Goal: Information Seeking & Learning: Learn about a topic

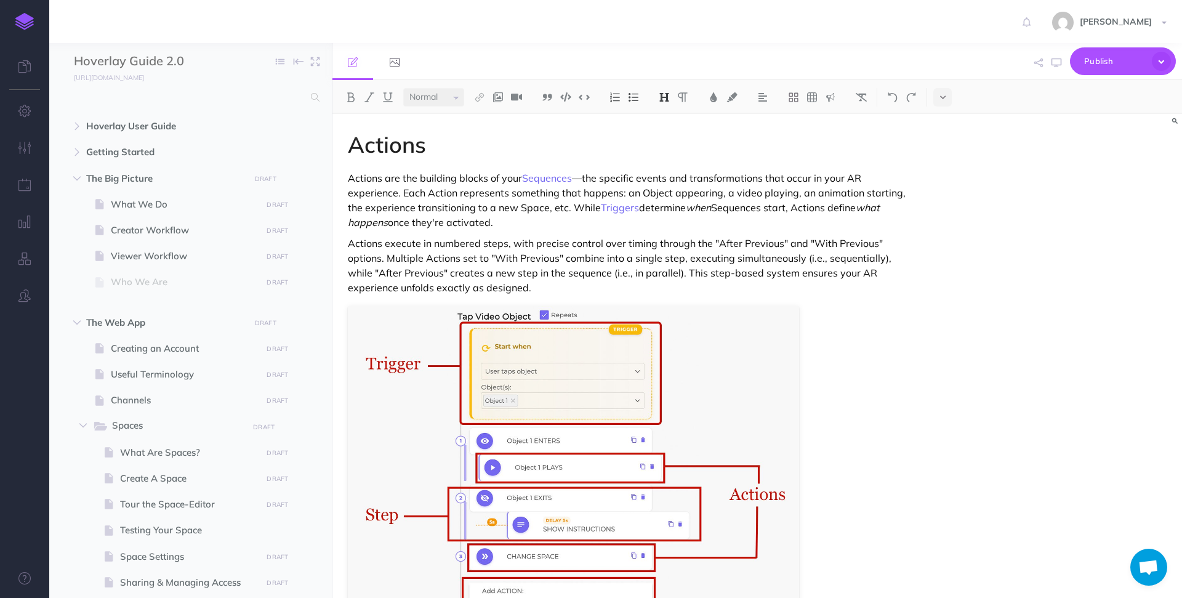
select select "null"
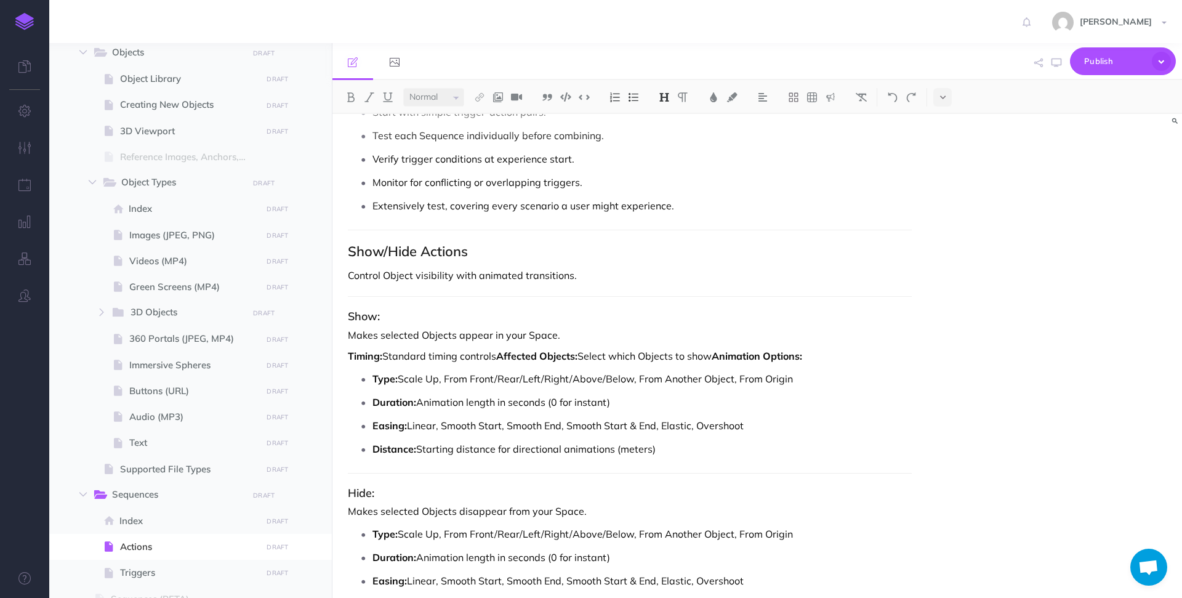
scroll to position [2080, 0]
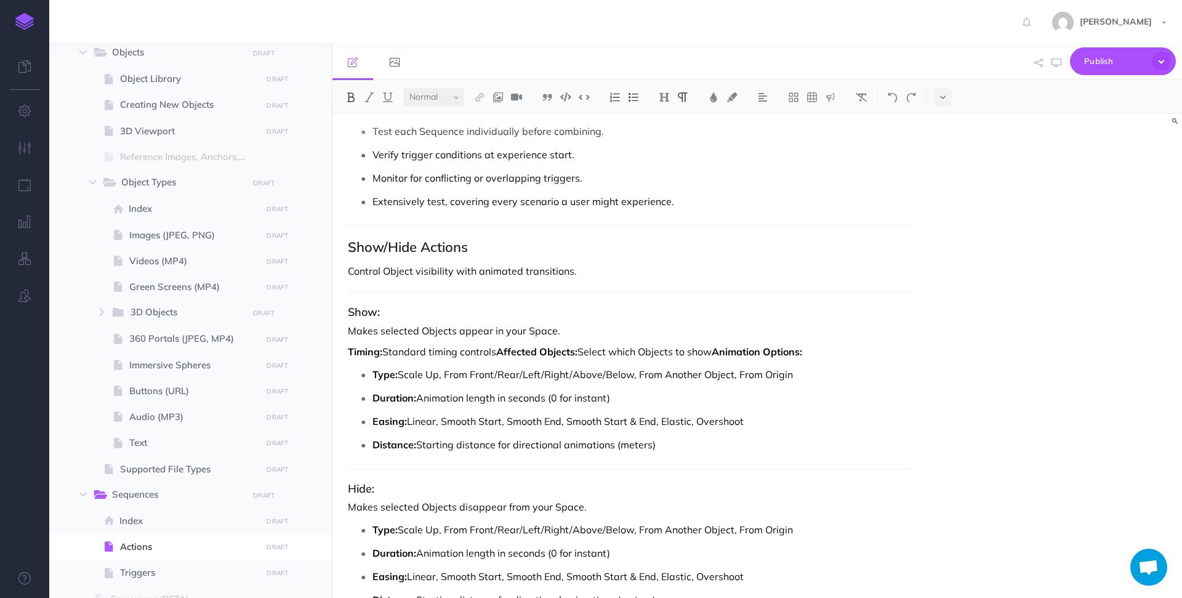
click at [350, 351] on strong "Timing:" at bounding box center [365, 351] width 34 height 12
click at [498, 352] on p "Timing: Standard timing controls Affected Objects: Select which Objects to show…" at bounding box center [630, 351] width 564 height 15
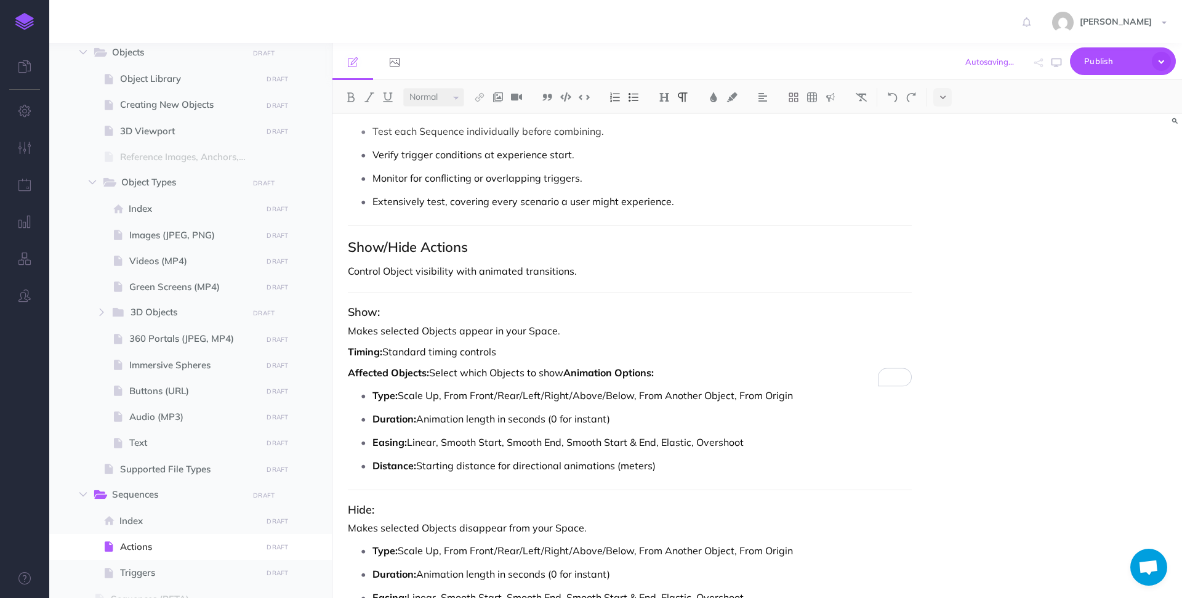
click at [567, 374] on strong "Animation Options:" at bounding box center [608, 372] width 91 height 12
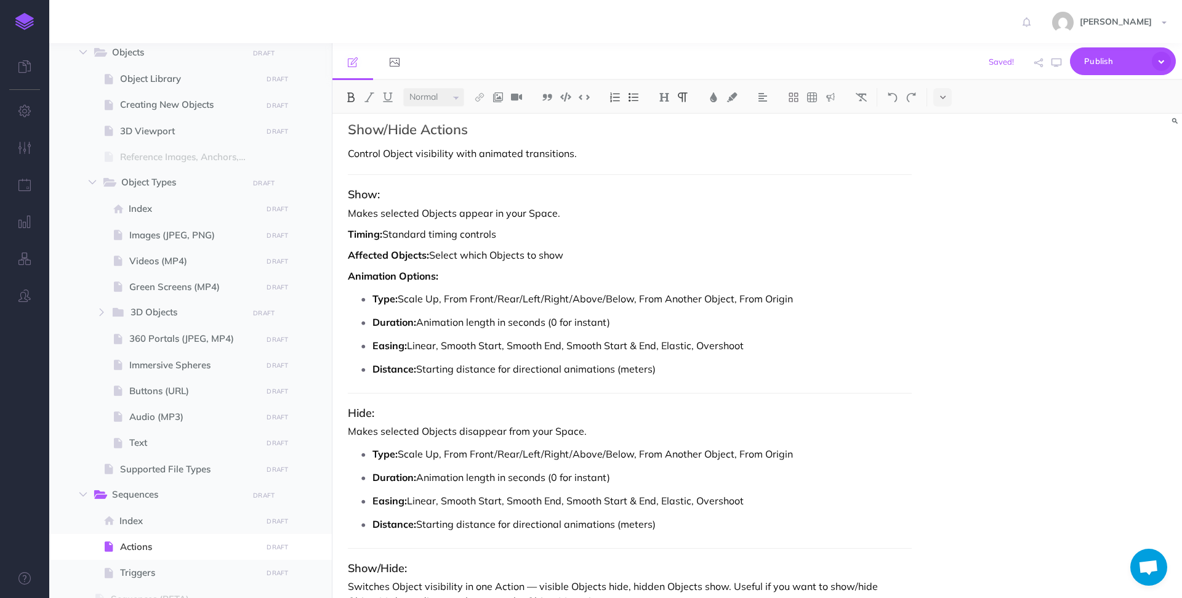
scroll to position [2209, 0]
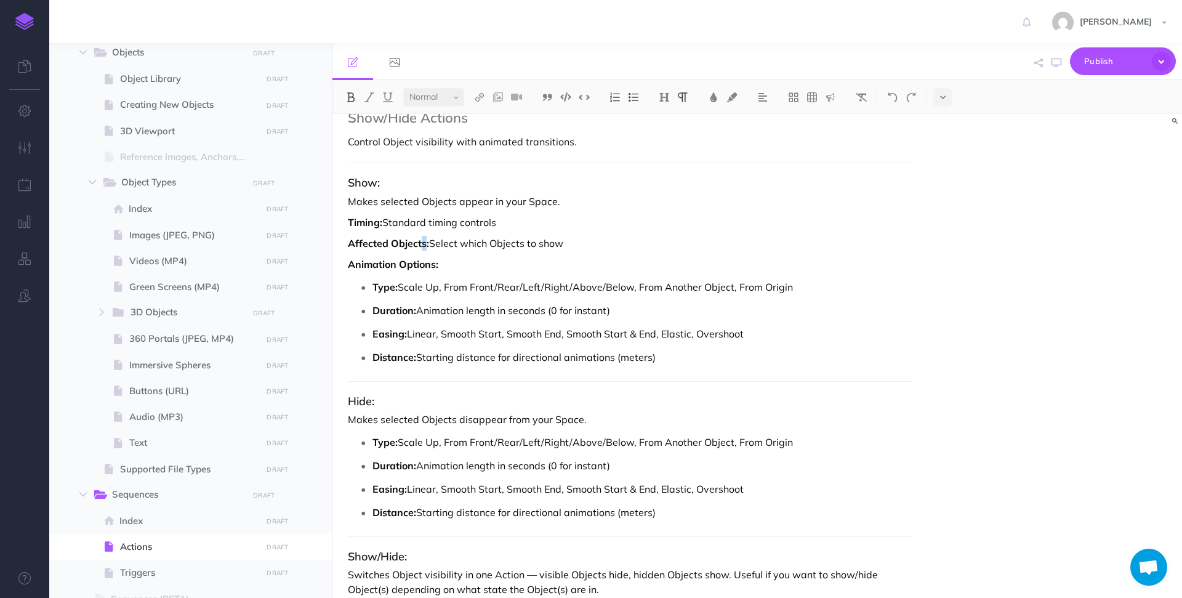
click at [423, 244] on strong "Affected Objects:" at bounding box center [388, 243] width 81 height 12
drag, startPoint x: 431, startPoint y: 244, endPoint x: 390, endPoint y: 244, distance: 41.3
click at [389, 244] on strong "Affected Object(s):" at bounding box center [392, 243] width 89 height 12
copy strong "Object(s)"
click at [440, 200] on p "Makes selected Objects appear in your Space." at bounding box center [630, 201] width 564 height 15
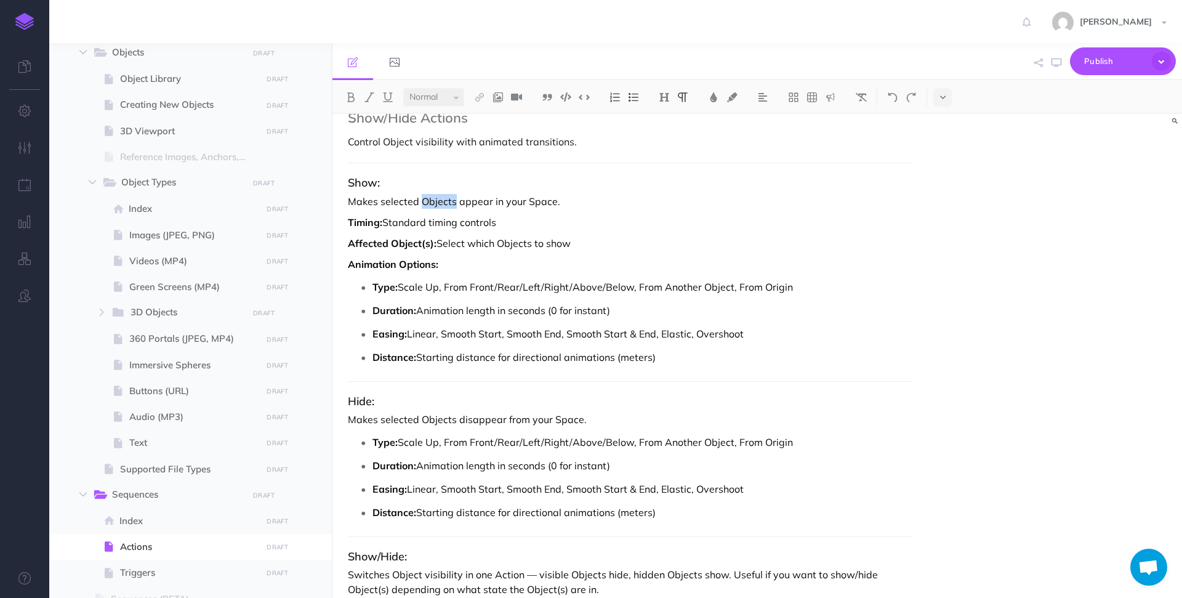
click at [440, 200] on p "Makes selected Objects appear in your Space." at bounding box center [630, 201] width 564 height 15
drag, startPoint x: 462, startPoint y: 201, endPoint x: 422, endPoint y: 199, distance: 39.5
click at [422, 199] on strong "Object(s)" at bounding box center [440, 201] width 43 height 12
click at [350, 95] on img at bounding box center [350, 97] width 11 height 10
copy strong "Object(s)"
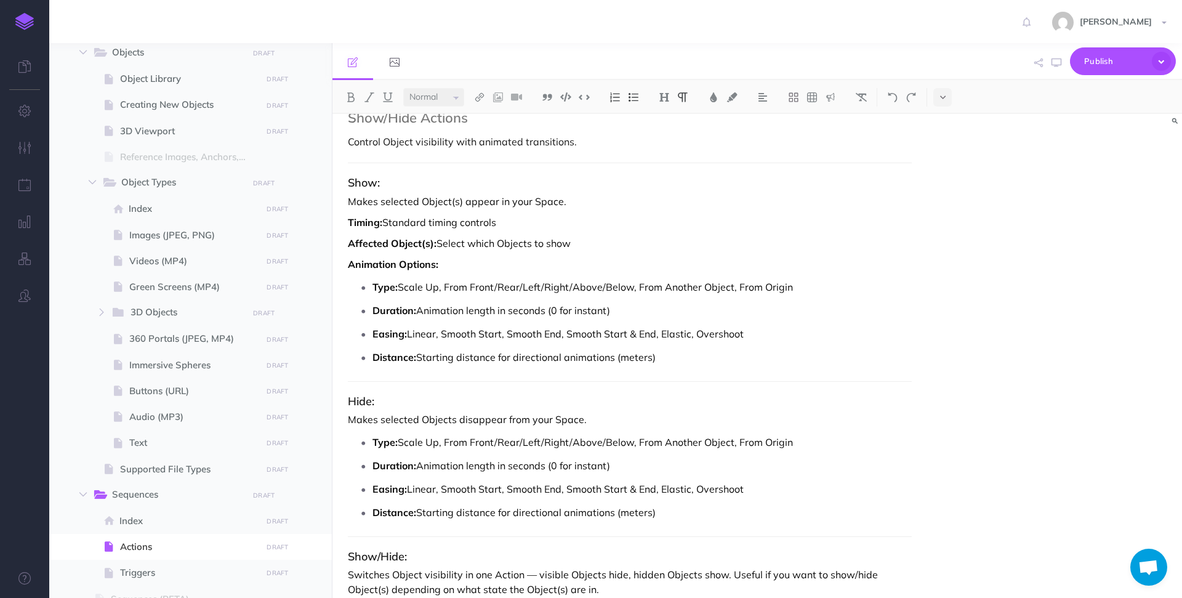
click at [519, 239] on p "Affected Object(s): Select which Objects to show" at bounding box center [630, 243] width 564 height 15
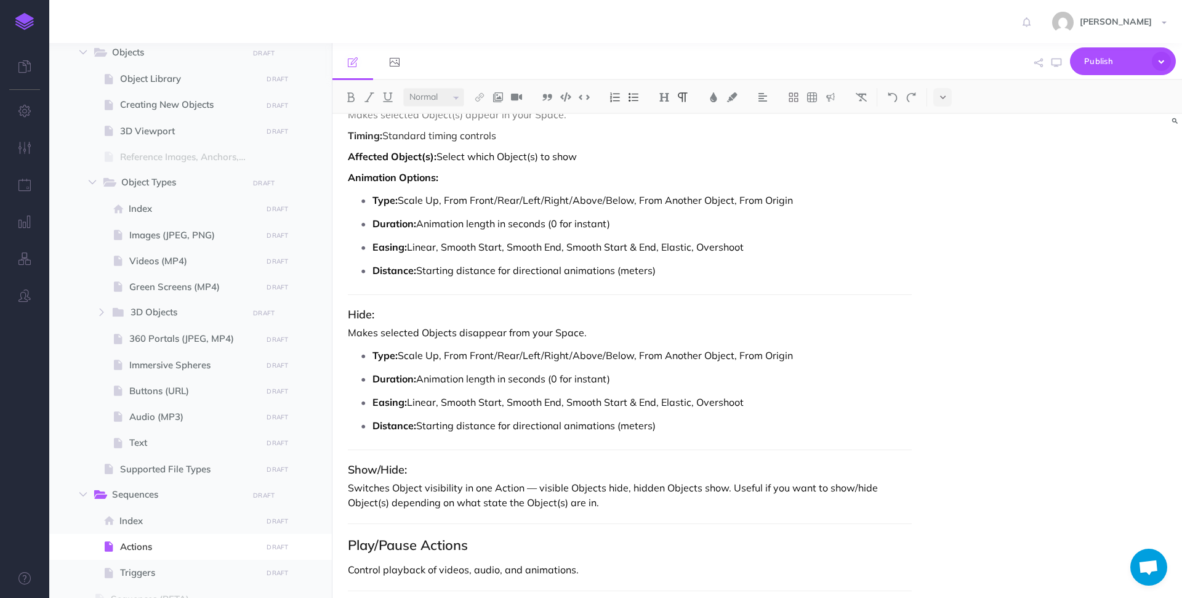
scroll to position [2268, 0]
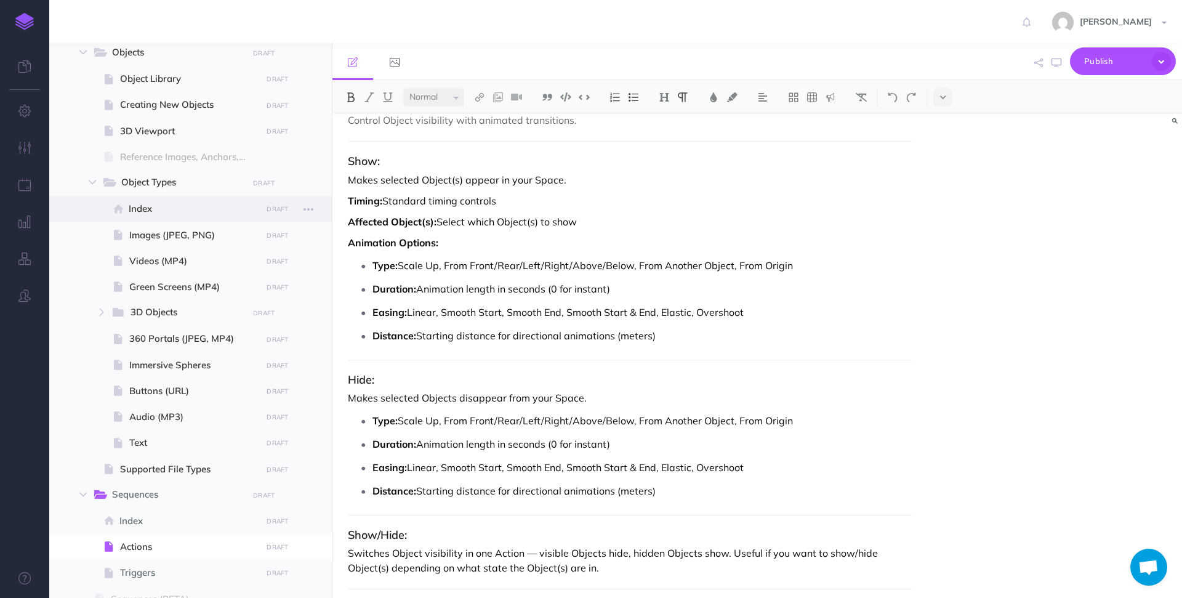
drag, startPoint x: 585, startPoint y: 220, endPoint x: 314, endPoint y: 196, distance: 272.0
click at [314, 196] on div "Hoverlay Guide 2.0 Collapse all Expand all Expand to root folders [URL][DOMAIN_…" at bounding box center [615, 320] width 1133 height 555
copy div "Timing: Standard timing controls Affected Object(s): Select which Object(s) to …"
click at [600, 400] on p "Makes selected Objects disappear from your Space." at bounding box center [630, 397] width 564 height 15
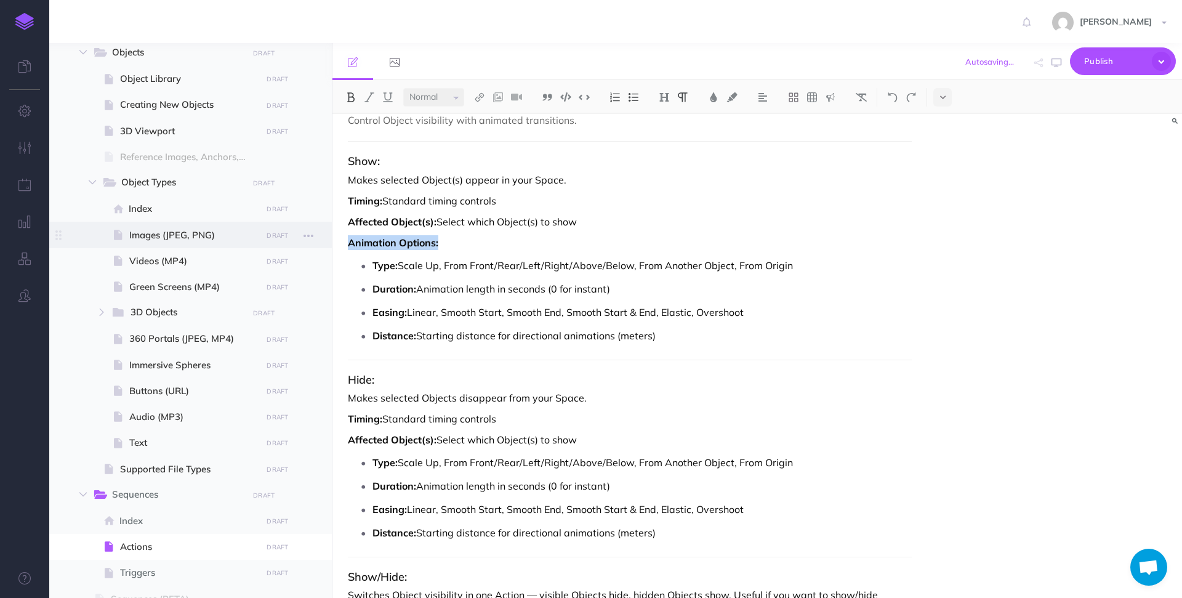
drag, startPoint x: 467, startPoint y: 242, endPoint x: 322, endPoint y: 241, distance: 145.3
click at [322, 241] on div "Hoverlay Guide 2.0 Collapse all Expand all Expand to root folders [URL][DOMAIN_…" at bounding box center [615, 320] width 1133 height 555
copy strong "Animation Options:"
click at [588, 441] on p "Affected Object(s): Select which Object(s) to show" at bounding box center [630, 439] width 564 height 15
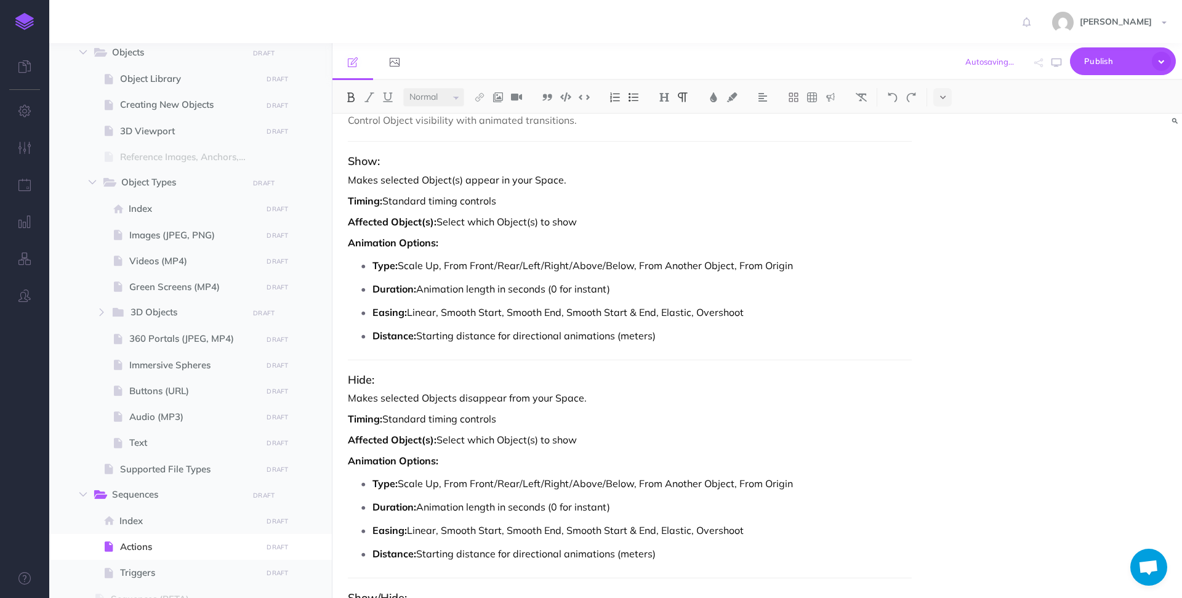
click at [437, 483] on p "Type: Scale Up, From Front/Rear/Left/Right/Above/Below, From Another Object, Fr…" at bounding box center [642, 483] width 539 height 18
click at [433, 483] on p "Type: Scale Up, From Front/Rear/Left/Right/Above/Below, From Another Object, Fr…" at bounding box center [642, 483] width 539 height 18
click at [463, 486] on p "Type: Scale Down, From Front/Rear/Left/Right/Above/Below, From Another Object, …" at bounding box center [642, 483] width 539 height 18
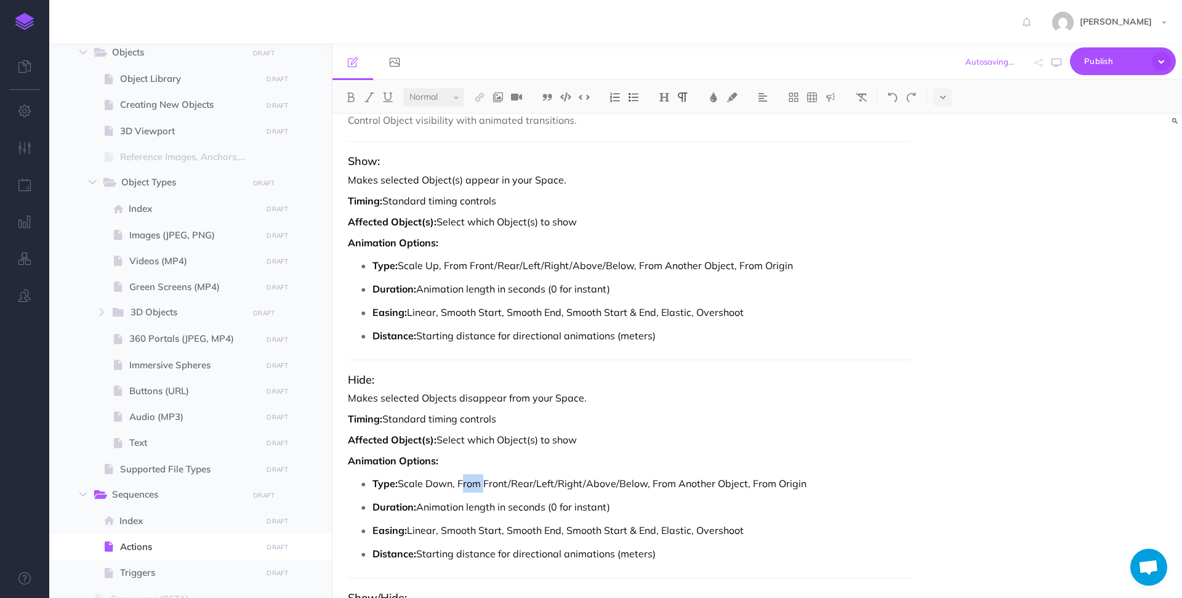
click at [463, 486] on p "Type: Scale Down, From Front/Rear/Left/Right/Above/Below, From Another Object, …" at bounding box center [642, 483] width 539 height 18
click at [652, 485] on p "Type: Scale Down, To Front/Rear/Left/Right/Above/Below, From Another Object, Fr…" at bounding box center [642, 483] width 539 height 18
click at [730, 483] on p "Type: Scale Down, To Front/Rear/Left/Right/Above/Below, To Another Object, From…" at bounding box center [642, 483] width 539 height 18
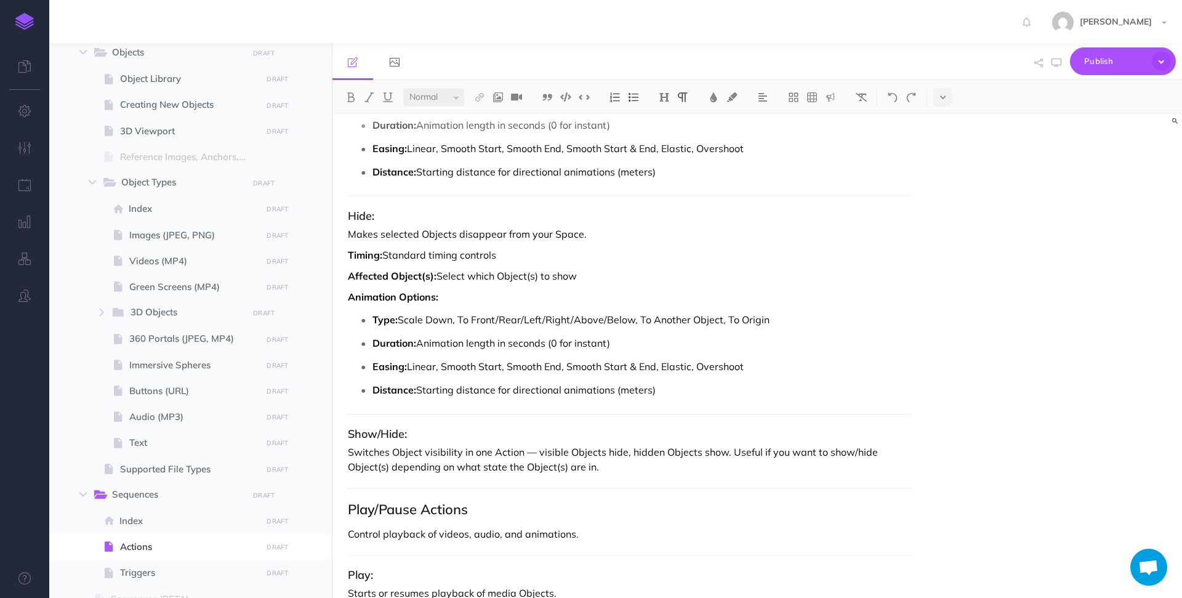
click at [816, 320] on p "Type: Scale Down, To Front/Rear/Left/Right/Above/Below, To Another Object, To O…" at bounding box center [642, 319] width 539 height 18
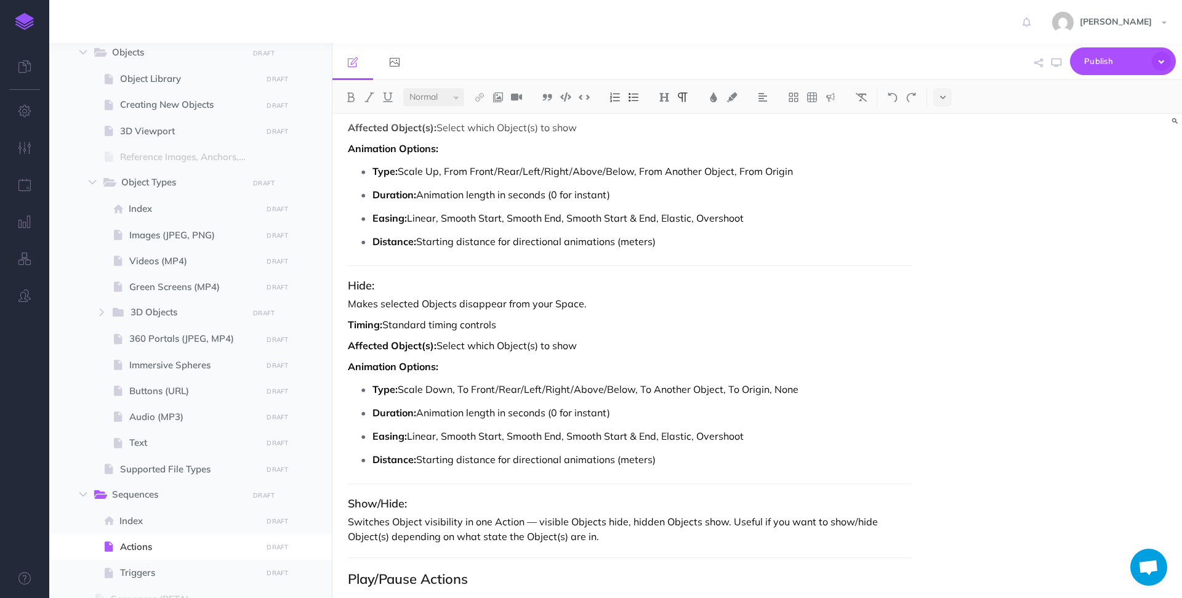
scroll to position [2323, 0]
click at [800, 176] on p "Type: Scale Up, From Front/Rear/Left/Right/Above/Below, From Another Object, Fr…" at bounding box center [642, 173] width 539 height 18
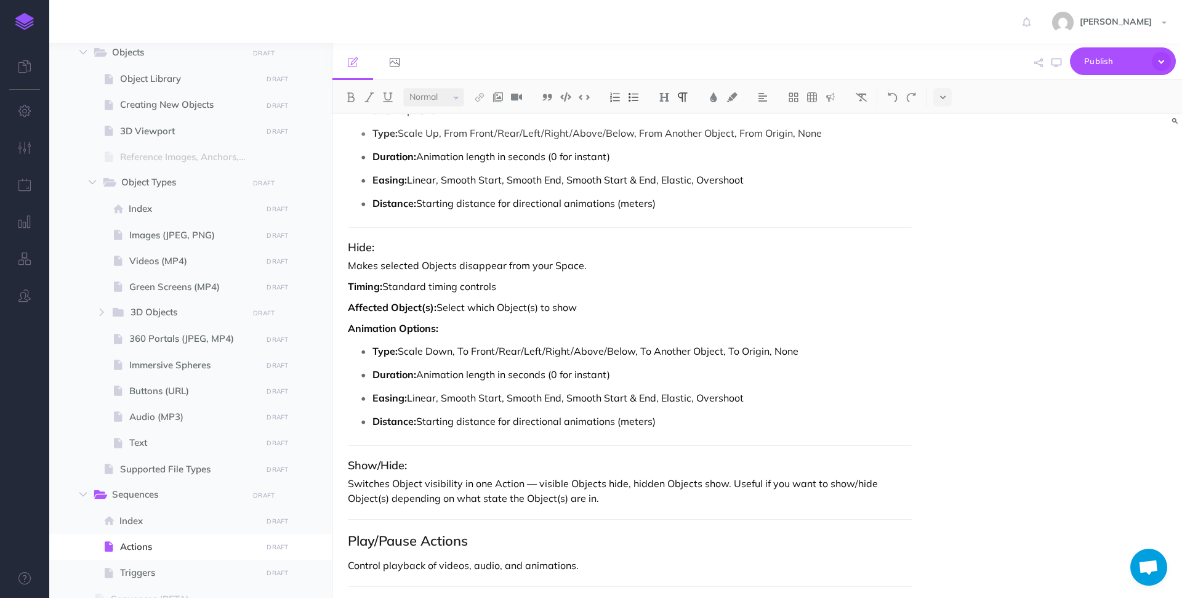
click at [637, 400] on p "Easing: Linear, Smooth Start, Smooth End, Smooth Start & End, Elastic, Overshoot" at bounding box center [642, 398] width 539 height 18
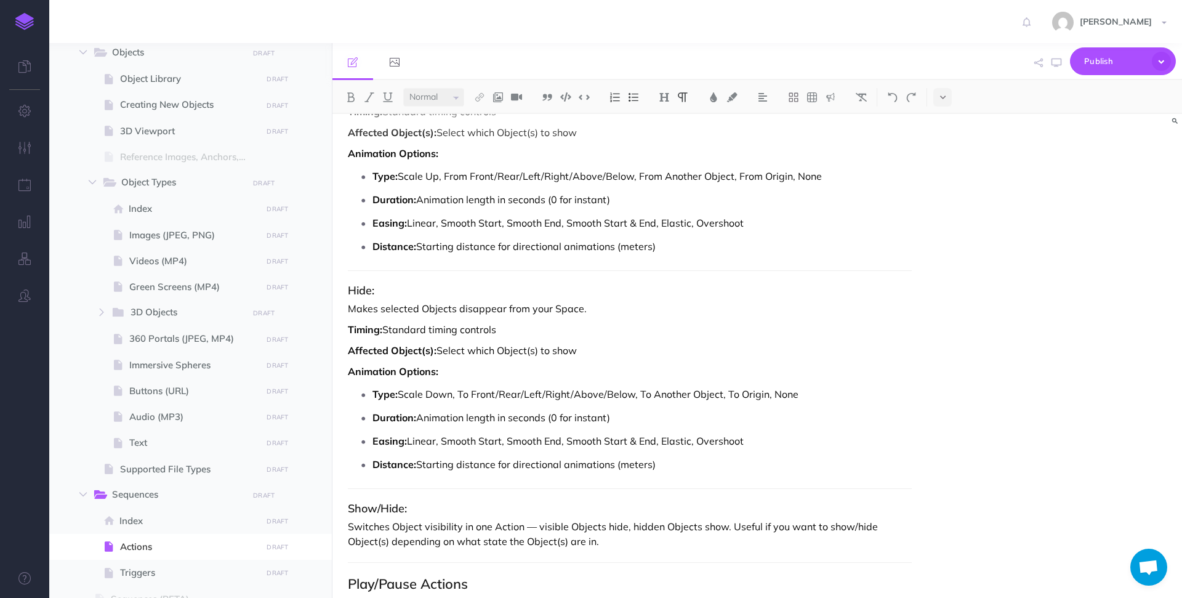
click at [481, 442] on p "Easing: Linear, Smooth Start, Smooth End, Smooth Start & End, Elastic, Overshoot" at bounding box center [642, 441] width 539 height 18
click at [505, 443] on p "Easing: Linear, Smooth (Start, Smooth End, Smooth Start & End, Elastic, Oversho…" at bounding box center [642, 441] width 539 height 18
drag, startPoint x: 757, startPoint y: 443, endPoint x: 599, endPoint y: 437, distance: 159.0
click at [599, 437] on p "Easing: Linear, Smooth (Start, End, or Start & End), Smooth End, Smooth Start &…" at bounding box center [642, 441] width 539 height 18
click at [633, 442] on p "Easing: Linear, Smooth (Start, End, or Start & End), Elastic, Overshoot" at bounding box center [642, 441] width 539 height 18
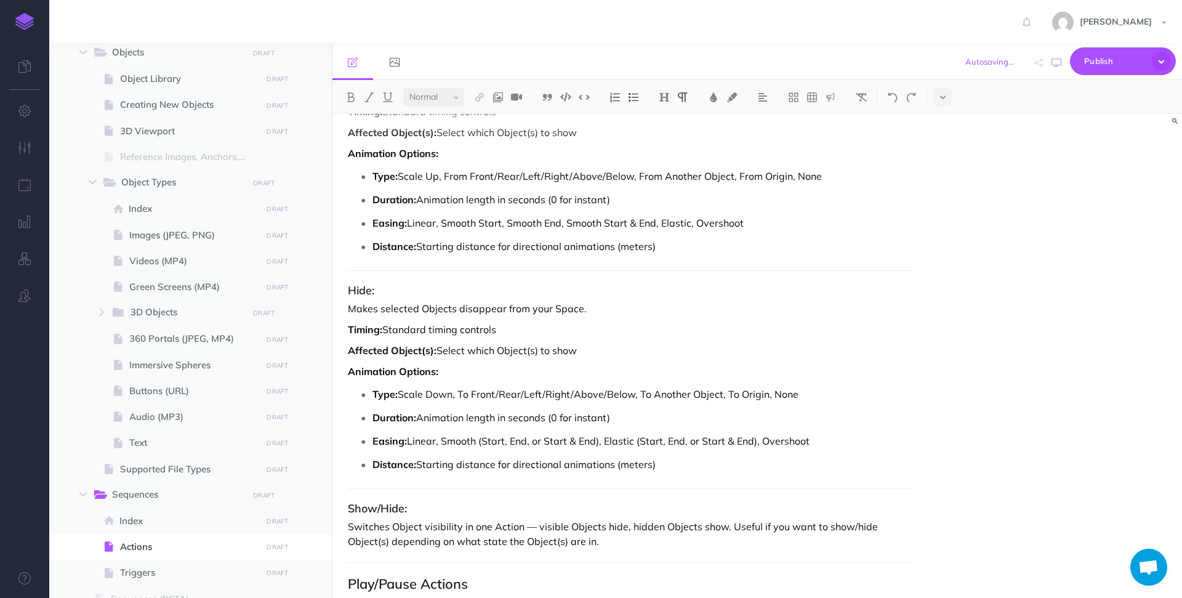
click at [850, 443] on p "Easing: Linear, Smooth (Start, End, or Start & End), Elastic (Start, End, or St…" at bounding box center [642, 441] width 539 height 18
drag, startPoint x: 757, startPoint y: 440, endPoint x: 637, endPoint y: 440, distance: 120.1
click at [637, 440] on p "Easing: Linear, Smooth (Start, End, or Start & End), Elastic (Start, End, or St…" at bounding box center [642, 441] width 539 height 18
copy p "(Start, End, or Start & End)"
click at [843, 443] on p "Easing: Linear, Smooth (Start, End, or Start & End), Elastic (Start, End, or St…" at bounding box center [642, 441] width 539 height 18
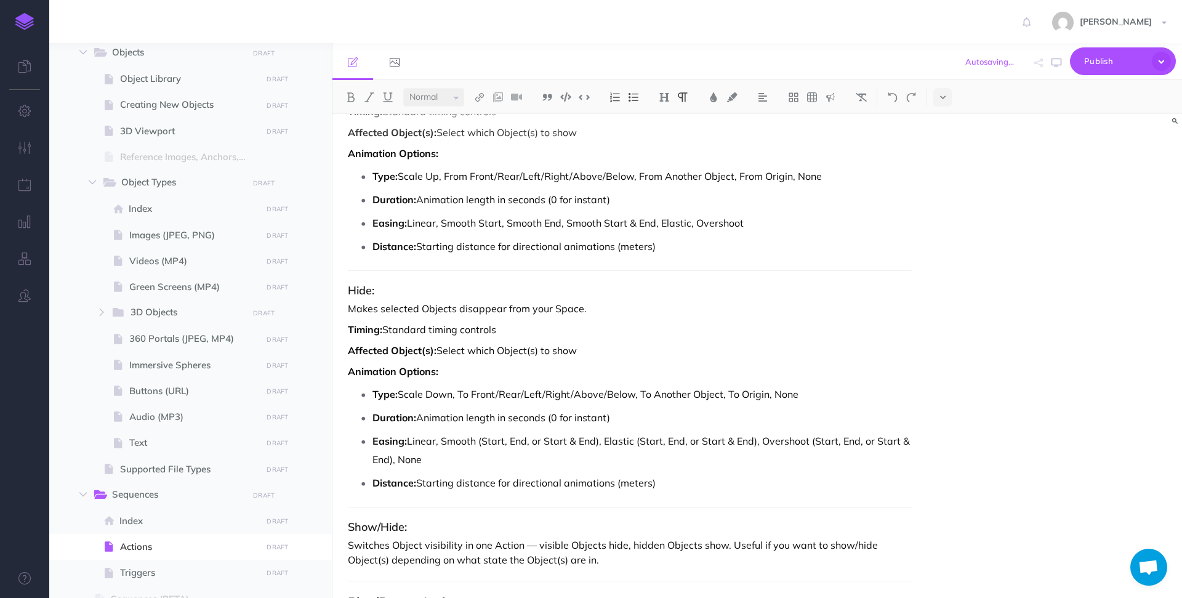
drag, startPoint x: 424, startPoint y: 462, endPoint x: 410, endPoint y: 444, distance: 22.8
click at [410, 444] on p "Easing: Linear, Smooth (Start, End, or Start & End), Elastic (Start, End, or St…" at bounding box center [642, 450] width 539 height 37
copy p "Linear, Smooth (Start, End, or Start & End), Elastic (Start, End, or Start & En…"
drag, startPoint x: 750, startPoint y: 220, endPoint x: 409, endPoint y: 227, distance: 341.2
click at [409, 227] on p "Easing: Linear, Smooth Start, Smooth End, Smooth Start & End, Elastic, Overshoot" at bounding box center [642, 223] width 539 height 18
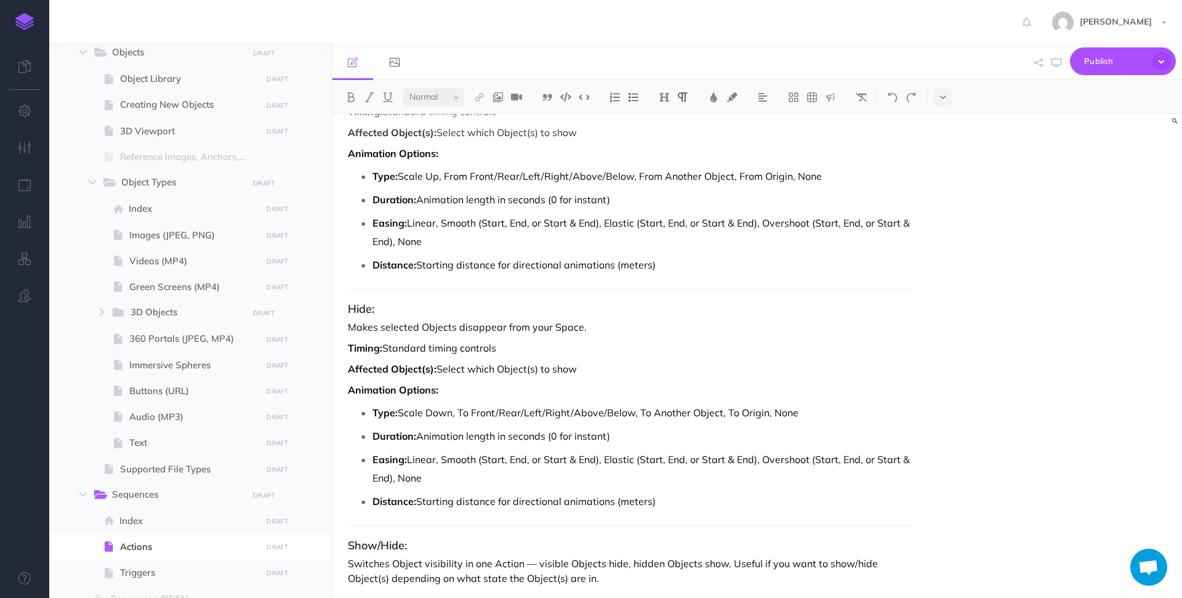
click at [414, 477] on p "Easing: Linear, Smooth (Start, End, or Start & End), Elastic (Start, End, or St…" at bounding box center [642, 468] width 539 height 37
click at [414, 241] on p "Easing: Linear, Smooth (Start, End, or Start & End), Elastic (Start, End, or St…" at bounding box center [642, 232] width 539 height 37
click at [413, 504] on strong "Distance:" at bounding box center [395, 501] width 44 height 12
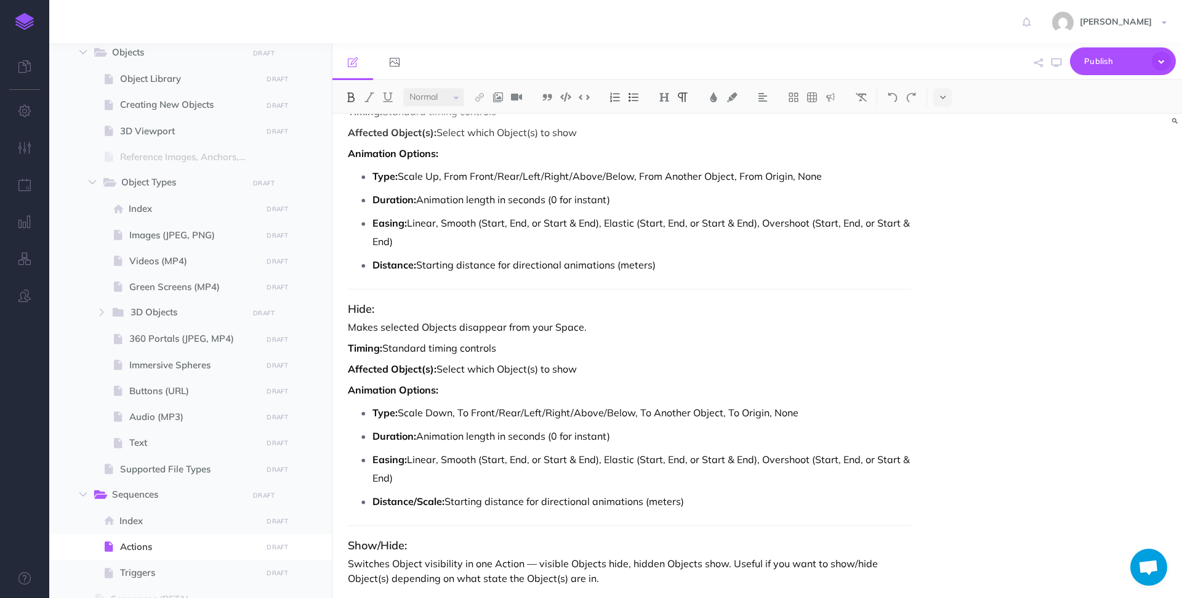
click at [525, 505] on p "Distance/Scale: Starting distance for directional animations (meters)" at bounding box center [642, 501] width 539 height 18
click at [690, 503] on p "Distance/Scale: Starting distance for directional animations (meters)" at bounding box center [642, 501] width 539 height 18
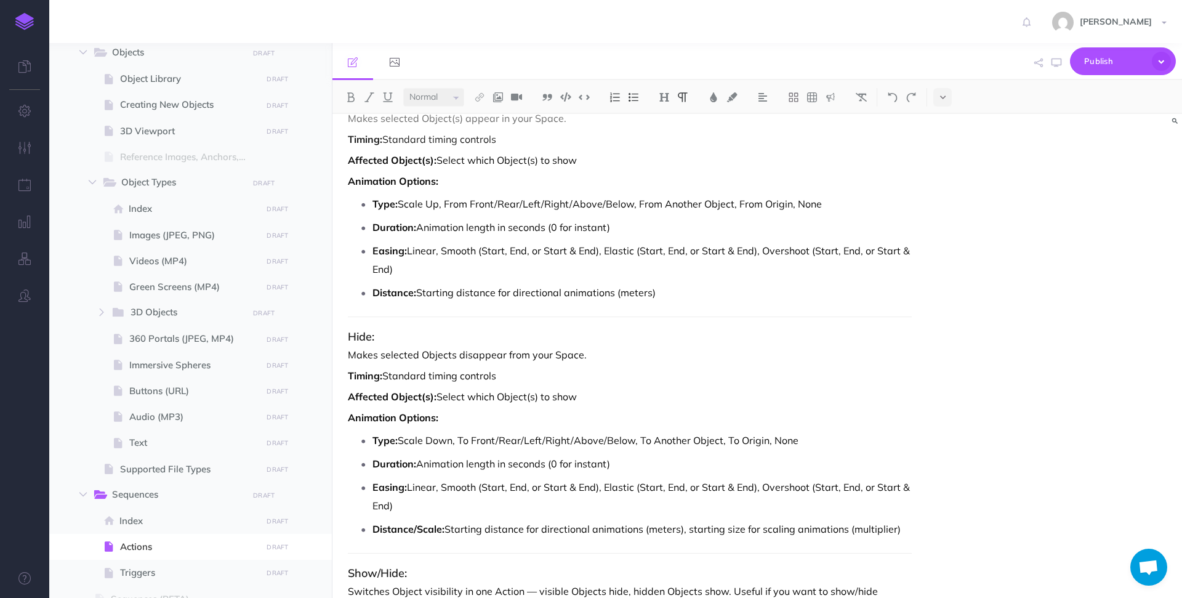
scroll to position [2277, 0]
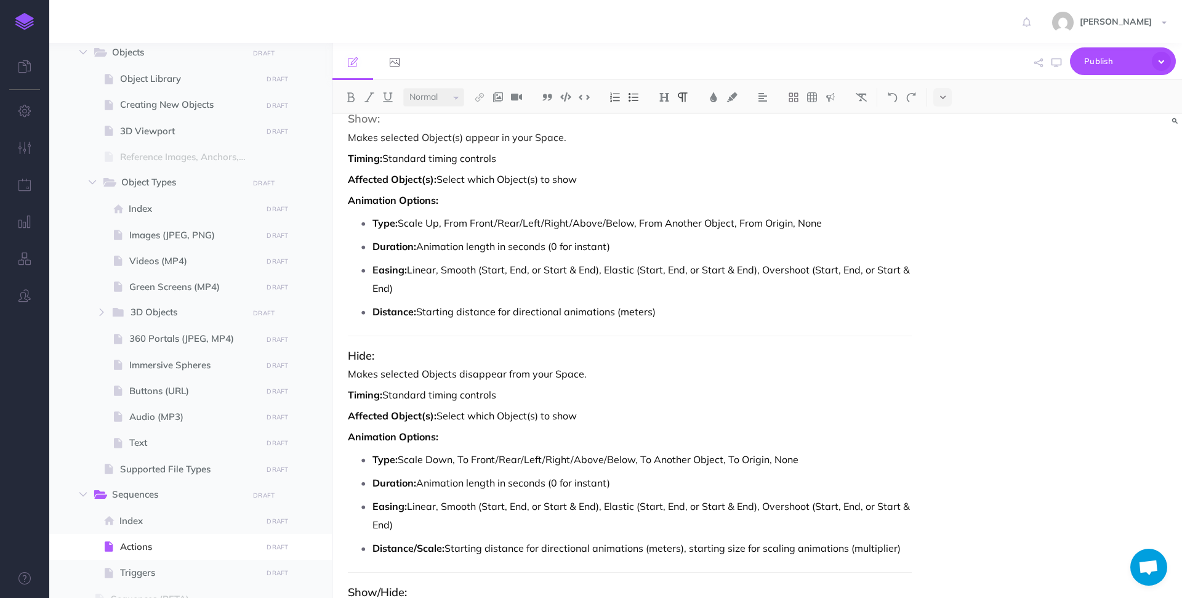
click at [709, 552] on p "Distance/Scale: Starting distance for directional animations (meters), starting…" at bounding box center [642, 548] width 539 height 18
drag, startPoint x: 900, startPoint y: 546, endPoint x: 681, endPoint y: 550, distance: 219.3
click at [681, 551] on p "Distance/Scale: Starting distance for directional animations (meters), ending s…" at bounding box center [642, 548] width 539 height 18
copy p "), ending size for scaling animations (multiplier)"
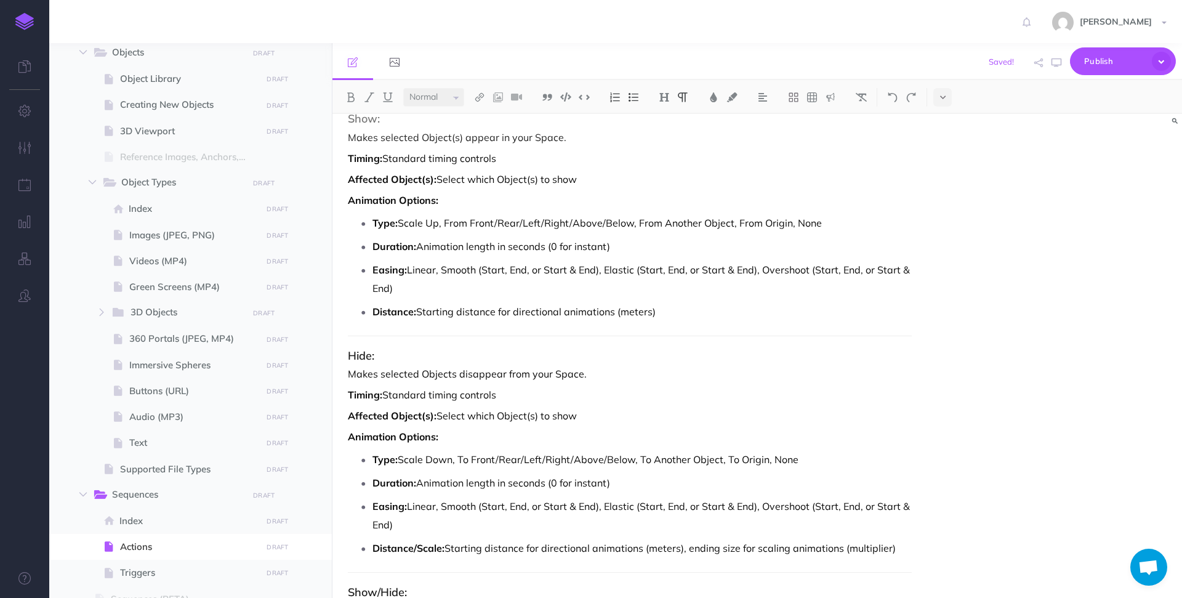
click at [658, 313] on p "Distance: Starting distance for directional animations (meters)" at bounding box center [642, 311] width 539 height 18
click at [679, 312] on p "Distance: Starting distance for directional animations (meters),), ending size …" at bounding box center [642, 311] width 539 height 18
click at [663, 312] on p "Distance: Starting distance for directional animations (meters),), starting siz…" at bounding box center [642, 311] width 539 height 18
click at [413, 312] on strong "Distance:" at bounding box center [395, 311] width 44 height 12
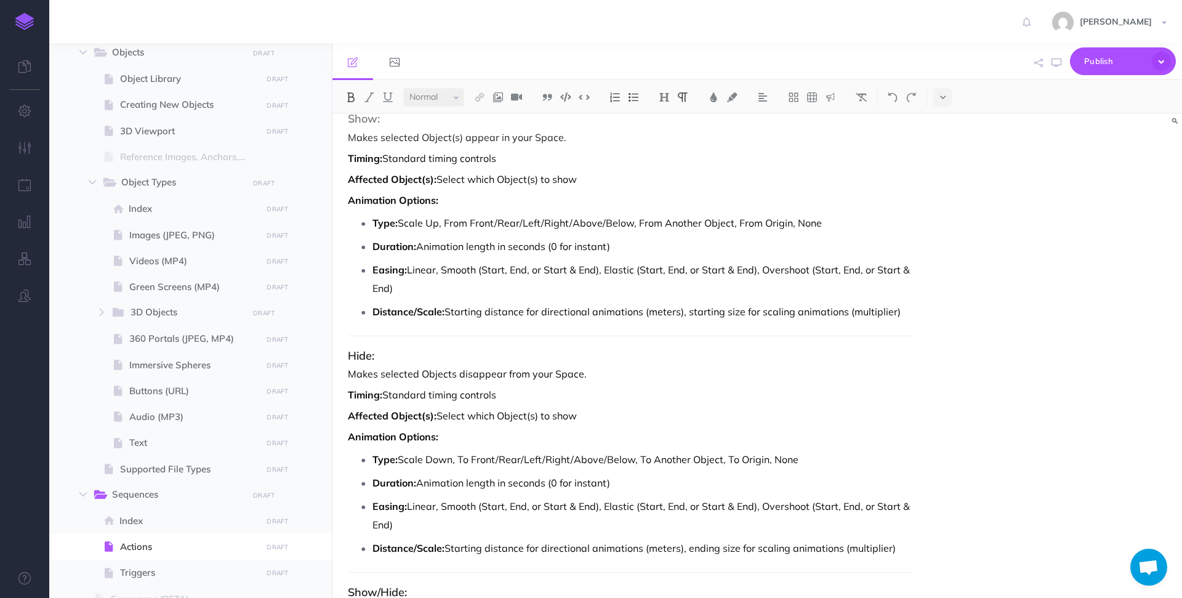
scroll to position [2364, 0]
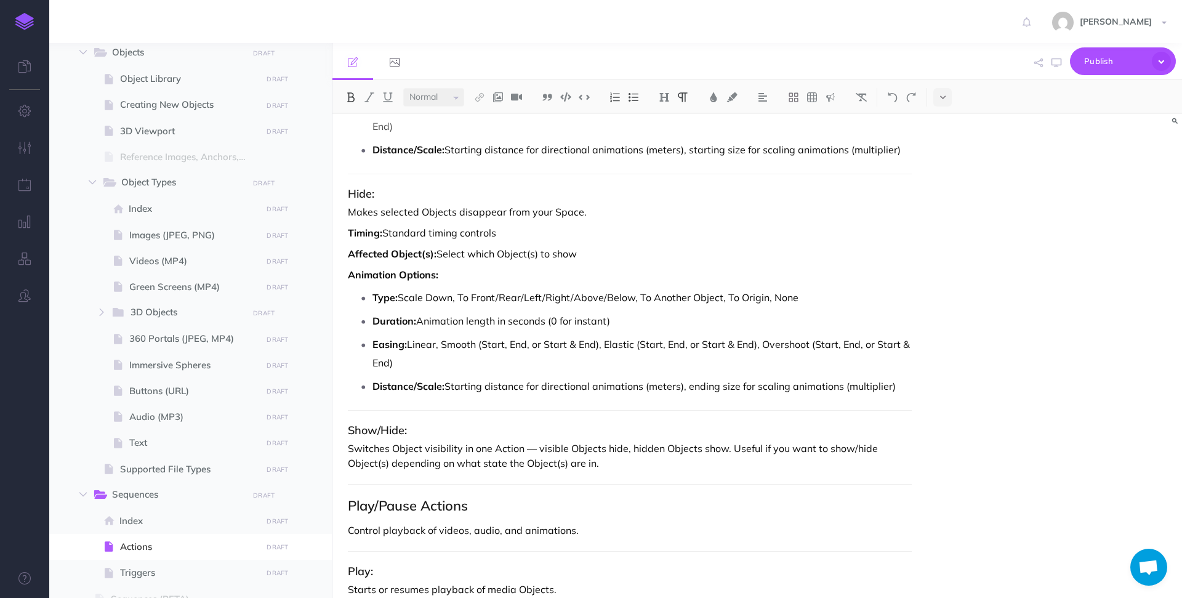
click at [374, 292] on strong "Type:" at bounding box center [385, 297] width 25 height 12
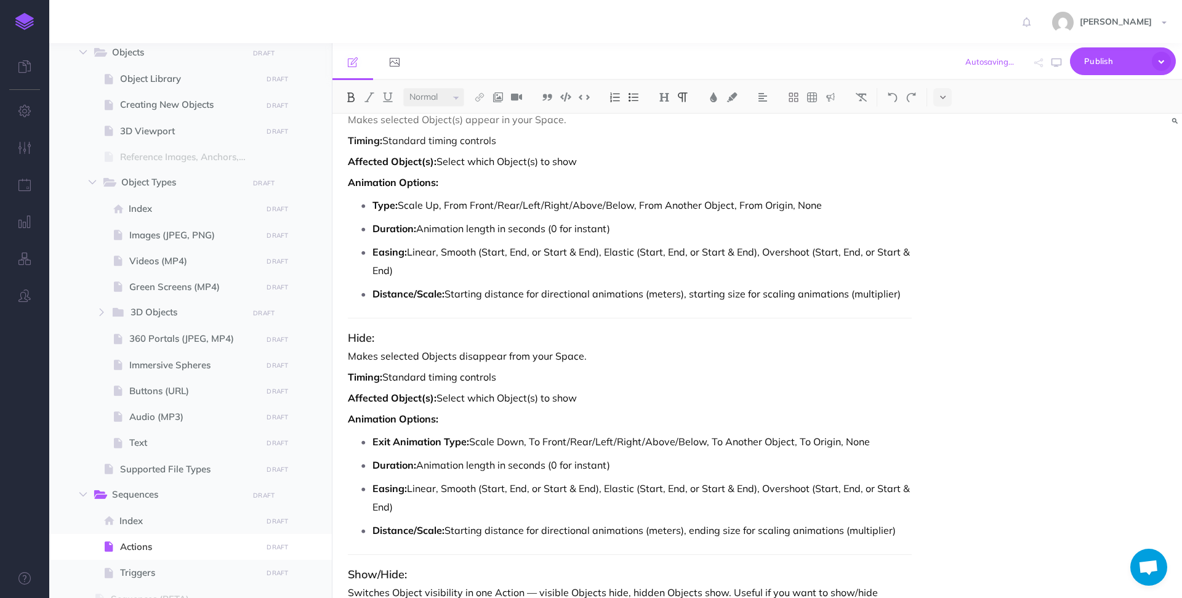
click at [374, 203] on strong "Type:" at bounding box center [385, 205] width 25 height 12
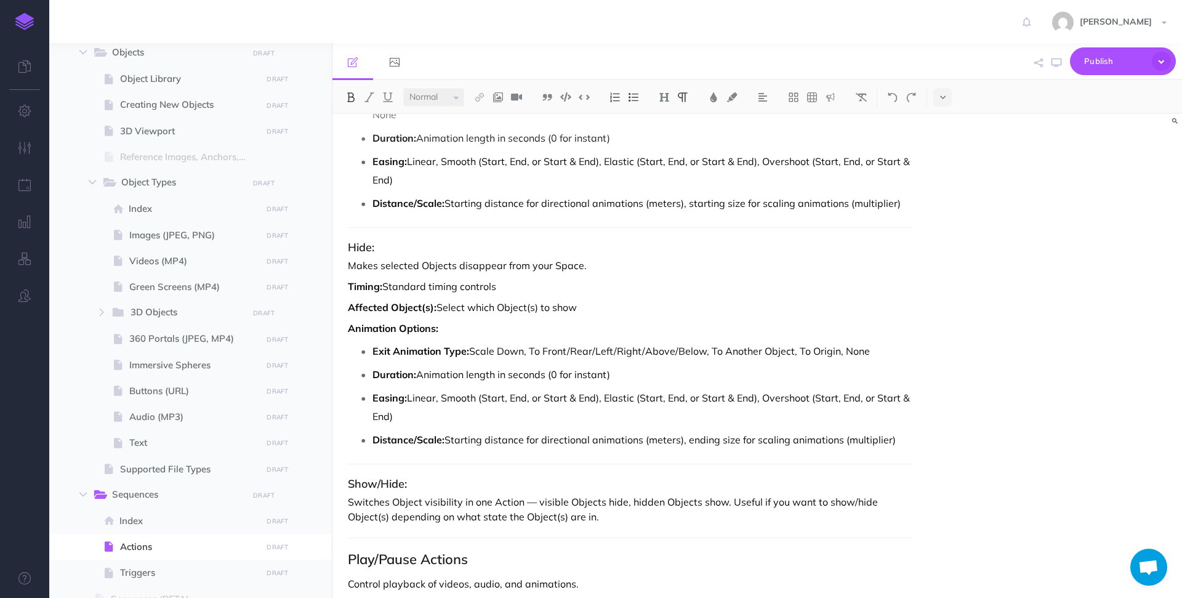
scroll to position [2401, 0]
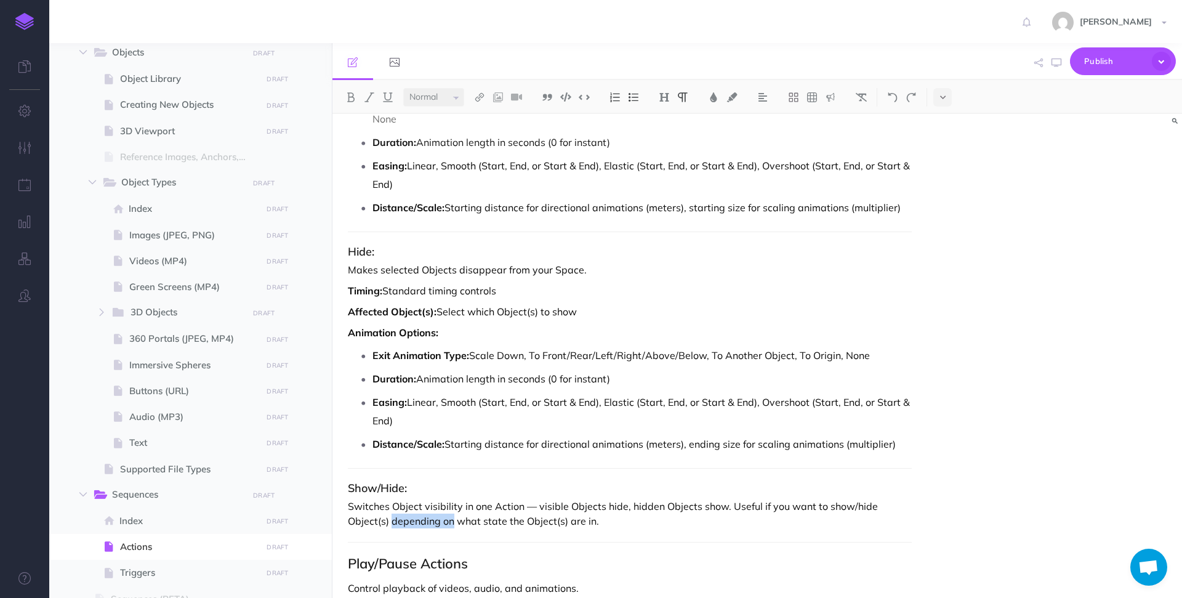
drag, startPoint x: 393, startPoint y: 524, endPoint x: 452, endPoint y: 522, distance: 59.1
click at [452, 522] on p "Switches Object visibility in one Action — visible Objects hide, hidden Objects…" at bounding box center [630, 514] width 564 height 30
click at [370, 99] on img at bounding box center [369, 97] width 11 height 10
click at [647, 506] on p "Switches Object visibility in one Action — visible Objects hide, hidden Objects…" at bounding box center [630, 514] width 564 height 30
click at [644, 523] on p "Switches Object visibility in one Action — visible Objects hide, hidden Objects…" at bounding box center [630, 514] width 564 height 30
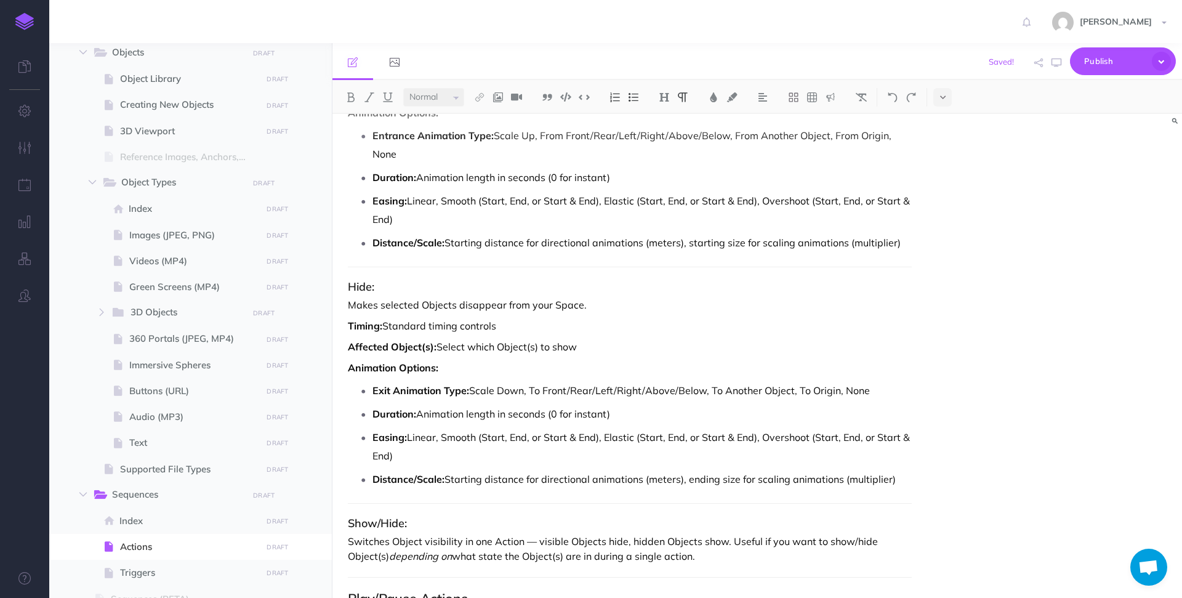
scroll to position [2338, 0]
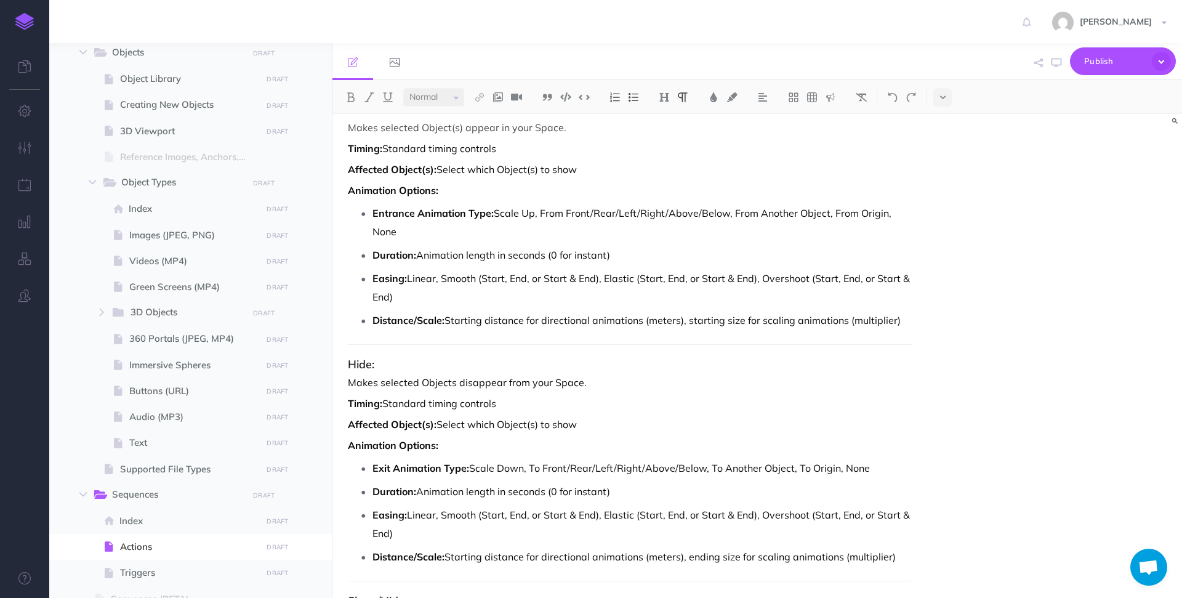
click at [559, 426] on p "Affected Object(s): Select which Object(s) to show" at bounding box center [630, 424] width 564 height 15
click at [560, 426] on p "Affected Object(s): Select which Object(s) to show" at bounding box center [630, 424] width 564 height 15
click at [932, 319] on div "Actions Actions are the building blocks of your Sequences —the specific events …" at bounding box center [758, 356] width 850 height 484
drag, startPoint x: 903, startPoint y: 321, endPoint x: 310, endPoint y: 151, distance: 617.7
click at [310, 151] on div "Hoverlay Guide 2.0 Collapse all Expand all Expand to root folders [URL][DOMAIN_…" at bounding box center [615, 320] width 1133 height 555
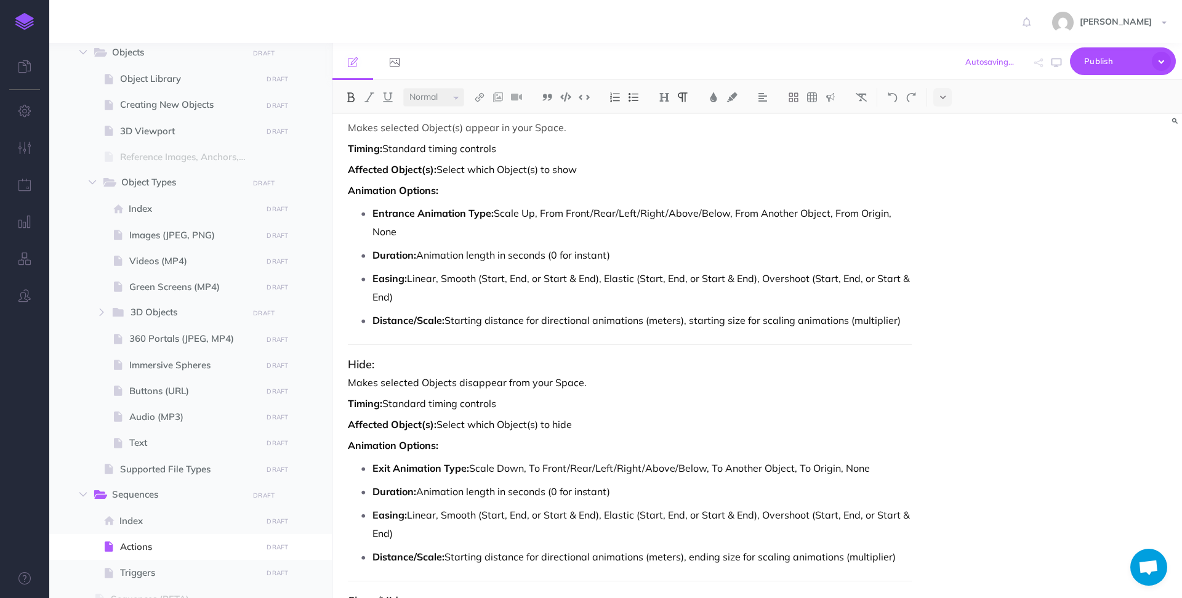
copy div "Timing: Standard timing controls Affected Object(s): Select which Object(s) to …"
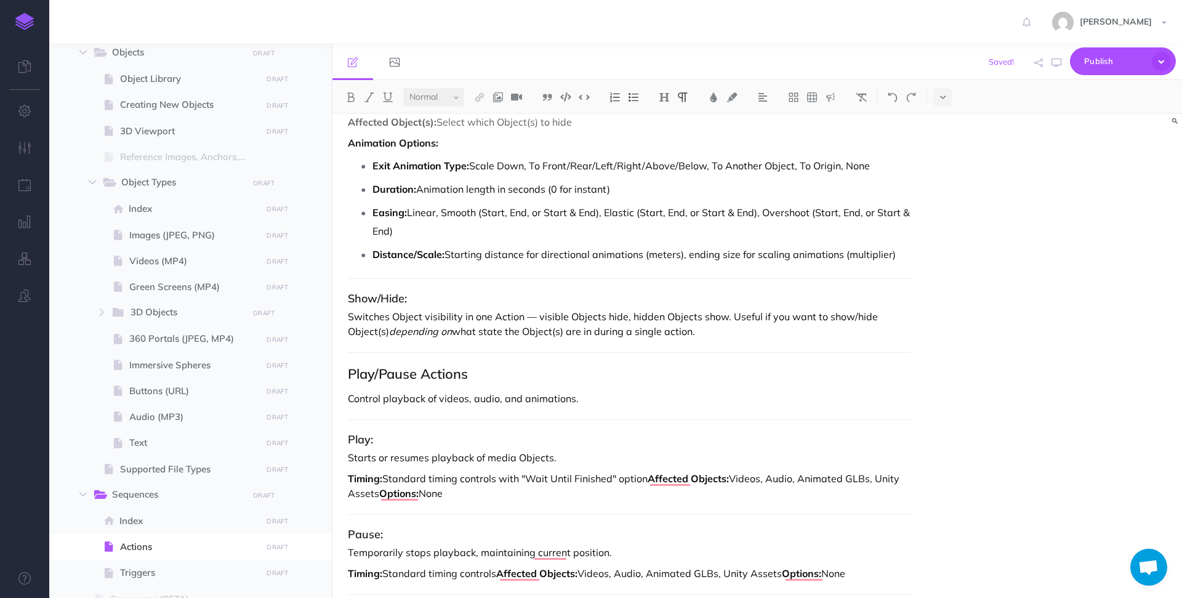
click at [726, 331] on p "Switches Object visibility in one Action — visible Objects hide, hidden Objects…" at bounding box center [630, 324] width 564 height 30
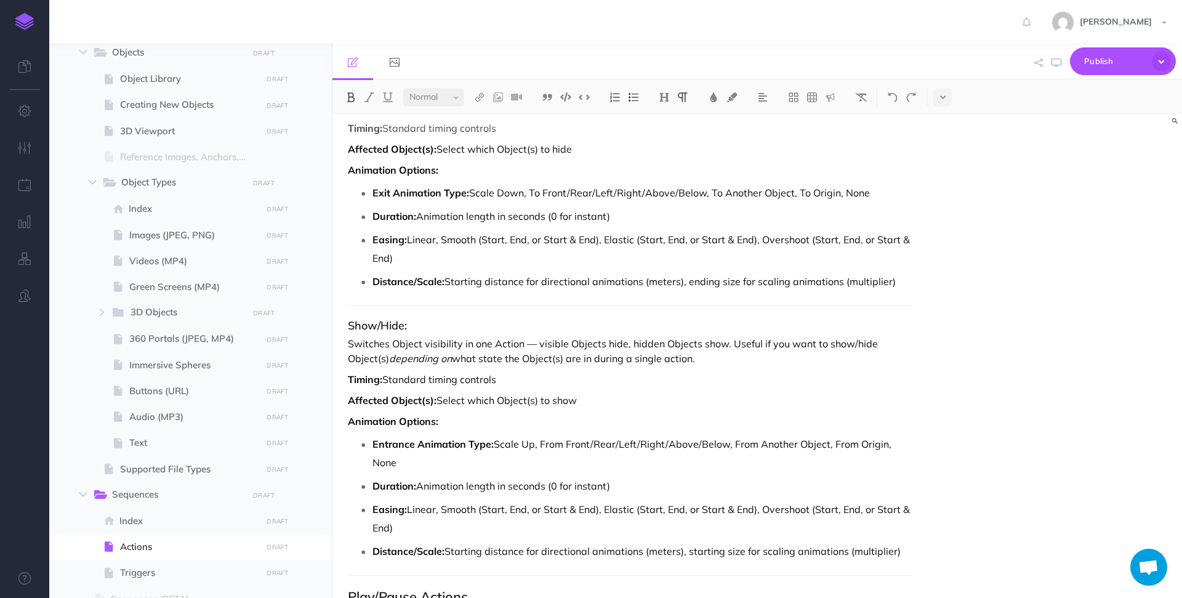
drag, startPoint x: 405, startPoint y: 534, endPoint x: 368, endPoint y: 509, distance: 43.9
click at [373, 509] on li "Easing: Linear, Smooth (Start, End, or Start & End), Elastic (Start, End, or St…" at bounding box center [642, 518] width 539 height 37
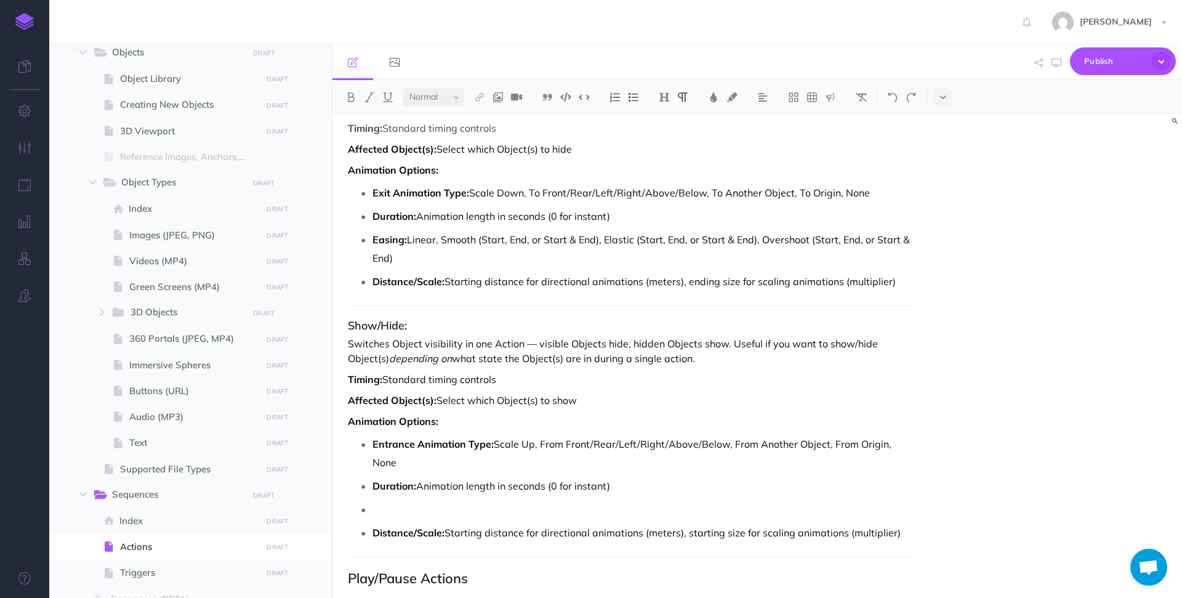
click at [448, 456] on p "Entrance Animation Type: Scale Up, From Front/Rear/Left/Right/Above/Below, From…" at bounding box center [642, 453] width 539 height 37
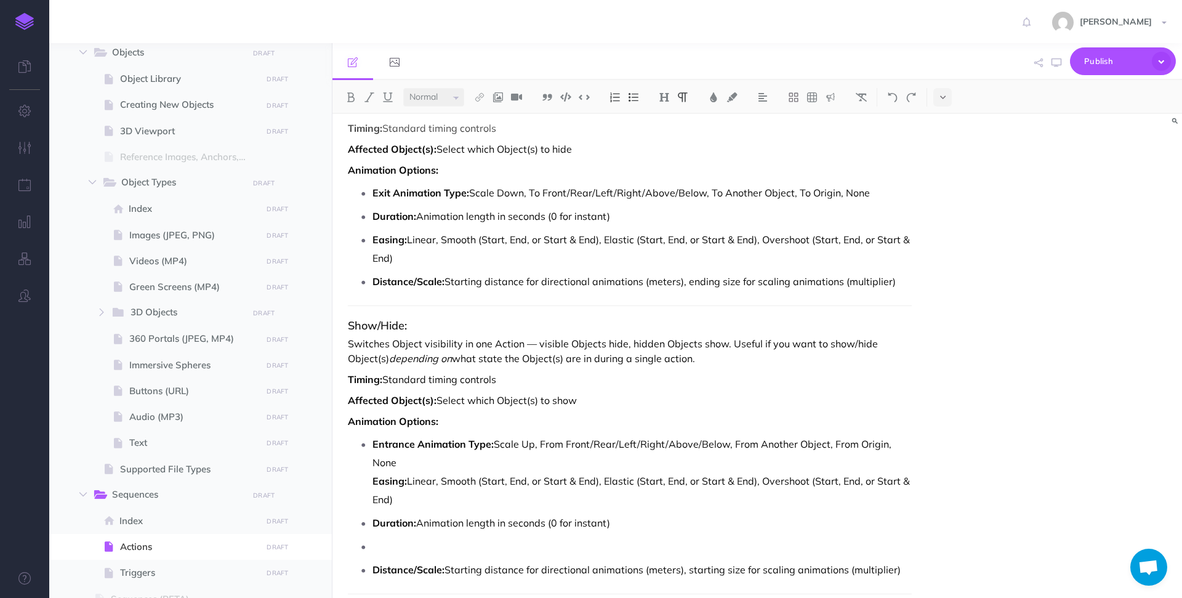
click at [370, 482] on ul "Entrance Animation Type: Scale Up, From Front/Rear/Left/Right/Above/Below, From…" at bounding box center [633, 507] width 558 height 144
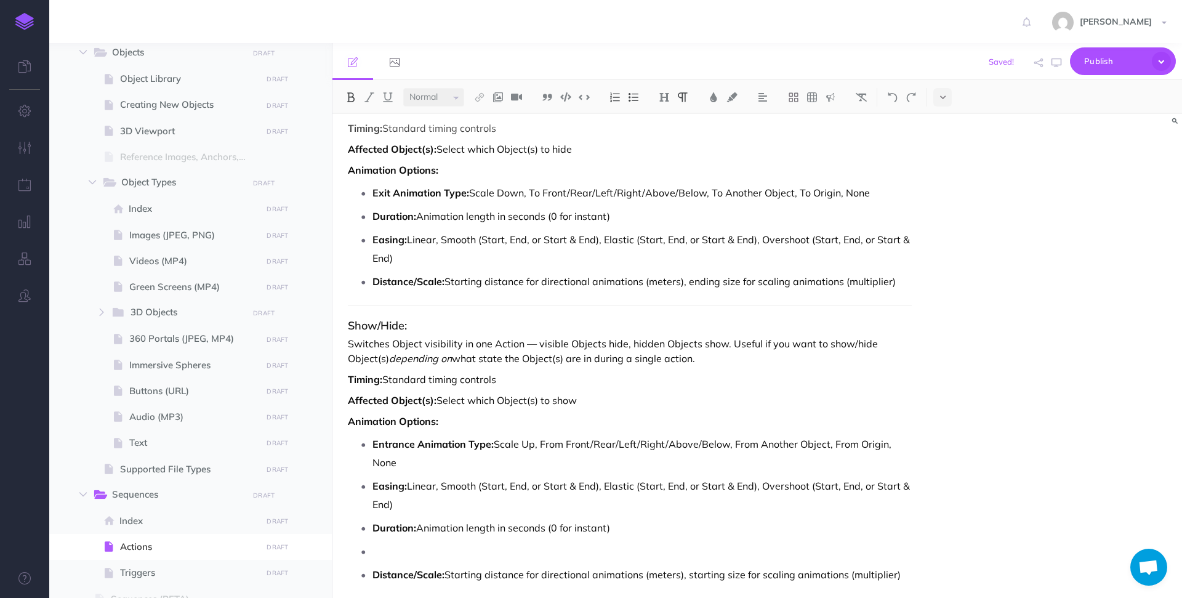
click at [402, 490] on strong "Easing:" at bounding box center [390, 486] width 34 height 12
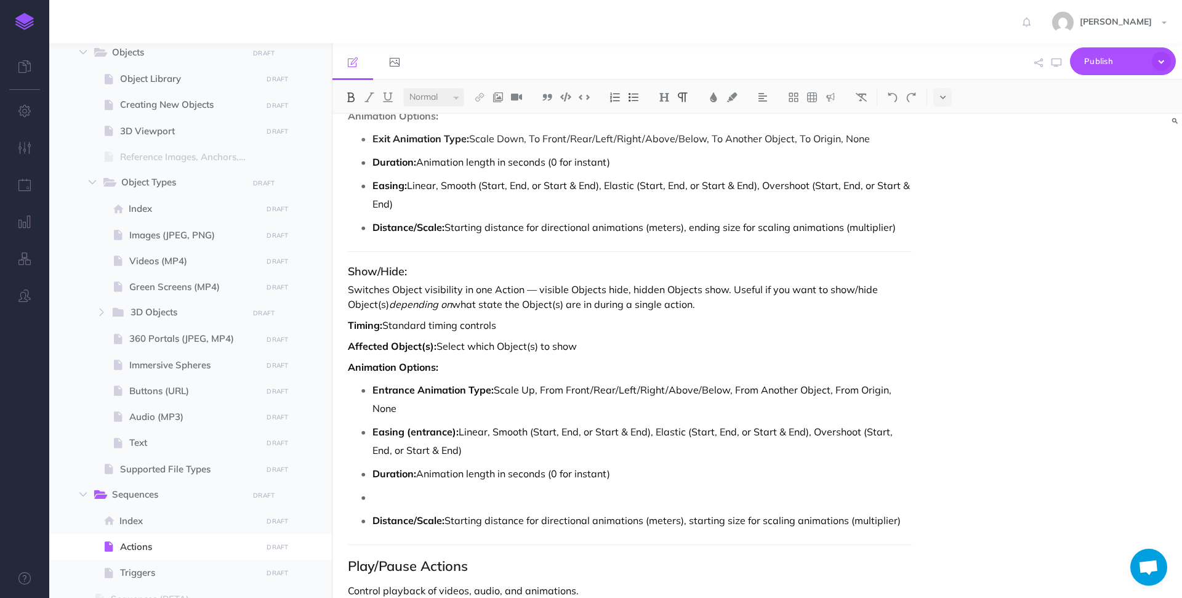
click at [535, 450] on p "Easing (entrance): Linear, Smooth (Start, End, or Start & End), Elastic (Start,…" at bounding box center [642, 440] width 539 height 37
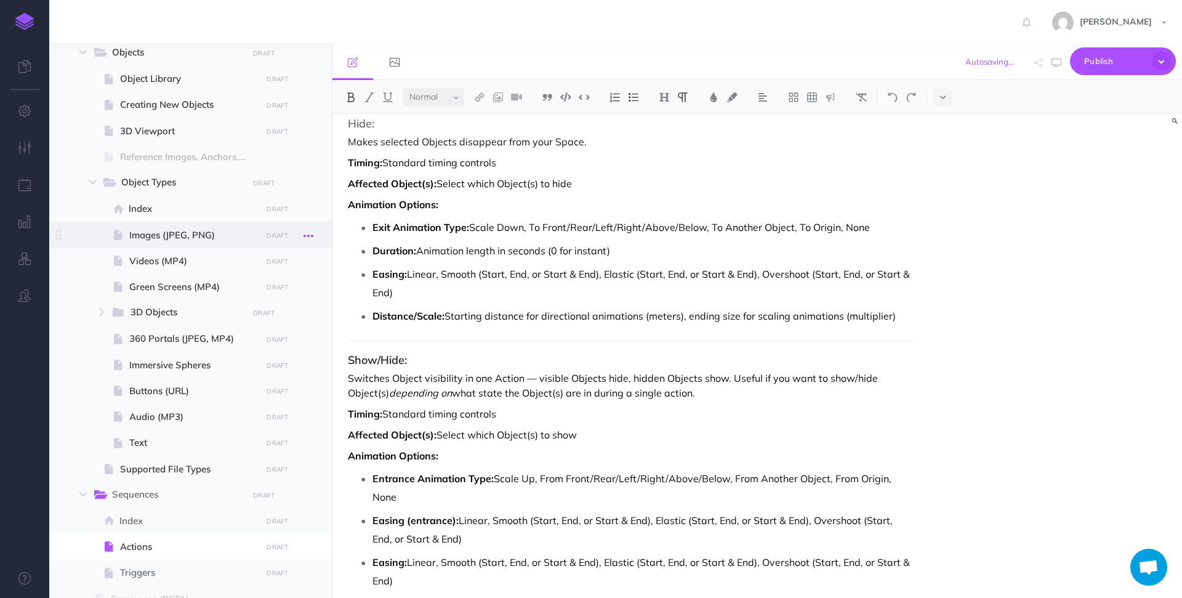
drag, startPoint x: 879, startPoint y: 227, endPoint x: 310, endPoint y: 229, distance: 569.0
click at [310, 229] on div "Hoverlay Guide 2.0 Collapse all Expand all Expand to root folders [URL][DOMAIN_…" at bounding box center [615, 320] width 1133 height 555
copy p "Exit Animation Type: Scale Down, To Front/Rear/Left/Right/Above/Below, To Anoth…"
click at [472, 538] on p "Easing (entrance): Linear, Smooth (Start, End, or Start & End), Elastic (Start,…" at bounding box center [642, 529] width 539 height 37
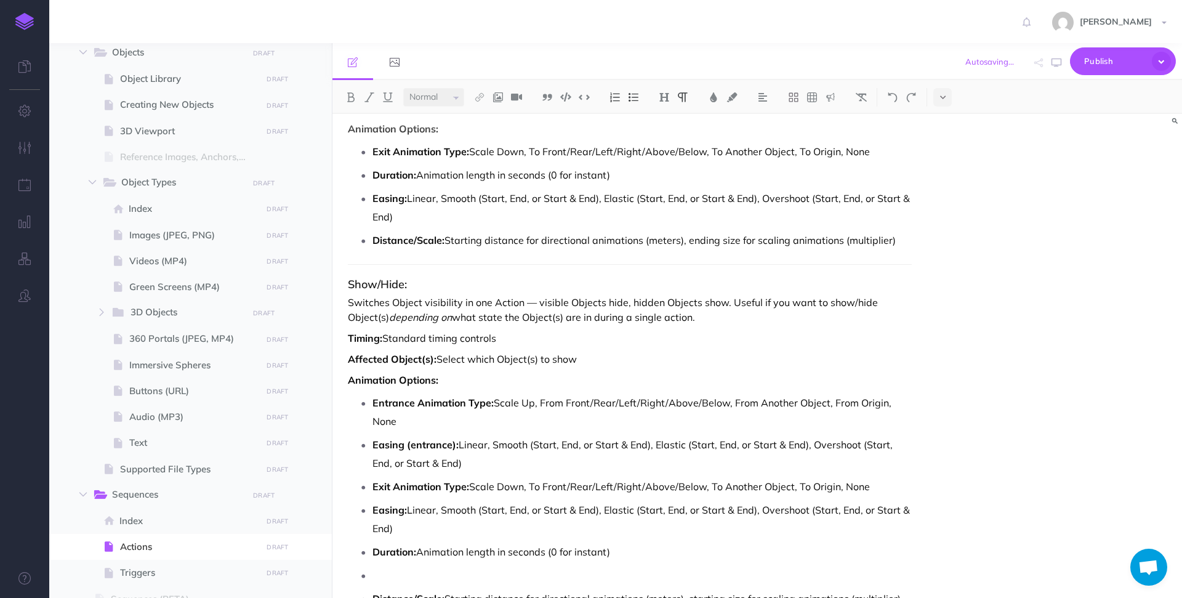
click at [403, 513] on strong "Easing:" at bounding box center [390, 510] width 34 height 12
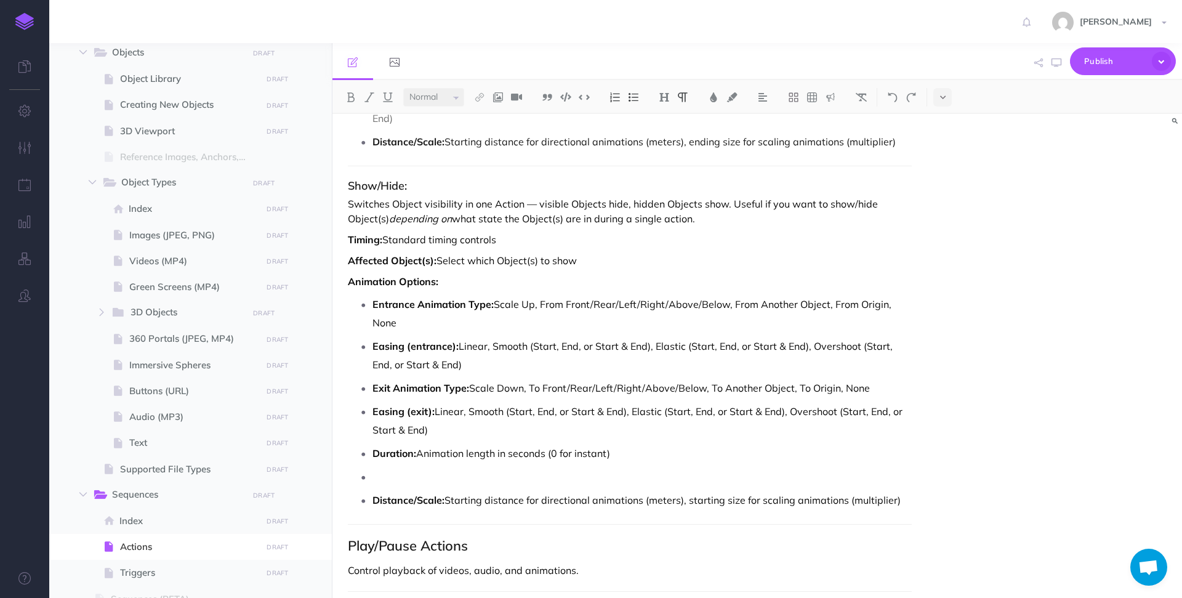
click at [449, 472] on p "To enrich screen reader interactions, please activate Accessibility in Grammarl…" at bounding box center [642, 476] width 539 height 18
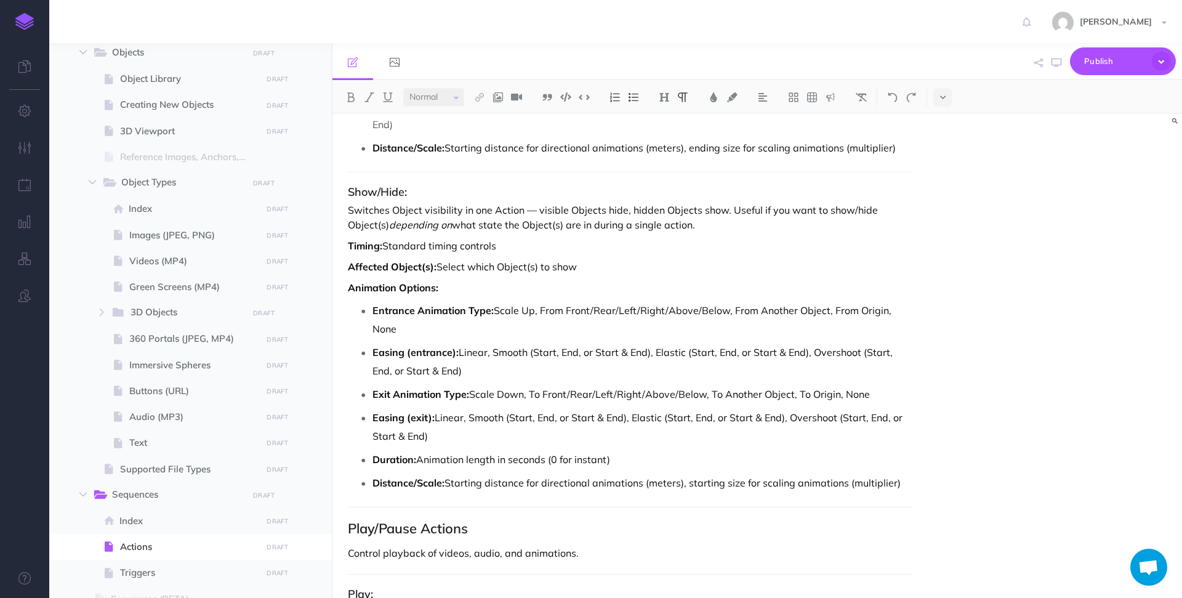
scroll to position [2651, 0]
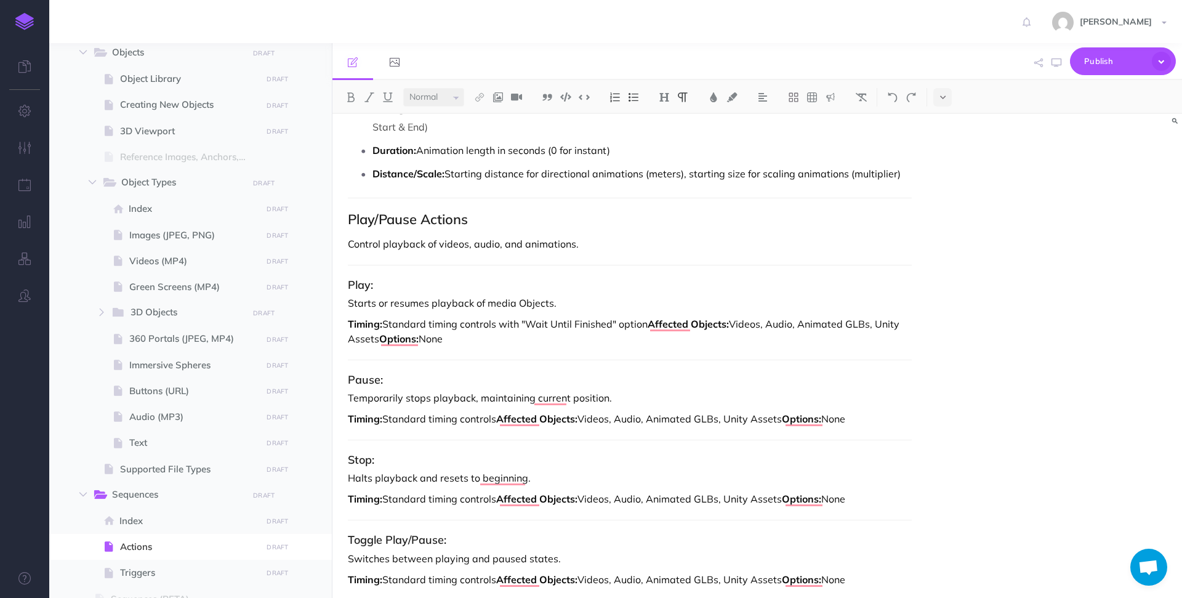
click at [648, 325] on p "Timing: Standard timing controls with "Wait Until Finished" option Affected Obj…" at bounding box center [630, 332] width 564 height 30
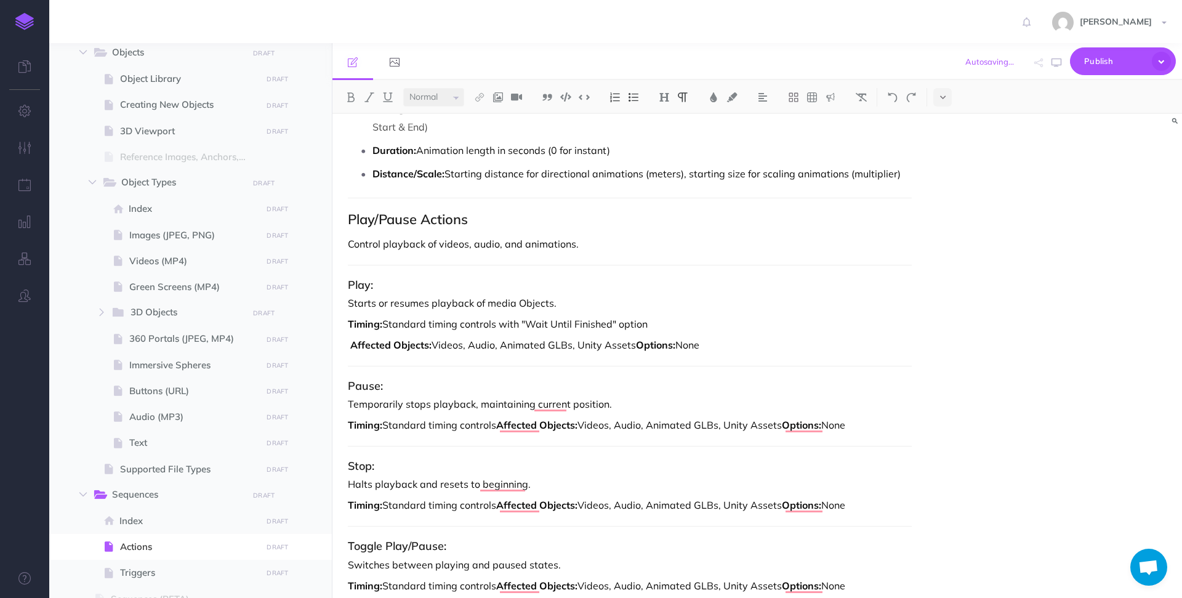
click at [633, 347] on p "Affected Objects: Videos, Audio, Animated GLBs, Unity Assets Options: None" at bounding box center [630, 344] width 564 height 15
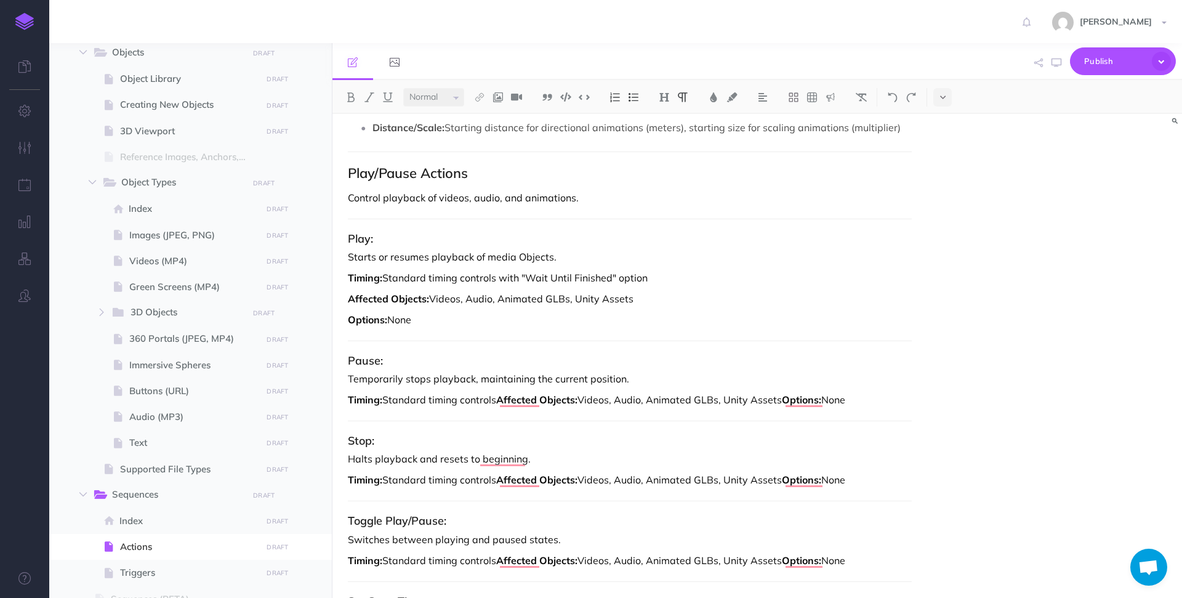
click at [619, 376] on p "Temporarily stops playback, maintaining the current position." at bounding box center [630, 378] width 564 height 15
click at [498, 400] on p "Timing: Standard timing controls Affected Objects: Videos, Audio, Animated GLBs…" at bounding box center [630, 399] width 564 height 15
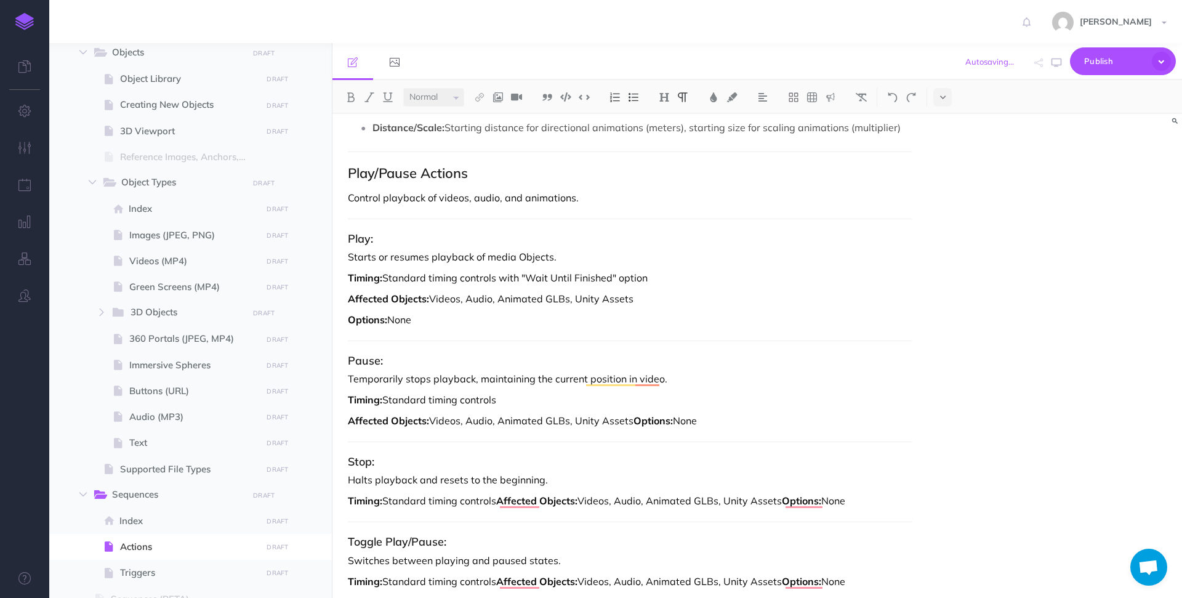
click at [637, 418] on strong "Options:" at bounding box center [653, 420] width 39 height 12
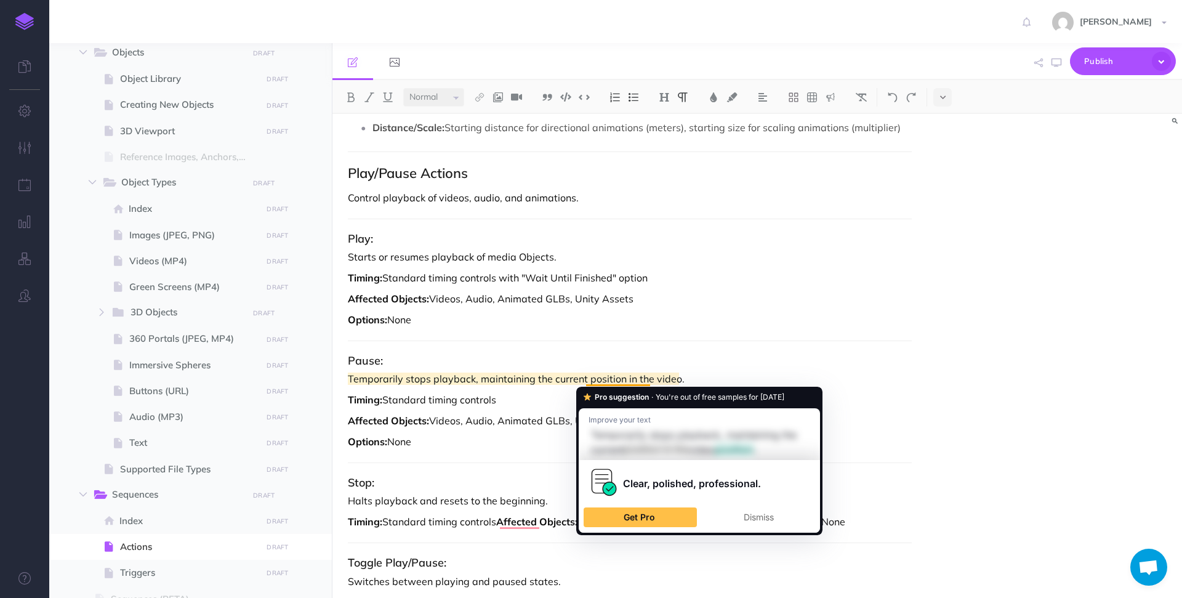
click at [603, 381] on p "Temporarily stops playback, maintaining the current position in the video." at bounding box center [630, 378] width 564 height 15
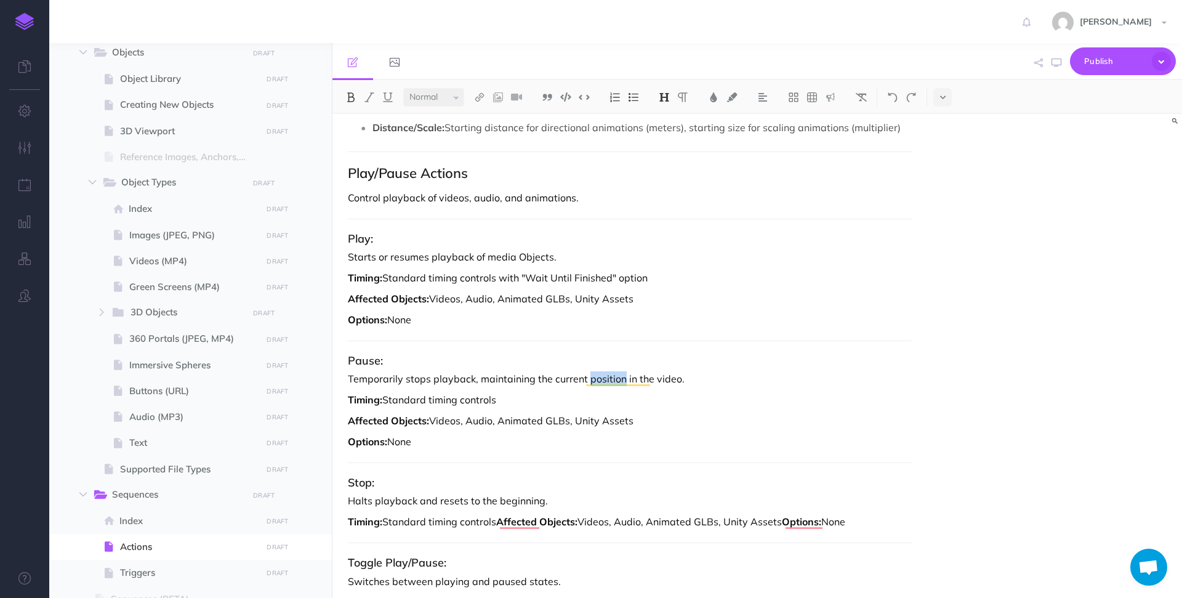
drag, startPoint x: 418, startPoint y: 439, endPoint x: 343, endPoint y: 358, distance: 110.2
click at [343, 358] on div "Actions Actions are the building blocks of your Sequences —the specific events …" at bounding box center [630, 452] width 595 height 6771
copy div "Pause: Temporarily stops playback, maintaining the current position in the vide…"
click at [454, 435] on p "Options: None" at bounding box center [630, 441] width 564 height 15
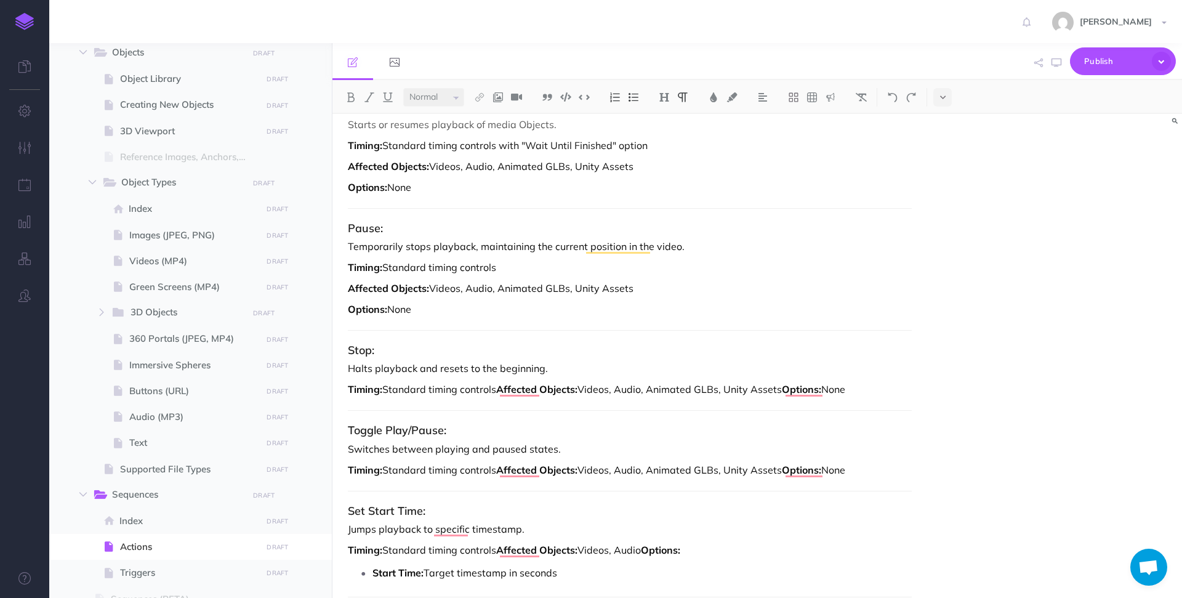
scroll to position [3046, 0]
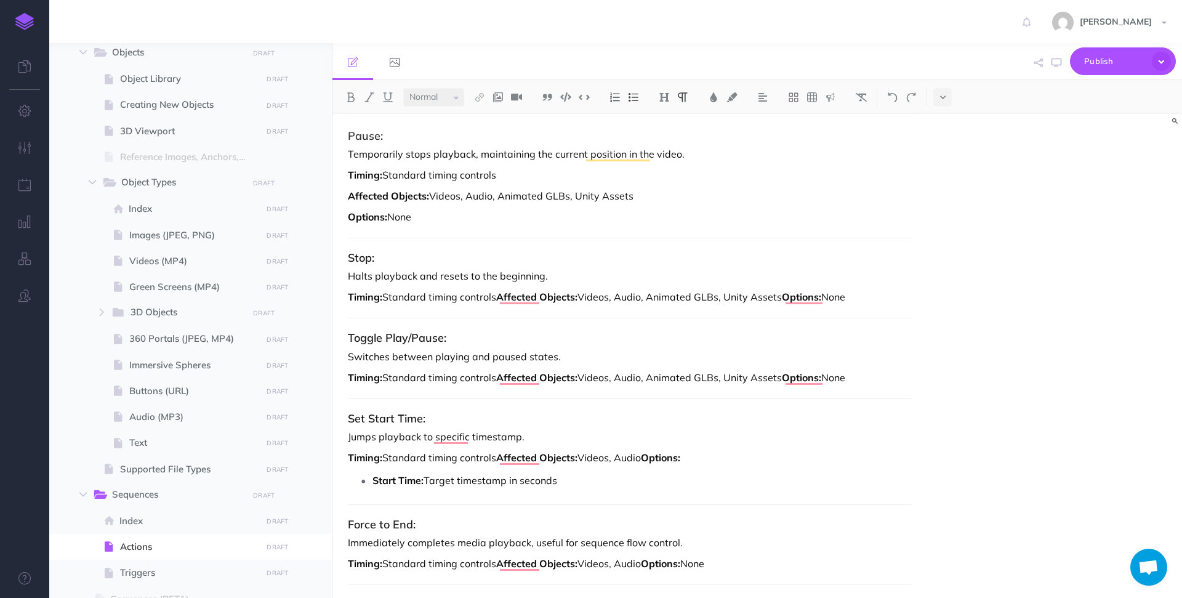
click at [466, 278] on p "Halts playback and resets to the beginning." at bounding box center [630, 276] width 564 height 15
click at [660, 155] on p "Temporarily stops playback, maintaining the current position in the video." at bounding box center [630, 154] width 564 height 15
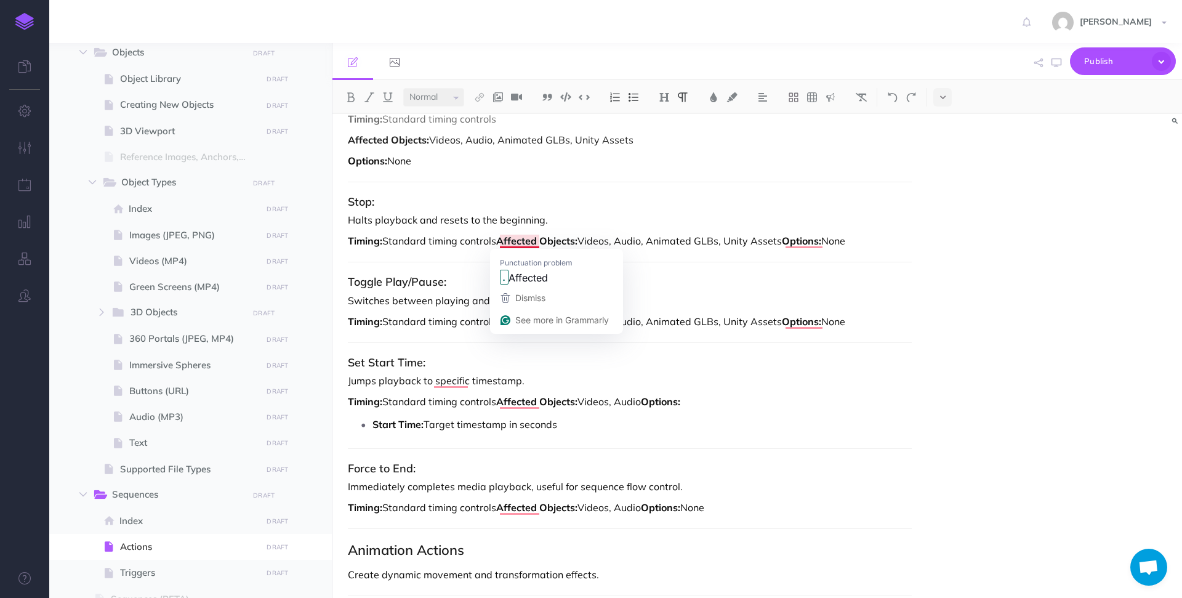
click at [501, 241] on strong "Affected Objects:" at bounding box center [536, 241] width 81 height 12
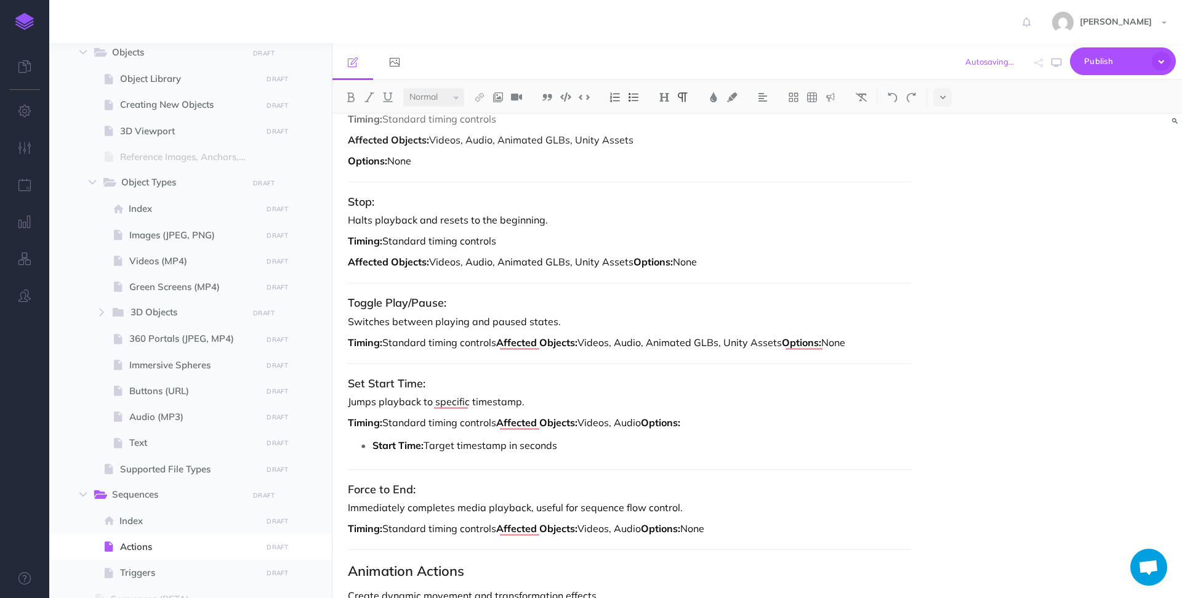
click at [634, 261] on strong "Options:" at bounding box center [653, 262] width 39 height 12
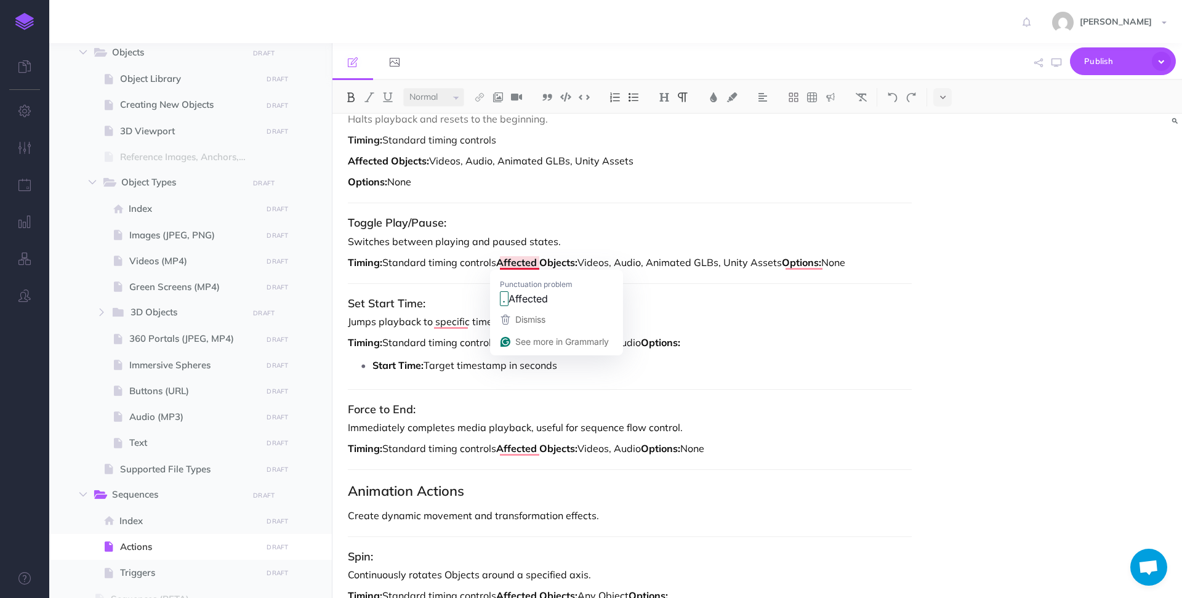
click at [501, 261] on strong "Affected Objects:" at bounding box center [536, 262] width 81 height 12
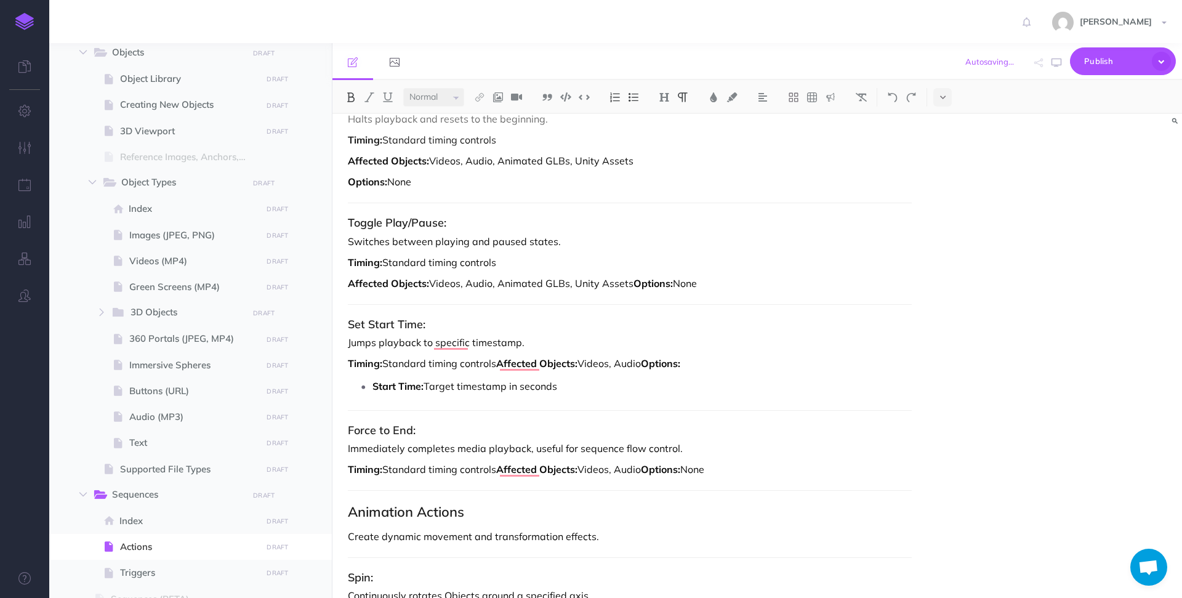
click at [632, 282] on p "Affected Objects: Videos, Audio, Animated GLBs, Unity Assets Options: None" at bounding box center [630, 283] width 564 height 15
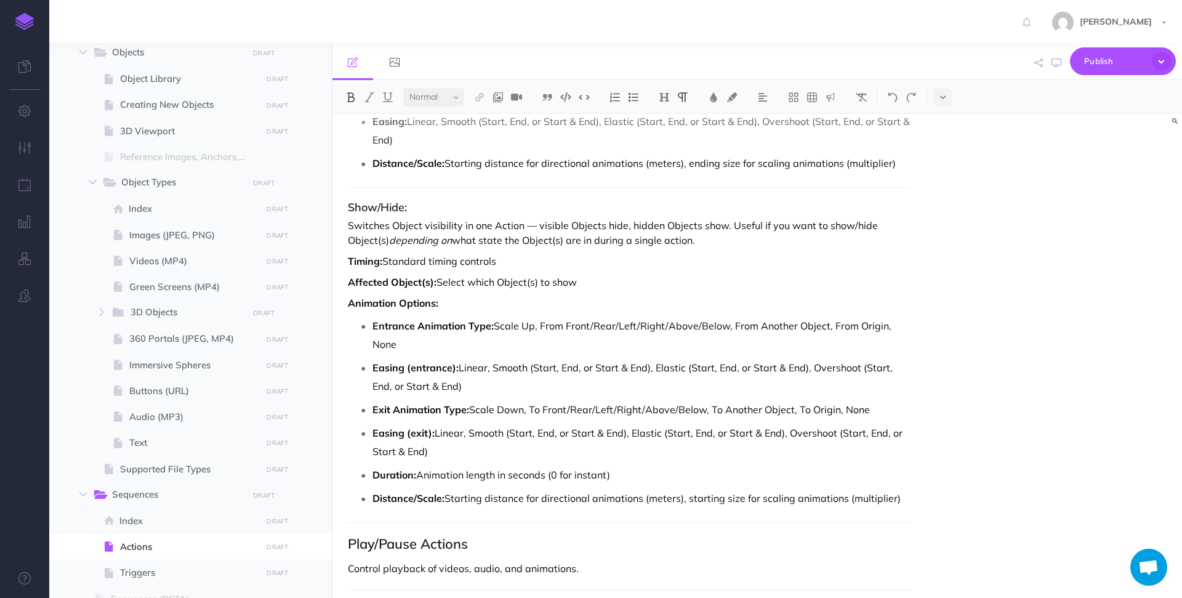
click at [461, 225] on p "Switches Object visibility in one Action — visible Objects hide, hidden Objects…" at bounding box center [630, 233] width 564 height 30
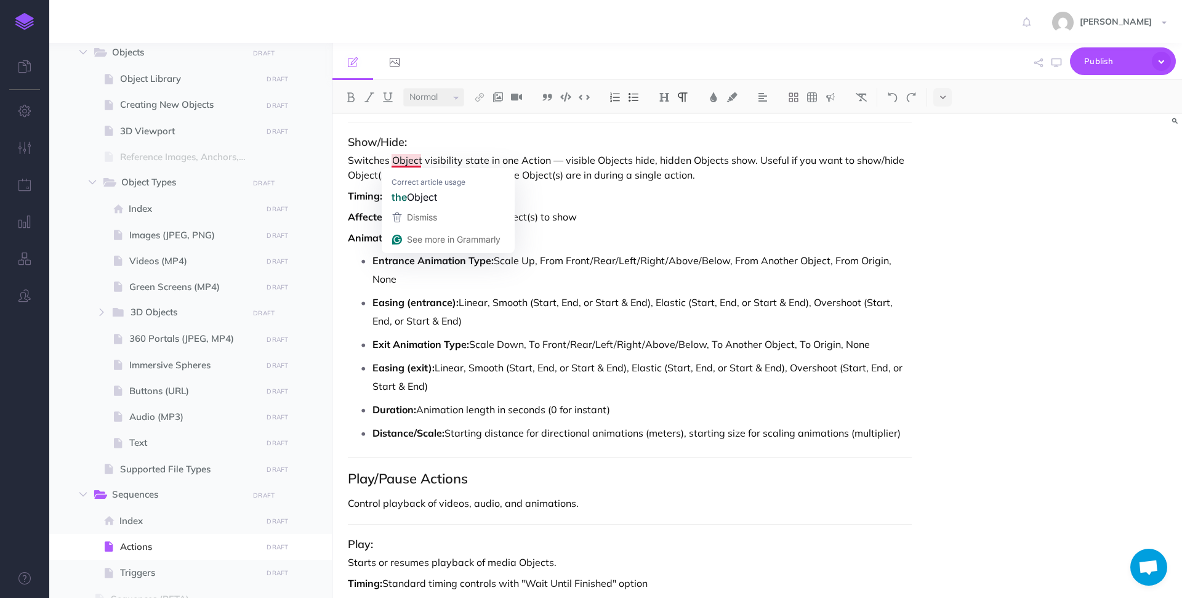
click at [422, 163] on p "Switches Object visibility state in one Action — visible Objects hide, hidden O…" at bounding box center [630, 168] width 564 height 30
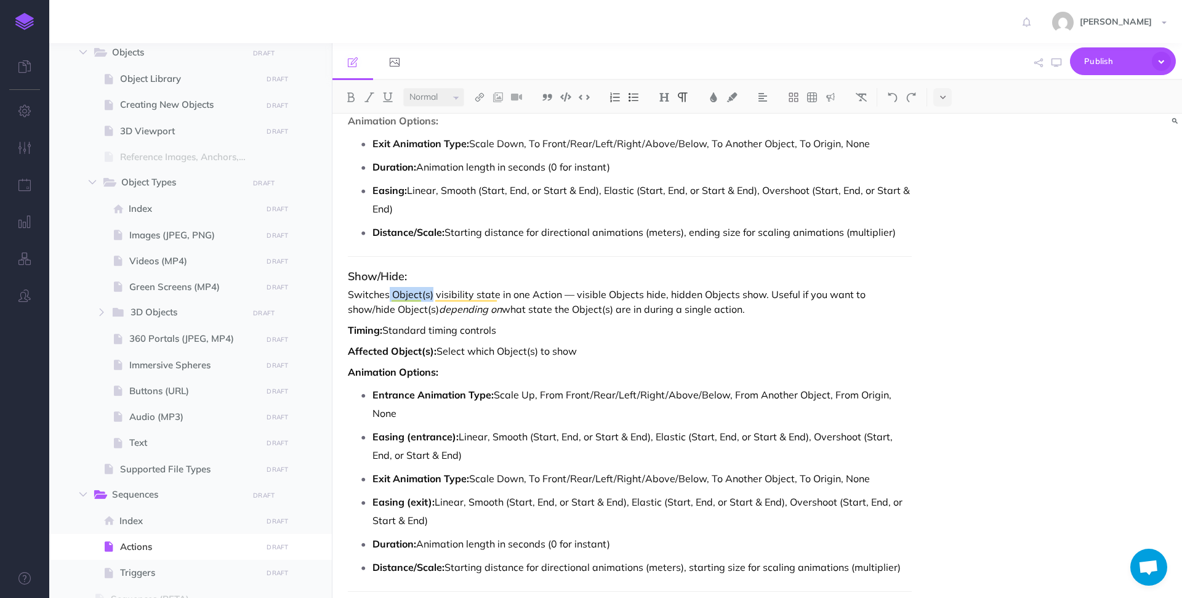
drag, startPoint x: 432, startPoint y: 294, endPoint x: 389, endPoint y: 293, distance: 43.1
click at [389, 293] on p "Switches Object(s) visibility state in one Action — visible Objects hide, hidde…" at bounding box center [630, 302] width 564 height 30
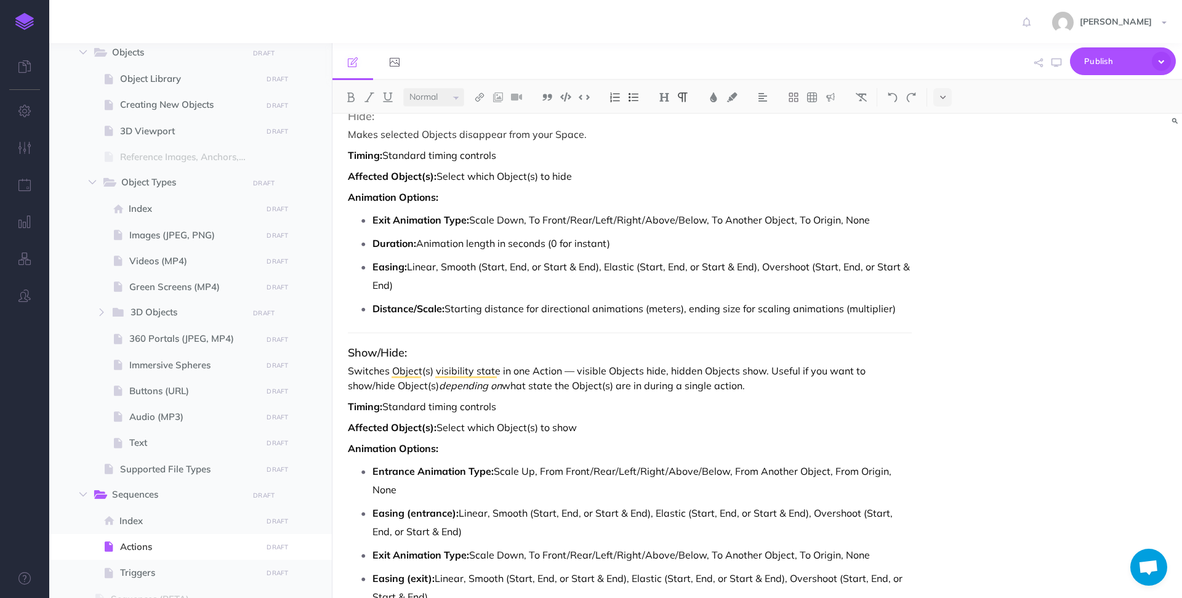
click at [439, 388] on em "depending on" at bounding box center [470, 385] width 63 height 12
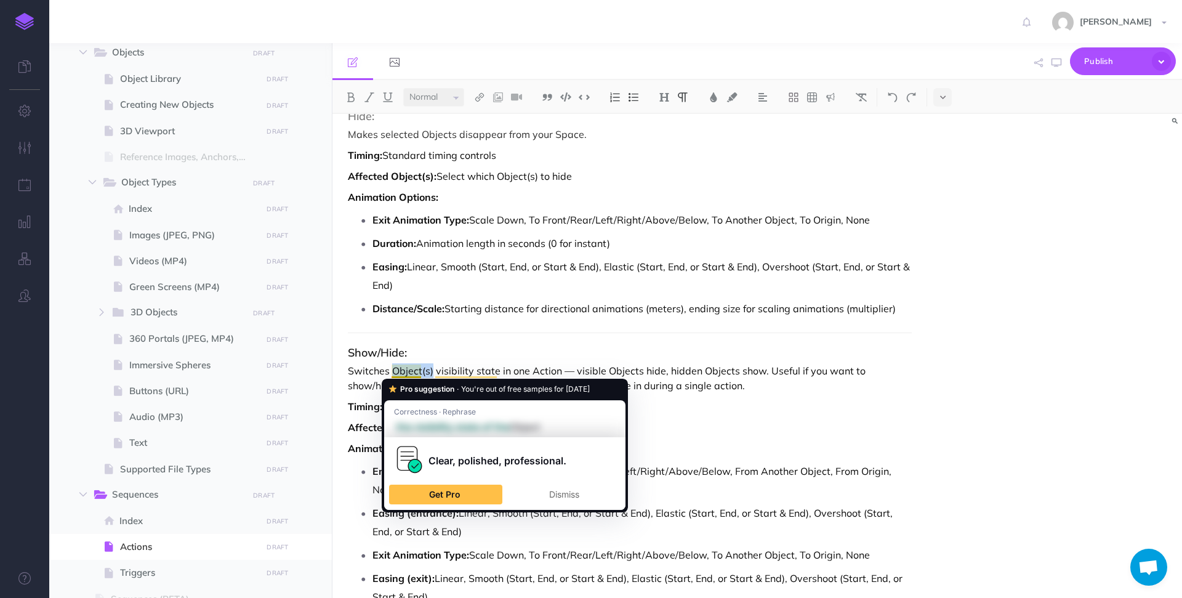
drag, startPoint x: 432, startPoint y: 370, endPoint x: 394, endPoint y: 370, distance: 38.2
click at [394, 370] on p "Switches Object(s) visibility state in one Action — visible Objects hide, hidde…" at bounding box center [630, 378] width 564 height 30
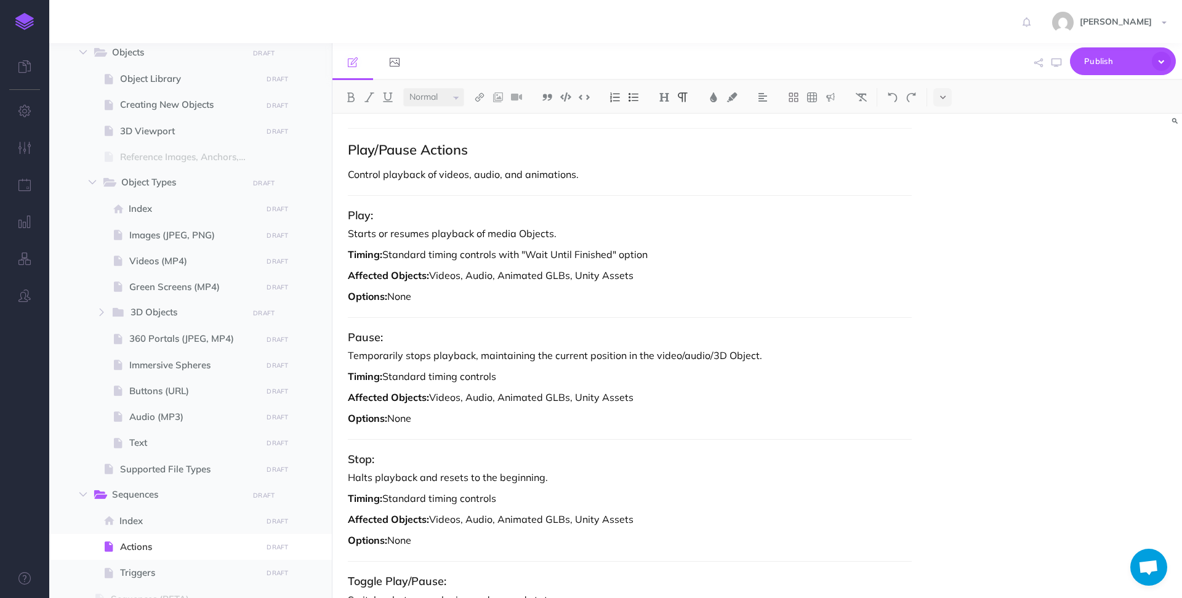
click at [537, 230] on p "Starts or resumes playback of media Objects." at bounding box center [630, 233] width 564 height 15
click at [735, 355] on p "Temporarily stops playback, maintaining the current position in the video/audio…" at bounding box center [630, 355] width 564 height 15
click at [410, 280] on strong "Affected Objects:" at bounding box center [388, 275] width 81 height 12
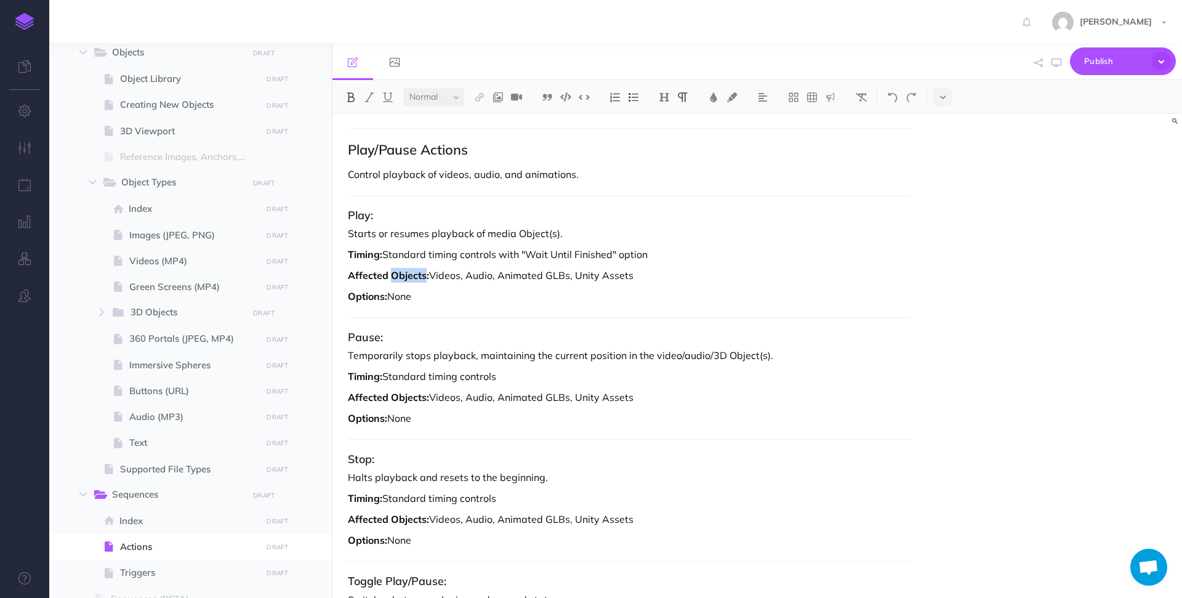
click at [410, 280] on strong "Affected Objects:" at bounding box center [388, 275] width 81 height 12
click at [354, 92] on img at bounding box center [350, 97] width 11 height 10
drag, startPoint x: 429, startPoint y: 276, endPoint x: 393, endPoint y: 279, distance: 36.5
click at [393, 276] on p "Affected Object(s) : Videos, Audio, Animated GLBs, Unity Assets" at bounding box center [630, 275] width 564 height 15
click at [350, 97] on img at bounding box center [350, 97] width 11 height 10
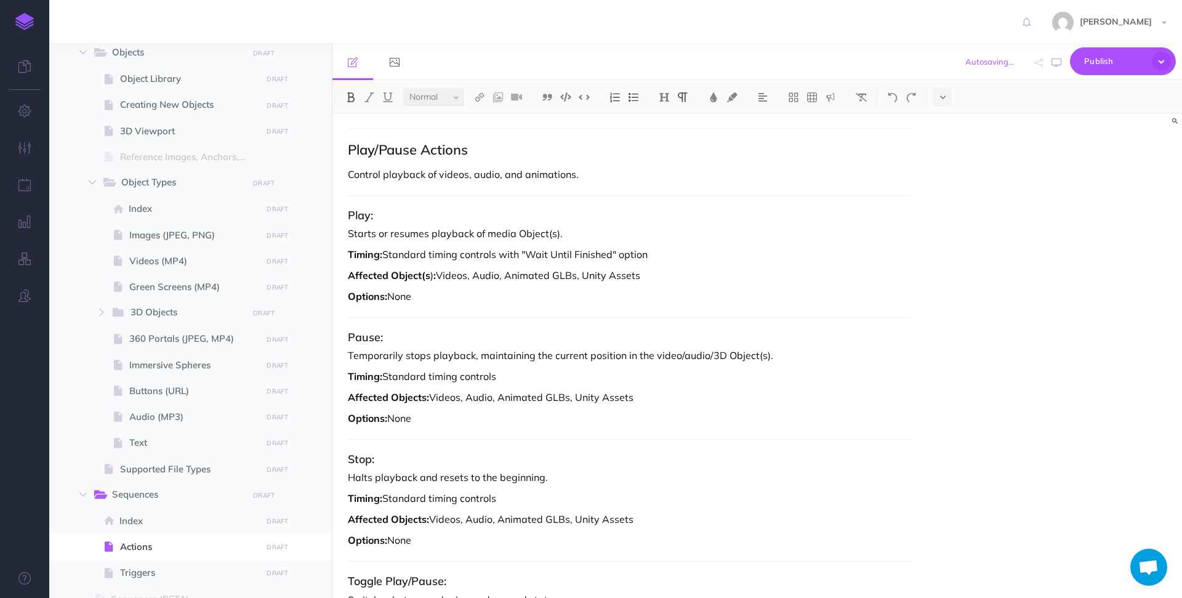
click at [420, 392] on strong "Affected Objects:" at bounding box center [388, 397] width 81 height 12
click at [405, 523] on strong "Affected Objects:" at bounding box center [388, 519] width 81 height 12
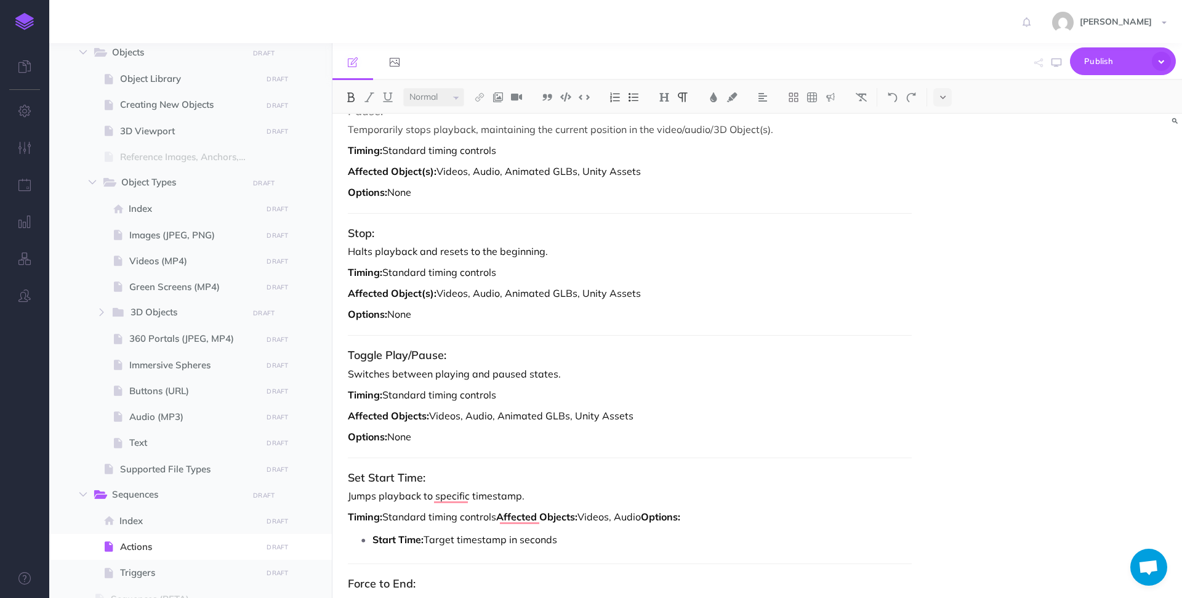
click at [401, 417] on strong "Affected Objects:" at bounding box center [388, 416] width 81 height 12
drag, startPoint x: 432, startPoint y: 416, endPoint x: 393, endPoint y: 414, distance: 38.8
click at [393, 415] on strong "Affected Object(s):" at bounding box center [392, 416] width 89 height 12
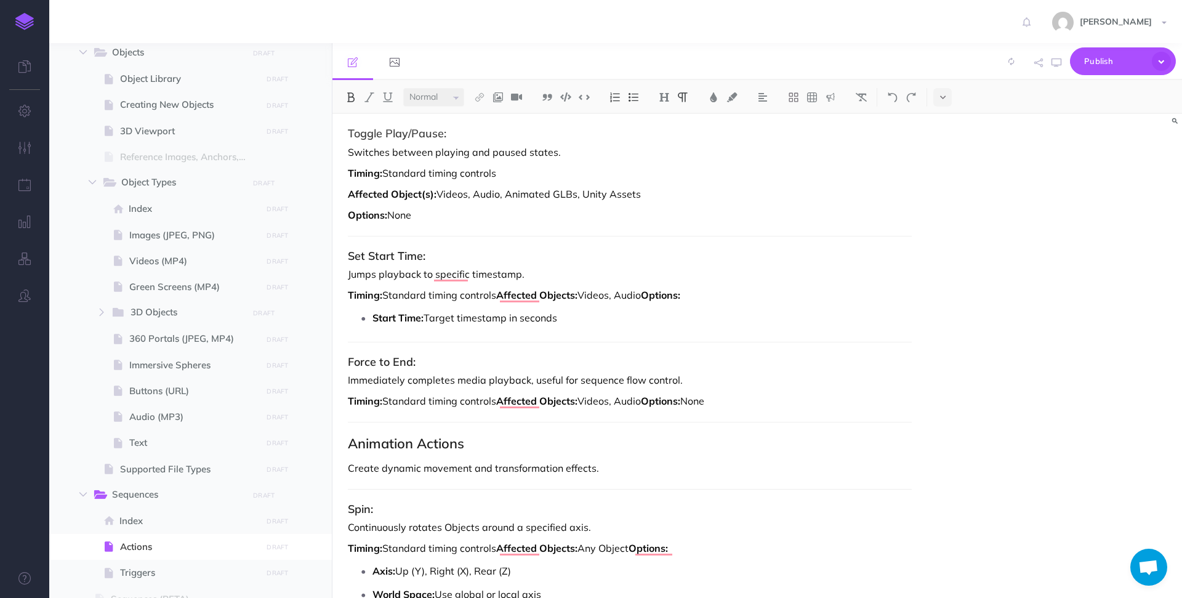
click at [557, 297] on strong "Affected Objects:" at bounding box center [536, 295] width 81 height 12
click at [562, 400] on strong "Affected Objects:" at bounding box center [536, 401] width 81 height 12
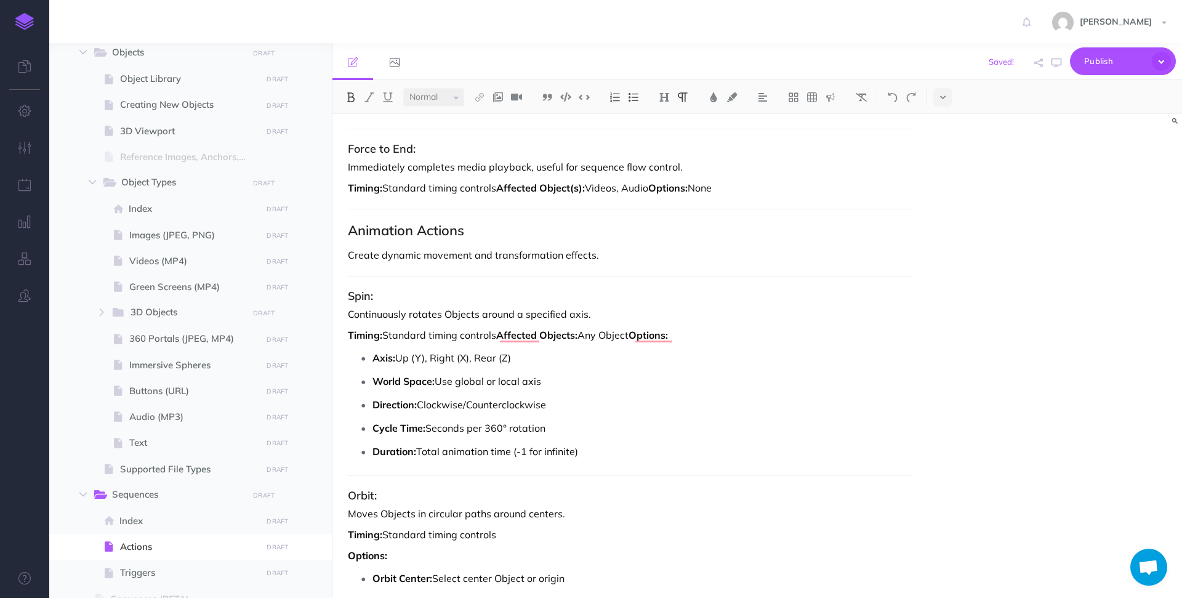
click at [562, 337] on strong "Affected Objects:" at bounding box center [536, 335] width 81 height 12
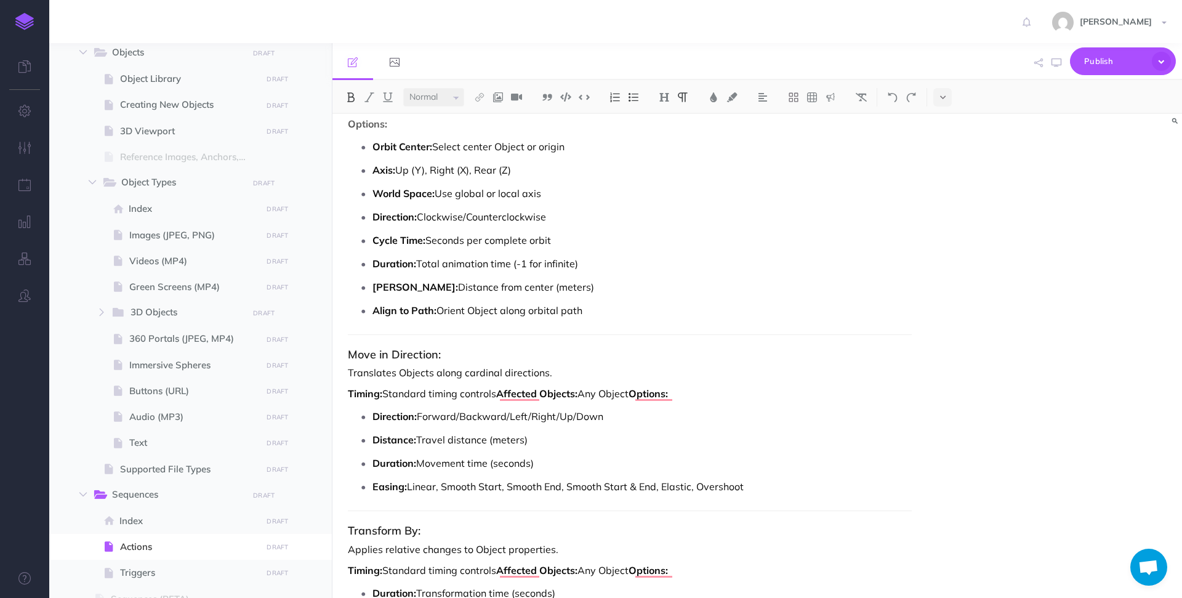
click at [560, 386] on p "Timing: Standard timing controls Affected Objects: Any Object Options:" at bounding box center [630, 393] width 564 height 15
click at [629, 398] on p "Timing: Standard timing controls Affected Object(s): Any Object Options:" at bounding box center [630, 393] width 564 height 15
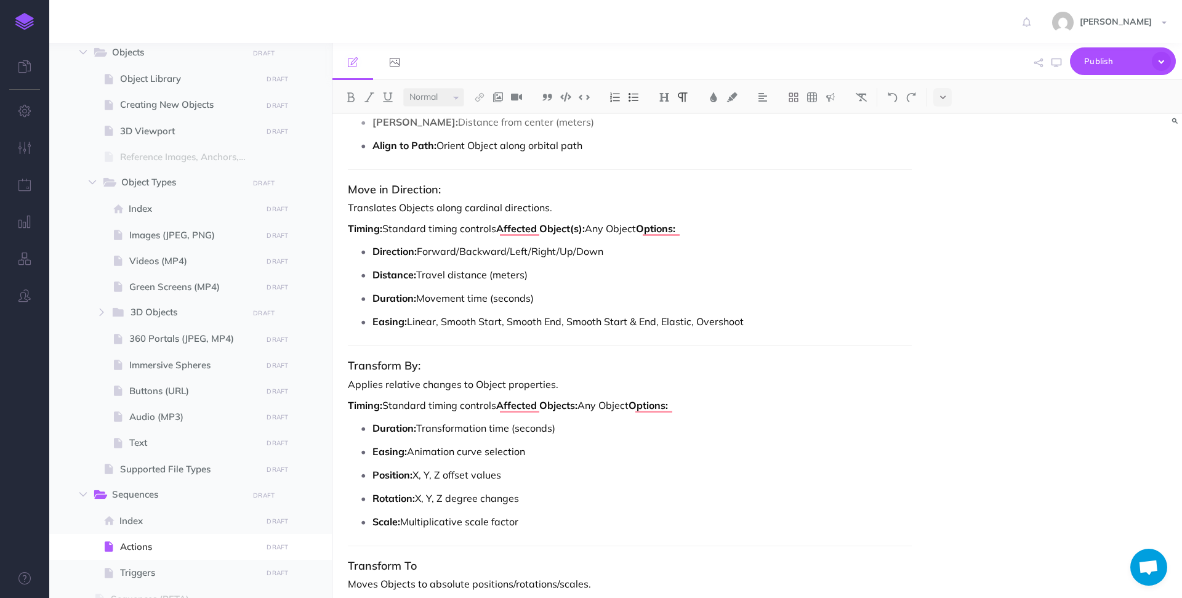
click at [563, 405] on strong "Affected Objects:" at bounding box center [536, 405] width 81 height 12
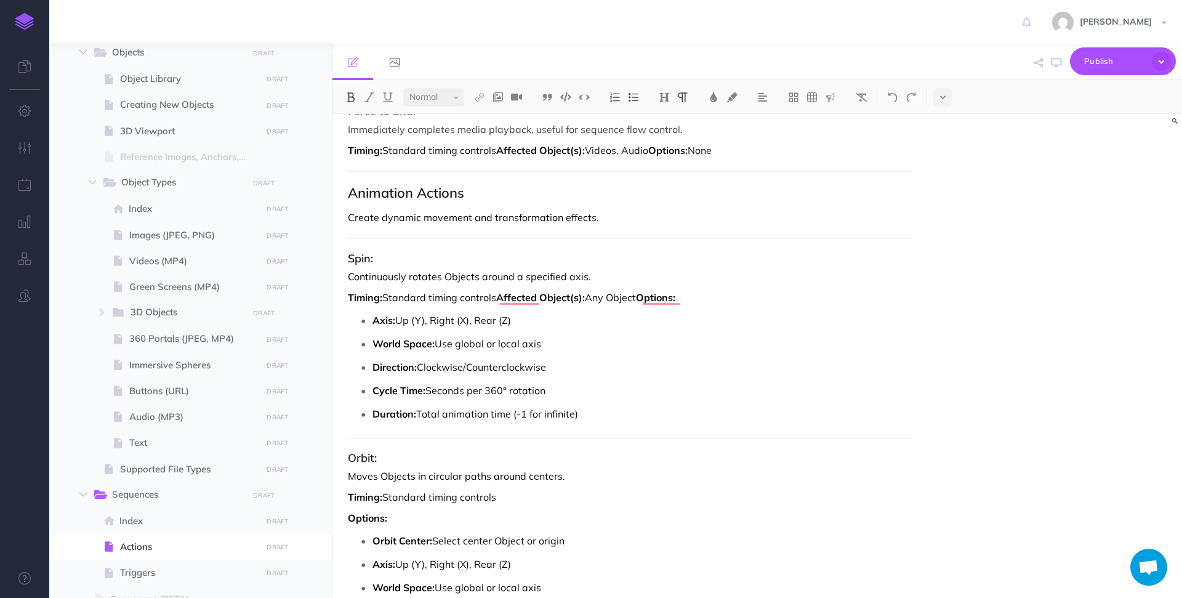
click at [464, 277] on p "Continuously rotates Objects around a specified axis." at bounding box center [630, 276] width 564 height 15
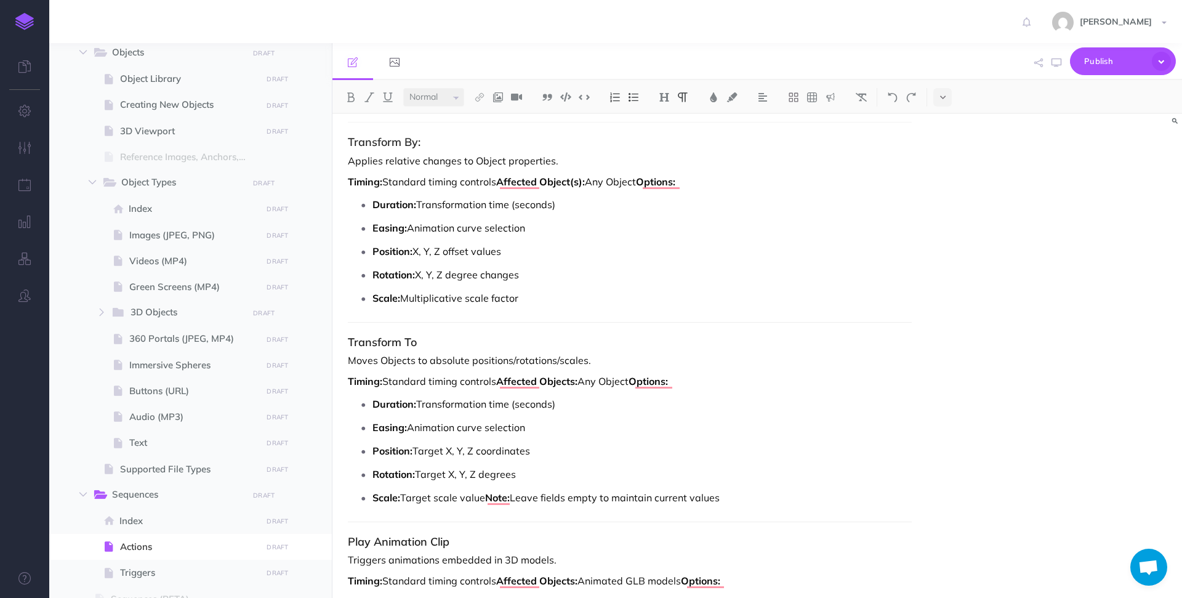
click at [561, 382] on strong "Affected Objects:" at bounding box center [536, 381] width 81 height 12
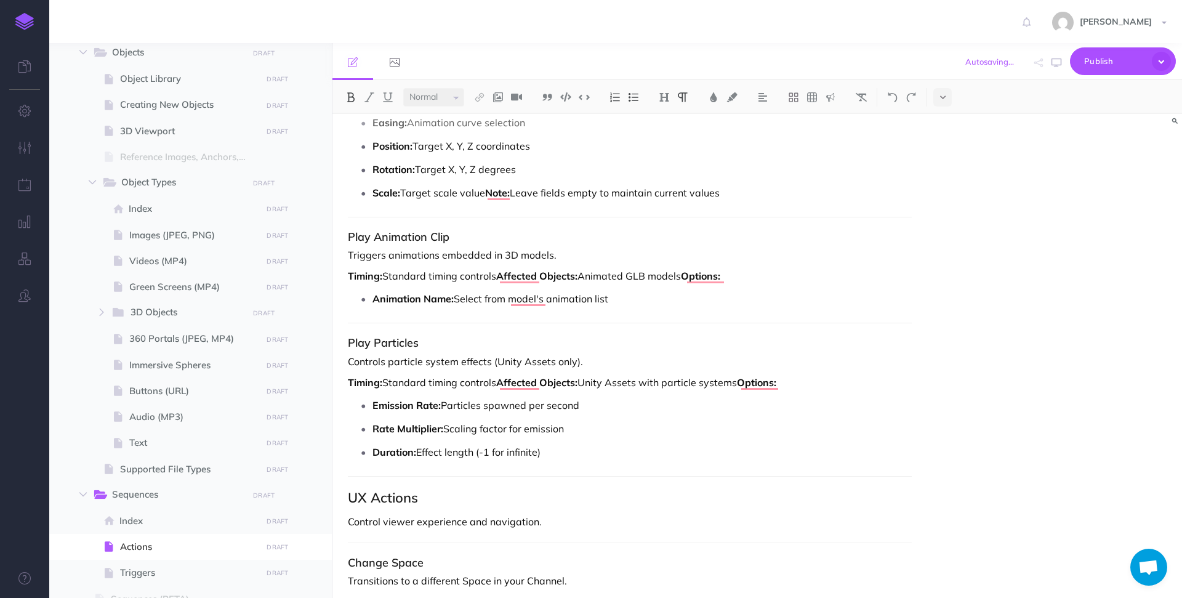
click at [561, 279] on strong "Affected Objects:" at bounding box center [536, 276] width 81 height 12
click at [565, 384] on strong "Affected Objects:" at bounding box center [536, 382] width 81 height 12
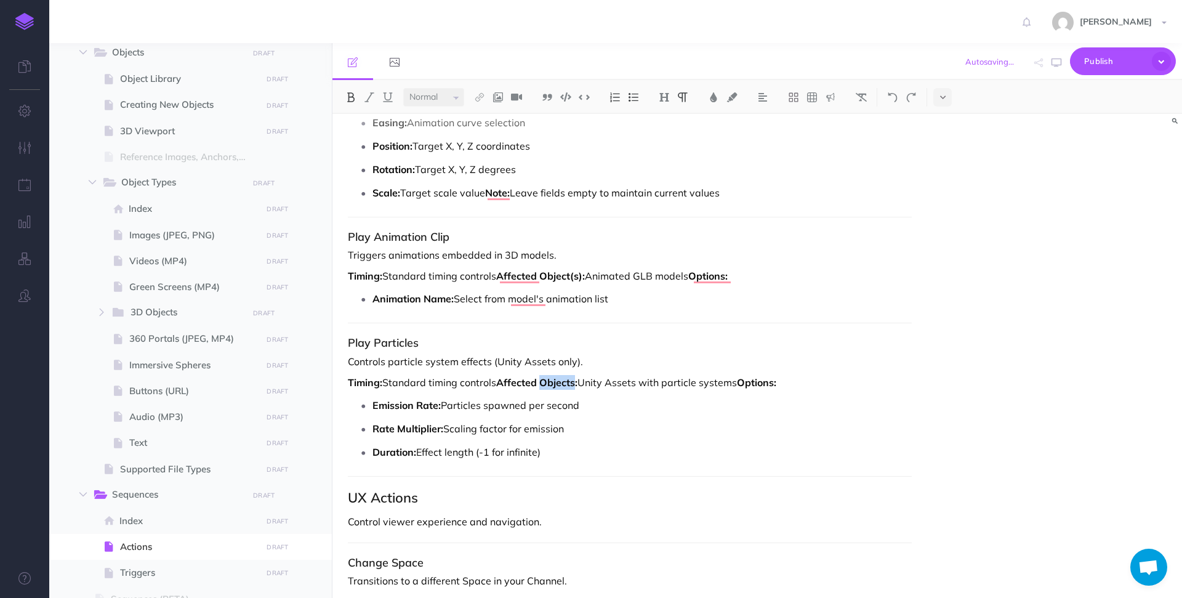
click at [565, 384] on strong "Affected Objects:" at bounding box center [536, 382] width 81 height 12
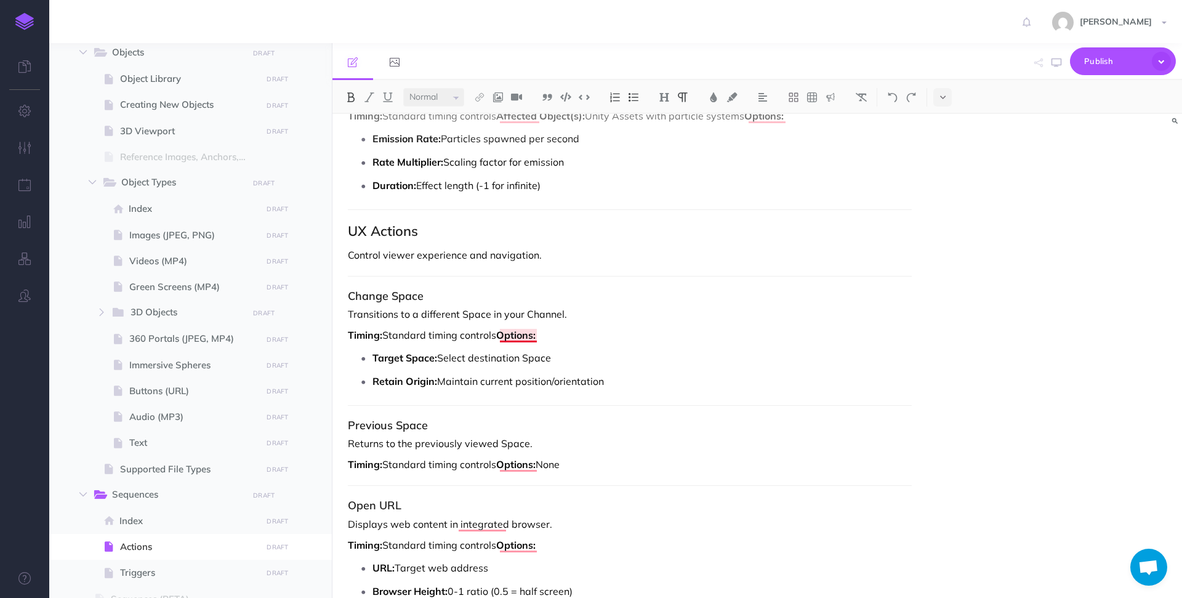
click at [520, 336] on strong "Options:" at bounding box center [515, 335] width 39 height 12
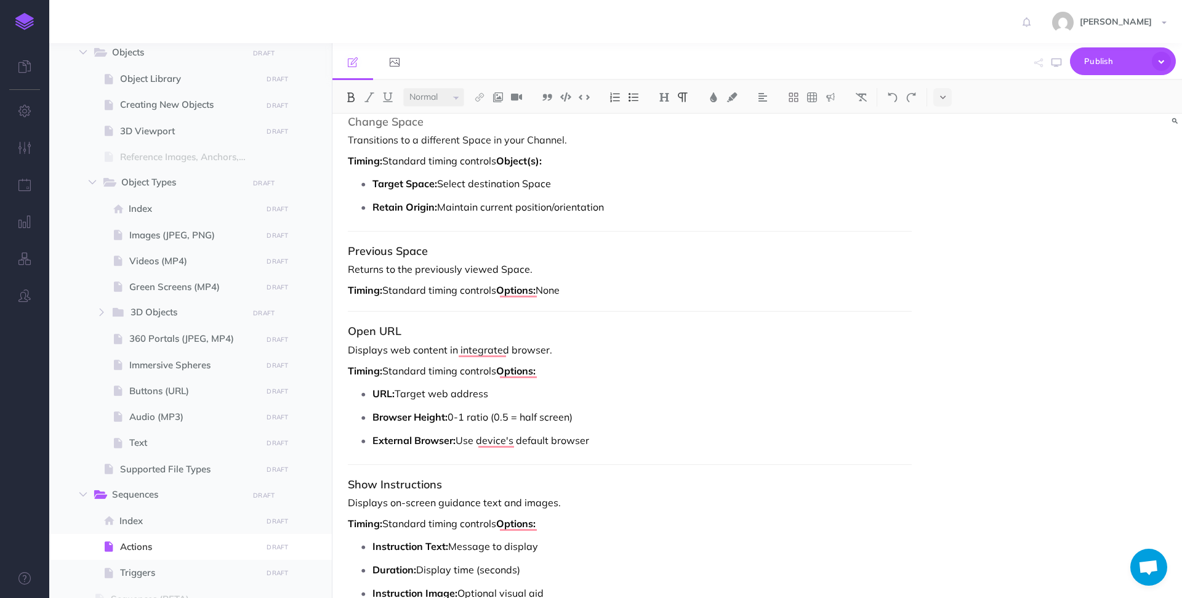
click at [522, 293] on strong "Options:" at bounding box center [515, 290] width 39 height 12
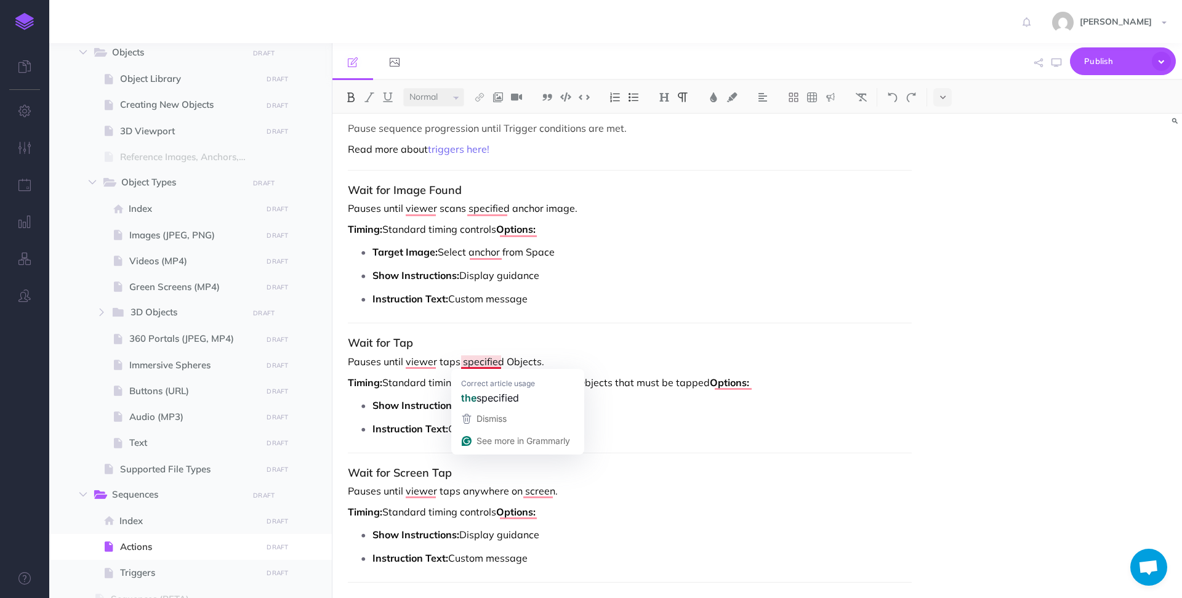
click at [636, 436] on p "Instruction Text: Custom message" at bounding box center [642, 428] width 539 height 18
click at [562, 386] on strong "Affected Objects:" at bounding box center [536, 382] width 81 height 12
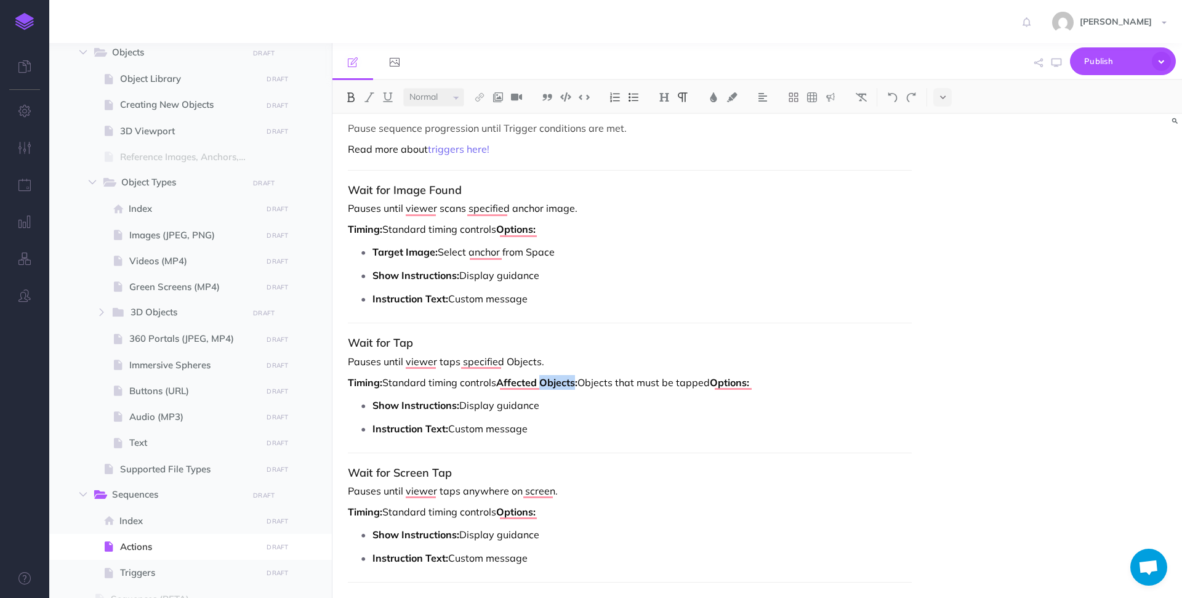
click at [562, 386] on strong "Affected Objects:" at bounding box center [536, 382] width 81 height 12
click at [564, 379] on strong "Affected Objects:" at bounding box center [536, 382] width 81 height 12
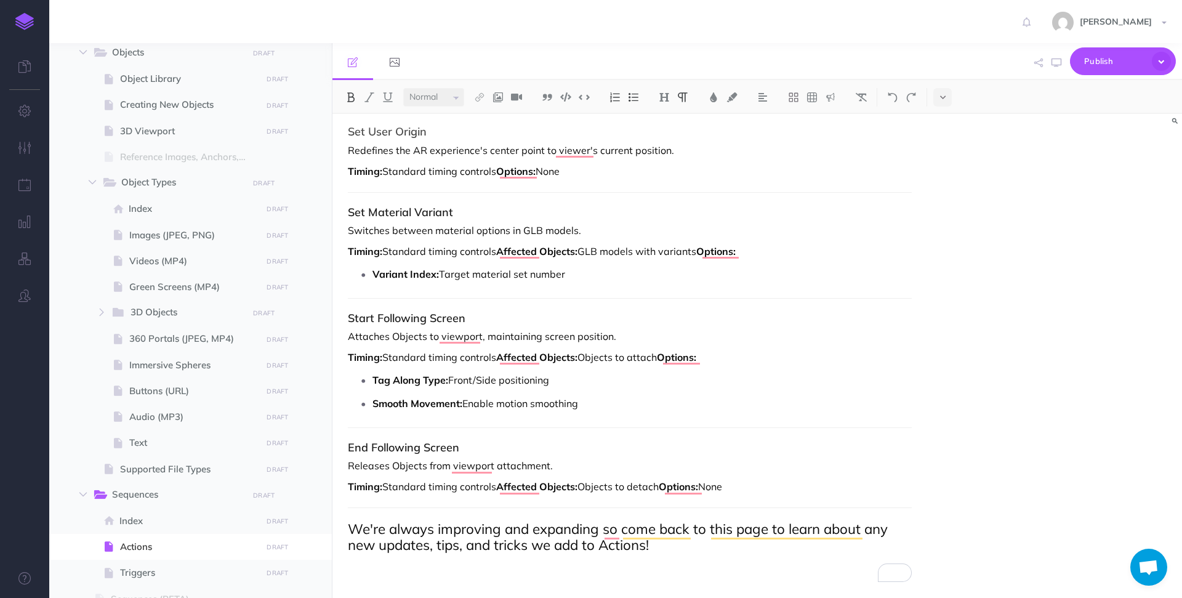
click at [548, 355] on strong "Affected Objects:" at bounding box center [536, 357] width 81 height 12
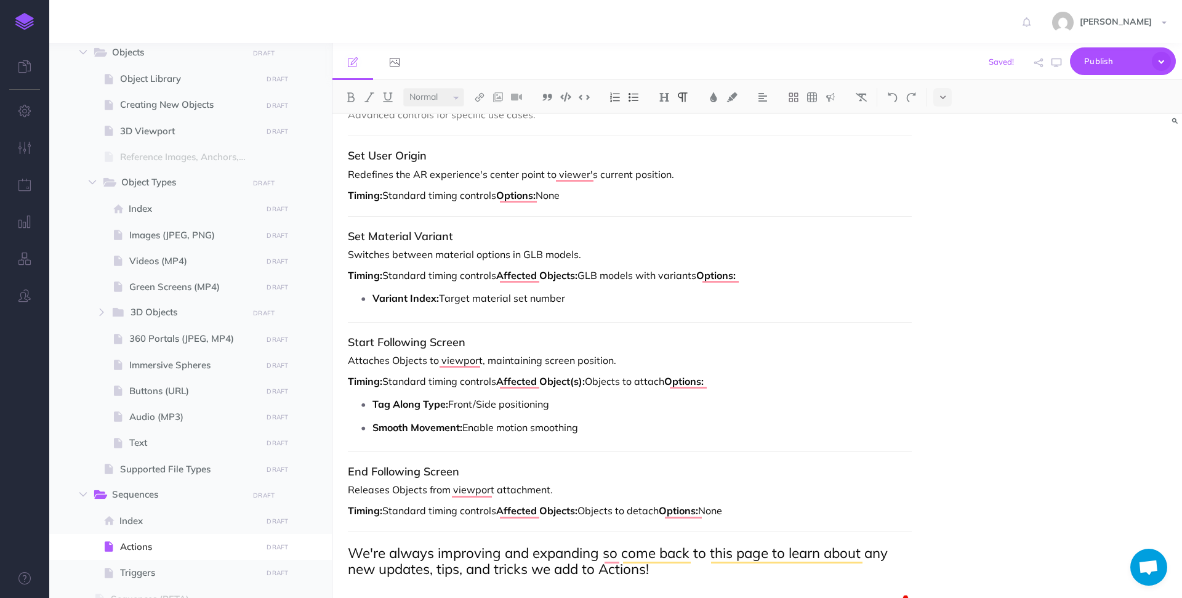
click at [560, 512] on strong "Affected Objects:" at bounding box center [536, 510] width 81 height 12
select select "null"
click at [612, 355] on p "Attaches Objects to viewport, maintaining screen position." at bounding box center [630, 360] width 564 height 15
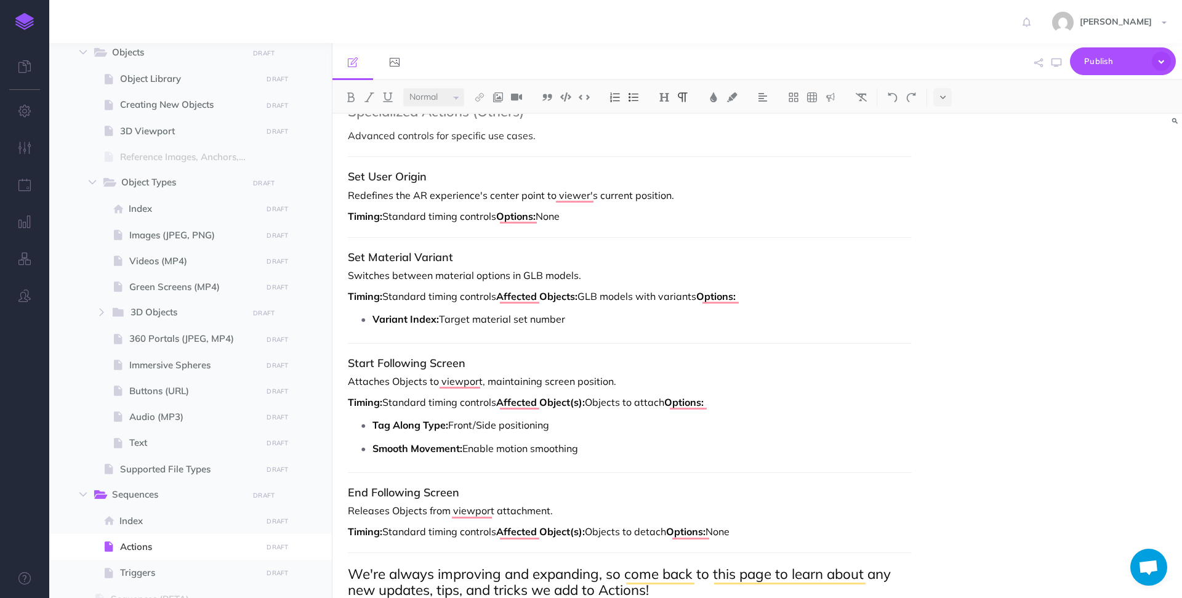
click at [422, 514] on p "Releases Objects from viewport attachment." at bounding box center [630, 510] width 564 height 15
drag, startPoint x: 432, startPoint y: 512, endPoint x: 392, endPoint y: 514, distance: 40.1
click at [392, 514] on p "Releases Object(s) from viewport attachment." at bounding box center [630, 510] width 564 height 15
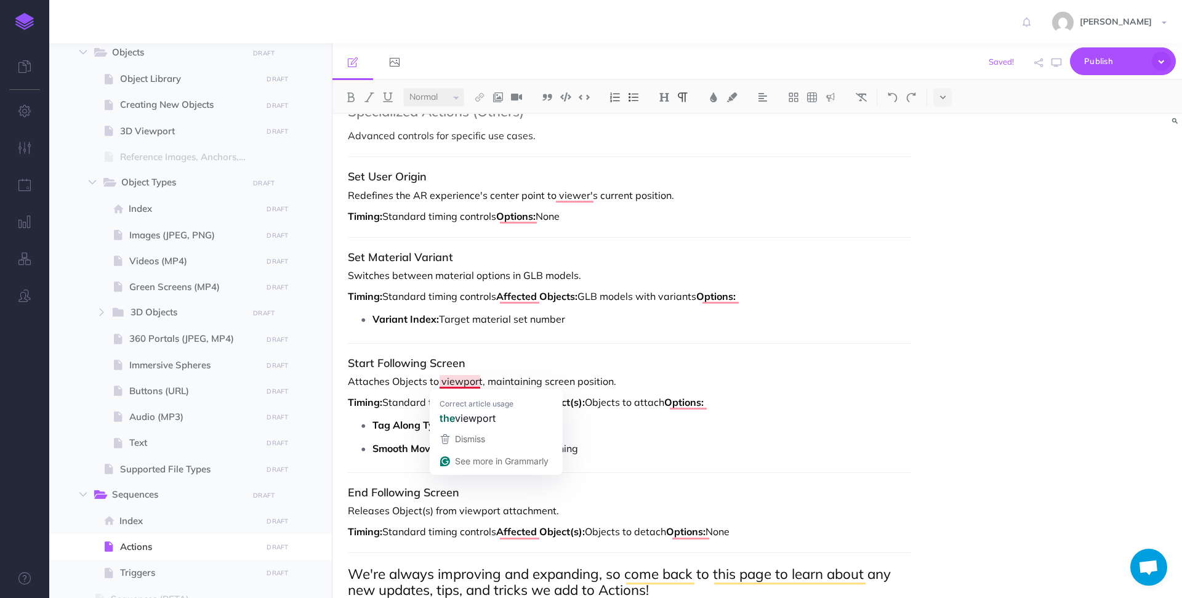
click at [427, 385] on p "Attaches Objects to viewport, maintaining screen position." at bounding box center [630, 381] width 564 height 15
click at [421, 382] on p "Attaches Objects to viewport, maintaining screen position." at bounding box center [630, 381] width 564 height 15
click at [421, 381] on p "Attaches Objects to viewport, maintaining screen position." at bounding box center [630, 381] width 564 height 15
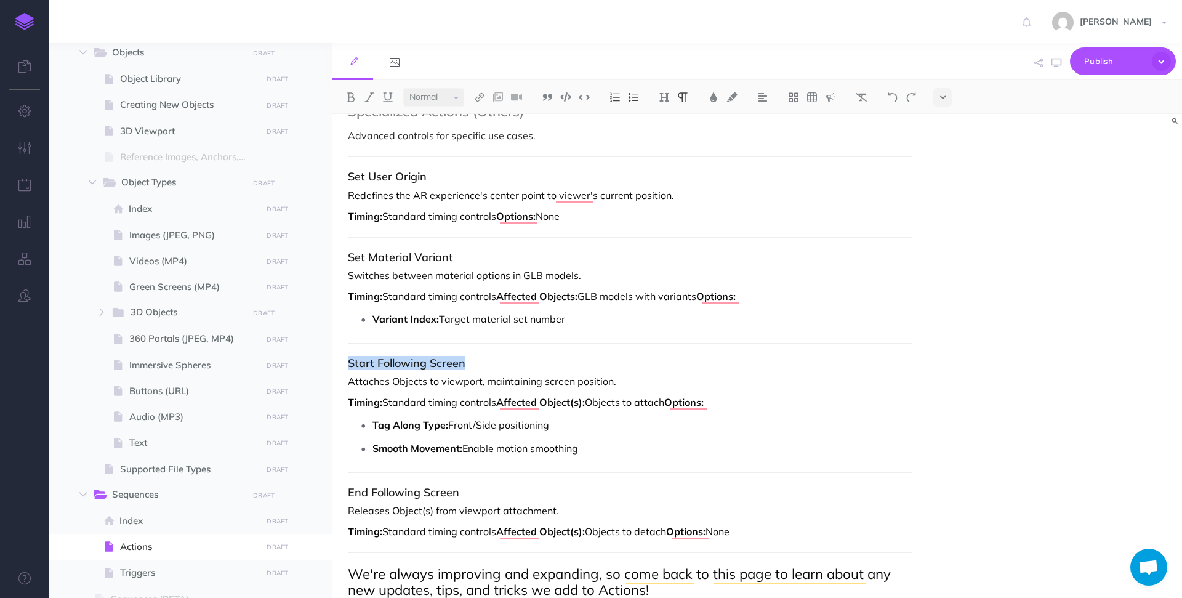
click at [406, 379] on p "Attaches Objects to viewport, maintaining screen position." at bounding box center [630, 381] width 564 height 15
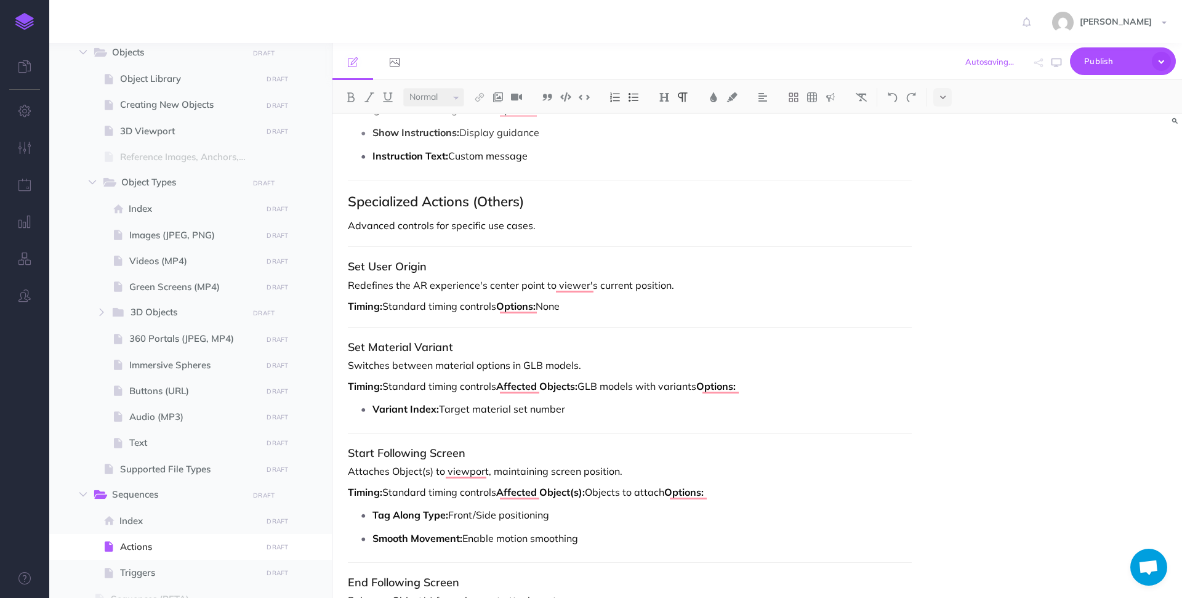
click at [602, 488] on p "Timing: Standard timing controls Affected Object(s): Objects to attach Options:" at bounding box center [630, 492] width 564 height 15
click at [605, 492] on p "Timing: Standard timing controls Affected Object(s): Objects to attach Options:" at bounding box center [630, 492] width 564 height 15
click at [663, 496] on p "Timing: Standard timing controls Affected Object(s): Object(s) to attach Option…" at bounding box center [630, 492] width 564 height 15
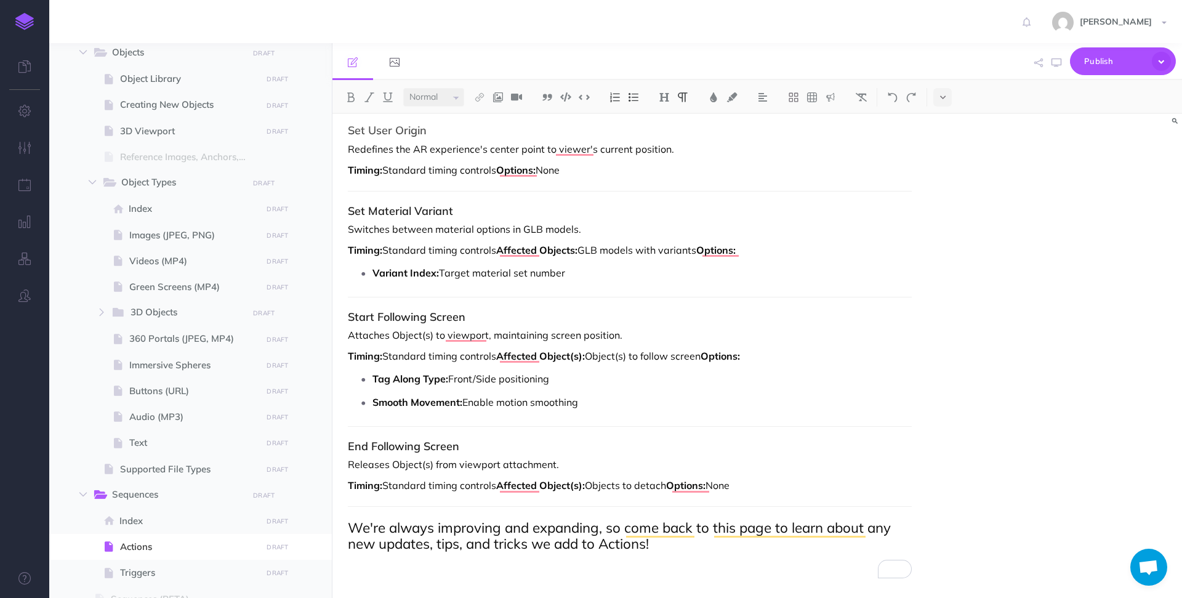
click at [653, 483] on p "Timing: Standard timing controls Affected Object(s): Objects to detach Options:…" at bounding box center [630, 485] width 564 height 15
click at [607, 487] on p "Timing: Standard timing controls Affected Object(s): Objects to detach Options:…" at bounding box center [630, 485] width 564 height 15
click at [660, 488] on p "Timing: Standard timing controls Affected Object(s): Object(s) to detach Option…" at bounding box center [630, 485] width 564 height 15
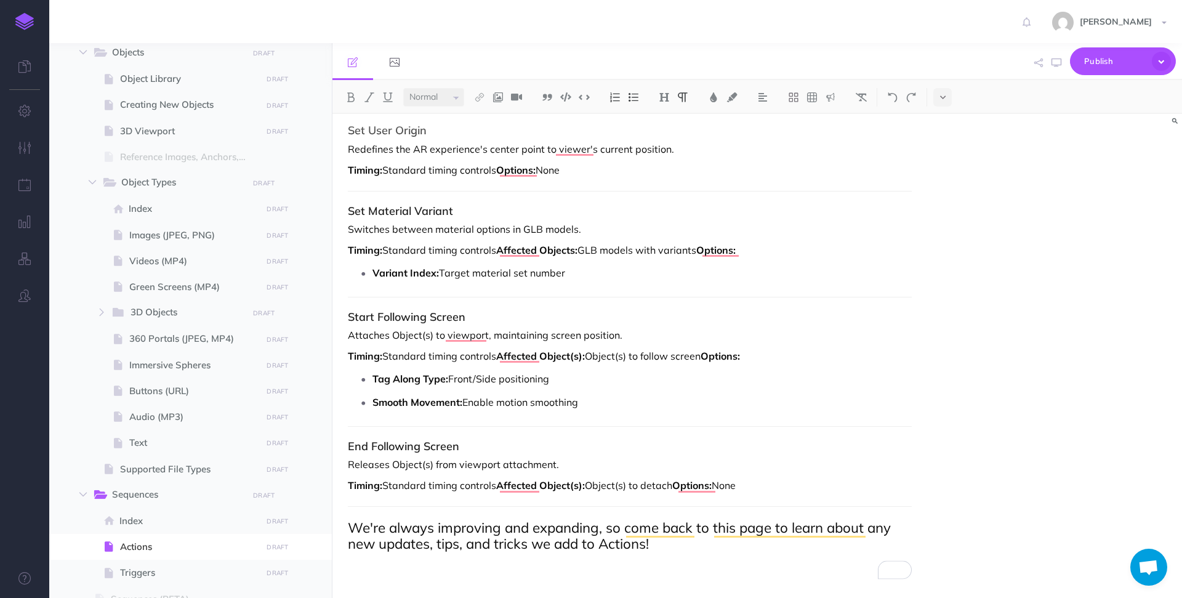
click at [660, 488] on p "Timing: Standard timing controls Affected Object(s): Object(s) to detach Option…" at bounding box center [630, 485] width 564 height 15
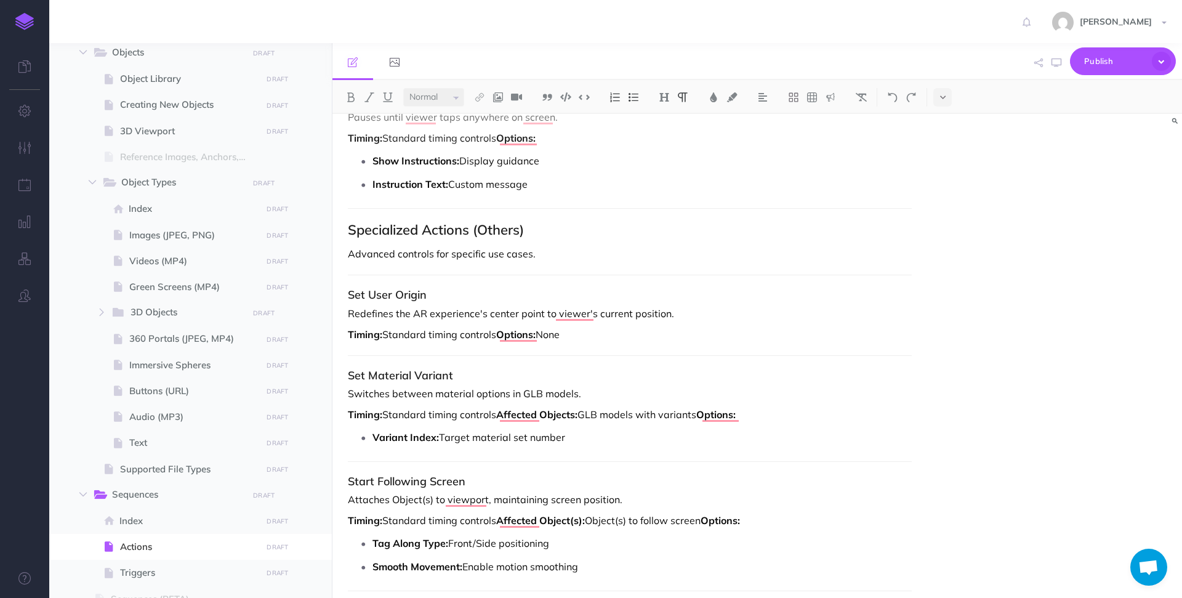
click at [574, 416] on strong "Affected Objects:" at bounding box center [536, 414] width 81 height 12
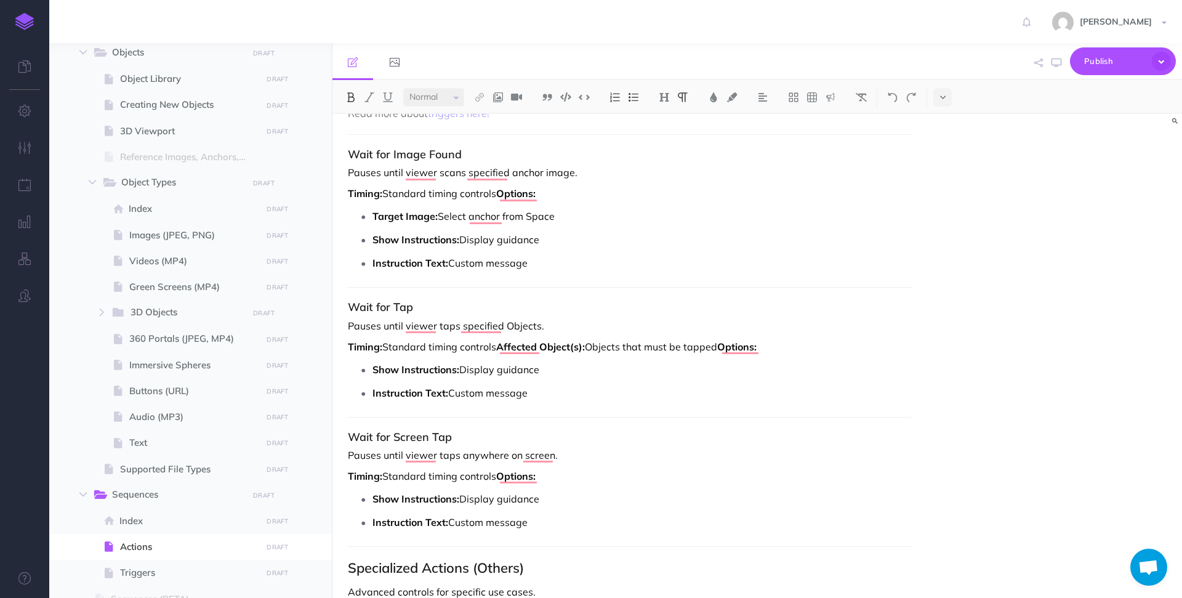
click at [517, 325] on p "Pauses until viewer taps specified Objects." at bounding box center [630, 325] width 564 height 15
click at [594, 347] on p "Timing: Standard timing controls Affected Object(s): Objects that must be tappe…" at bounding box center [630, 346] width 564 height 15
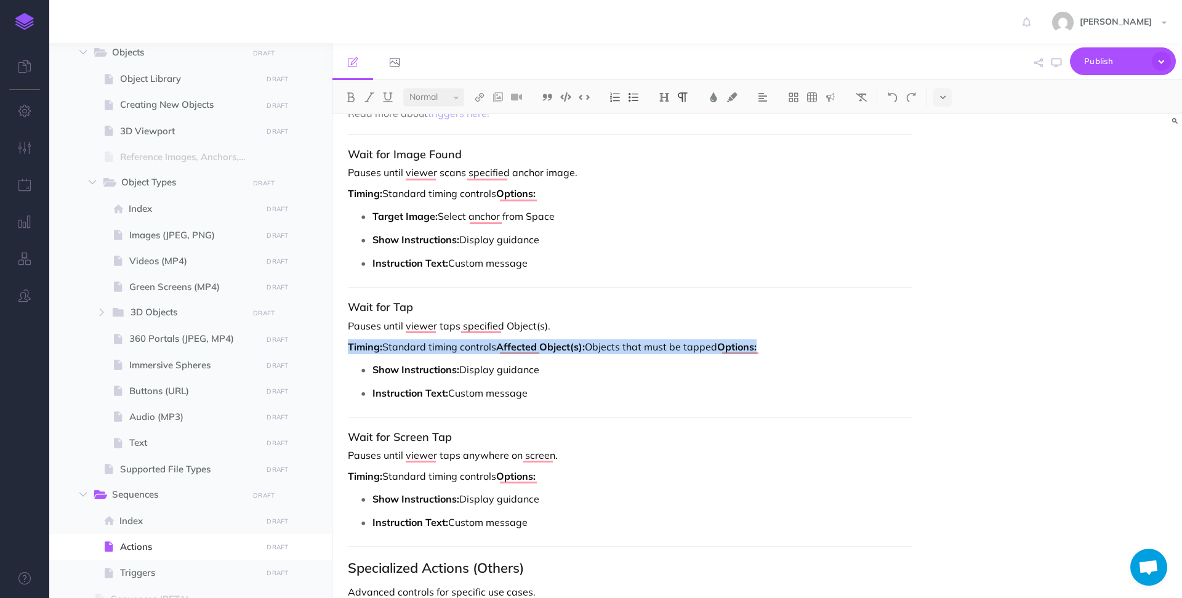
click at [594, 347] on p "Timing: Standard timing controls Affected Object(s): Objects that must be tappe…" at bounding box center [630, 346] width 564 height 15
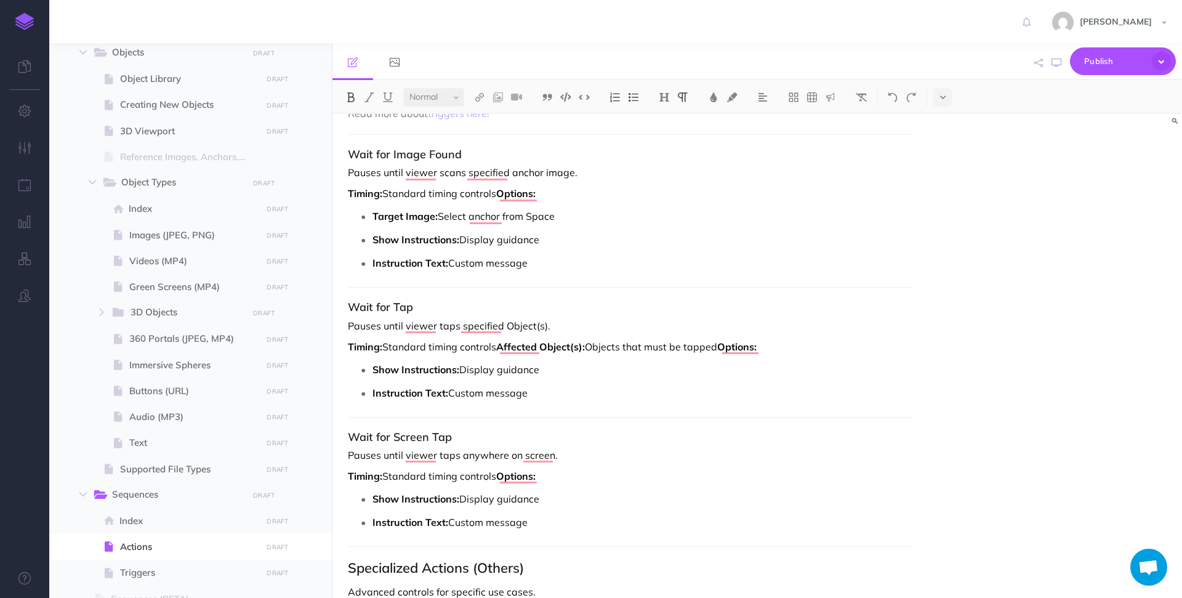
click at [608, 347] on p "Timing: Standard timing controls Affected Object(s): Objects that must be tappe…" at bounding box center [630, 346] width 564 height 15
click at [609, 347] on p "Timing: Standard timing controls Affected Object(s): Objects that must be tappe…" at bounding box center [630, 346] width 564 height 15
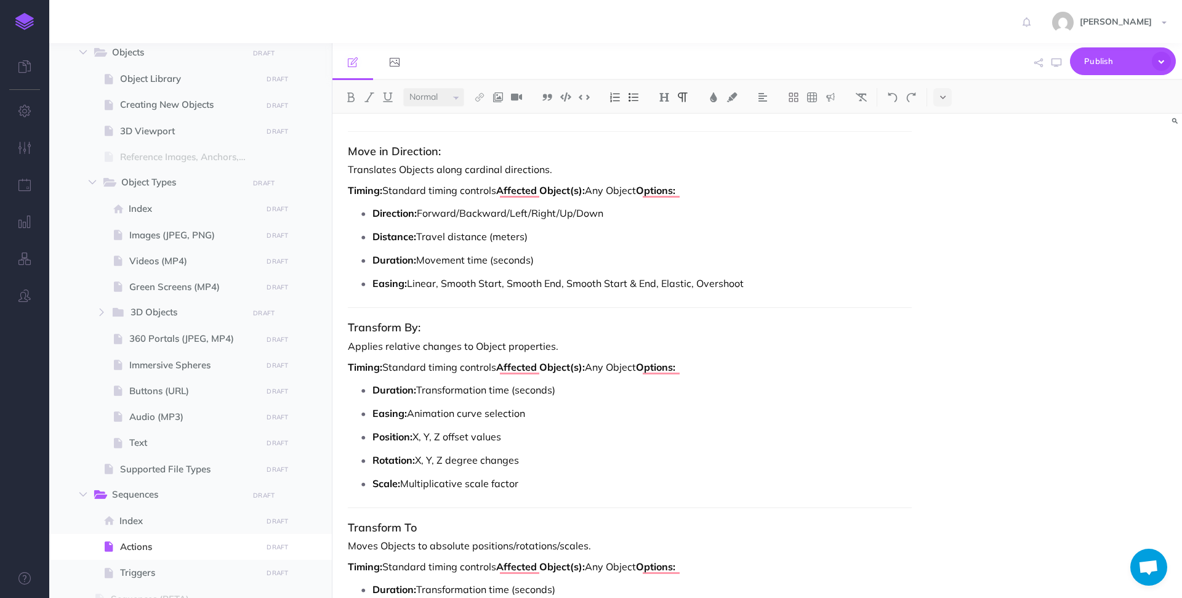
click at [495, 349] on p "Applies relative changes to Object properties." at bounding box center [630, 346] width 564 height 15
click at [398, 549] on p "Moves Objects to absolute positions/rotations/scales." at bounding box center [630, 545] width 564 height 15
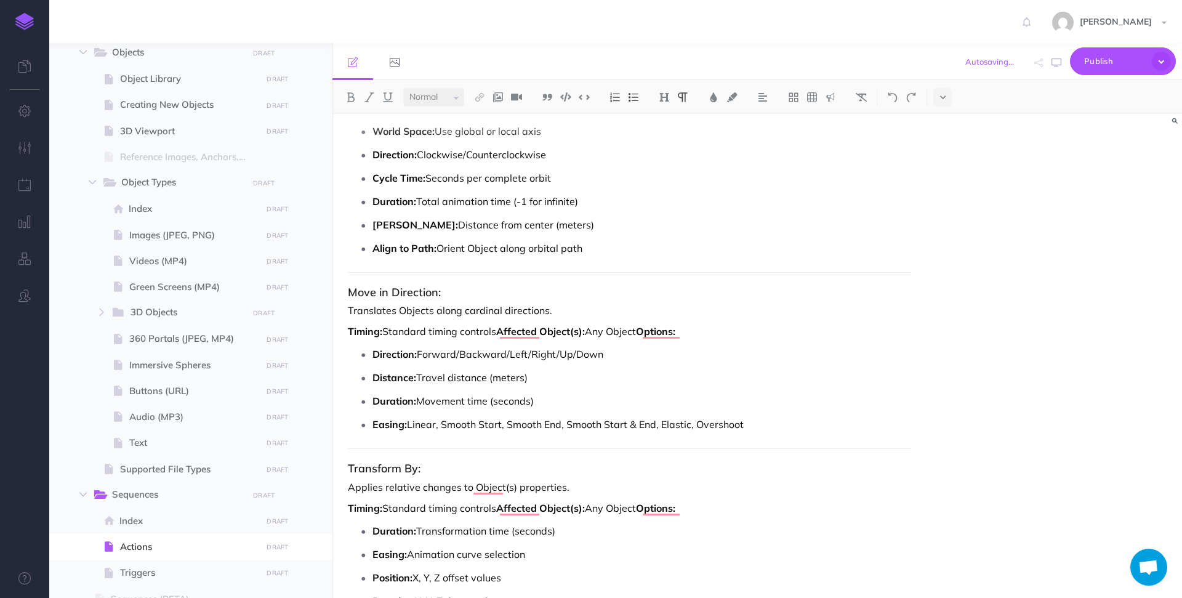
click at [421, 310] on p "Translates Objects along cardinal directions." at bounding box center [630, 310] width 564 height 15
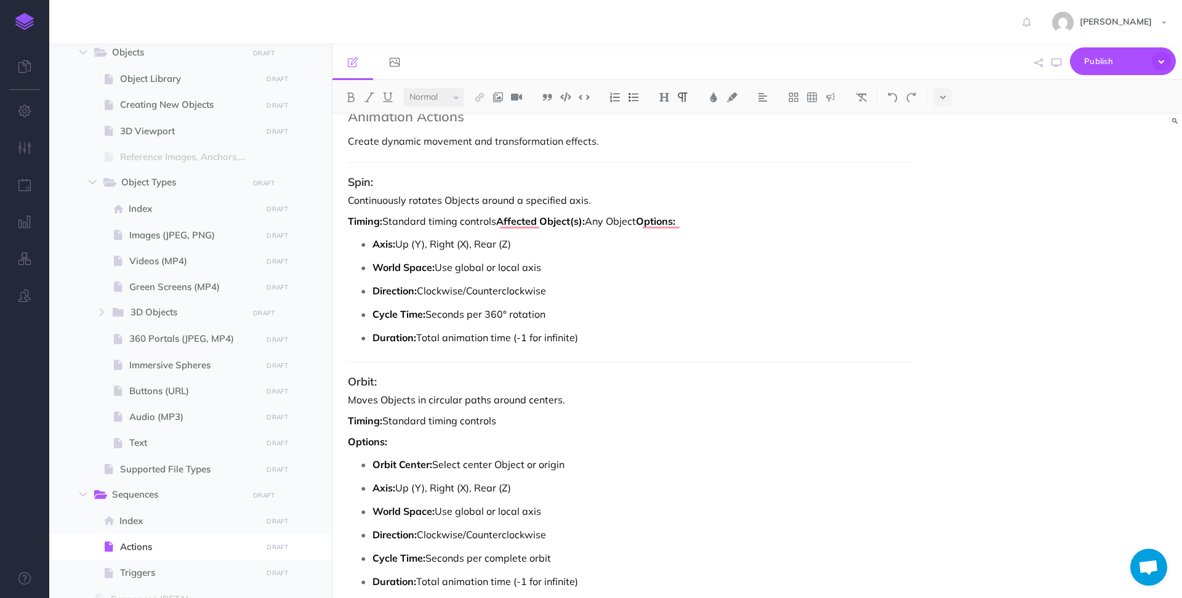
click at [459, 195] on p "Continuously rotates Objects around a specified axis." at bounding box center [630, 200] width 564 height 15
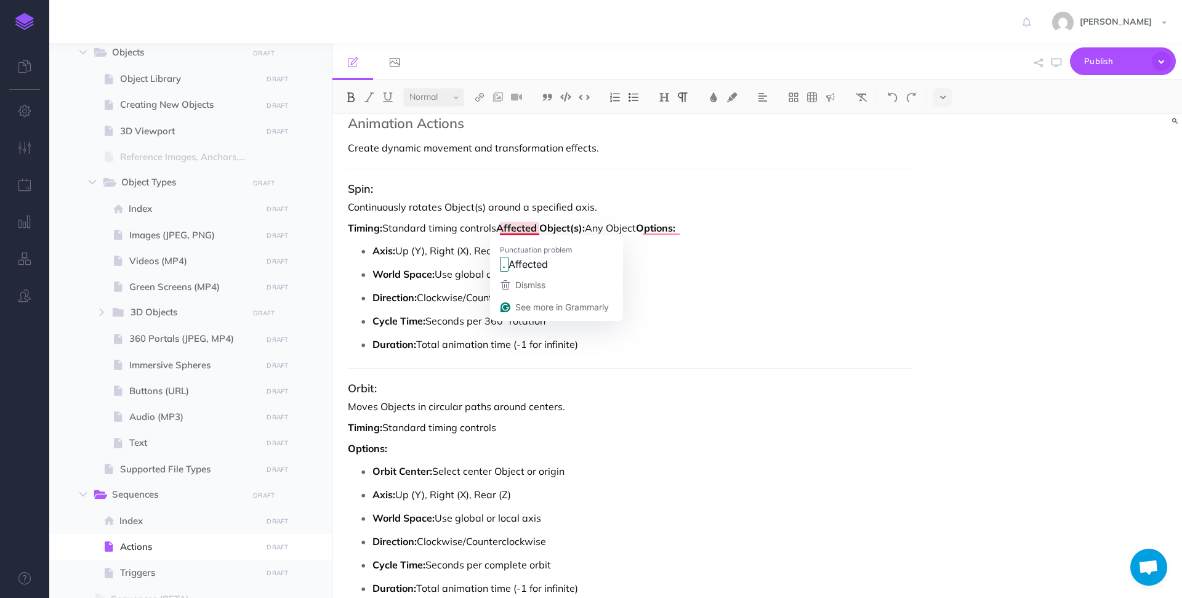
drag, startPoint x: 640, startPoint y: 227, endPoint x: 501, endPoint y: 230, distance: 139.2
click at [501, 230] on p "Timing: Standard timing controls Affected Object(s): Any Object Options:" at bounding box center [630, 227] width 564 height 15
click at [516, 429] on p "Timing: Standard timing controls" at bounding box center [630, 427] width 564 height 15
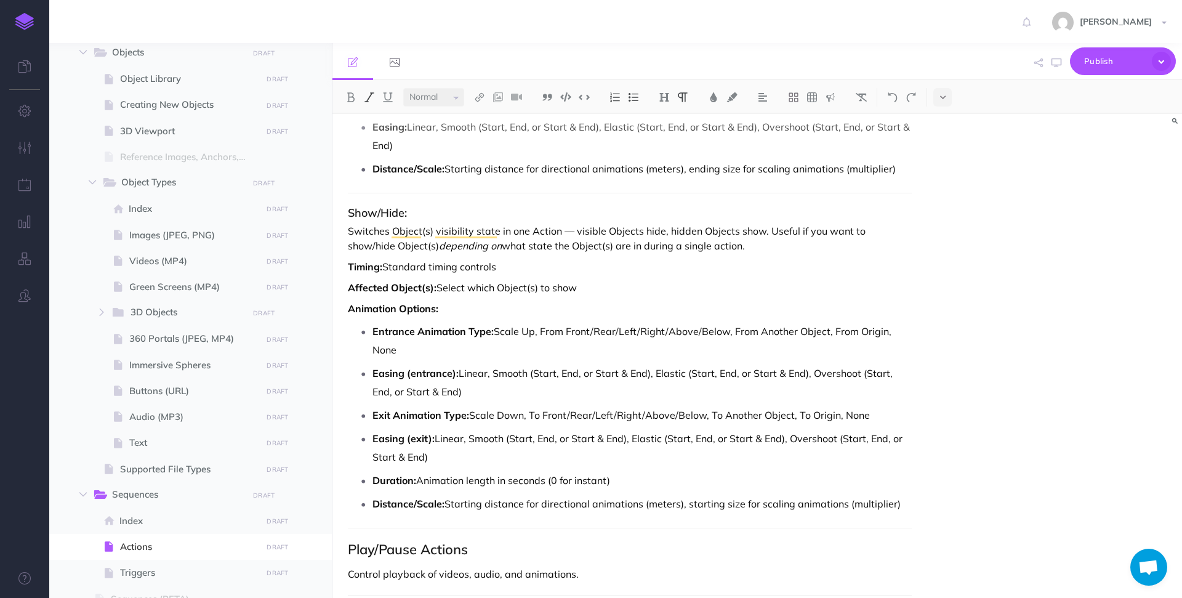
drag, startPoint x: 499, startPoint y: 231, endPoint x: 722, endPoint y: 249, distance: 223.7
click at [722, 250] on p "Switches Object(s) visibility state in one Action — visible Objects hide, hidde…" at bounding box center [630, 239] width 564 height 30
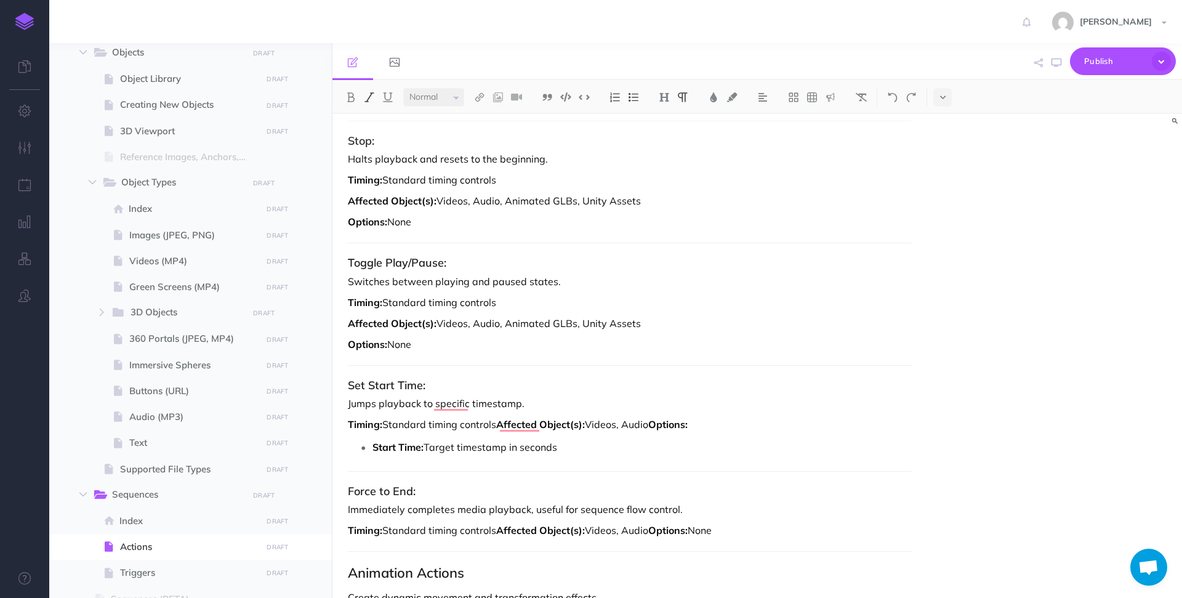
click at [590, 279] on p "Switches between playing and paused states." at bounding box center [630, 281] width 564 height 15
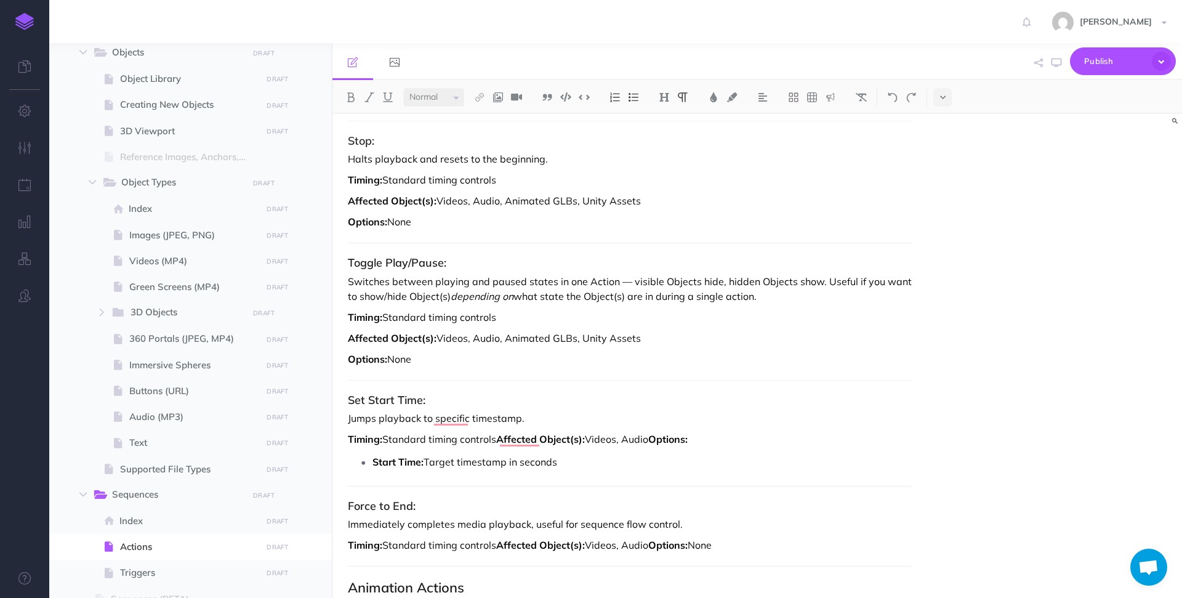
click at [500, 283] on p "Switches between playing and paused states in one Action — visible Objects hide…" at bounding box center [630, 289] width 564 height 30
click at [512, 282] on p "Switches between play/pause states in one Action — visible Objects hide, hidden…" at bounding box center [630, 289] width 564 height 30
click at [604, 281] on p "Switches between play/pause state in one Action — visible Objects hide, hidden …" at bounding box center [630, 289] width 564 height 30
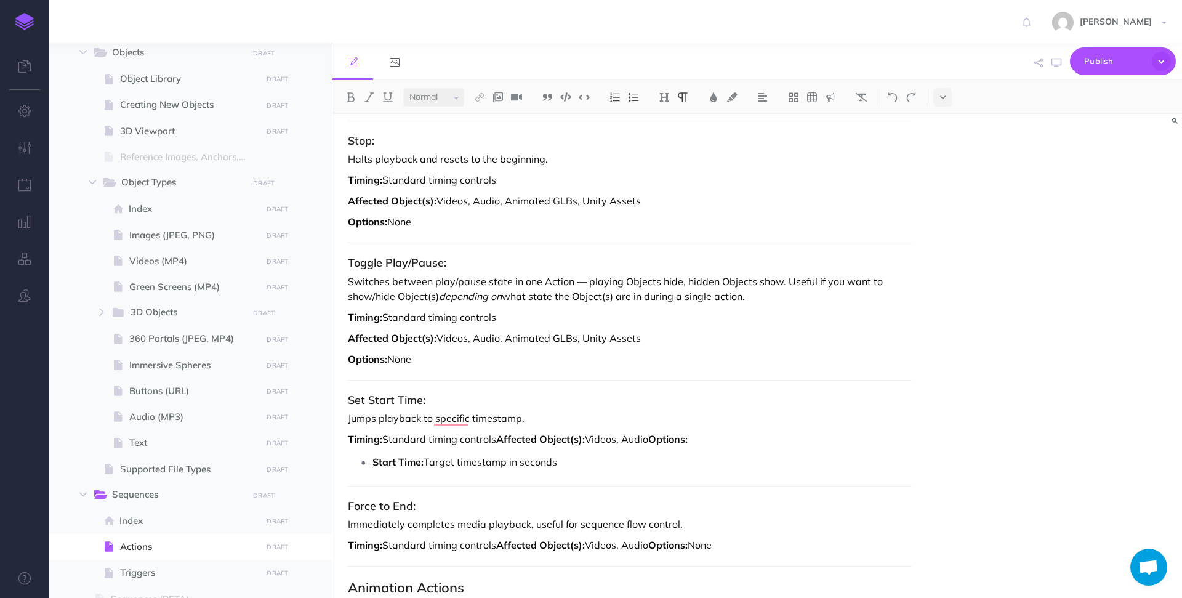
click at [653, 283] on p "Switches between play/pause state in one Action — playing Objects hide, hidden …" at bounding box center [630, 289] width 564 height 30
click at [681, 280] on p "Switches between play/pause state in one Action — playing Object(s) hide, hidde…" at bounding box center [630, 289] width 564 height 30
click at [717, 284] on p "Switches between play/pause state in one Action — playing Object(s) pause, hidd…" at bounding box center [630, 289] width 564 height 30
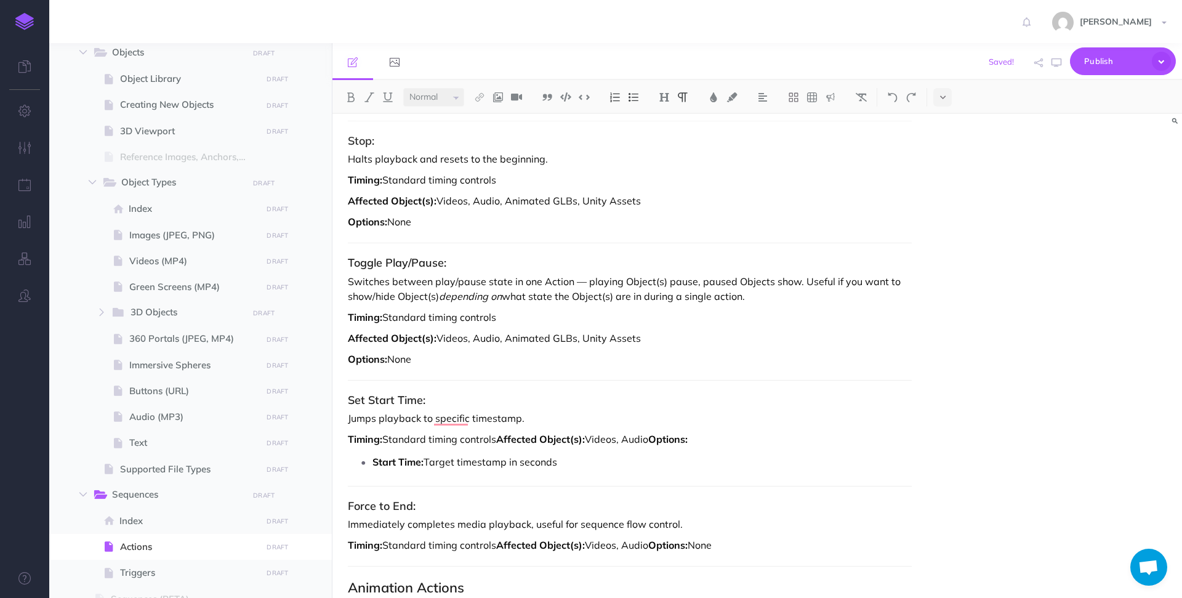
click at [765, 285] on p "Switches between play/pause state in one Action — playing Object(s) pause, paus…" at bounding box center [630, 289] width 564 height 30
click at [784, 282] on p "Switches between play/pause state in one Action — playing Object(s) pause, paus…" at bounding box center [630, 289] width 564 height 30
click at [387, 299] on p "Switches between play/pause state in one Action — playing Object(s) pause, paus…" at bounding box center [630, 289] width 564 height 30
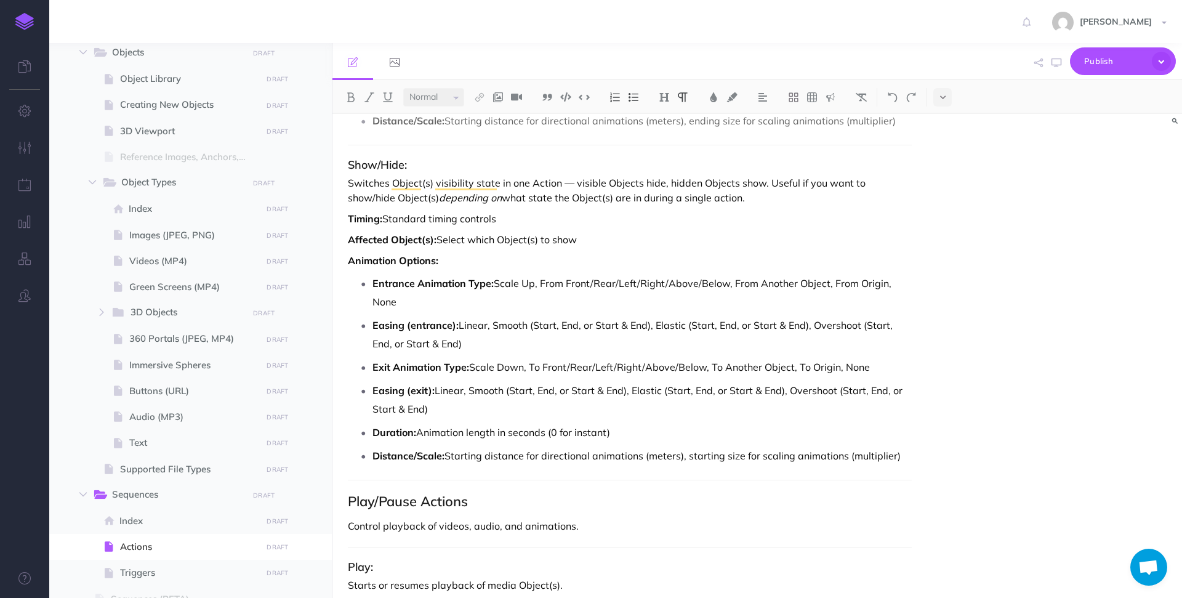
click at [730, 187] on p "Switches Object(s) visibility state in one Action — visible Objects hide, hidde…" at bounding box center [630, 191] width 564 height 30
click at [635, 186] on p "Switches Object(s) visibility state in one Action — visible Objects hide, hidde…" at bounding box center [630, 191] width 564 height 30
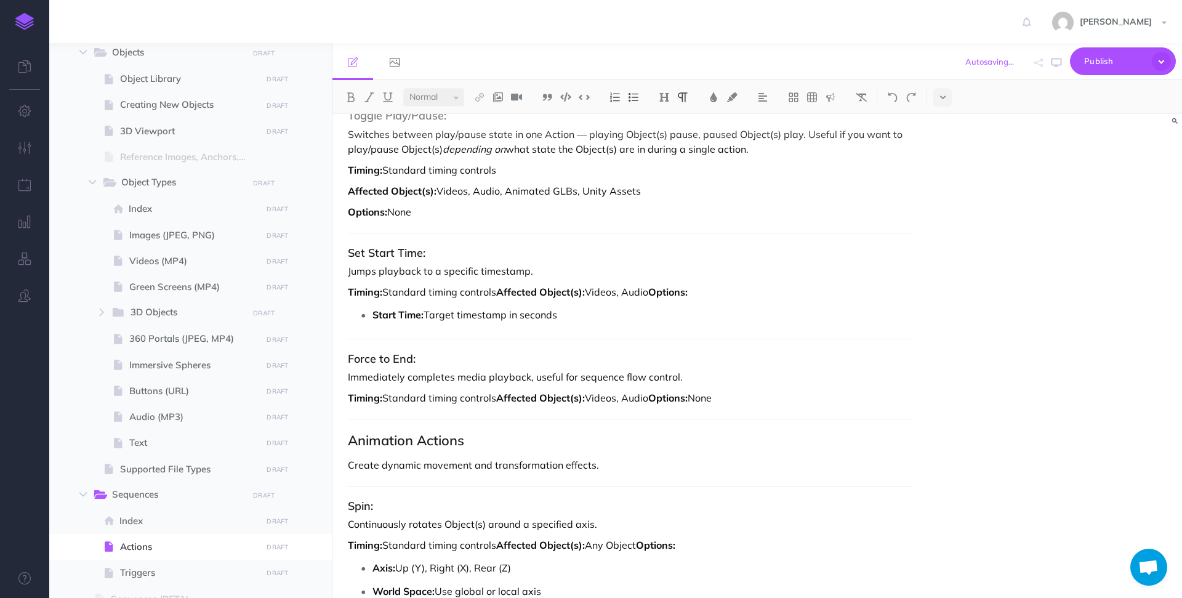
click at [549, 272] on p "Jumps playback to a specific timestamp." at bounding box center [630, 271] width 564 height 15
click at [498, 289] on p "Timing: Standard timing controls Affected Object(s): Videos, Audio Options:" at bounding box center [630, 292] width 564 height 15
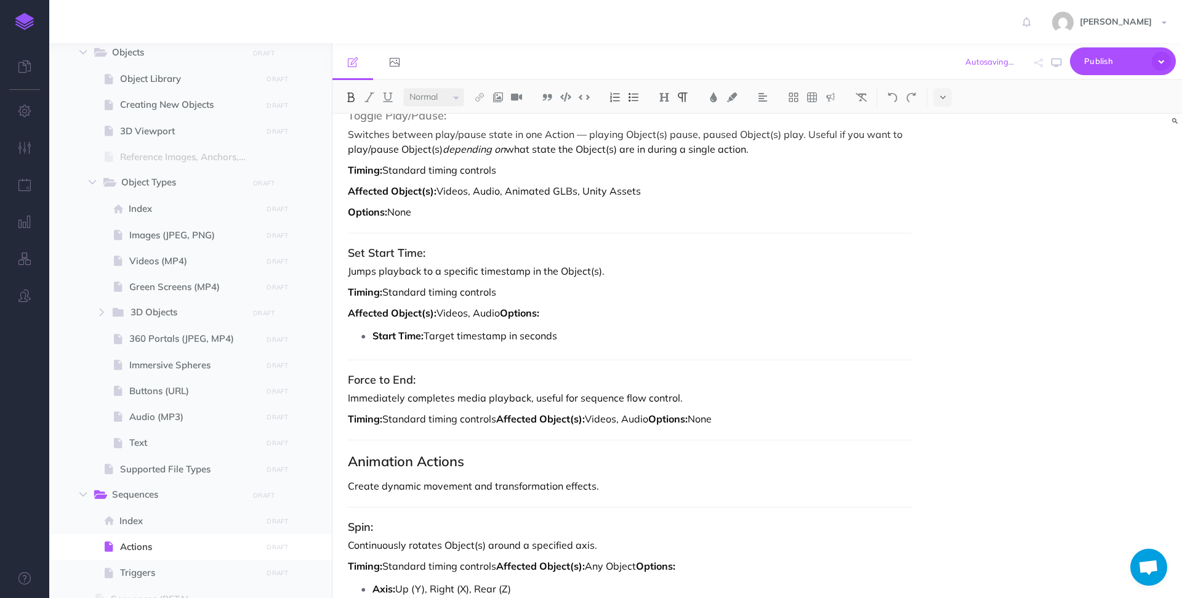
click at [503, 313] on strong "Options:" at bounding box center [519, 313] width 39 height 12
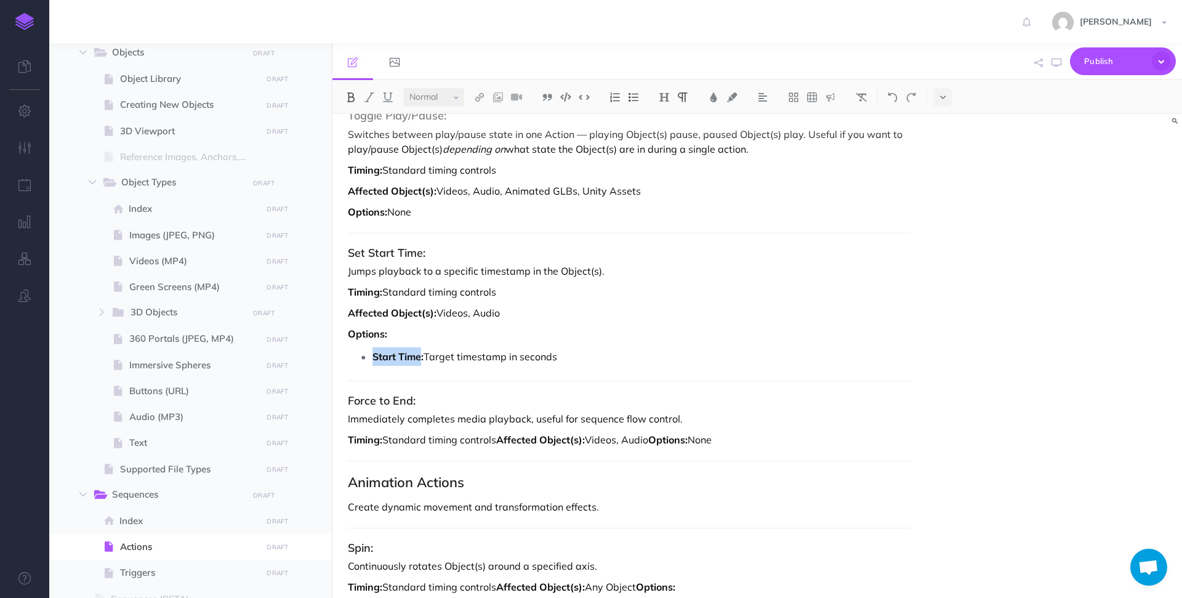
drag, startPoint x: 422, startPoint y: 359, endPoint x: 373, endPoint y: 359, distance: 49.3
click at [373, 359] on strong "Start Time:" at bounding box center [398, 356] width 51 height 12
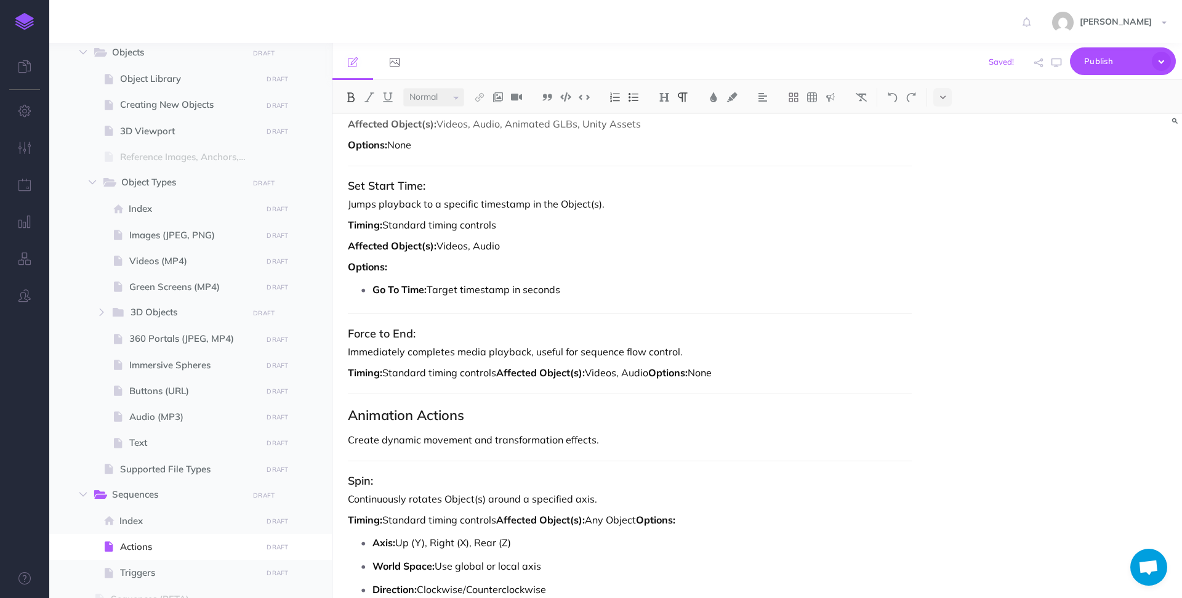
click at [580, 290] on p "Go To Time: Target timestamp in seconds" at bounding box center [642, 289] width 539 height 18
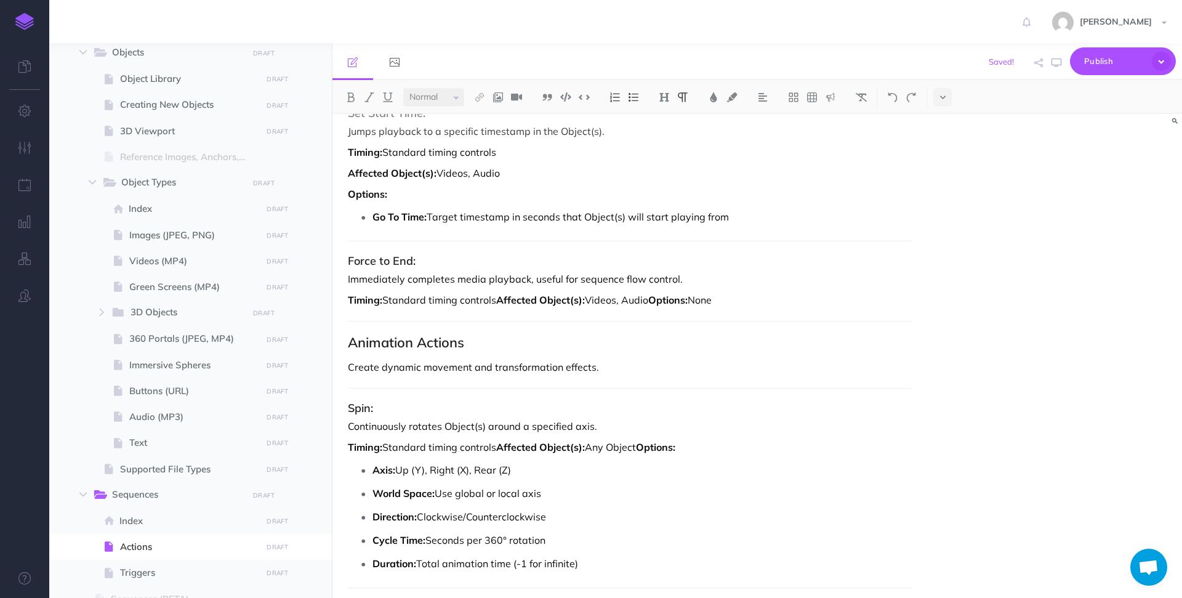
click at [502, 300] on strong "Affected Object(s):" at bounding box center [540, 300] width 89 height 12
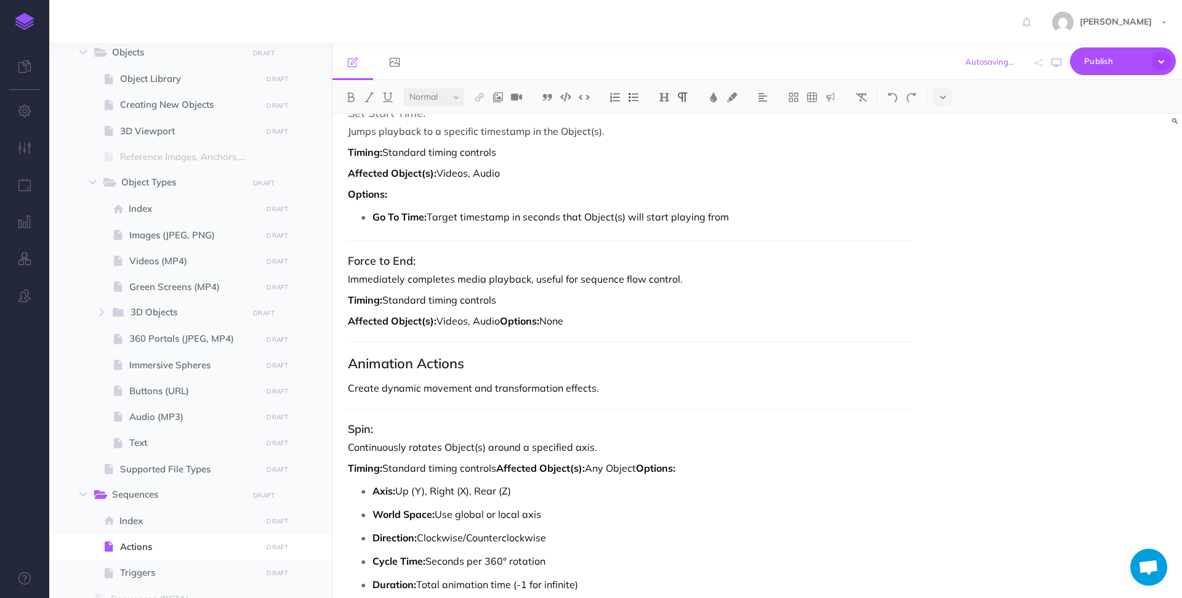
click at [504, 320] on strong "Options:" at bounding box center [519, 321] width 39 height 12
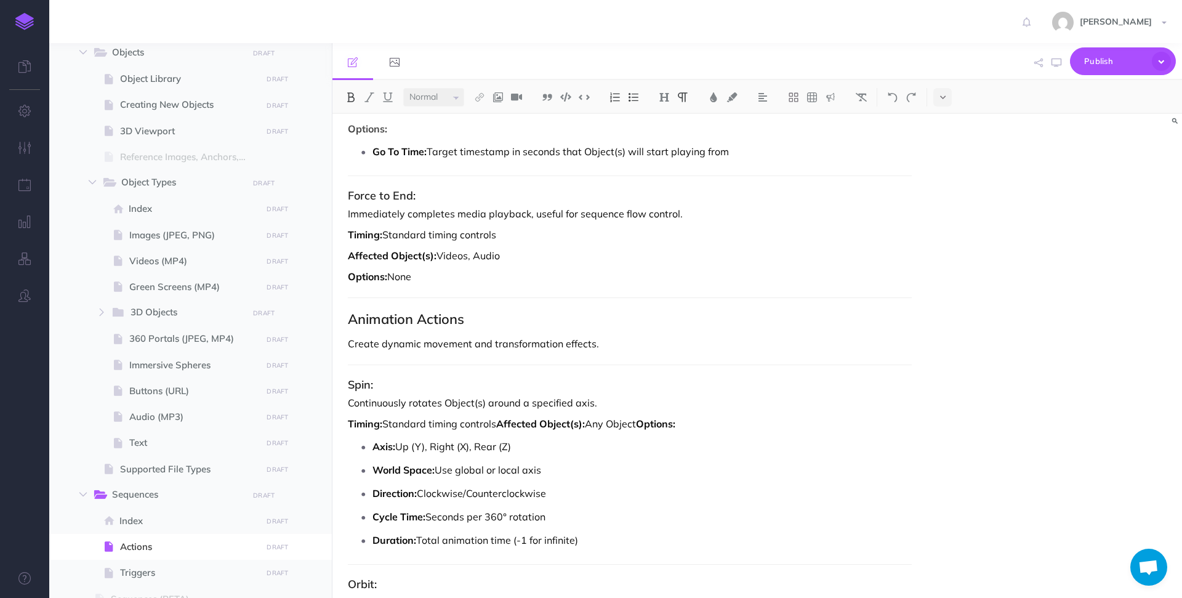
scroll to position [3738, 0]
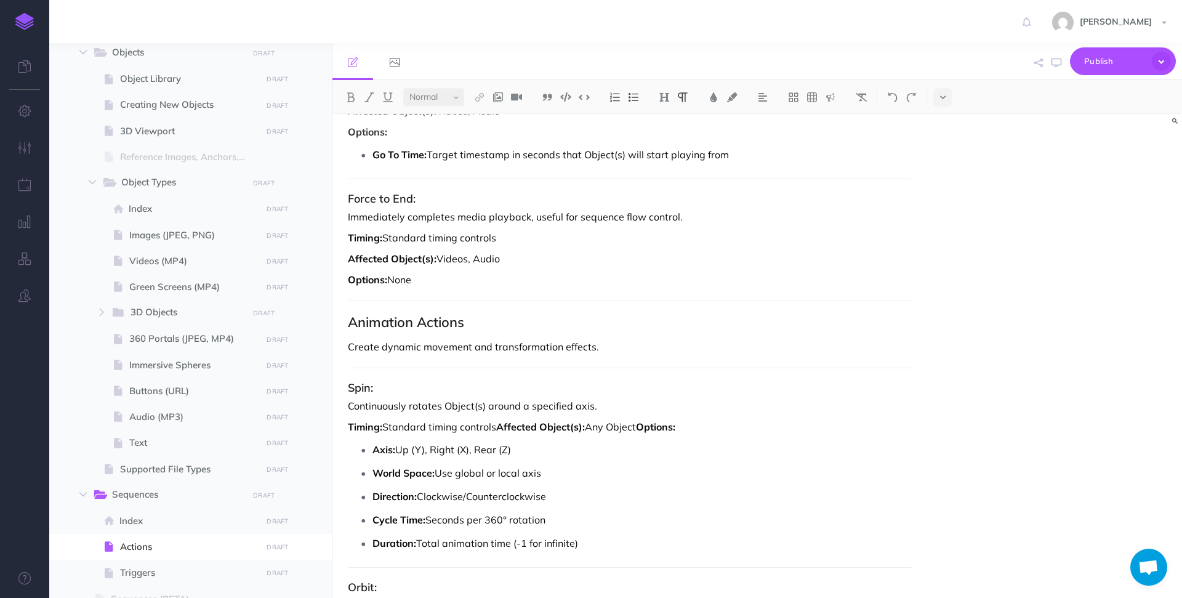
click at [535, 219] on p "Immediately completes media playback, useful for sequence flow control." at bounding box center [630, 216] width 564 height 15
click at [684, 219] on p "Immediately completes media playback -- useful for sequence flow control." at bounding box center [630, 216] width 564 height 15
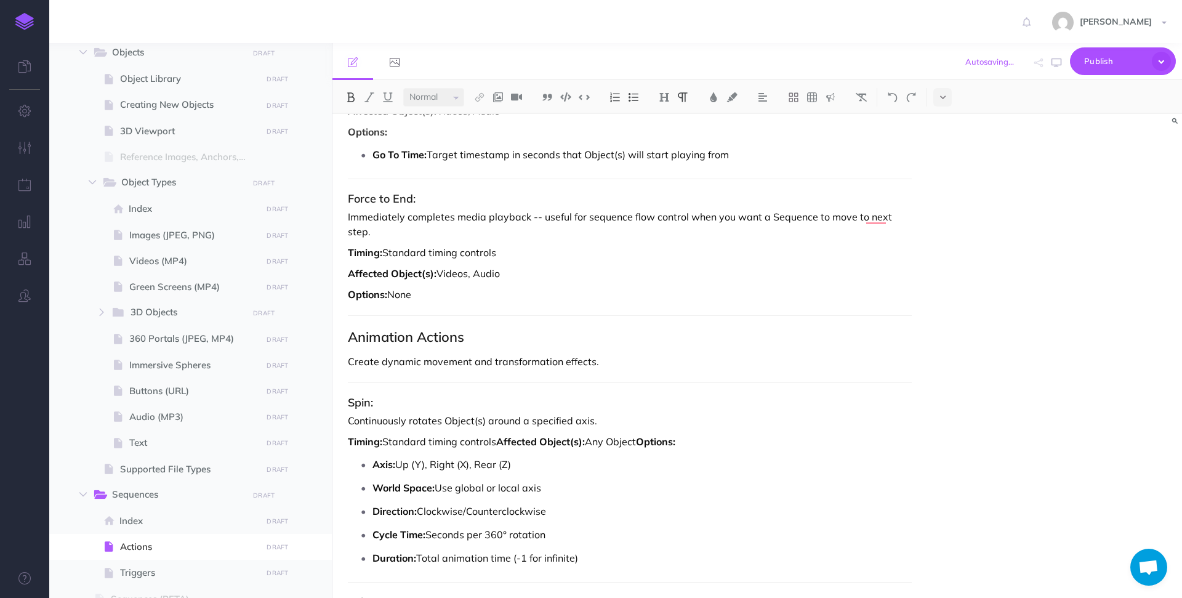
click at [893, 215] on p "Immediately completes media playback -- useful for sequence flow control when y…" at bounding box center [630, 224] width 564 height 30
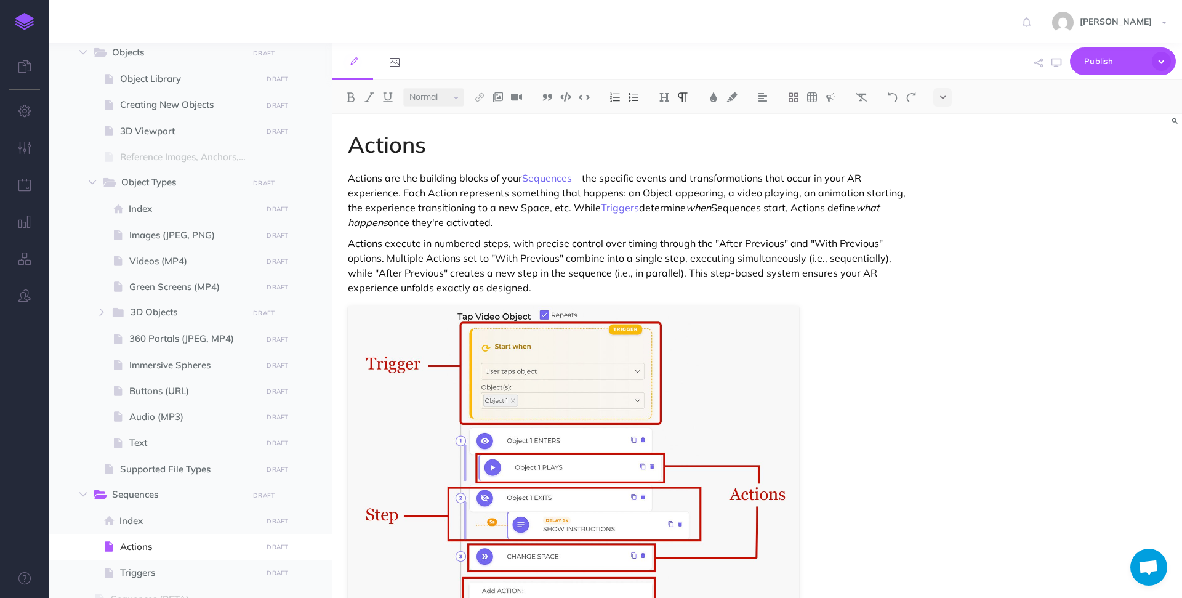
click at [485, 245] on p "Actions execute in numbered steps, with precise control over timing through the…" at bounding box center [630, 265] width 564 height 59
click at [491, 246] on p "Actions execute in numbered Steps, with precise control over timing through the…" at bounding box center [630, 265] width 564 height 59
click at [483, 92] on img at bounding box center [479, 97] width 11 height 10
click at [482, 133] on icon at bounding box center [480, 137] width 10 height 9
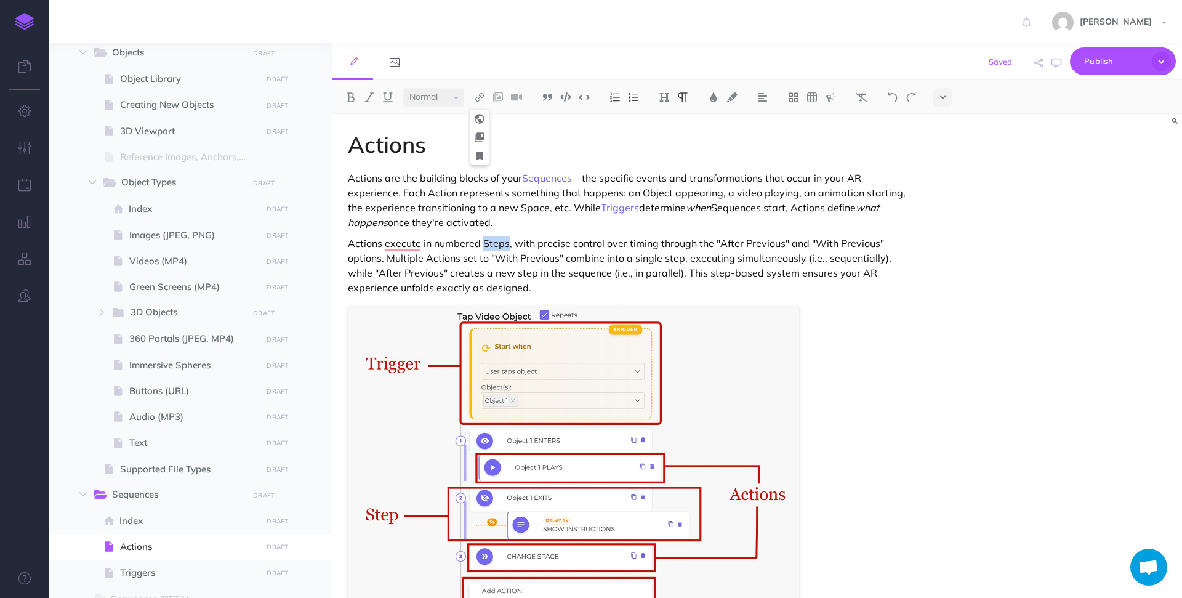
select select
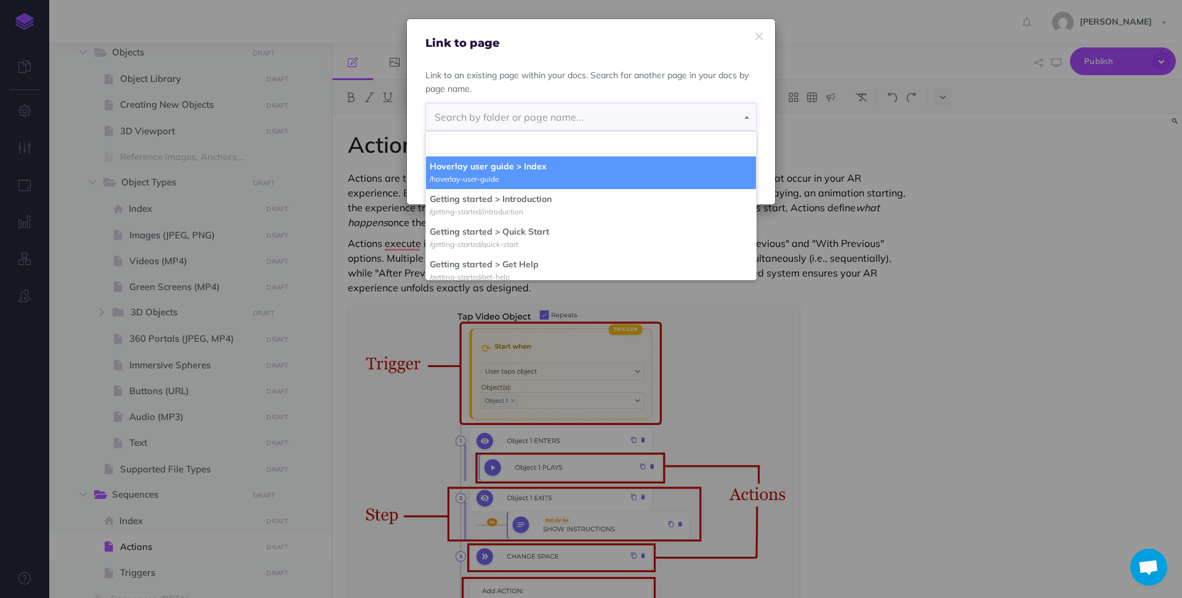
click at [495, 116] on span "Search by folder or page name..." at bounding box center [509, 117] width 149 height 12
click at [496, 116] on span "Search by folder or page name..." at bounding box center [509, 117] width 149 height 12
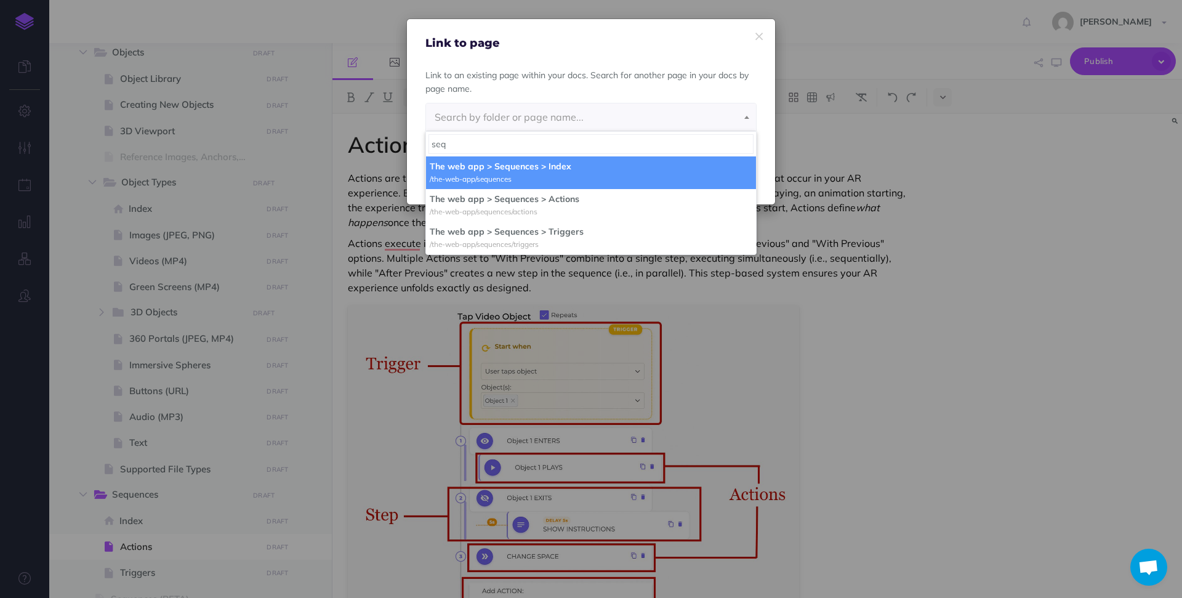
type input "seq"
select select "1BM-PJHA-370-1V6"
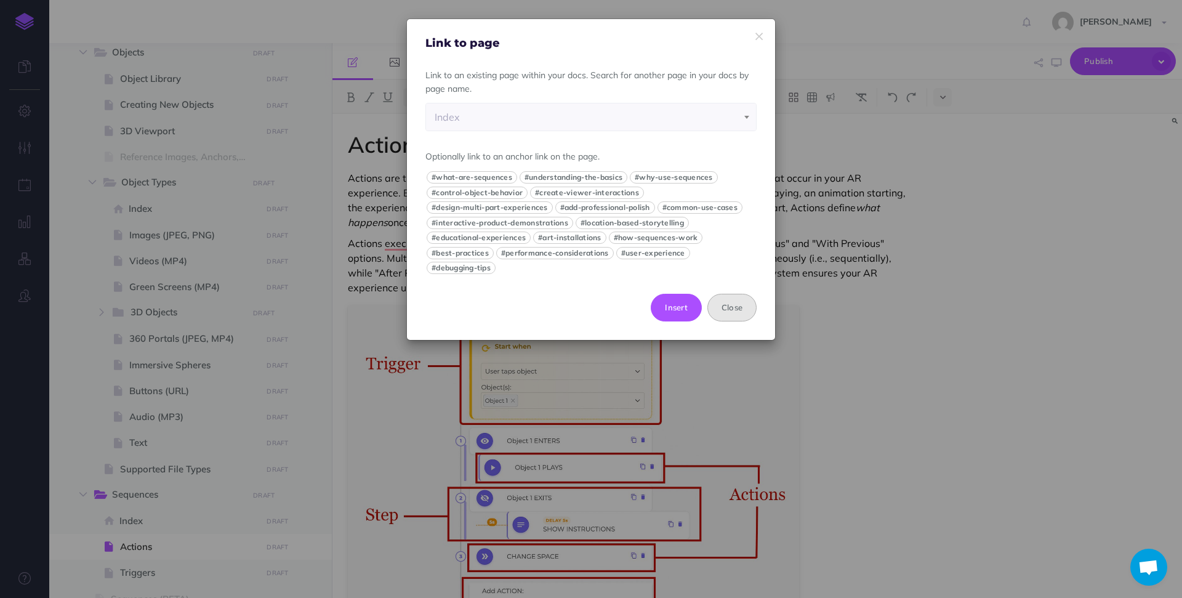
click at [717, 298] on button "Close" at bounding box center [732, 307] width 49 height 27
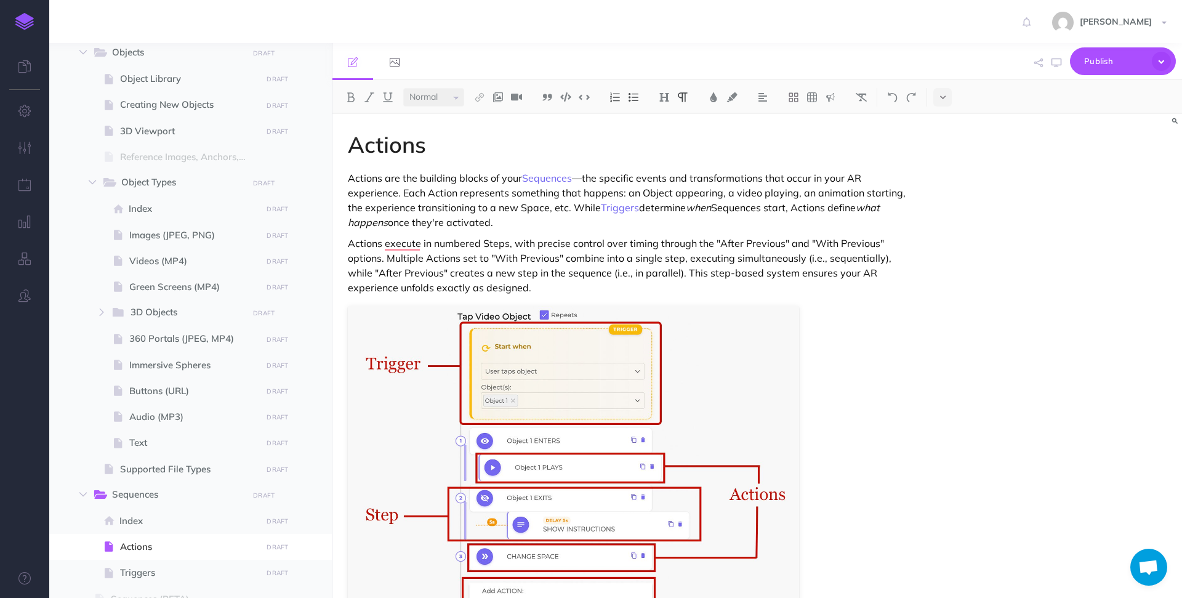
click at [491, 277] on p "Actions execute in numbered Steps, with precise control over timing through the…" at bounding box center [630, 265] width 564 height 59
click at [666, 261] on p "Actions execute in numbered Steps, with precise control over timing through the…" at bounding box center [630, 265] width 564 height 59
click at [683, 275] on p "Actions execute in numbered Steps, with precise control over timing through the…" at bounding box center [630, 265] width 564 height 59
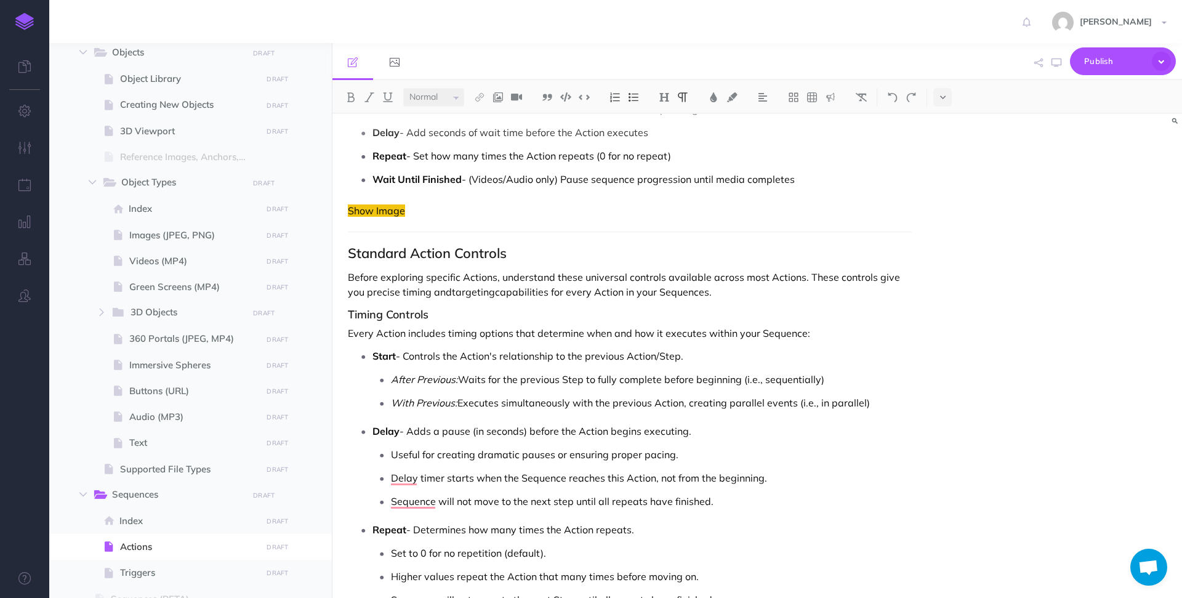
click at [558, 504] on p "Sequence will not move to the next step until all repeats have finished." at bounding box center [651, 501] width 521 height 18
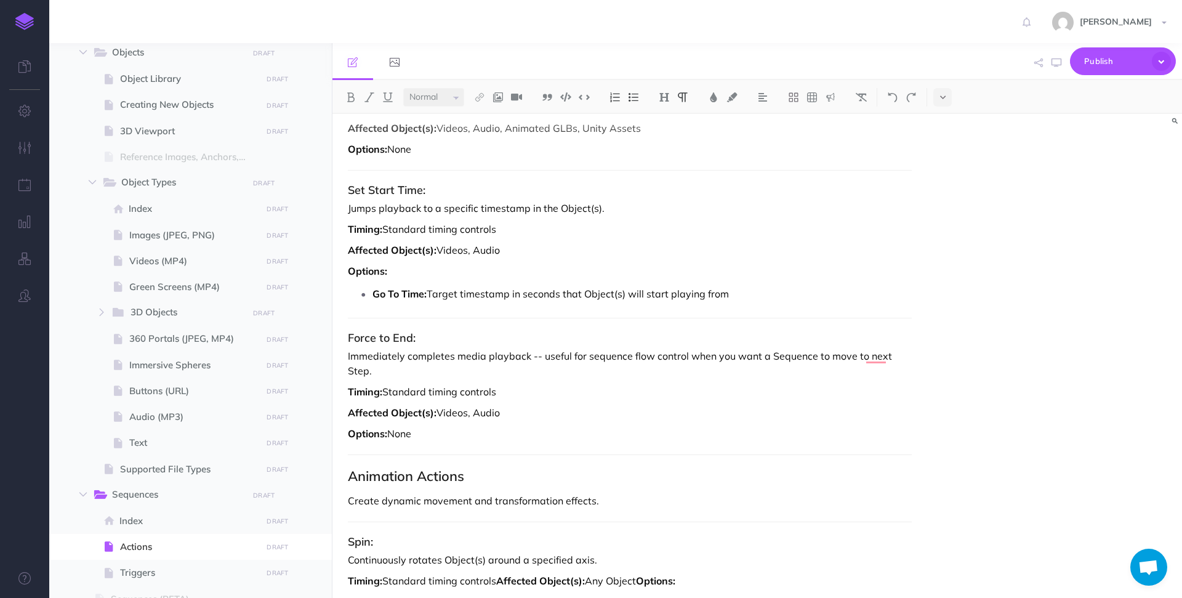
scroll to position [0, 0]
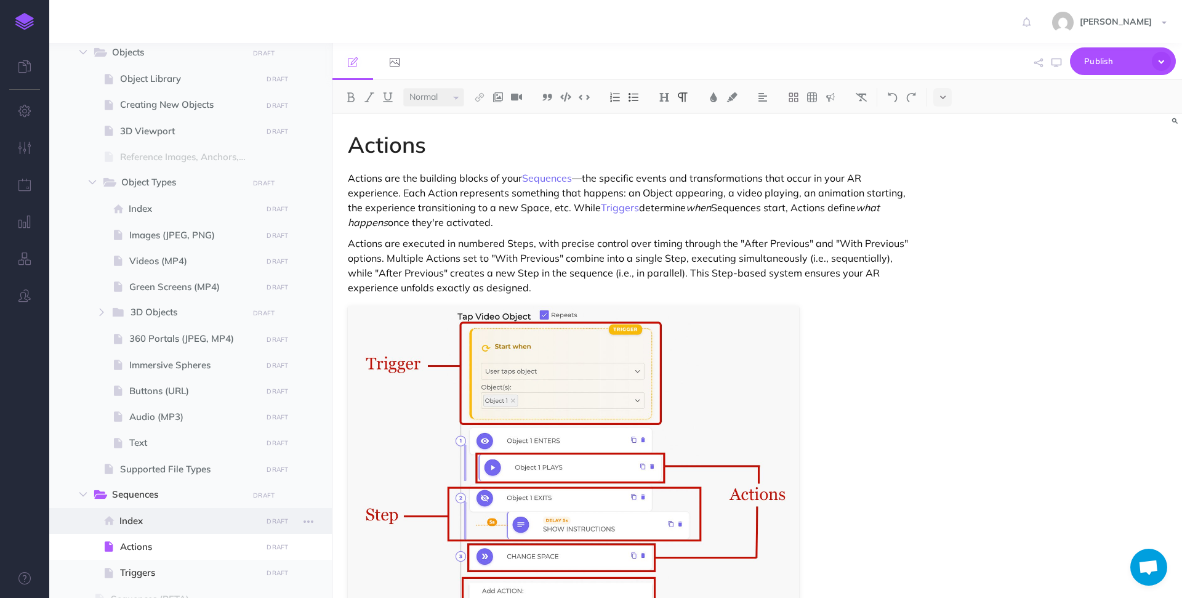
click at [153, 517] on span "Index" at bounding box center [188, 521] width 139 height 15
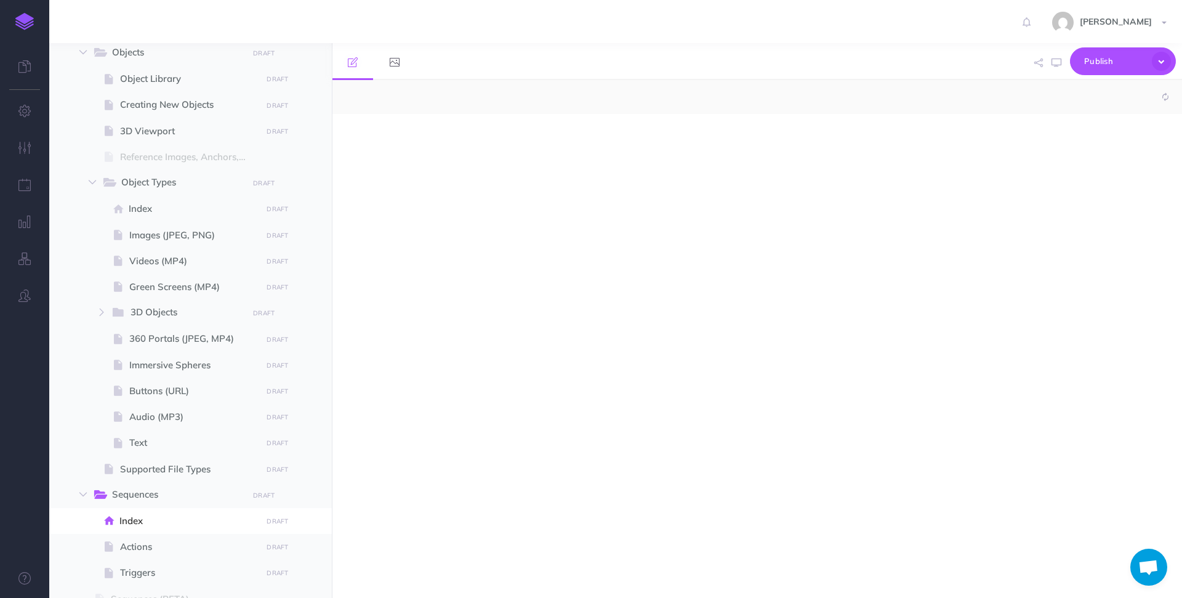
select select "null"
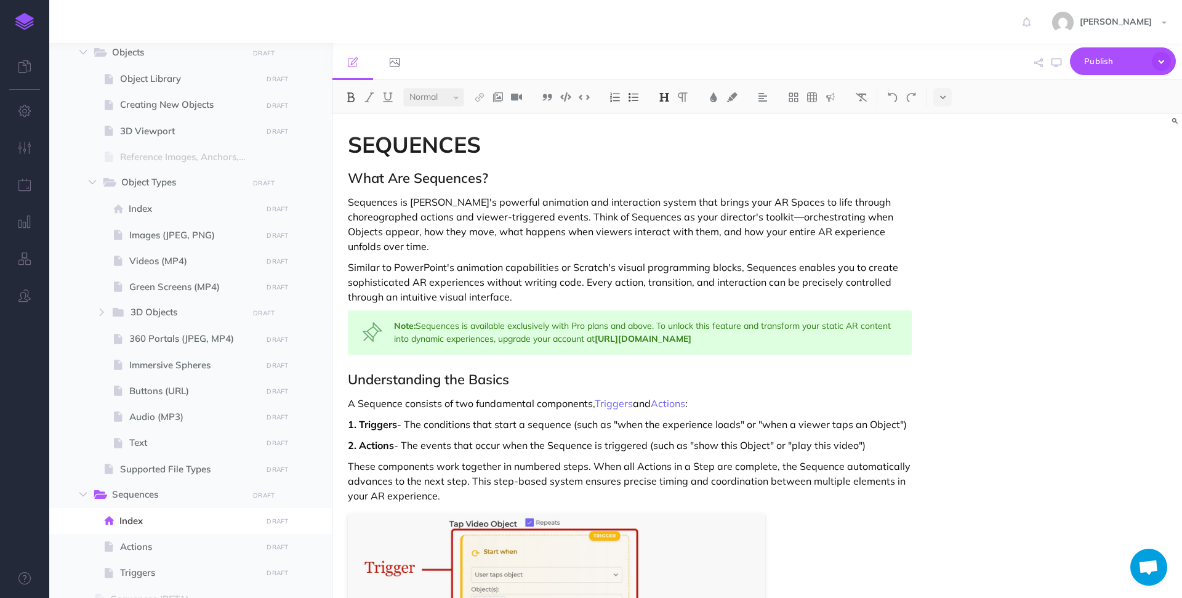
click at [567, 466] on p "These components work together in numbered steps. When all Actions in a Step ar…" at bounding box center [630, 481] width 564 height 44
click at [448, 483] on p "These components work together in numbered Steps. When all Actions in a Step ar…" at bounding box center [630, 481] width 564 height 44
click at [499, 485] on p "These components work together in numbered Steps. When all Actions in a Step ar…" at bounding box center [630, 481] width 564 height 44
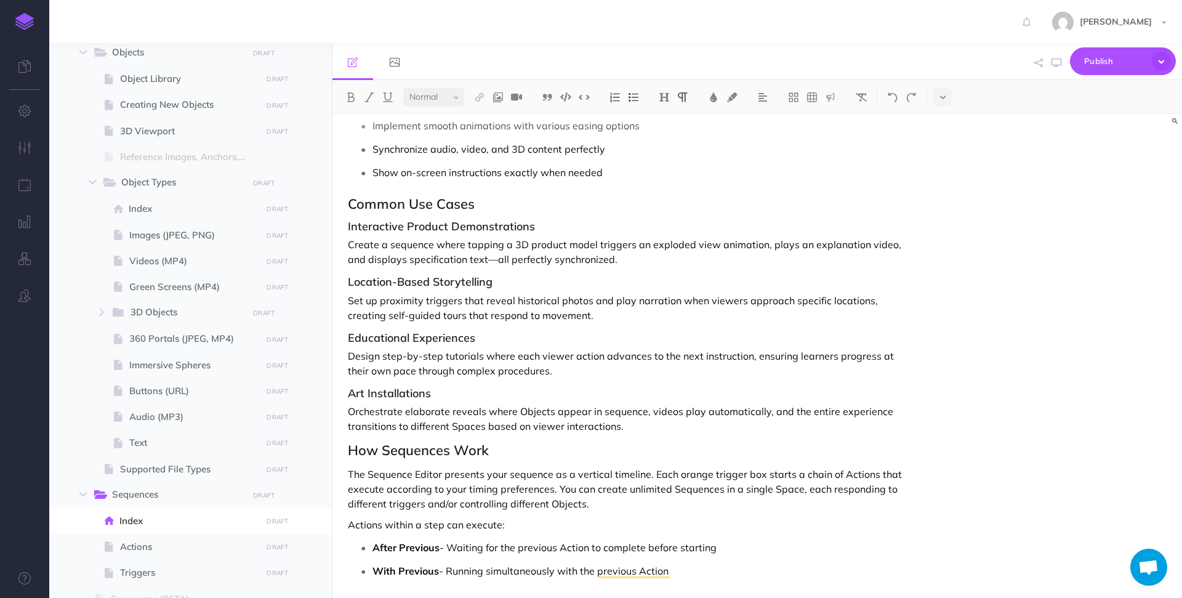
click at [429, 525] on p "Actions within a step can execute:" at bounding box center [630, 524] width 564 height 15
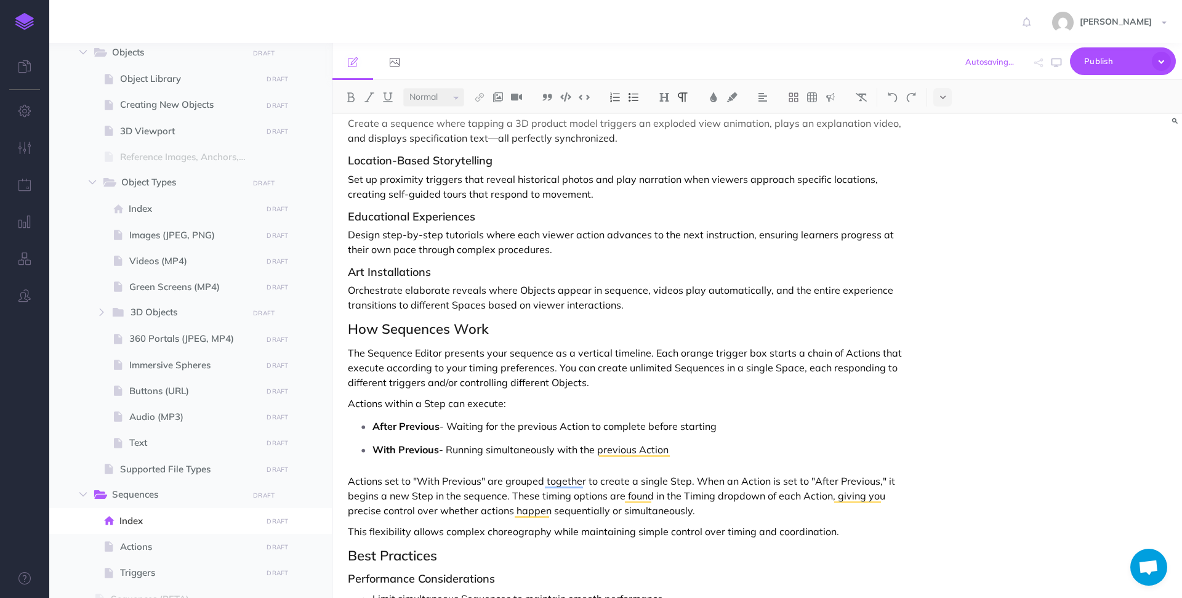
scroll to position [1354, 0]
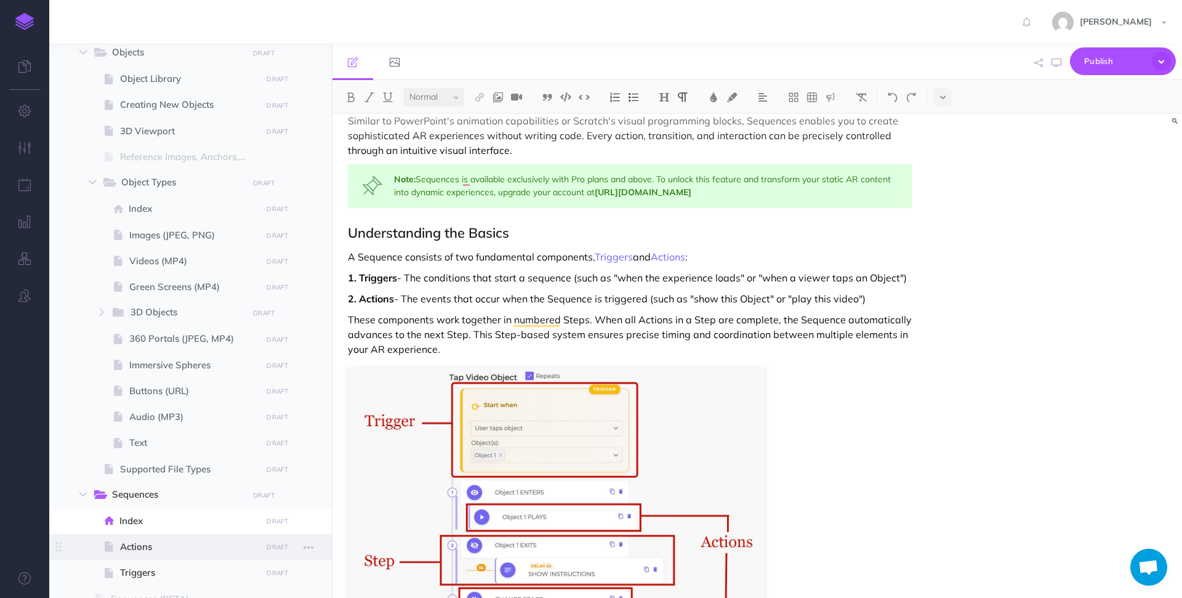
click at [146, 549] on span "Actions" at bounding box center [189, 546] width 138 height 15
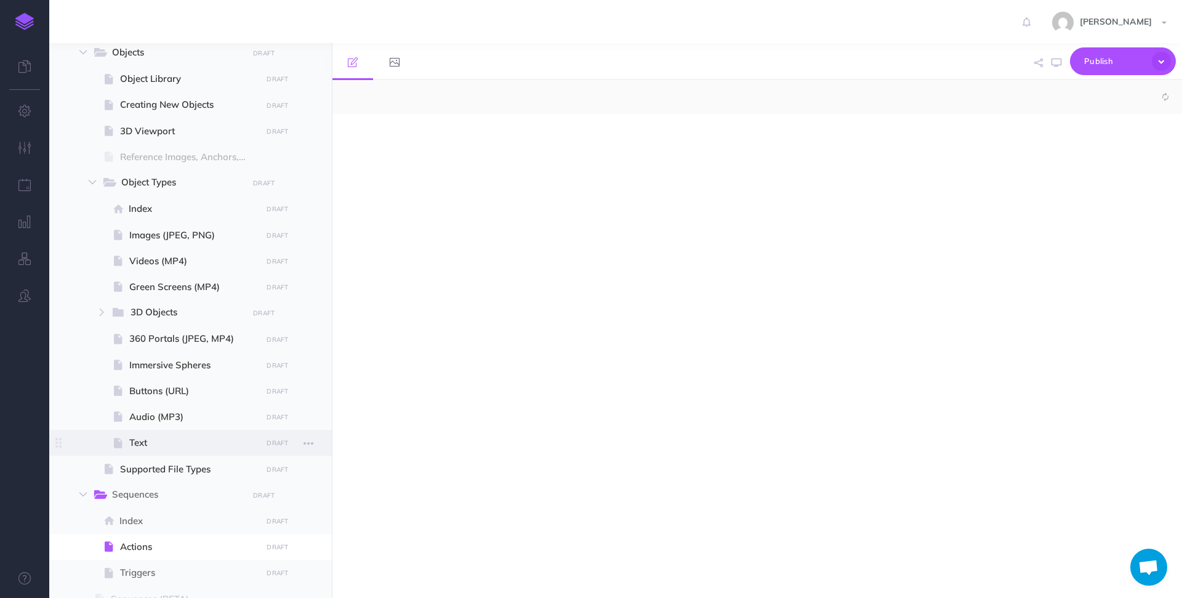
select select "null"
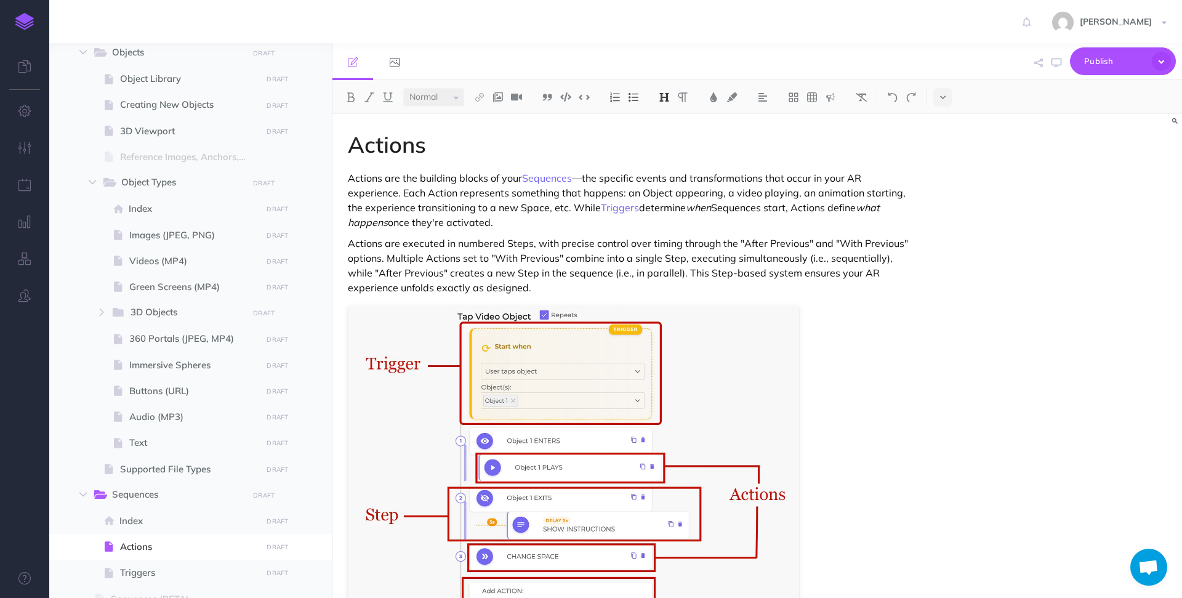
click at [515, 241] on p "Actions are executed in numbered Steps, with precise control over timing throug…" at bounding box center [630, 265] width 564 height 59
click at [480, 99] on img at bounding box center [479, 97] width 11 height 10
click at [484, 133] on icon at bounding box center [480, 137] width 10 height 9
select select
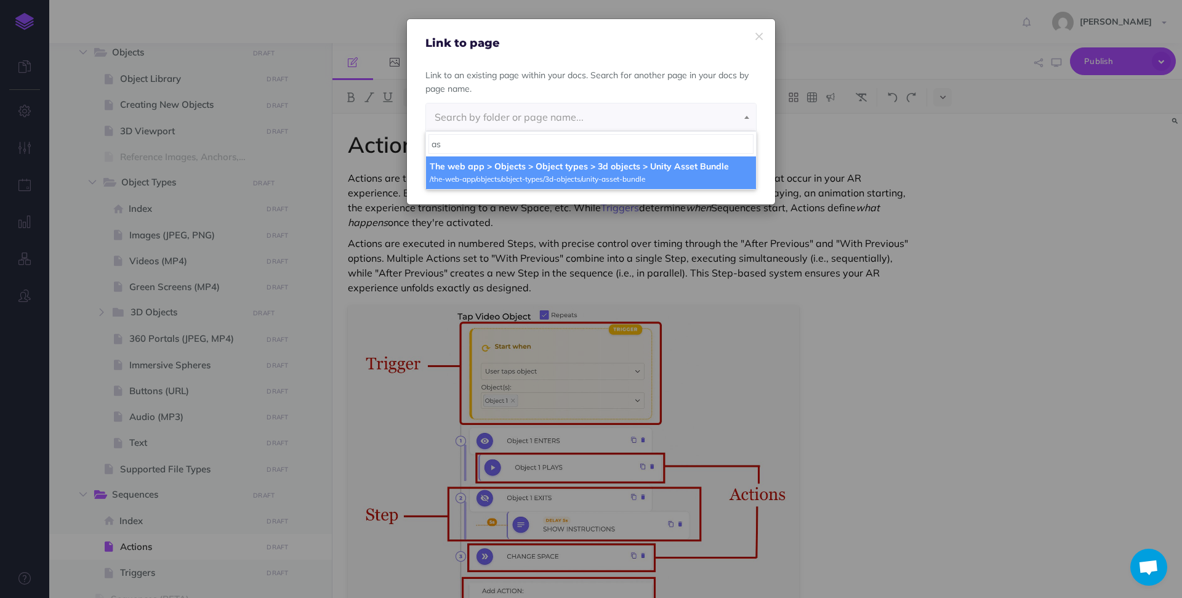
type input "a"
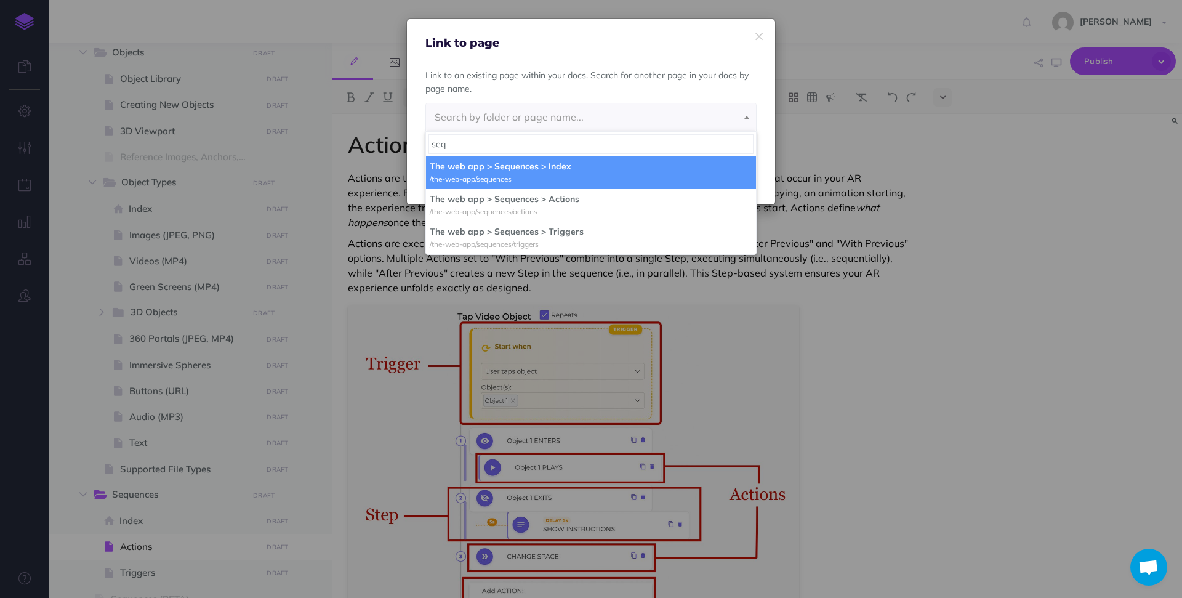
type input "seq"
select select "1BM-PJHA-370-1V6"
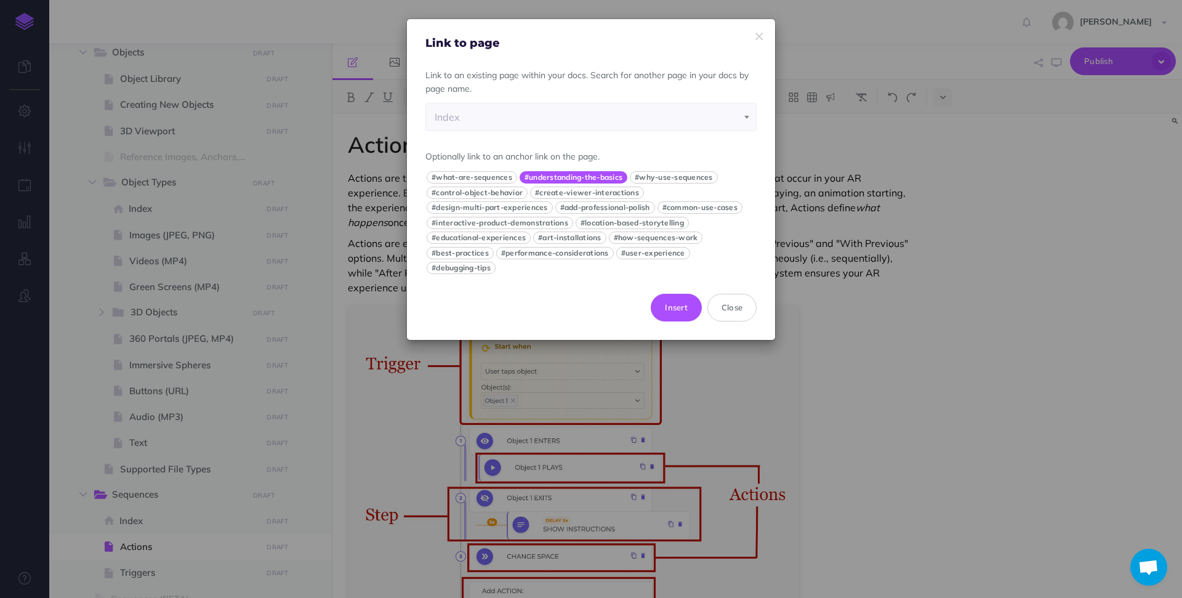
click at [561, 177] on button "#understanding-the-basics" at bounding box center [574, 177] width 108 height 12
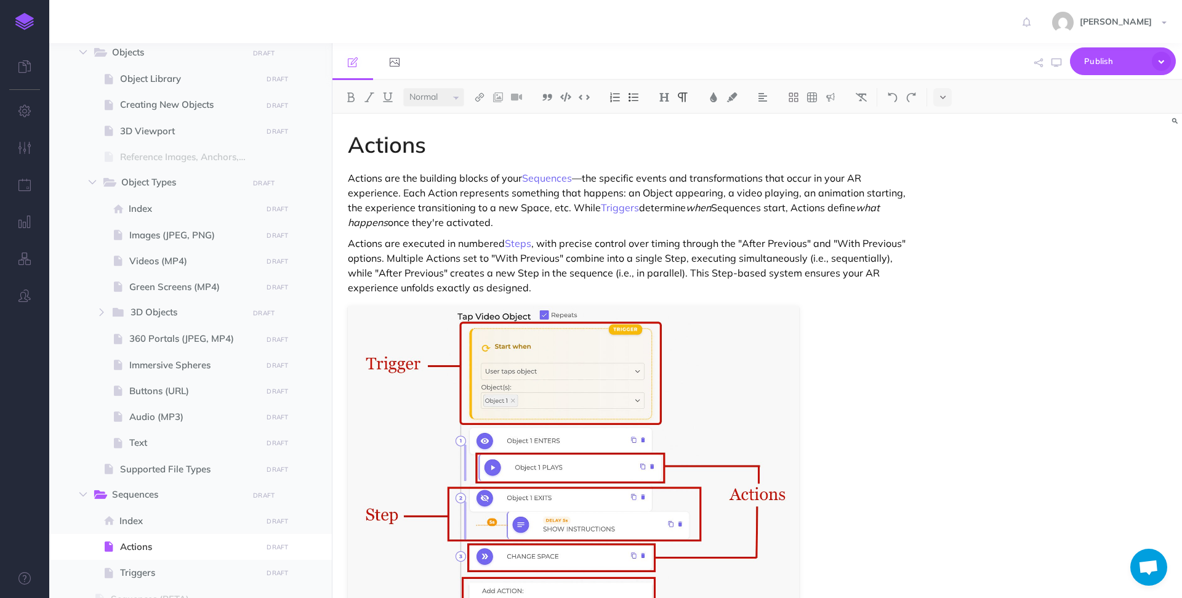
click at [631, 271] on p "Actions are executed in numbered Steps , with precise control over timing throu…" at bounding box center [630, 265] width 564 height 59
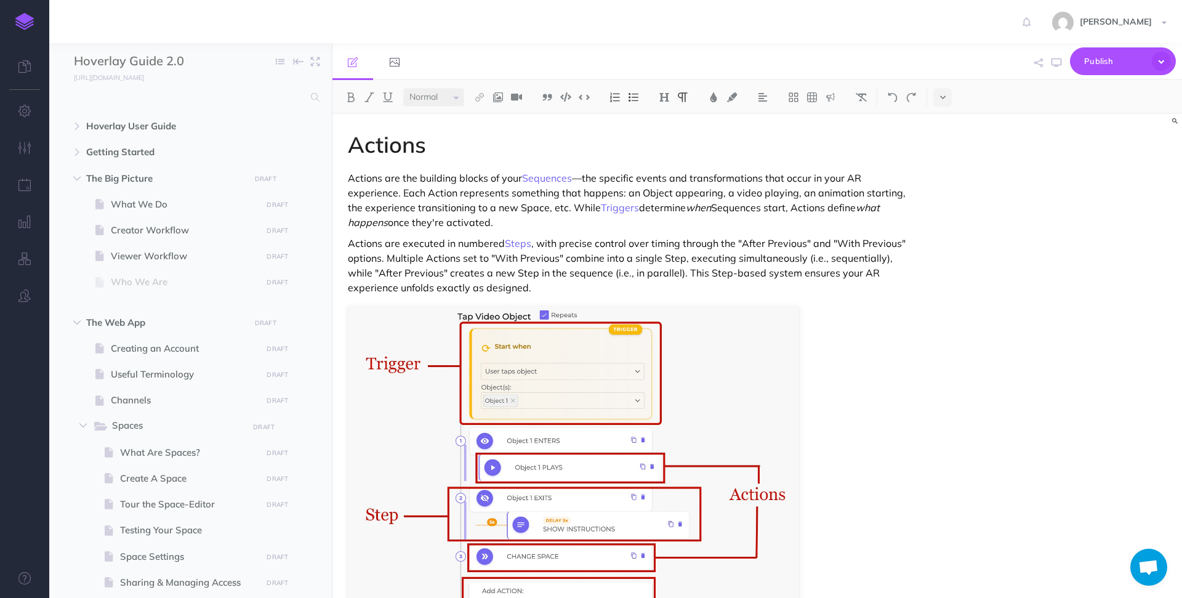
select select "null"
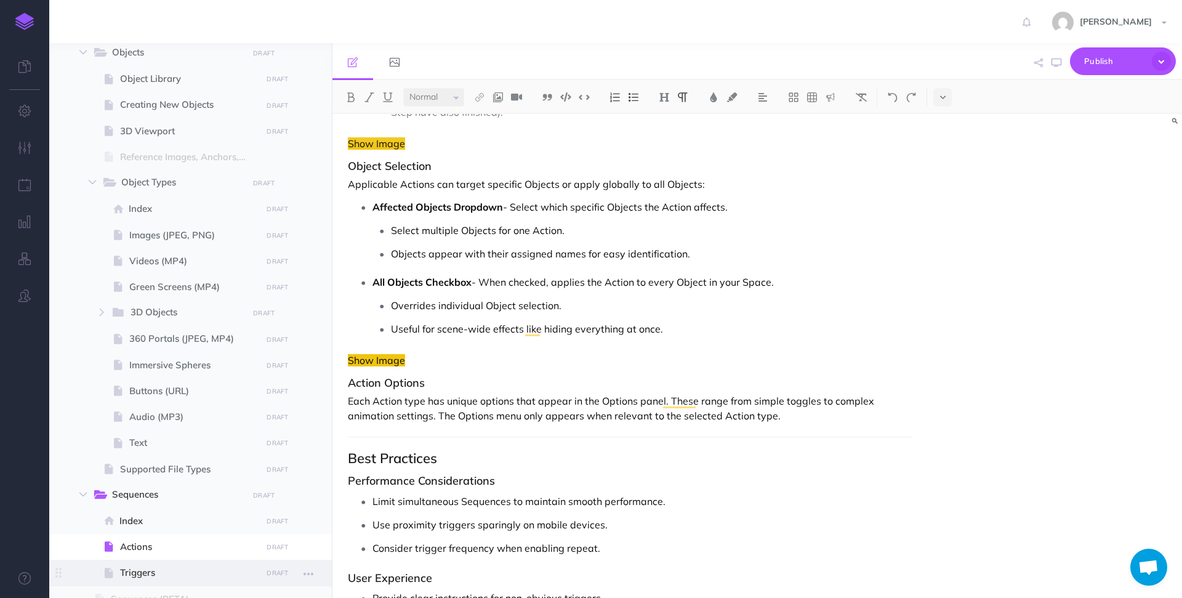
click at [141, 567] on span "Triggers" at bounding box center [189, 572] width 138 height 15
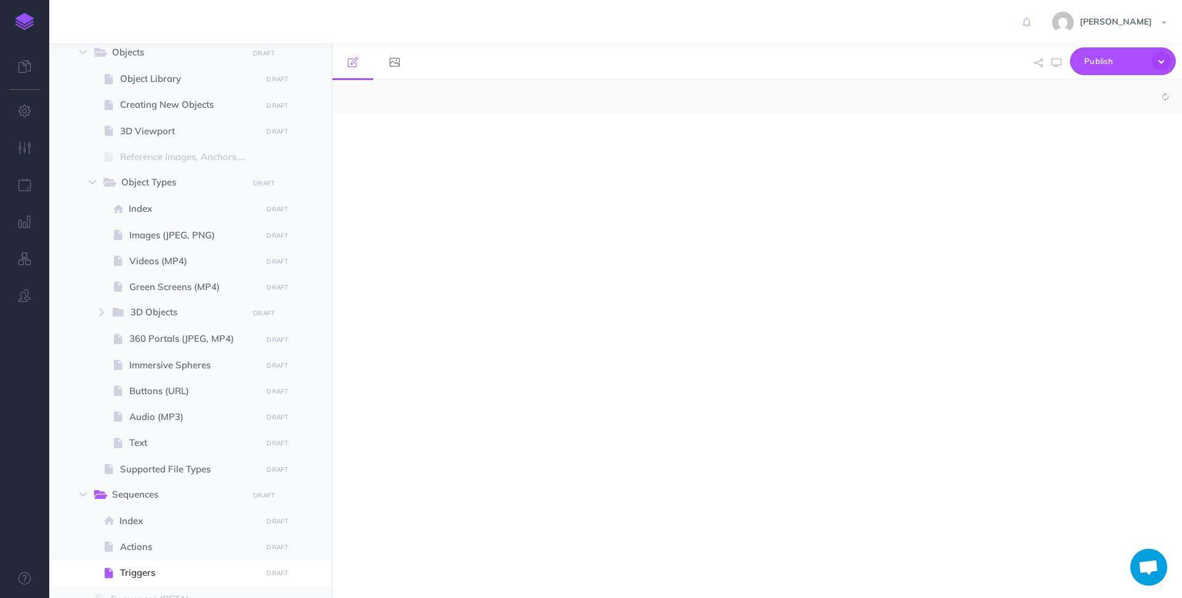
select select "null"
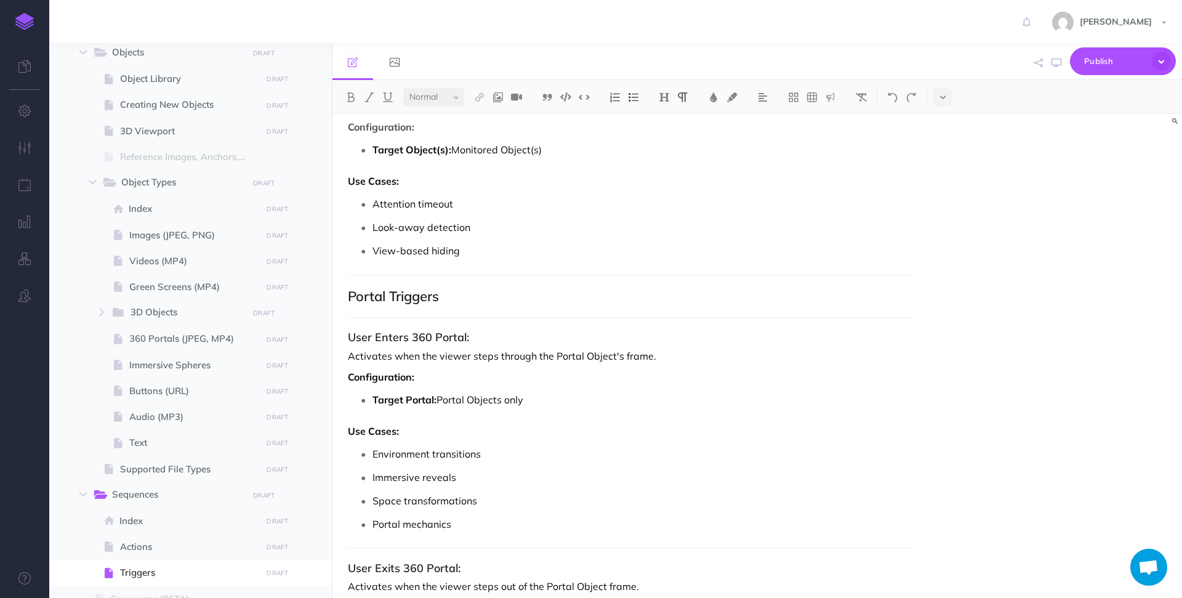
click at [472, 356] on p "Activates when the viewer steps through the Portal Object's frame." at bounding box center [630, 356] width 564 height 15
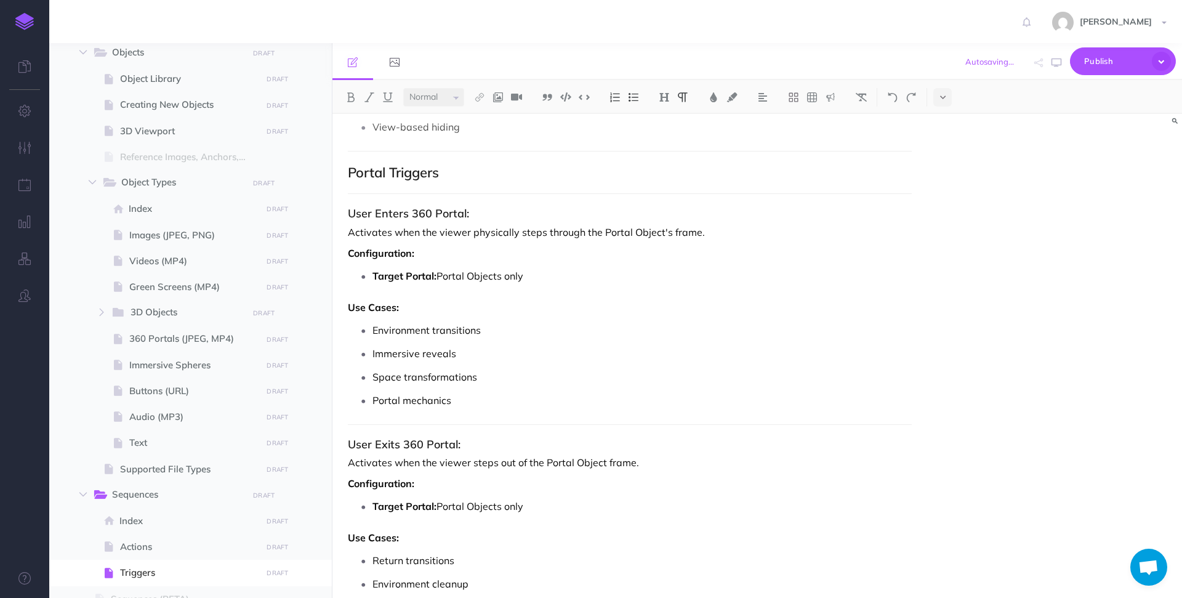
click at [472, 463] on p "Activates when the viewer steps out of the Portal Object frame." at bounding box center [630, 462] width 564 height 15
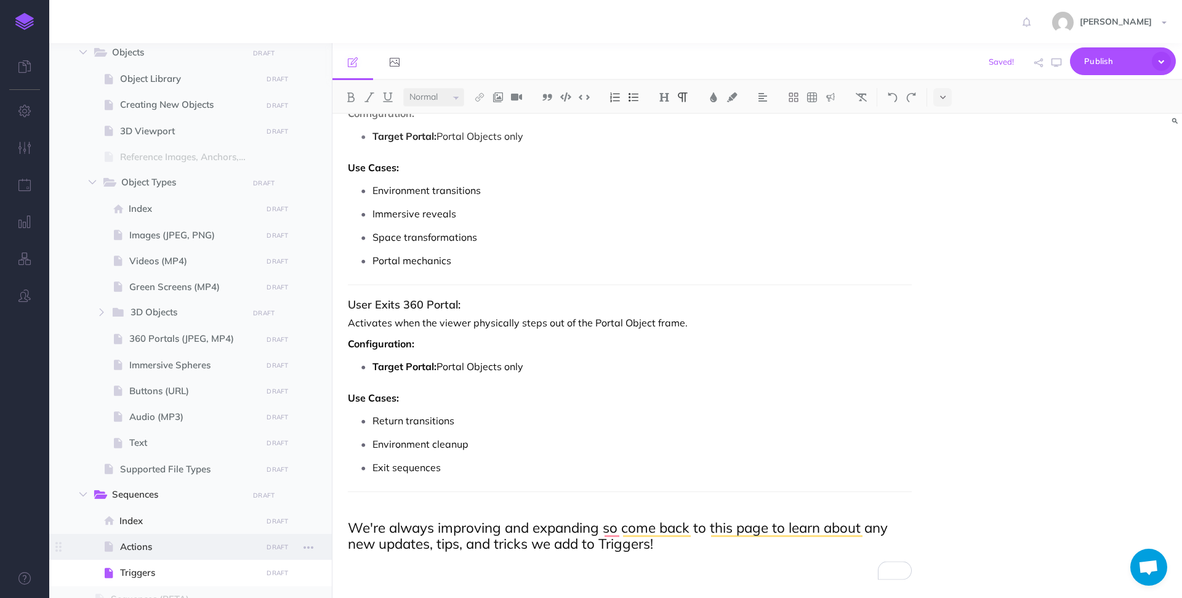
click at [113, 541] on span at bounding box center [111, 546] width 18 height 15
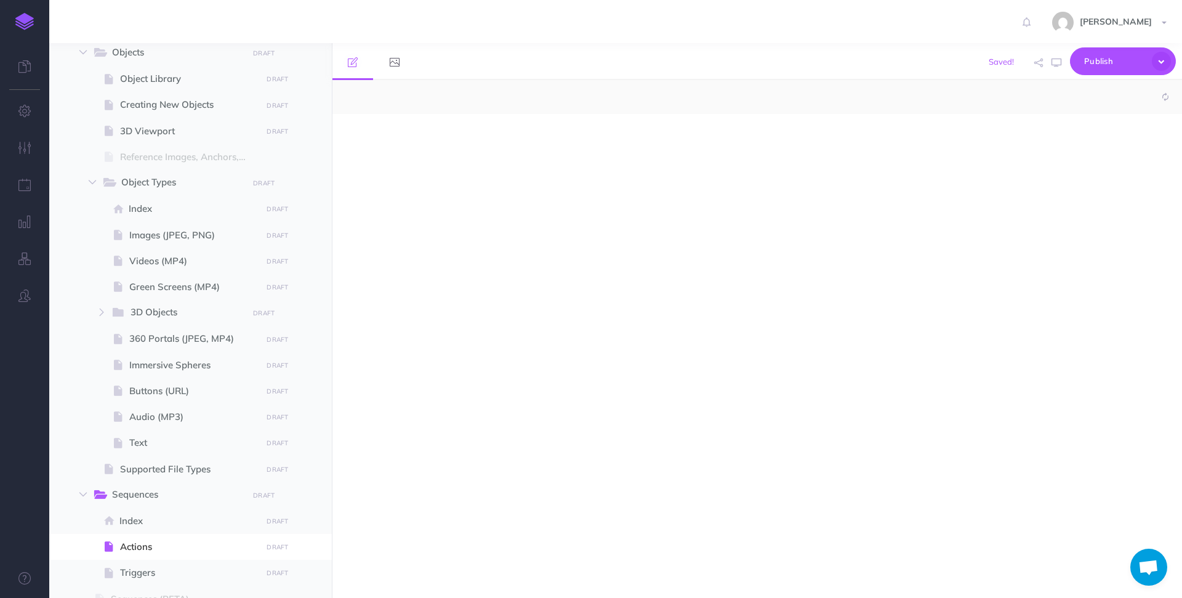
select select "null"
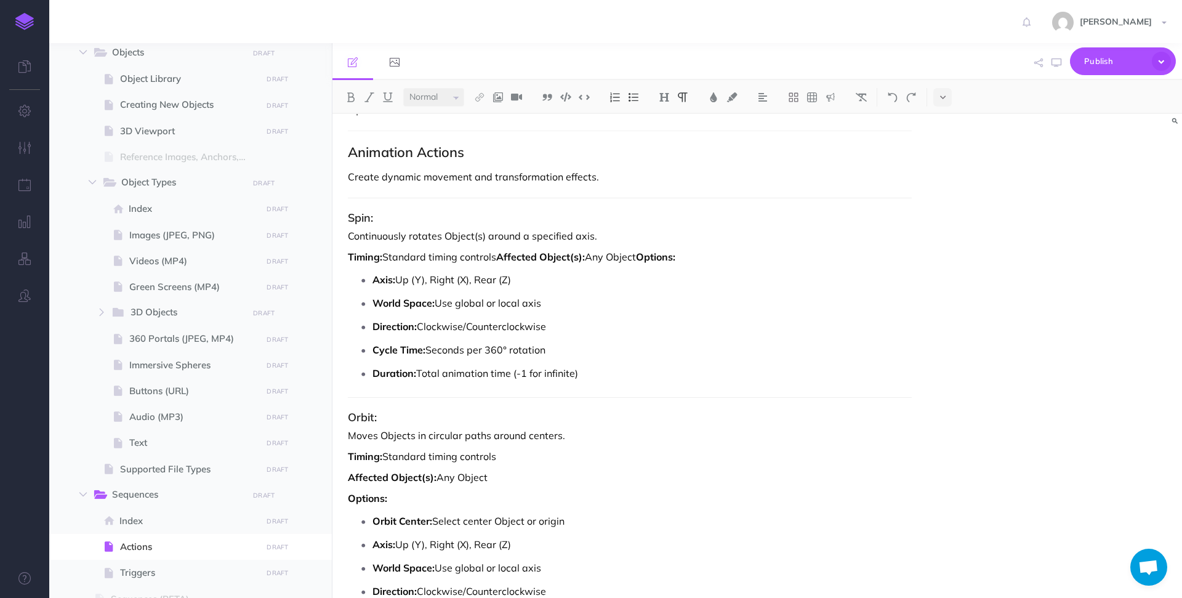
click at [497, 249] on p "Timing: Standard timing controls Affected Object(s): Any Object Options:" at bounding box center [630, 256] width 564 height 15
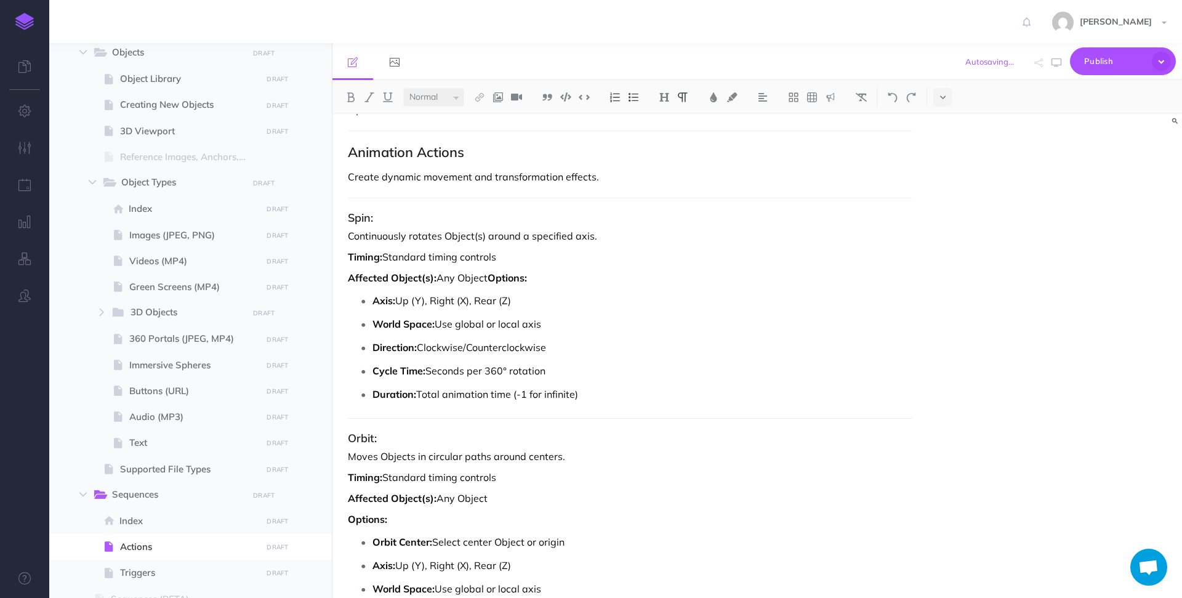
click at [507, 249] on p "Timing: Standard timing controls" at bounding box center [630, 256] width 564 height 15
click at [493, 272] on strong "Options:" at bounding box center [507, 278] width 39 height 12
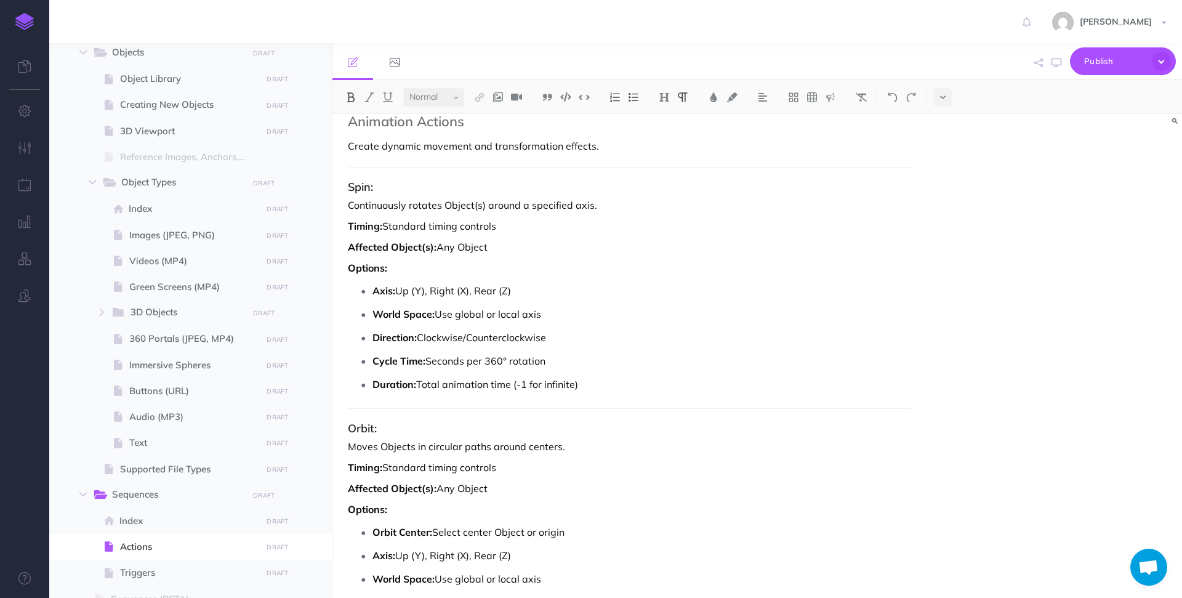
scroll to position [3965, 0]
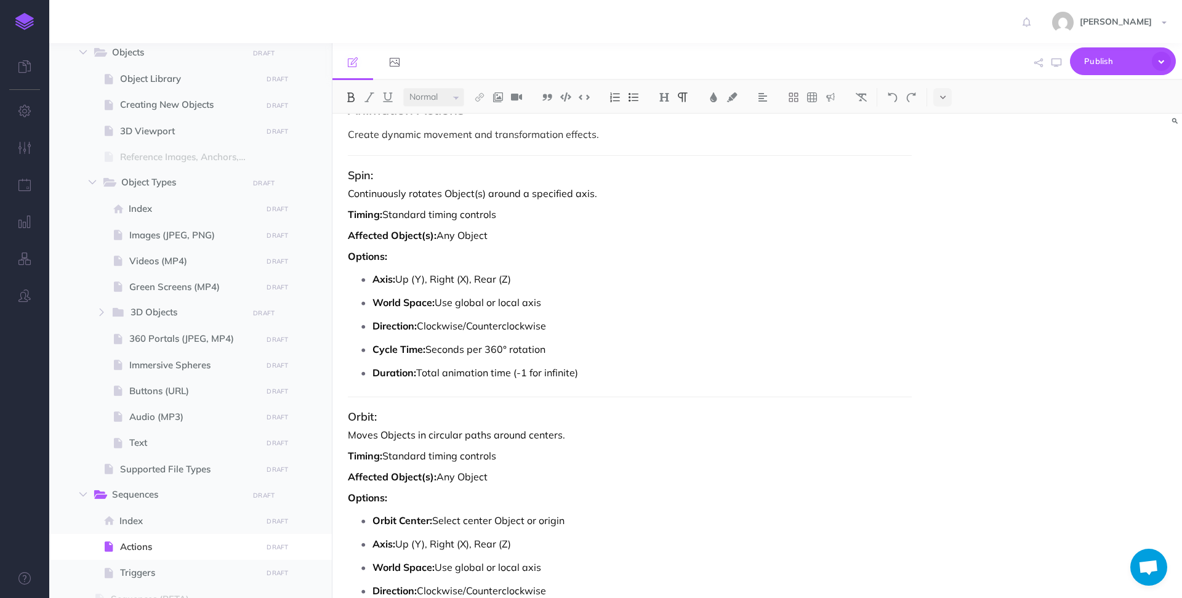
click at [588, 363] on p "Duration: Total animation time (-1 for infinite)" at bounding box center [642, 372] width 539 height 18
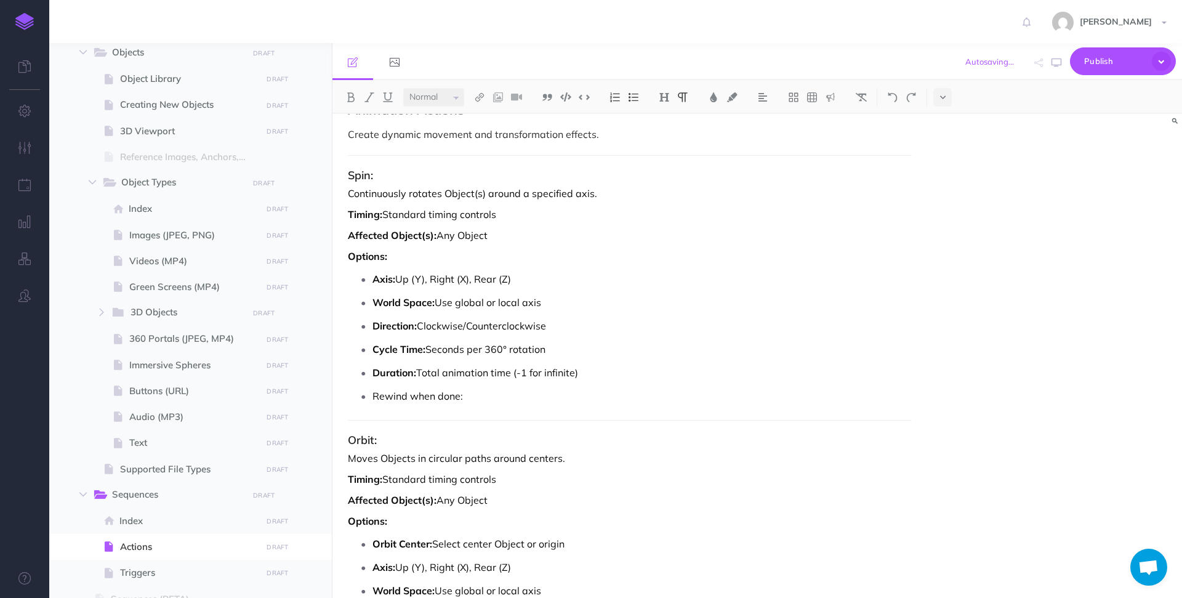
drag, startPoint x: 464, startPoint y: 383, endPoint x: 381, endPoint y: 382, distance: 83.1
click at [381, 387] on p "Rewind when done:" at bounding box center [642, 396] width 539 height 18
click at [373, 387] on li "Rewind when done:" at bounding box center [642, 396] width 539 height 18
drag, startPoint x: 371, startPoint y: 381, endPoint x: 463, endPoint y: 382, distance: 91.8
click at [463, 387] on li "Rewind when done:" at bounding box center [642, 396] width 539 height 18
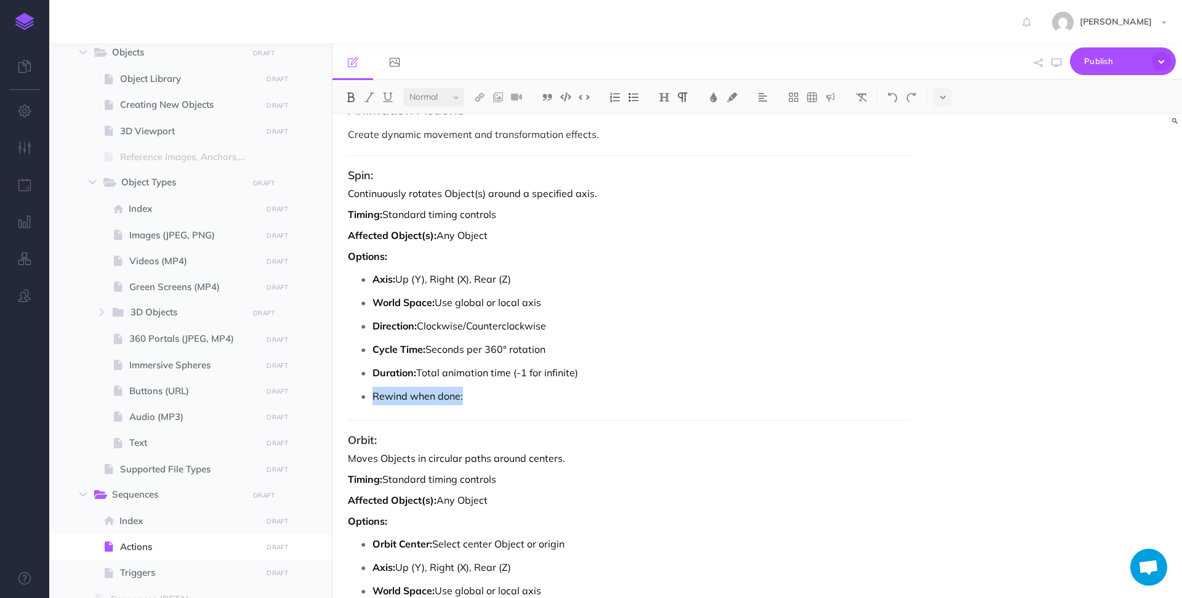
click at [356, 95] on img at bounding box center [350, 97] width 11 height 10
click at [490, 387] on p "Rewind when done:" at bounding box center [642, 396] width 539 height 18
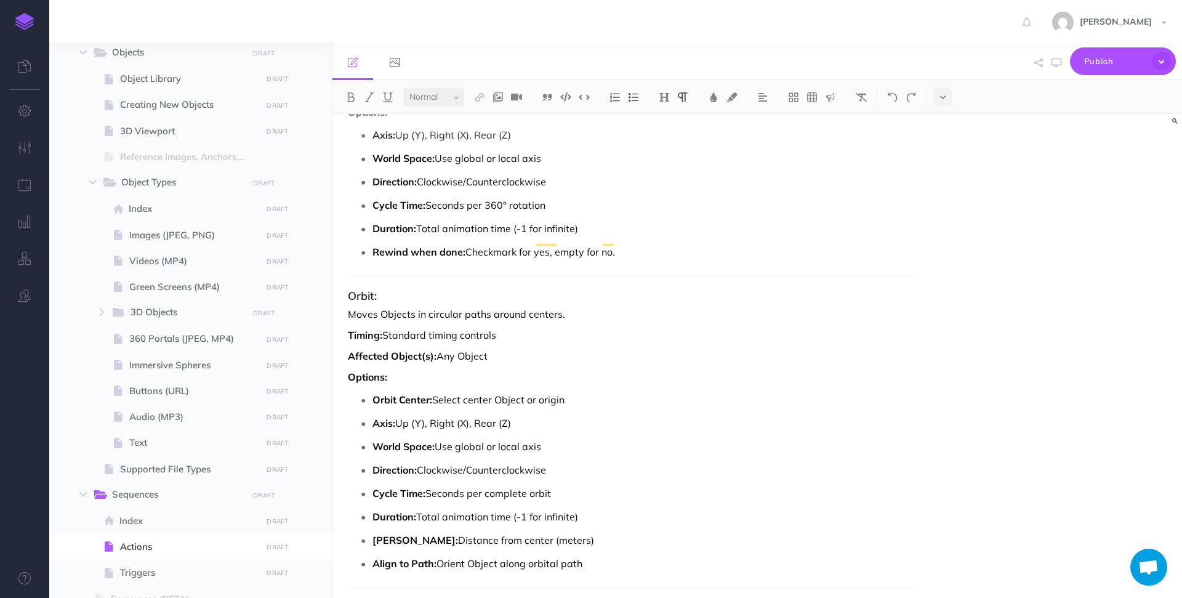
scroll to position [4110, 0]
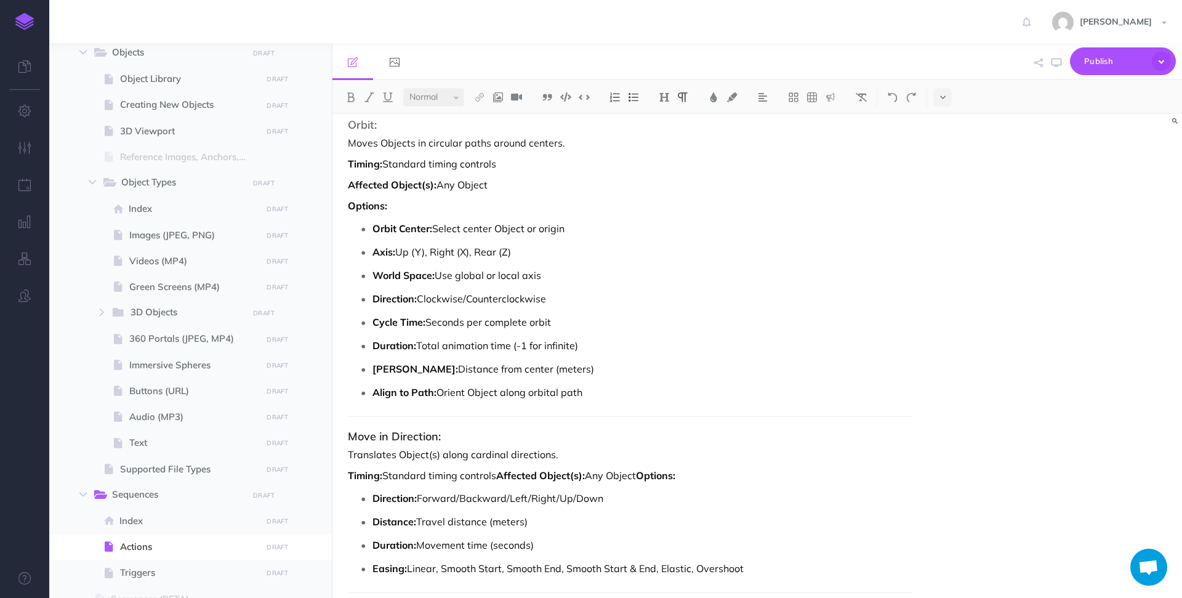
click at [484, 219] on p "Orbit Center: Select center Object or origin" at bounding box center [642, 228] width 539 height 18
click at [545, 219] on p "Orbit Center: Select Object's center or origin" at bounding box center [642, 228] width 539 height 18
click at [464, 219] on p "Orbit Center: Select Object's center or Experience origin" at bounding box center [642, 228] width 539 height 18
click at [536, 243] on p "Axis: Up (Y), Right (X), Rear (Z)" at bounding box center [642, 252] width 539 height 18
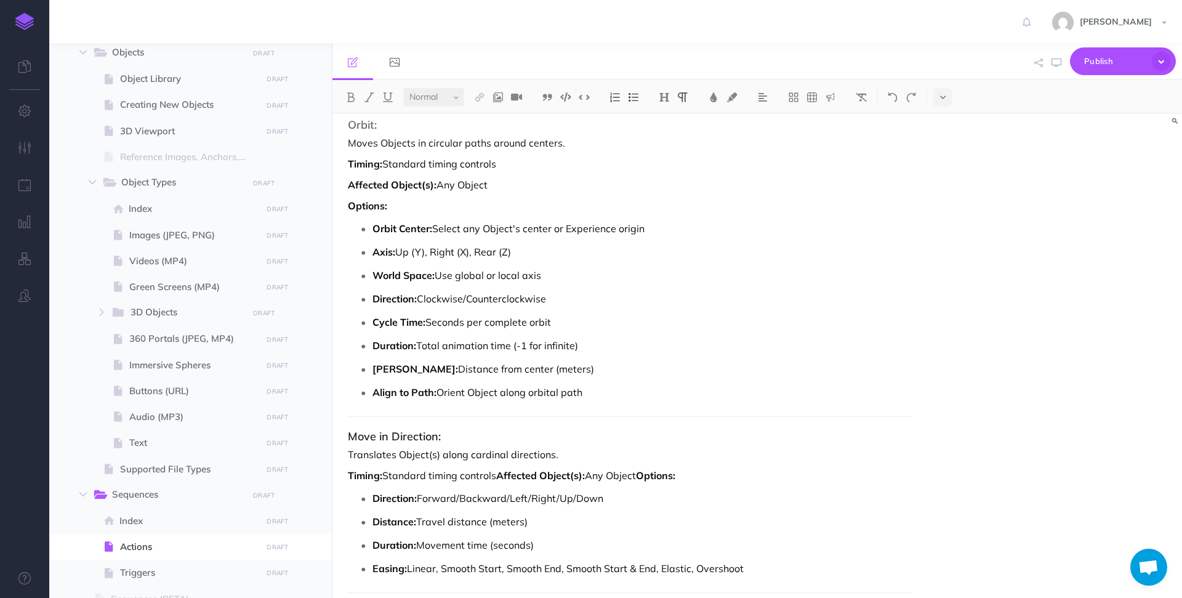
click at [546, 219] on p "Orbit Center: Select any Object's center or Experience origin" at bounding box center [642, 228] width 539 height 18
click at [536, 243] on p "Axis: Up (Y), Right (X), Rear (Z)" at bounding box center [642, 252] width 539 height 18
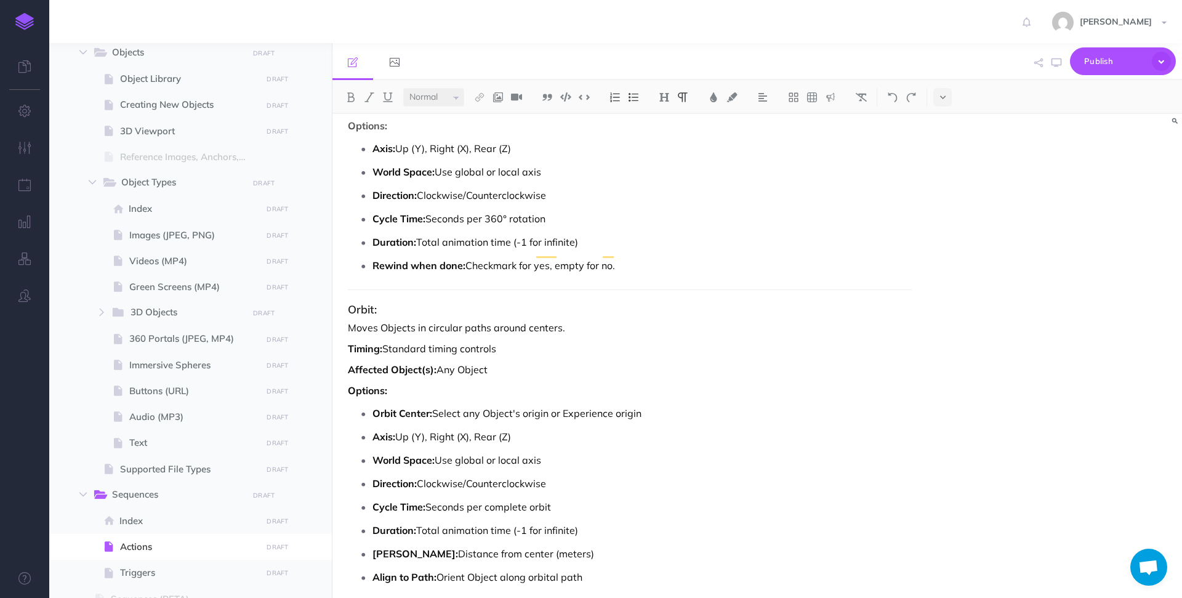
scroll to position [4080, 0]
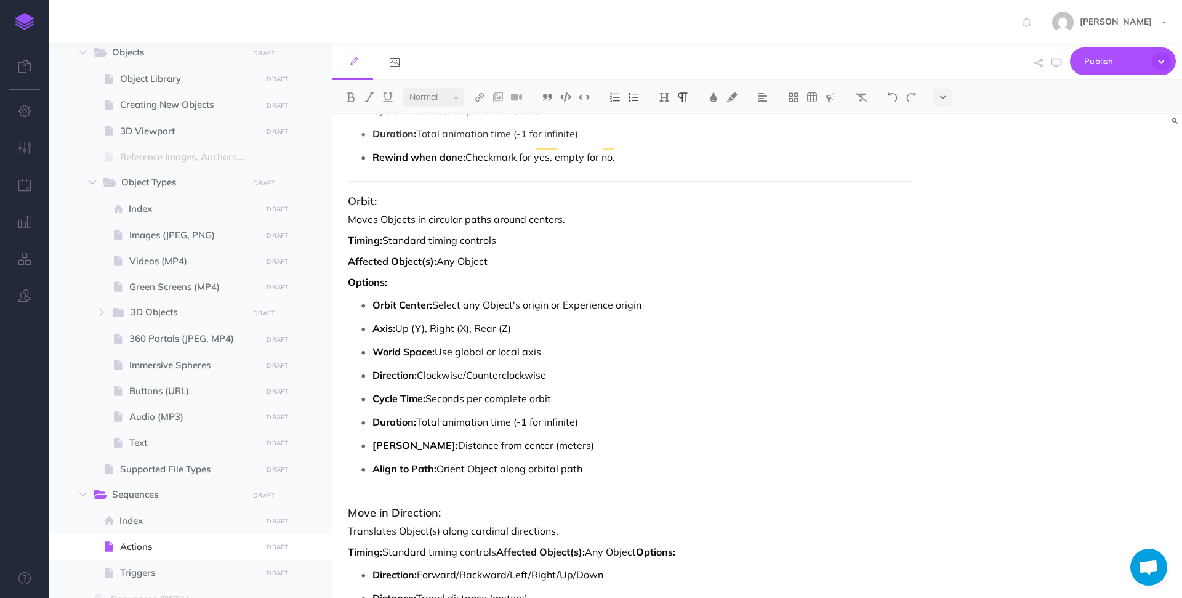
drag, startPoint x: 626, startPoint y: 147, endPoint x: 474, endPoint y: 143, distance: 152.8
click at [474, 148] on p "Rewind when done: Checkmark for yes, empty for no." at bounding box center [642, 157] width 539 height 18
click at [554, 148] on p "Rewind when done: Will Object unwind in the opposite direction" at bounding box center [642, 157] width 539 height 18
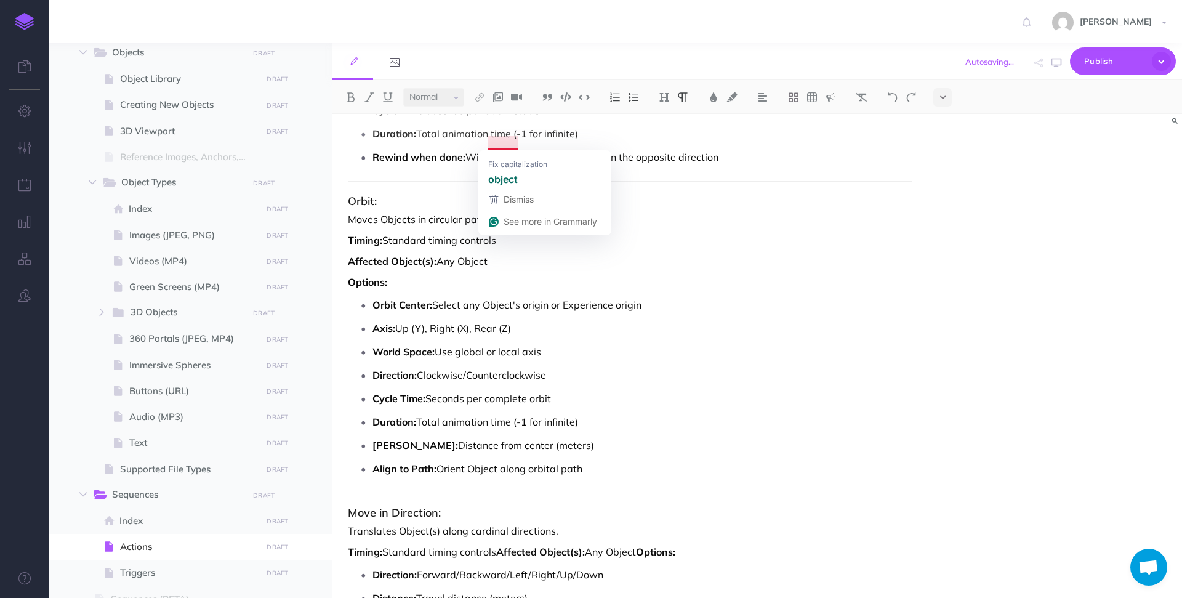
click at [518, 148] on p "Rewind when done: Will Object unwind completely in the opposite direction" at bounding box center [642, 157] width 539 height 18
click at [754, 149] on p "Rewind when done: Will Object(s) unwind completely in the opposite direction" at bounding box center [642, 157] width 539 height 18
drag, startPoint x: 535, startPoint y: 143, endPoint x: 468, endPoint y: 145, distance: 67.1
click at [468, 148] on p "Rewind when done: Will Object(s) unwind completely in the opposite direction" at bounding box center [642, 157] width 539 height 18
click at [503, 148] on p "Rewind when done: Unwind completely in the opposite direction" at bounding box center [642, 157] width 539 height 18
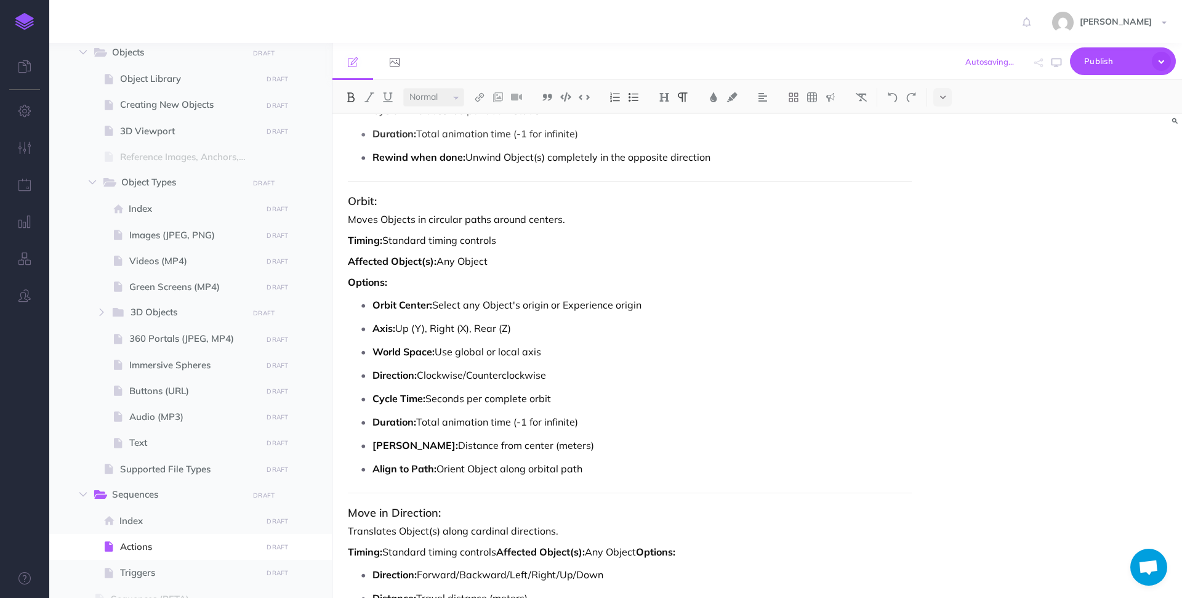
drag, startPoint x: 720, startPoint y: 140, endPoint x: 357, endPoint y: 146, distance: 362.8
click at [373, 148] on li "Rewind when done: Unwind Object(s) completely in the opposite direction" at bounding box center [642, 157] width 539 height 18
copy p "Rewind when done: Unwind Object(s) completely in the opposite direction"
click at [600, 459] on p "Align to Path: Orient Object along orbital path" at bounding box center [642, 468] width 539 height 18
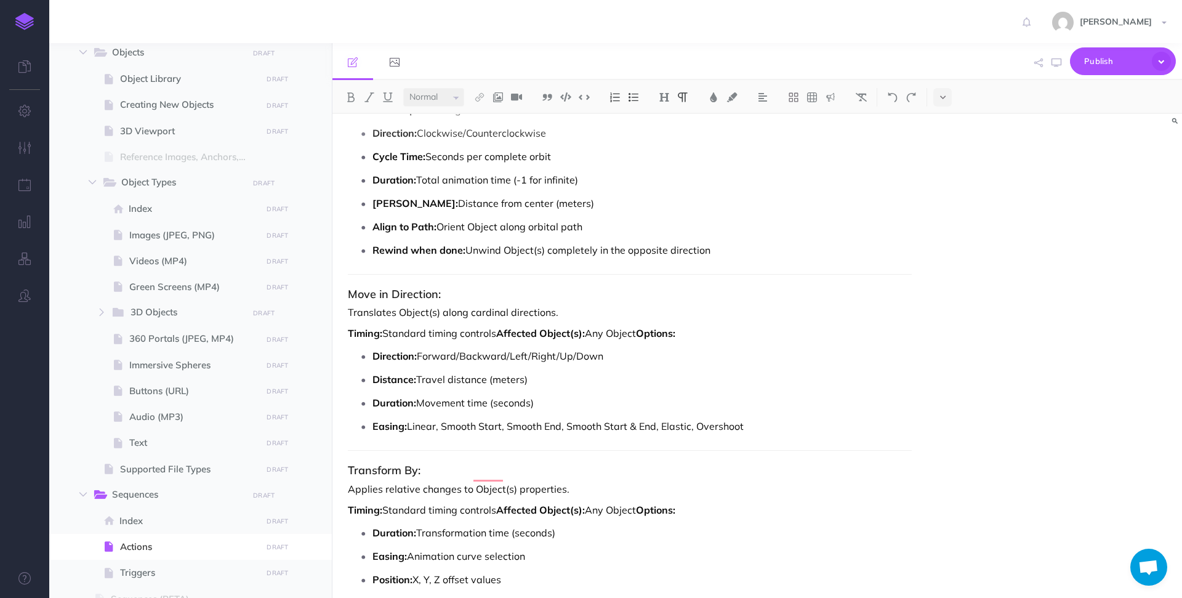
scroll to position [4448, 0]
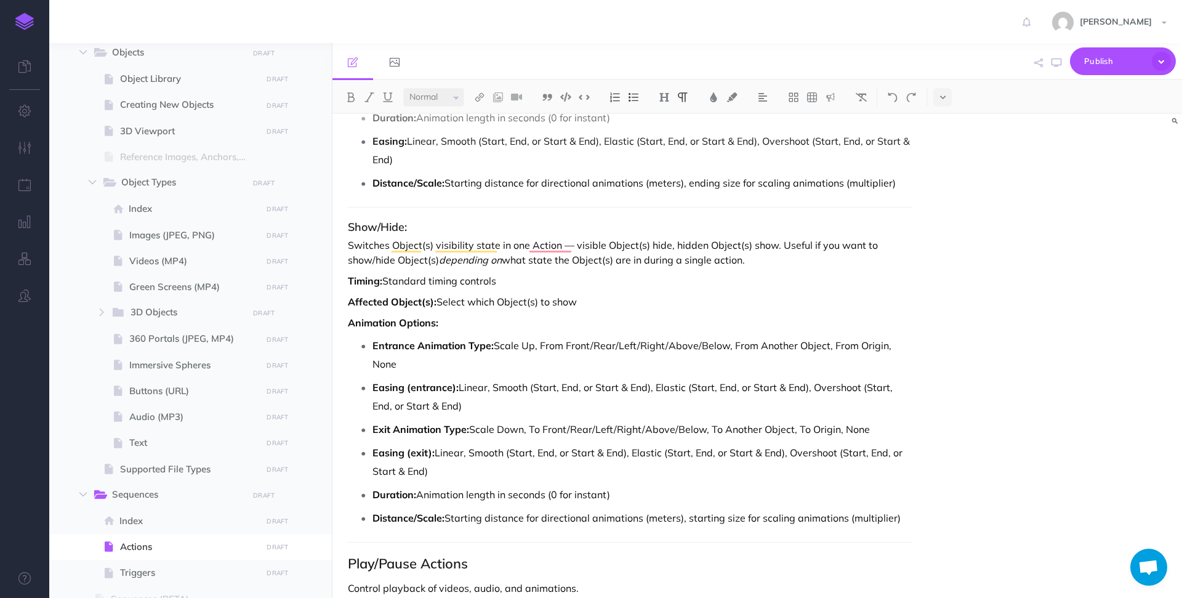
drag, startPoint x: 498, startPoint y: 405, endPoint x: 461, endPoint y: 387, distance: 41.0
click at [461, 387] on p "Easing (entrance): Linear, Smooth (Start, End, or Start & End), Elastic (Start,…" at bounding box center [642, 396] width 539 height 37
copy p "Linear, Smooth (Start, End, or Start & End), Elastic (Start, End, or Start & En…"
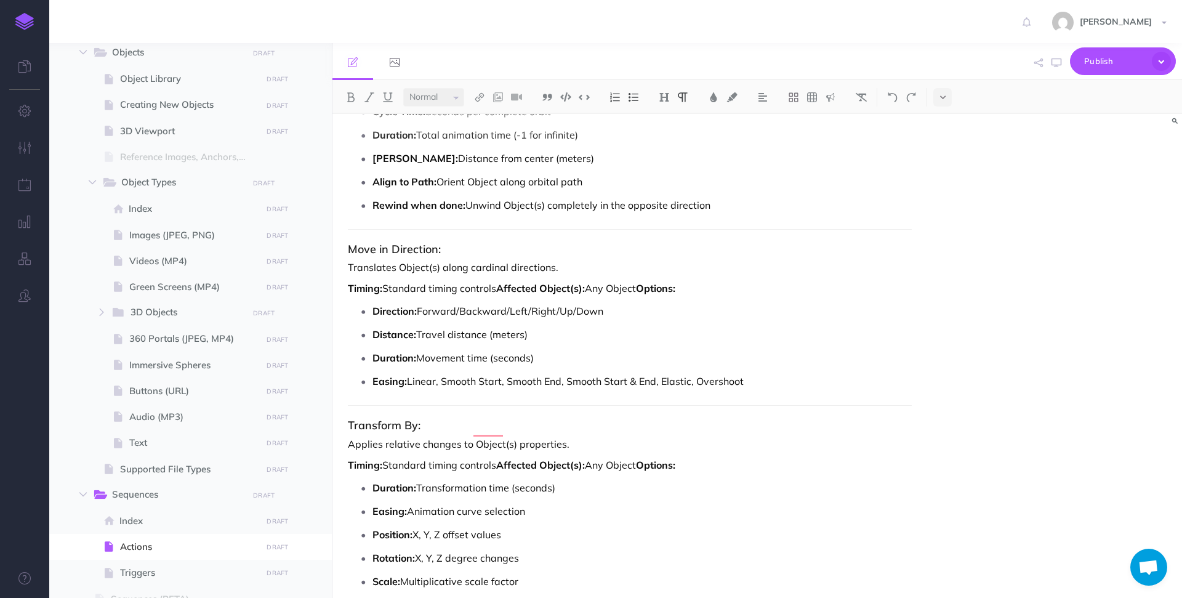
drag, startPoint x: 771, startPoint y: 368, endPoint x: 411, endPoint y: 366, distance: 360.3
click at [411, 372] on p "Easing: Linear, Smooth Start, Smooth End, Smooth Start & End, Elastic, Overshoot" at bounding box center [642, 381] width 539 height 18
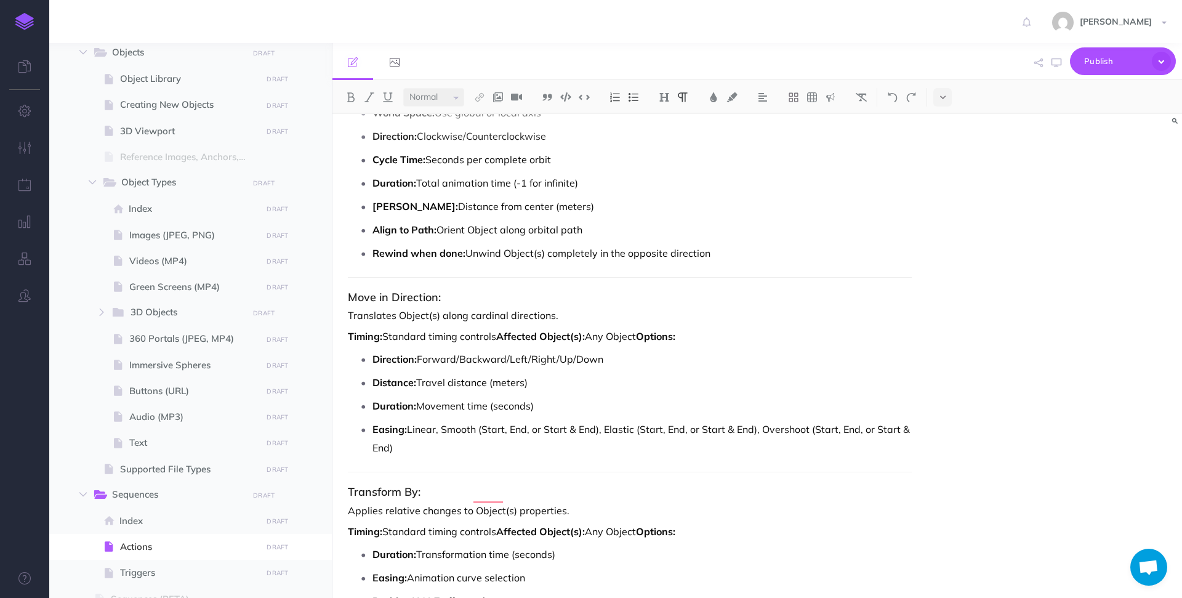
scroll to position [4475, 0]
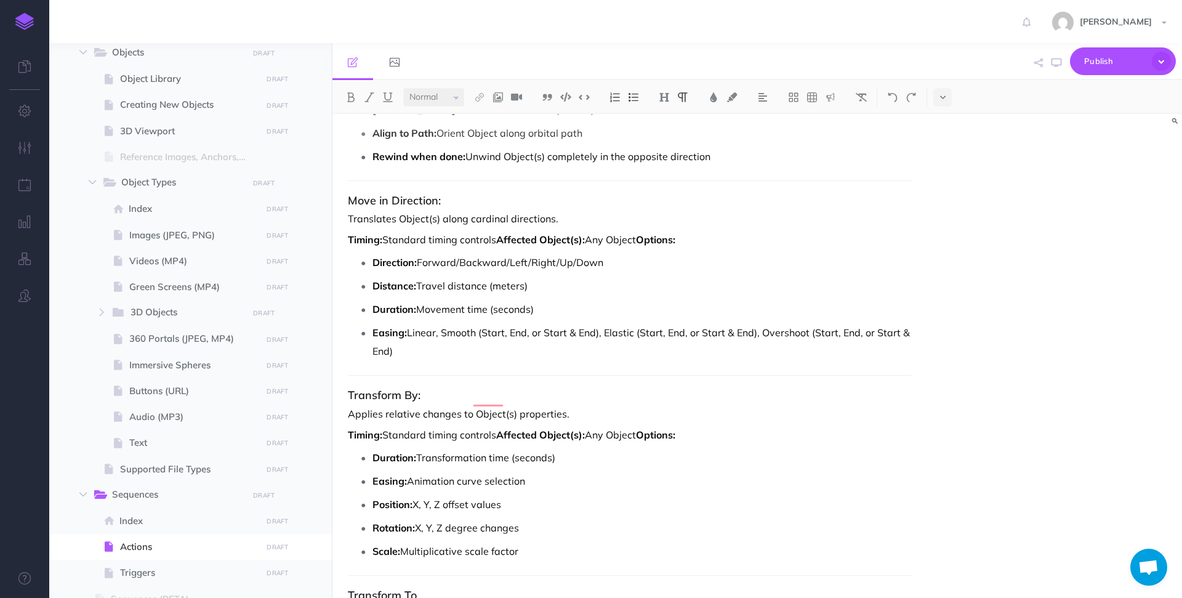
drag, startPoint x: 502, startPoint y: 225, endPoint x: 507, endPoint y: 198, distance: 27.7
click at [502, 233] on strong "Affected Object(s):" at bounding box center [540, 239] width 89 height 12
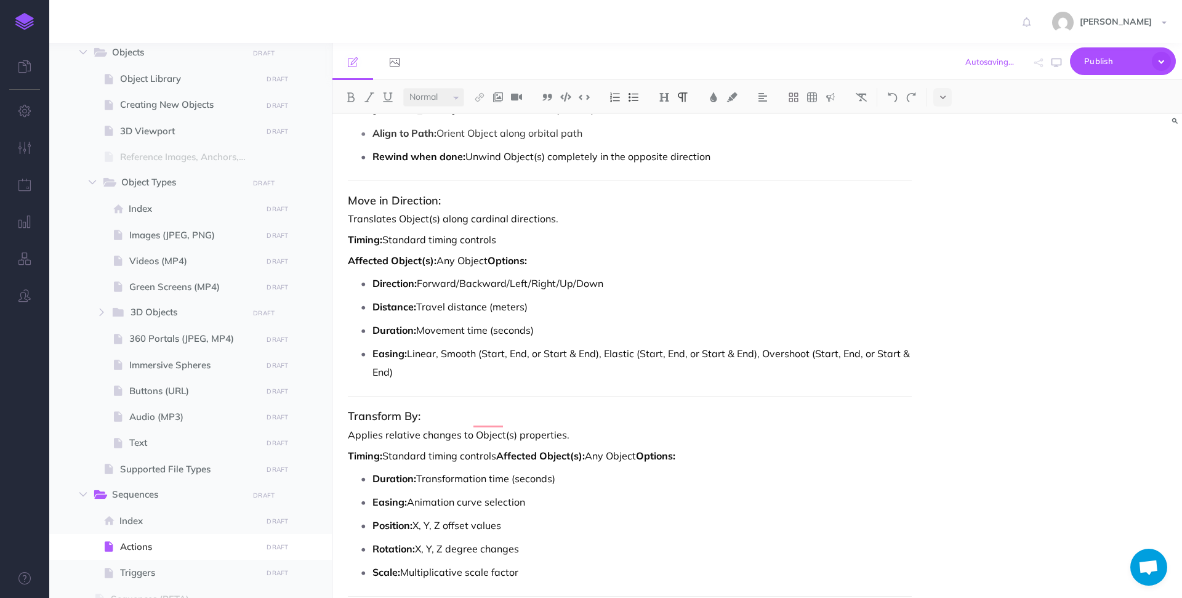
click at [501, 232] on p "Timing: Standard timing controls" at bounding box center [630, 239] width 564 height 15
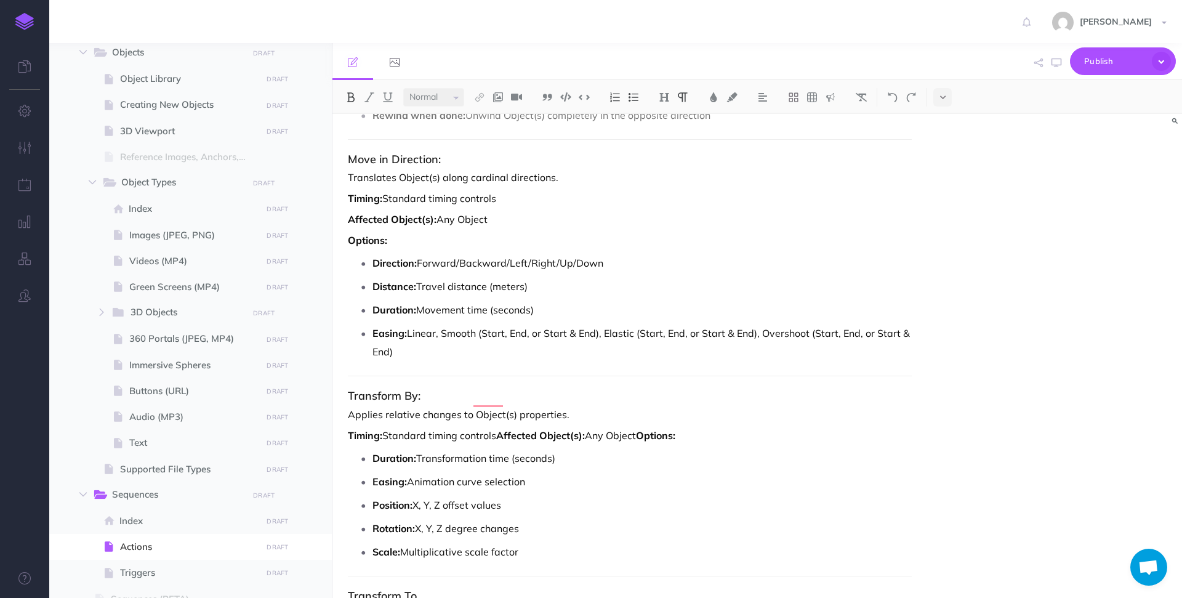
click at [499, 429] on strong "Affected Object(s):" at bounding box center [540, 435] width 89 height 12
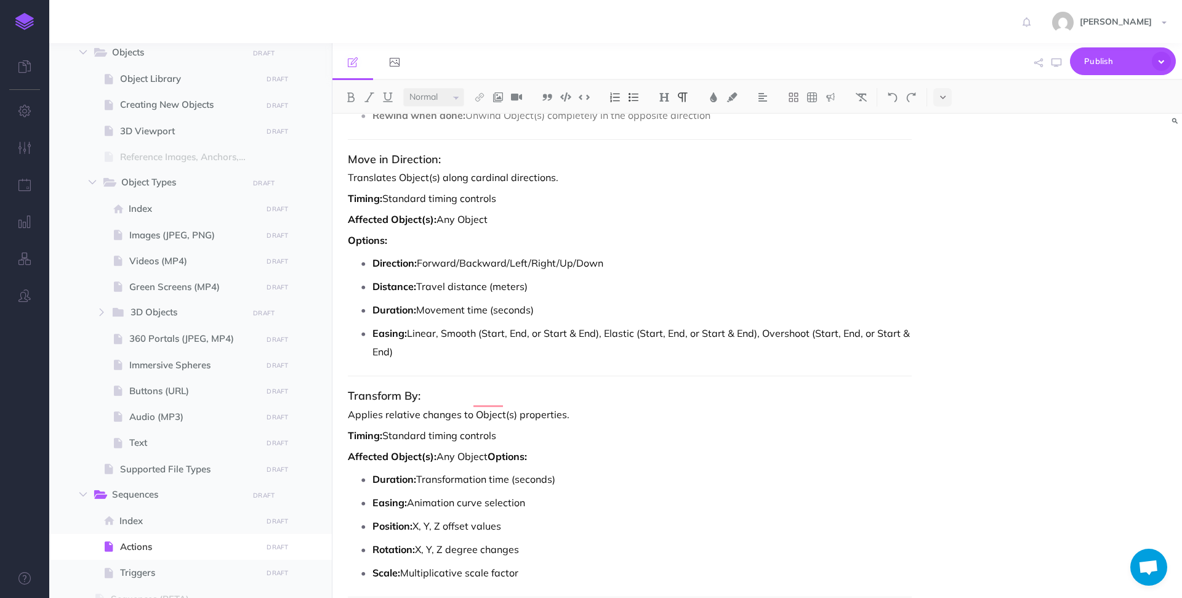
click at [493, 450] on strong "Options:" at bounding box center [507, 456] width 39 height 12
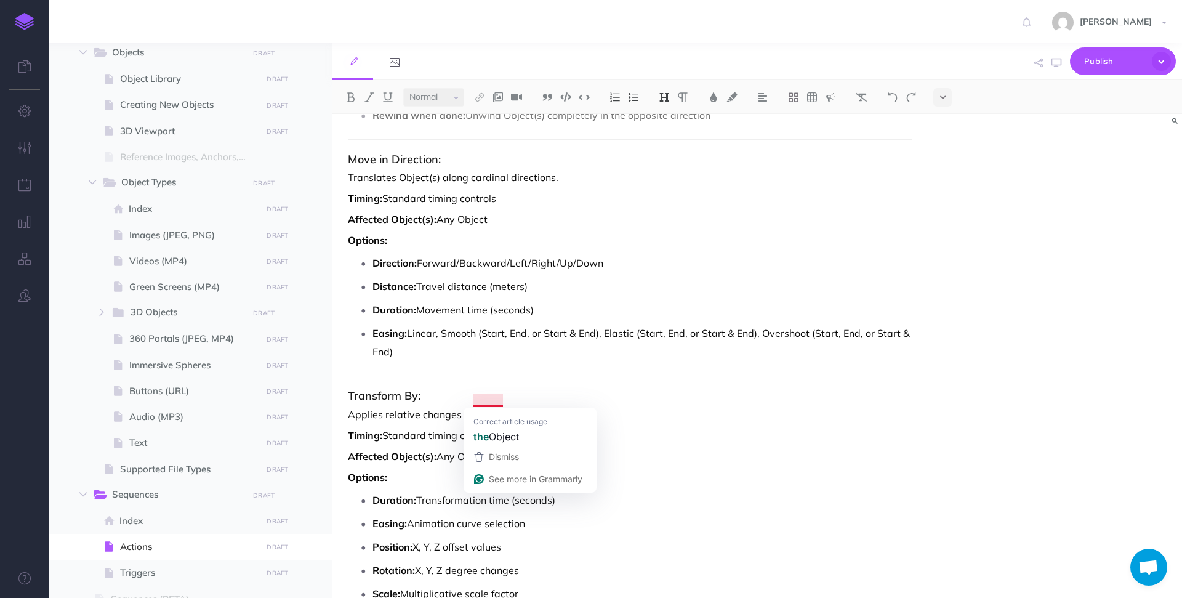
click at [553, 390] on h3 "Transform By:" at bounding box center [630, 396] width 564 height 12
click at [562, 407] on p "Applies relative changes to Object(s) properties." at bounding box center [630, 414] width 564 height 15
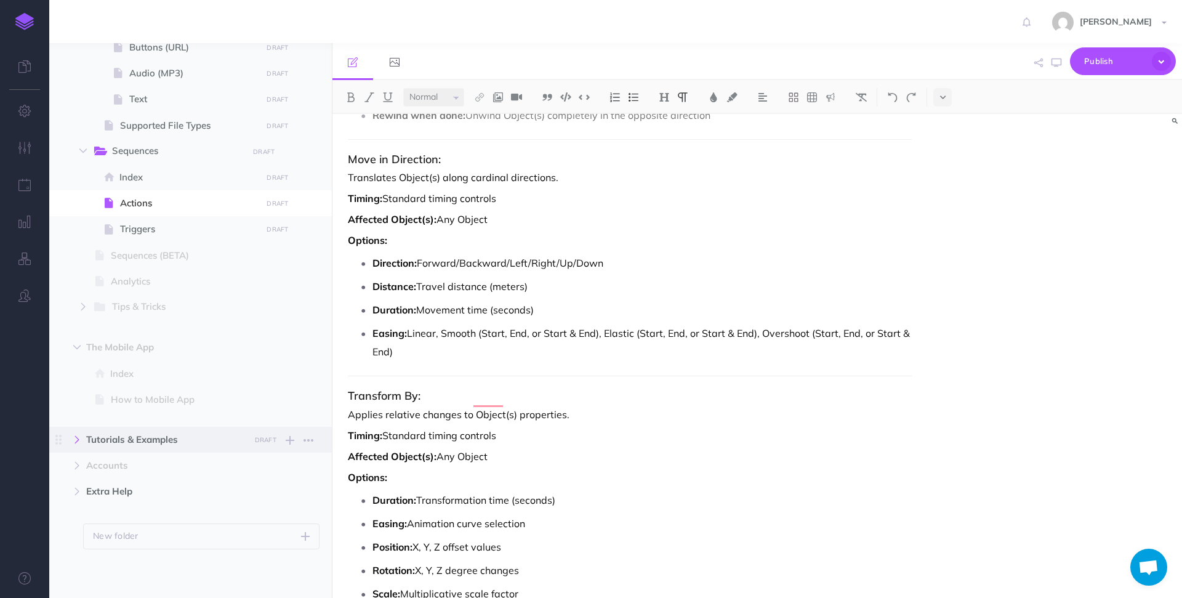
click at [83, 439] on button "button" at bounding box center [77, 439] width 22 height 15
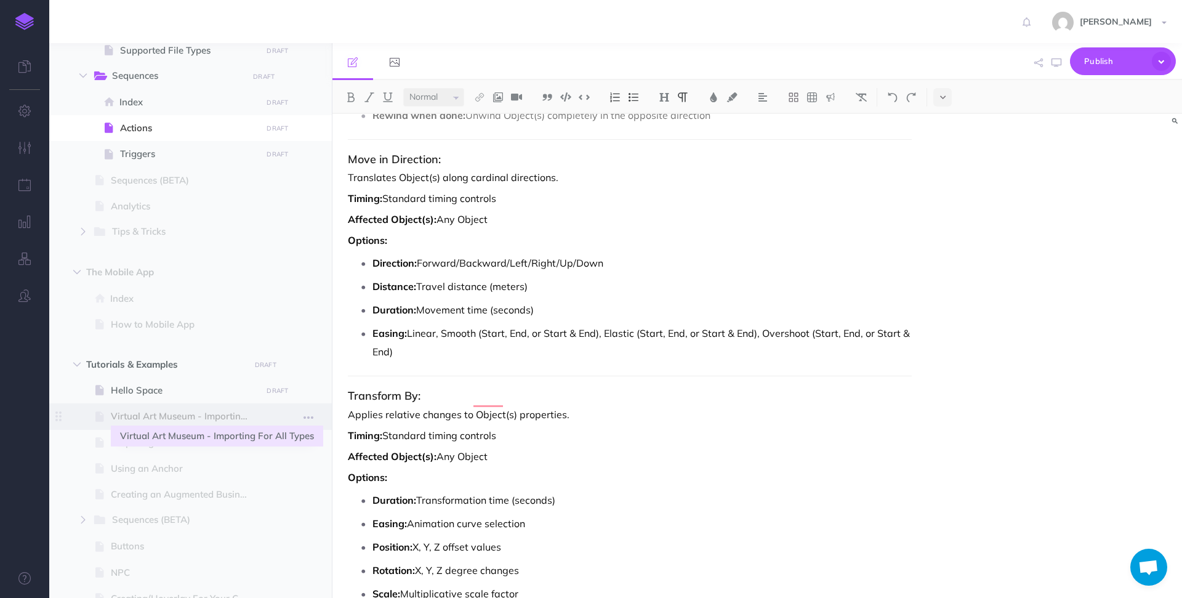
click at [170, 412] on span "Virtual Art Museum - Importing For All Types" at bounding box center [184, 416] width 147 height 15
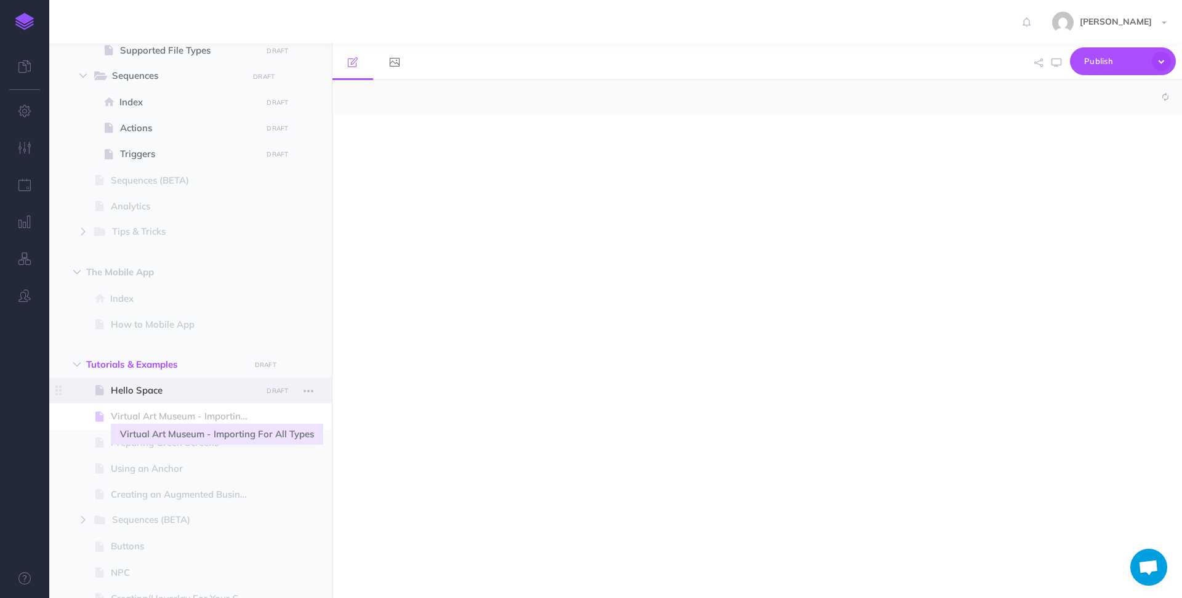
click at [167, 395] on span "Hello Space" at bounding box center [184, 390] width 147 height 15
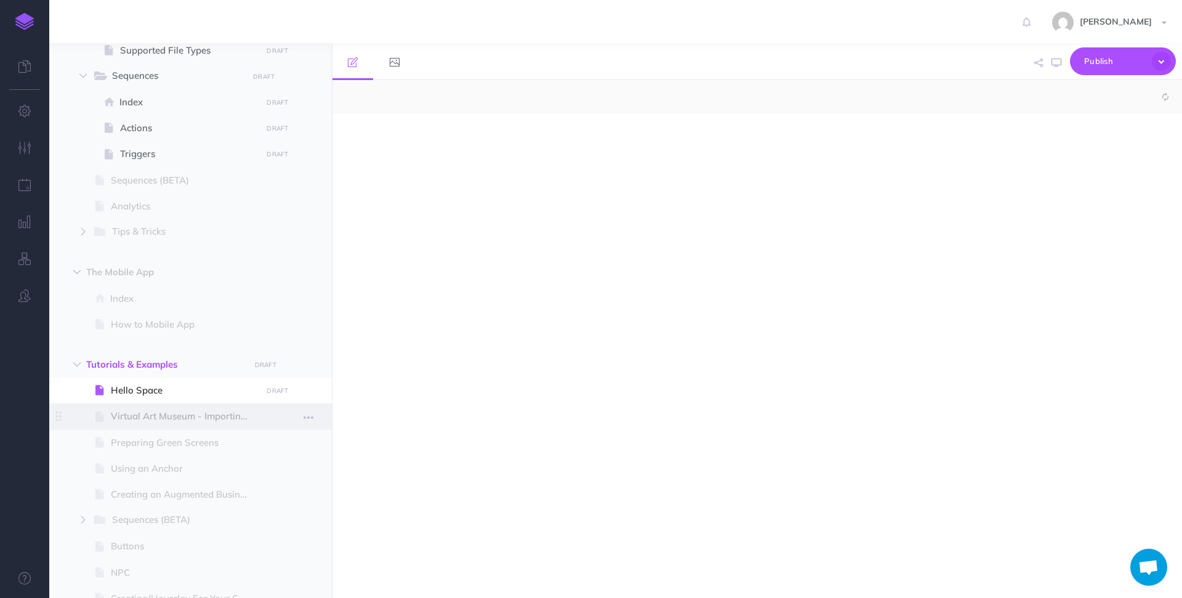
select select "null"
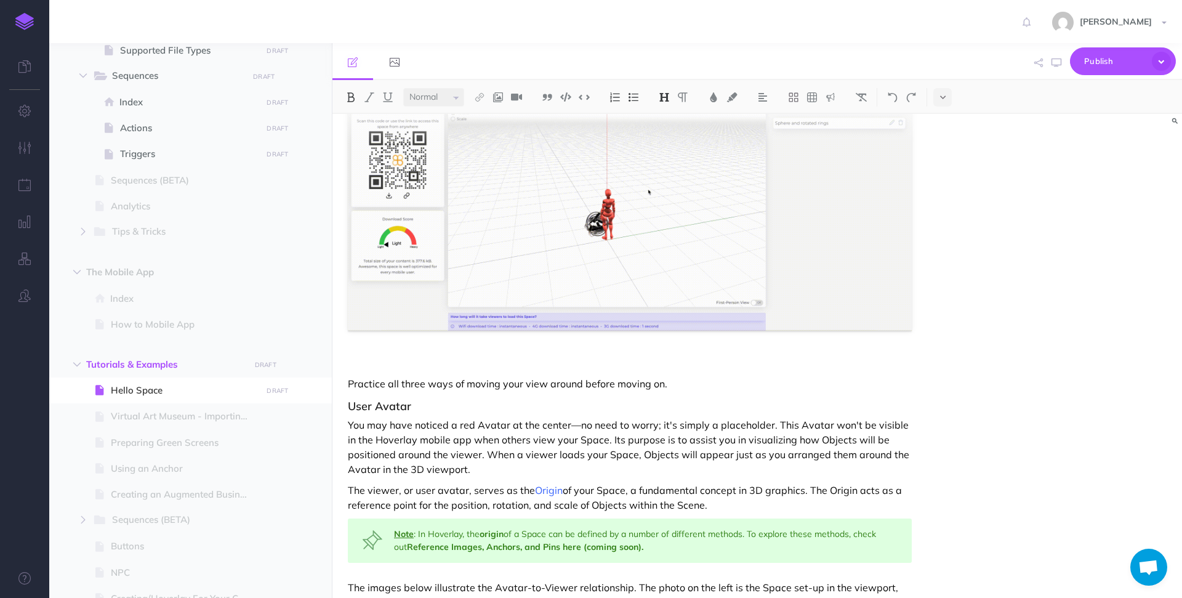
scroll to position [3873, 0]
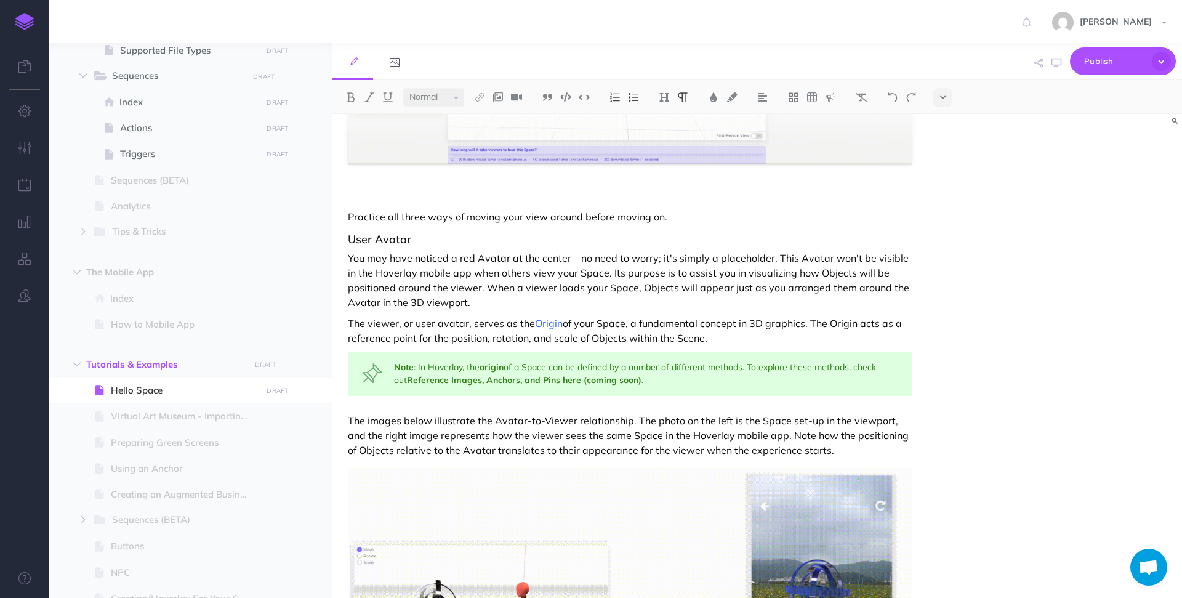
click at [495, 188] on p "To enrich screen reader interactions, please activate Accessibility in Grammarl…" at bounding box center [630, 195] width 564 height 15
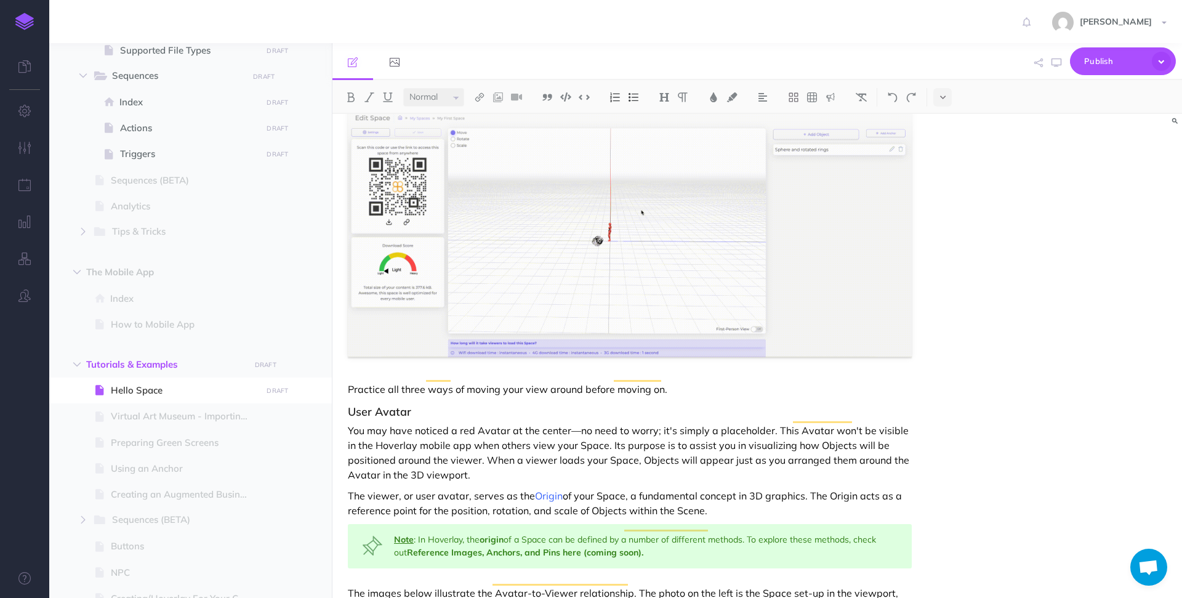
scroll to position [3774, 0]
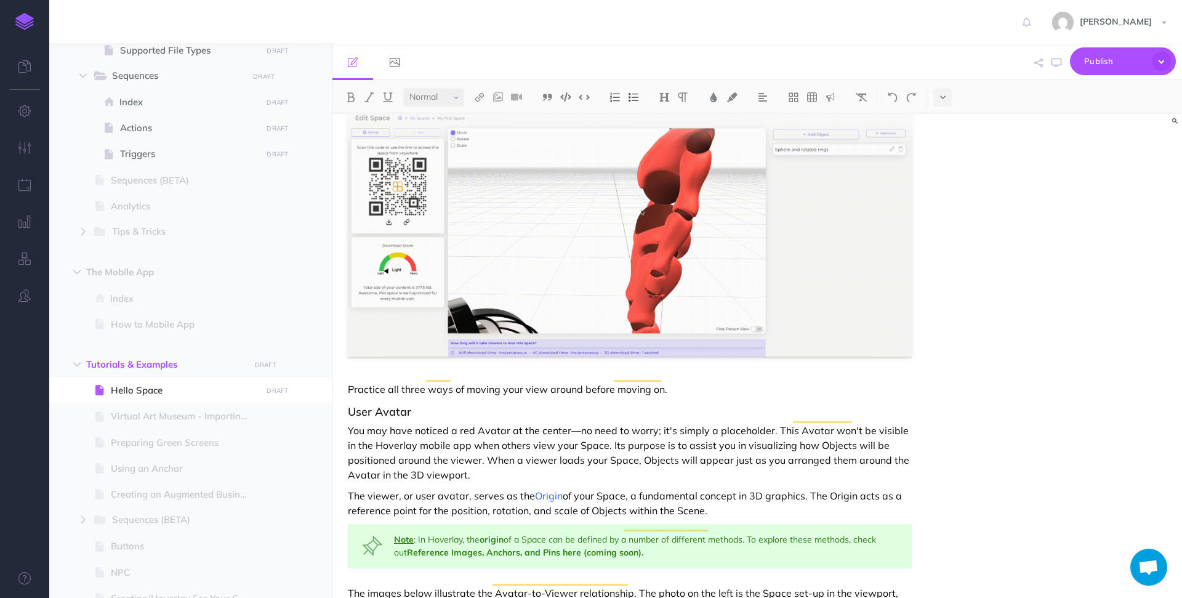
click at [373, 382] on p "Practice all three ways of moving your view around before moving on." at bounding box center [630, 389] width 564 height 15
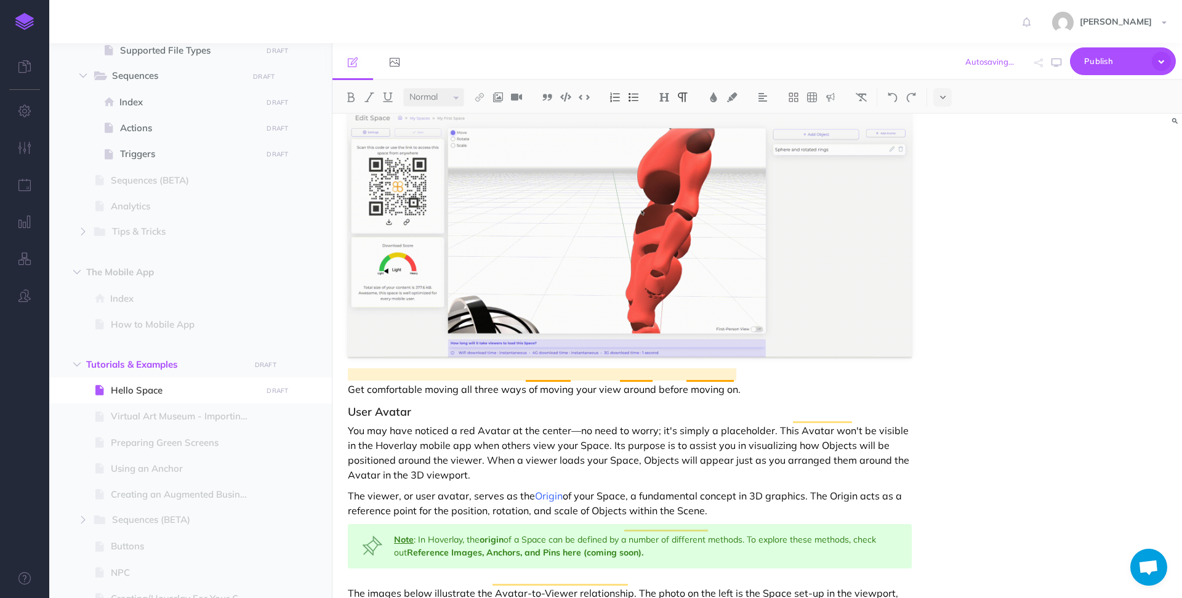
click at [553, 382] on p "Get comfortable moving all three ways of moving your view around before moving …" at bounding box center [630, 389] width 564 height 15
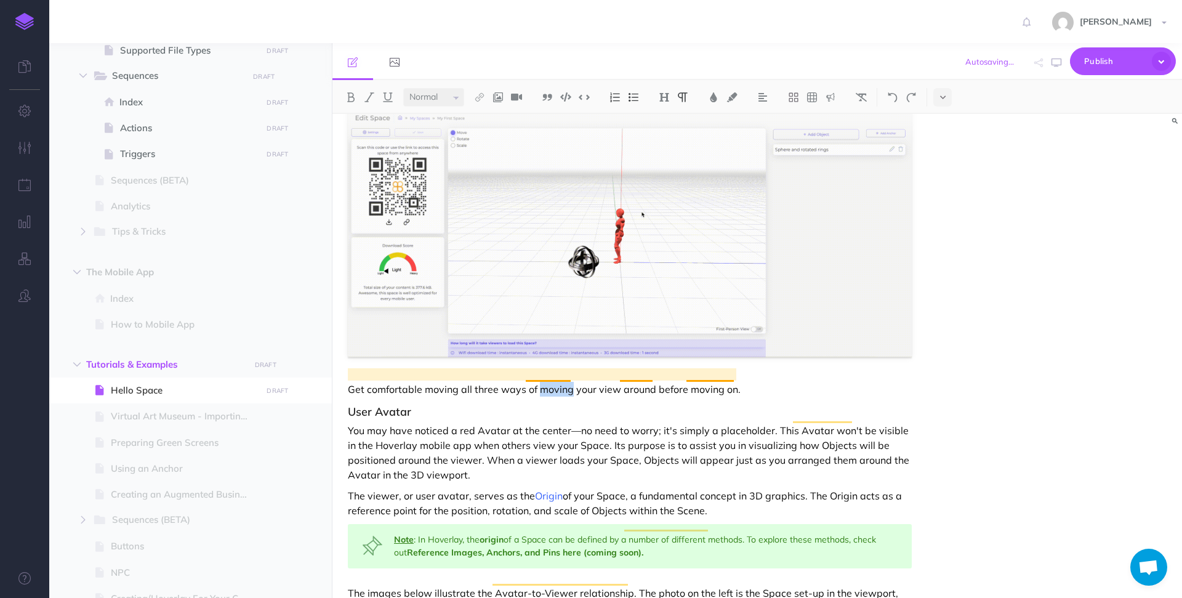
click at [553, 382] on p "Get comfortable moving all three ways of moving your view around before moving …" at bounding box center [630, 389] width 564 height 15
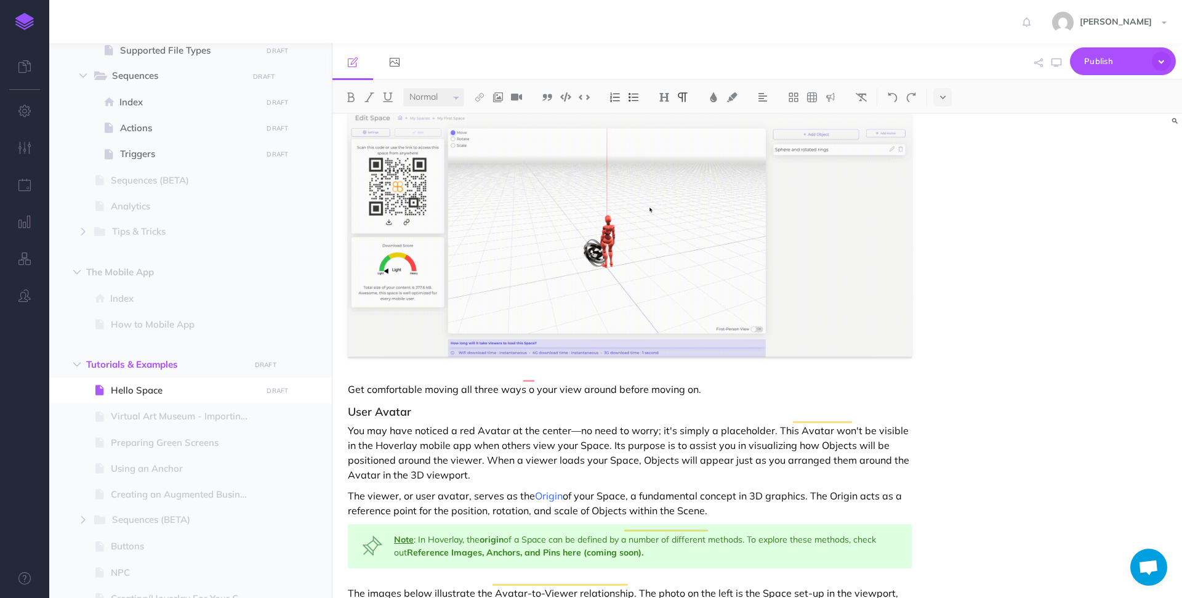
click at [460, 382] on p "Get comfortable moving all three ways o your view around before moving on." at bounding box center [630, 389] width 564 height 15
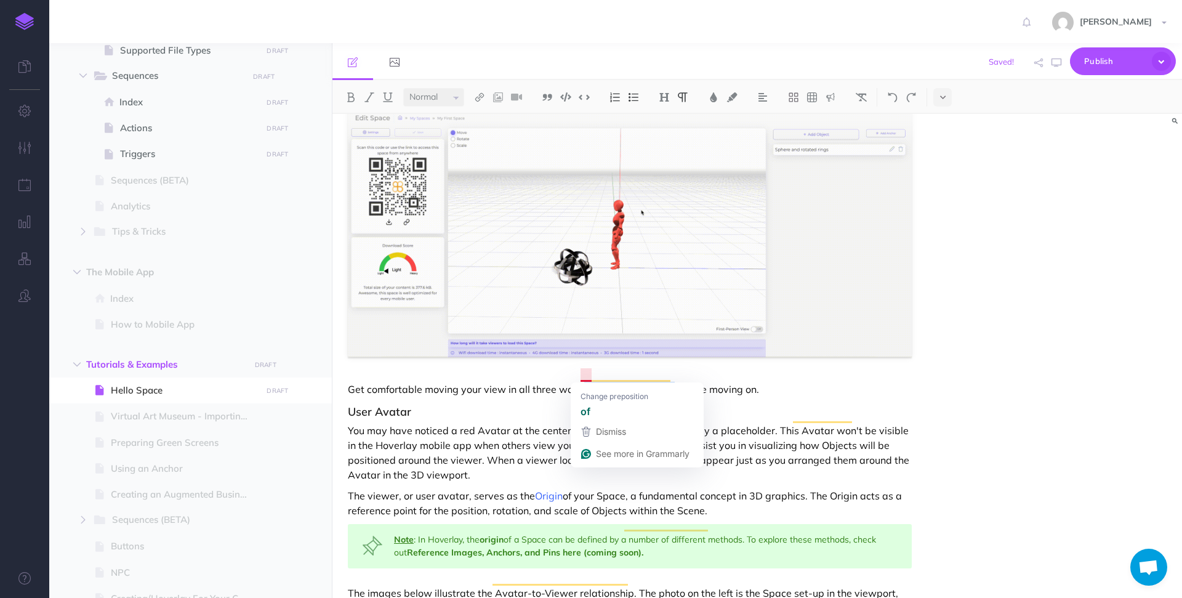
drag, startPoint x: 669, startPoint y: 374, endPoint x: 580, endPoint y: 374, distance: 89.3
click at [580, 382] on p "Get comfortable moving your view in all three ways o your view around before mo…" at bounding box center [630, 389] width 564 height 15
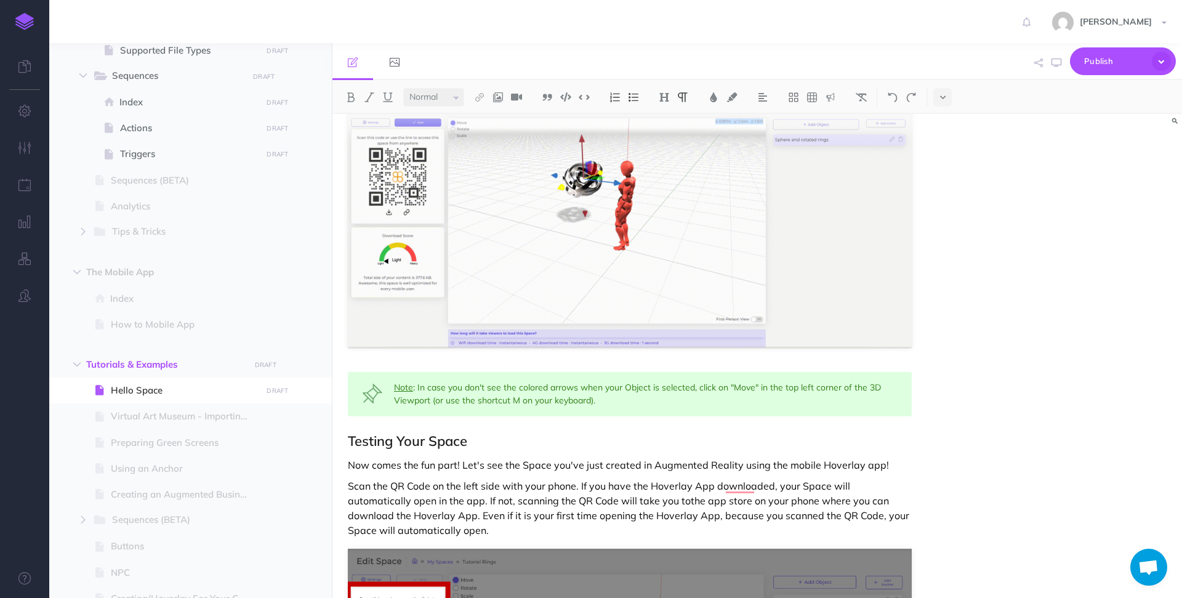
scroll to position [5007, 0]
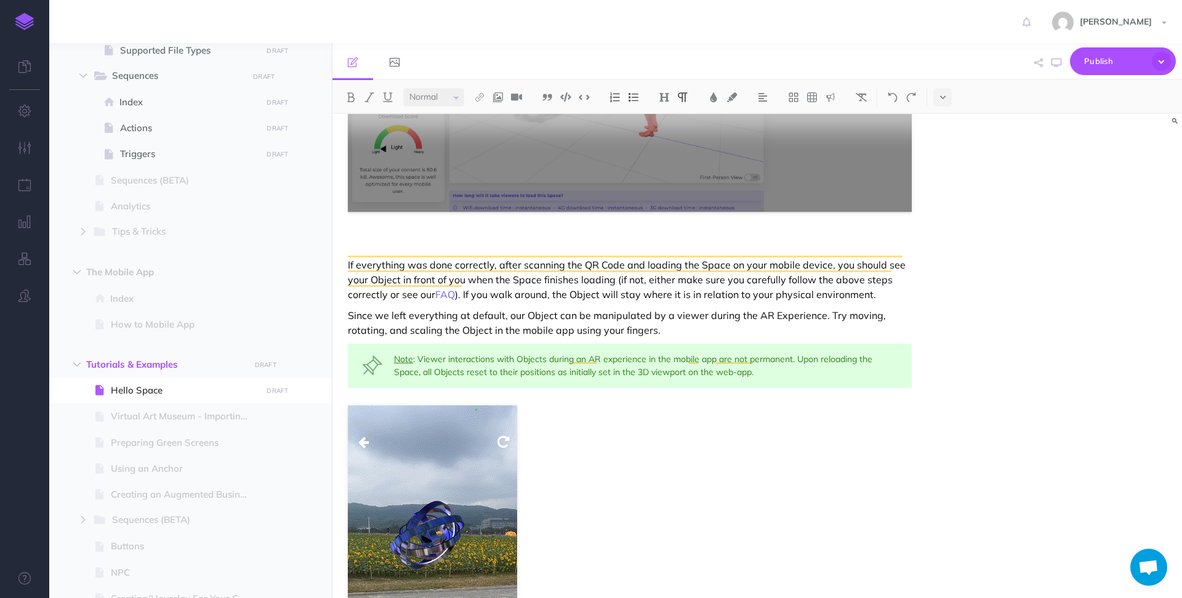
click at [540, 236] on p "To enrich screen reader interactions, please activate Accessibility in Grammarl…" at bounding box center [630, 243] width 564 height 15
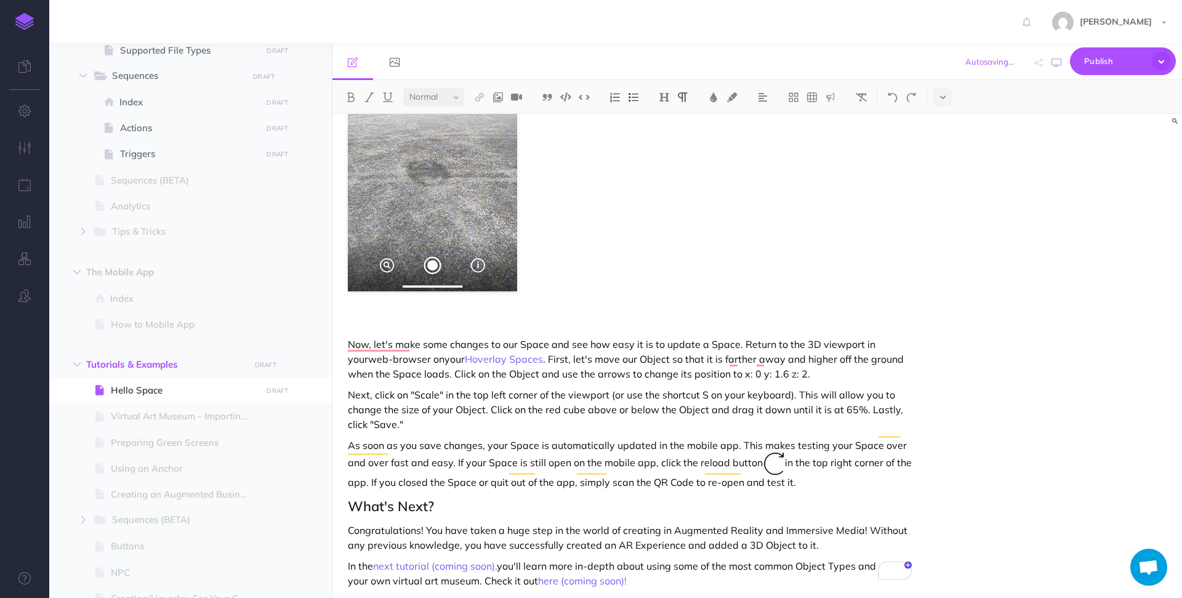
click at [498, 316] on p "To enrich screen reader interactions, please activate Accessibility in Grammarl…" at bounding box center [630, 323] width 564 height 15
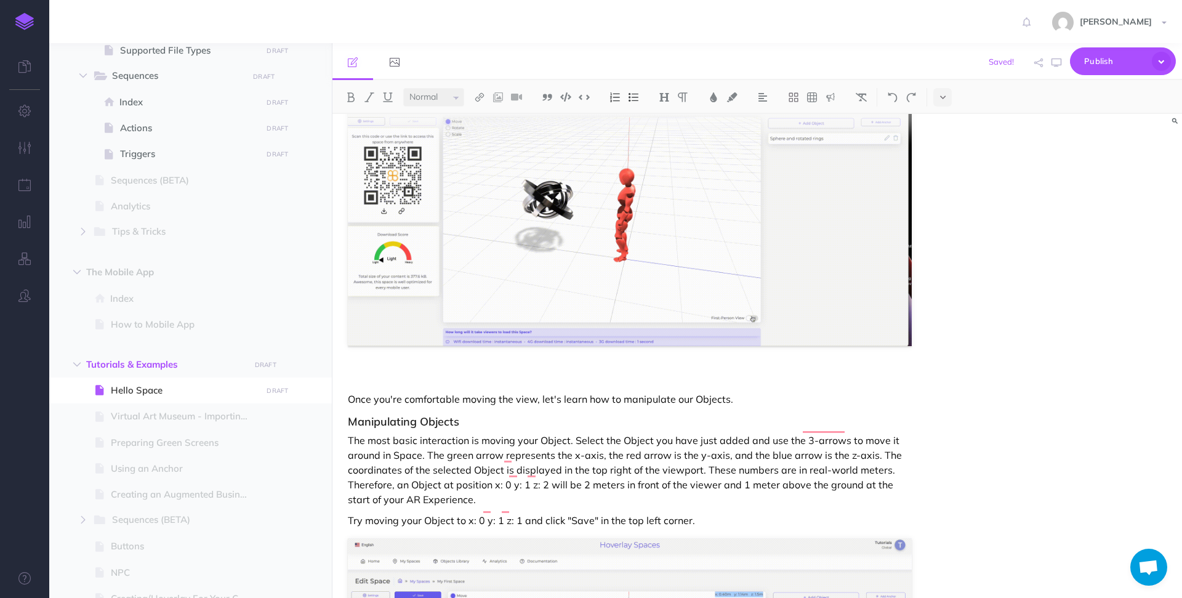
click at [479, 371] on p "To enrich screen reader interactions, please activate Accessibility in Grammarl…" at bounding box center [630, 378] width 564 height 15
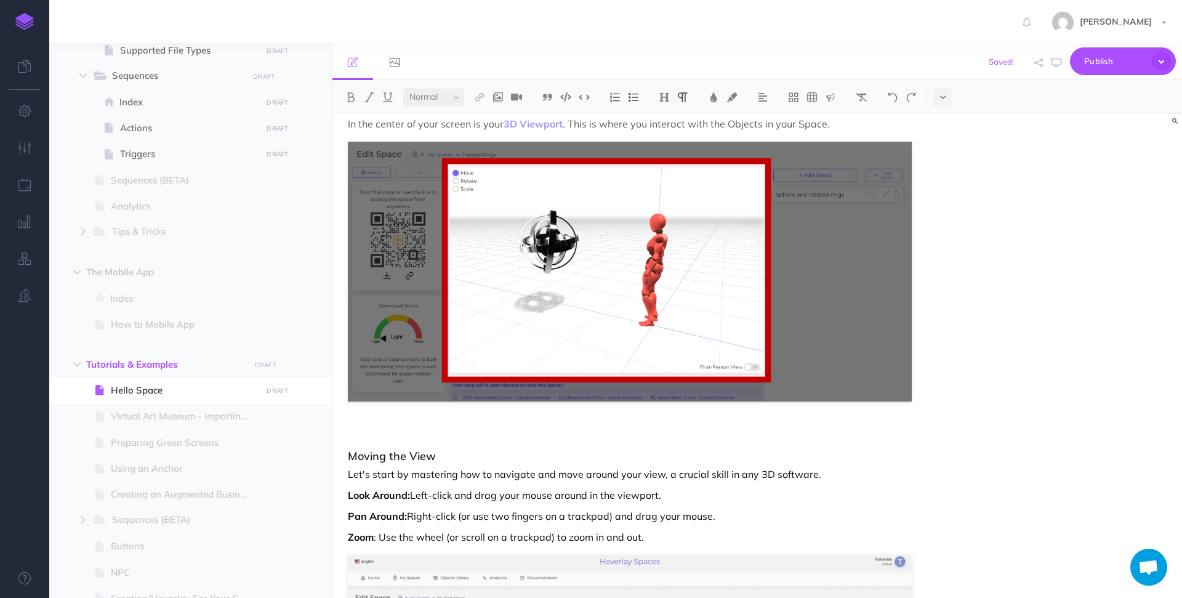
click at [480, 426] on p "To enrich screen reader interactions, please activate Accessibility in Grammarl…" at bounding box center [630, 433] width 564 height 15
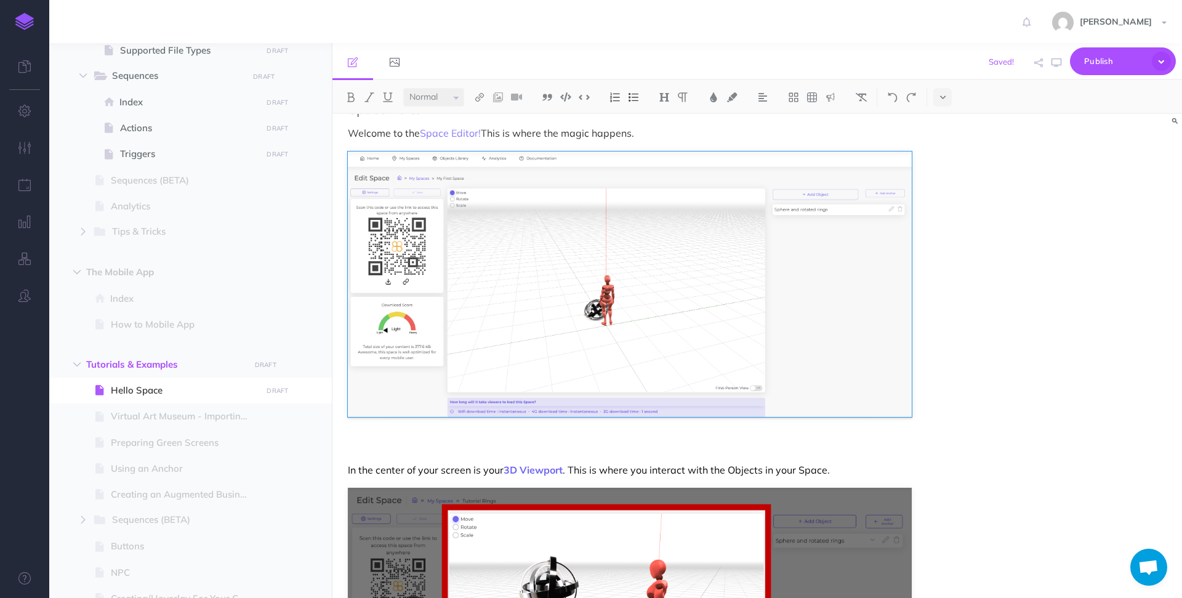
click at [421, 419] on div "Hello Space All files used in this tutorial can be downloaded for free here: Tu…" at bounding box center [630, 602] width 595 height 6685
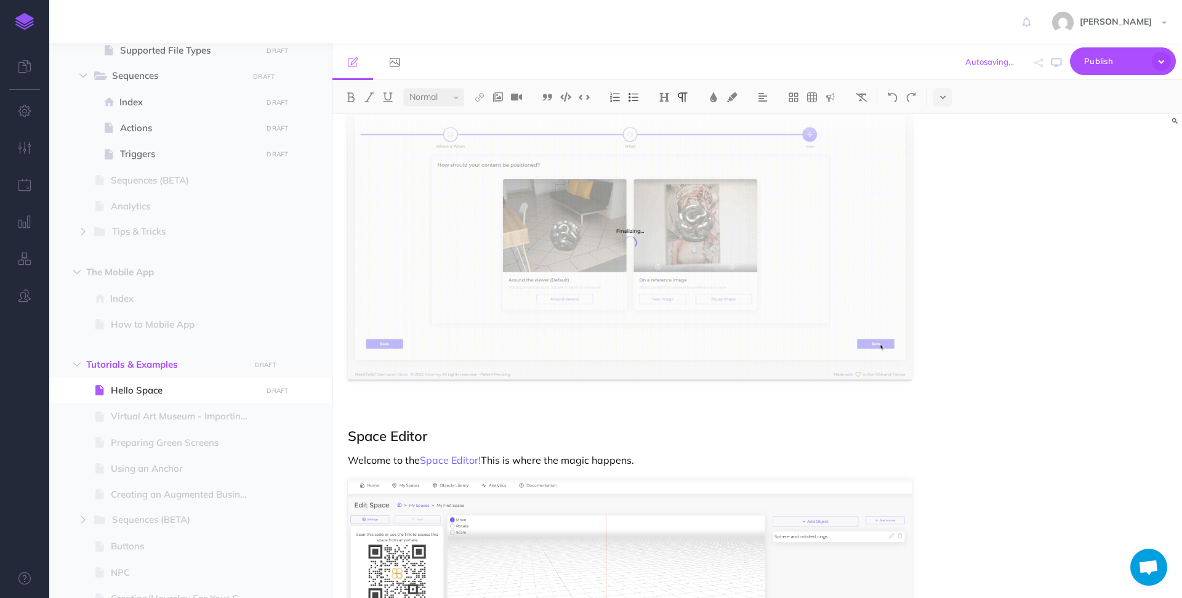
click at [410, 405] on p "To enrich screen reader interactions, please activate Accessibility in Grammarl…" at bounding box center [630, 412] width 564 height 15
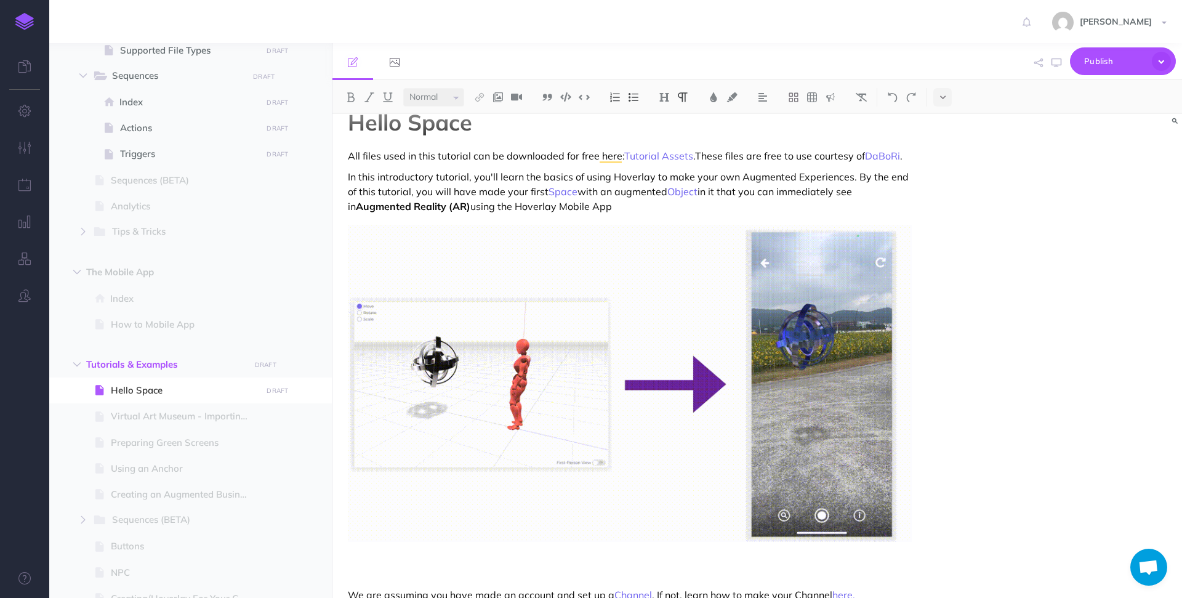
click at [387, 576] on p "To enrich screen reader interactions, please activate Accessibility in Grammarl…" at bounding box center [630, 574] width 564 height 15
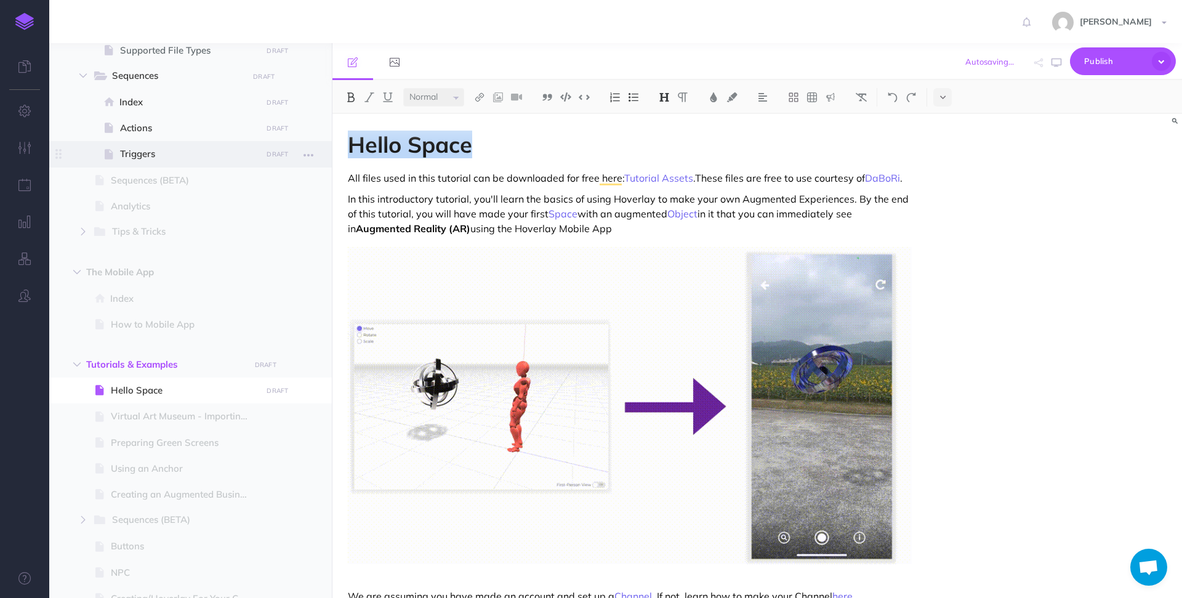
drag, startPoint x: 479, startPoint y: 142, endPoint x: 322, endPoint y: 142, distance: 157.0
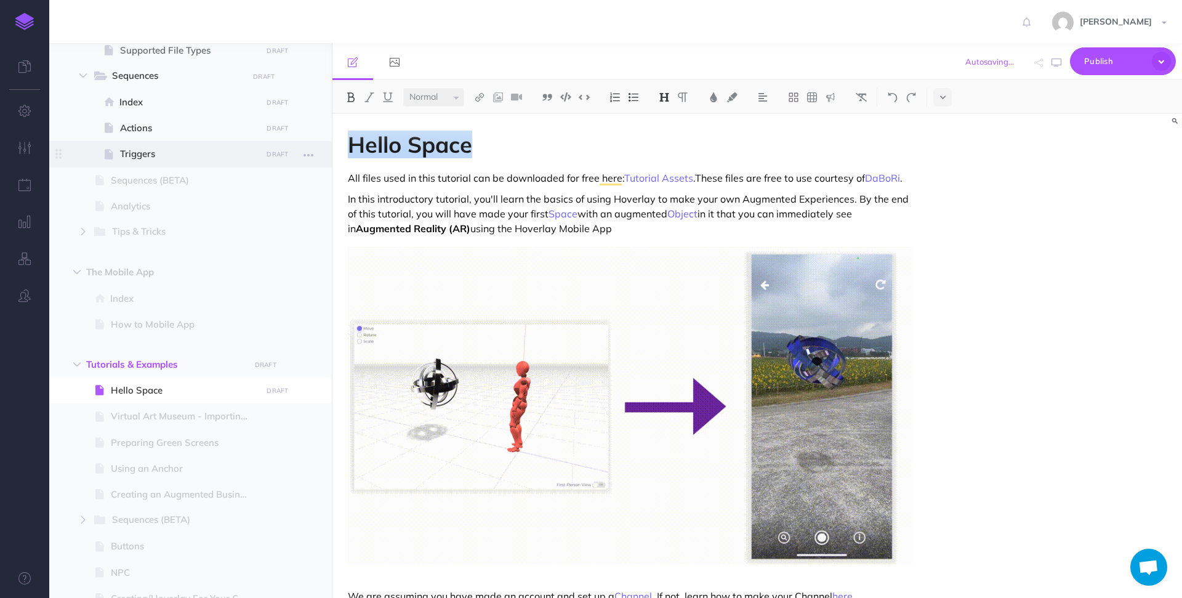
click at [322, 142] on div "Hoverlay Guide 2.0 Collapse all Expand all Expand to root folders [URL][DOMAIN_…" at bounding box center [615, 320] width 1133 height 555
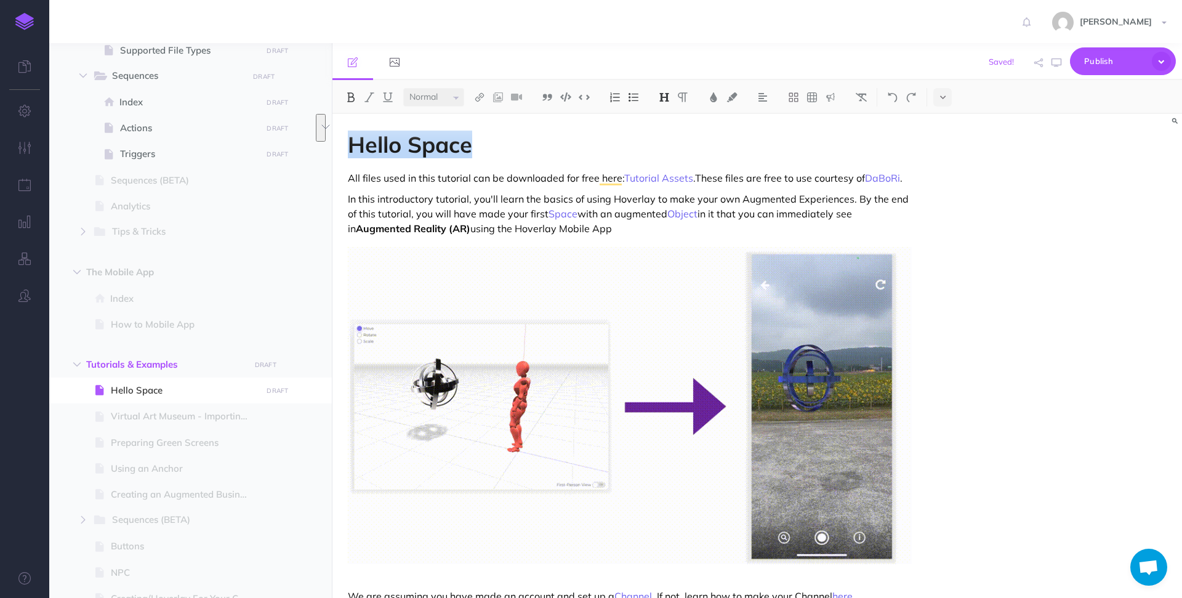
click at [355, 94] on img at bounding box center [350, 97] width 11 height 10
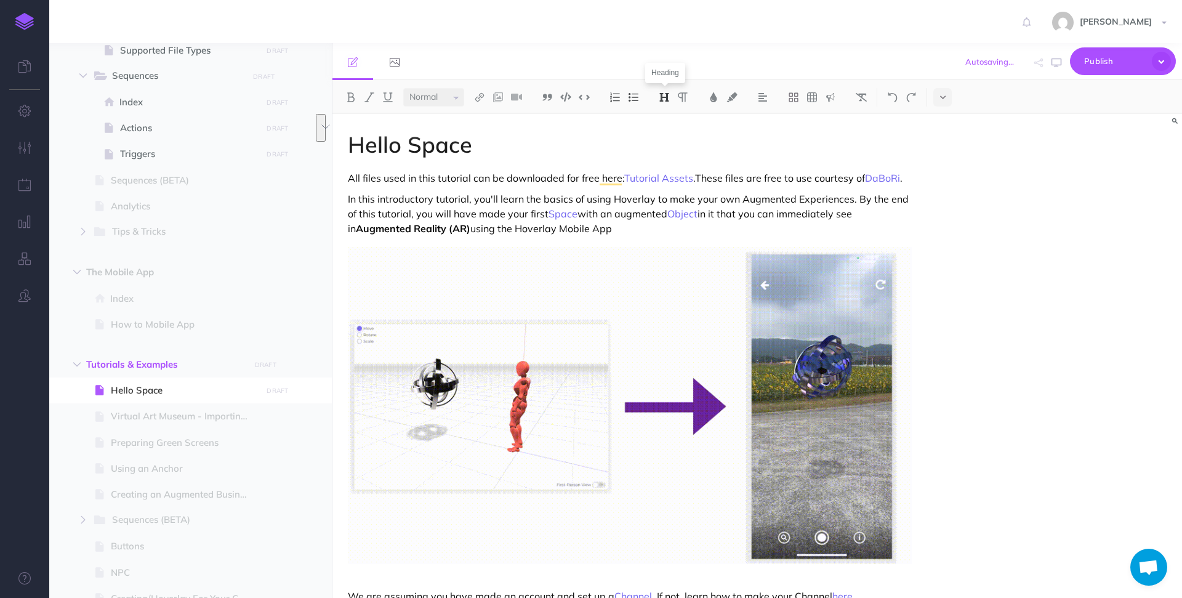
click at [661, 98] on img at bounding box center [664, 97] width 11 height 10
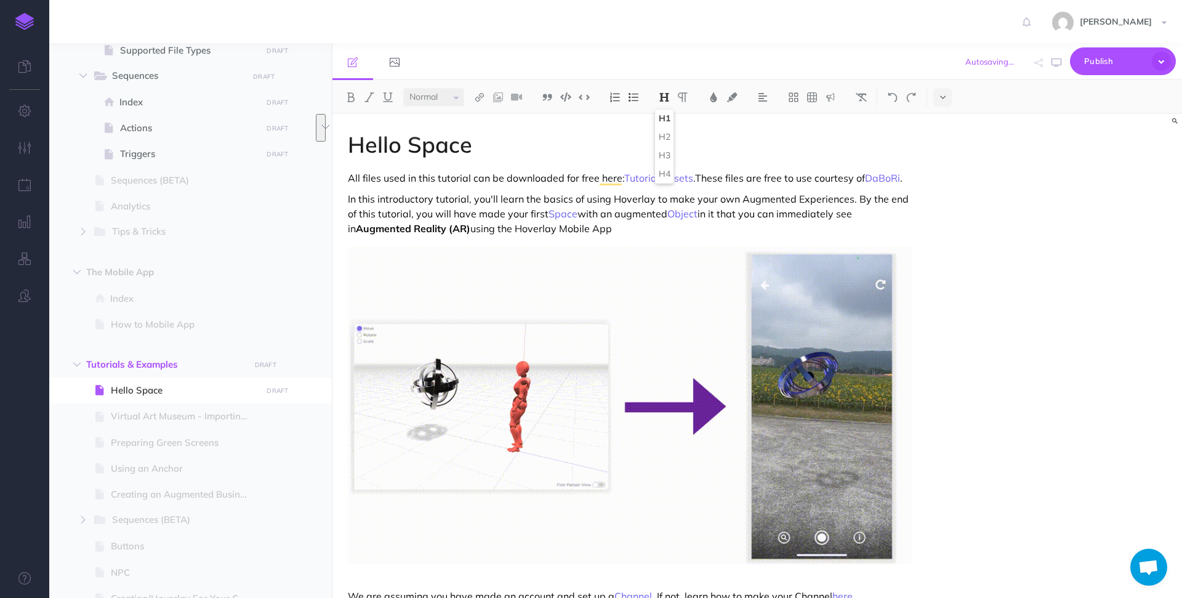
click at [531, 155] on h1 "Hello Space" at bounding box center [630, 144] width 564 height 25
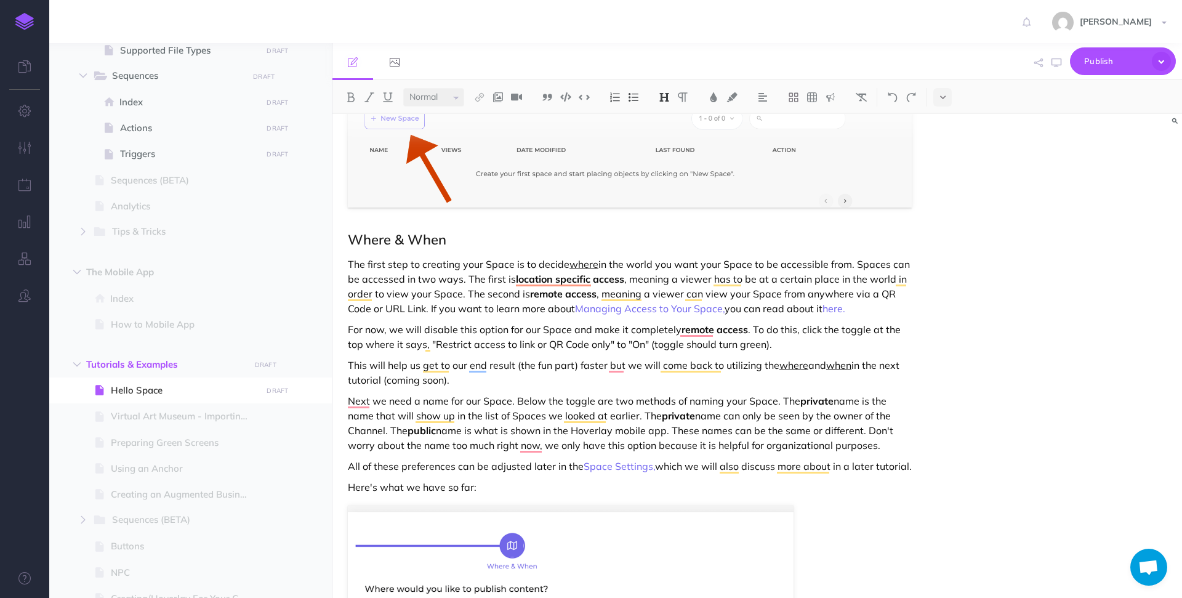
click at [450, 238] on h2 "Where & When" at bounding box center [630, 239] width 564 height 15
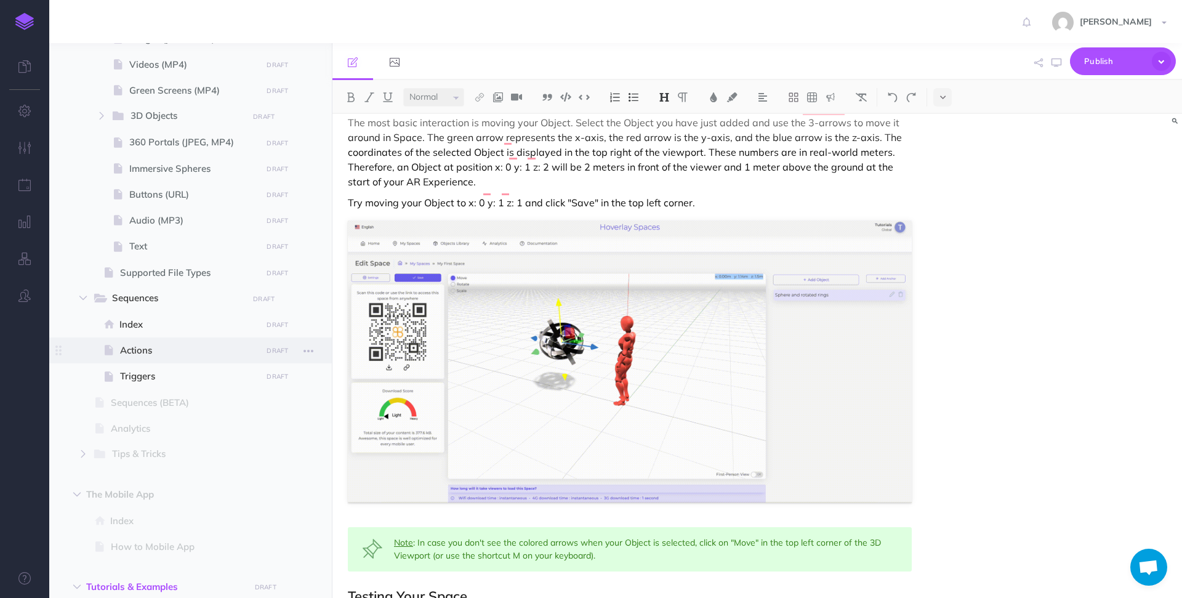
click at [144, 352] on span "Actions" at bounding box center [189, 350] width 138 height 15
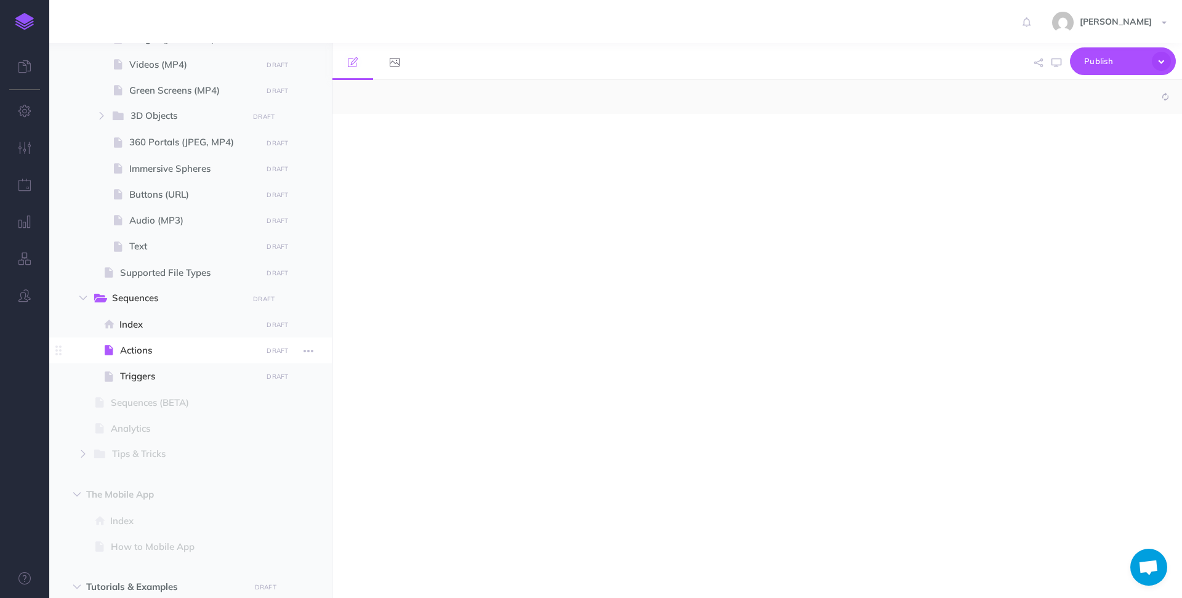
select select "null"
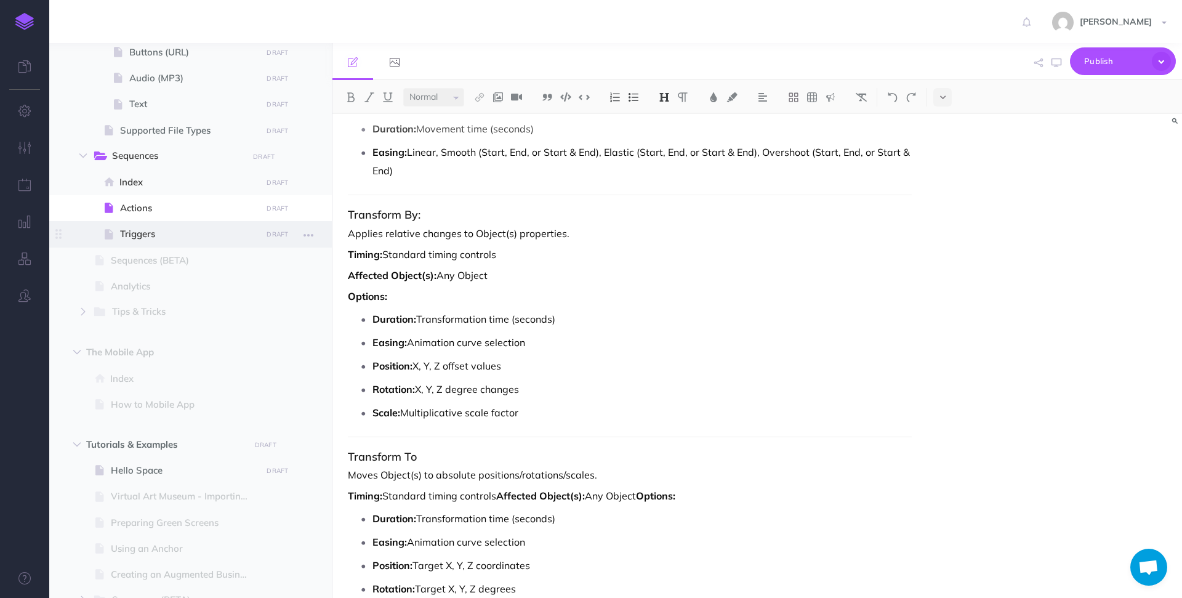
scroll to position [927, 0]
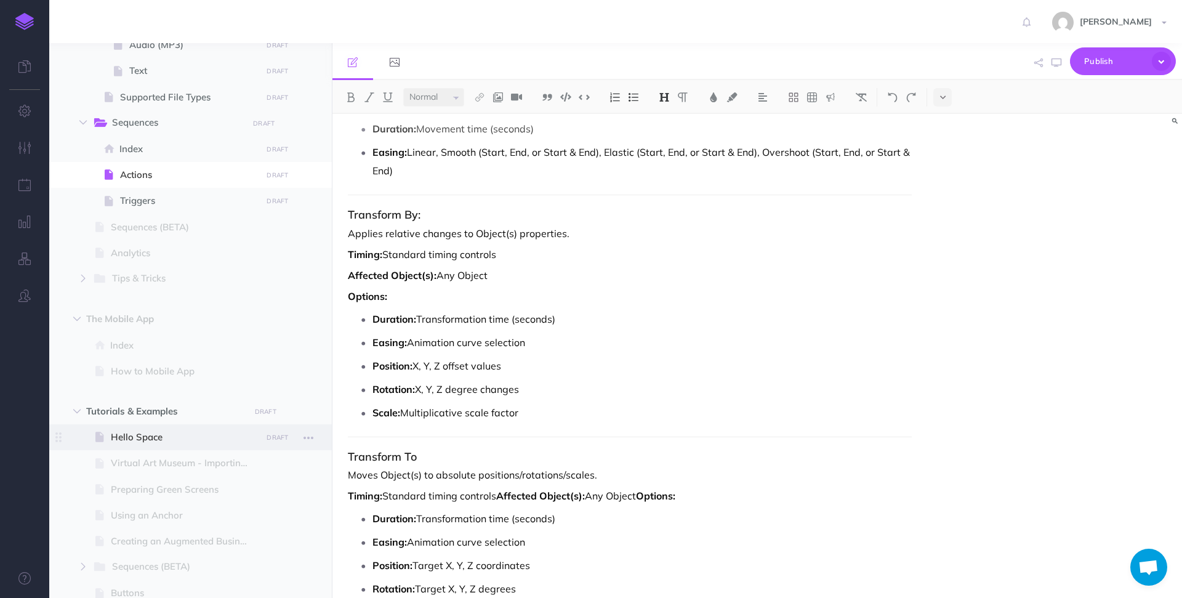
click at [153, 434] on span "Hello Space" at bounding box center [184, 437] width 147 height 15
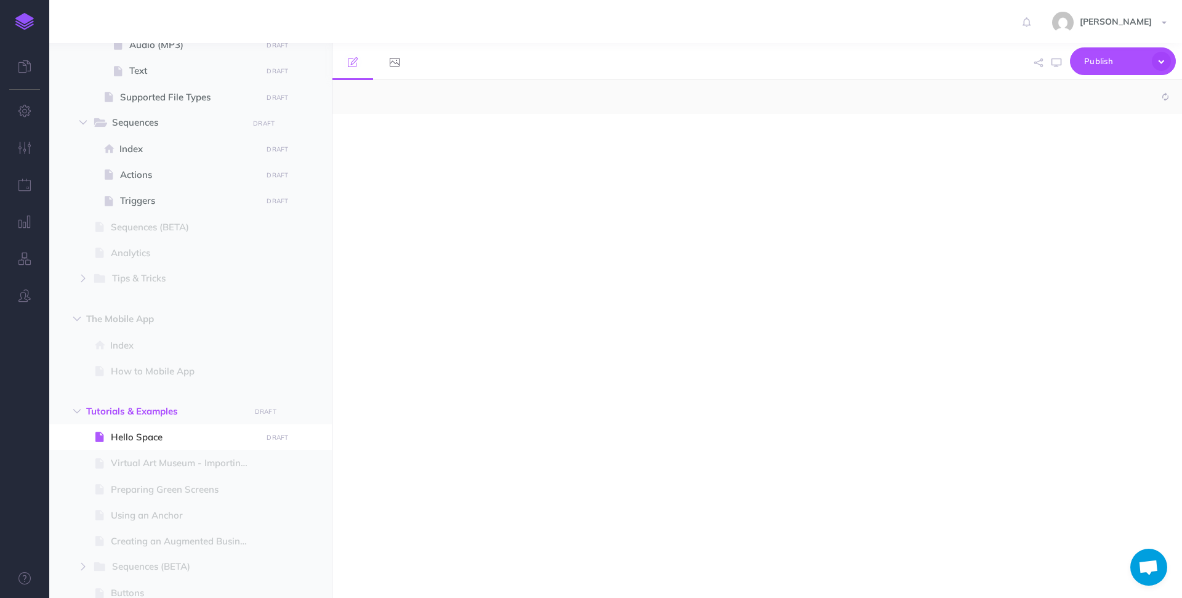
select select "null"
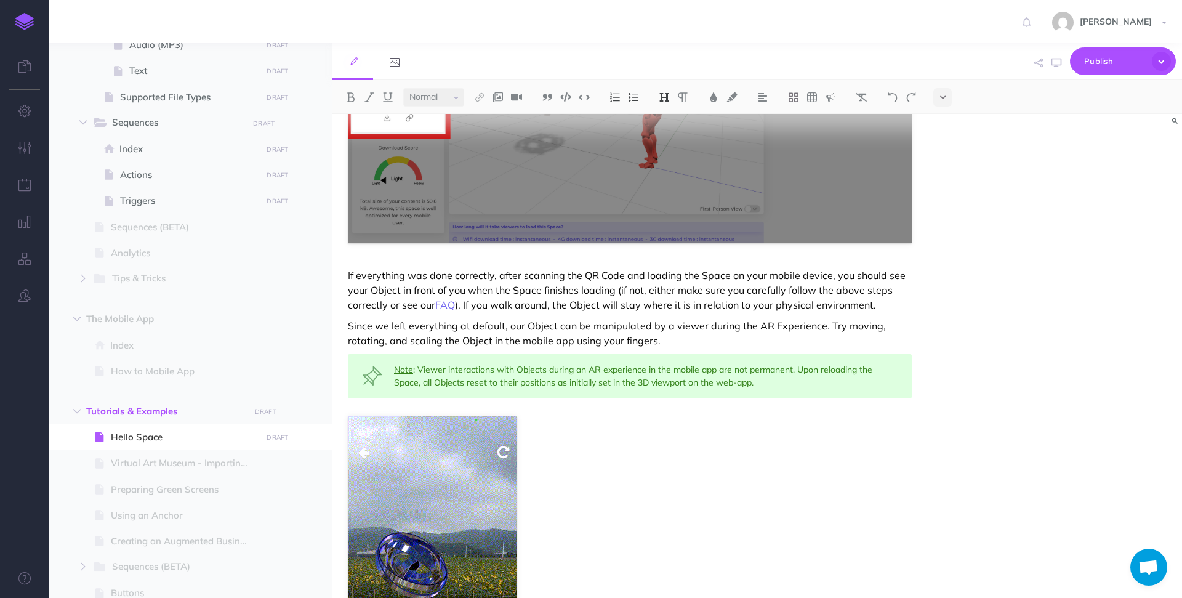
scroll to position [5645, 0]
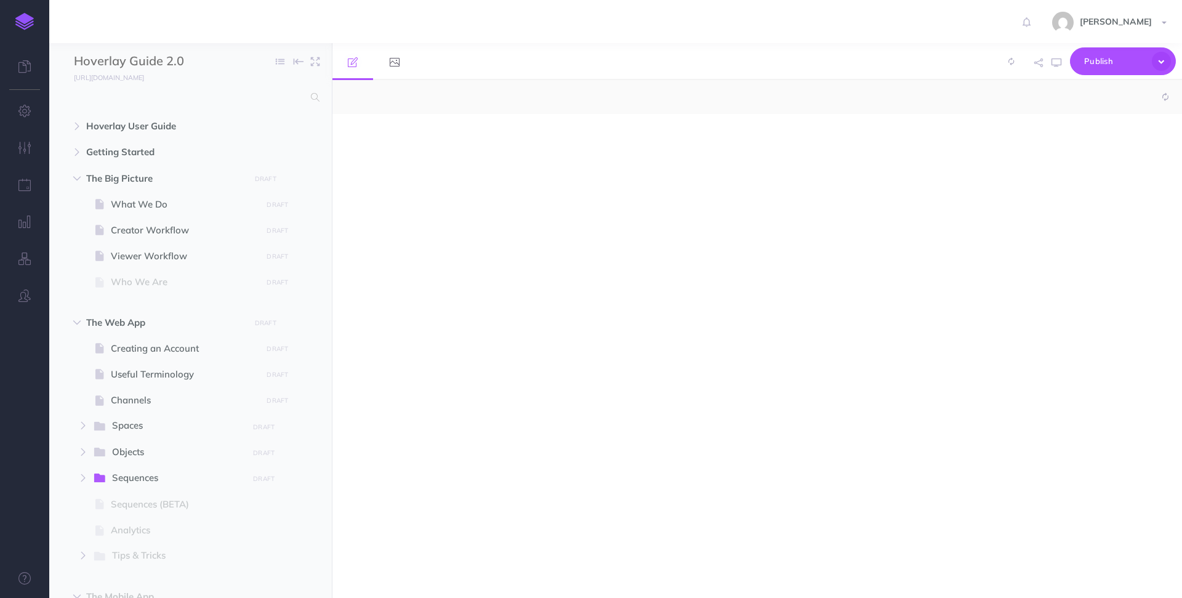
select select "null"
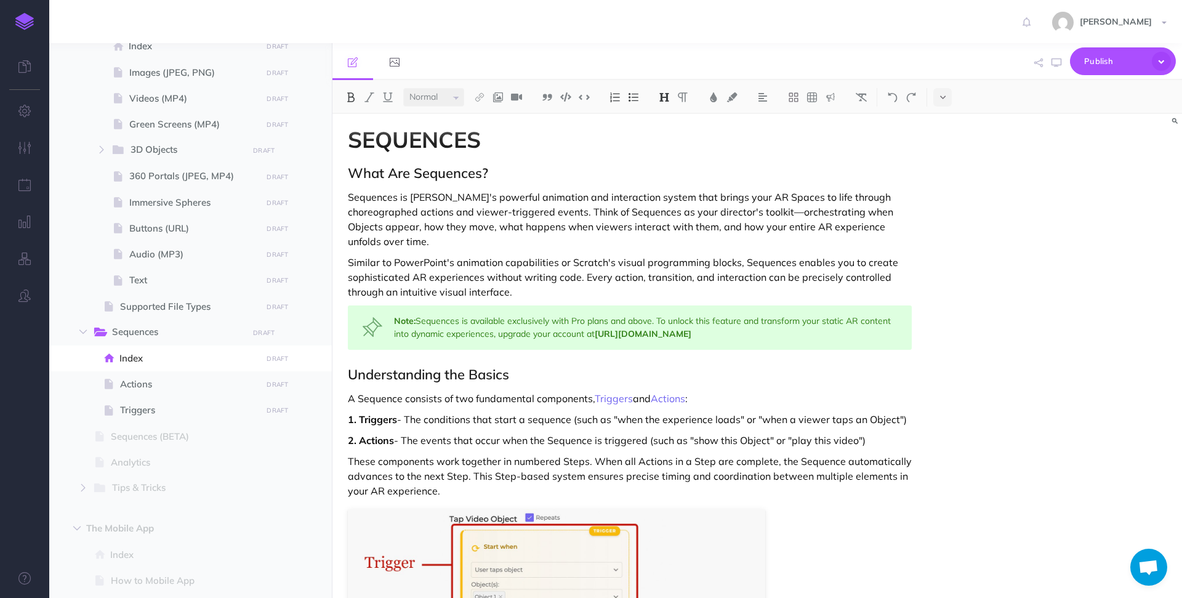
scroll to position [740, 0]
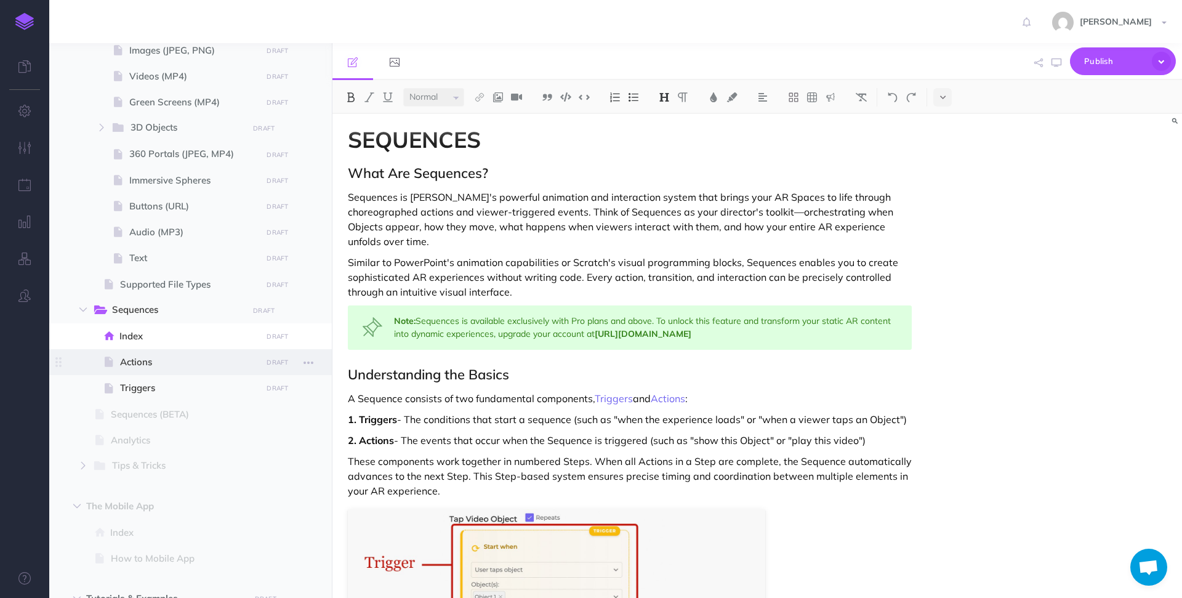
click at [147, 365] on span "Actions" at bounding box center [189, 362] width 138 height 15
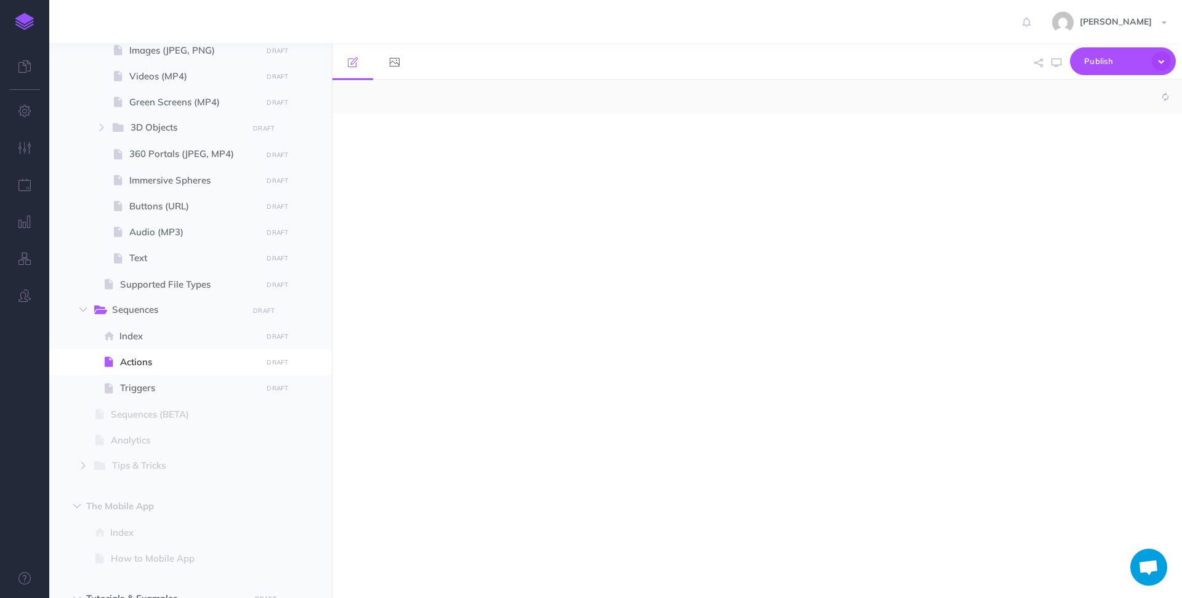
select select "null"
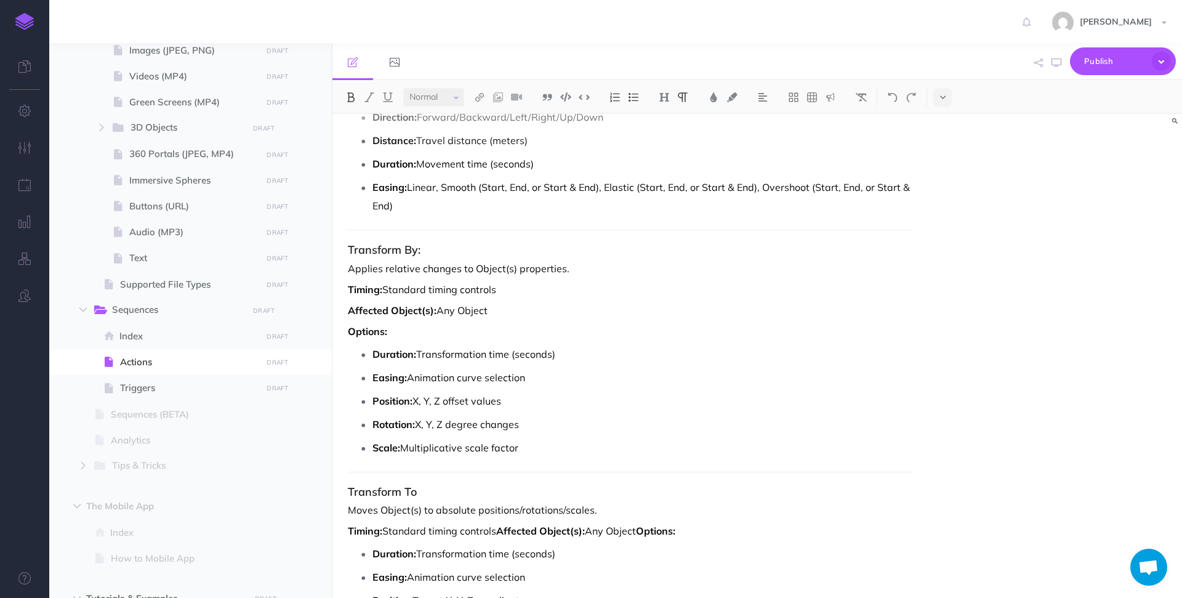
scroll to position [4727, 0]
drag, startPoint x: 530, startPoint y: 298, endPoint x: 349, endPoint y: 246, distance: 187.7
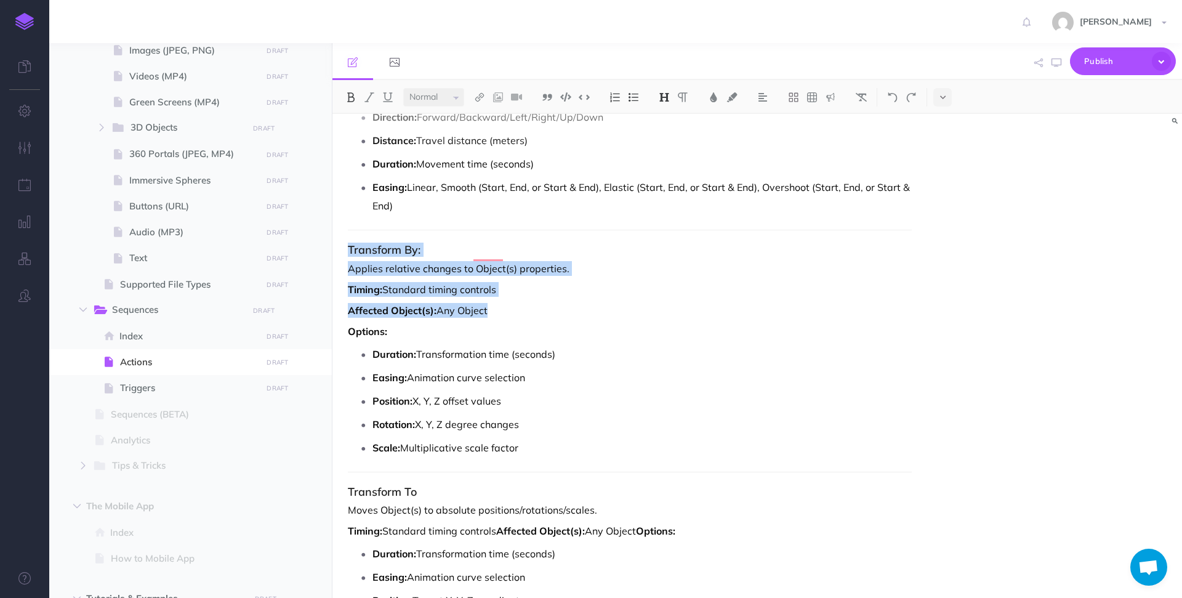
drag, startPoint x: 350, startPoint y: 231, endPoint x: 497, endPoint y: 305, distance: 164.1
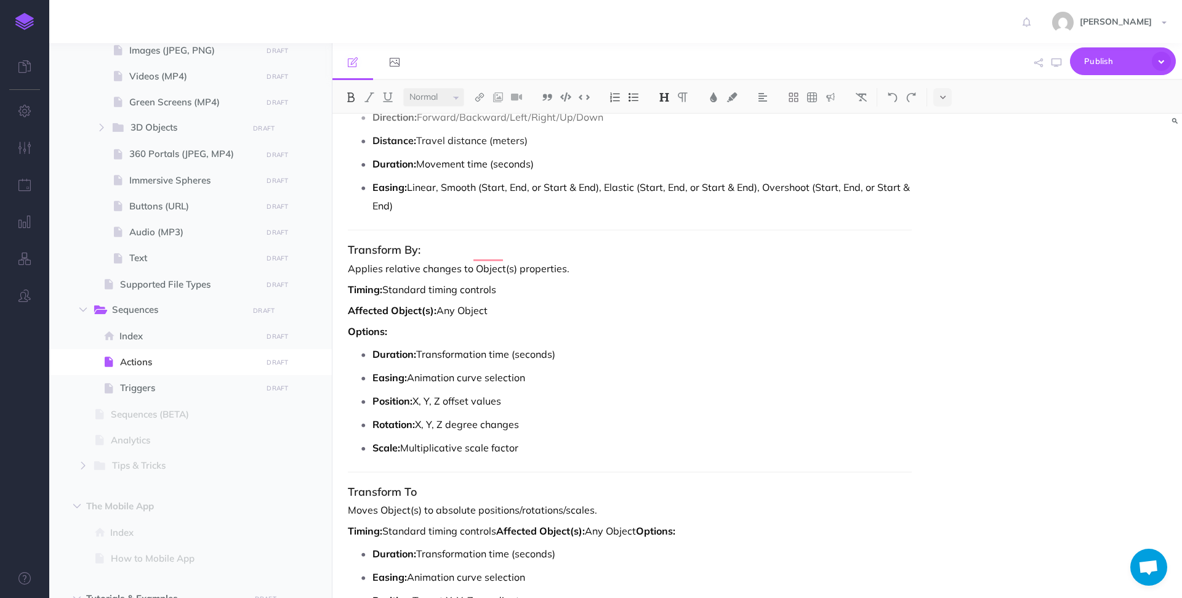
drag, startPoint x: 509, startPoint y: 301, endPoint x: 362, endPoint y: 230, distance: 162.8
click at [395, 244] on h3 "Transform By:" at bounding box center [630, 250] width 564 height 12
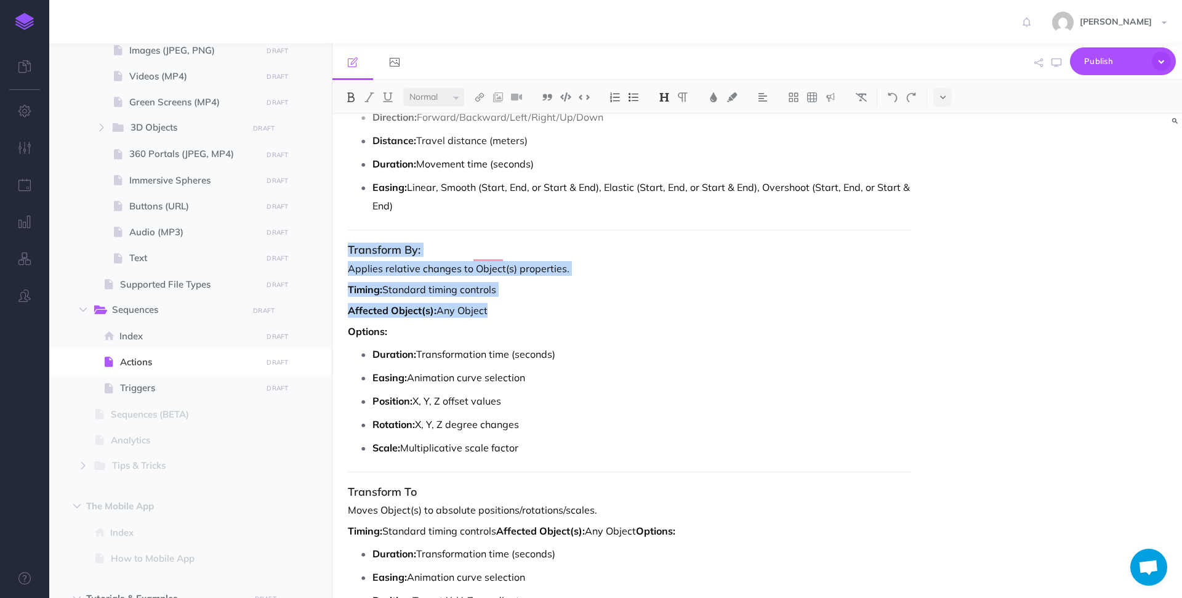
drag, startPoint x: 350, startPoint y: 233, endPoint x: 501, endPoint y: 307, distance: 168.0
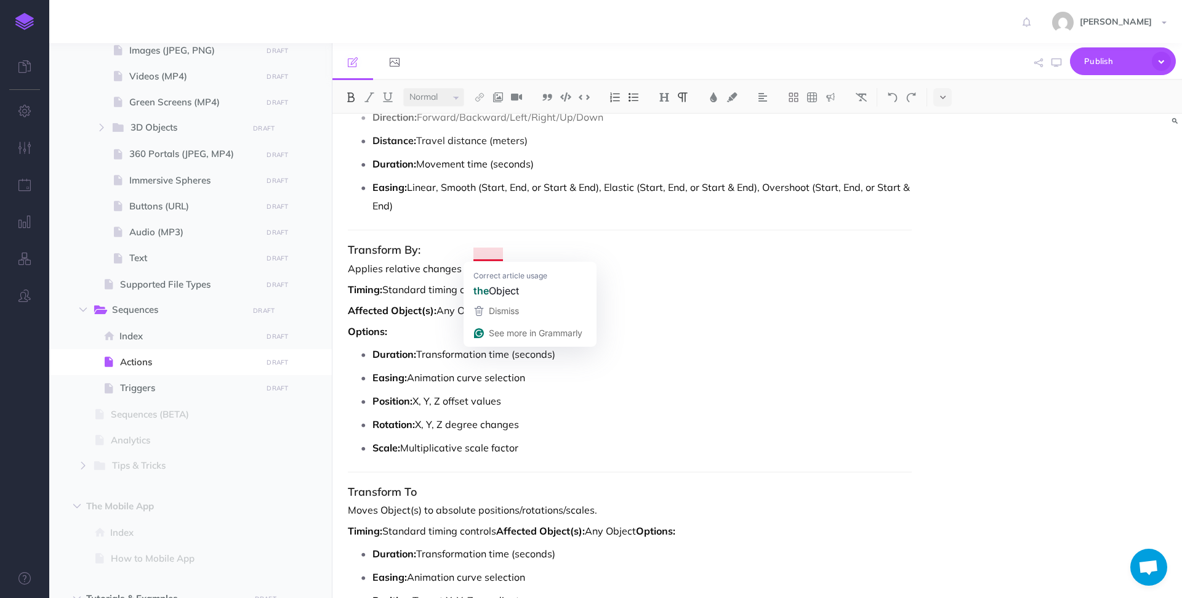
click at [567, 244] on h3 "Transform By:" at bounding box center [630, 250] width 564 height 12
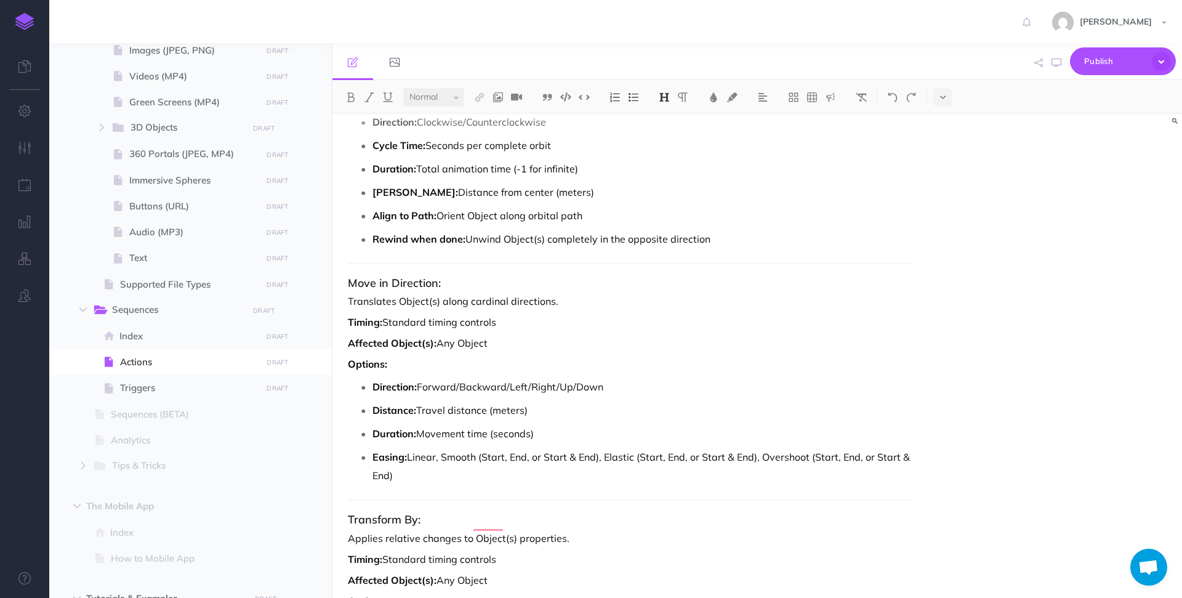
scroll to position [4422, 0]
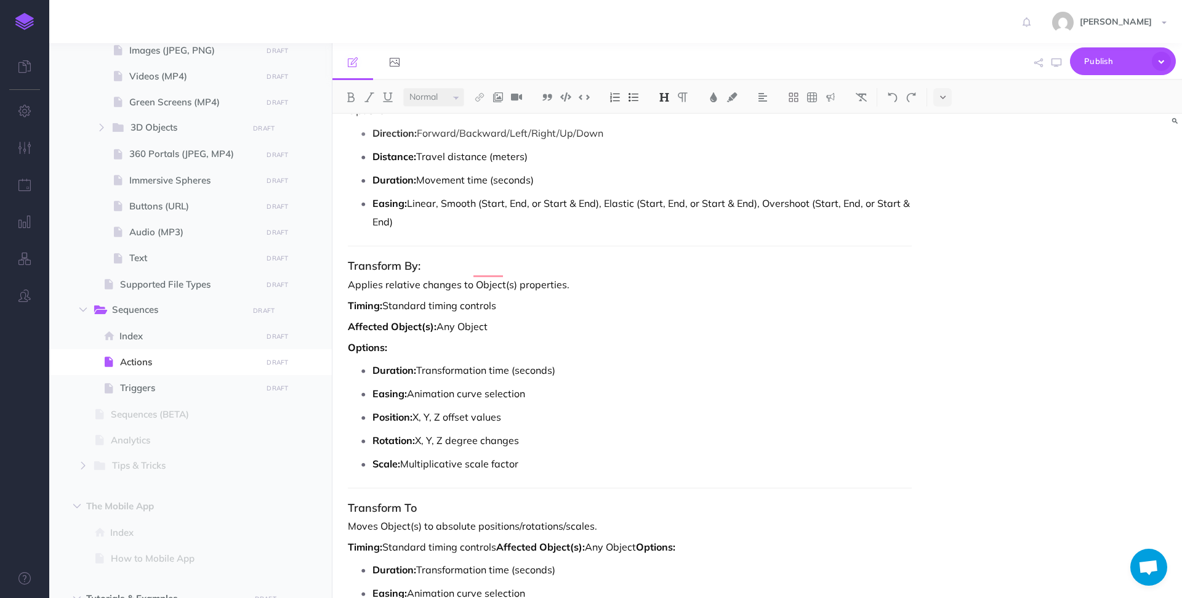
click at [445, 502] on h3 "Transform To" at bounding box center [630, 508] width 564 height 12
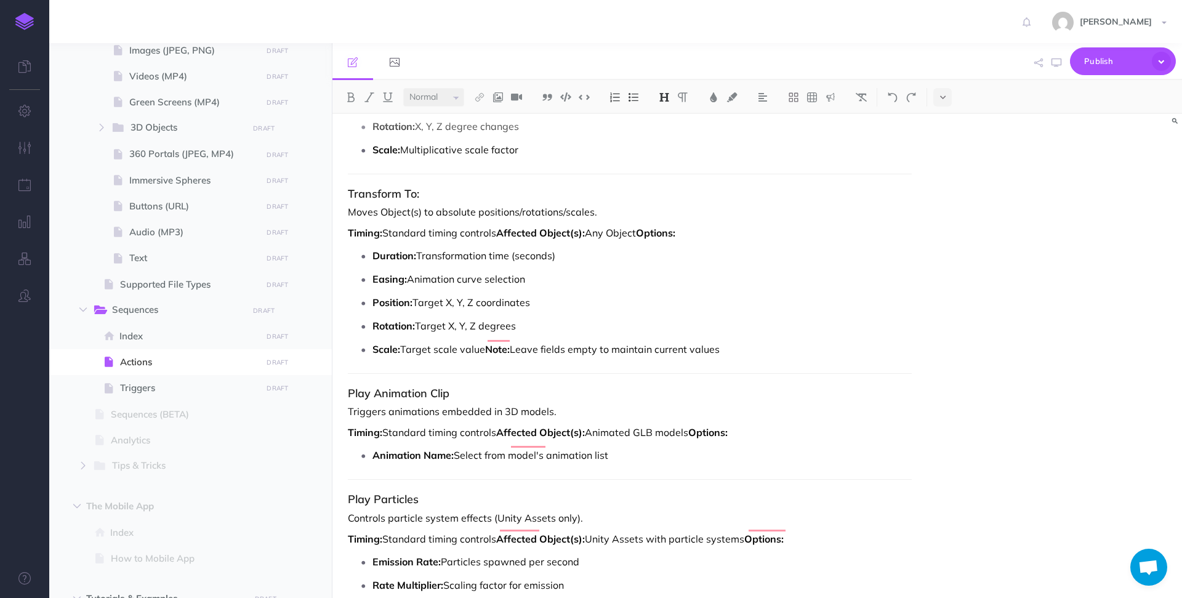
scroll to position [5051, 0]
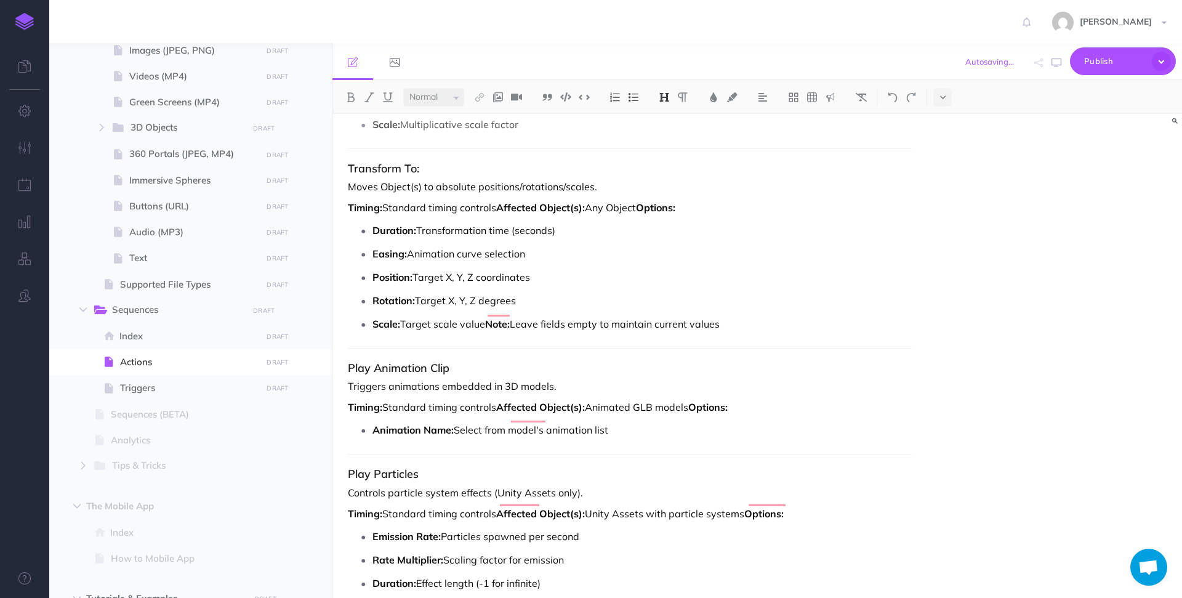
click at [497, 362] on h3 "Play Animation Clip" at bounding box center [630, 368] width 564 height 12
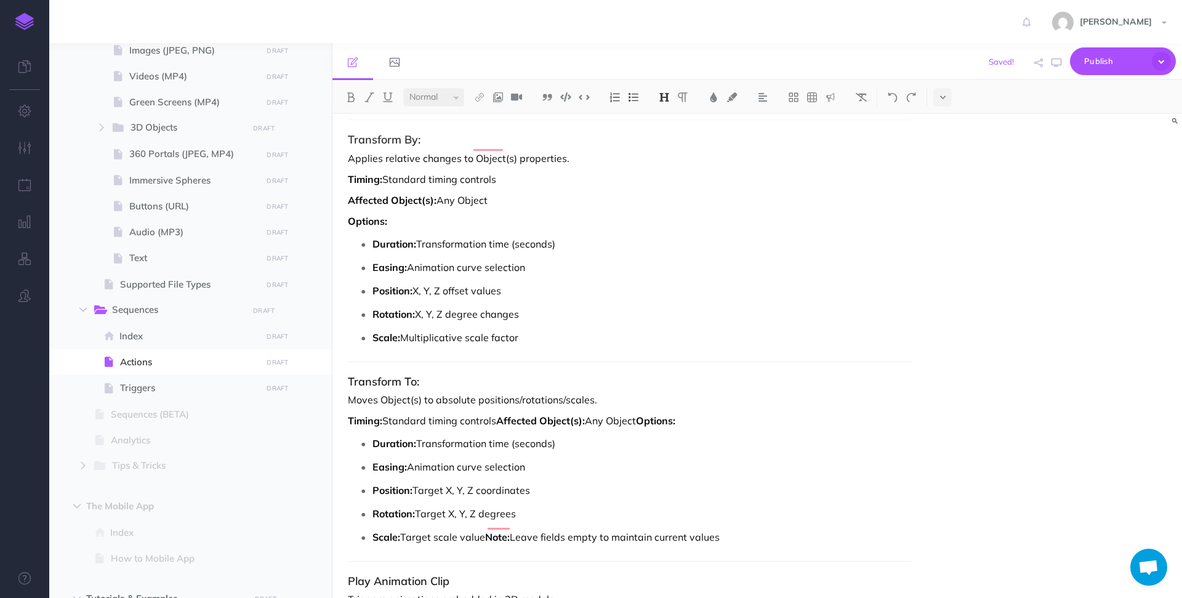
scroll to position [4748, 0]
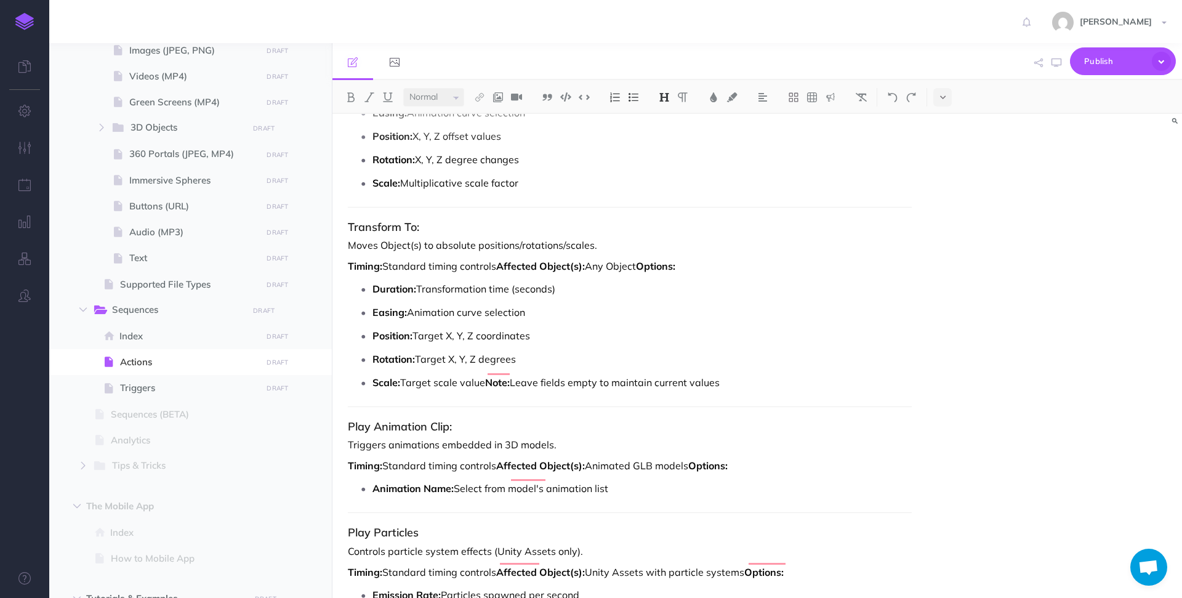
click at [429, 527] on h3 "Play Particles" at bounding box center [630, 533] width 564 height 12
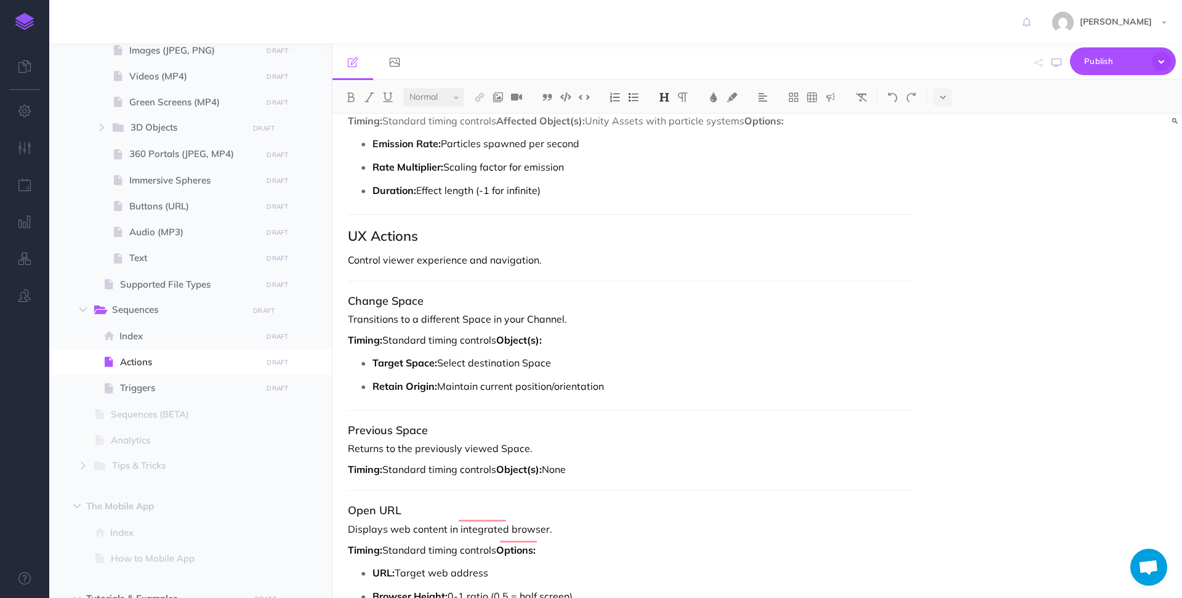
click at [430, 295] on h3 "Change Space" at bounding box center [630, 301] width 564 height 12
click at [434, 424] on h3 "Previous Space" at bounding box center [630, 430] width 564 height 12
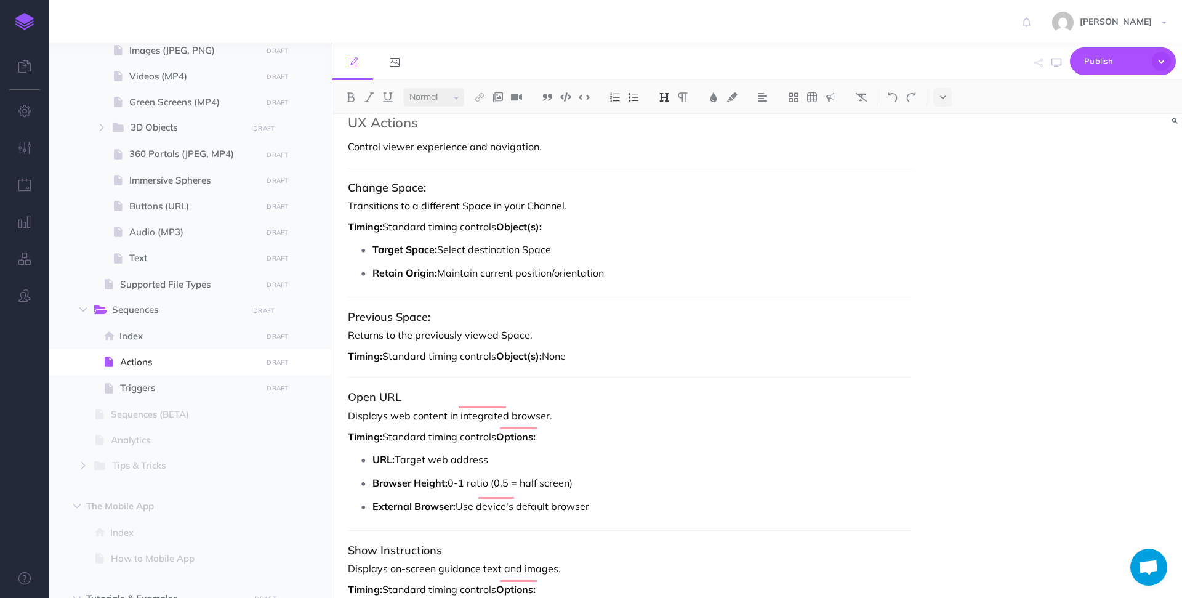
click at [423, 391] on h3 "Open URL" at bounding box center [630, 397] width 564 height 12
click at [501, 350] on strong "Object(s):" at bounding box center [519, 356] width 46 height 12
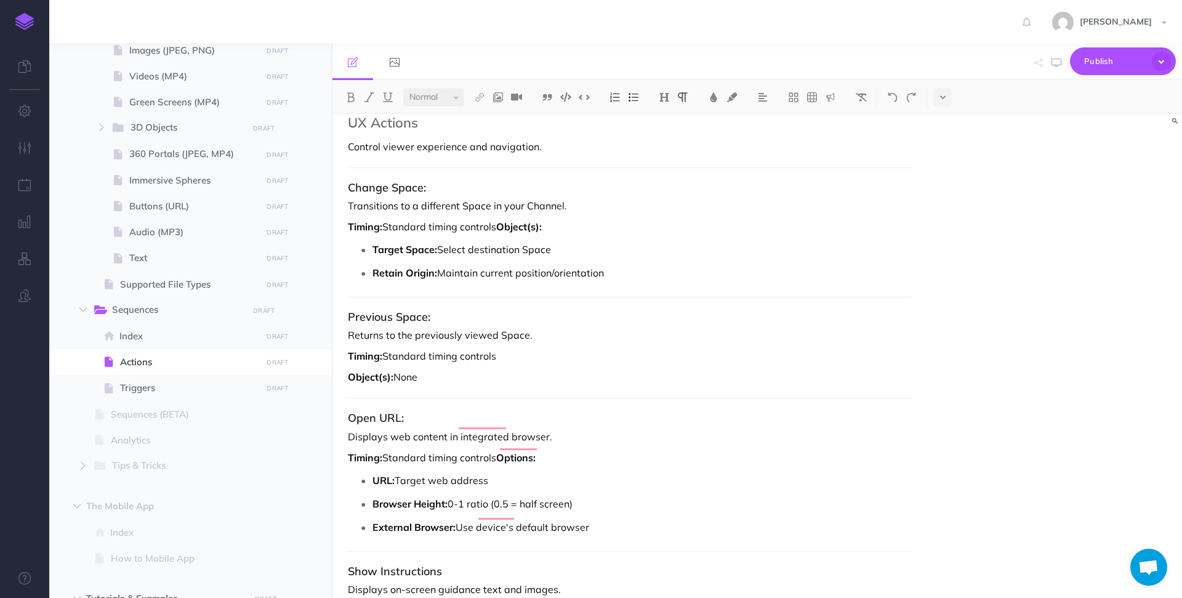
click at [503, 220] on strong "Object(s):" at bounding box center [519, 226] width 46 height 12
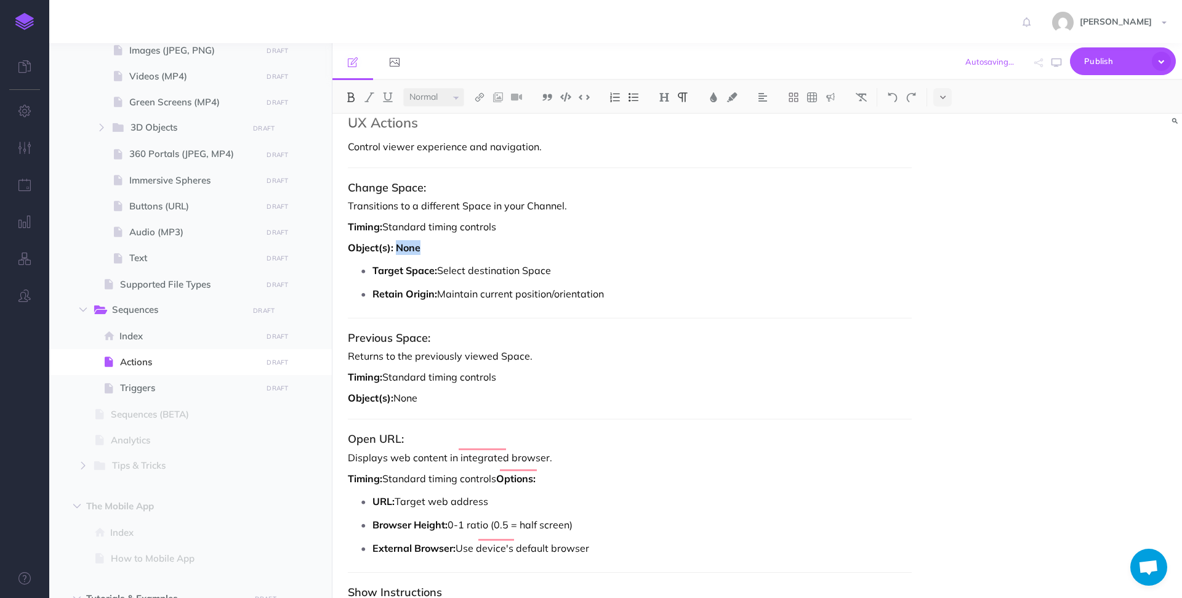
drag, startPoint x: 428, startPoint y: 230, endPoint x: 398, endPoint y: 232, distance: 29.6
click at [398, 240] on p "Object(s): None" at bounding box center [630, 247] width 564 height 15
click at [349, 91] on button at bounding box center [351, 97] width 18 height 18
click at [420, 240] on p "Object(s): None" at bounding box center [630, 247] width 564 height 15
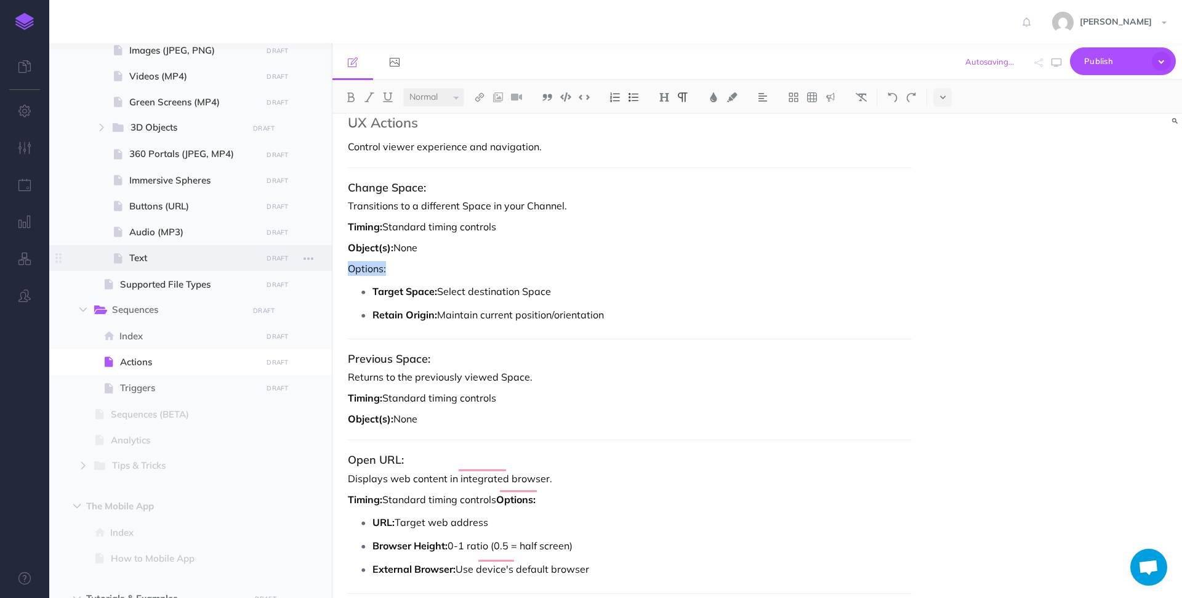
drag, startPoint x: 406, startPoint y: 259, endPoint x: 329, endPoint y: 259, distance: 77.0
click at [329, 259] on div "Hoverlay Guide 2.0 Collapse all Expand all Expand to root folders [URL][DOMAIN_…" at bounding box center [615, 320] width 1133 height 555
click at [354, 102] on button at bounding box center [351, 97] width 18 height 18
click at [431, 308] on p "Retain Origin: Maintain current position/orientation" at bounding box center [642, 314] width 539 height 18
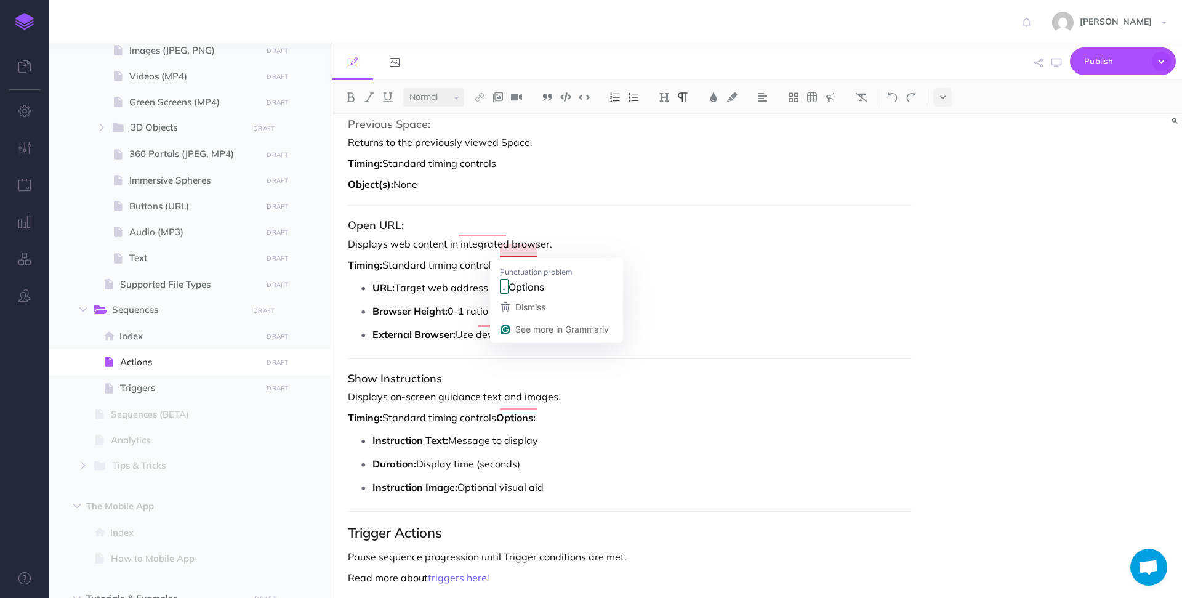
click at [501, 259] on strong "Options:" at bounding box center [515, 265] width 39 height 12
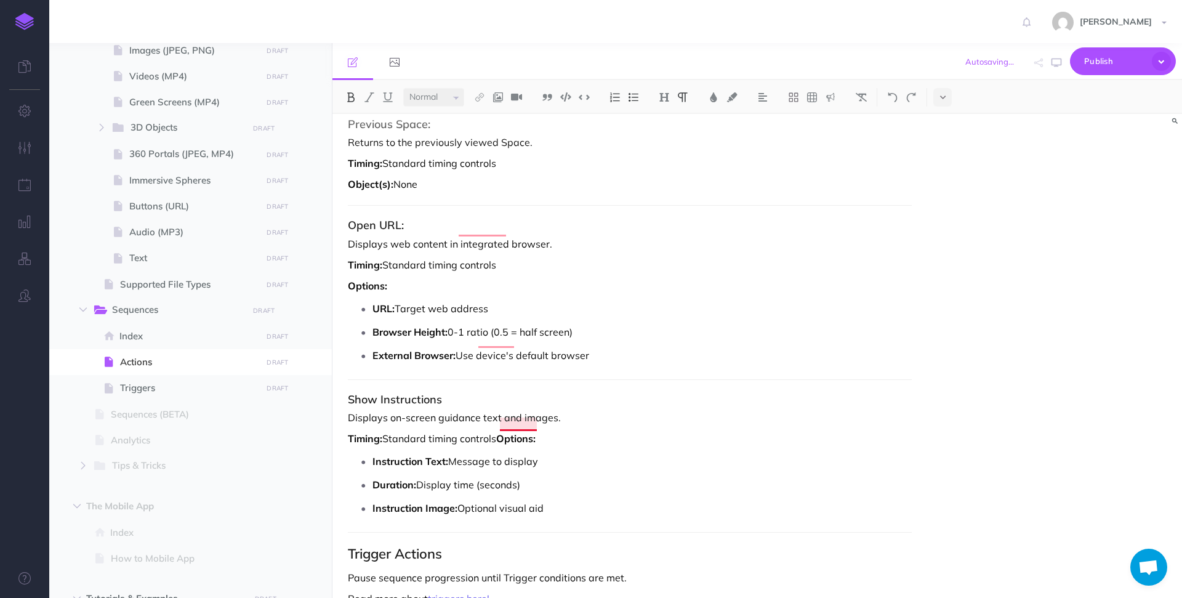
click at [502, 432] on strong "Options:" at bounding box center [515, 438] width 39 height 12
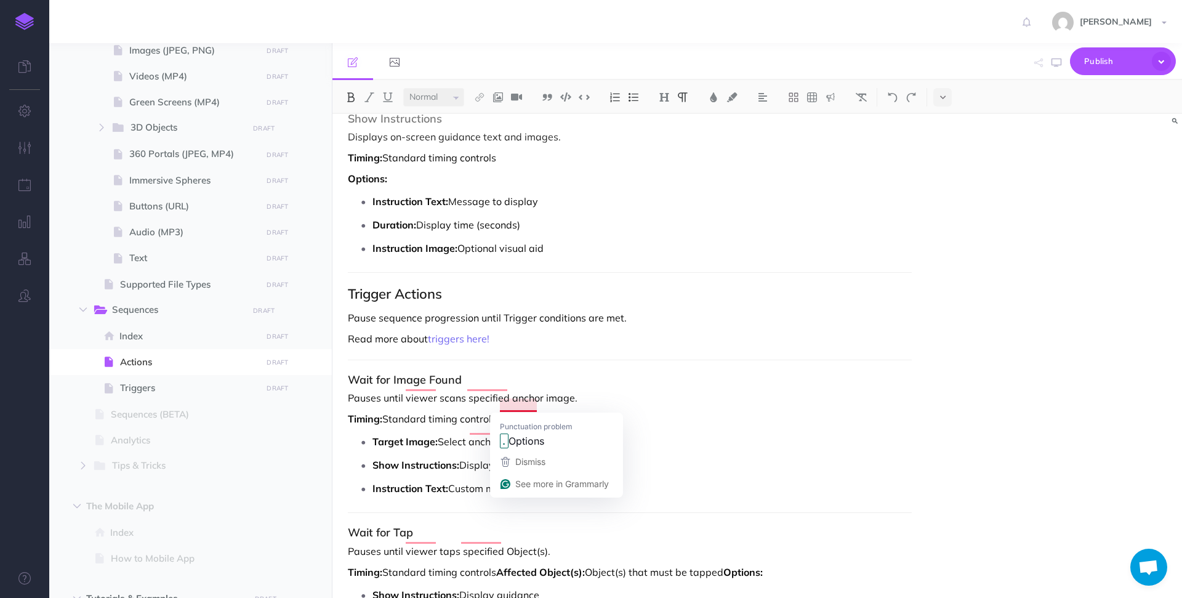
click at [502, 413] on strong "Options:" at bounding box center [515, 419] width 39 height 12
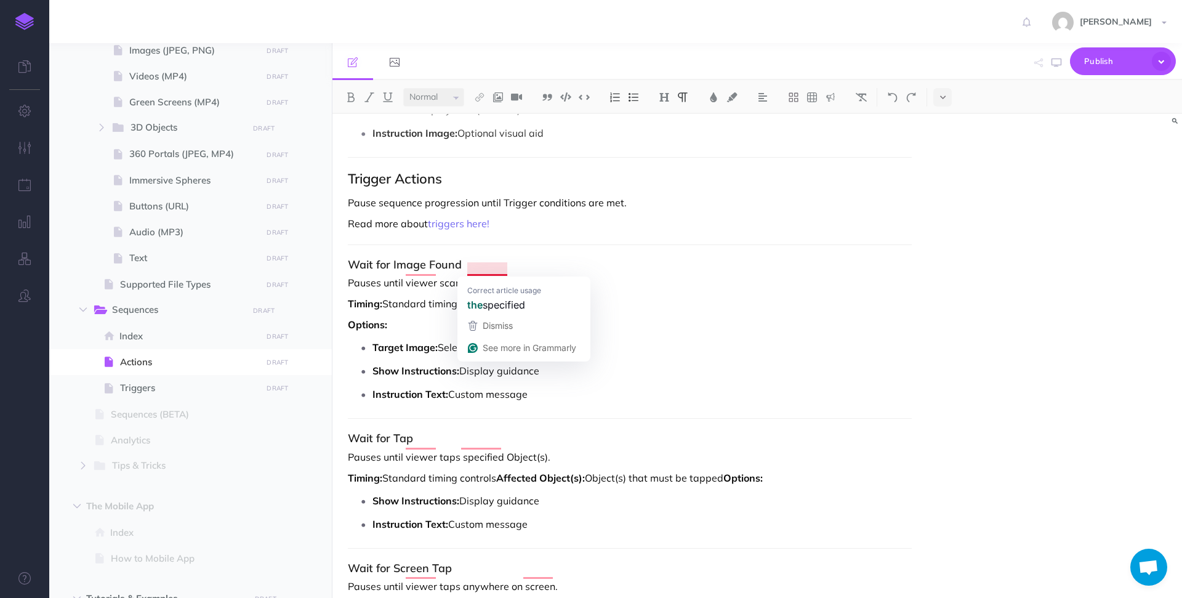
click at [504, 275] on p "Pauses until viewer scans specified anchor image." at bounding box center [630, 282] width 564 height 15
click at [505, 259] on h3 "Wait for Image Found" at bounding box center [630, 265] width 564 height 12
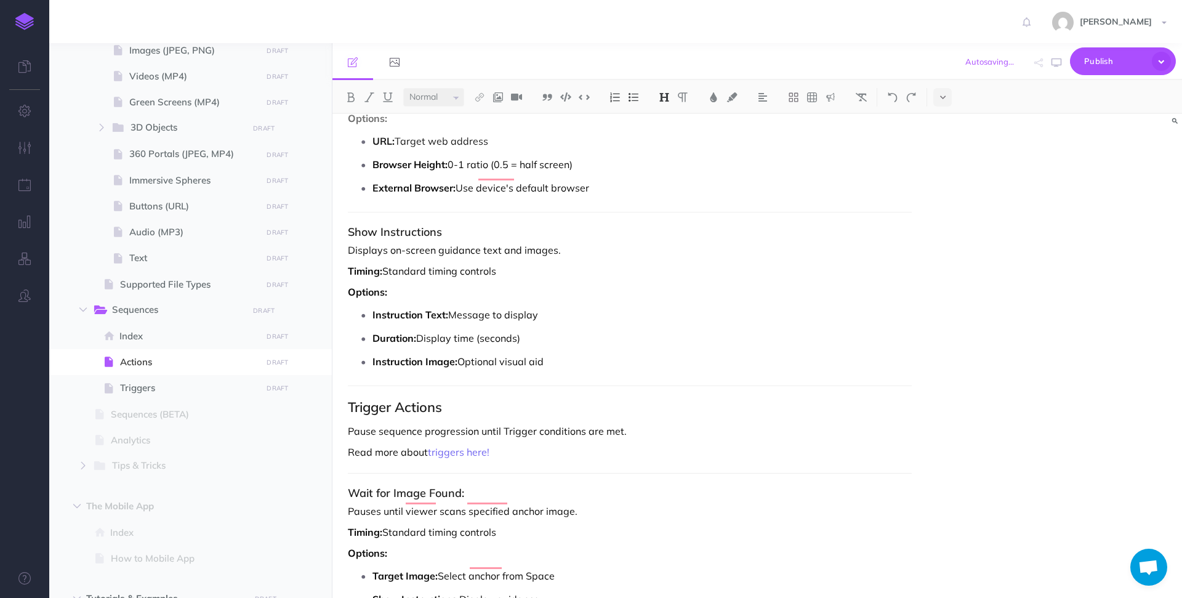
click at [467, 226] on h3 "Show Instructions" at bounding box center [630, 232] width 564 height 12
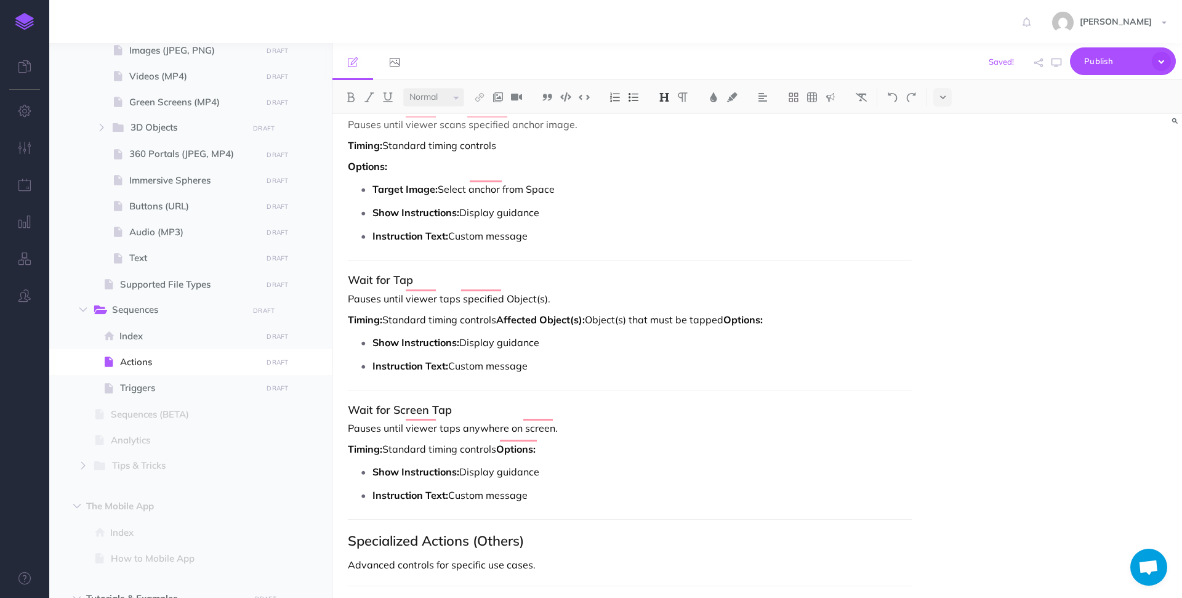
click at [432, 274] on h3 "Wait for Tap" at bounding box center [630, 280] width 564 height 12
click at [485, 404] on h3 "Wait for Screen Tap" at bounding box center [630, 410] width 564 height 12
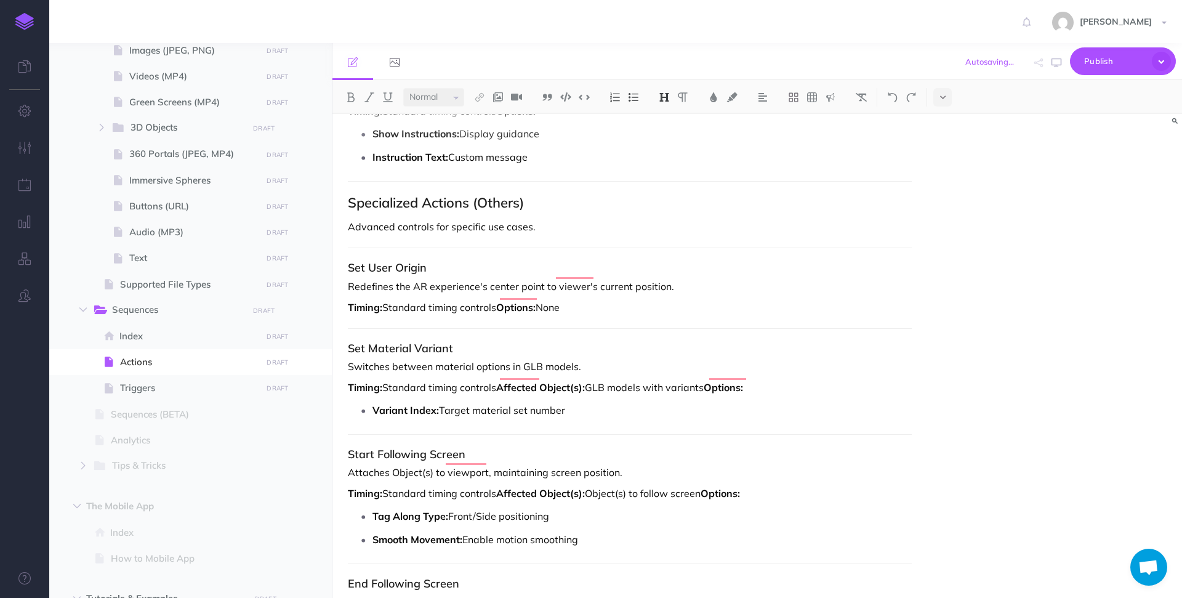
click at [450, 262] on h3 "Set User Origin" at bounding box center [630, 268] width 564 height 12
click at [457, 342] on h3 "Set Material Variant" at bounding box center [630, 348] width 564 height 12
click at [484, 448] on h3 "Start Following Screen" at bounding box center [630, 454] width 564 height 12
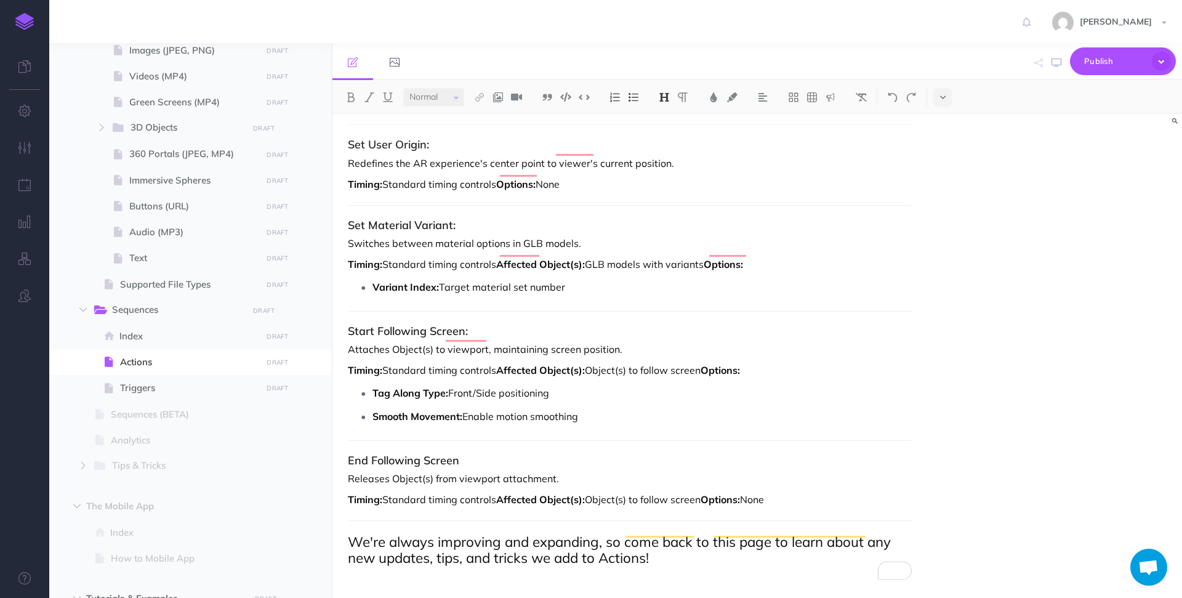
click at [466, 454] on h3 "End Following Screen" at bounding box center [630, 460] width 564 height 12
click at [501, 493] on strong "Affected Object(s):" at bounding box center [540, 499] width 89 height 12
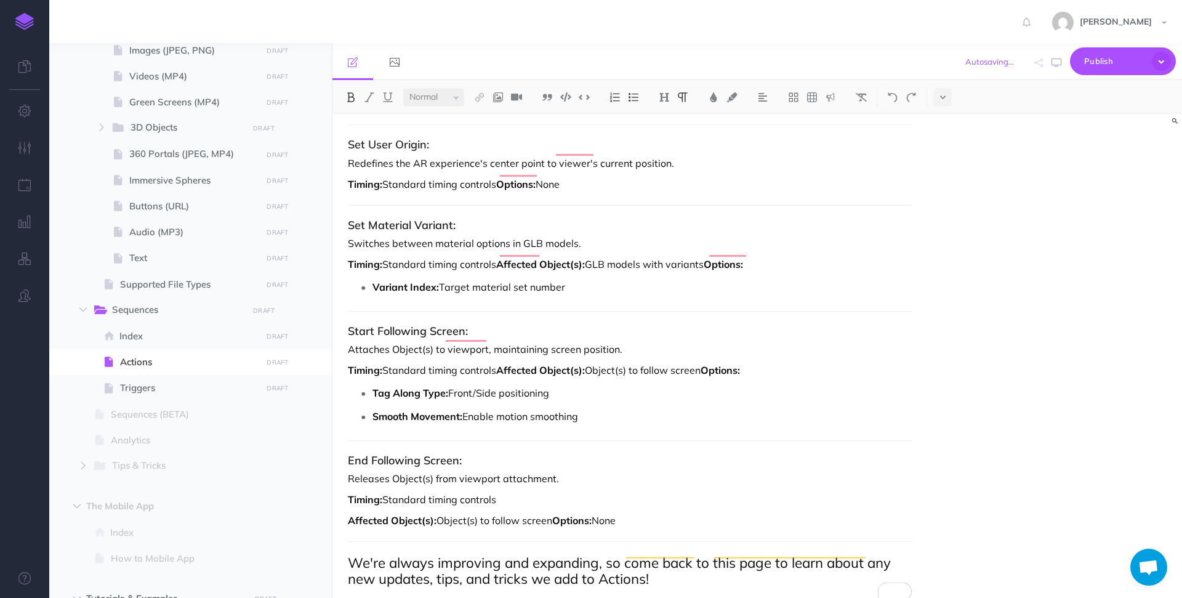
click at [556, 514] on strong "Options:" at bounding box center [571, 520] width 39 height 12
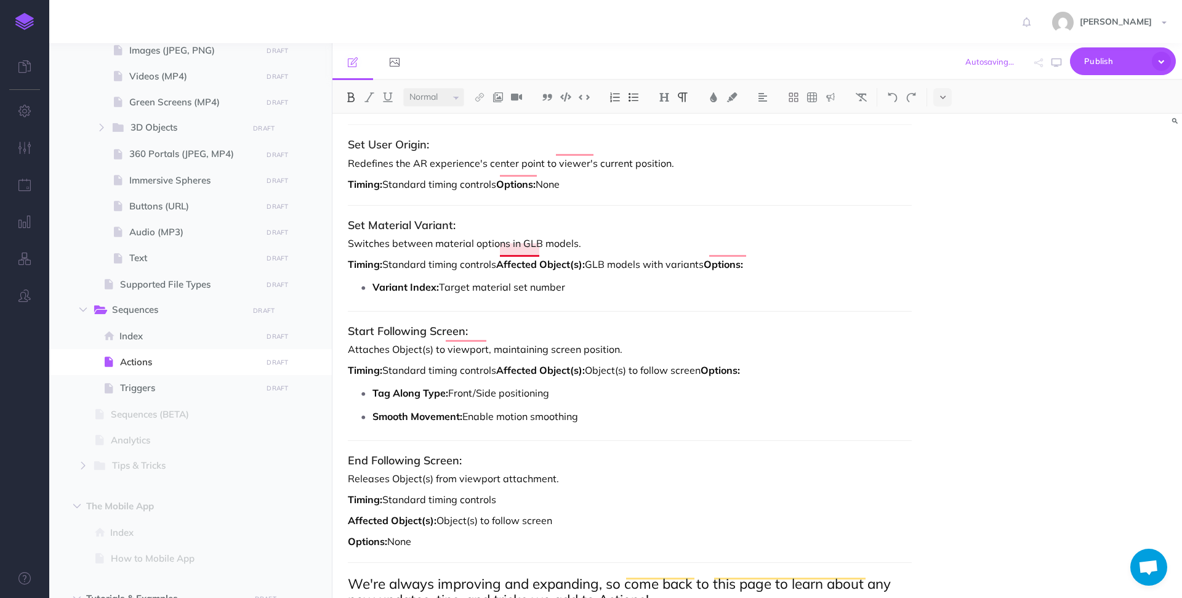
click at [501, 258] on strong "Affected Object(s):" at bounding box center [540, 264] width 89 height 12
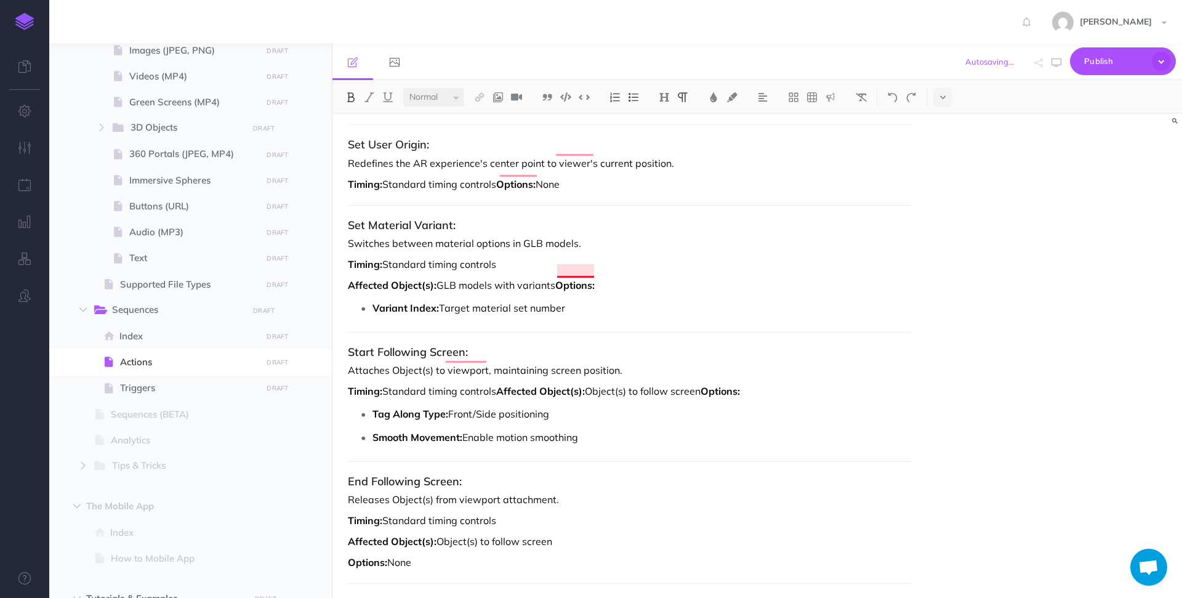
click at [557, 279] on strong "Options:" at bounding box center [574, 285] width 39 height 12
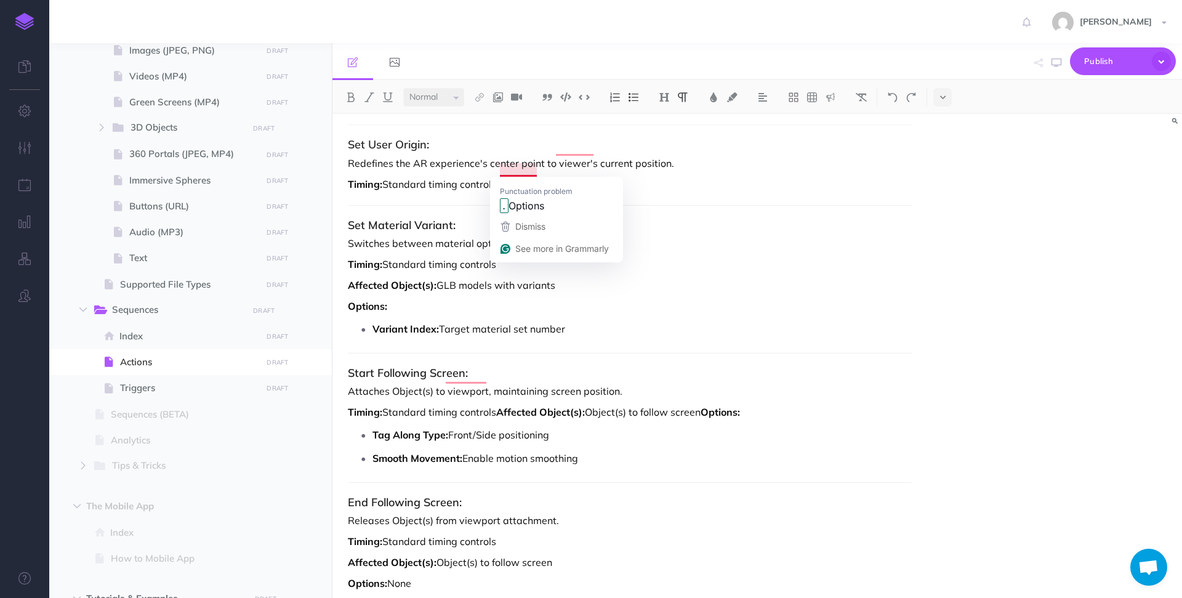
click at [501, 178] on strong "Options:" at bounding box center [515, 184] width 39 height 12
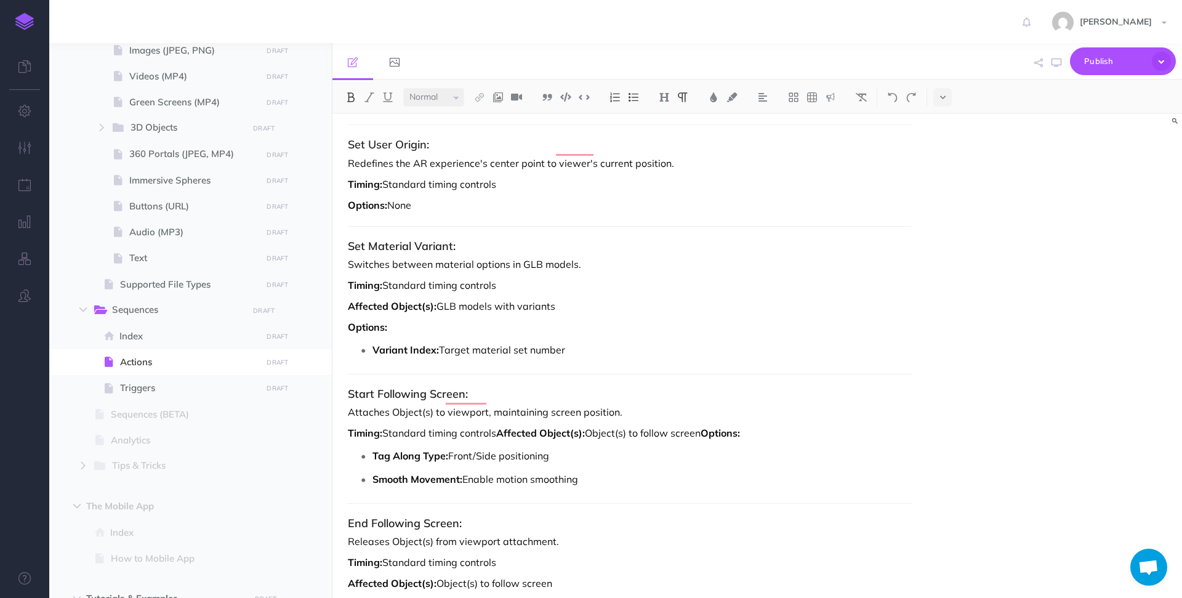
click at [503, 427] on strong "Affected Object(s):" at bounding box center [540, 433] width 89 height 12
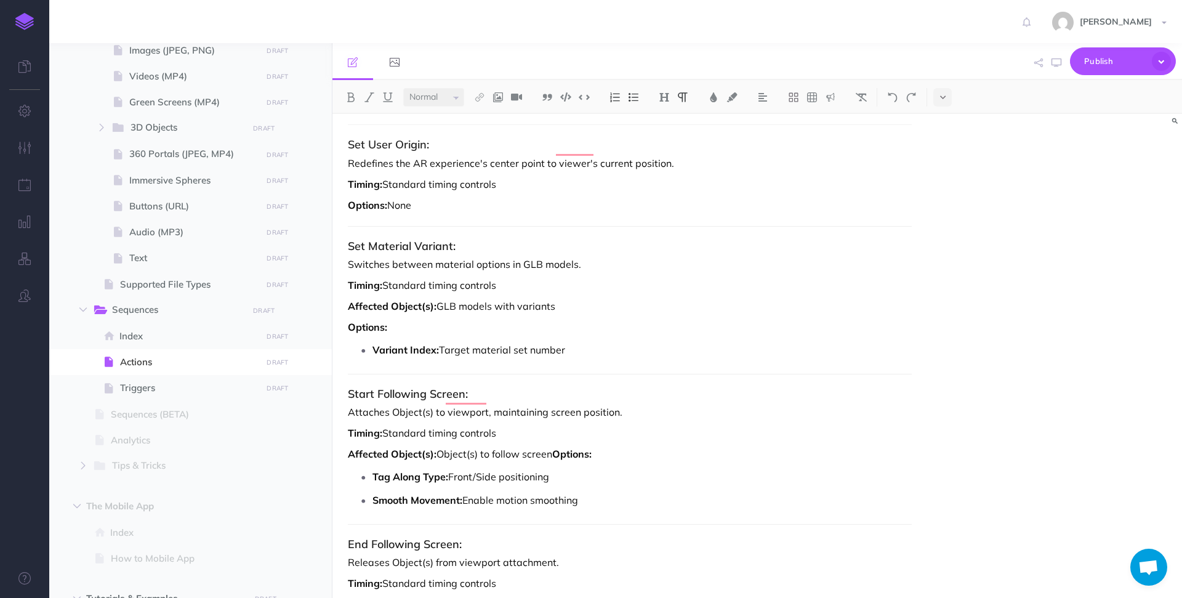
click at [556, 448] on strong "Options:" at bounding box center [571, 454] width 39 height 12
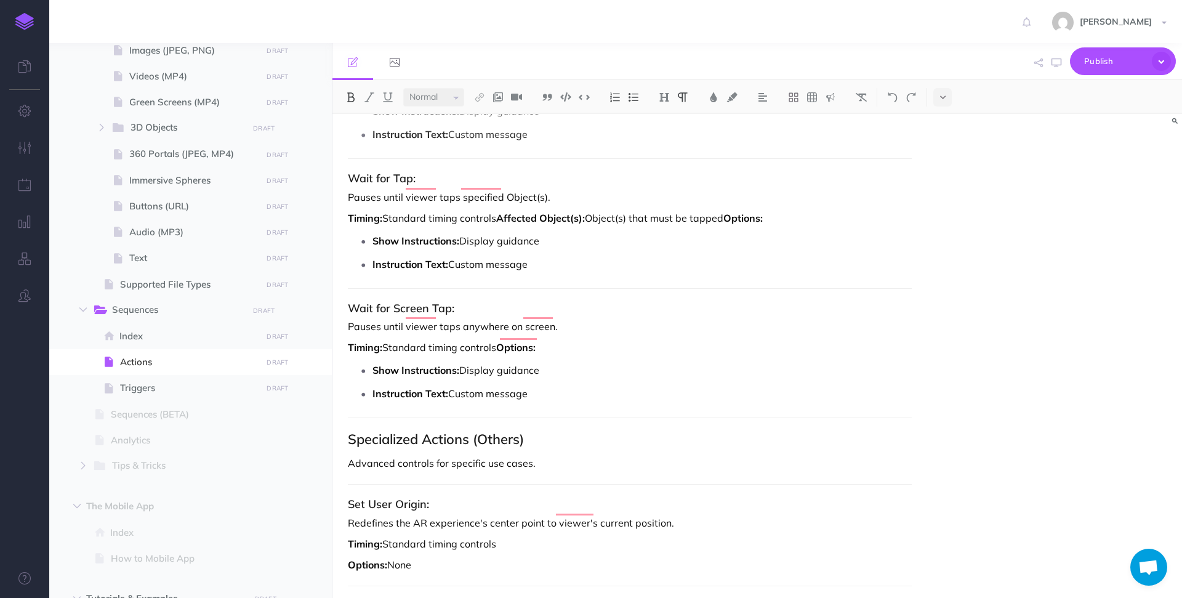
click at [498, 340] on p "Timing: Standard timing controls Options:" at bounding box center [630, 347] width 564 height 15
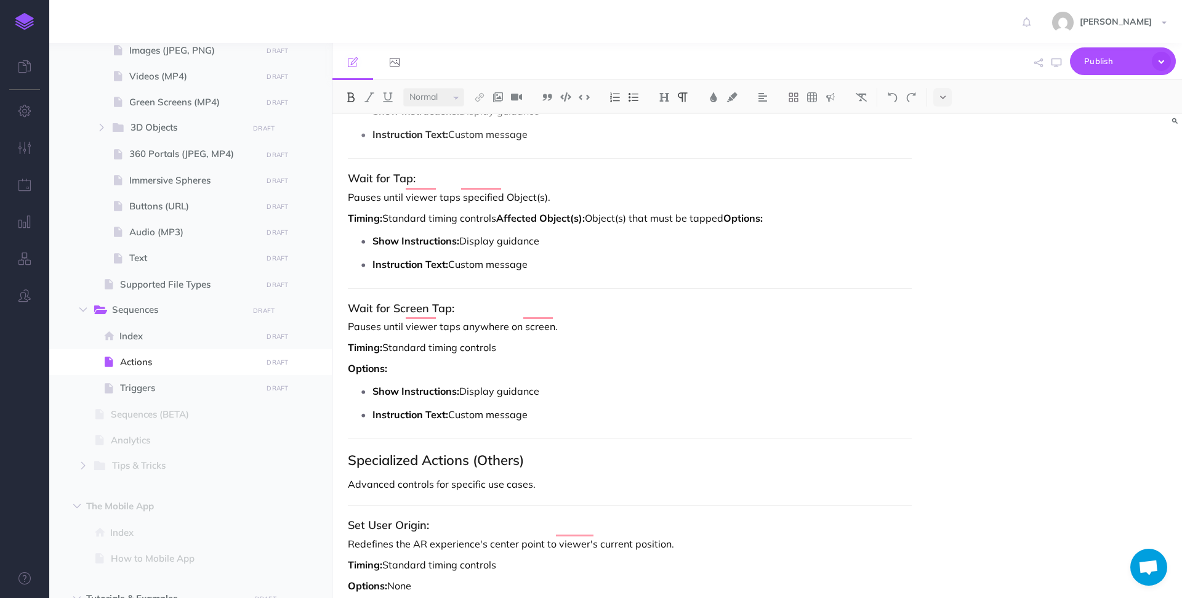
click at [501, 212] on strong "Affected Object(s):" at bounding box center [540, 218] width 89 height 12
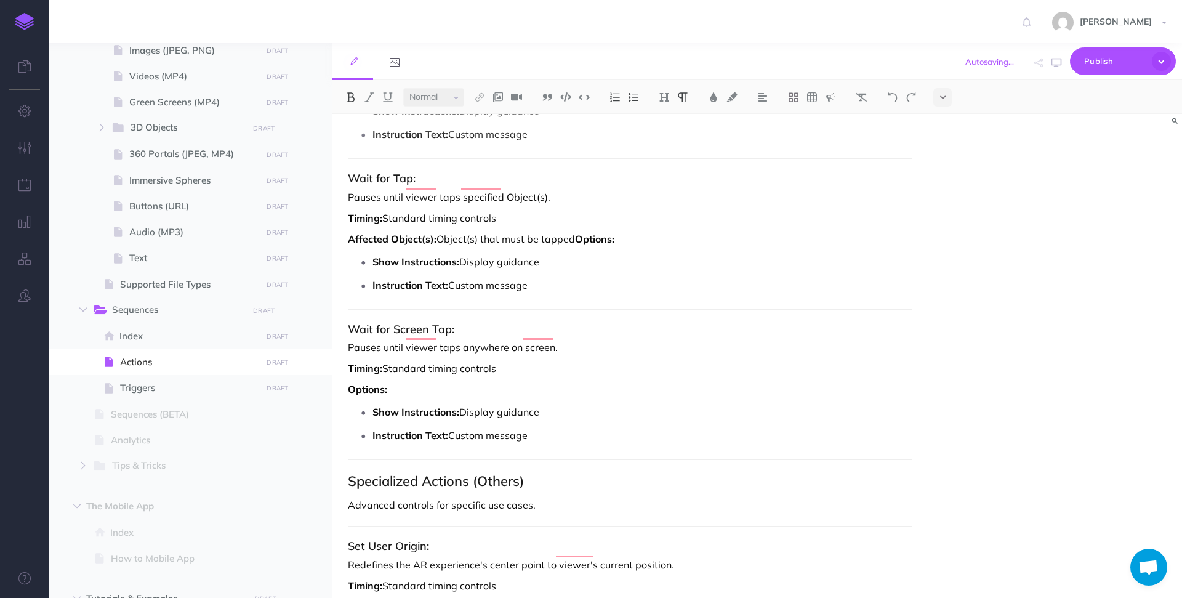
click at [576, 233] on strong "Options:" at bounding box center [594, 239] width 39 height 12
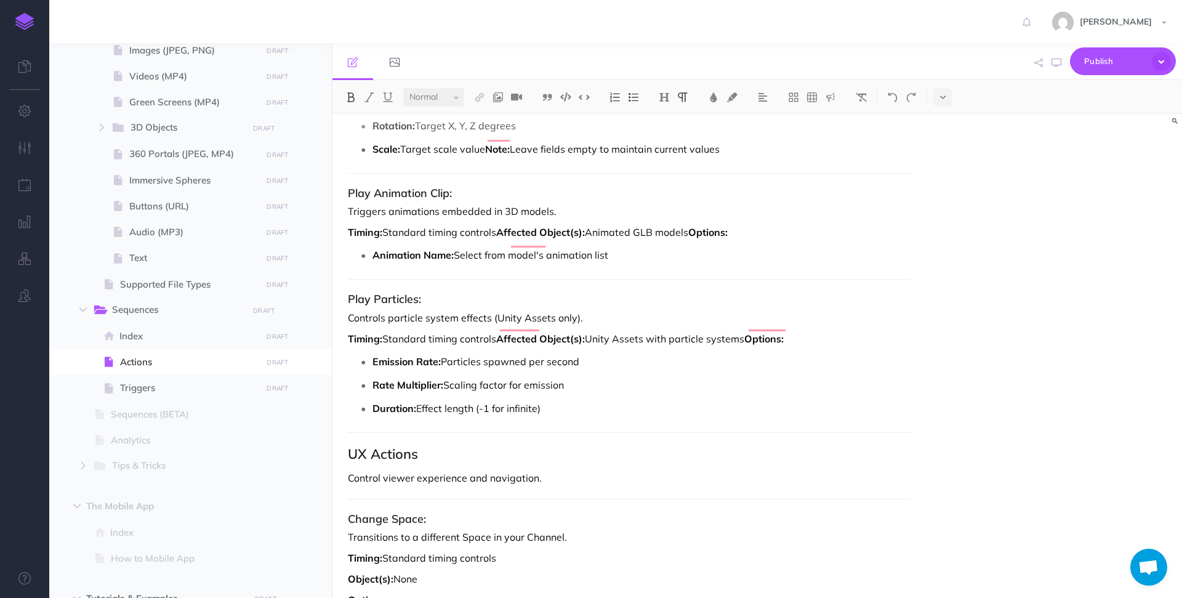
click at [501, 333] on strong "Affected Object(s):" at bounding box center [540, 339] width 89 height 12
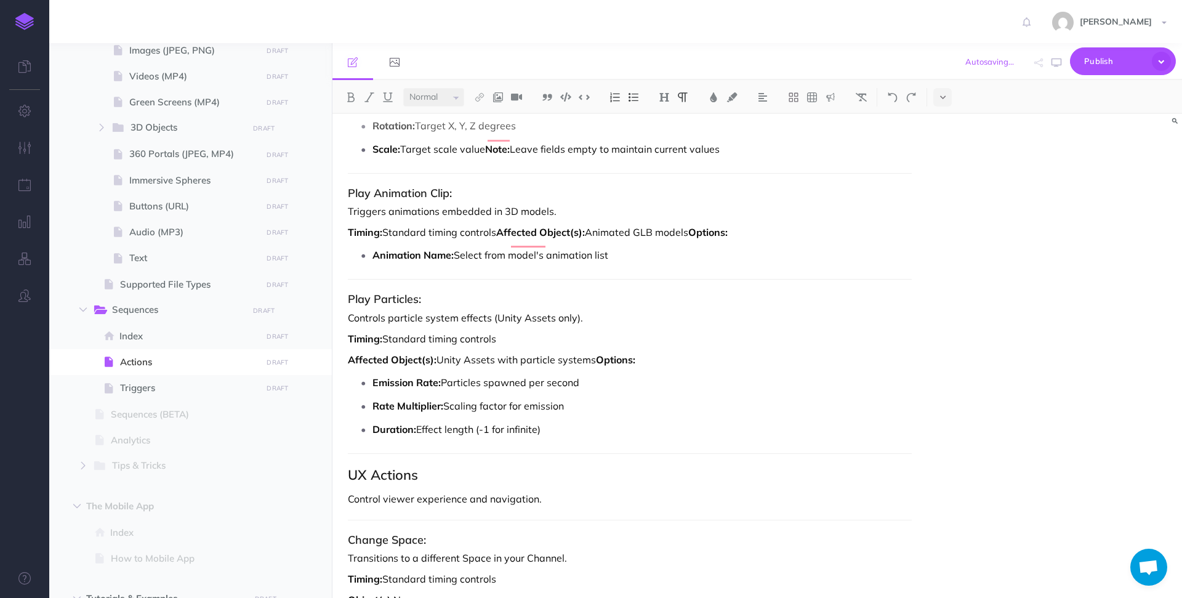
click at [598, 353] on strong "Options:" at bounding box center [615, 359] width 39 height 12
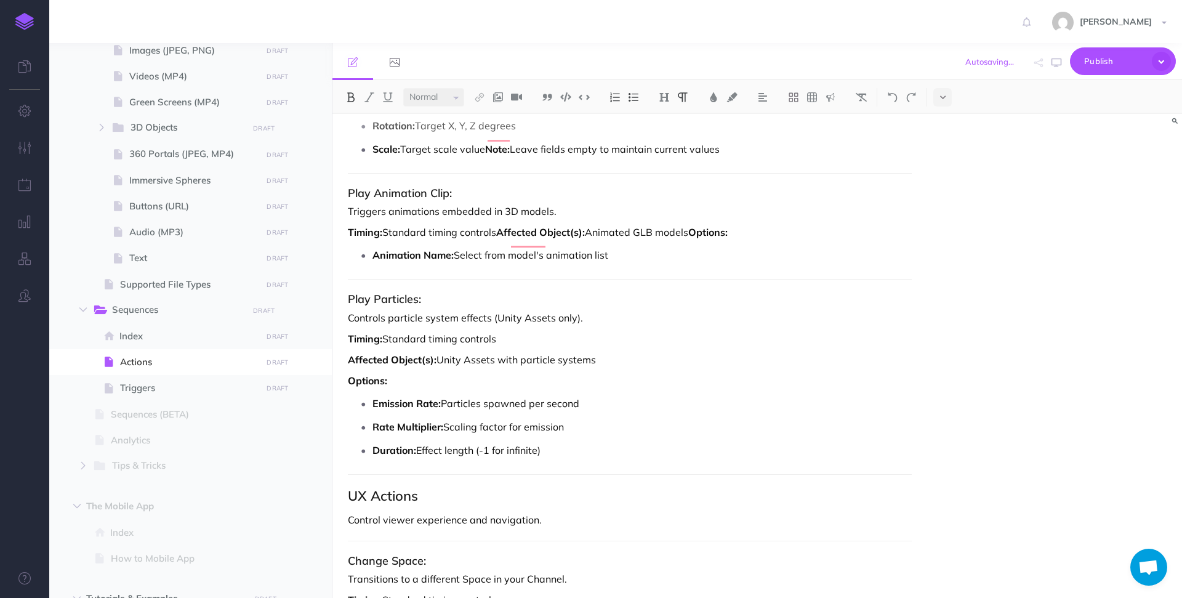
click at [501, 226] on strong "Affected Object(s):" at bounding box center [540, 232] width 89 height 12
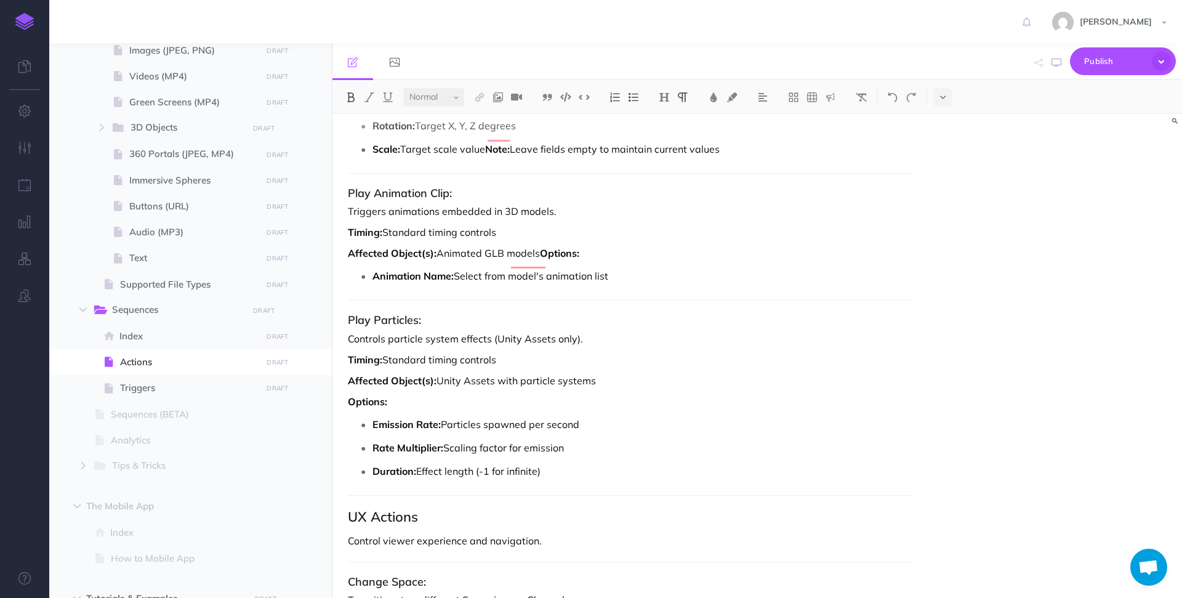
click at [543, 247] on strong "Options:" at bounding box center [559, 253] width 39 height 12
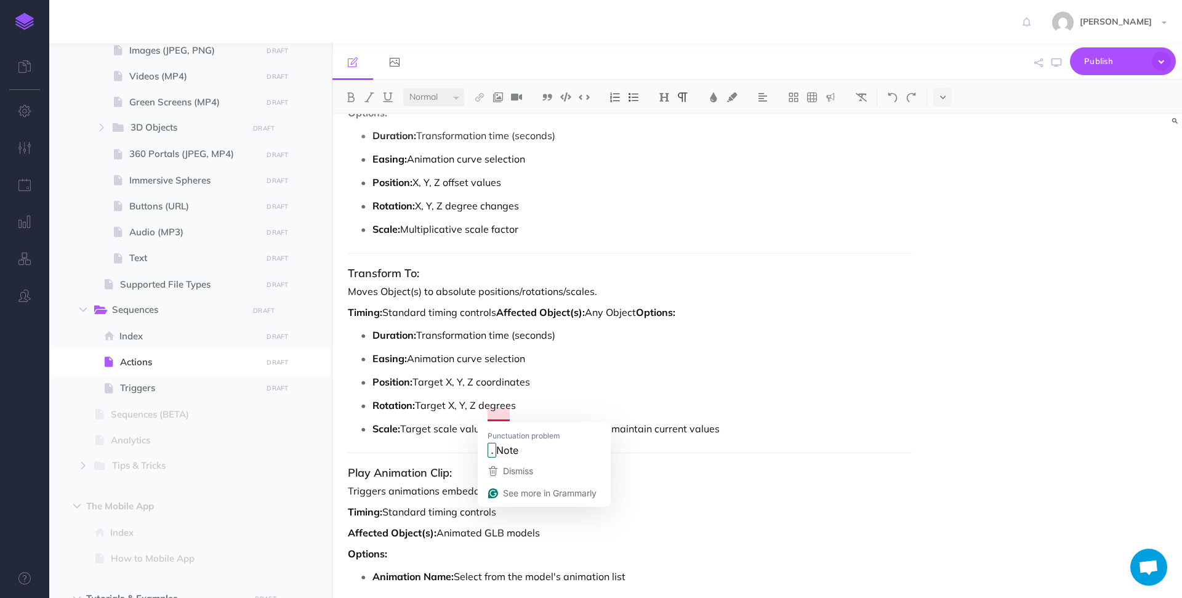
click at [488, 422] on strong "Note:" at bounding box center [497, 428] width 25 height 12
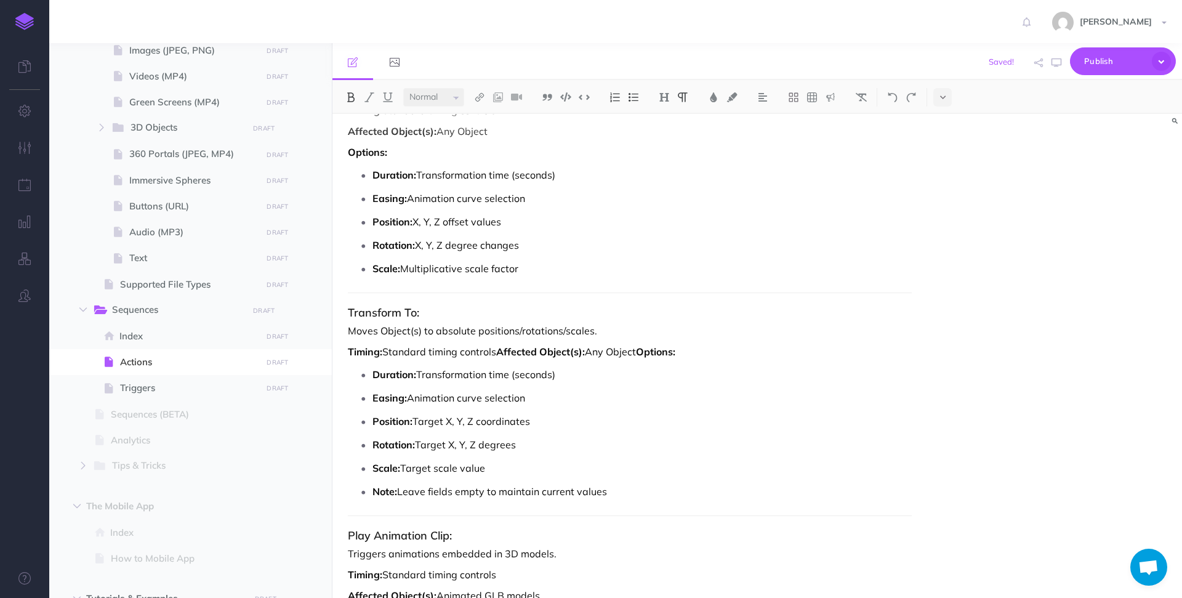
drag, startPoint x: 613, startPoint y: 483, endPoint x: 240, endPoint y: 479, distance: 373.2
click at [240, 479] on div "Hoverlay Guide 2.0 Collapse all Expand all Expand to root folders [URL][DOMAIN_…" at bounding box center [615, 320] width 1133 height 555
click at [826, 92] on img at bounding box center [830, 97] width 11 height 10
click at [831, 140] on img at bounding box center [830, 137] width 11 height 10
click at [830, 95] on img at bounding box center [830, 97] width 11 height 10
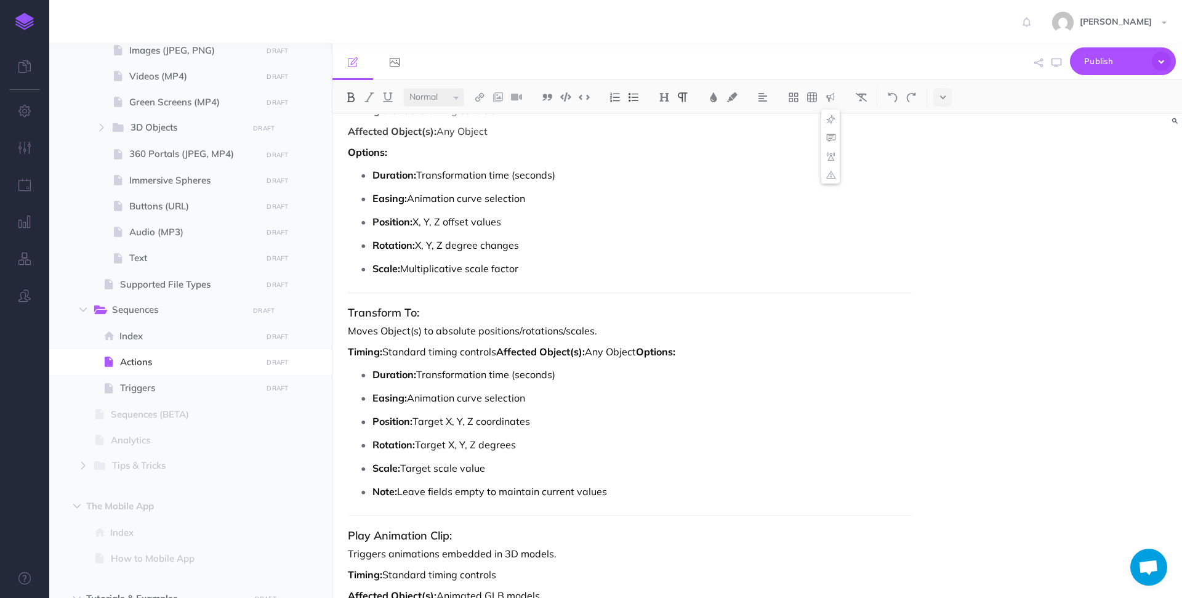
click at [833, 138] on img at bounding box center [830, 137] width 11 height 10
click at [823, 98] on button at bounding box center [831, 97] width 18 height 18
click at [831, 135] on img at bounding box center [830, 137] width 11 height 10
click at [523, 459] on p "Scale: Target scale value" at bounding box center [642, 468] width 539 height 18
click at [627, 482] on p "Note: Leave fields empty to maintain current values" at bounding box center [642, 491] width 539 height 18
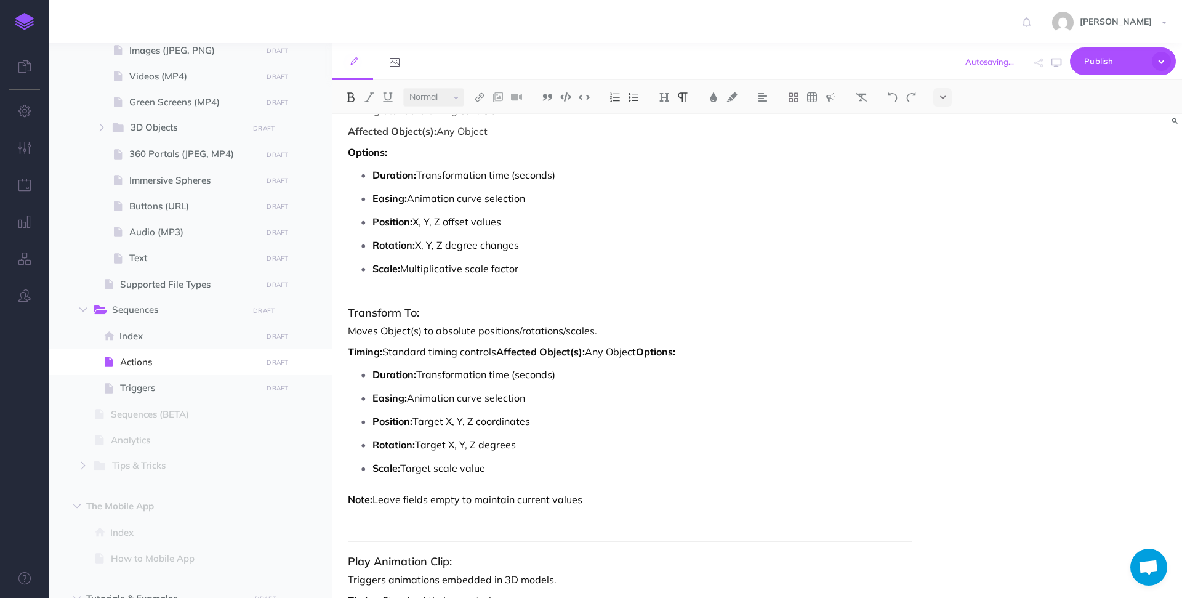
drag, startPoint x: 583, startPoint y: 486, endPoint x: 278, endPoint y: 485, distance: 304.2
click at [278, 486] on div "Hoverlay Guide 2.0 Collapse all Expand all Expand to root folders [URL][DOMAIN_…" at bounding box center [615, 320] width 1133 height 555
click at [830, 98] on img at bounding box center [830, 97] width 11 height 10
click at [834, 138] on img at bounding box center [830, 137] width 11 height 10
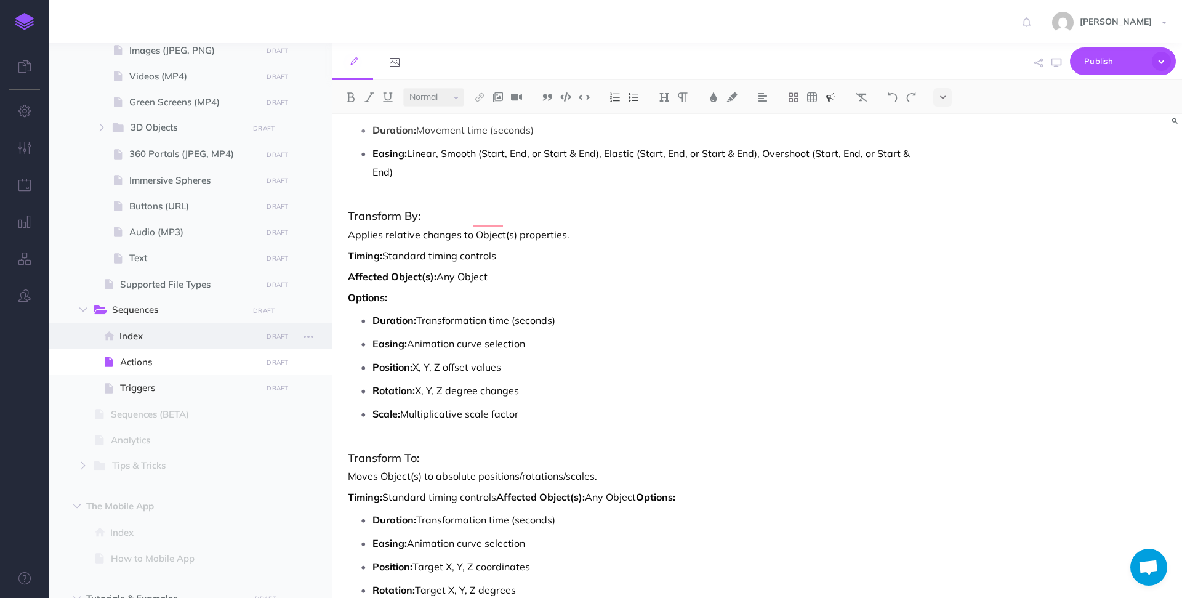
click at [198, 333] on span "Index" at bounding box center [188, 336] width 139 height 15
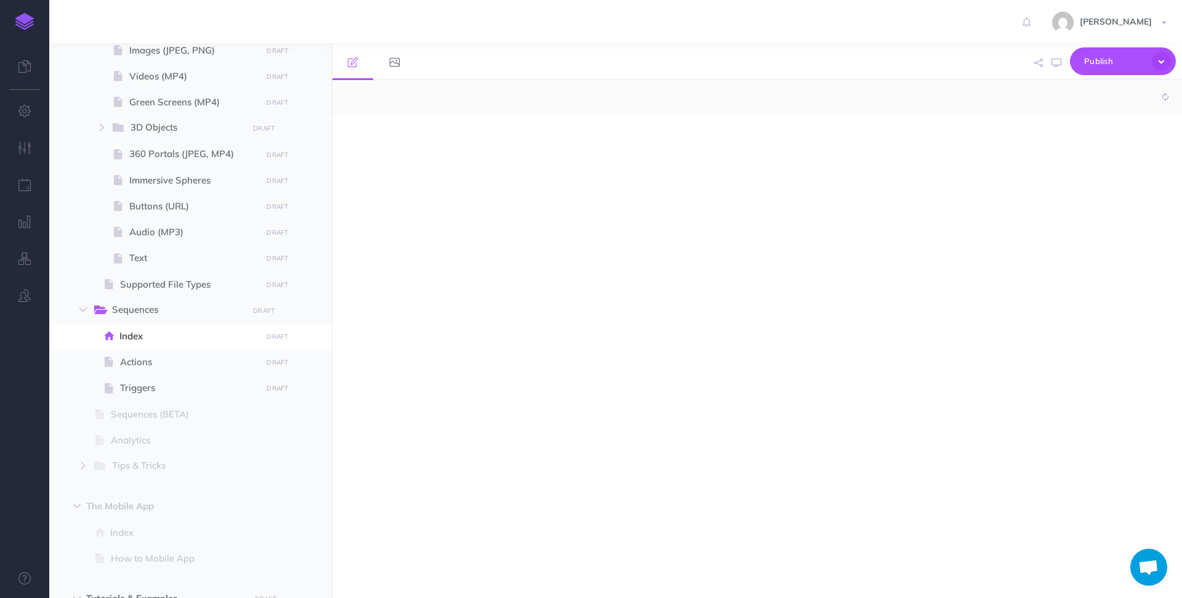
select select "null"
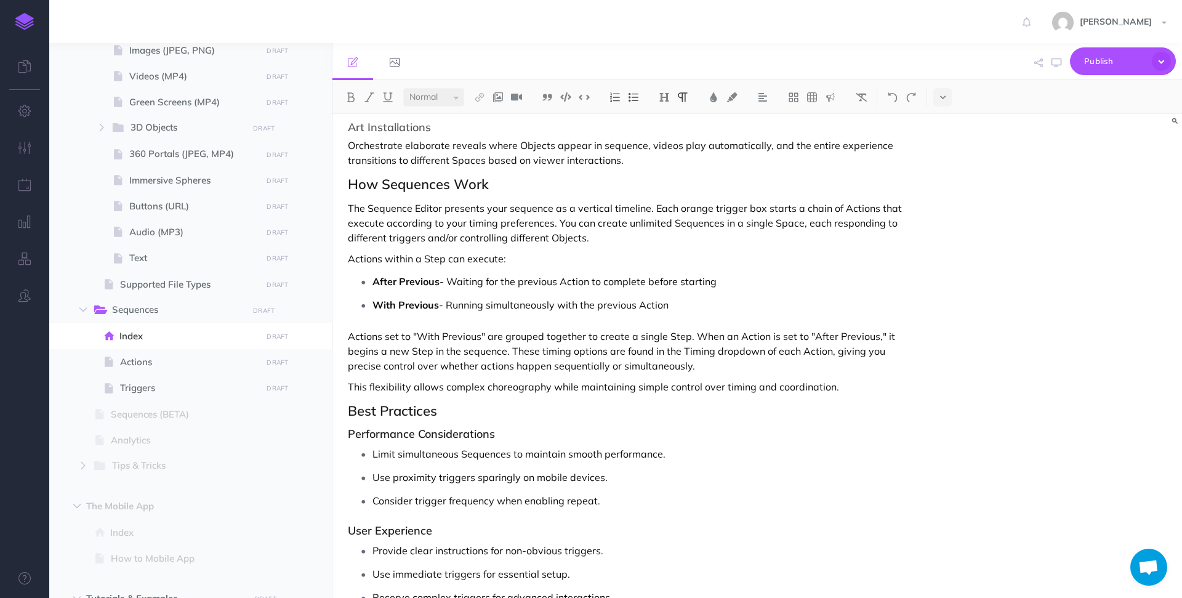
scroll to position [1487, 0]
click at [836, 388] on p "This flexibility allows complex choreography while maintaining simple control o…" at bounding box center [630, 386] width 564 height 15
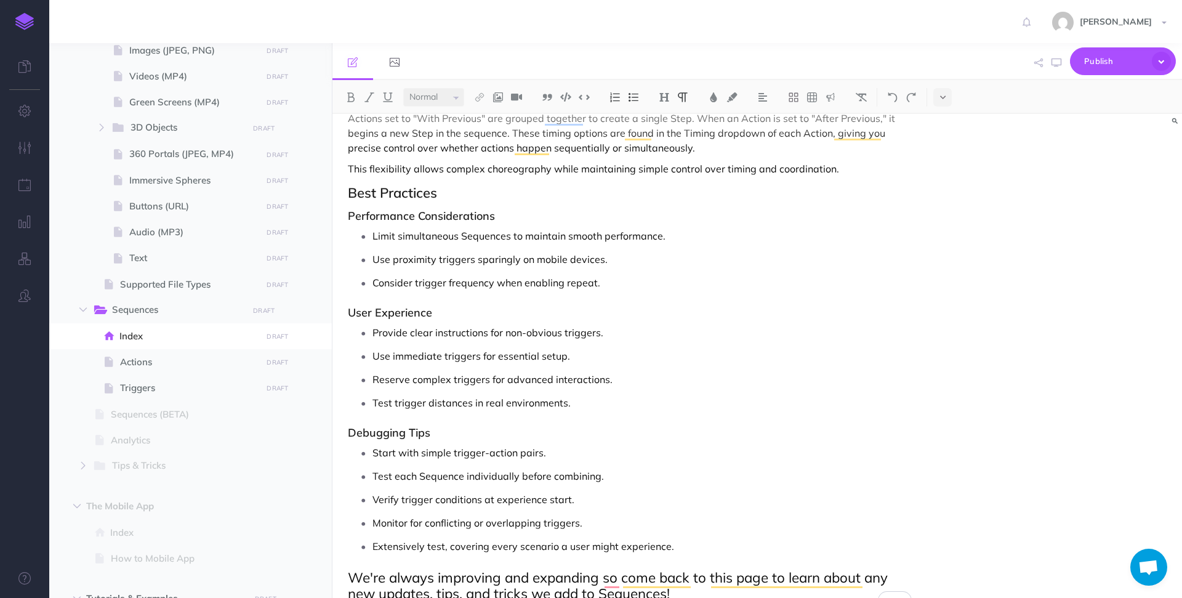
scroll to position [1734, 0]
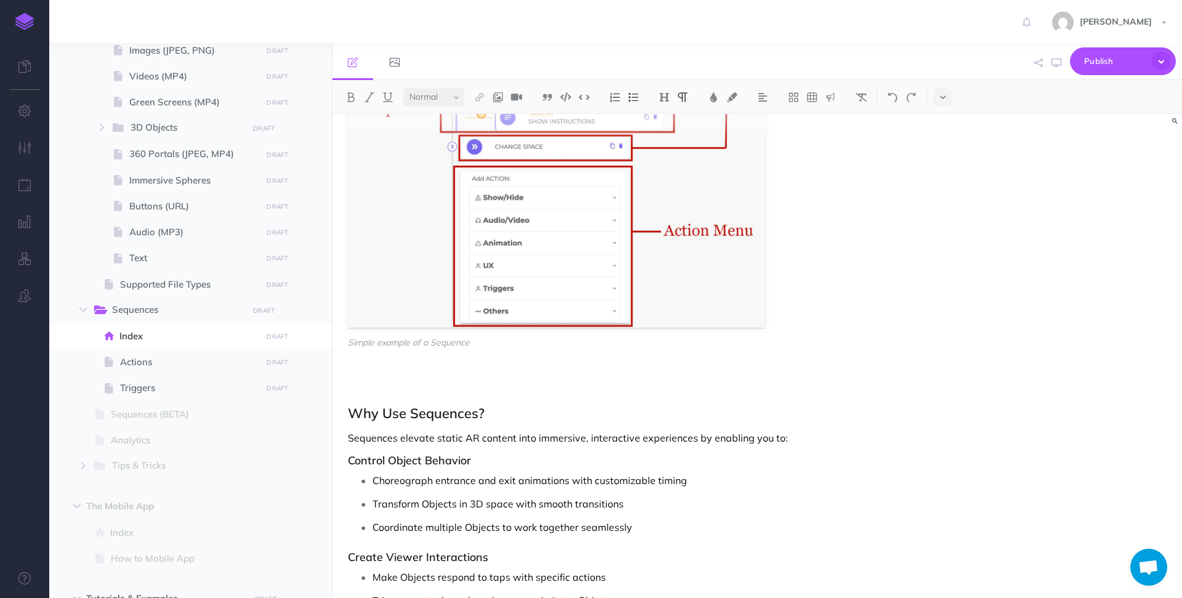
click at [404, 383] on p "To enrich screen reader interactions, please activate Accessibility in Grammarl…" at bounding box center [630, 389] width 564 height 15
click at [830, 94] on img at bounding box center [830, 97] width 11 height 10
click at [832, 154] on img at bounding box center [830, 156] width 11 height 10
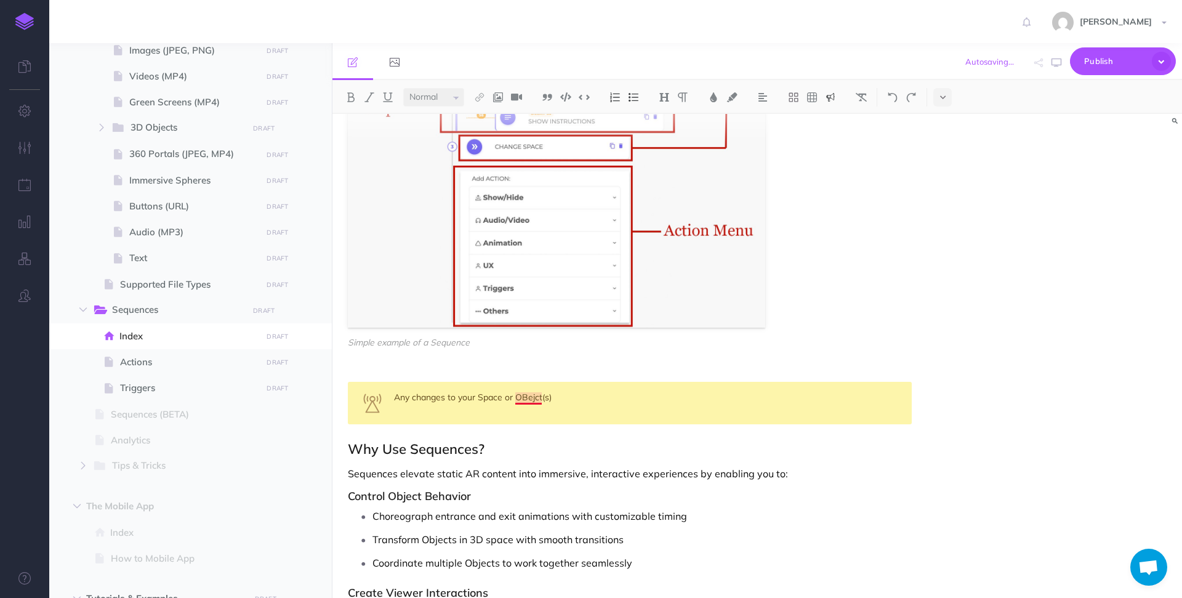
click at [528, 397] on div "Any changes to your Space or OBejct(s)" at bounding box center [630, 403] width 564 height 42
click at [562, 398] on div "Any changes to your Space or Object(s)" at bounding box center [630, 403] width 564 height 42
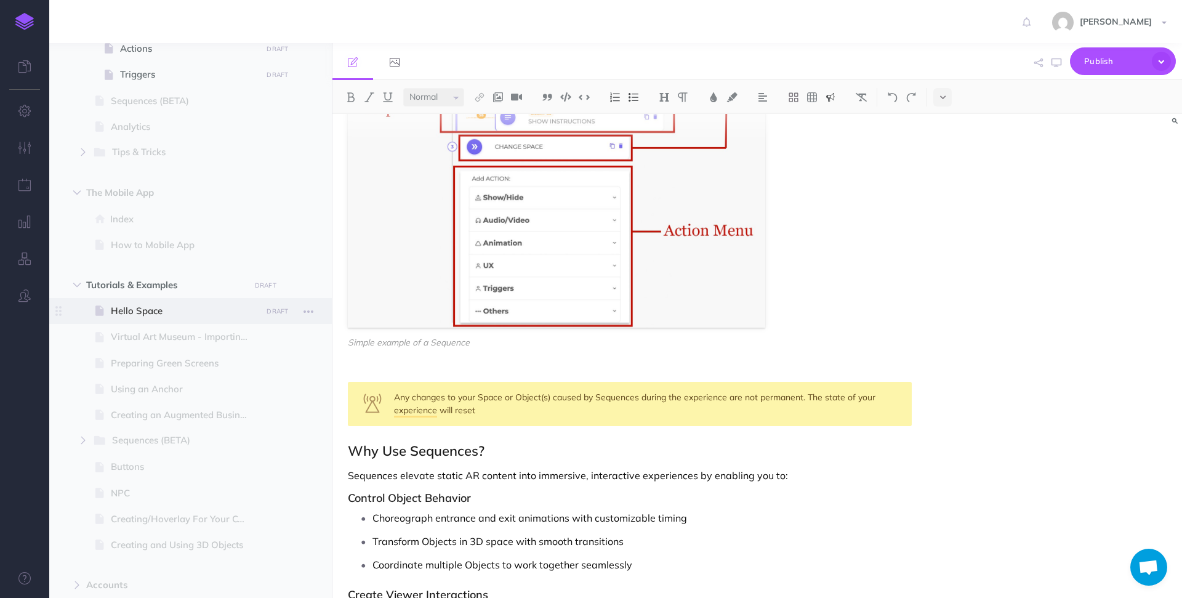
scroll to position [1052, 0]
click at [169, 300] on span at bounding box center [190, 313] width 283 height 26
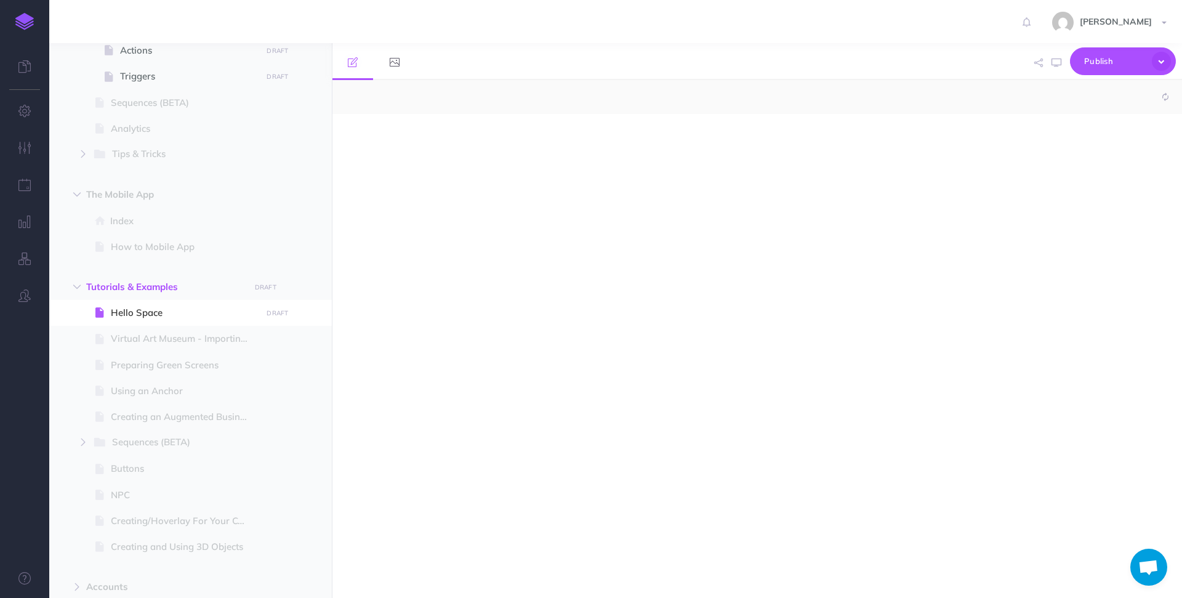
select select "null"
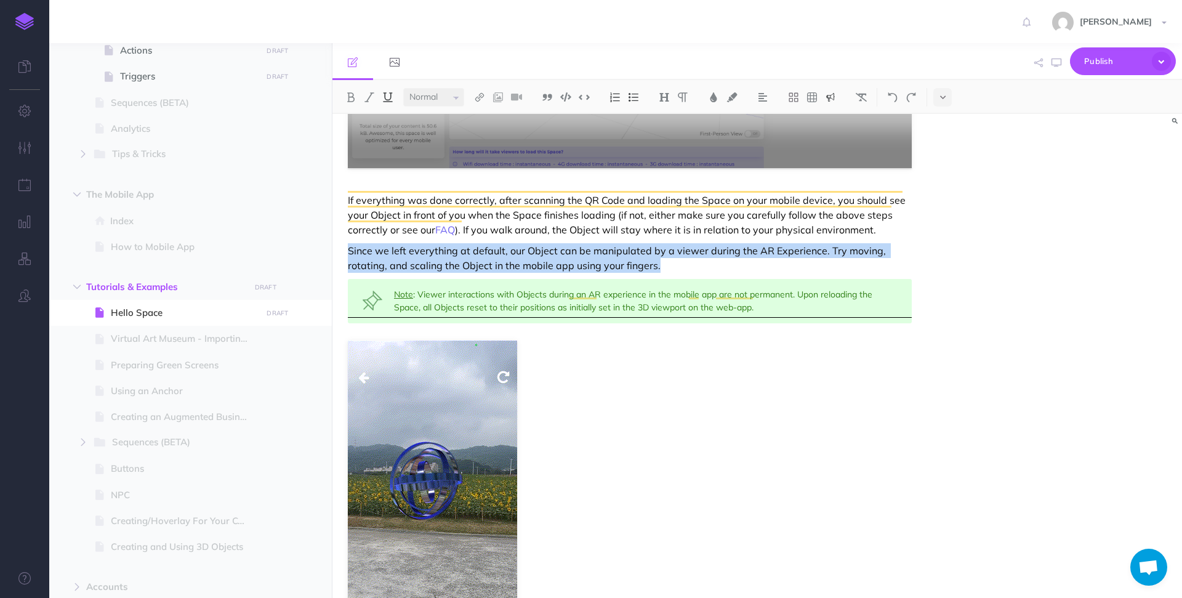
scroll to position [5722, 0]
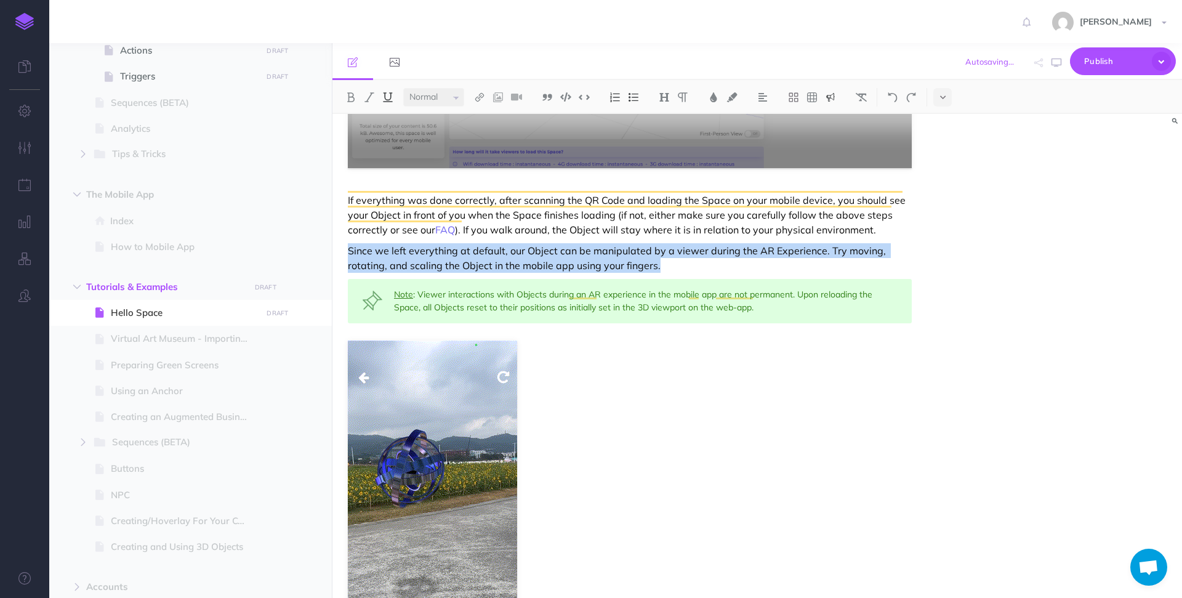
click at [458, 285] on div "Note : Viewer interactions with Objects during an AR experience in the mobile a…" at bounding box center [630, 301] width 564 height 44
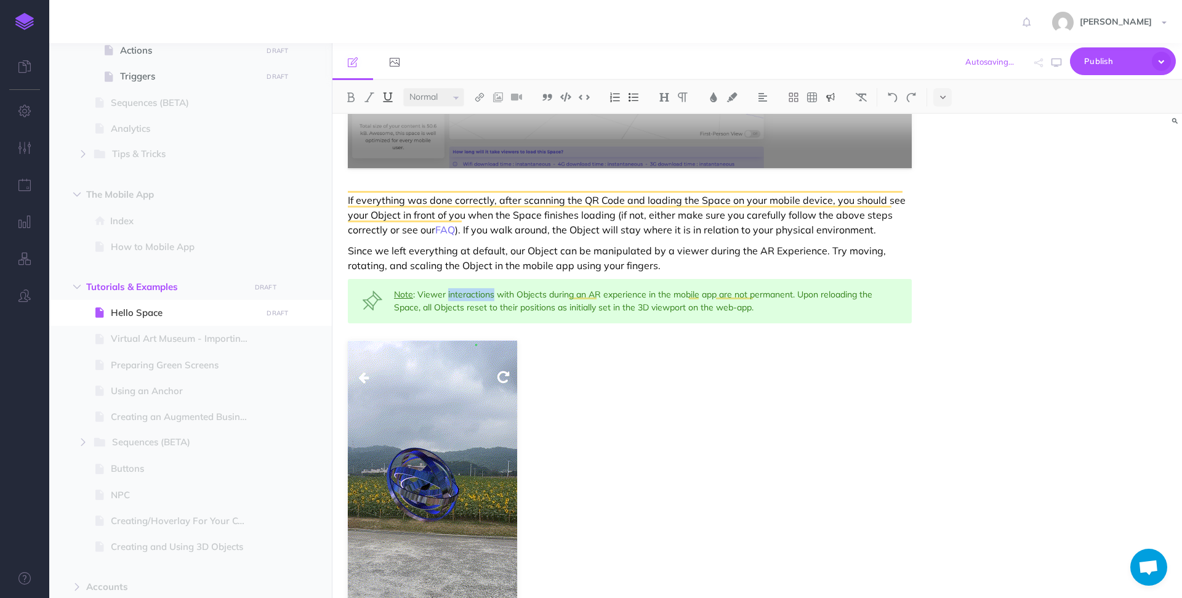
click at [458, 285] on div "Note : Viewer interactions with Objects during an AR experience in the mobile a…" at bounding box center [630, 301] width 564 height 44
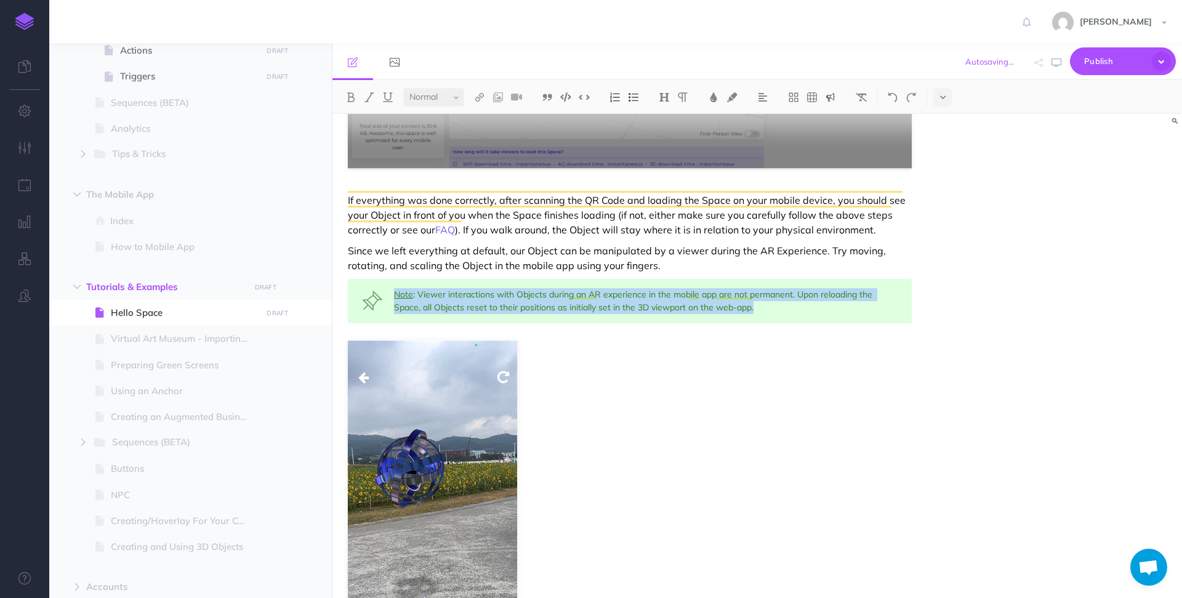
click at [458, 285] on div "Note : Viewer interactions with Objects during an AR experience in the mobile a…" at bounding box center [630, 301] width 564 height 44
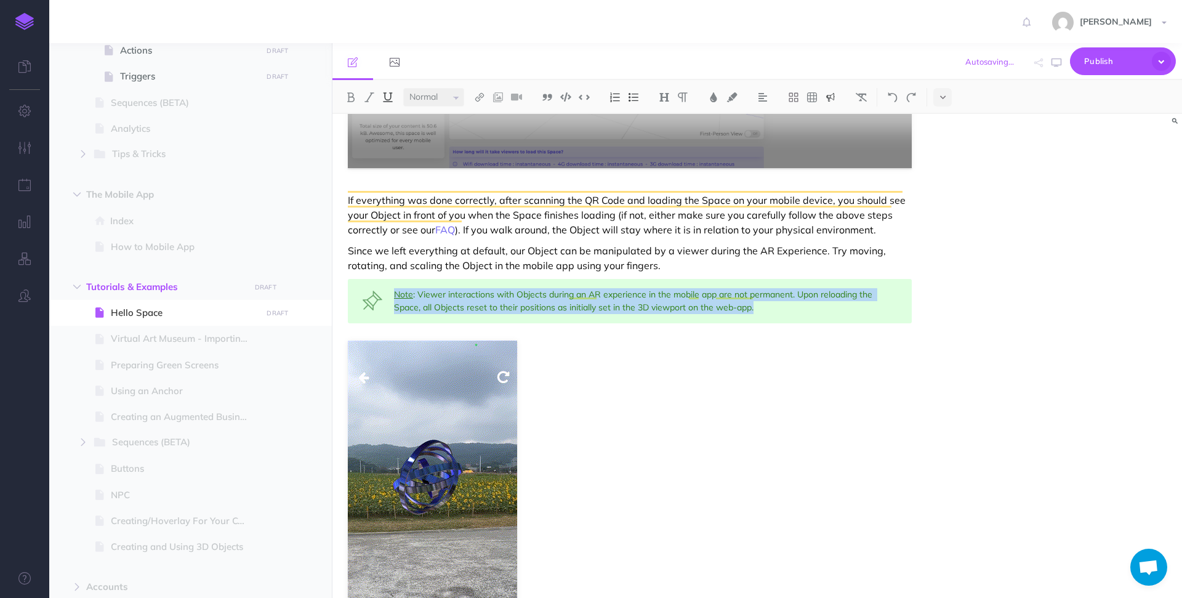
copy div "Note : Viewer interactions with Objects during an AR experience in the mobile a…"
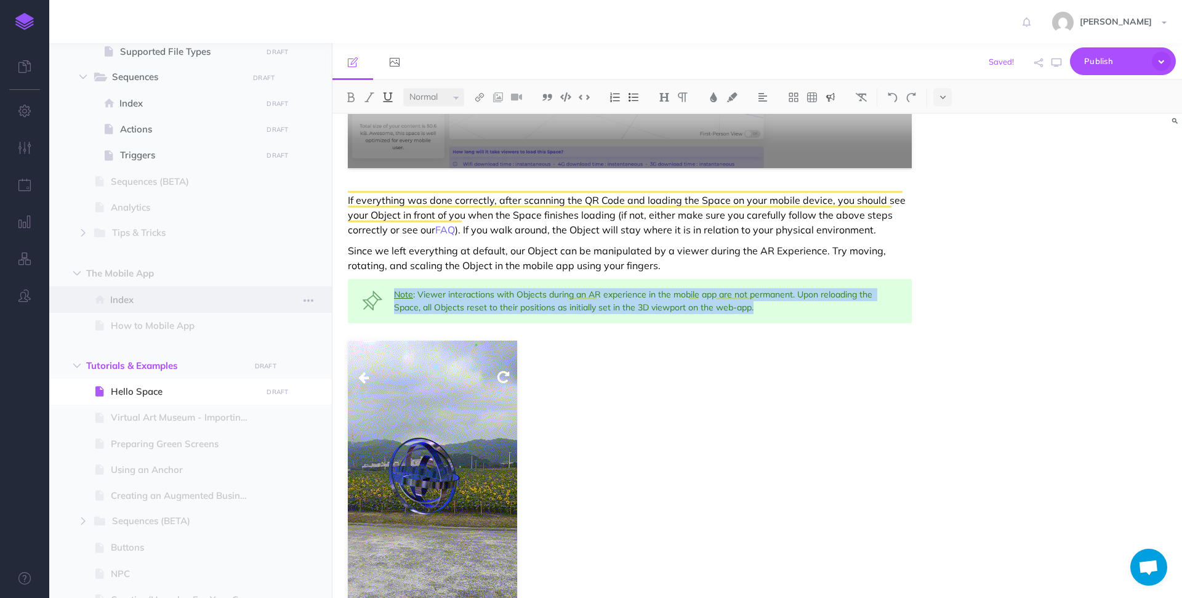
scroll to position [764, 0]
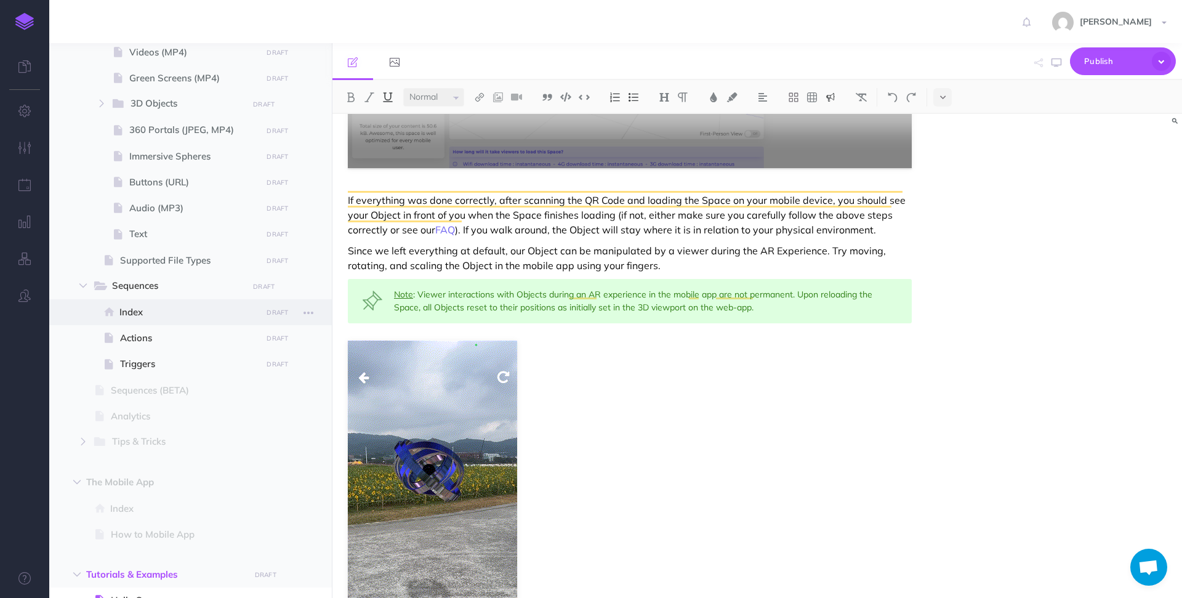
click at [169, 306] on span "Index" at bounding box center [188, 312] width 139 height 15
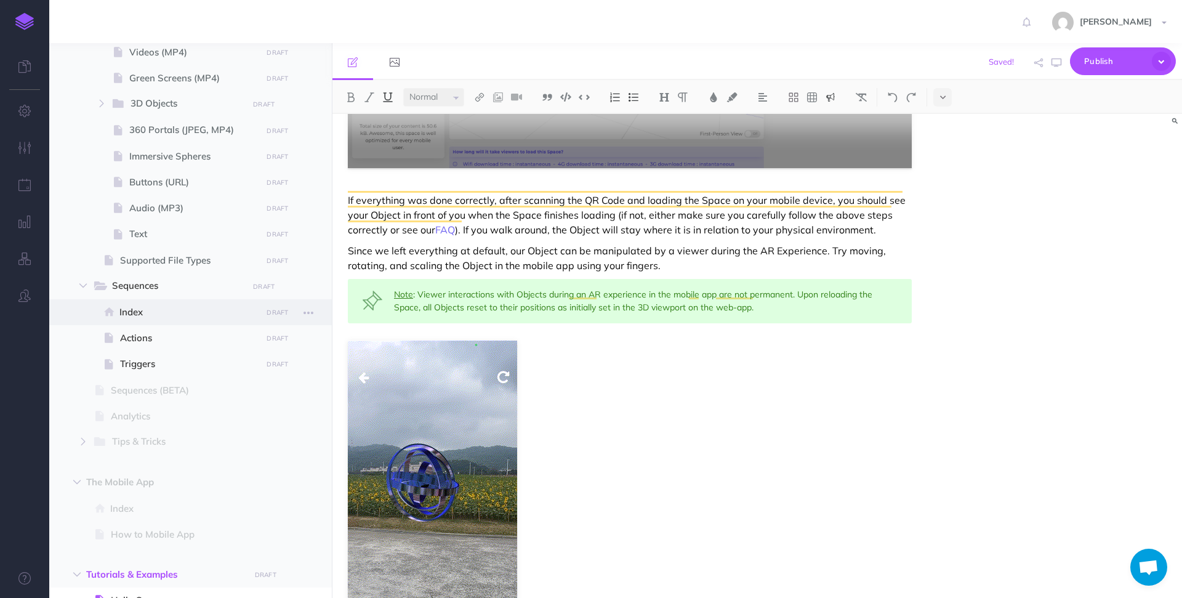
click at [146, 311] on span "Index" at bounding box center [188, 312] width 139 height 15
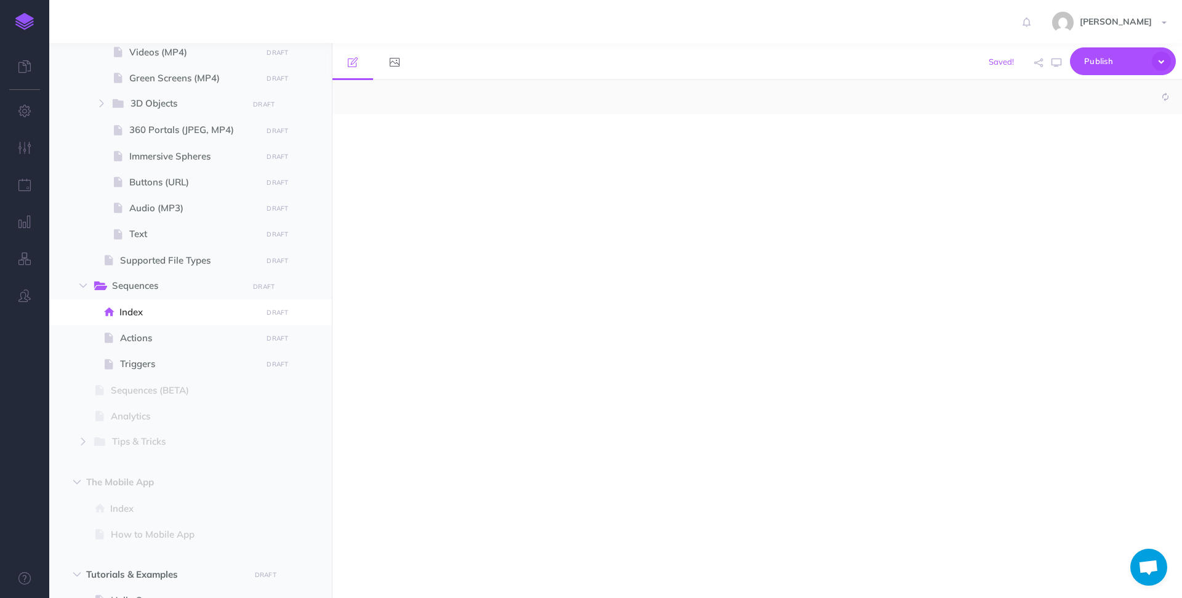
select select "null"
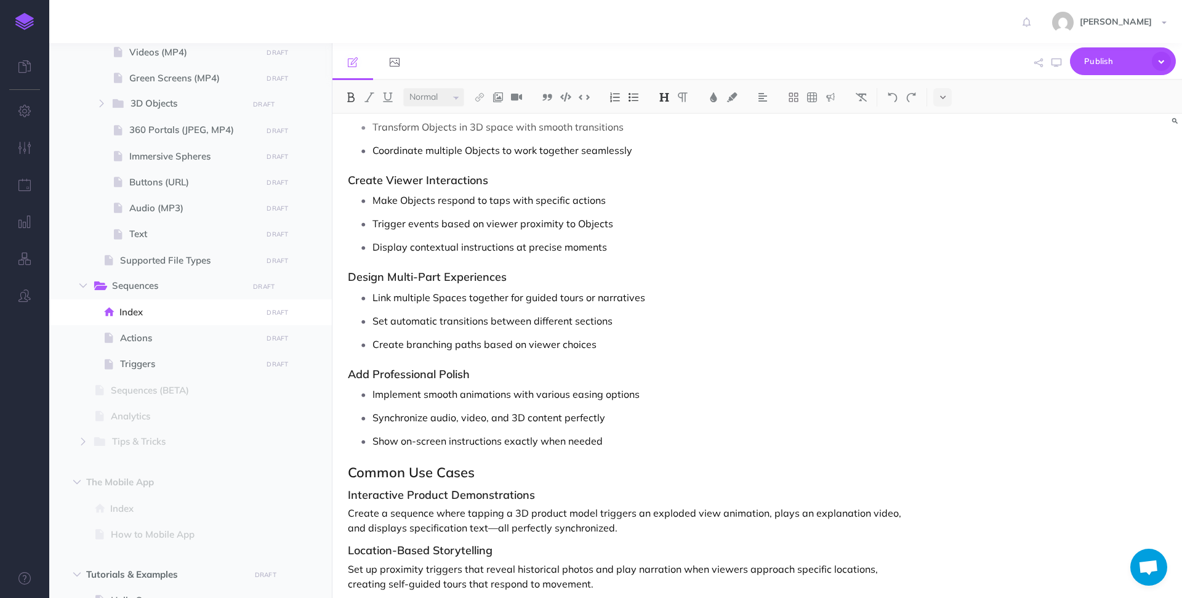
scroll to position [750, 0]
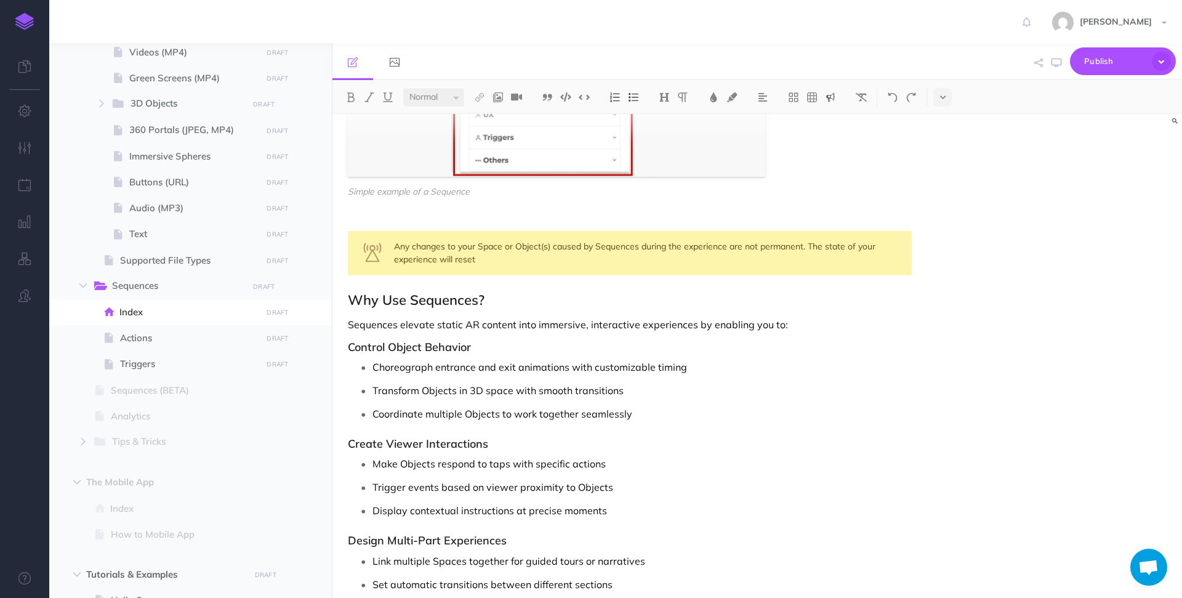
click at [485, 273] on div "Any changes to your Space or Object(s) caused by Sequences during the experienc…" at bounding box center [630, 253] width 564 height 44
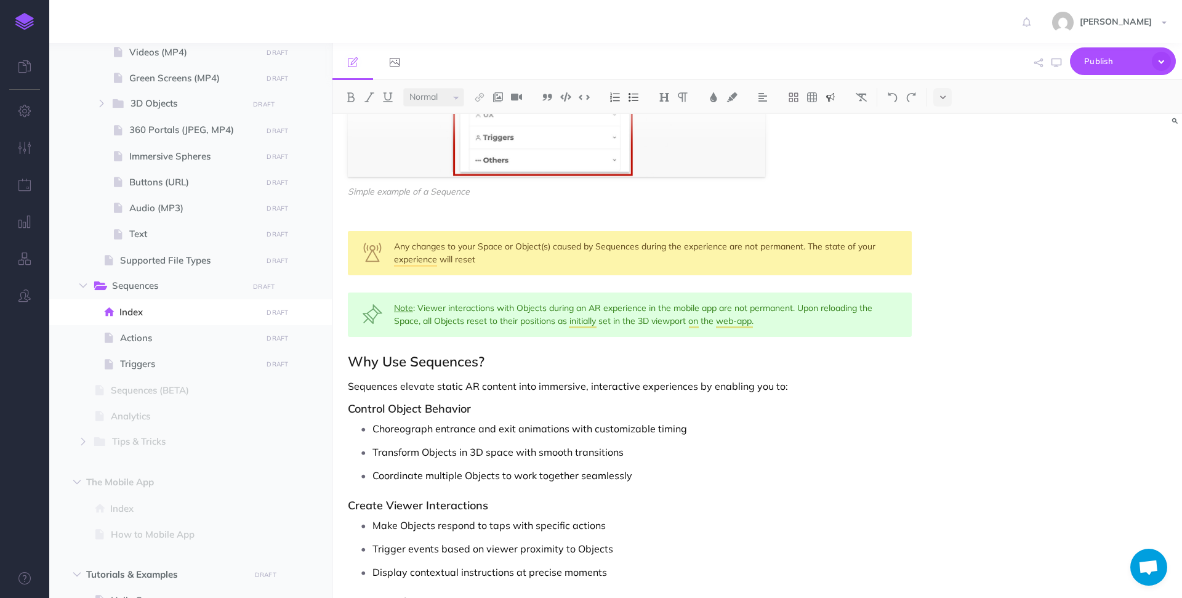
click at [696, 249] on div "Any changes to your Space or Object(s) caused by Sequences during the experienc…" at bounding box center [630, 253] width 564 height 44
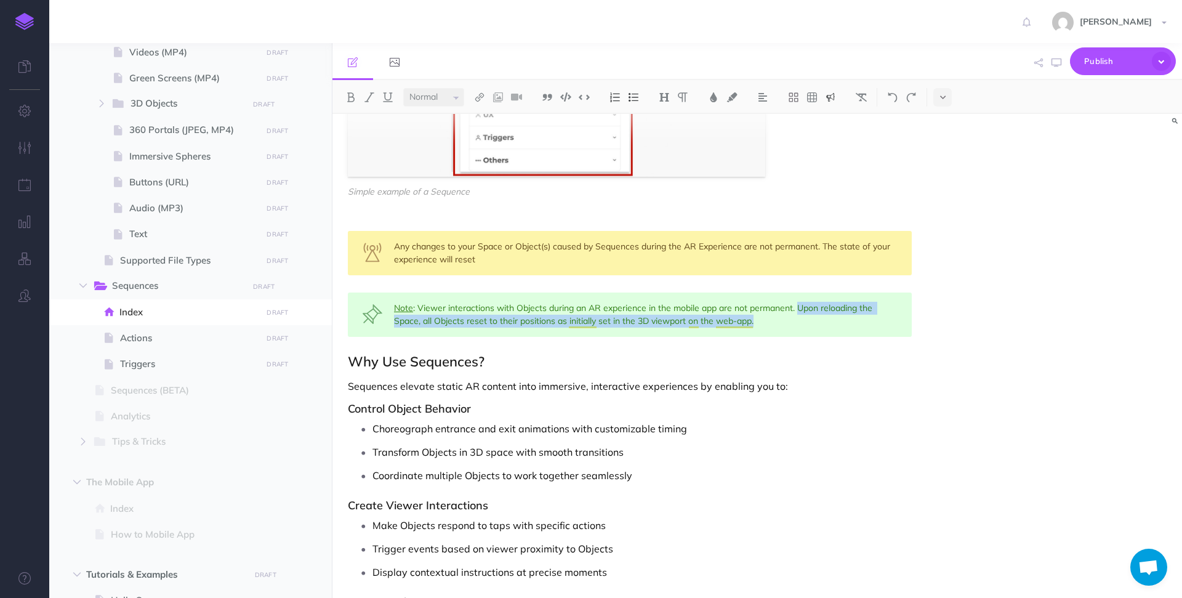
drag, startPoint x: 799, startPoint y: 309, endPoint x: 807, endPoint y: 335, distance: 27.1
click at [807, 335] on div "Note : Viewer interactions with Objects during an AR experience in the mobile a…" at bounding box center [630, 315] width 564 height 44
copy div "Upon reloading the Space, all Objects reset to their positions as initially set…"
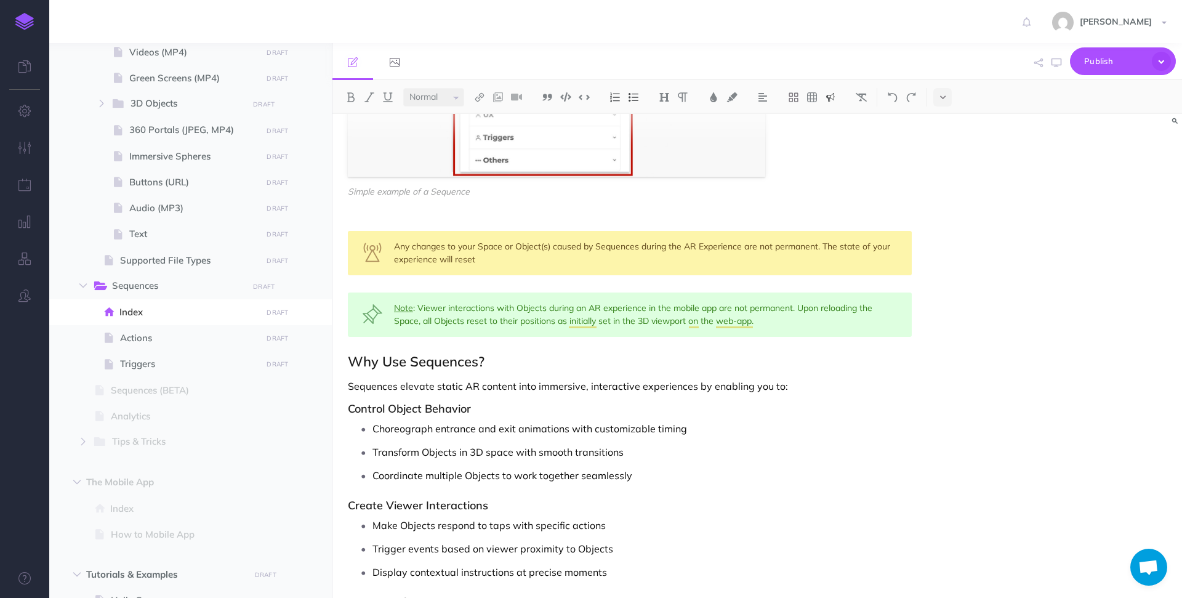
click at [823, 249] on div "Any changes to your Space or Object(s) caused by Sequences during the AR Experi…" at bounding box center [630, 253] width 564 height 44
drag, startPoint x: 730, startPoint y: 260, endPoint x: 881, endPoint y: 261, distance: 150.3
click at [881, 262] on div "Any changes to your Space or Object(s) caused by Sequences during the AR Experi…" at bounding box center [630, 253] width 564 height 44
click at [785, 317] on div "Note : Viewer interactions with Objects during an AR experience in the mobile a…" at bounding box center [630, 315] width 564 height 44
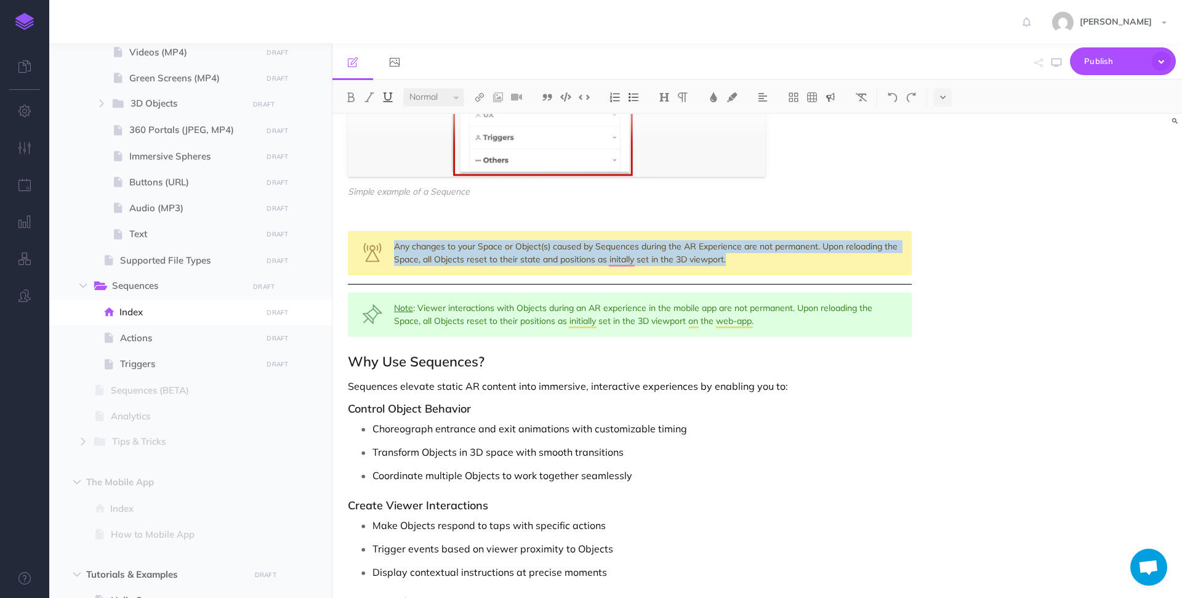
drag, startPoint x: 785, startPoint y: 317, endPoint x: 777, endPoint y: 317, distance: 7.4
click at [404, 315] on div "Note : Viewer interactions with Objects during an AR experience in the mobile a…" at bounding box center [630, 315] width 564 height 44
click at [405, 315] on div "Note : Viewer interactions with Objects during an AR experience in the mobile a…" at bounding box center [630, 315] width 564 height 44
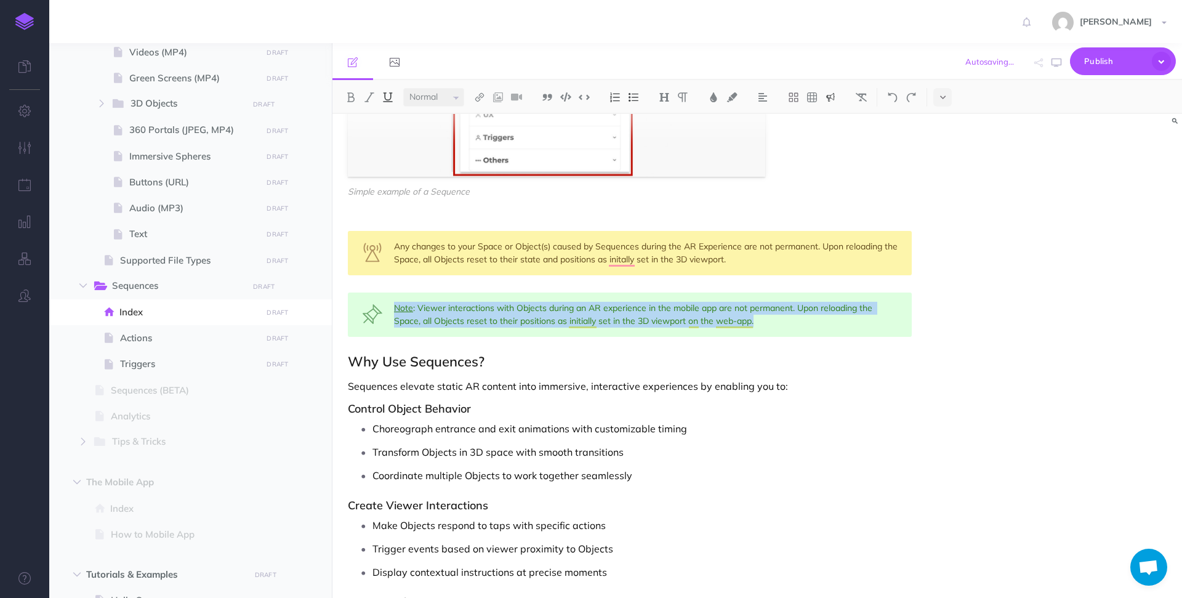
click at [405, 315] on div "Note : Viewer interactions with Objects during an AR experience in the mobile a…" at bounding box center [630, 315] width 564 height 44
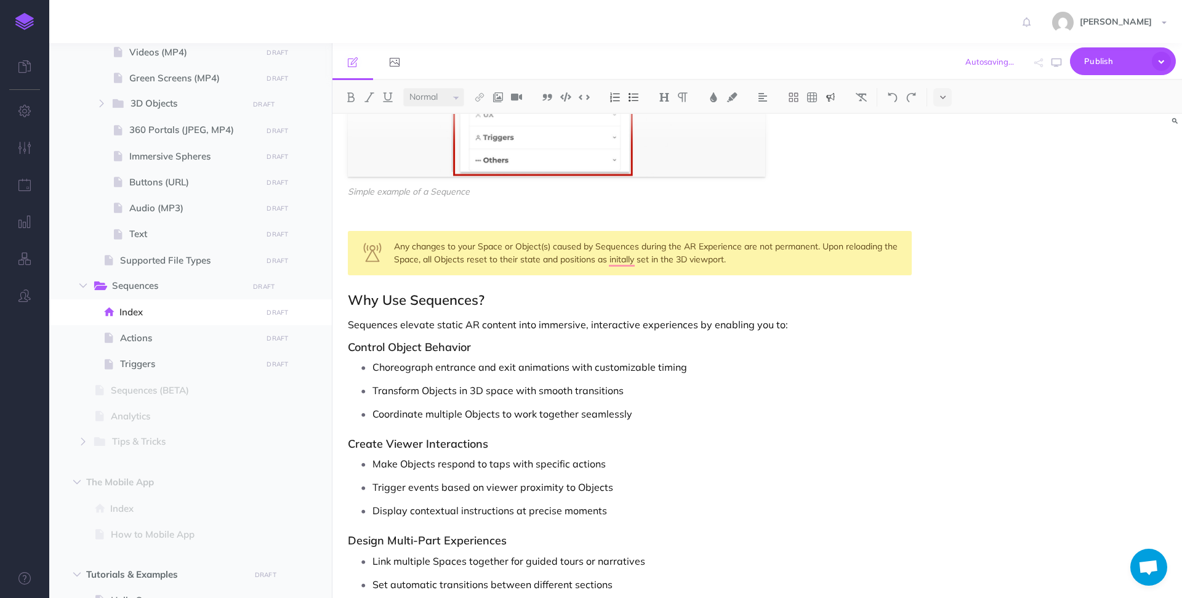
click at [397, 247] on div "Any changes to your Space or Object(s) caused by Sequences during the AR Experi…" at bounding box center [630, 253] width 564 height 44
drag, startPoint x: 414, startPoint y: 247, endPoint x: 384, endPoint y: 247, distance: 30.2
click at [384, 247] on div "Note: Any changes to your Space or Object(s) caused by Sequences during the AR …" at bounding box center [630, 253] width 564 height 44
click at [357, 95] on button at bounding box center [351, 97] width 18 height 18
click at [386, 95] on img at bounding box center [387, 97] width 11 height 10
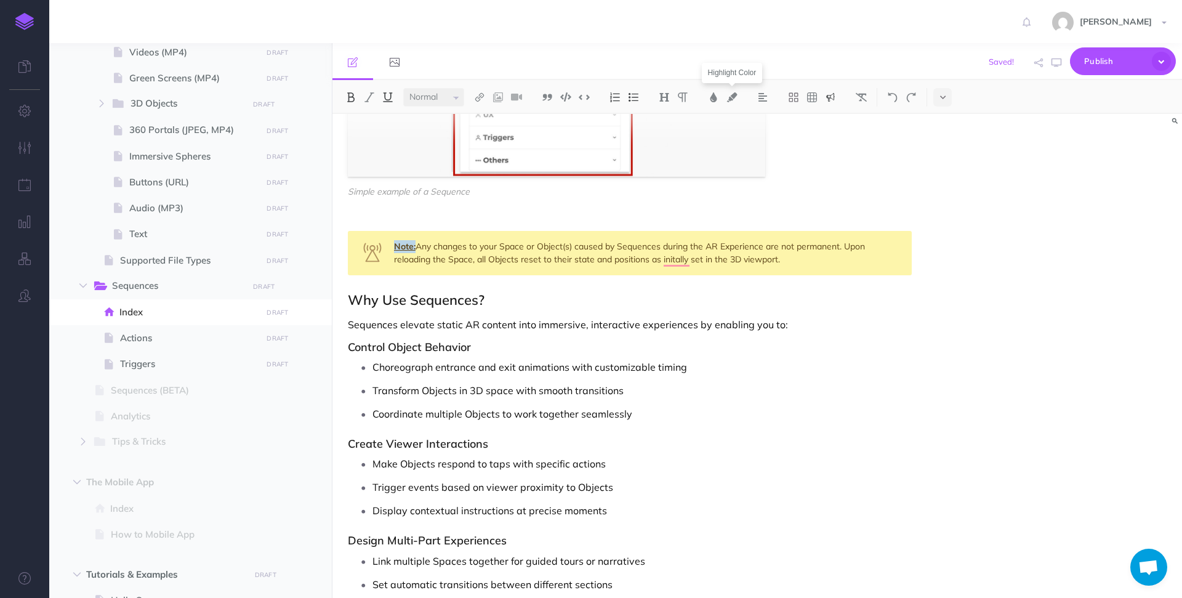
click at [838, 92] on button at bounding box center [831, 97] width 18 height 18
click at [833, 118] on img at bounding box center [830, 119] width 11 height 10
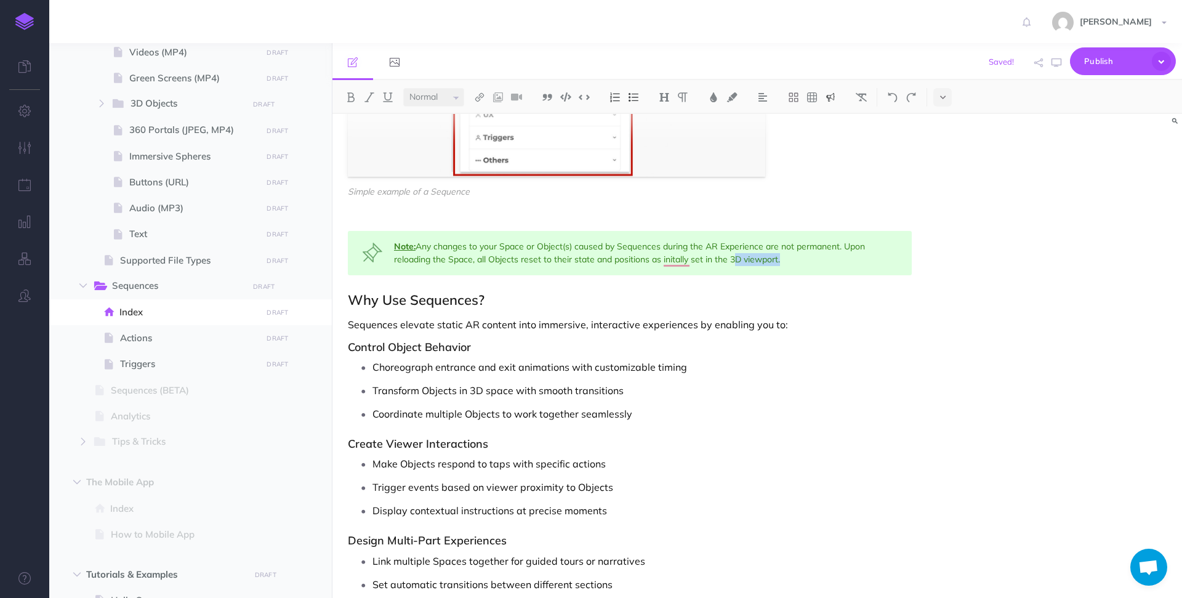
drag, startPoint x: 780, startPoint y: 259, endPoint x: 732, endPoint y: 259, distance: 47.4
click at [732, 259] on div "Note: Any changes to your Space or Object(s) caused by Sequences during the AR …" at bounding box center [630, 253] width 564 height 44
click at [476, 94] on img at bounding box center [479, 97] width 11 height 10
click at [482, 137] on icon at bounding box center [480, 137] width 10 height 9
select select
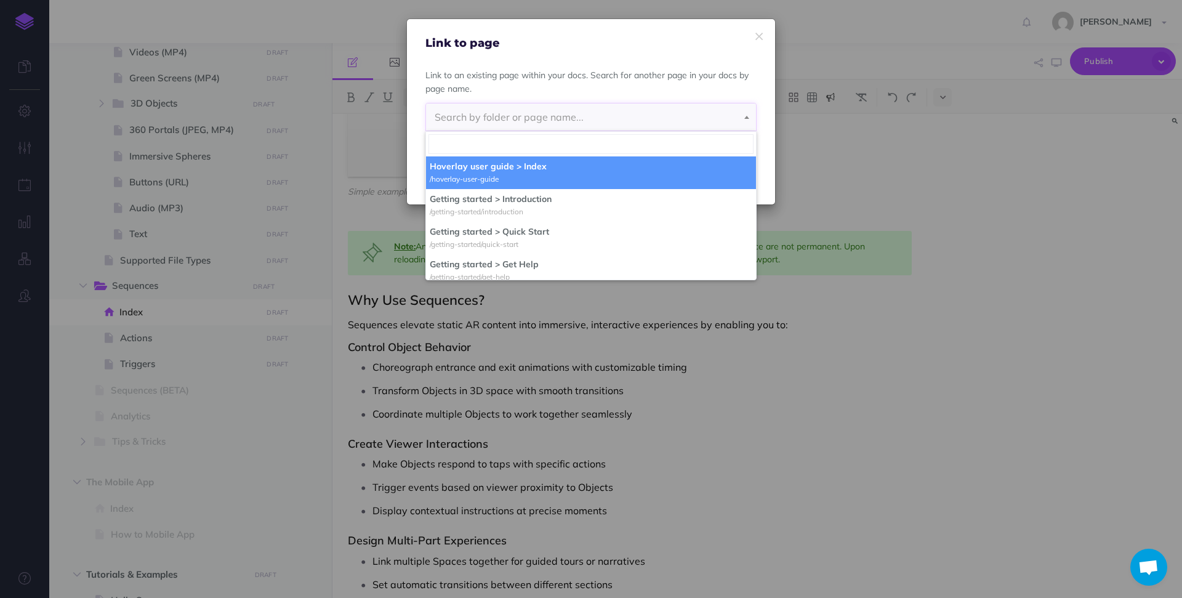
click at [497, 108] on span "Search by folder or page name..." at bounding box center [591, 116] width 330 height 27
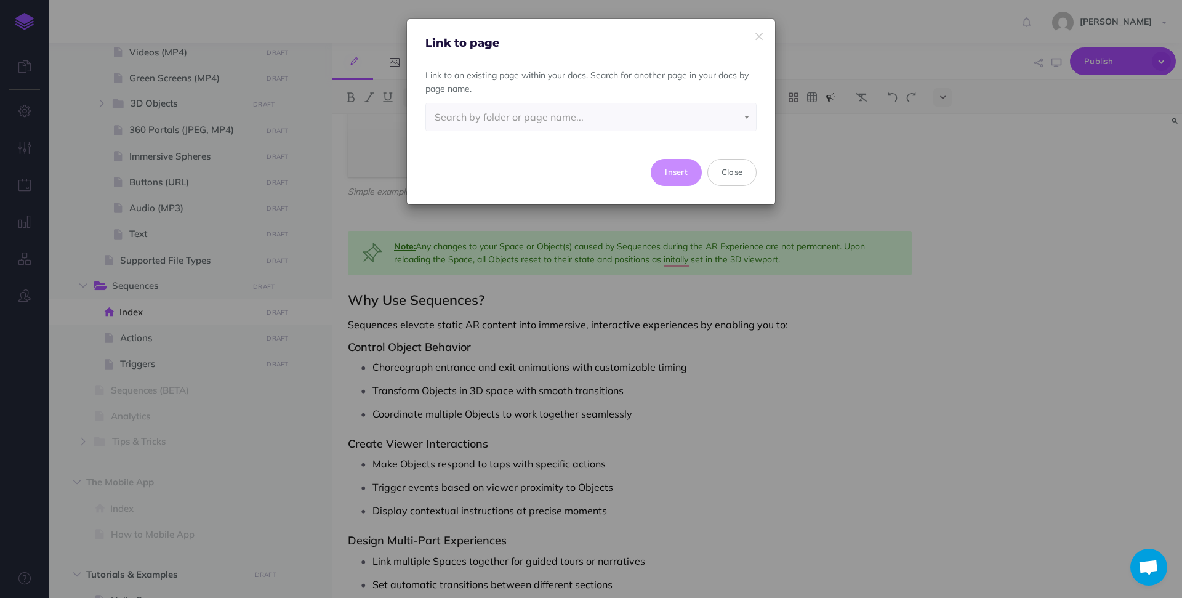
click at [497, 108] on span "Search by folder or page name..." at bounding box center [591, 116] width 330 height 27
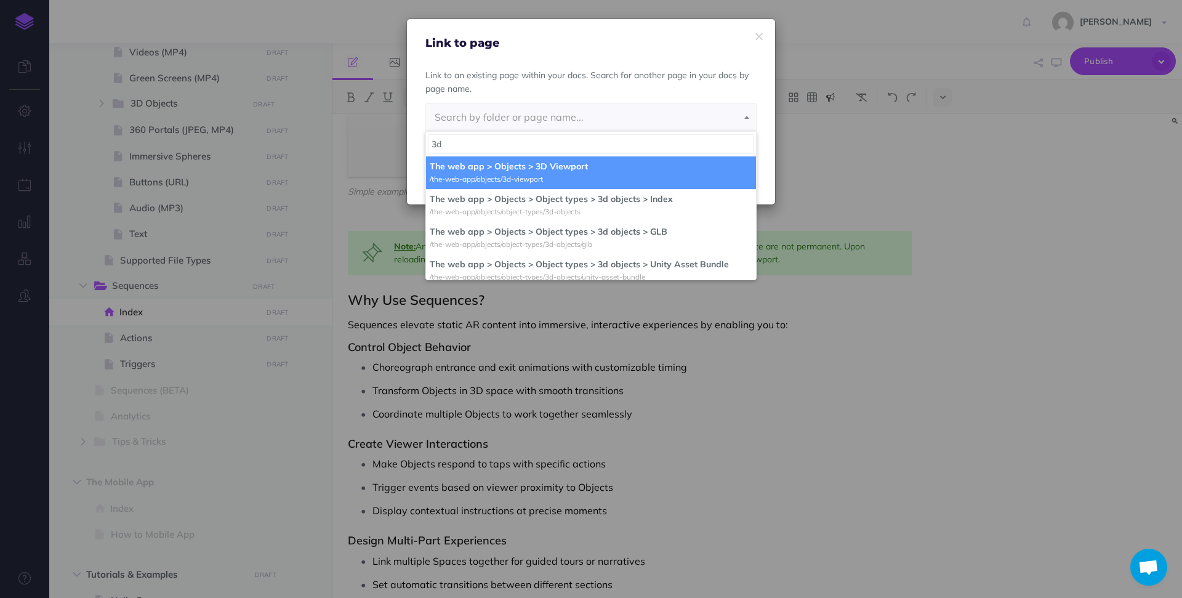
type input "3d"
select select "2W9-SY4O-BPU-T1O"
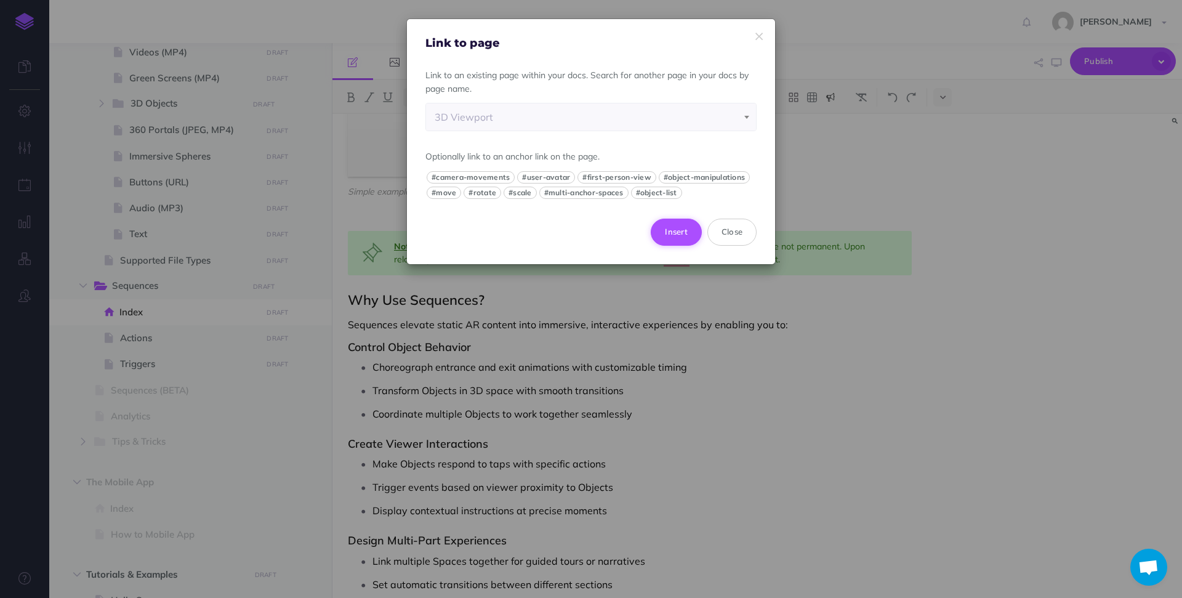
click at [660, 239] on button "Insert" at bounding box center [676, 232] width 51 height 27
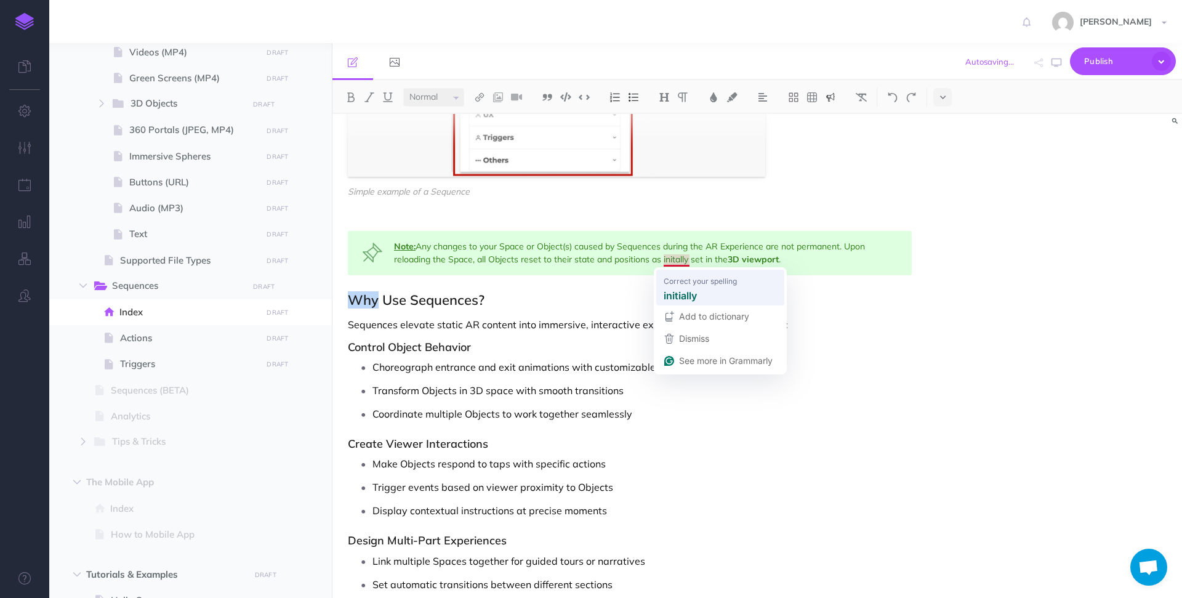
click at [679, 277] on div "SEQUENCES What Are Sequences? Sequences is [PERSON_NAME]'s powerful animation a…" at bounding box center [630, 503] width 595 height 2279
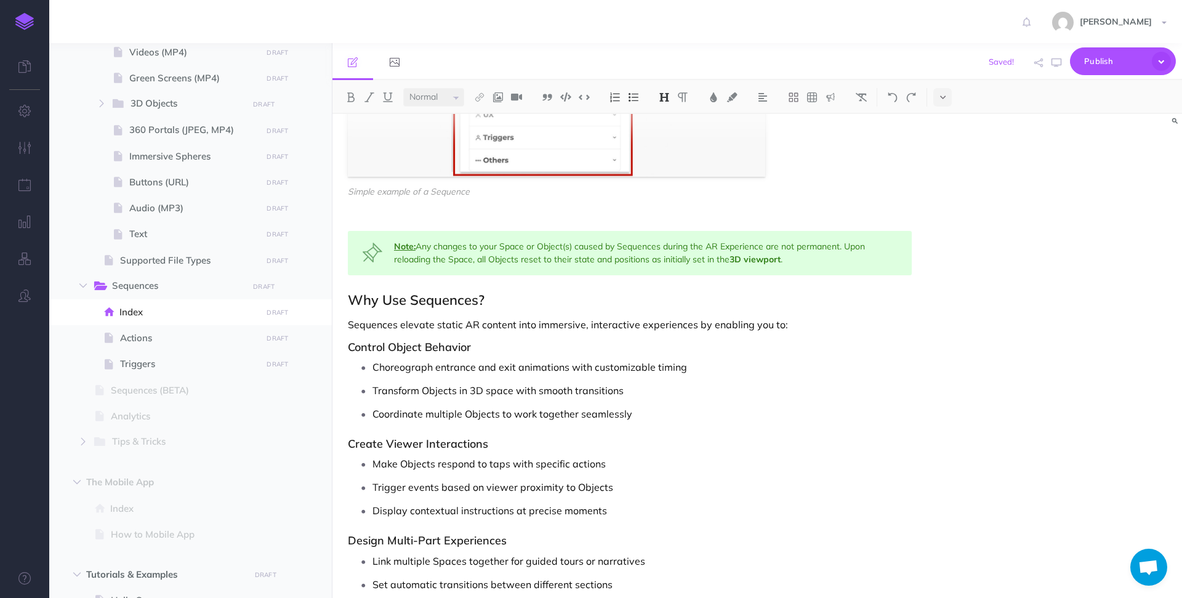
click at [677, 282] on div "SEQUENCES What Are Sequences? Sequences is [PERSON_NAME]'s powerful animation a…" at bounding box center [630, 503] width 595 height 2279
click at [140, 342] on span "Actions" at bounding box center [189, 338] width 138 height 15
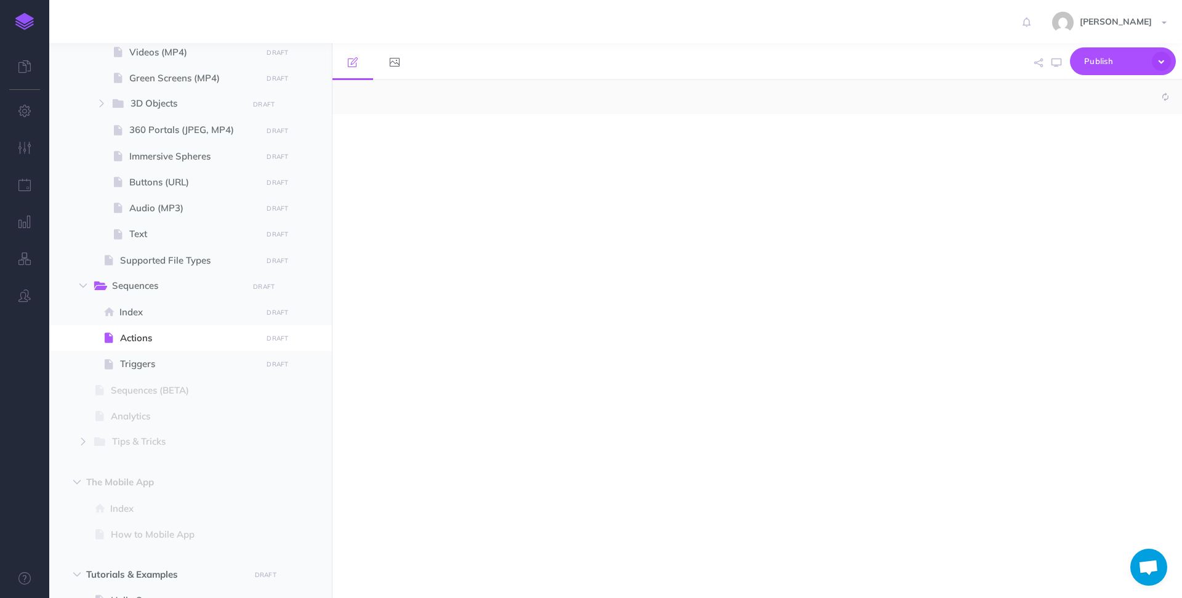
select select "null"
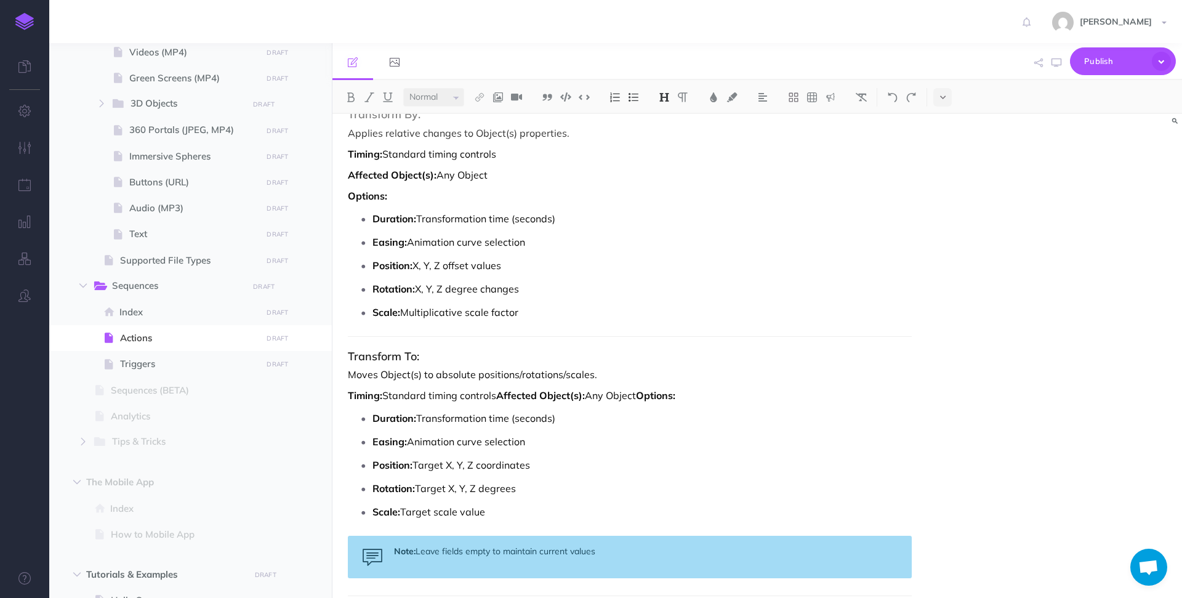
scroll to position [4864, 0]
click at [503, 388] on strong "Affected Object(s):" at bounding box center [540, 394] width 89 height 12
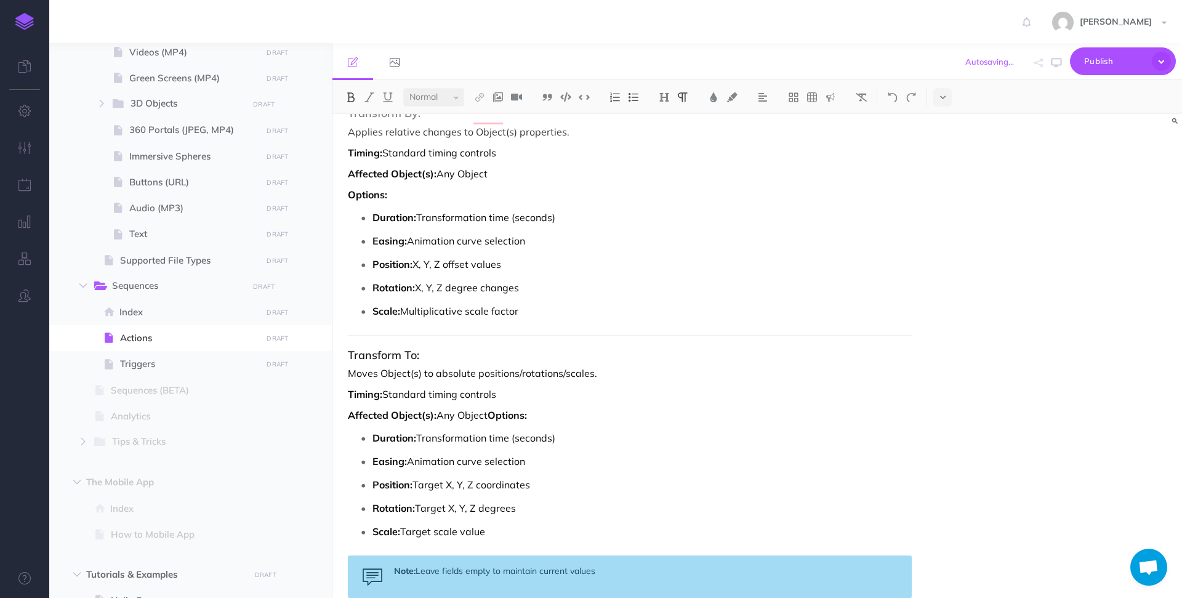
click at [491, 409] on strong "Options:" at bounding box center [507, 415] width 39 height 12
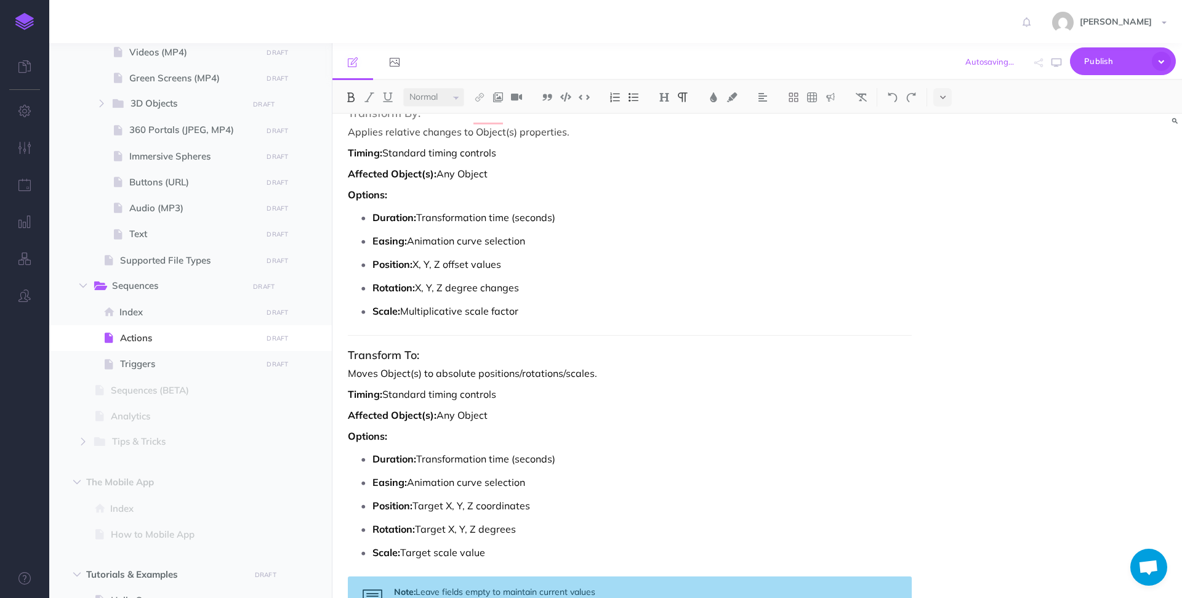
scroll to position [4892, 0]
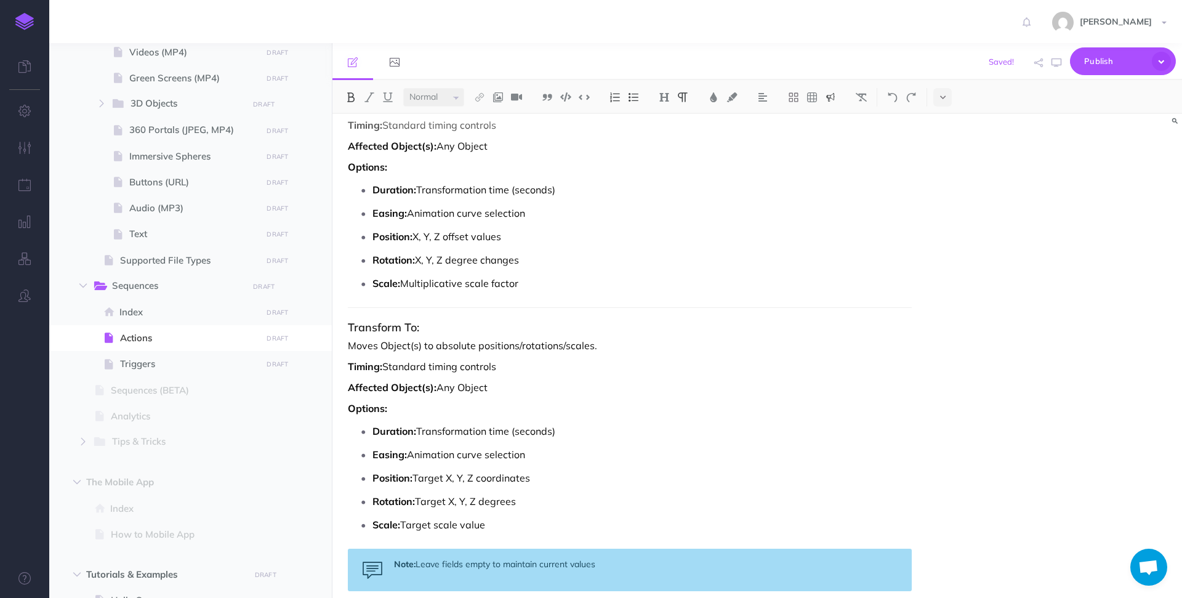
click at [825, 96] on button at bounding box center [831, 97] width 18 height 18
click at [621, 549] on div "Note: Leave fields empty to maintain current values" at bounding box center [630, 570] width 564 height 42
click at [829, 106] on div "Small Normal Large H1 H2 H3 H4" at bounding box center [758, 97] width 850 height 34
click at [830, 101] on img at bounding box center [830, 97] width 11 height 10
click at [830, 117] on img at bounding box center [830, 119] width 11 height 10
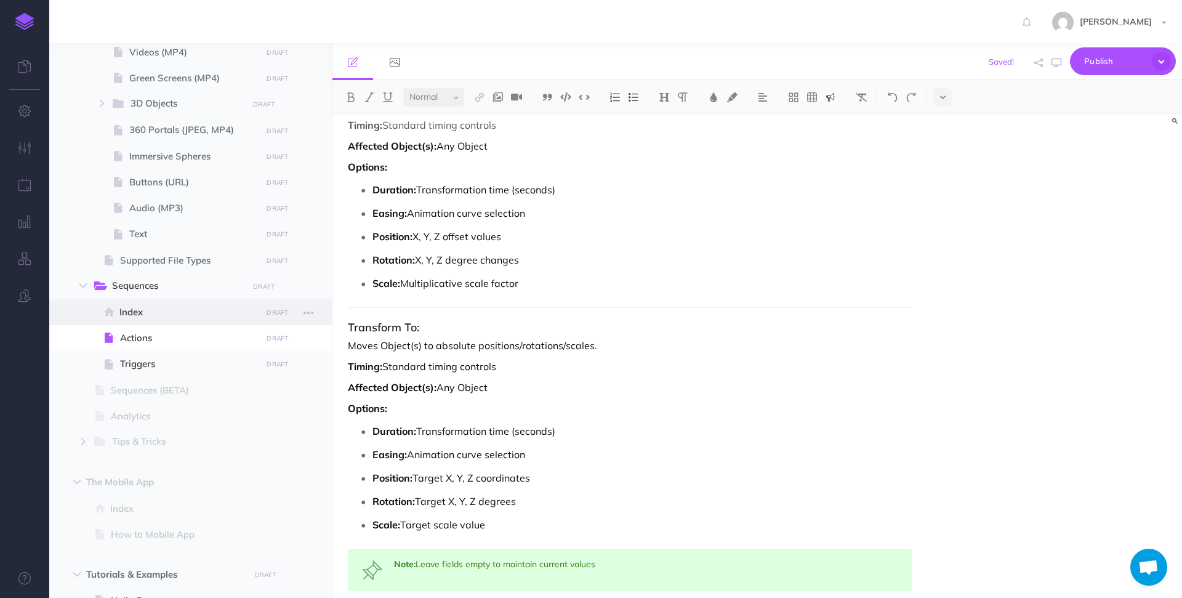
click at [106, 313] on icon at bounding box center [108, 311] width 9 height 9
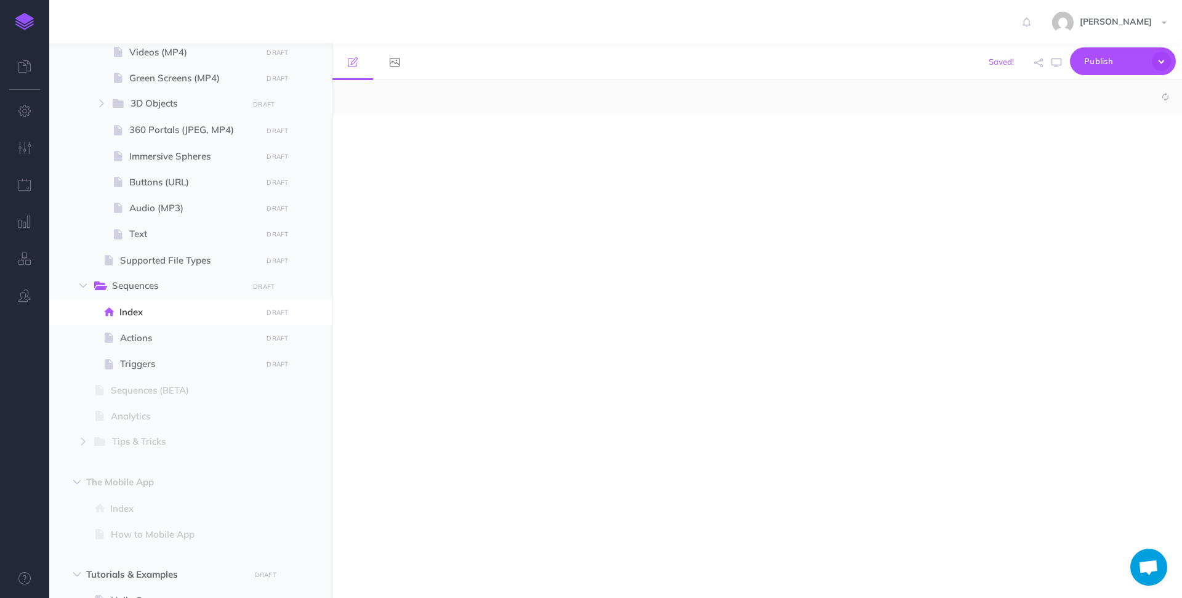
select select "null"
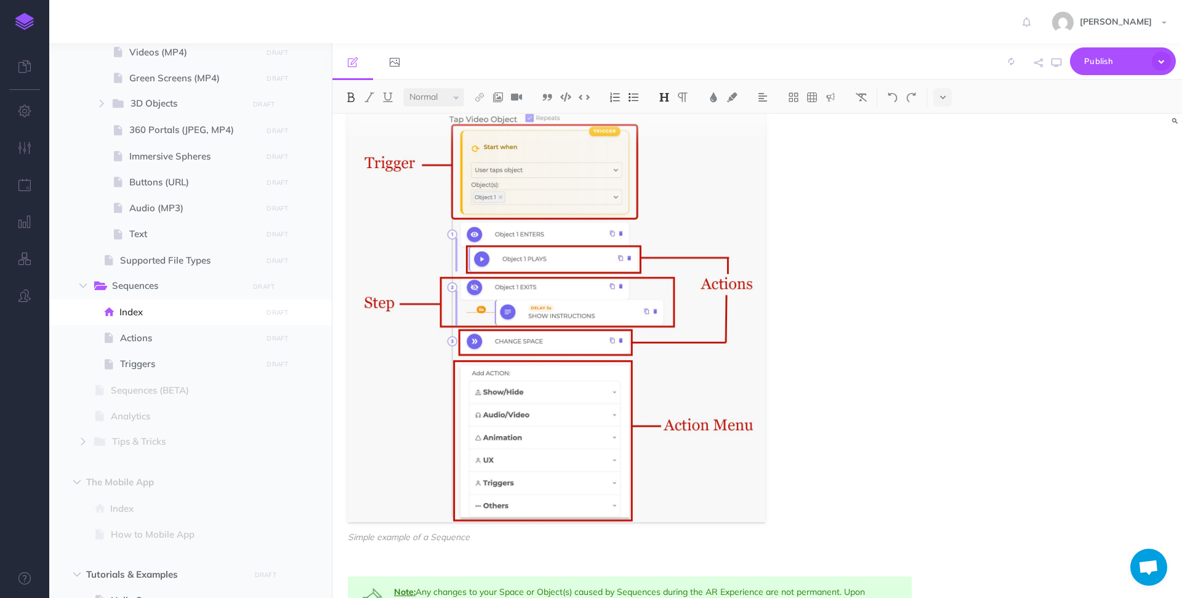
scroll to position [767, 0]
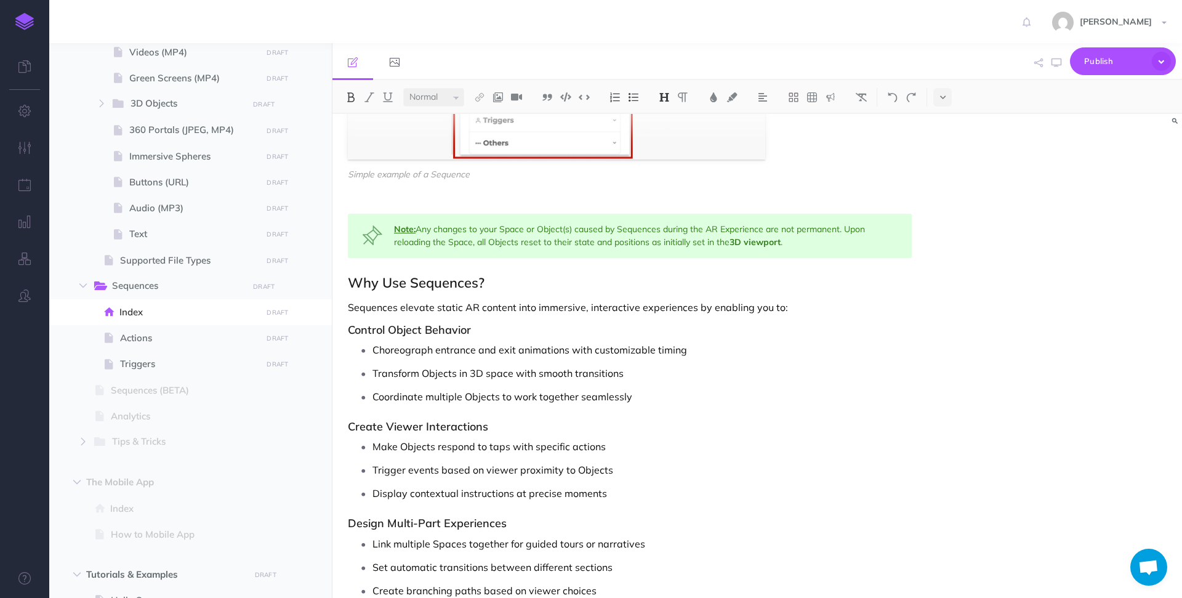
click at [403, 230] on u "Note:" at bounding box center [405, 229] width 22 height 11
drag, startPoint x: 415, startPoint y: 228, endPoint x: 384, endPoint y: 230, distance: 30.8
click at [384, 230] on div "Note: Any changes to your Space or Object(s) caused by Sequences during the AR …" at bounding box center [630, 236] width 564 height 44
click at [395, 99] on button at bounding box center [388, 97] width 18 height 18
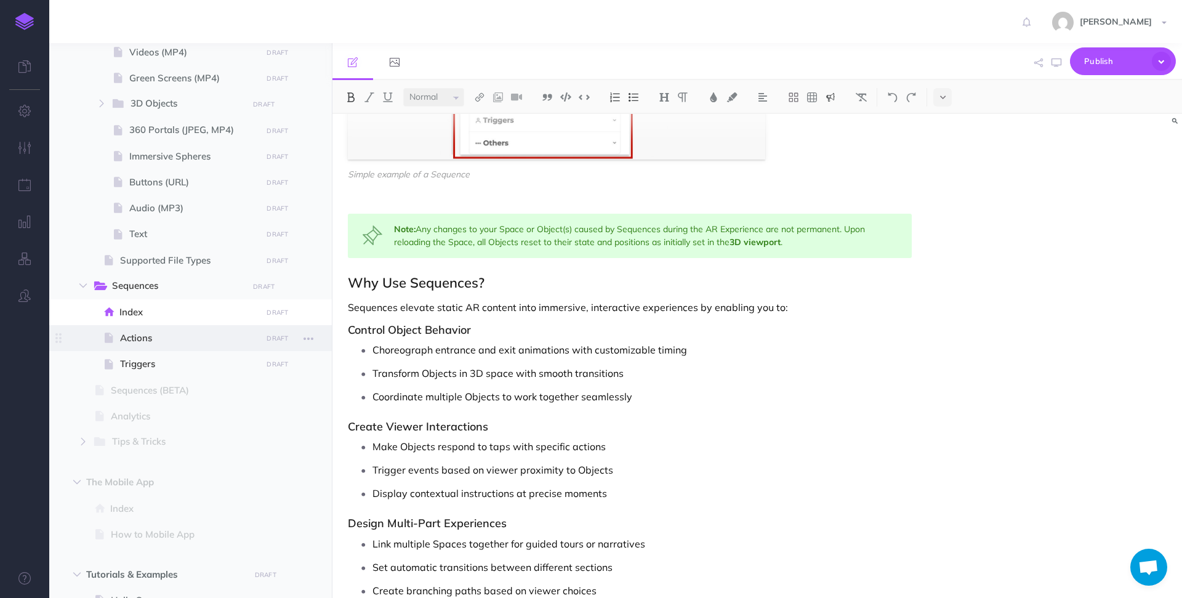
click at [163, 347] on span at bounding box center [190, 338] width 283 height 26
click at [132, 334] on span "Actions" at bounding box center [189, 338] width 138 height 15
click at [161, 336] on span "Actions" at bounding box center [189, 338] width 138 height 15
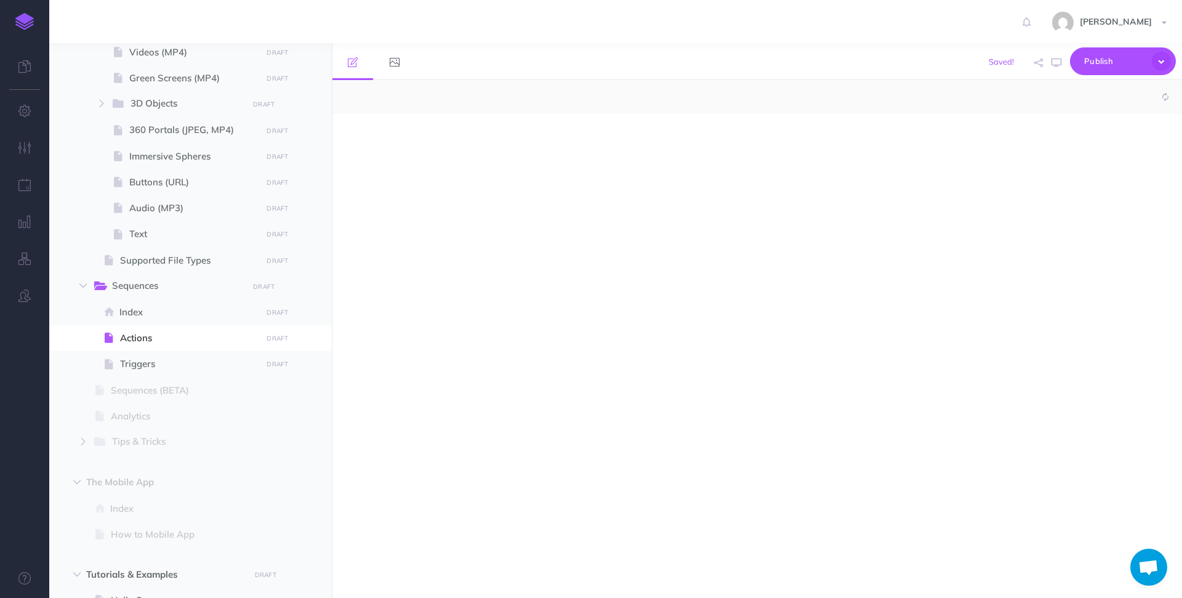
select select "null"
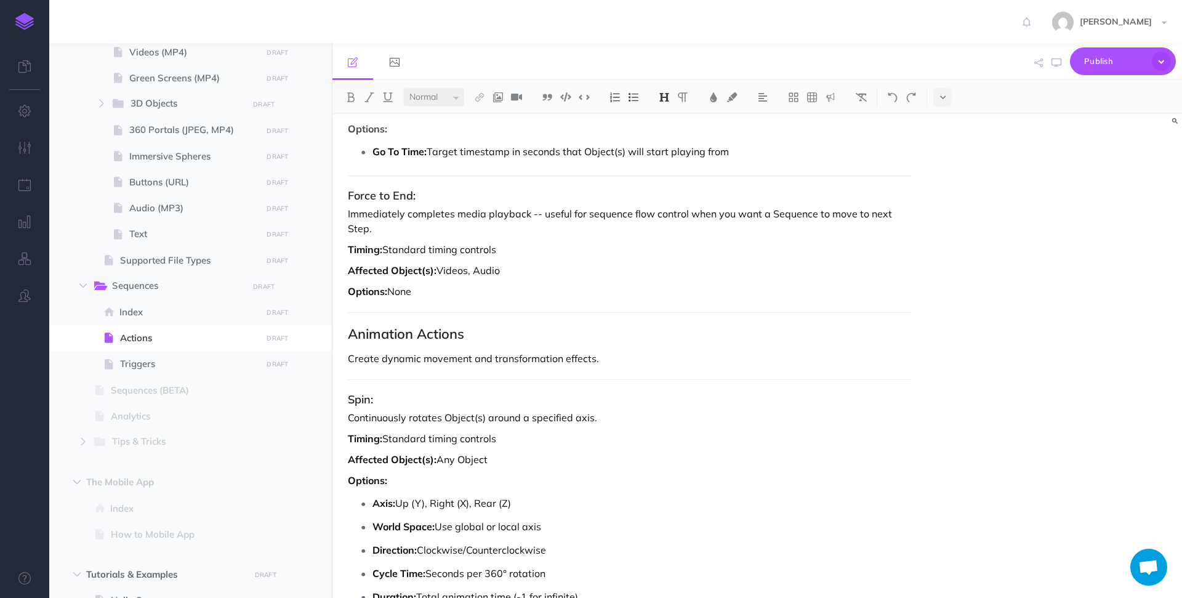
scroll to position [3736, 0]
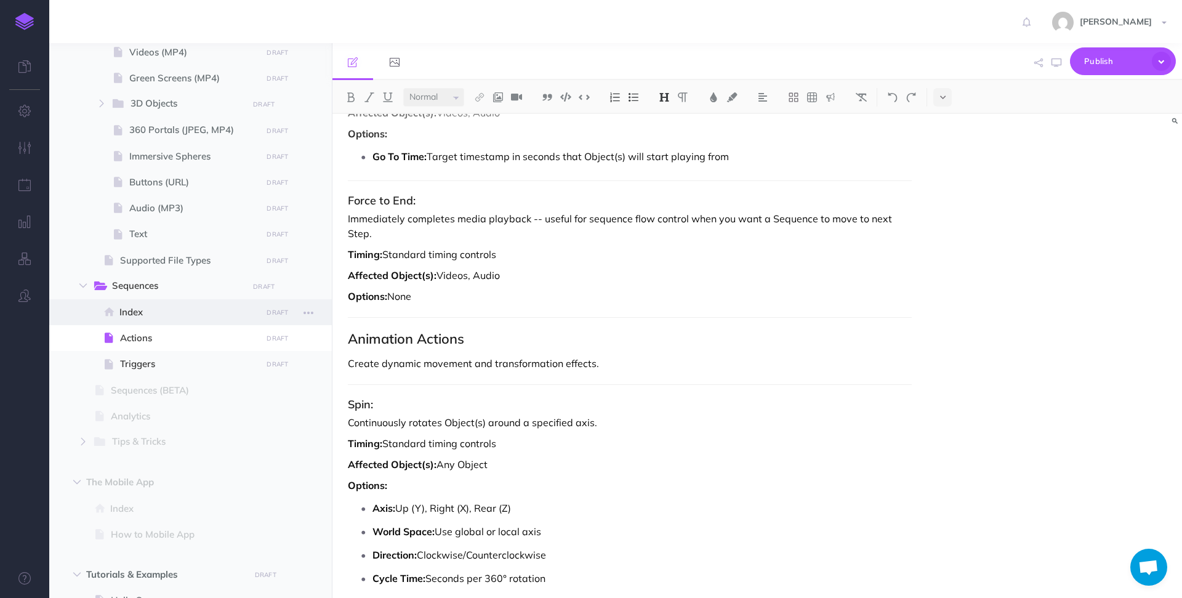
click at [158, 302] on span at bounding box center [190, 312] width 283 height 26
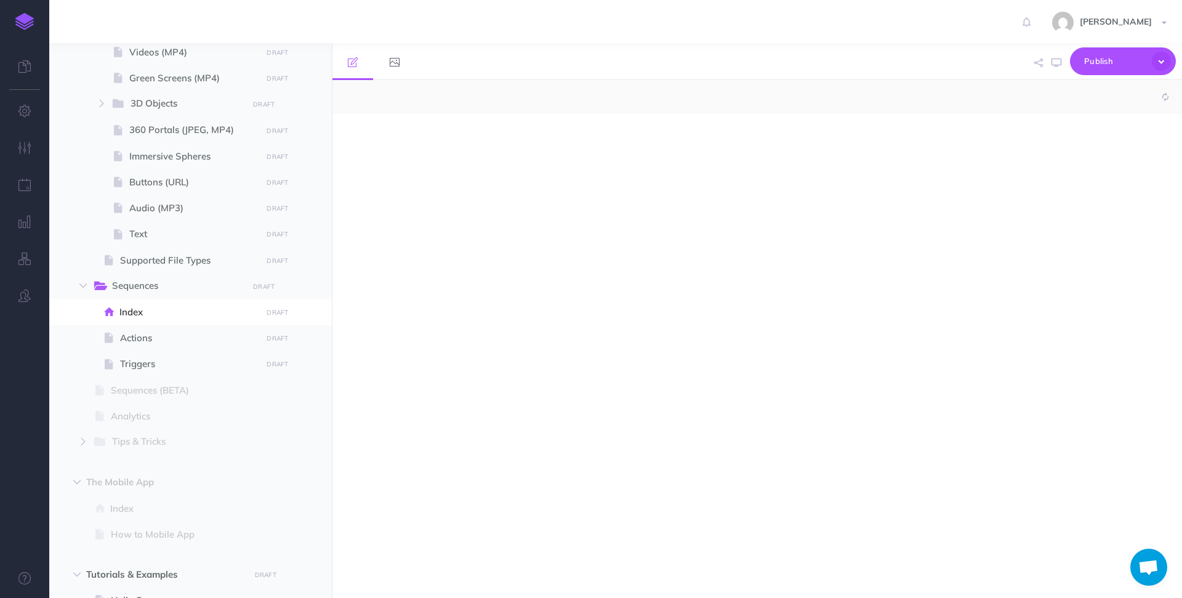
select select "null"
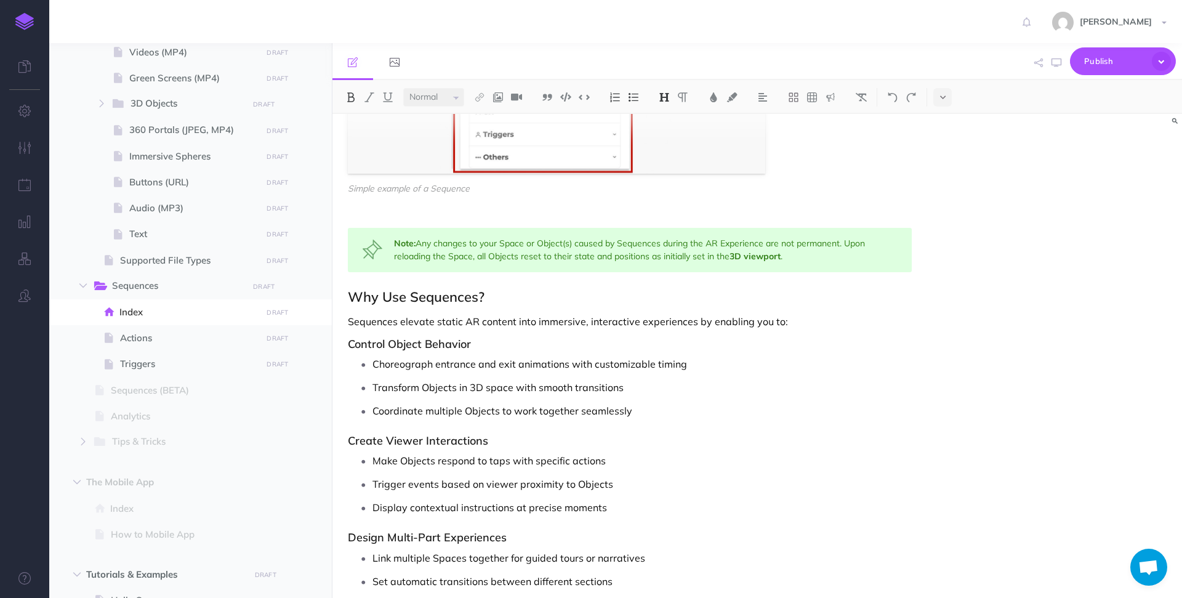
scroll to position [743, 0]
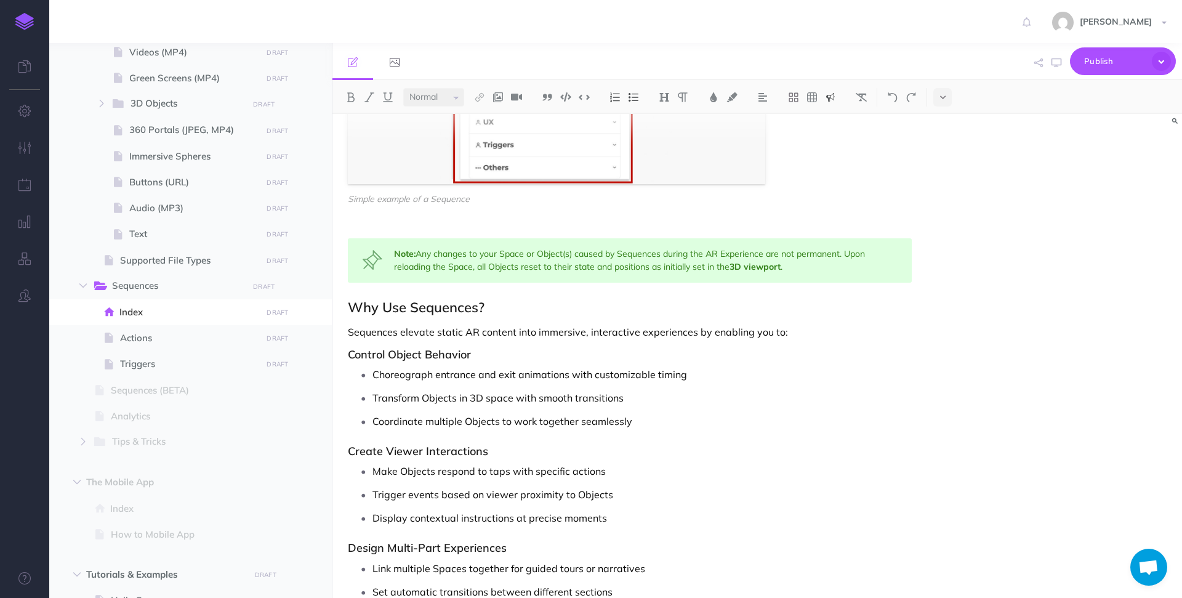
click at [789, 268] on div "Note: Any changes to your Space or Object(s) caused by Sequences during the AR …" at bounding box center [630, 260] width 564 height 44
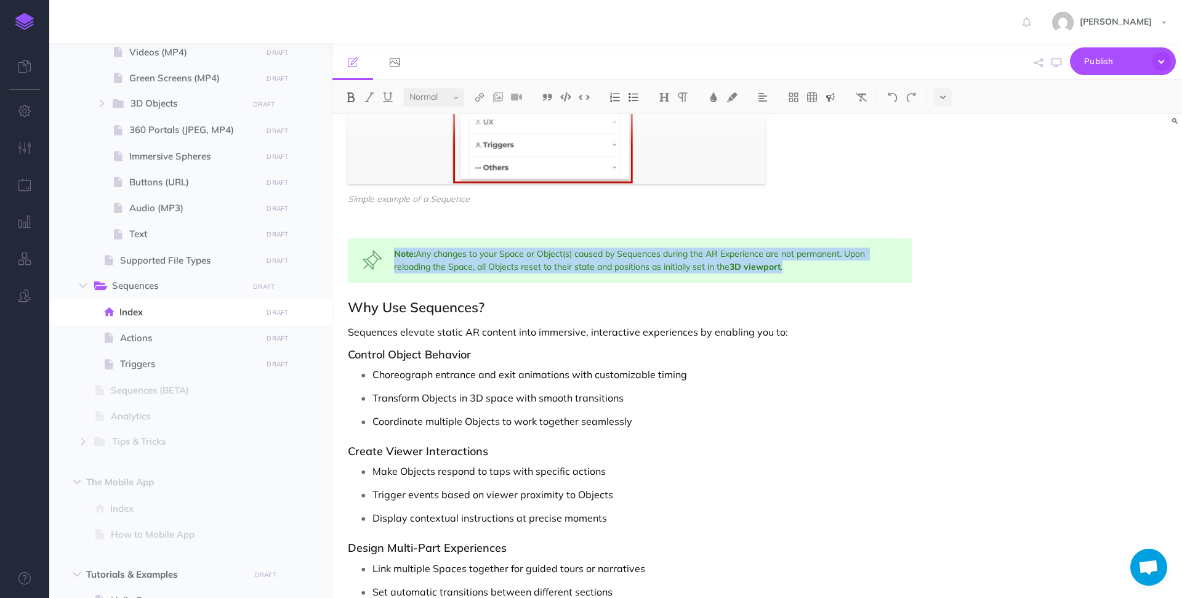
click at [789, 268] on div "Note: Any changes to your Space or Object(s) caused by Sequences during the AR …" at bounding box center [630, 260] width 564 height 44
copy div "Note: Any changes to your Space or Object(s) caused by Sequences during the AR …"
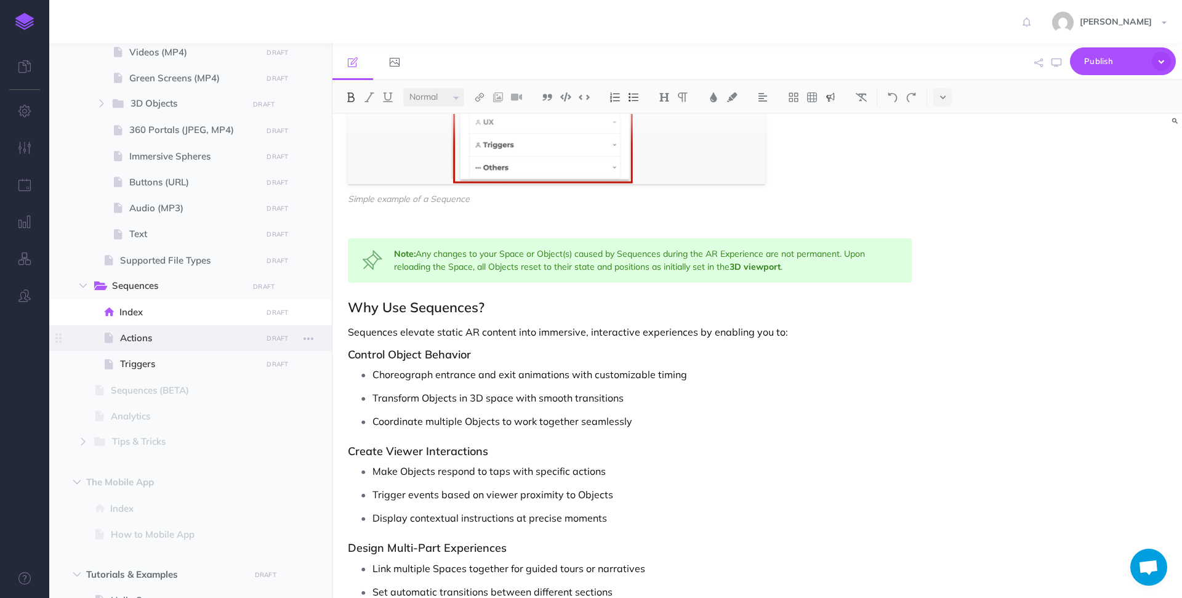
click at [183, 331] on span "Actions" at bounding box center [189, 338] width 138 height 15
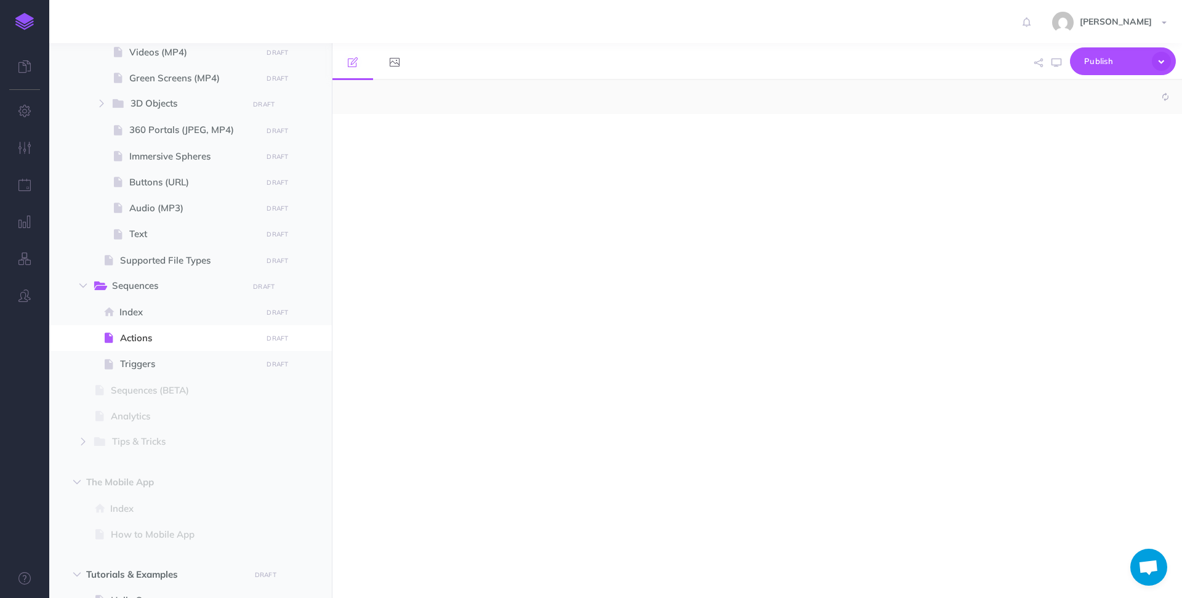
select select "null"
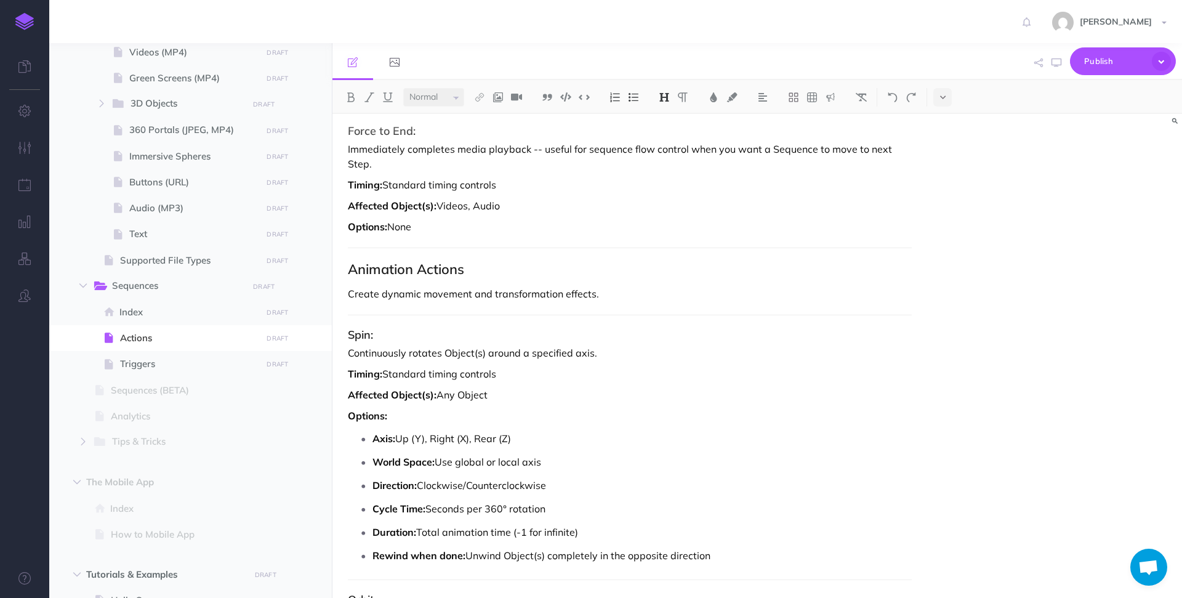
scroll to position [3799, 0]
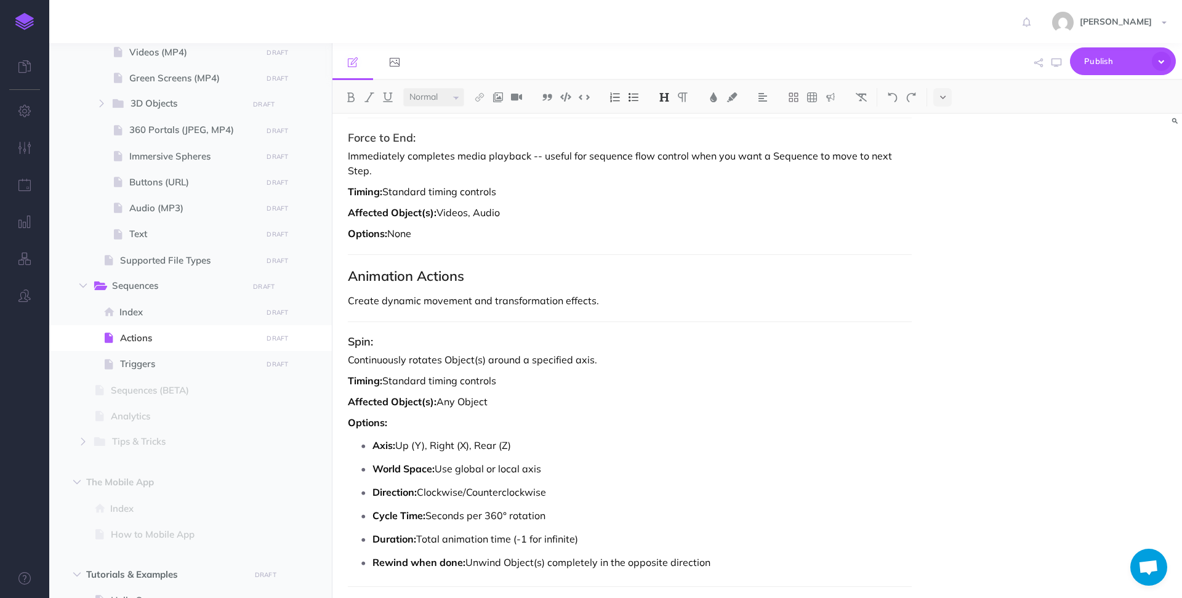
click at [625, 293] on p "Create dynamic movement and transformation effects." at bounding box center [630, 300] width 564 height 15
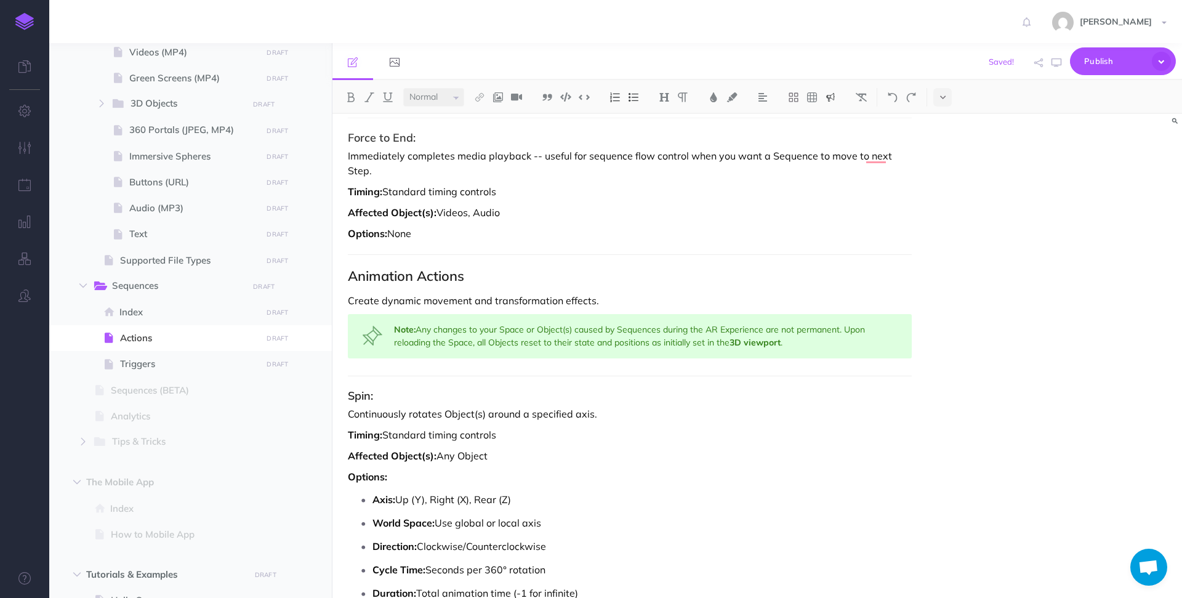
click at [575, 317] on div "Note: Any changes to your Space or Object(s) caused by Sequences during the AR …" at bounding box center [630, 336] width 564 height 44
click at [766, 315] on div "Note: Any changes to your Space or Object(s) caused by Sequences during the AR …" at bounding box center [630, 336] width 564 height 44
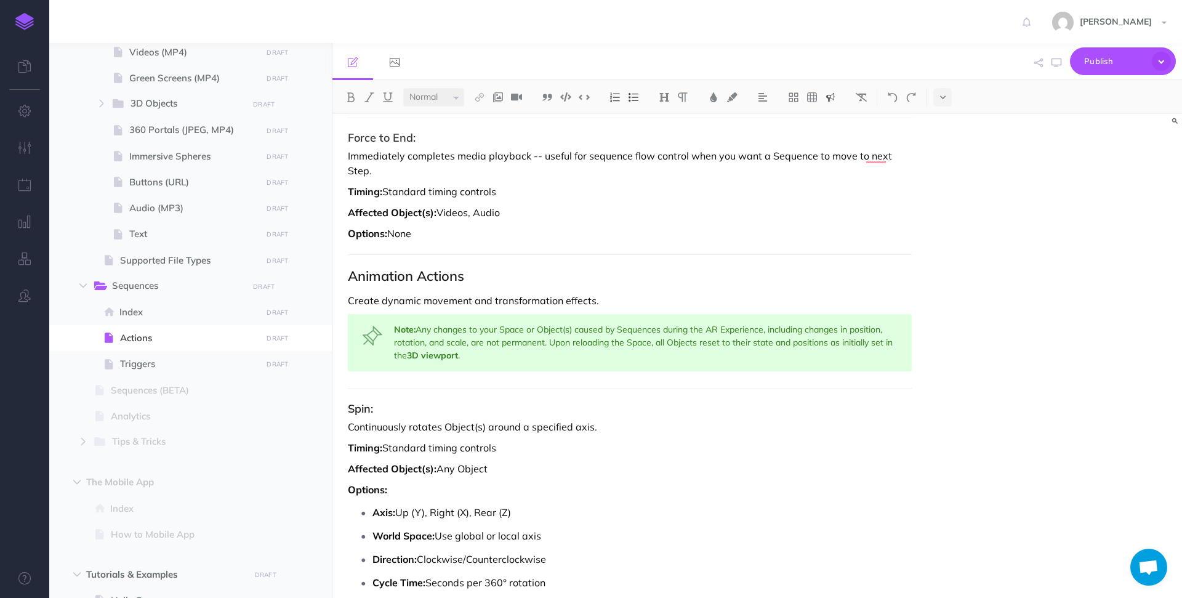
click at [777, 344] on div "Note: Any changes to your Space or Object(s) caused by Sequences during the AR …" at bounding box center [630, 342] width 564 height 57
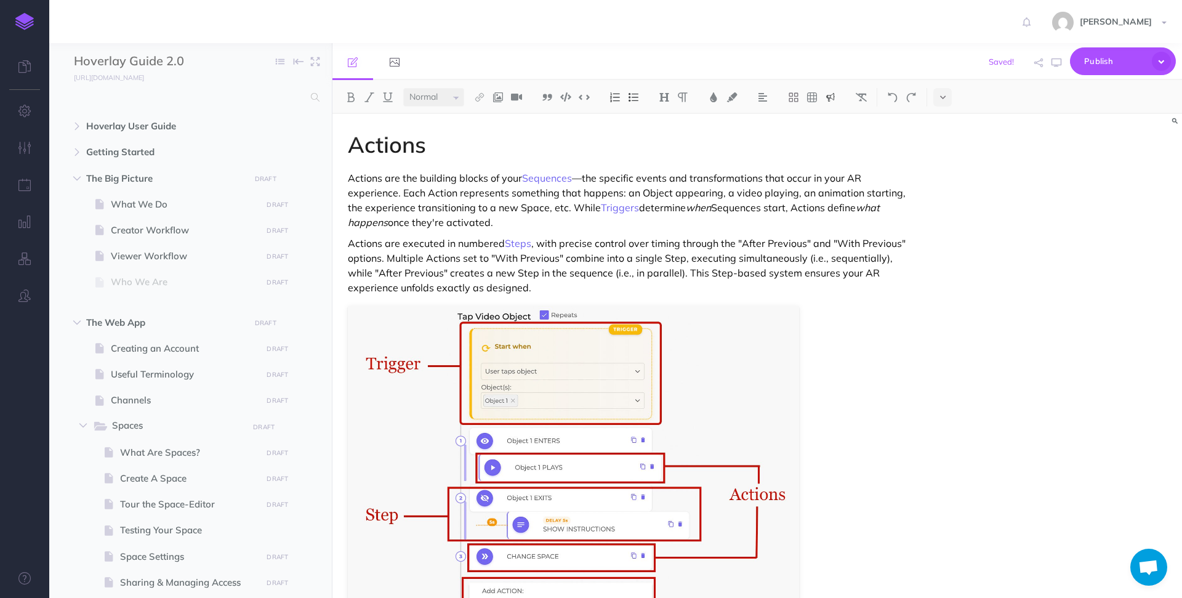
select select "null"
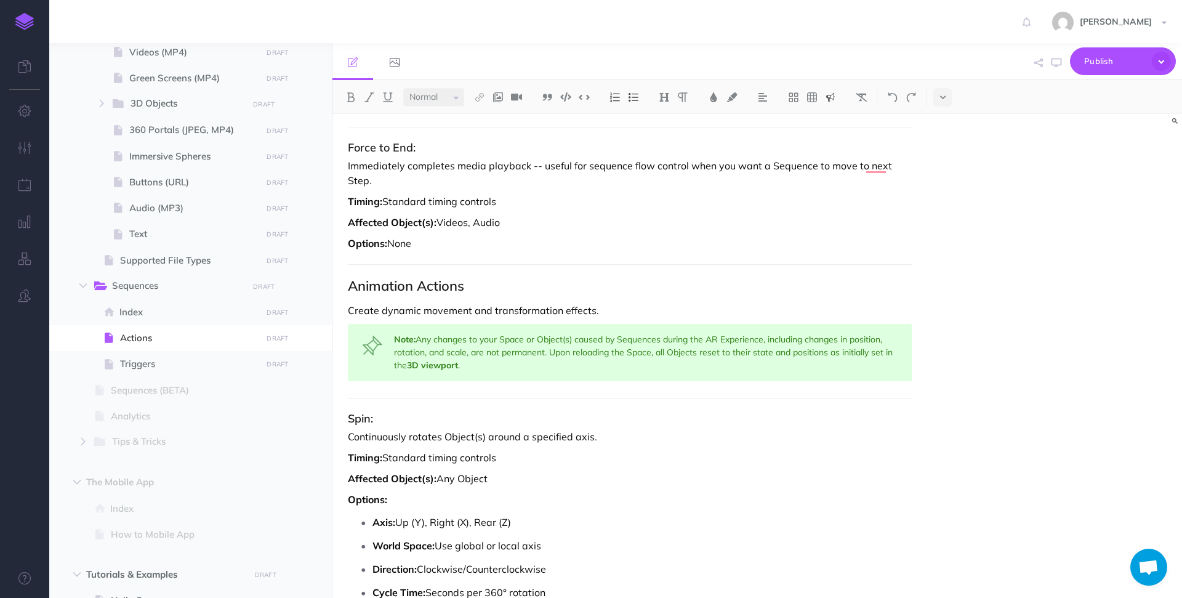
click at [882, 336] on div "Note: Any changes to your Space or Object(s) caused by Sequences during the AR …" at bounding box center [630, 352] width 564 height 57
click at [198, 312] on span "Index" at bounding box center [188, 312] width 139 height 15
click at [140, 315] on span "Index" at bounding box center [188, 312] width 139 height 15
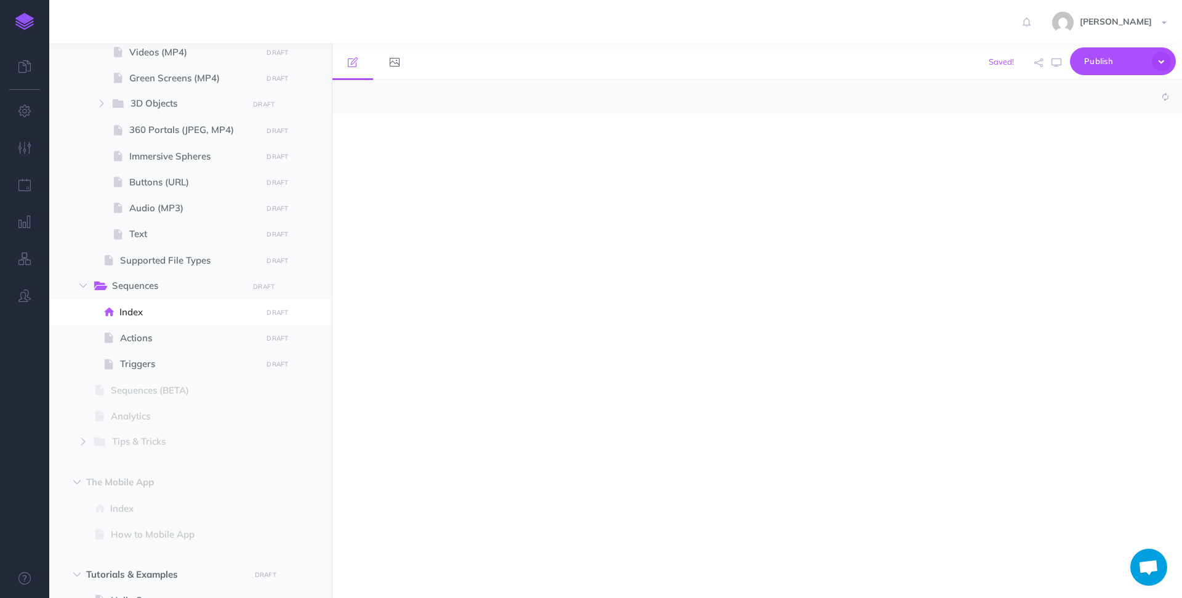
select select "null"
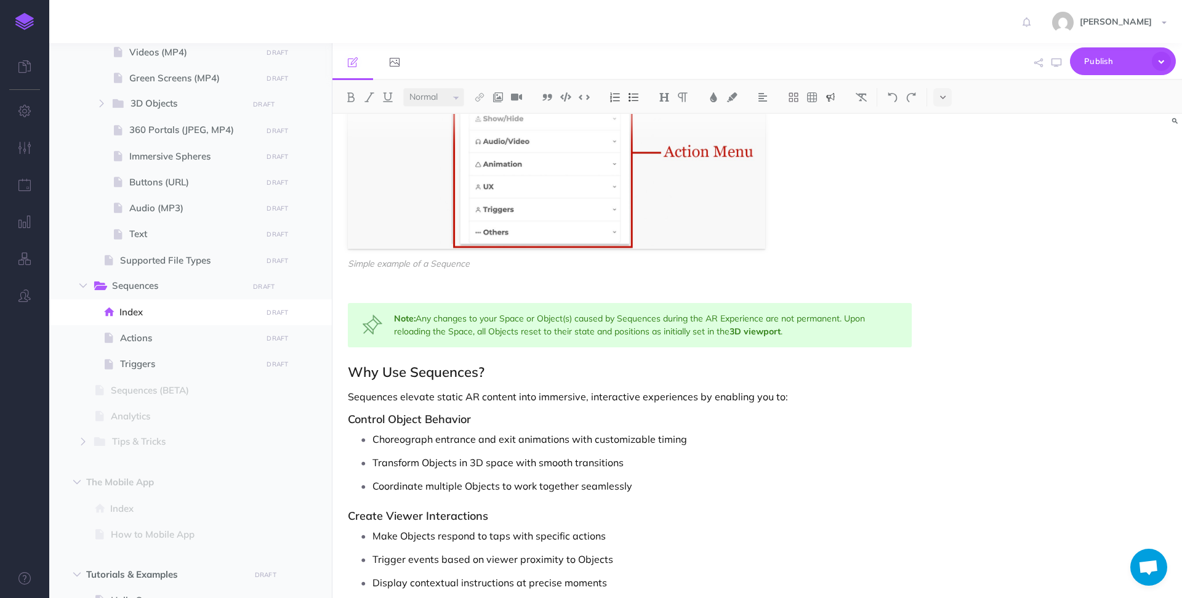
click at [708, 329] on div "Note: Any changes to your Space or Object(s) caused by Sequences during the AR …" at bounding box center [630, 325] width 564 height 44
click at [126, 339] on span "Actions" at bounding box center [189, 338] width 138 height 15
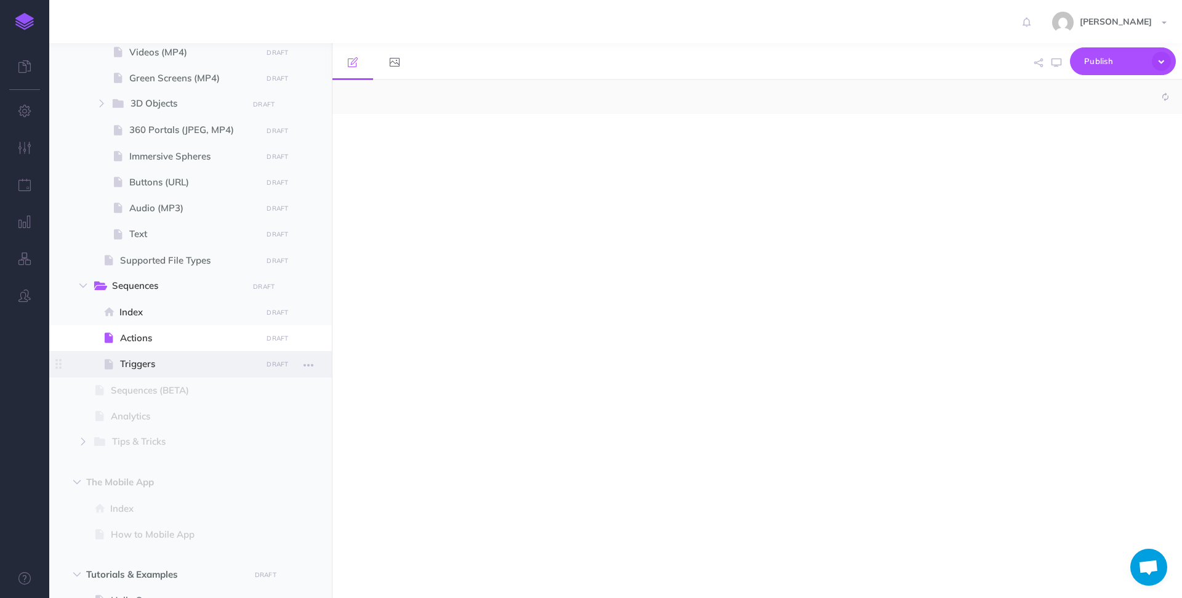
select select "null"
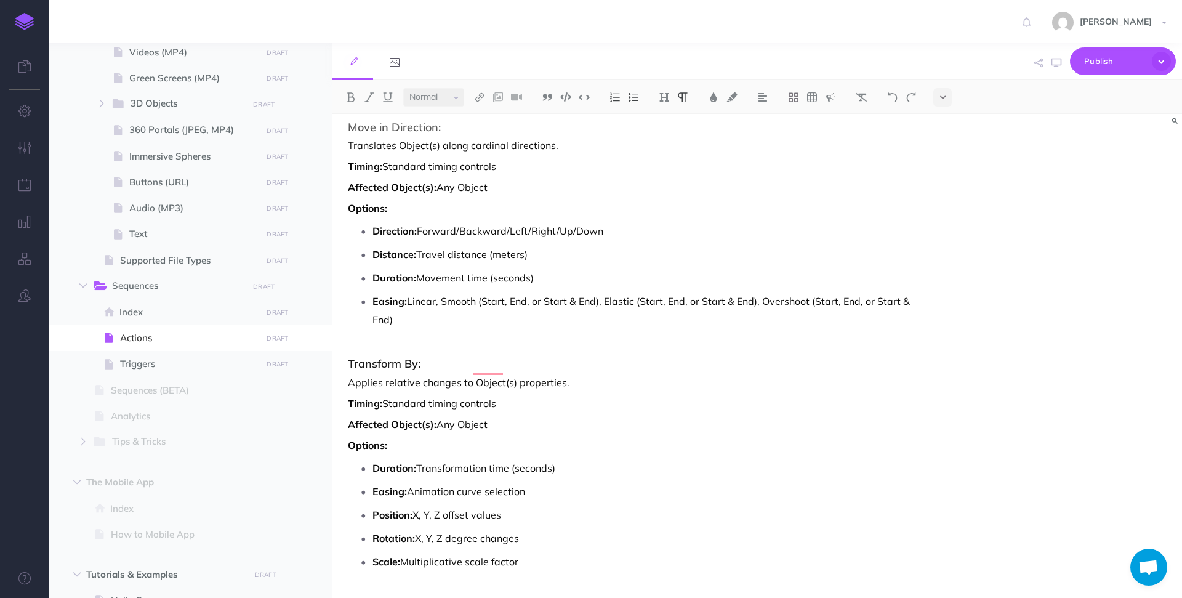
drag, startPoint x: 443, startPoint y: 300, endPoint x: 410, endPoint y: 291, distance: 33.8
click at [410, 292] on p "Easing: Linear, Smooth (Start, End, or Start & End), Elastic (Start, End, or St…" at bounding box center [642, 310] width 539 height 37
copy p "Linear, Smooth (Start, End, or Start & End), Elastic (Start, End, or Start & En…"
drag, startPoint x: 557, startPoint y: 472, endPoint x: 411, endPoint y: 477, distance: 146.0
click at [411, 482] on p "Easing: Animation curve selection" at bounding box center [642, 491] width 539 height 18
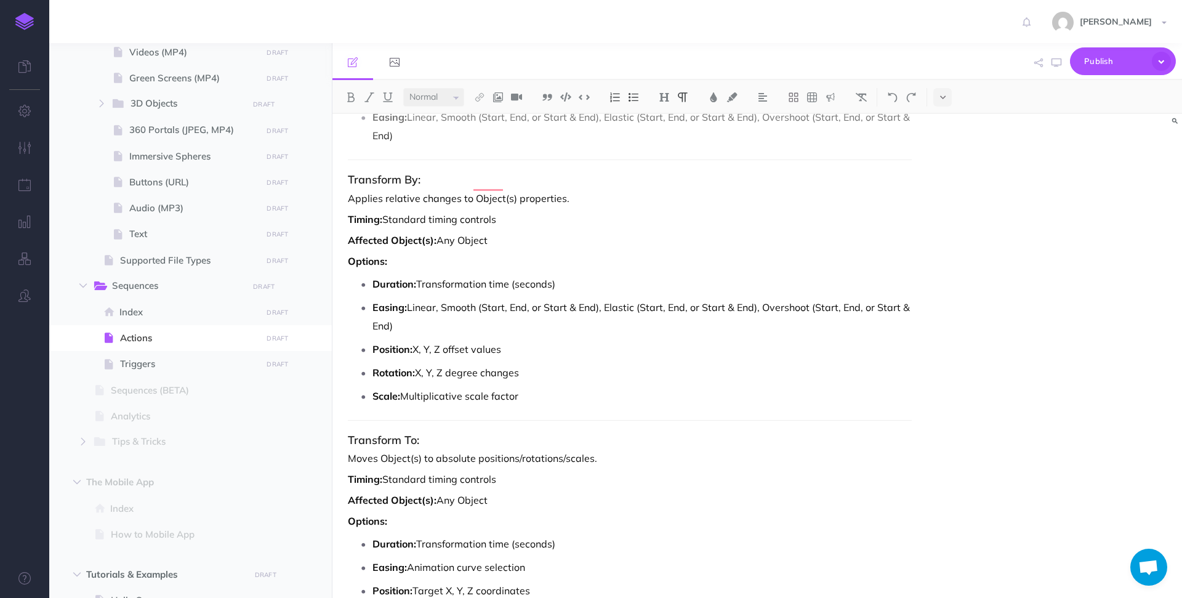
scroll to position [4872, 0]
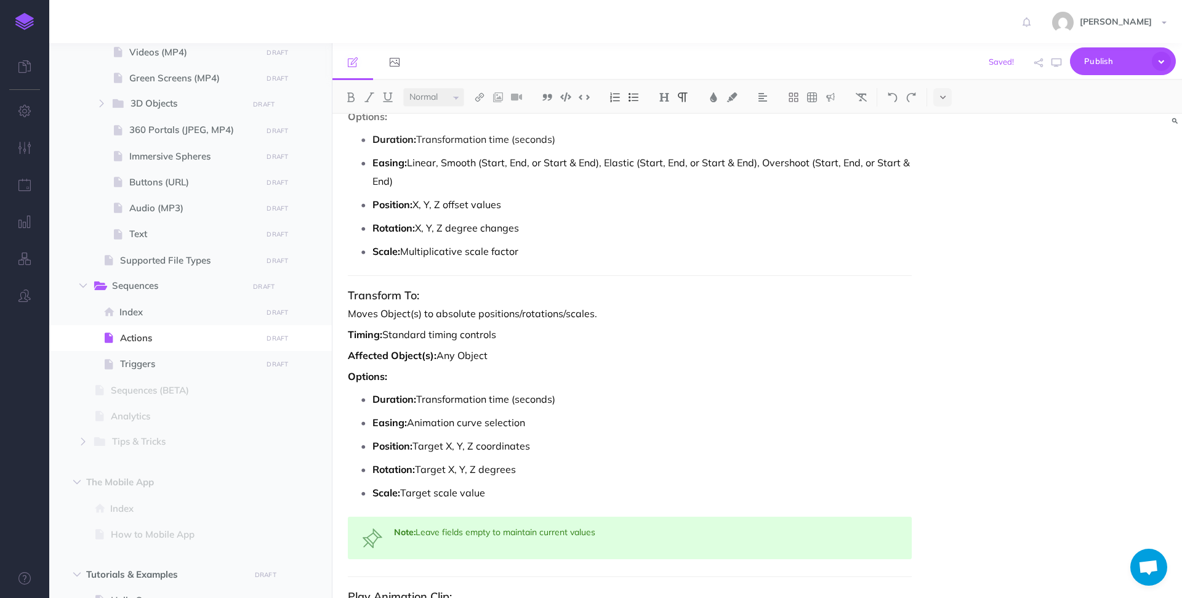
drag, startPoint x: 537, startPoint y: 408, endPoint x: 409, endPoint y: 412, distance: 128.1
click at [409, 413] on p "Easing: Animation curve selection" at bounding box center [642, 422] width 539 height 18
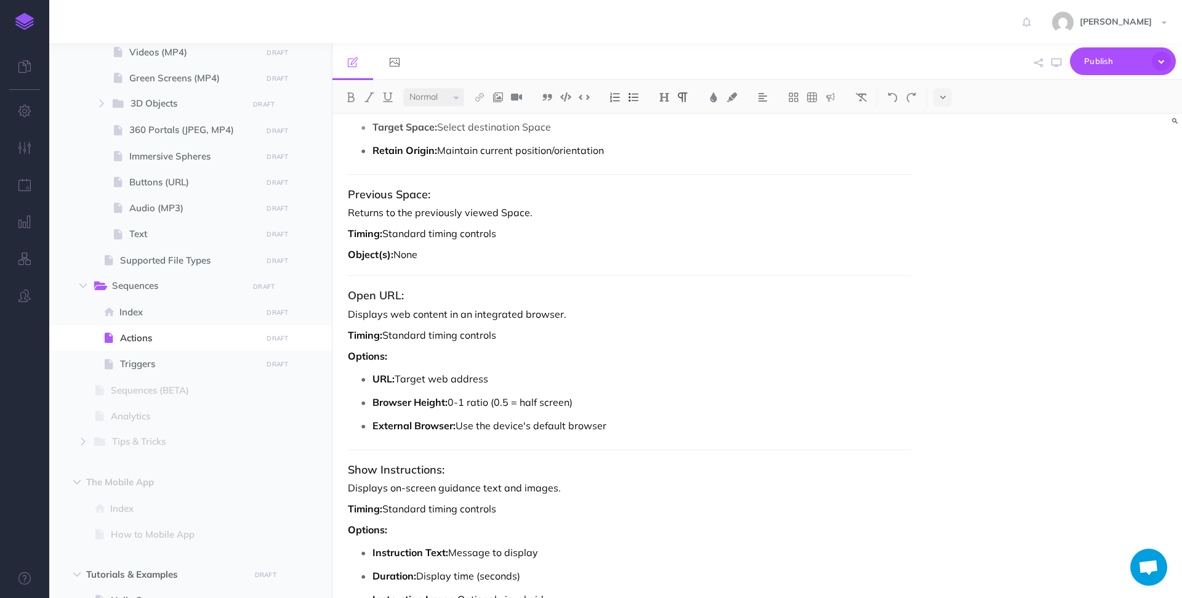
click at [624, 416] on p "External Browser: Use the device's default browser" at bounding box center [642, 425] width 539 height 18
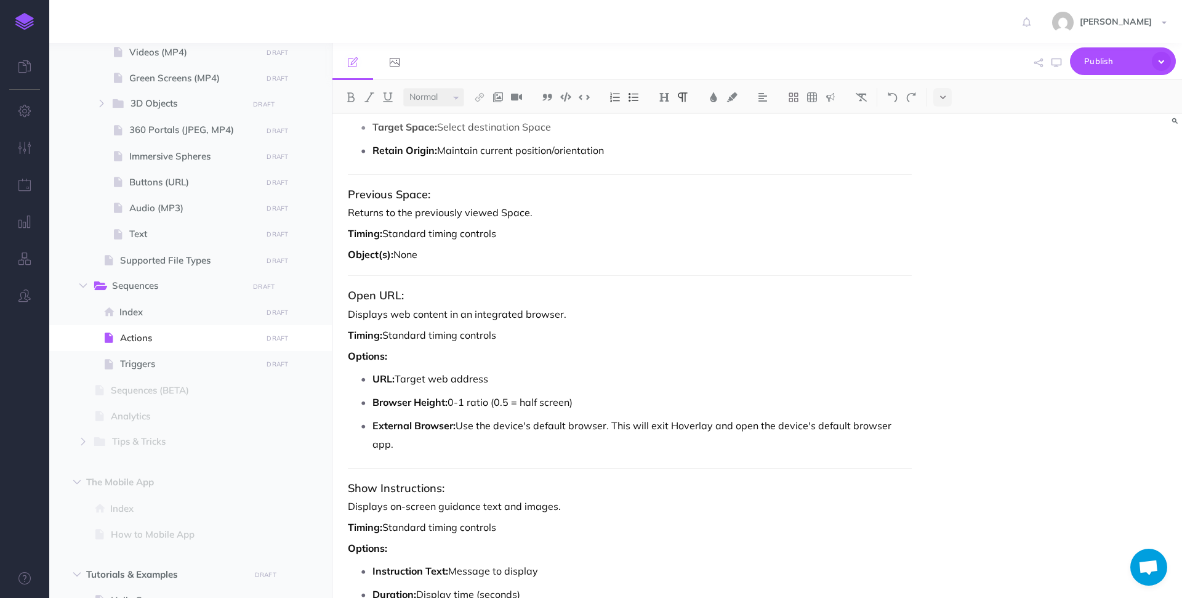
click at [605, 416] on p "External Browser: Use the device's default browser. This will exit Hoverlay and…" at bounding box center [642, 434] width 539 height 37
click at [575, 430] on p "External Browser: Use the device's default browser instead of an in-app browser…" at bounding box center [642, 434] width 539 height 37
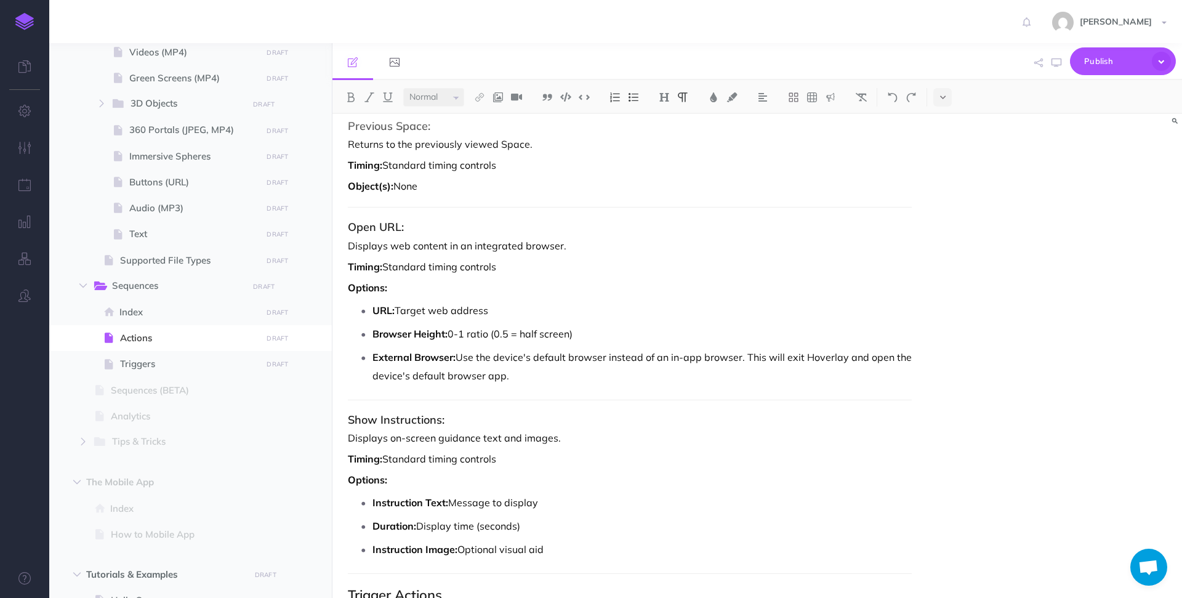
scroll to position [6080, 0]
click at [755, 347] on p "External Browser: Use the device's default browser instead of an in-app browser…" at bounding box center [642, 365] width 539 height 37
click at [467, 347] on p "External Browser: Use the device's default browser instead of an in-app browser…" at bounding box center [642, 365] width 539 height 37
drag, startPoint x: 755, startPoint y: 359, endPoint x: 827, endPoint y: 343, distance: 73.8
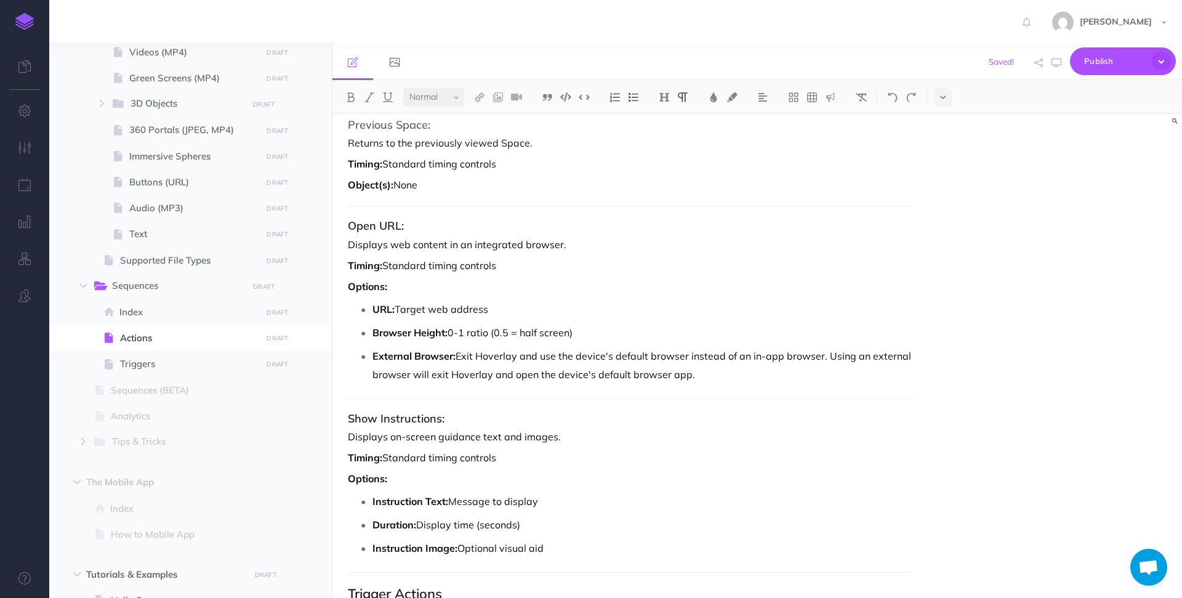
click at [827, 347] on p "External Browser: Exit Hoverlay and use the device's default browser instead of…" at bounding box center [642, 365] width 539 height 37
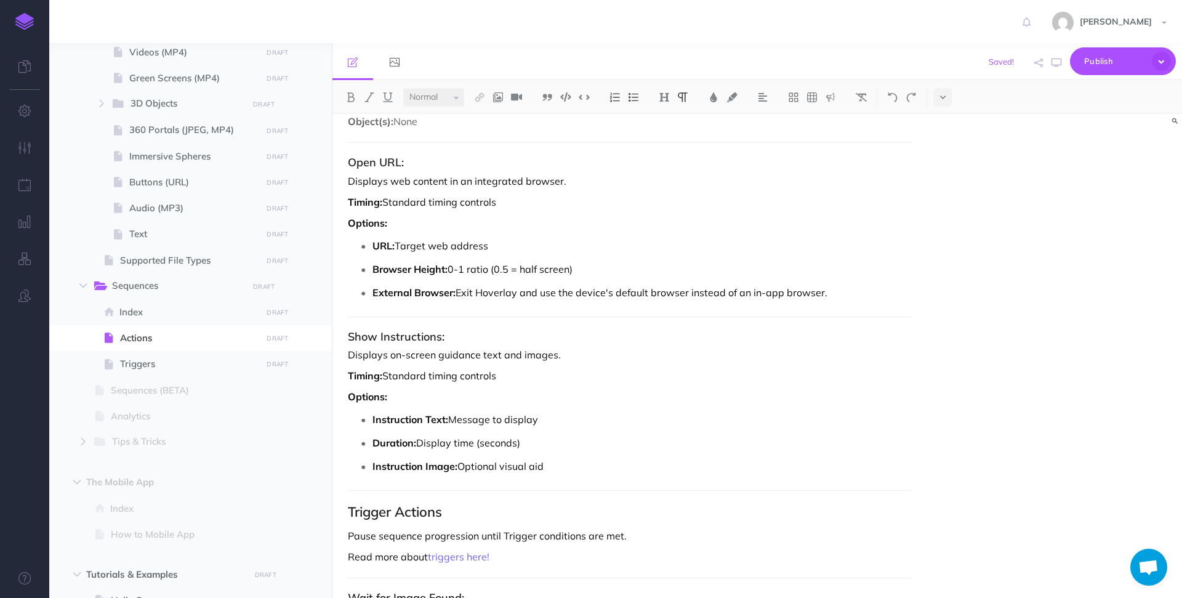
scroll to position [6137, 0]
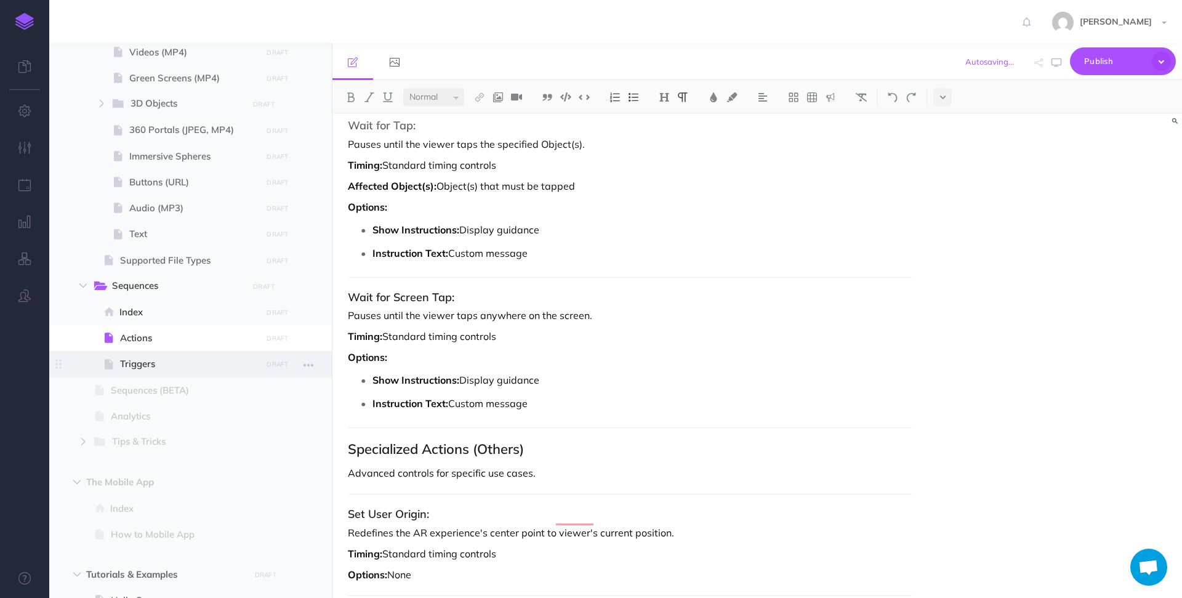
click at [139, 353] on span at bounding box center [190, 364] width 283 height 26
click at [121, 366] on span "Triggers" at bounding box center [189, 364] width 138 height 15
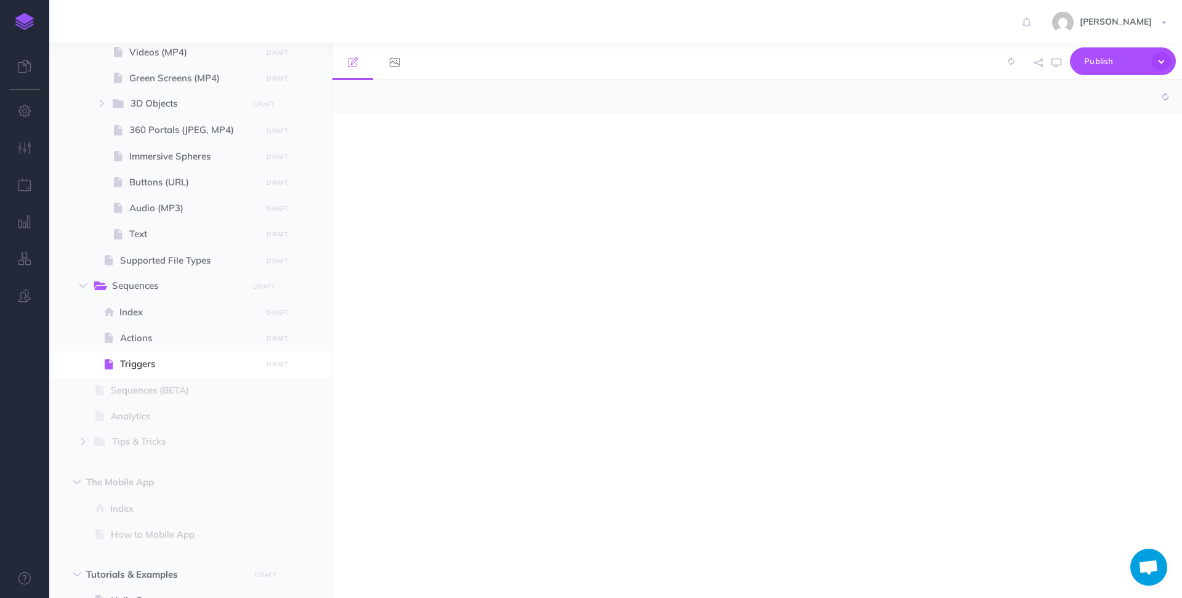
select select "null"
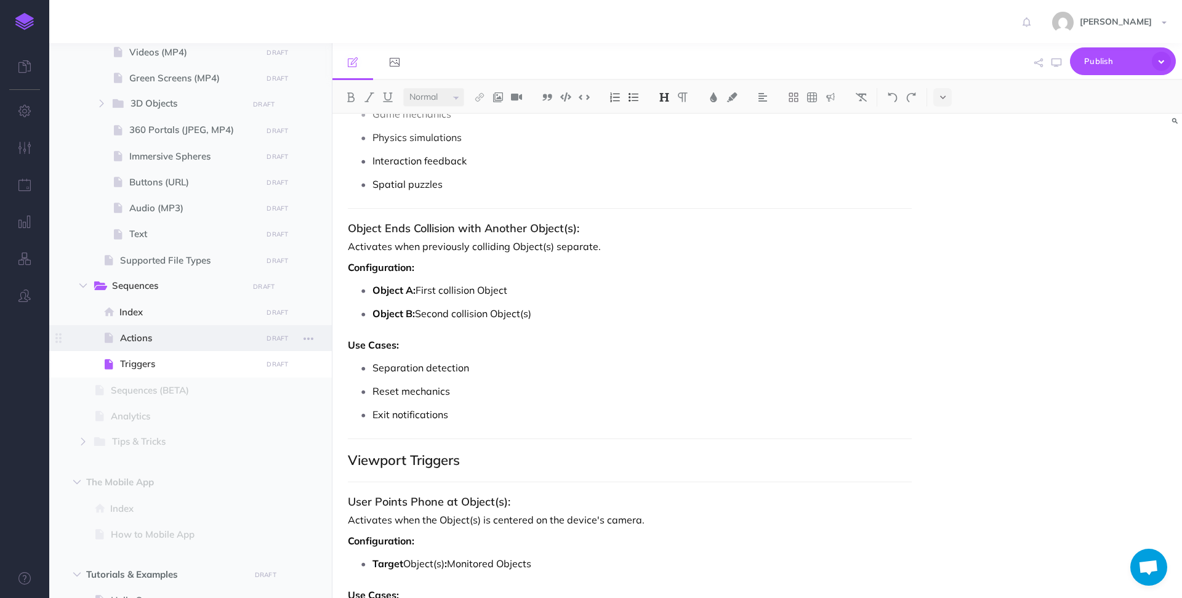
click at [151, 333] on span "Actions" at bounding box center [189, 338] width 138 height 15
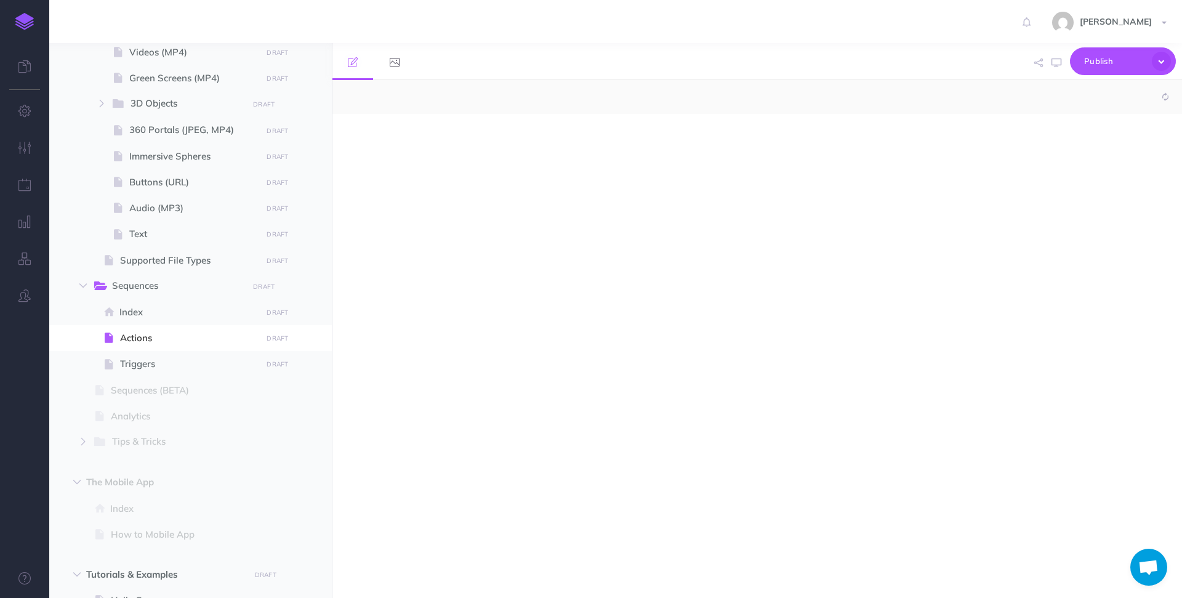
select select "null"
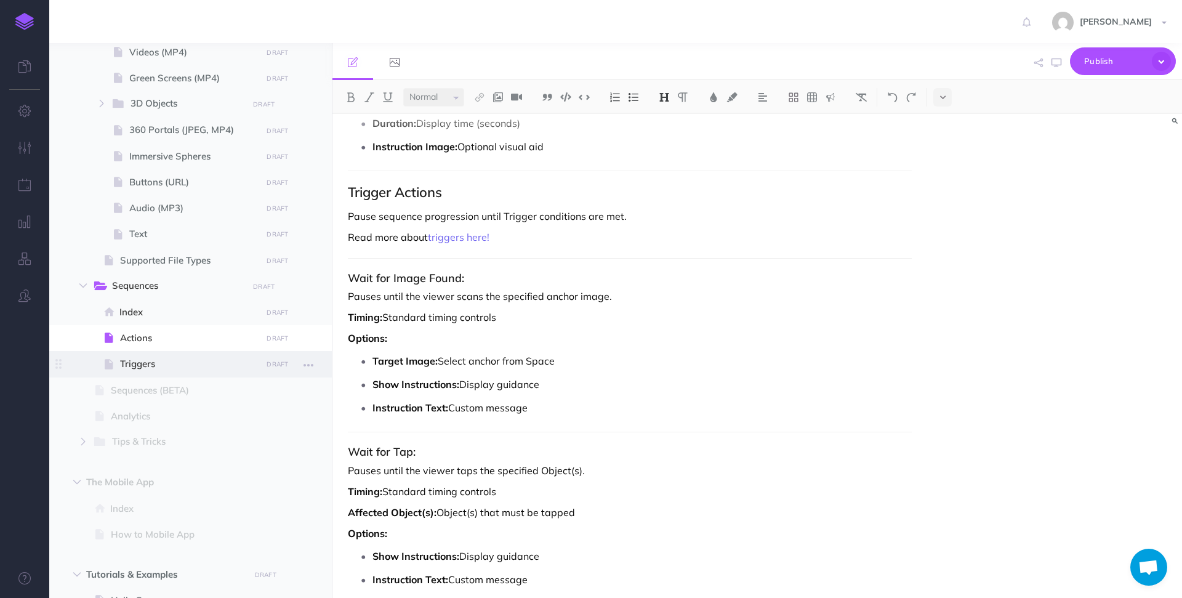
click at [145, 357] on span "Triggers" at bounding box center [189, 364] width 138 height 15
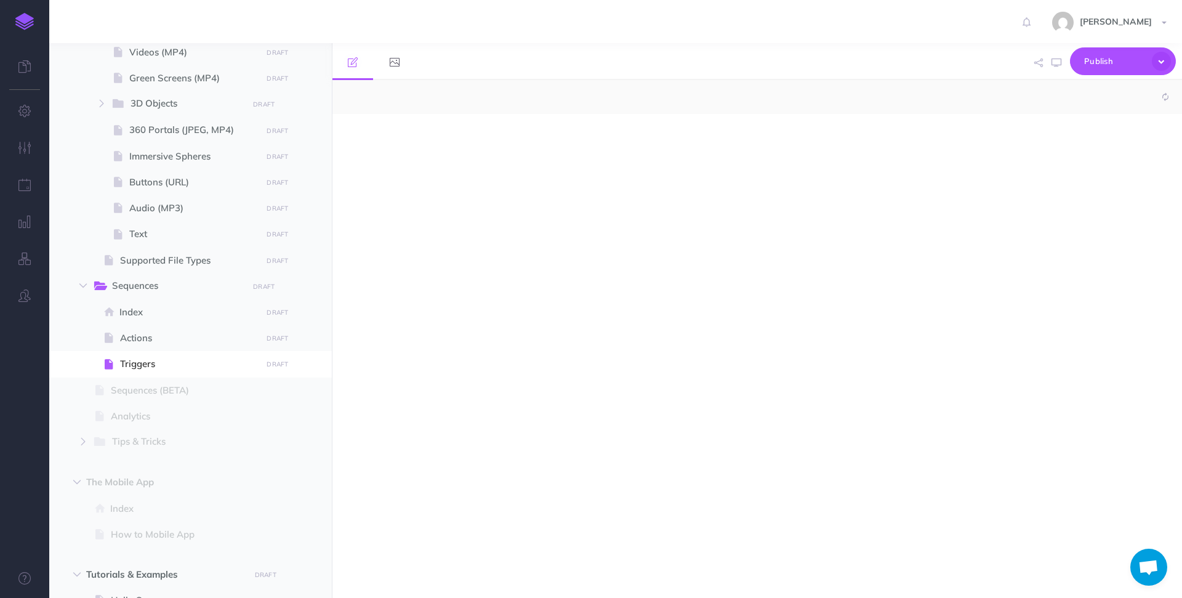
select select "null"
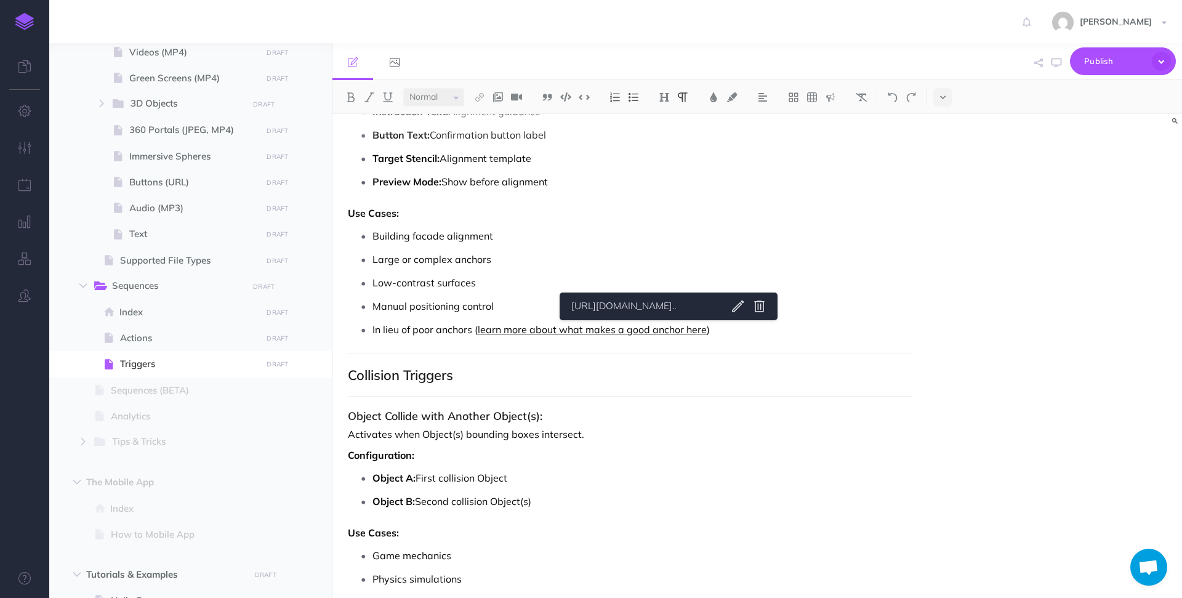
click at [666, 329] on link "learn more about what makes a good anchor here" at bounding box center [592, 329] width 229 height 12
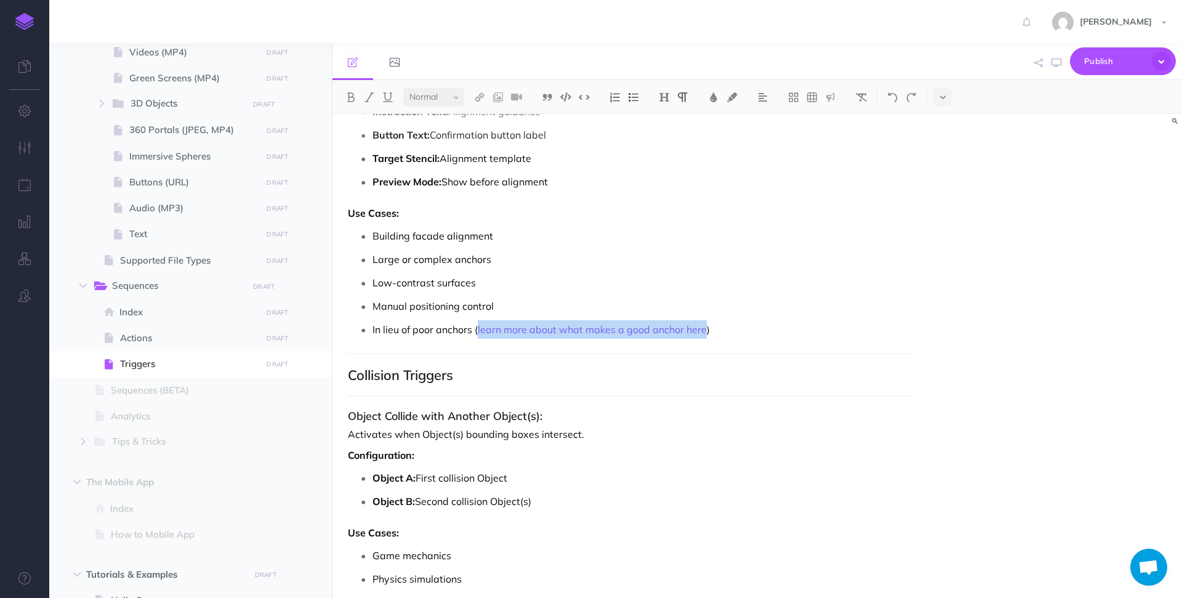
click at [669, 303] on link "https://developers.google.com/ar/develop/augmen..." at bounding box center [644, 306] width 154 height 15
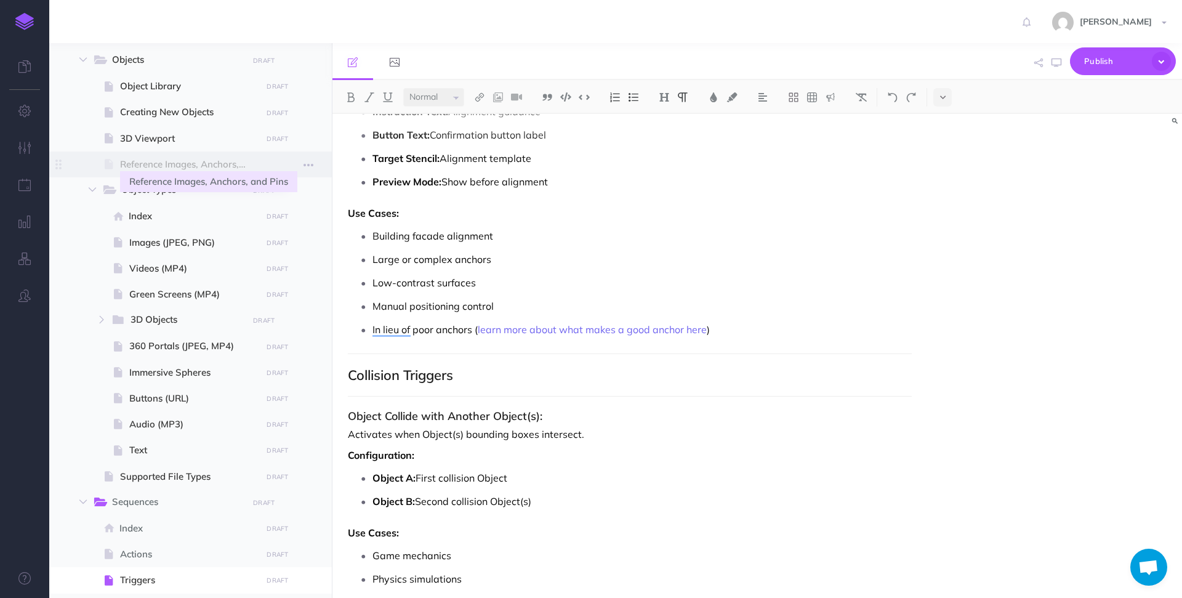
click at [196, 163] on span "Reference Images, Anchors, and Pins" at bounding box center [189, 164] width 138 height 15
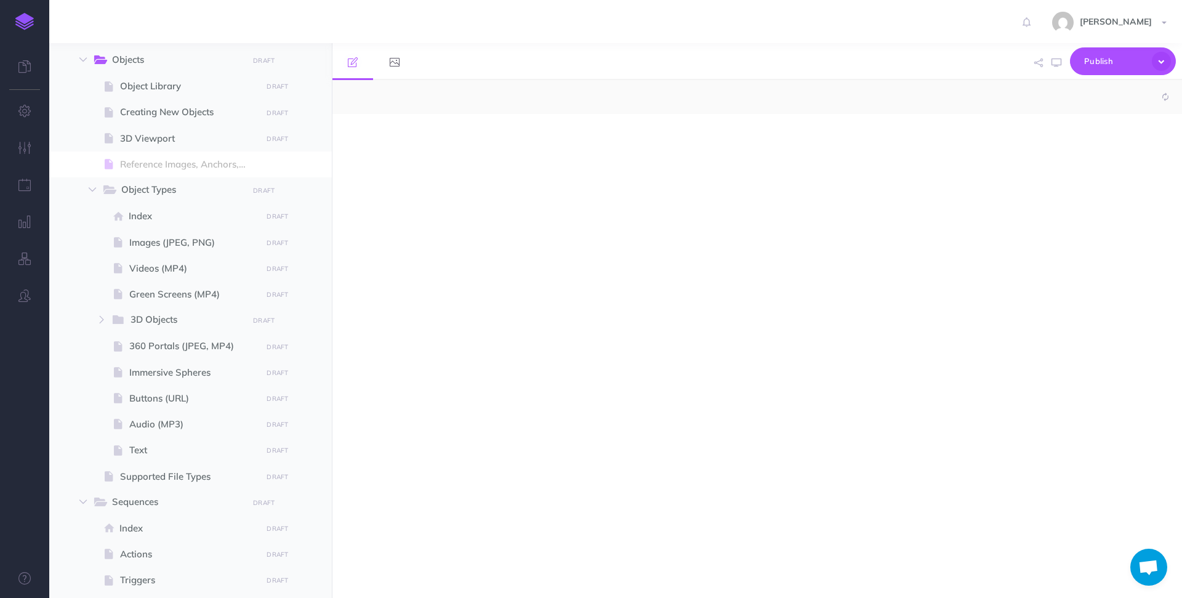
select select "null"
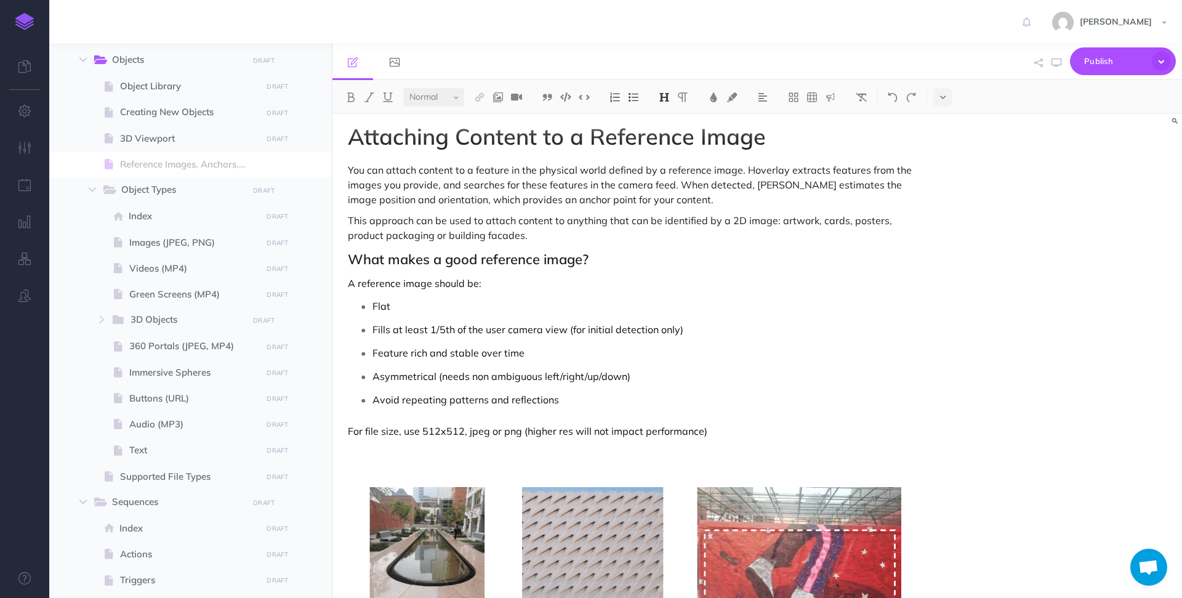
scroll to position [434, 0]
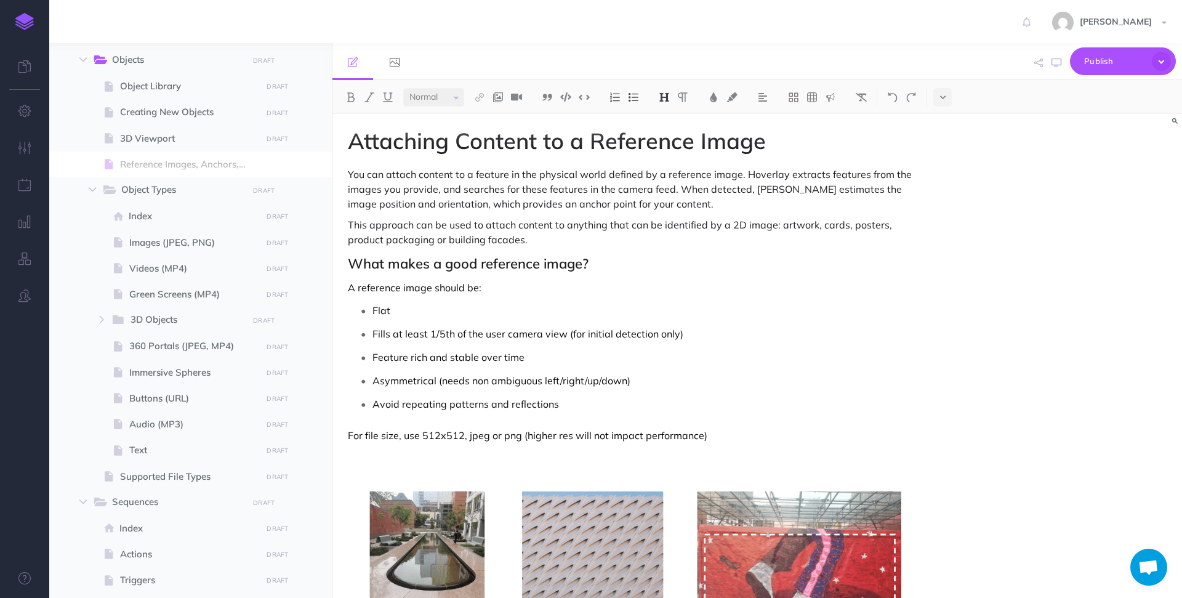
click at [732, 434] on p "For file size, use 512x512, jpeg or png (higher res will not impact performance)" at bounding box center [630, 435] width 564 height 15
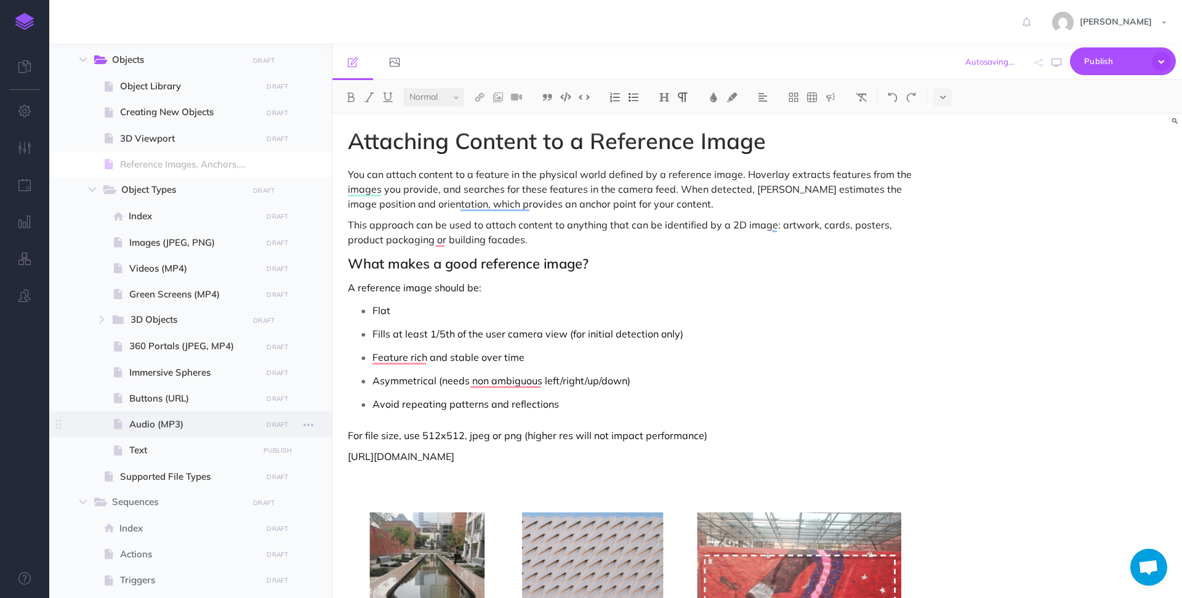
drag, startPoint x: 705, startPoint y: 459, endPoint x: 281, endPoint y: 412, distance: 426.3
click at [262, 456] on div "Hoverlay Guide 2.0 Collapse all Expand all Expand to root folders [URL][DOMAIN_…" at bounding box center [615, 320] width 1133 height 555
click at [479, 100] on img at bounding box center [479, 97] width 11 height 10
click at [480, 119] on icon at bounding box center [480, 119] width 10 height 9
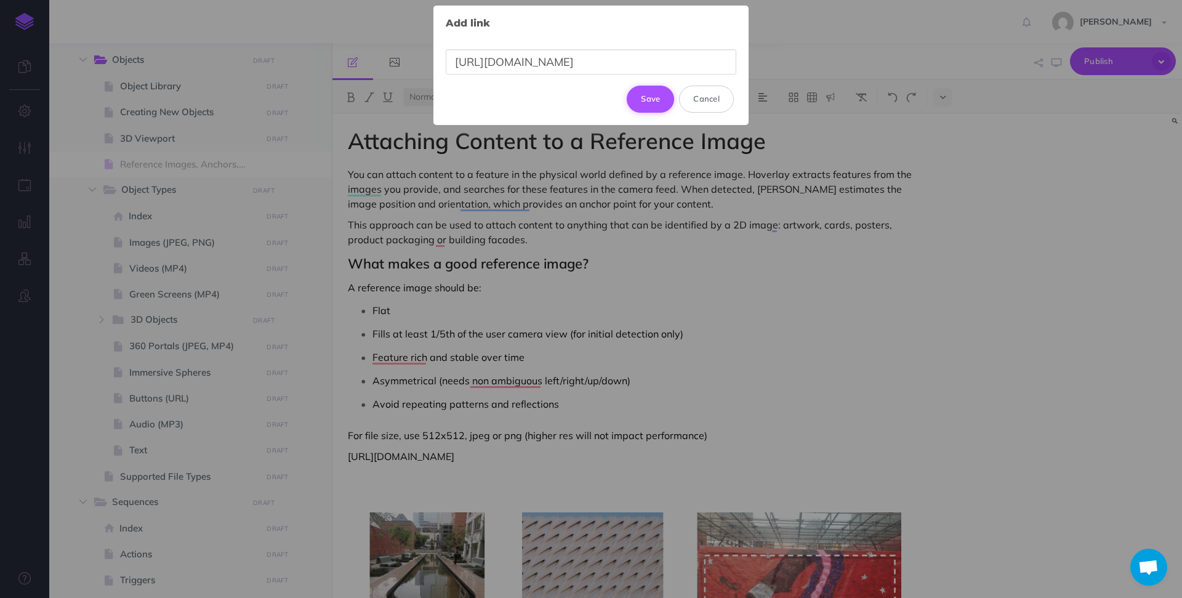
scroll to position [0, 117]
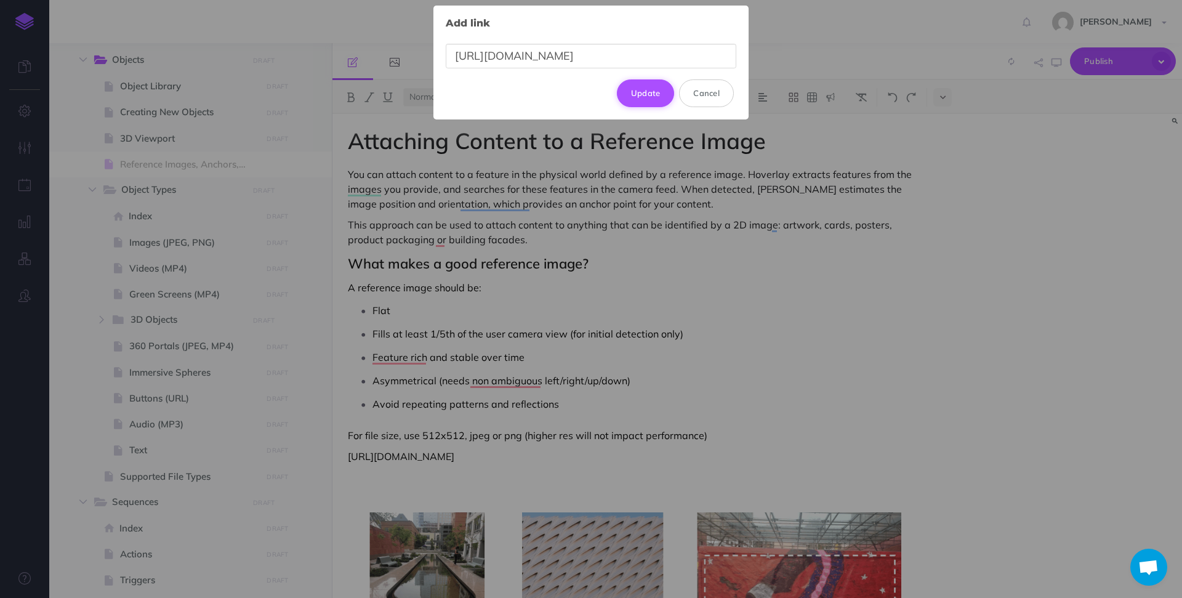
type input "https://developers.google.com/ar/develop/augmented-images#best_practices"
click at [640, 98] on button "Update" at bounding box center [646, 92] width 58 height 27
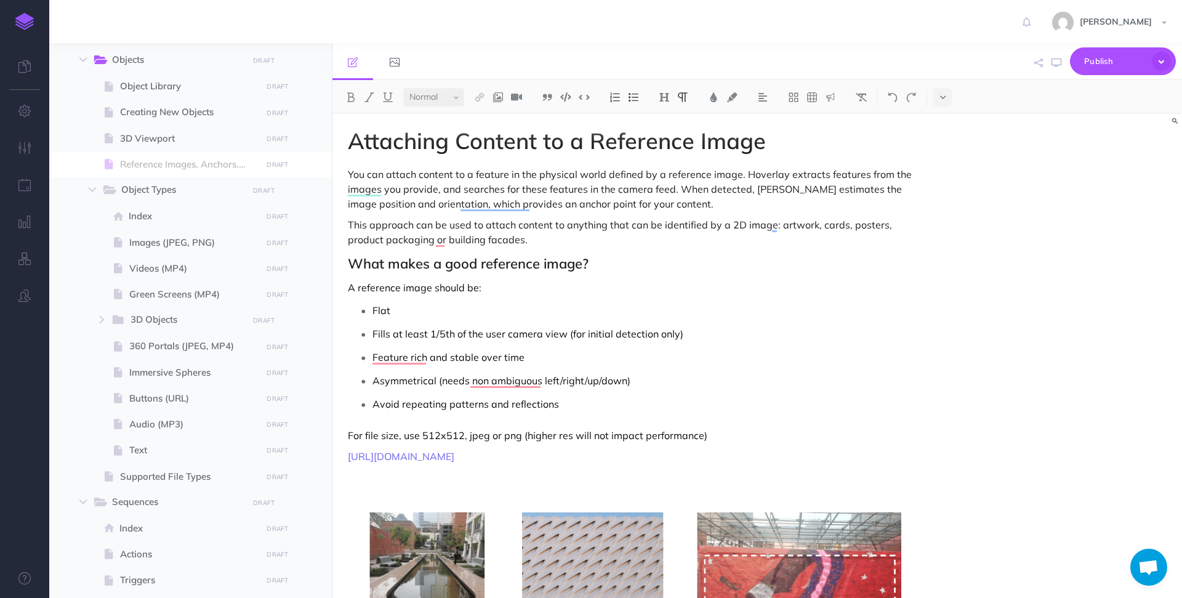
click at [708, 439] on p "For file size, use 512x512, jpeg or png (higher res will not impact performance)" at bounding box center [630, 435] width 564 height 15
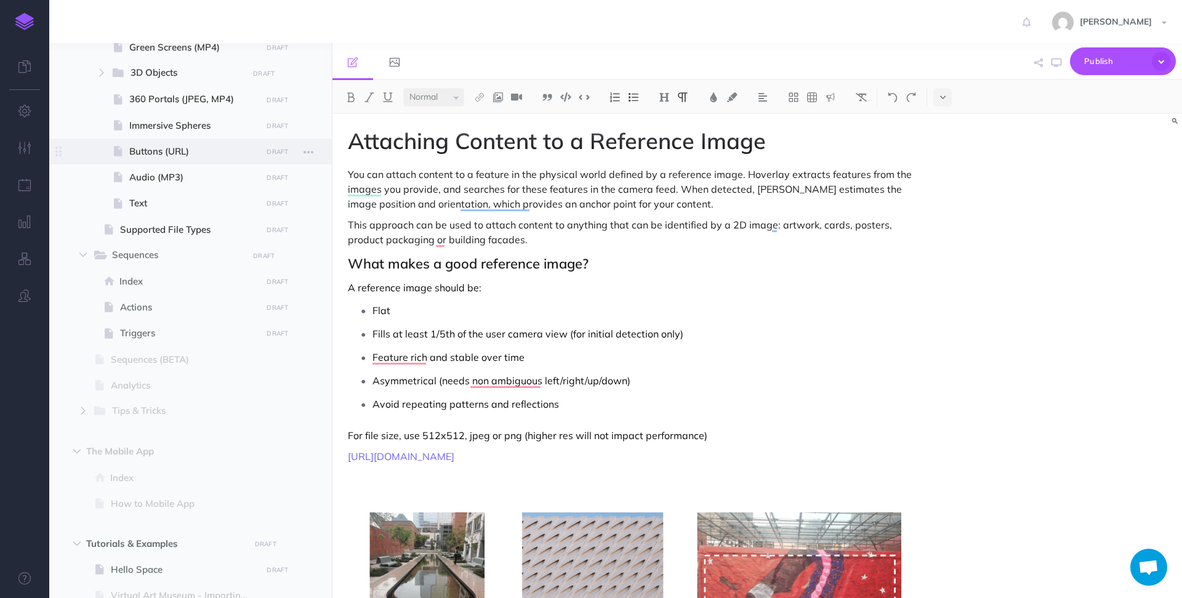
scroll to position [803, 0]
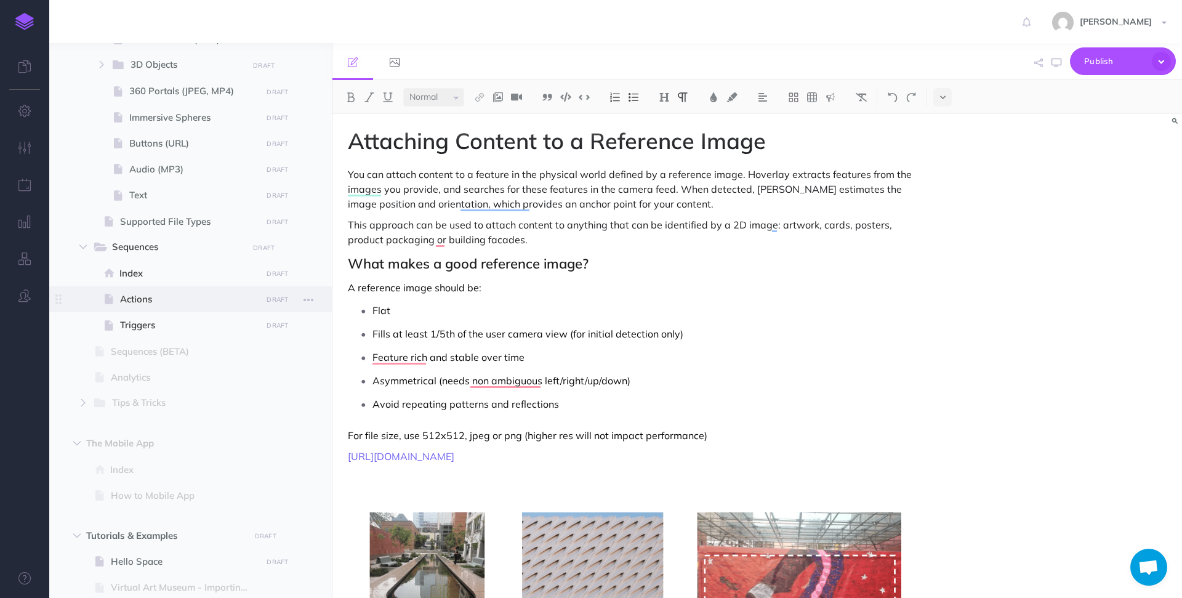
click at [154, 294] on span "Actions" at bounding box center [189, 299] width 138 height 15
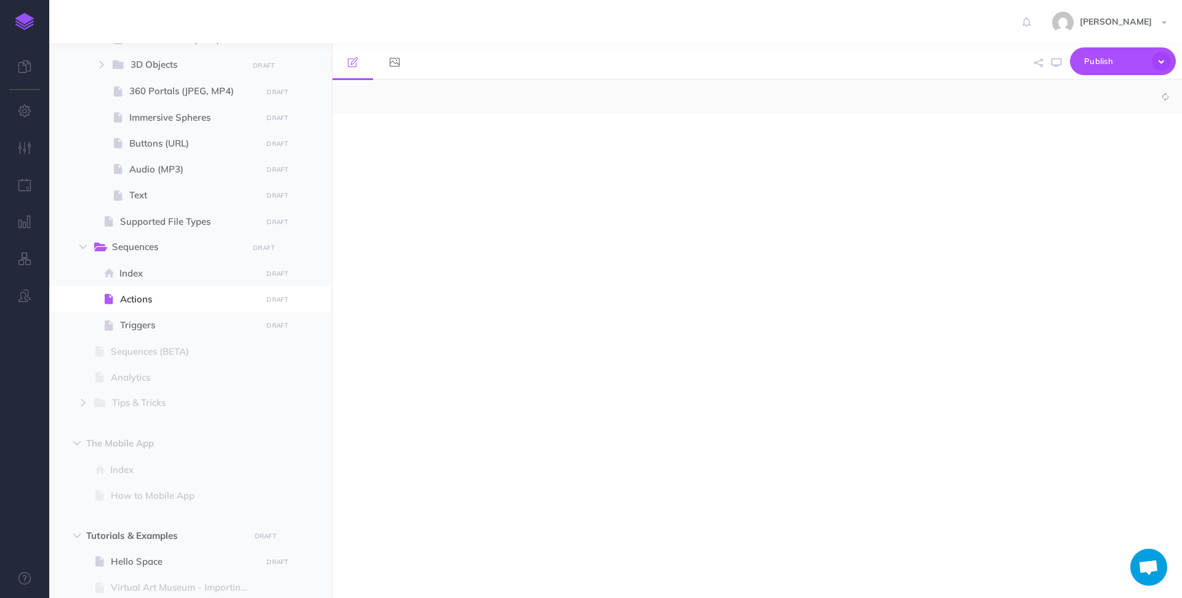
select select "null"
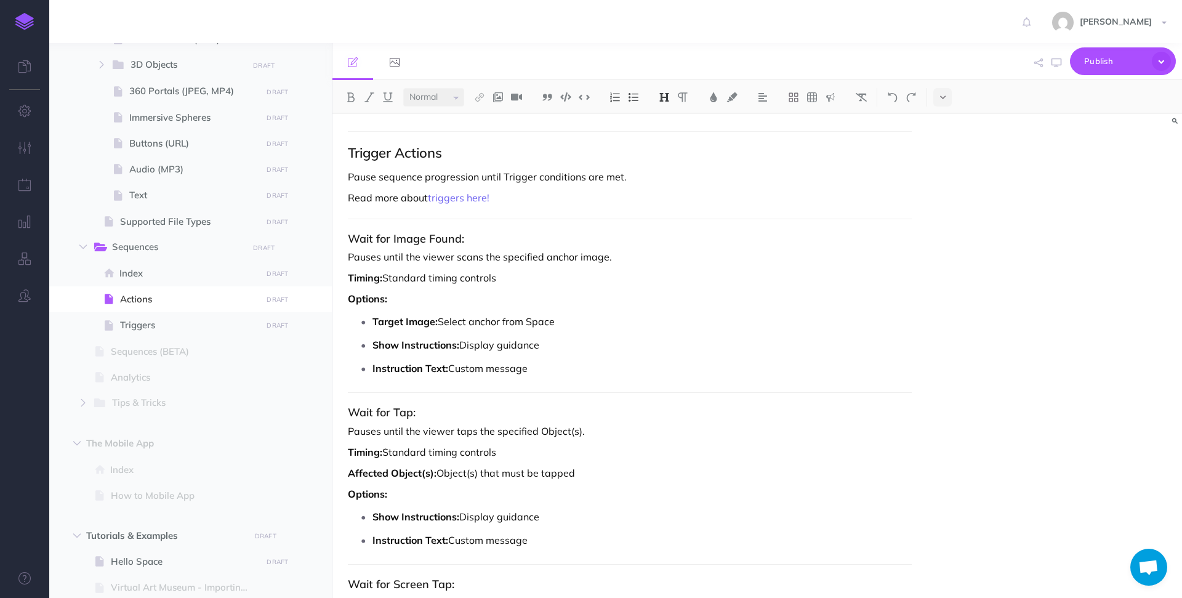
scroll to position [6503, 0]
click at [490, 312] on p "Target Image: Select anchor from Space" at bounding box center [642, 321] width 539 height 18
click at [613, 315] on p "Target Image: Select anchor from Space" at bounding box center [642, 321] width 539 height 18
click at [143, 323] on span "Triggers" at bounding box center [189, 325] width 138 height 15
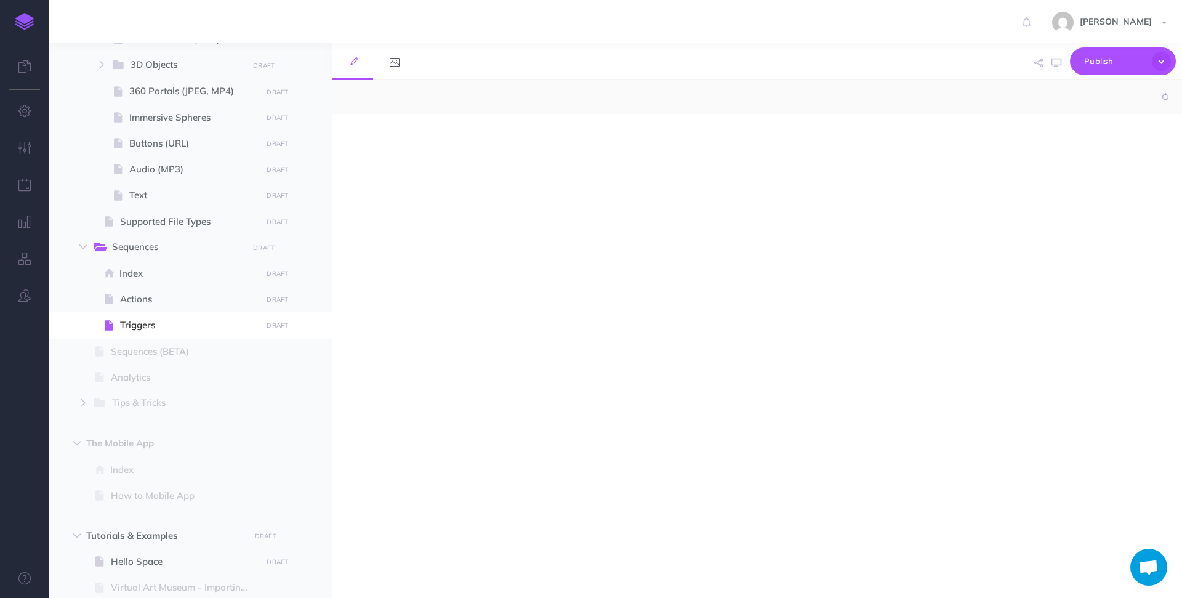
select select "null"
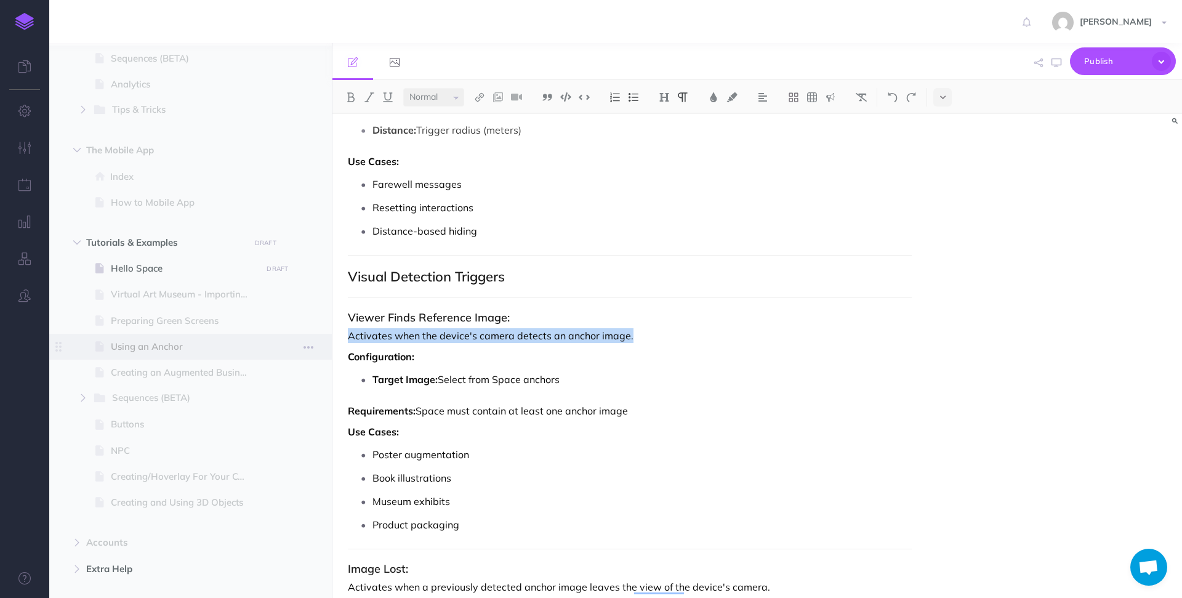
scroll to position [2588, 0]
drag, startPoint x: 651, startPoint y: 337, endPoint x: 282, endPoint y: 336, distance: 368.9
click at [282, 336] on div "Hoverlay Guide 2.0 Collapse all Expand all Expand to root folders [URL][DOMAIN_…" at bounding box center [615, 320] width 1133 height 555
copy p "Activates when the device's camera detects an anchor image."
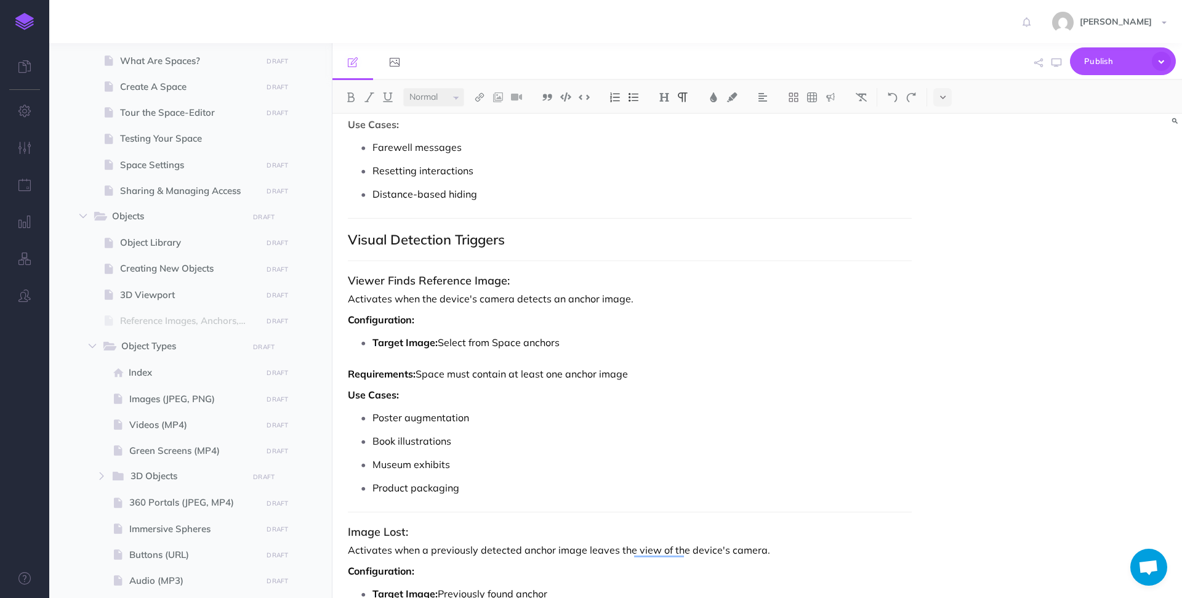
scroll to position [2627, 0]
drag, startPoint x: 658, startPoint y: 372, endPoint x: 309, endPoint y: 302, distance: 356.0
click at [309, 302] on div "Hoverlay Guide 2.0 Collapse all Expand all Expand to root folders [URL][DOMAIN_…" at bounding box center [615, 320] width 1133 height 555
copy div "Activates when the device's camera detects an anchor image. Configuration: Targ…"
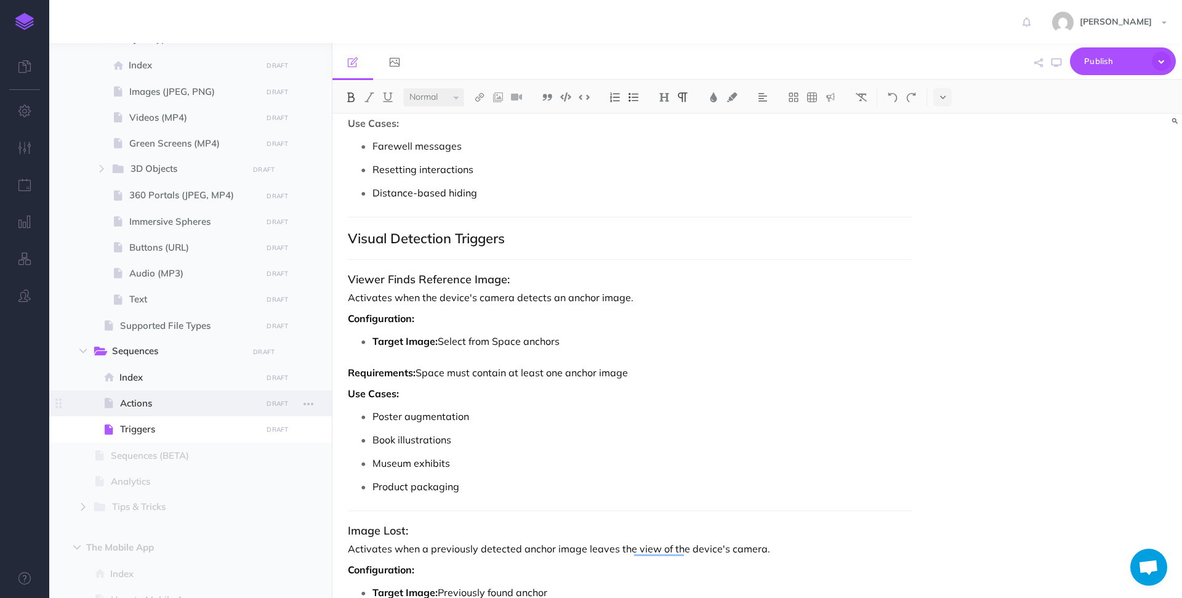
click at [173, 406] on span "Actions" at bounding box center [189, 403] width 138 height 15
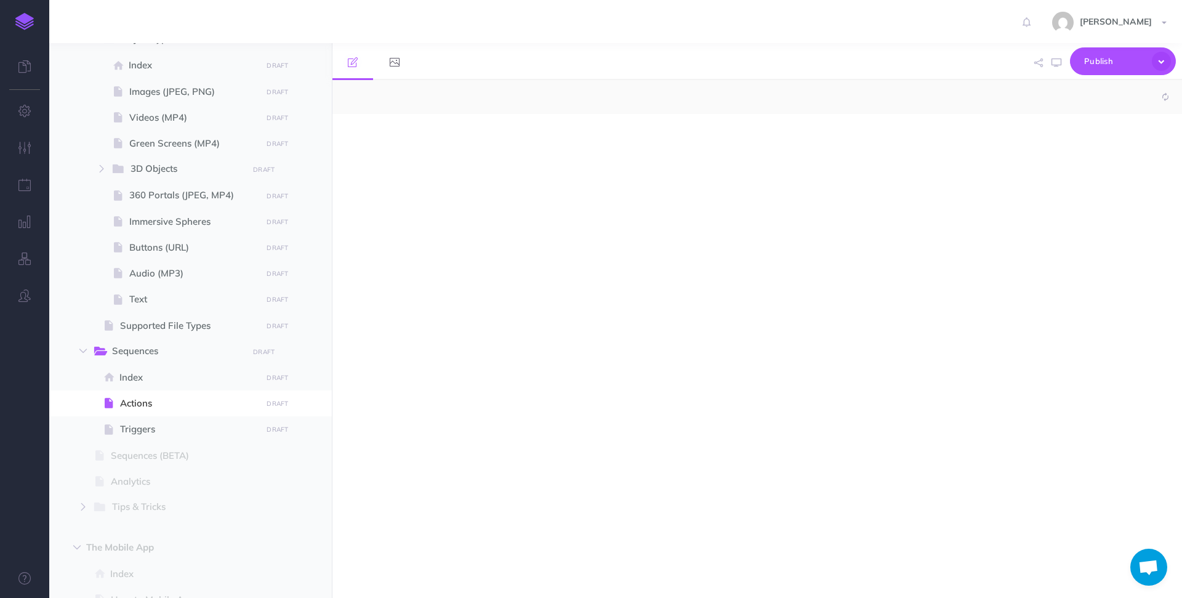
select select "null"
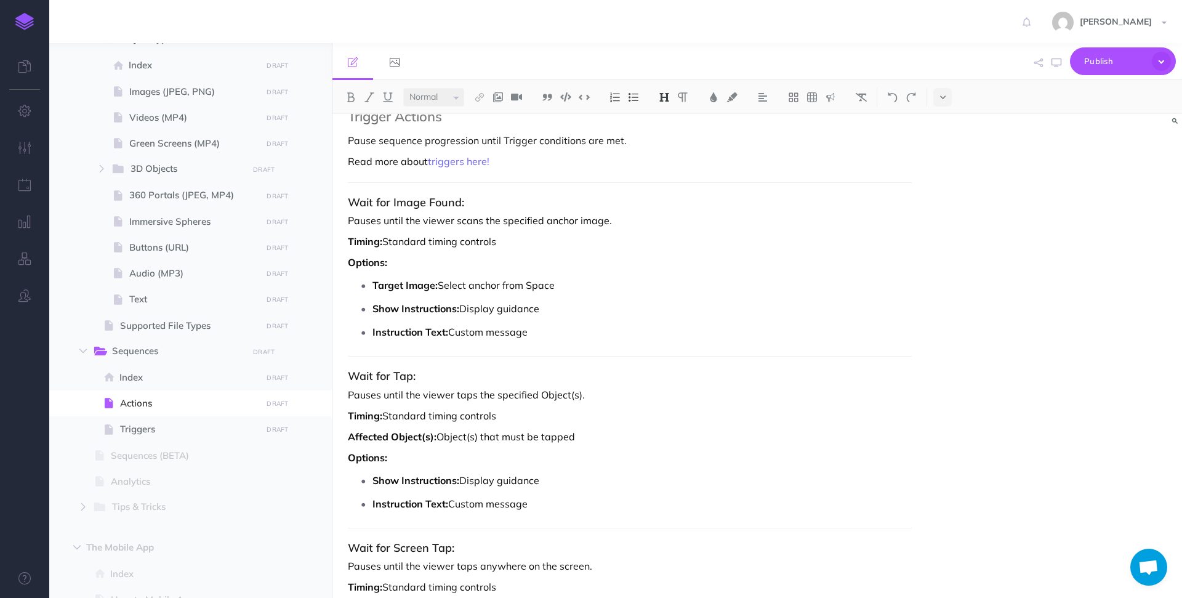
click at [563, 323] on p "Instruction Text: Custom message" at bounding box center [642, 332] width 539 height 18
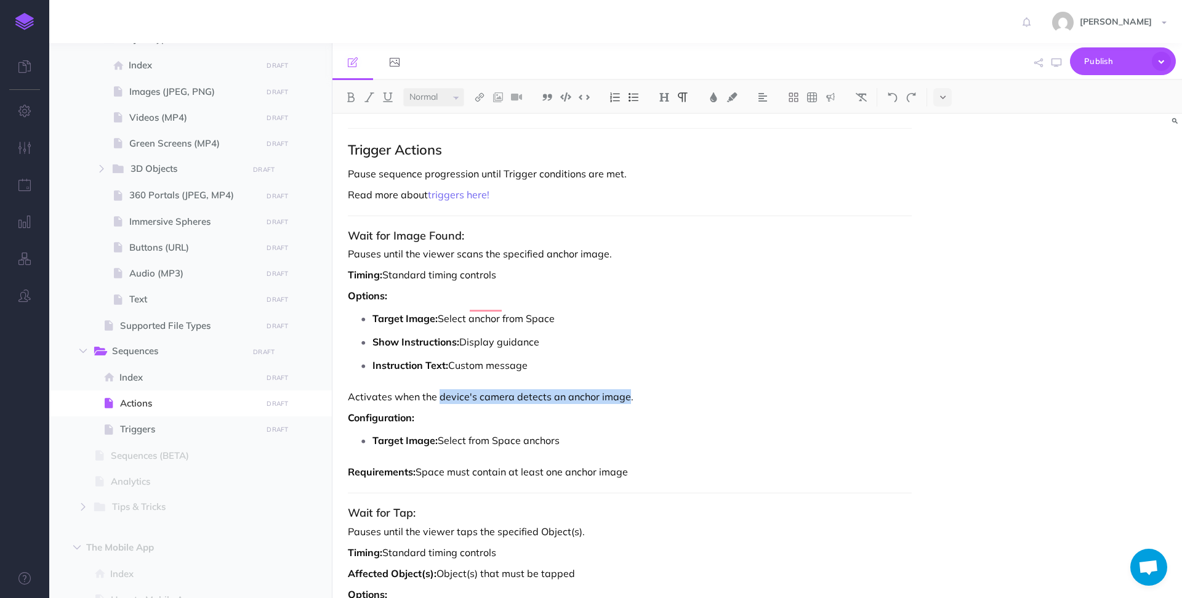
drag, startPoint x: 439, startPoint y: 383, endPoint x: 626, endPoint y: 383, distance: 187.2
click at [626, 389] on p "Activates when the device's camera detects an anchor image." at bounding box center [630, 396] width 564 height 15
copy p "device's camera detects an anchor image"
drag, startPoint x: 425, startPoint y: 241, endPoint x: 454, endPoint y: 241, distance: 28.9
click at [454, 246] on p "Pauses until the viewer scans the specified anchor image." at bounding box center [630, 253] width 564 height 15
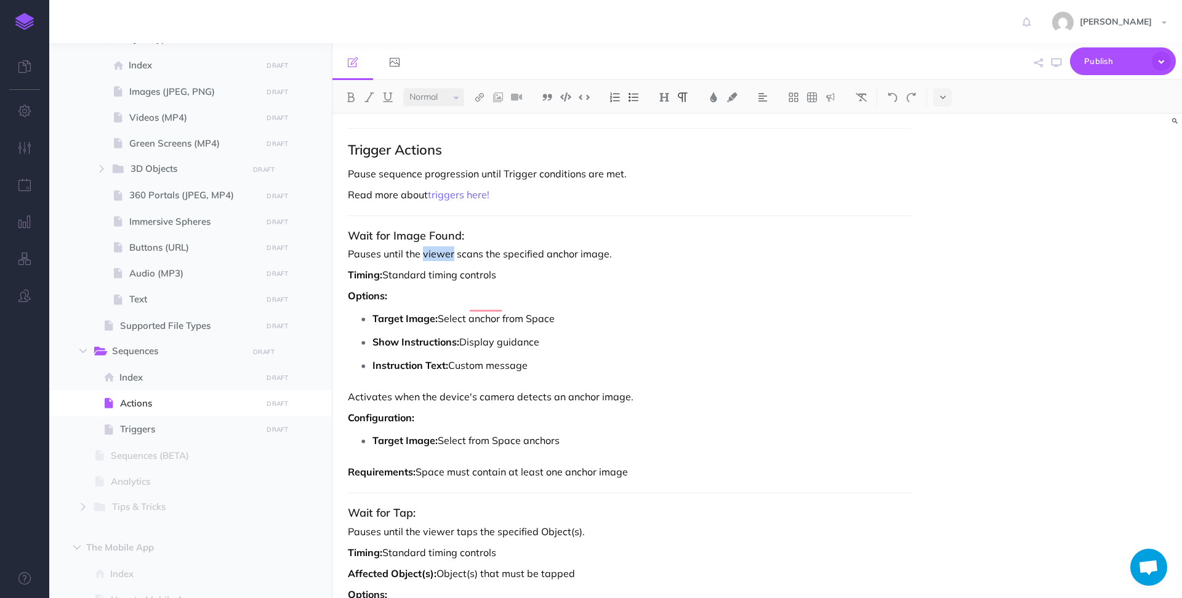
paste div "To enrich screen reader interactions, please activate Accessibility in Grammarl…"
click at [531, 246] on p "Pauses until the device's camera detects an anchor image scans the specified an…" at bounding box center [630, 253] width 564 height 15
drag, startPoint x: 662, startPoint y: 238, endPoint x: 812, endPoint y: 241, distance: 150.3
click at [812, 246] on p "Pauses until the device's camera detects and scans an anchor image scans the sp…" at bounding box center [630, 253] width 564 height 15
click at [593, 246] on p "Pauses until the device's camera detects and scans an anchor image." at bounding box center [630, 253] width 564 height 15
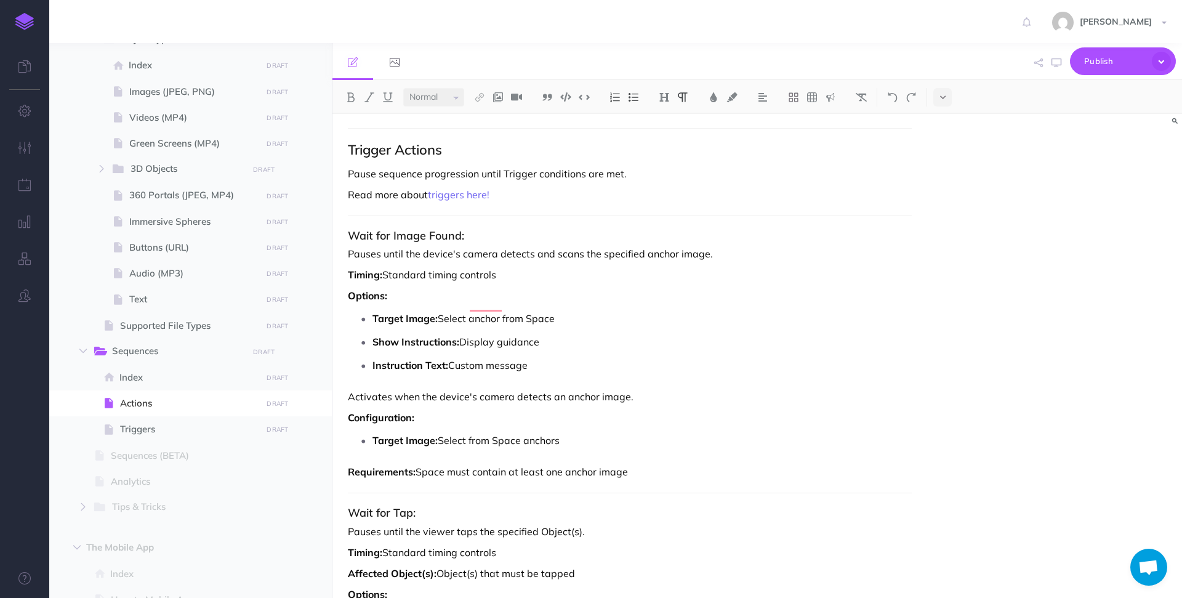
click at [551, 267] on p "Timing: Standard timing controls" at bounding box center [630, 274] width 564 height 15
drag, startPoint x: 419, startPoint y: 458, endPoint x: 685, endPoint y: 462, distance: 265.5
click at [685, 464] on p "Requirements: Space must contain at least one anchor image" at bounding box center [630, 471] width 564 height 15
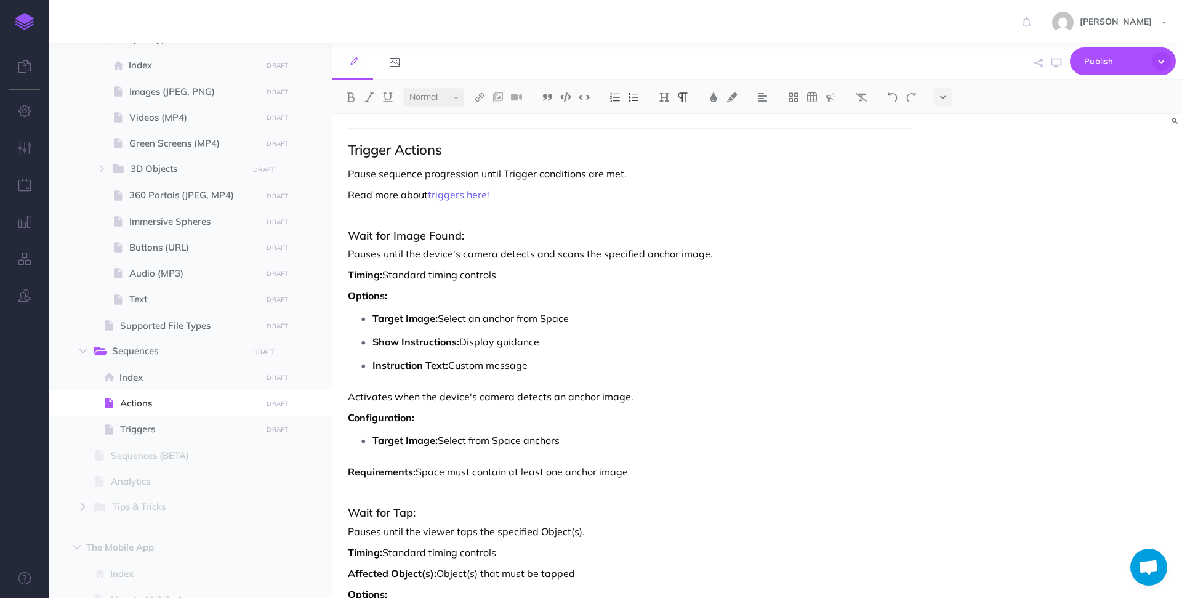
copy p "Space must contain at least one anchor image"
click at [590, 309] on p "Target Image: Select an anchor from Space" at bounding box center [642, 318] width 539 height 18
drag, startPoint x: 637, startPoint y: 453, endPoint x: 256, endPoint y: 459, distance: 380.6
click at [256, 459] on div "Hoverlay Guide 2.0 Collapse all Expand all Expand to root folders [URL][DOMAIN_…" at bounding box center [615, 320] width 1133 height 555
click at [507, 309] on p "Target Image: Select an anchor from Space" at bounding box center [642, 318] width 539 height 18
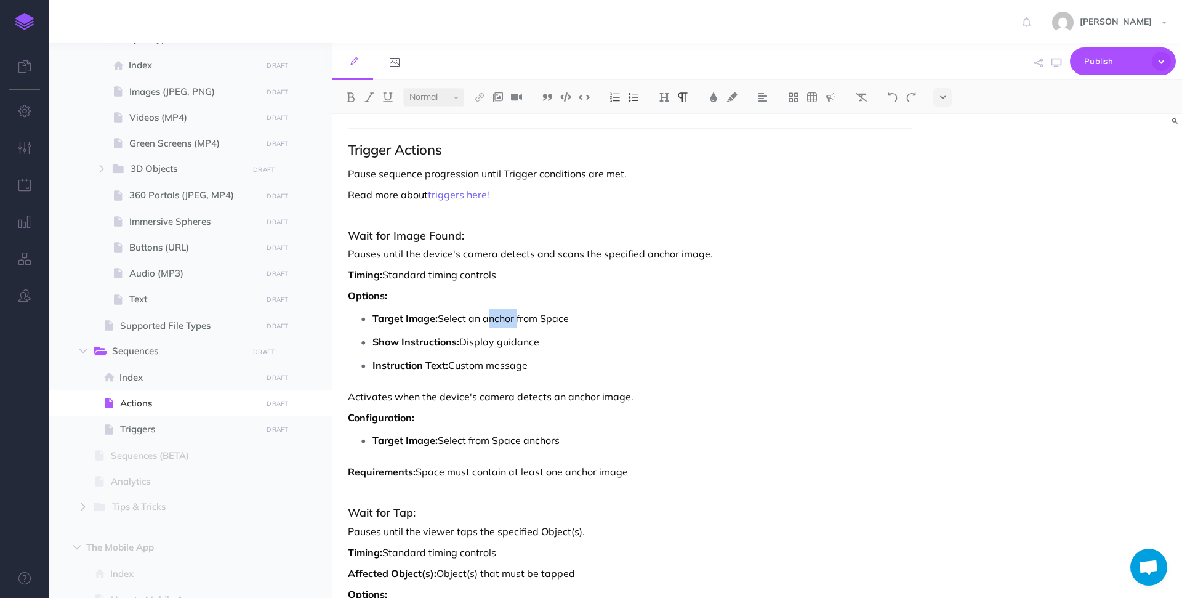
click at [507, 309] on p "Target Image: Select an anchor from Space" at bounding box center [642, 318] width 539 height 18
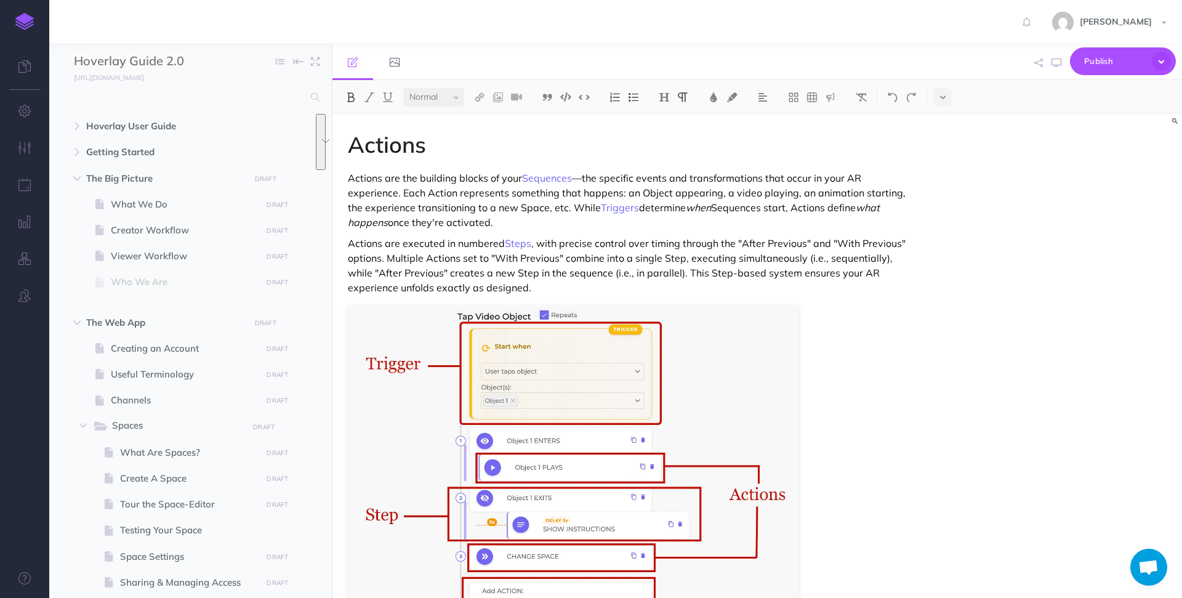
select select "null"
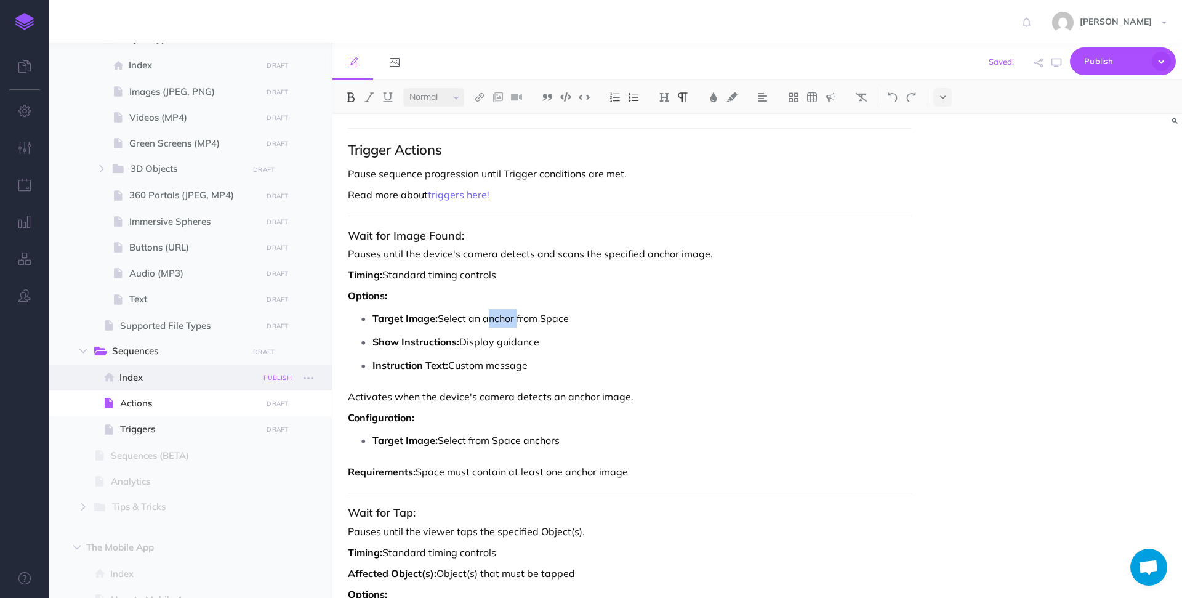
drag, startPoint x: 572, startPoint y: 426, endPoint x: 281, endPoint y: 380, distance: 294.3
click at [281, 380] on div "Hoverlay Guide 2.0 Collapse all Expand all Expand to root folders [URL][DOMAIN_…" at bounding box center [615, 320] width 1133 height 555
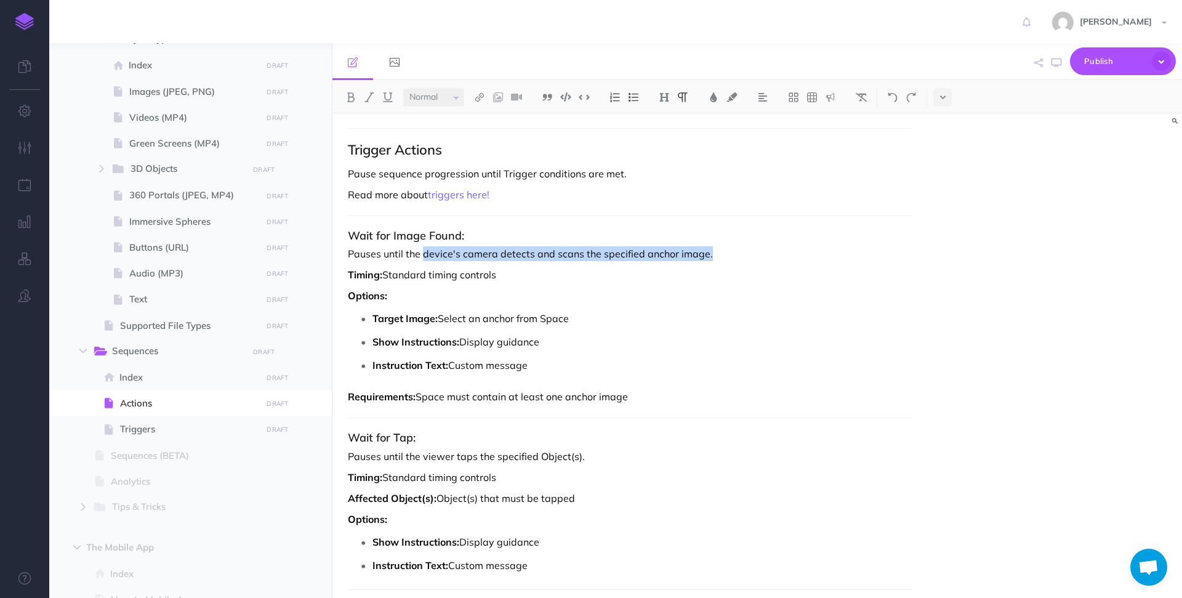
drag, startPoint x: 744, startPoint y: 240, endPoint x: 422, endPoint y: 245, distance: 321.5
click at [422, 246] on p "Pauses until the device's camera detects and scans the specified anchor image." at bounding box center [630, 253] width 564 height 15
copy p "device's camera detects and scans the specified anchor image."
click at [153, 425] on span "Triggers" at bounding box center [189, 429] width 138 height 15
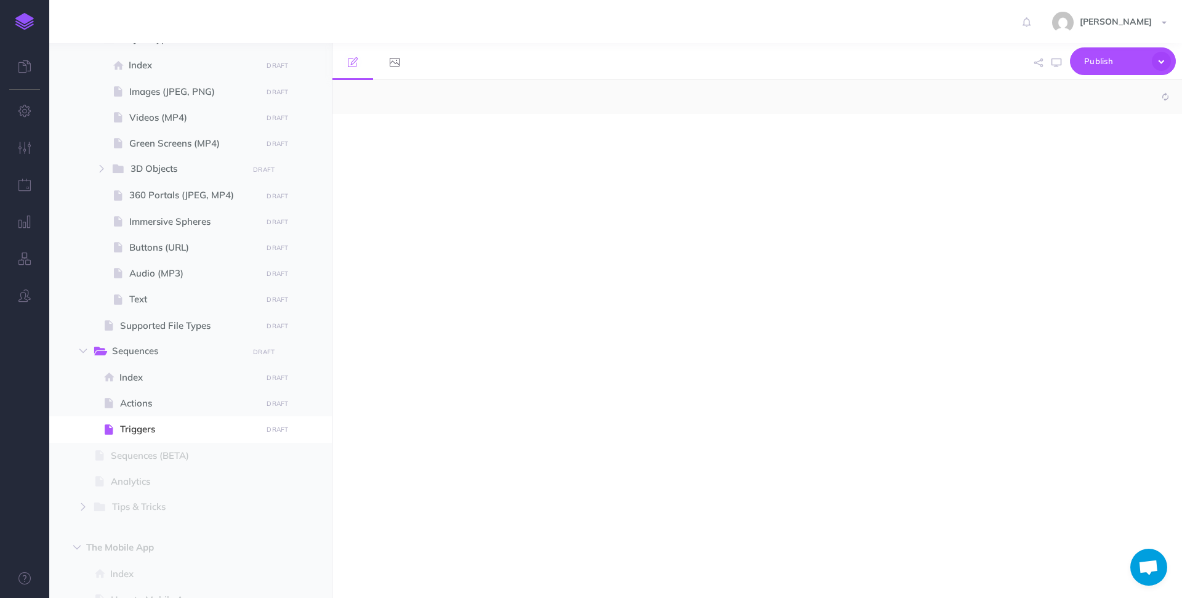
select select "null"
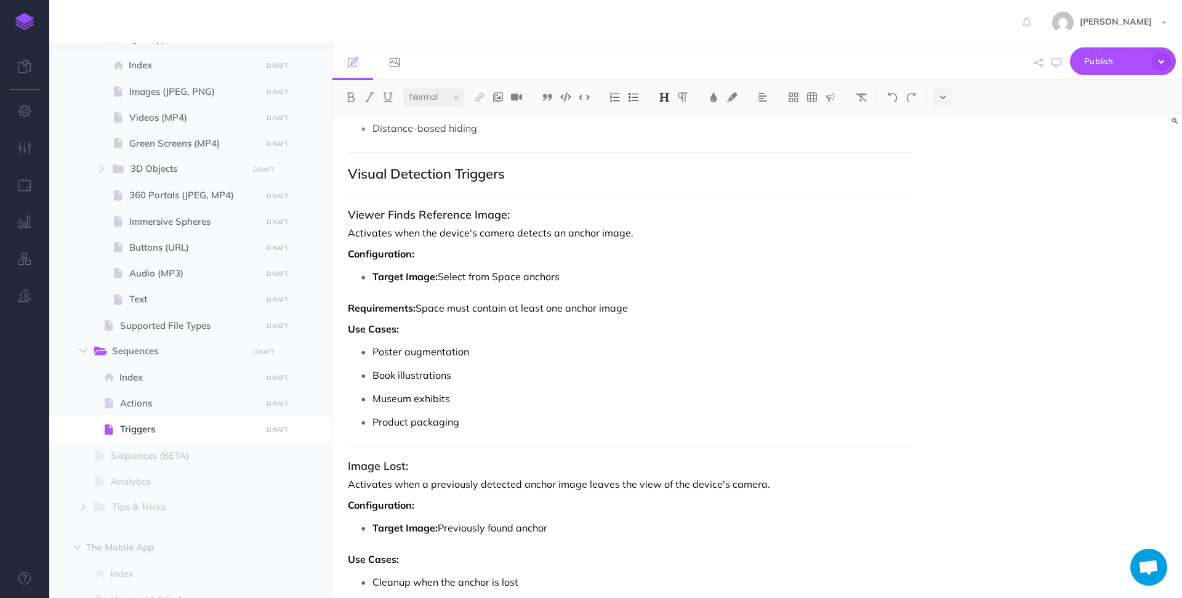
scroll to position [2694, 0]
click at [671, 228] on p "Activates when the device's camera detects an anchor image." at bounding box center [630, 230] width 564 height 15
click at [549, 232] on p "Activates when the device's camera detects an anchor image." at bounding box center [630, 230] width 564 height 15
click at [162, 396] on span "Actions" at bounding box center [189, 403] width 138 height 15
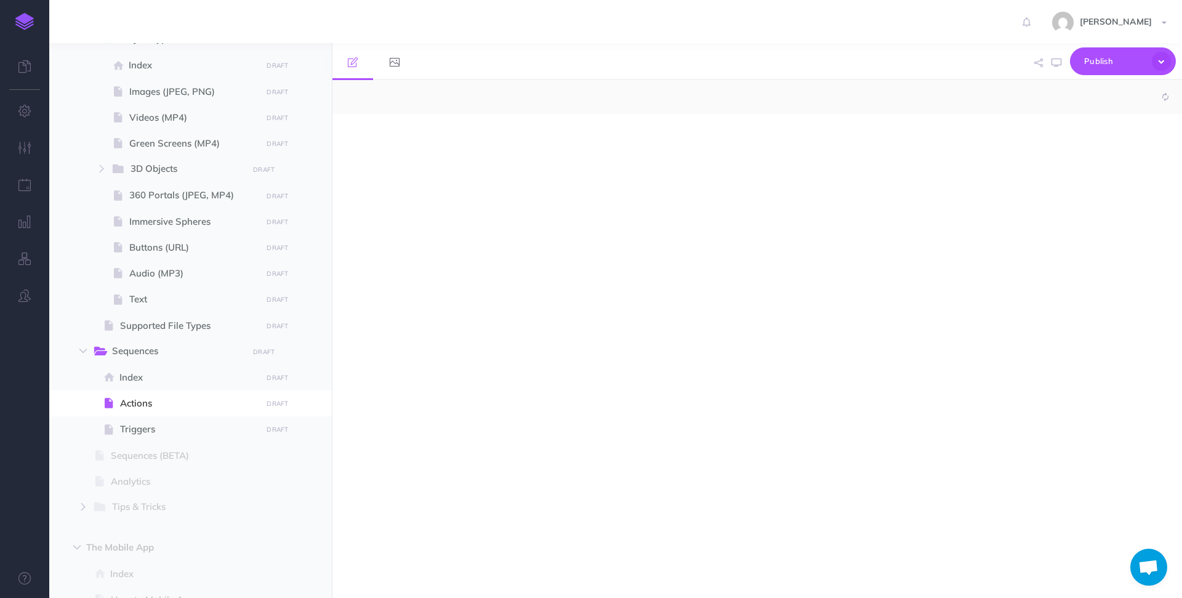
select select "null"
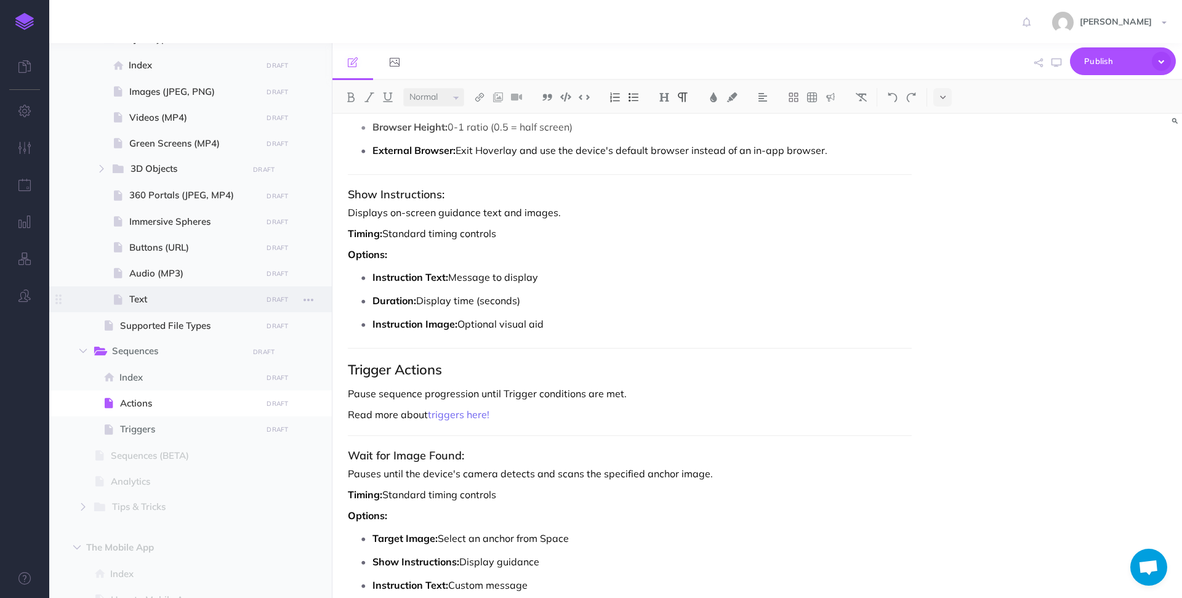
scroll to position [6286, 0]
drag, startPoint x: 551, startPoint y: 310, endPoint x: 325, endPoint y: 310, distance: 225.4
click at [325, 310] on div "Hoverlay Guide 2.0 Collapse all Expand all Expand to root folders [URL][DOMAIN_…" at bounding box center [615, 320] width 1133 height 555
copy p "Instruction Image: Optional visual aid"
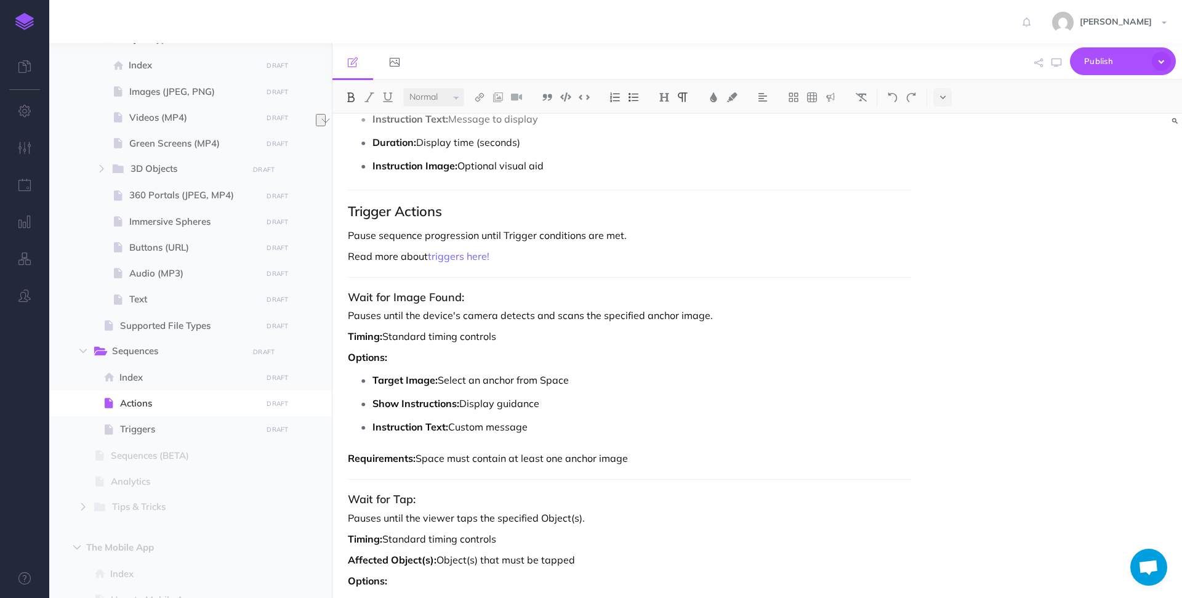
scroll to position [6444, 0]
click at [571, 418] on p "Instruction Text: Custom message" at bounding box center [642, 427] width 539 height 18
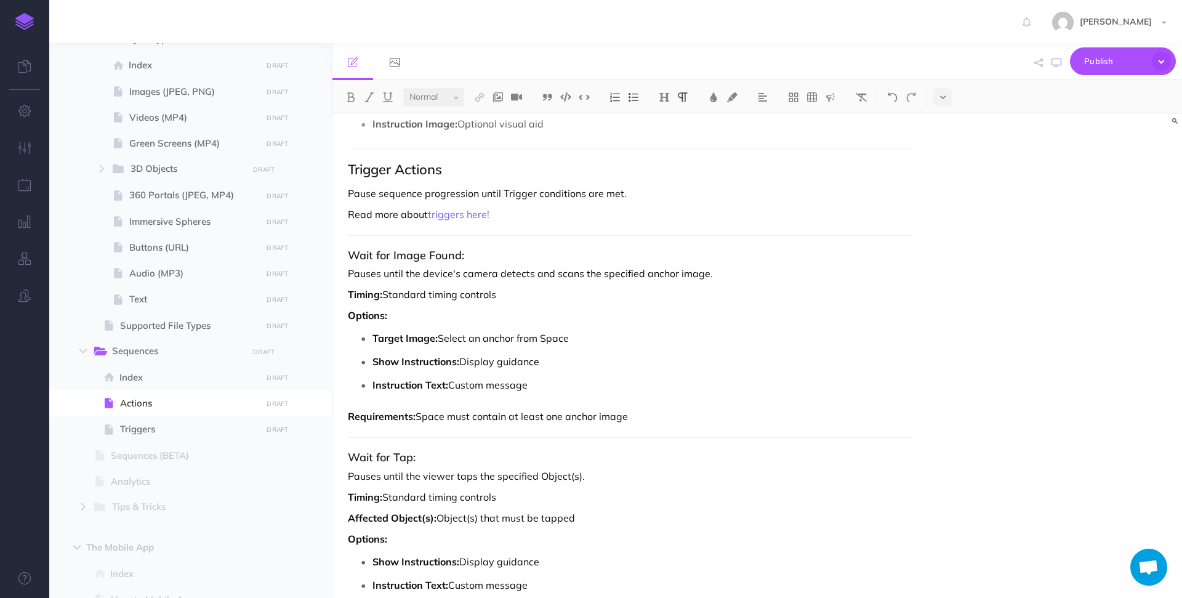
scroll to position [6559, 0]
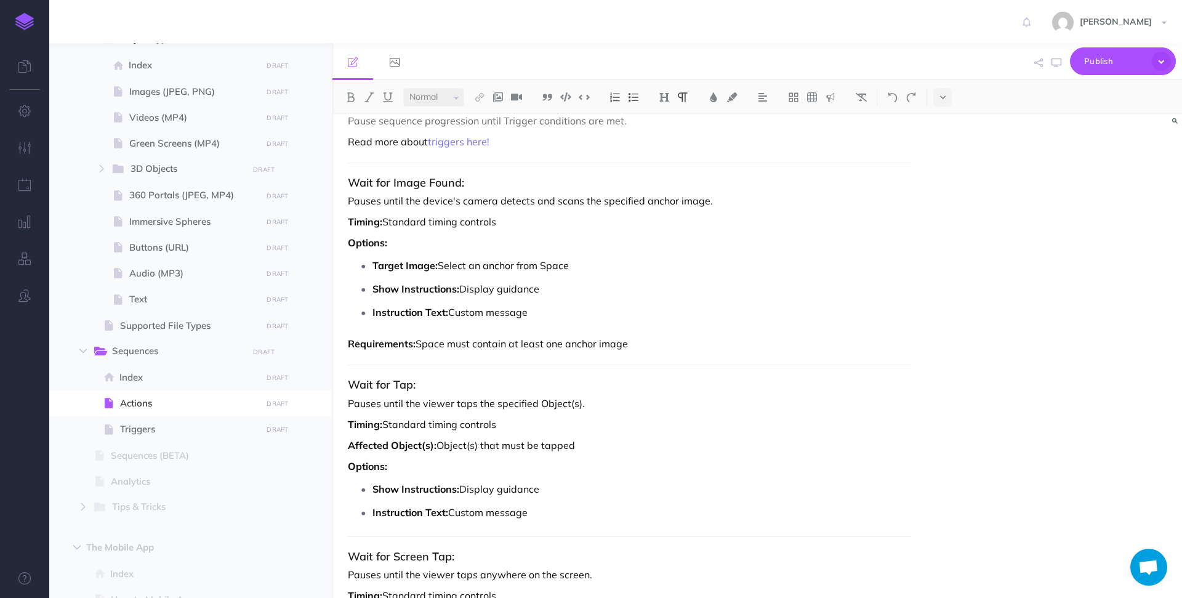
click at [551, 503] on p "Instruction Text: Custom message" at bounding box center [642, 512] width 539 height 18
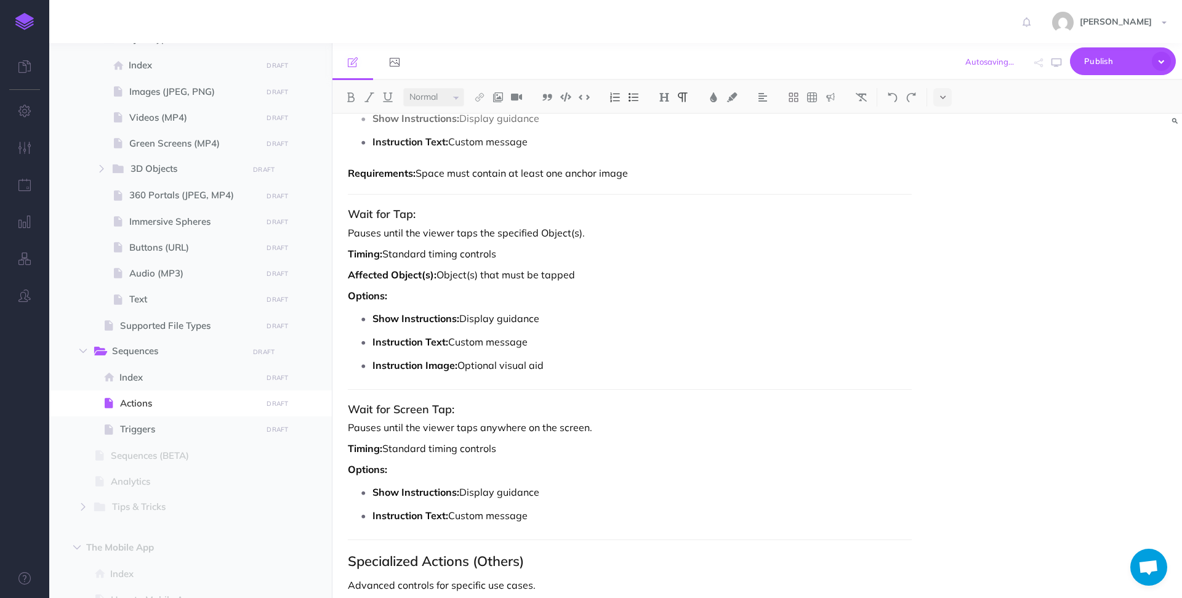
scroll to position [0, 0]
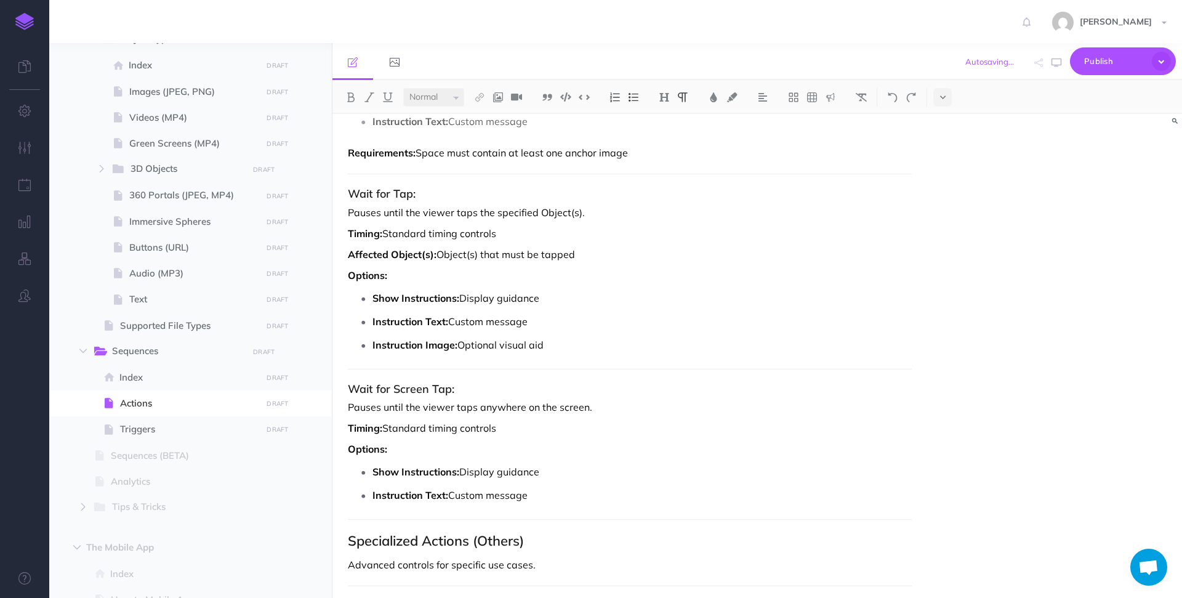
click at [549, 486] on p "Instruction Text: Custom message" at bounding box center [642, 495] width 539 height 18
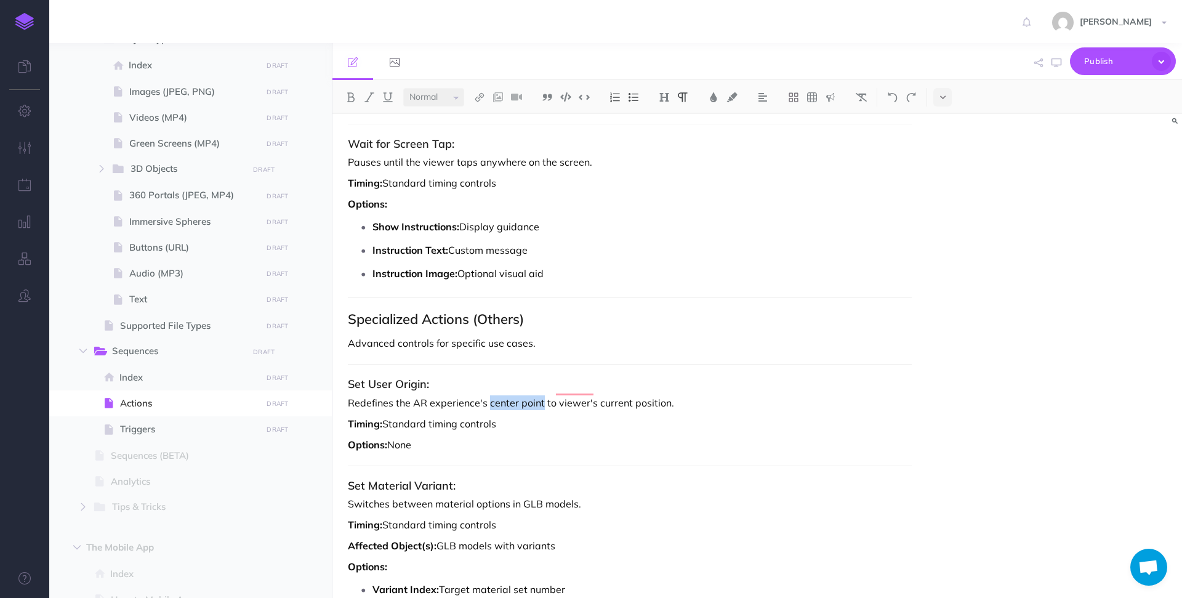
drag, startPoint x: 542, startPoint y: 388, endPoint x: 488, endPoint y: 390, distance: 53.6
click at [488, 395] on p "Redefines the AR experience's center point to viewer's current position." at bounding box center [630, 402] width 564 height 15
drag, startPoint x: 654, startPoint y: 388, endPoint x: 663, endPoint y: 410, distance: 23.5
click at [654, 395] on p "Redefines the AR experience's origin to the viewer's current position." at bounding box center [630, 402] width 564 height 15
click at [504, 395] on p "Redefines the AR experience's origin to the viewer's current position and orien…" at bounding box center [630, 402] width 564 height 15
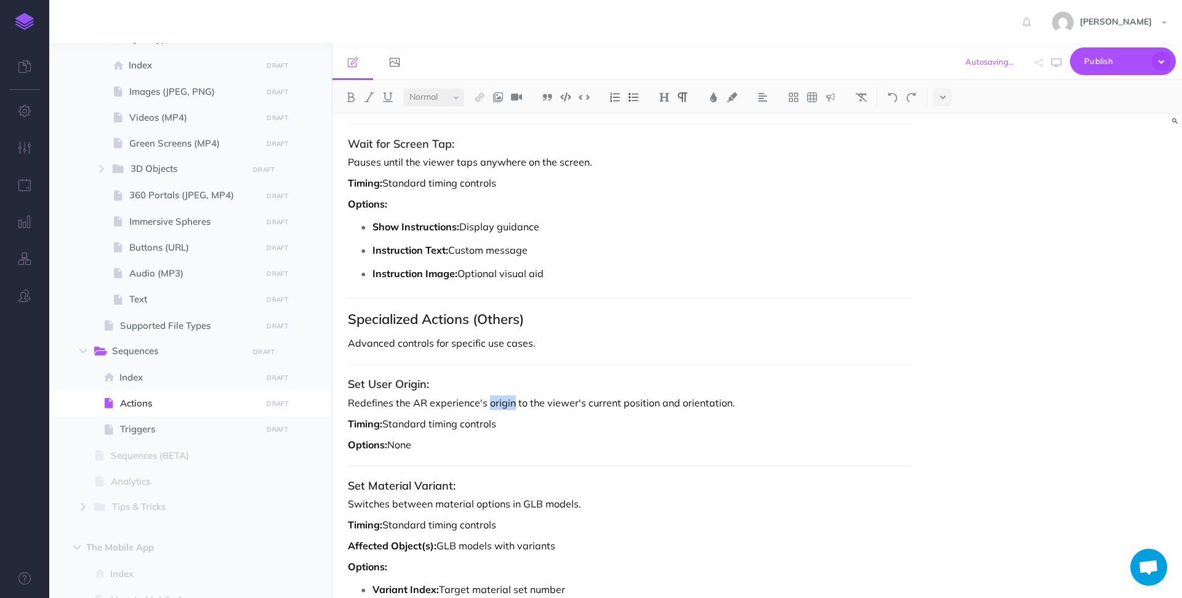
click at [504, 395] on p "Redefines the AR experience's origin to the viewer's current position and orien…" at bounding box center [630, 402] width 564 height 15
click at [478, 96] on img at bounding box center [479, 97] width 11 height 10
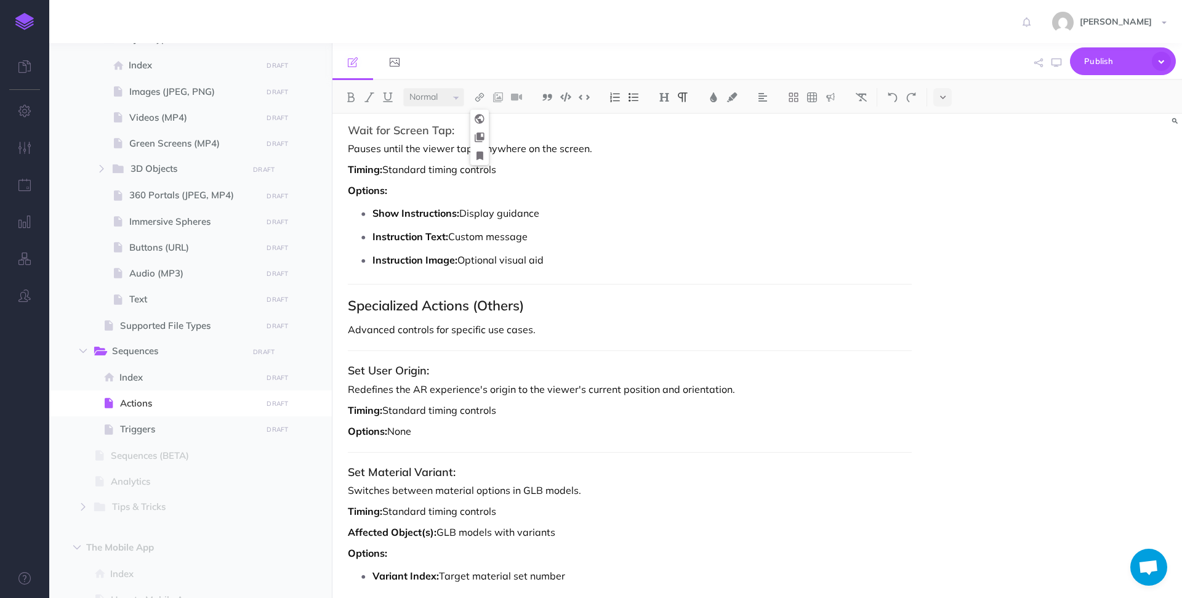
click at [506, 382] on p "Redefines the AR experience's origin to the viewer's current position and orien…" at bounding box center [630, 389] width 564 height 15
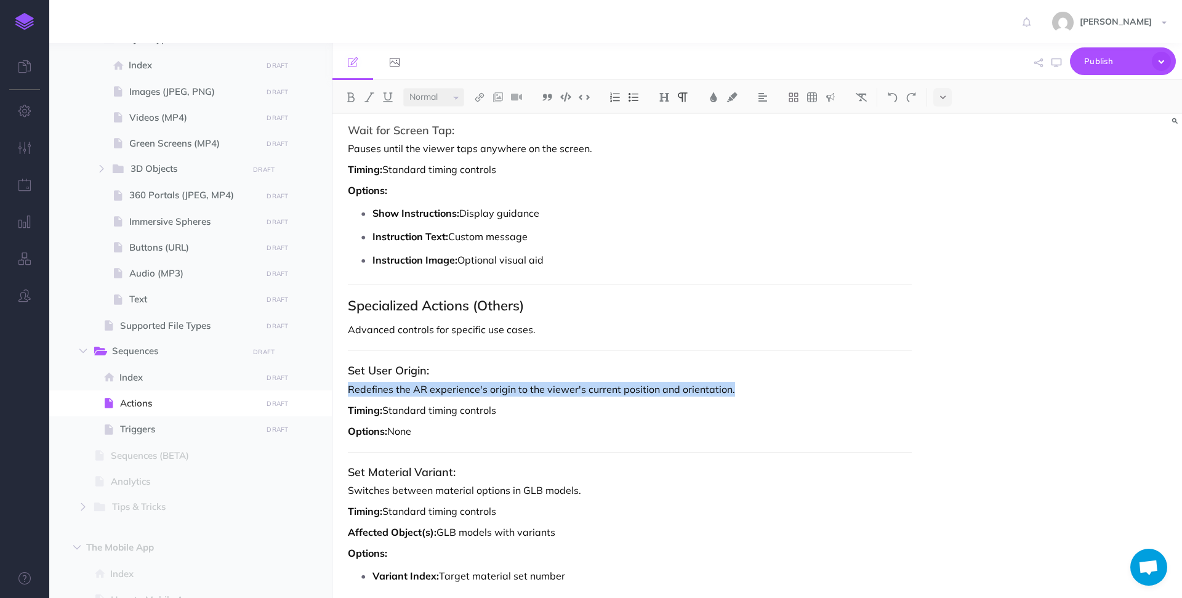
click at [506, 382] on p "Redefines the AR experience's origin to the viewer's current position and orien…" at bounding box center [630, 389] width 564 height 15
click at [533, 382] on p "Redefines the AR experience's origin to the viewer's current position and orien…" at bounding box center [630, 389] width 564 height 15
click at [499, 382] on p "Redefines the AR experience's origin to the viewer's current position and orien…" at bounding box center [630, 389] width 564 height 15
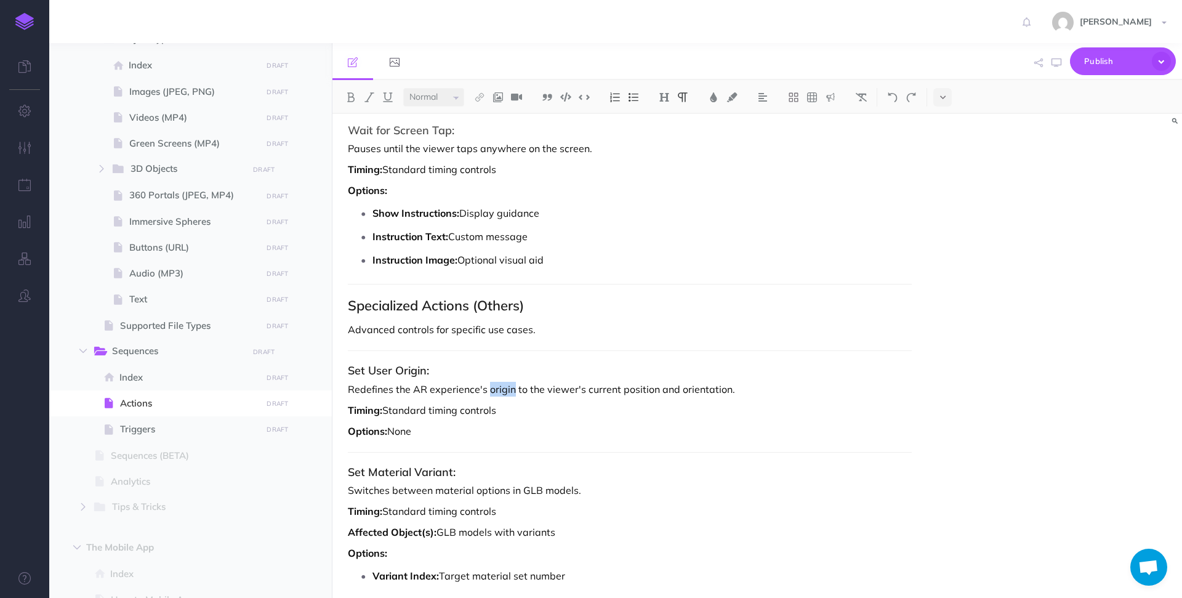
click at [499, 382] on p "Redefines the AR experience's origin to the viewer's current position and orien…" at bounding box center [630, 389] width 564 height 15
click at [482, 100] on img at bounding box center [479, 97] width 11 height 10
click at [483, 119] on icon at bounding box center [480, 119] width 10 height 9
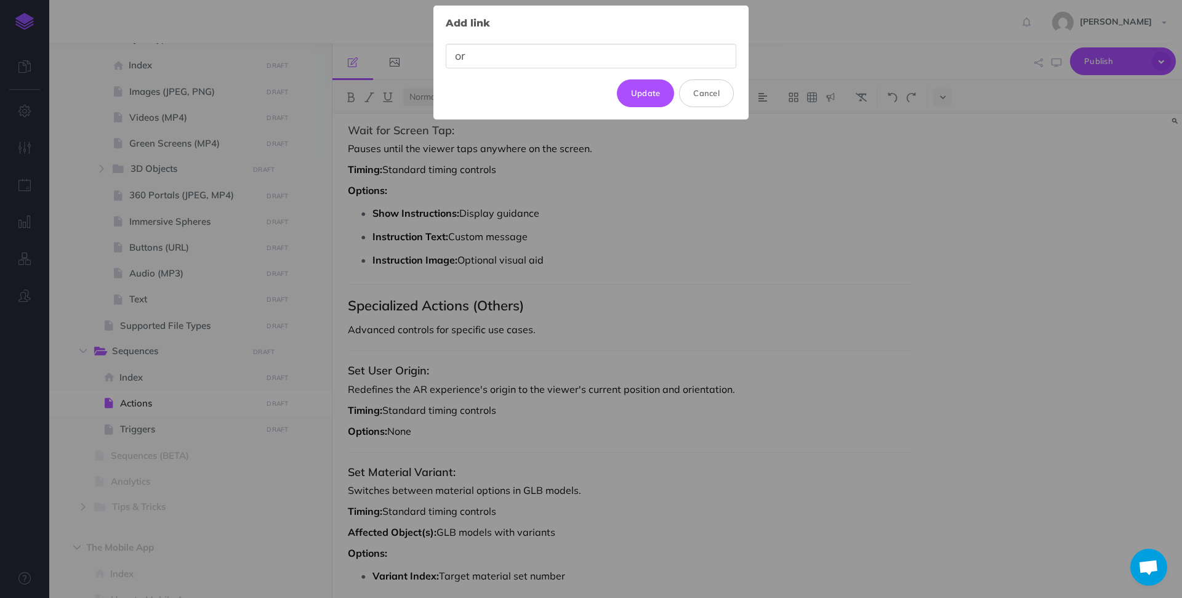
type input "o"
click at [692, 60] on input "de" at bounding box center [591, 56] width 291 height 25
type input "de"
click at [692, 103] on button "Cancel" at bounding box center [706, 92] width 55 height 27
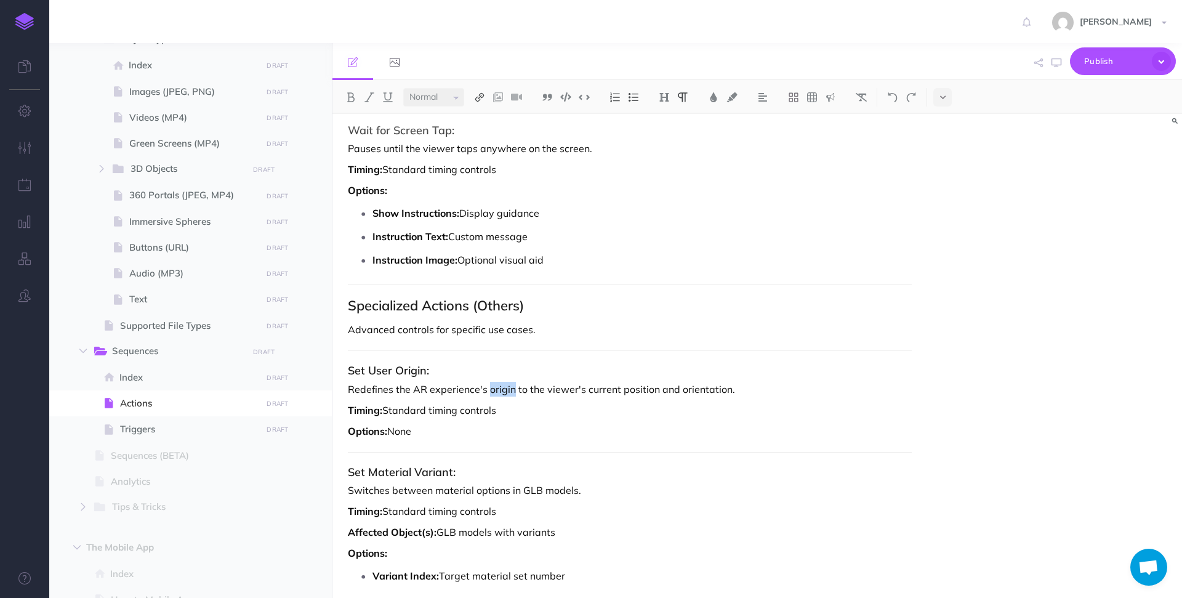
click at [481, 94] on img at bounding box center [479, 97] width 11 height 10
click at [485, 145] on button at bounding box center [480, 137] width 18 height 18
select select
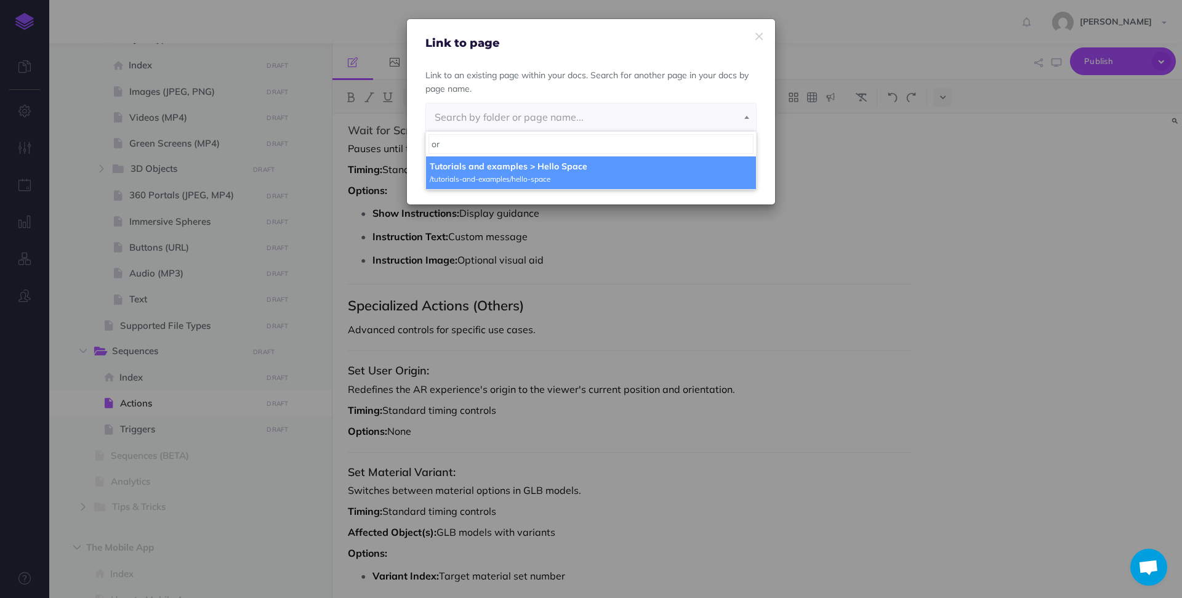
type input "o"
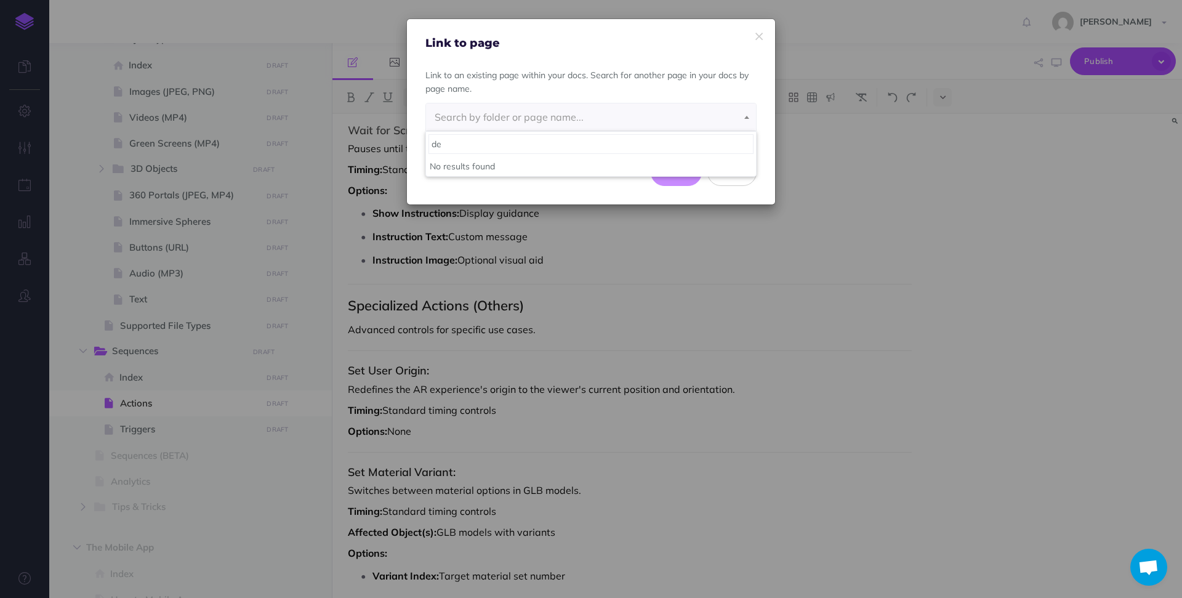
type input "d"
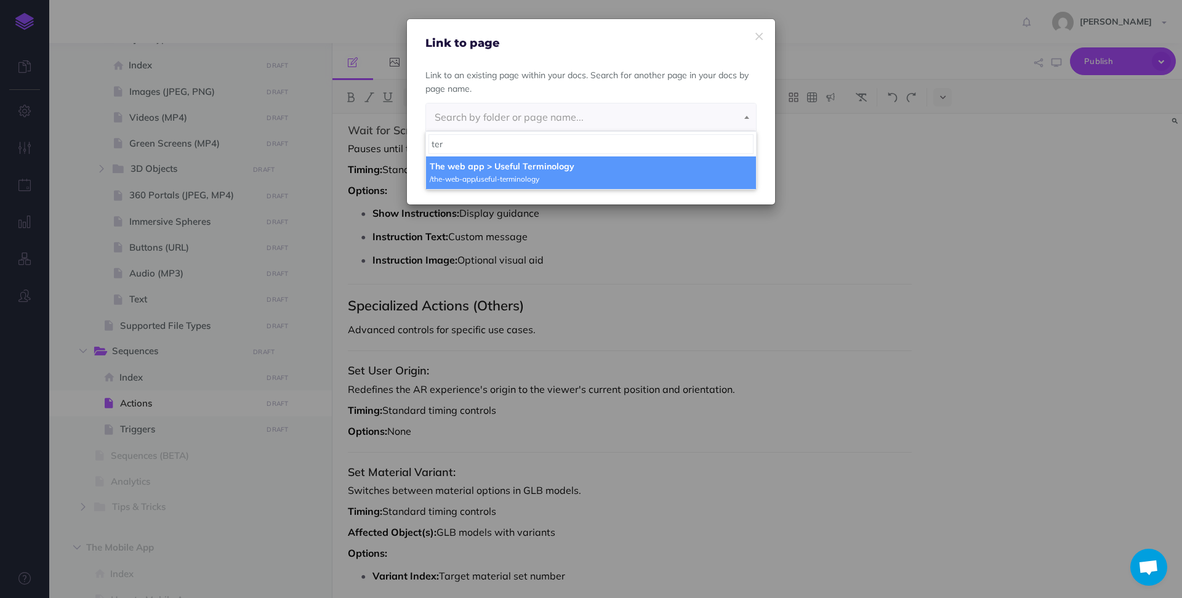
type input "term"
select select "UE5-SGNX-DTR-IJD"
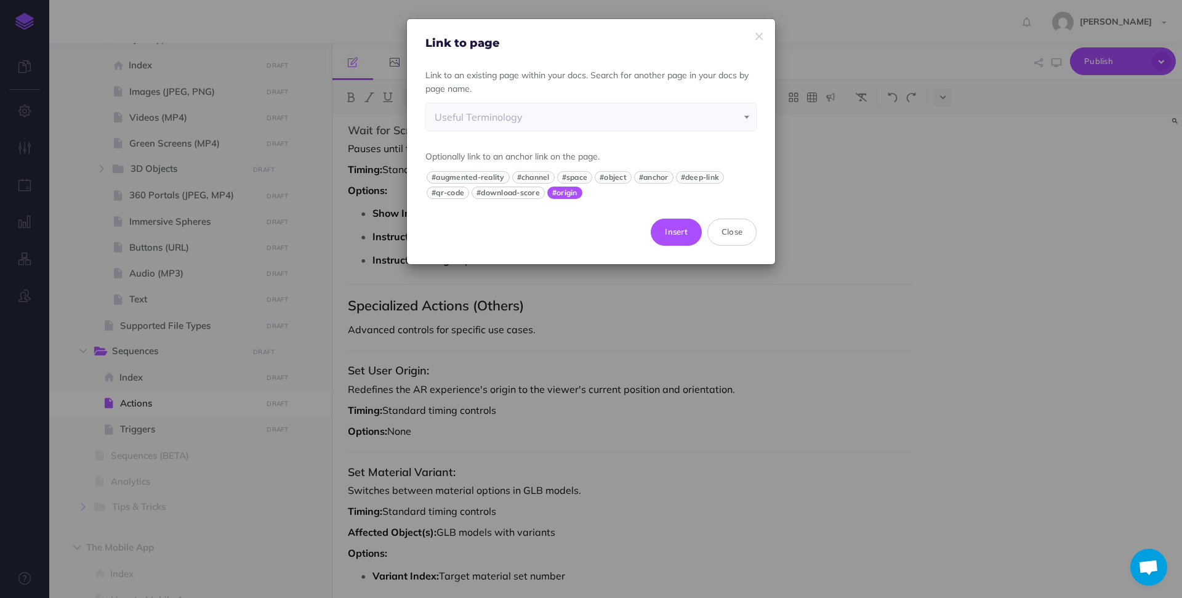
click at [565, 195] on button "#origin" at bounding box center [564, 193] width 35 height 12
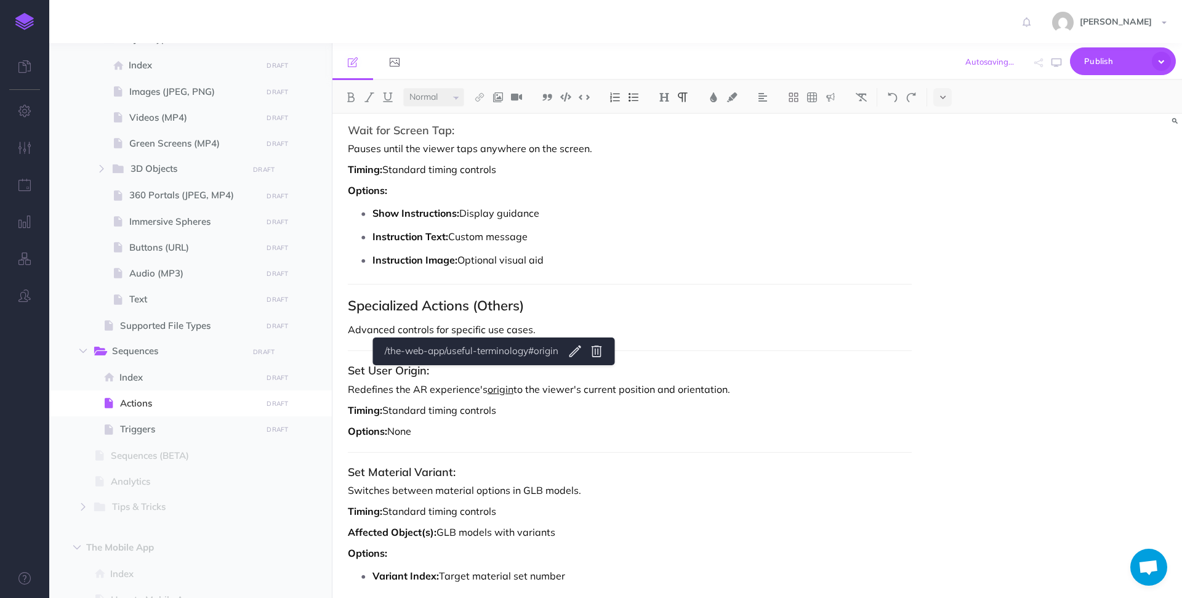
click at [495, 383] on link "origin" at bounding box center [501, 389] width 26 height 12
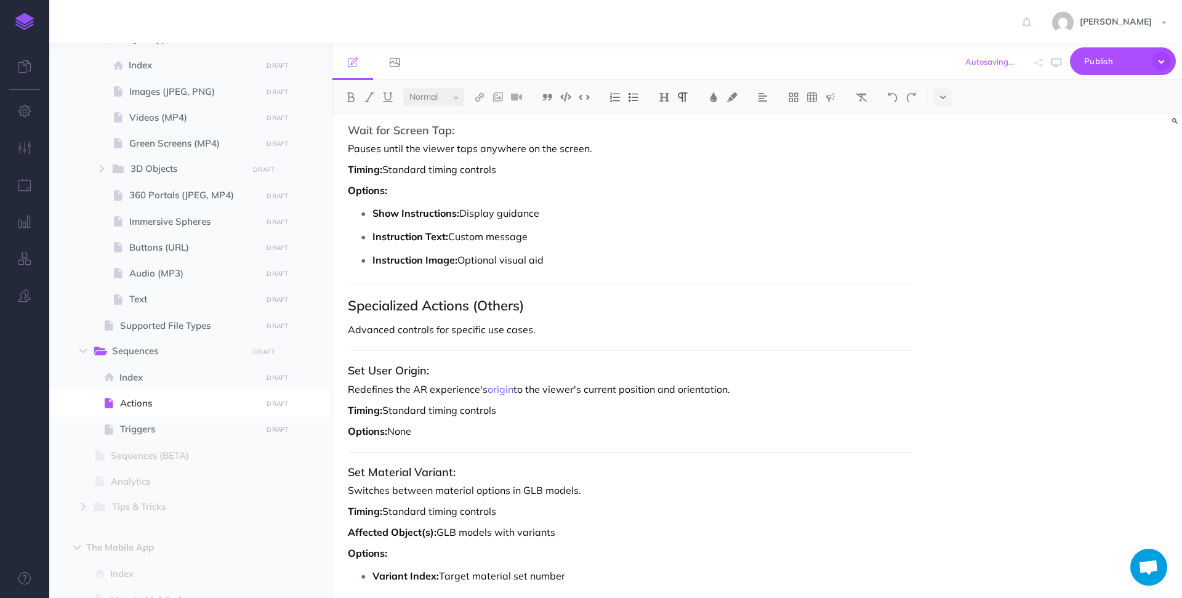
click at [503, 353] on link "/the-web-app/useful-terminology#origin" at bounding box center [470, 351] width 178 height 15
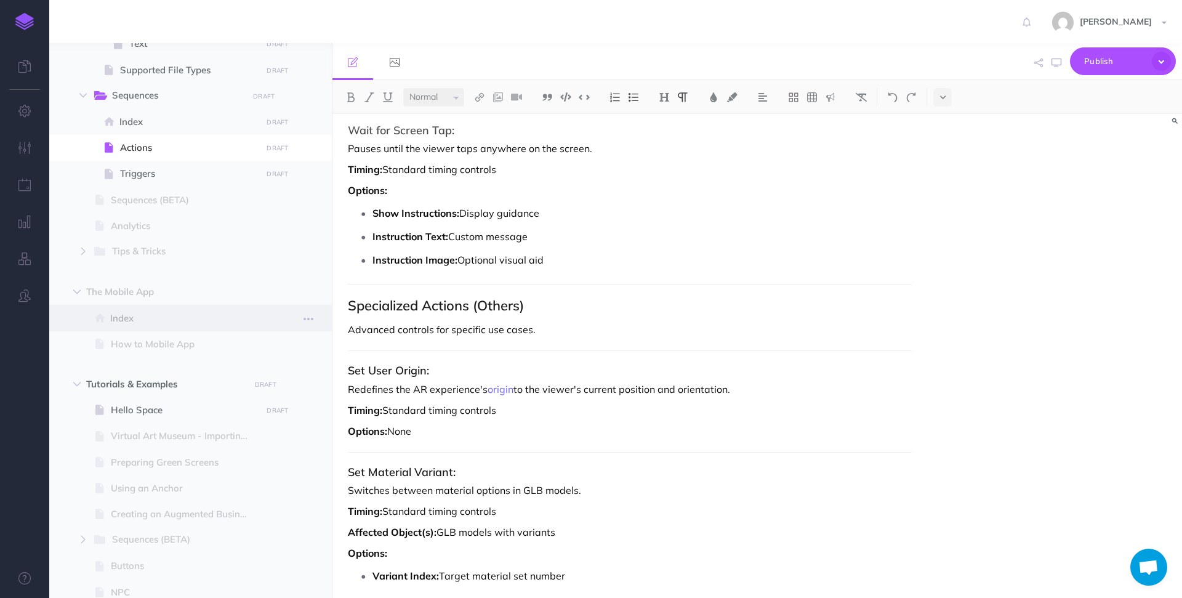
scroll to position [929, 0]
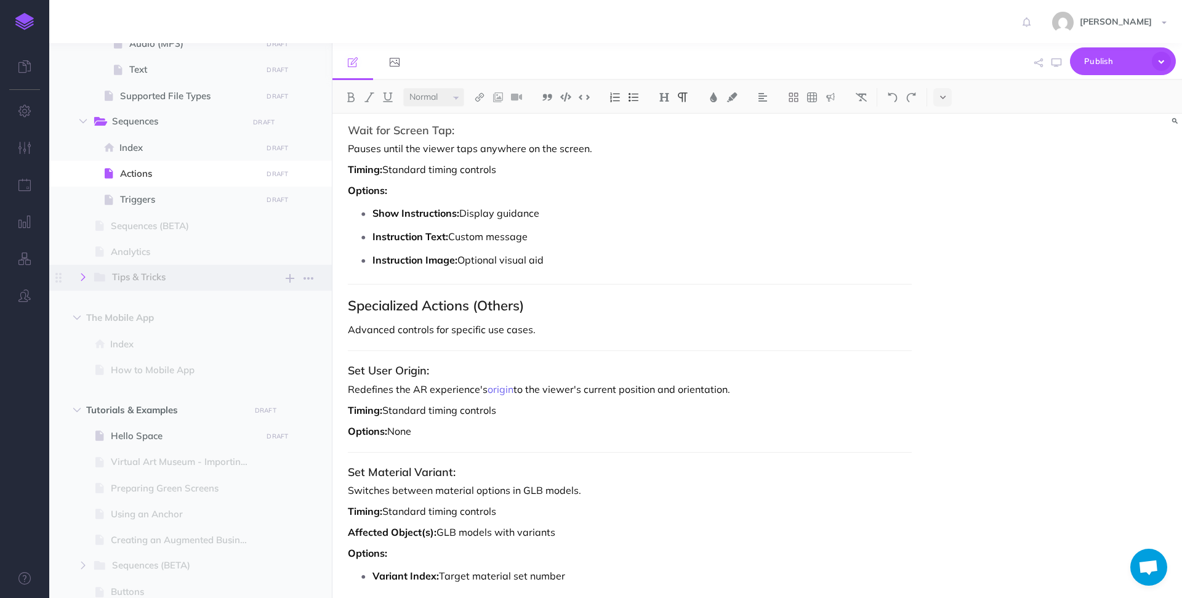
click at [82, 275] on icon "button" at bounding box center [82, 276] width 7 height 7
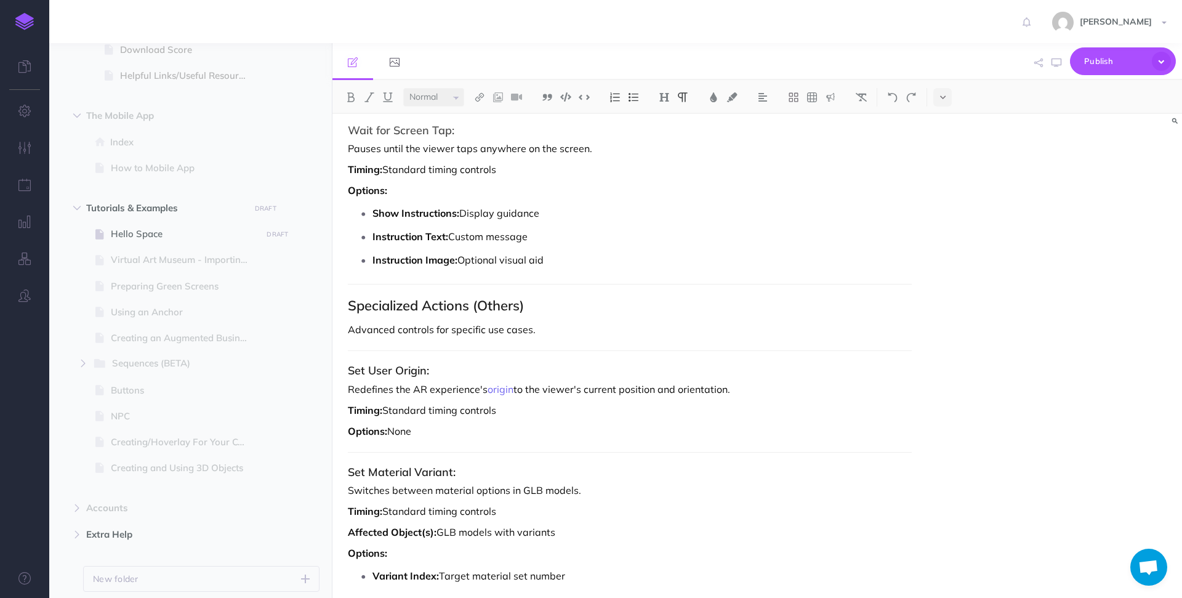
scroll to position [1304, 0]
click at [71, 494] on button "button" at bounding box center [77, 491] width 22 height 15
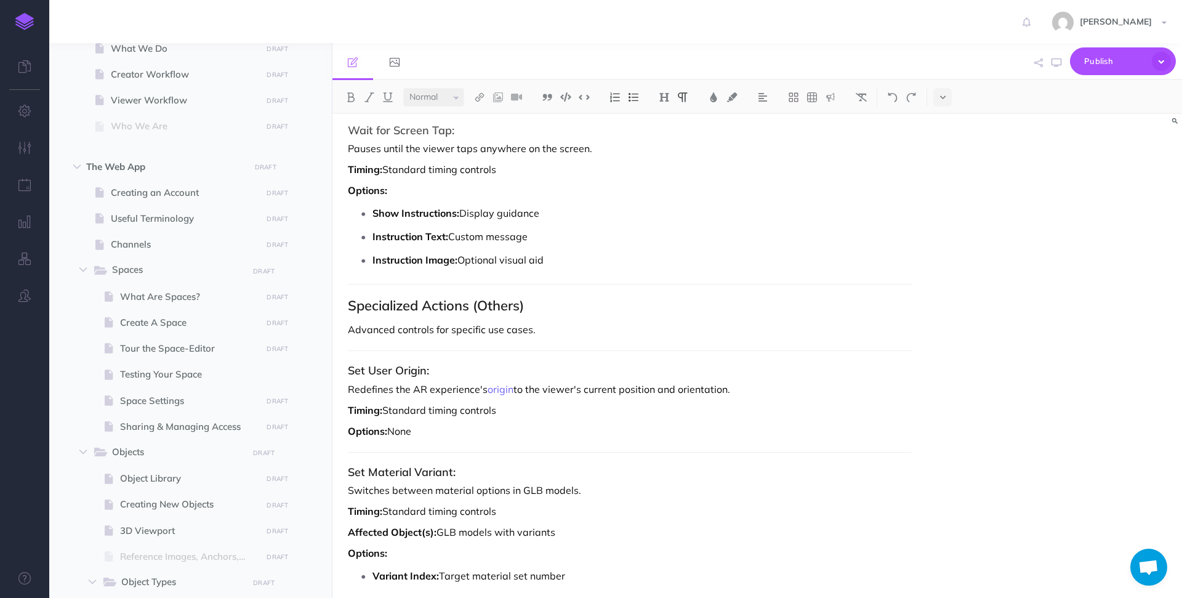
scroll to position [141, 0]
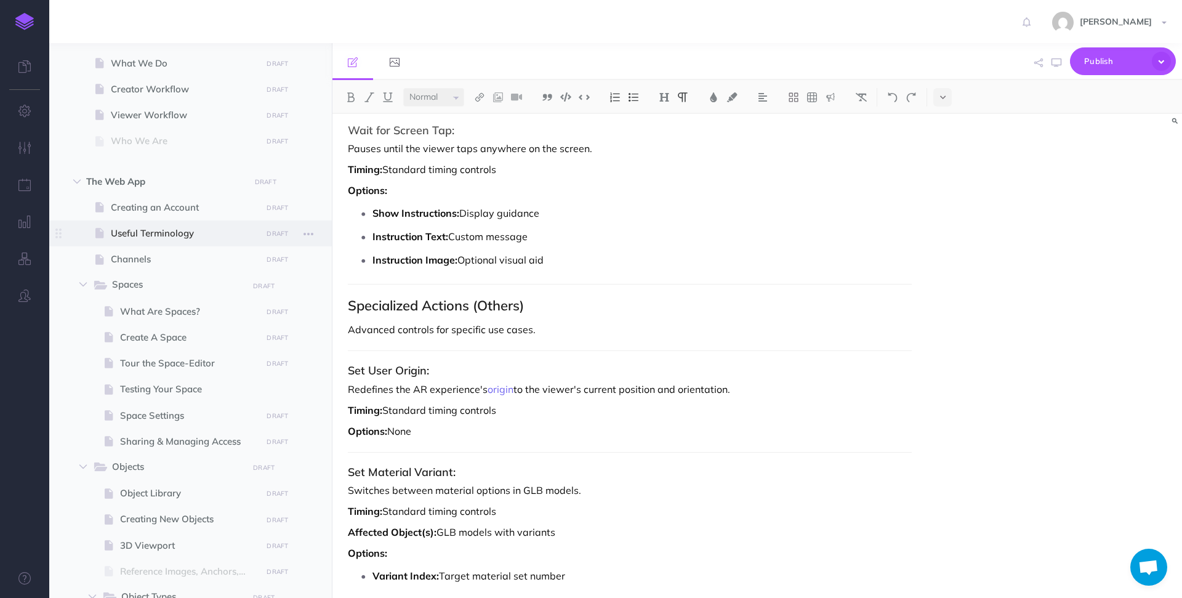
click at [166, 226] on span "Useful Terminology" at bounding box center [184, 233] width 147 height 15
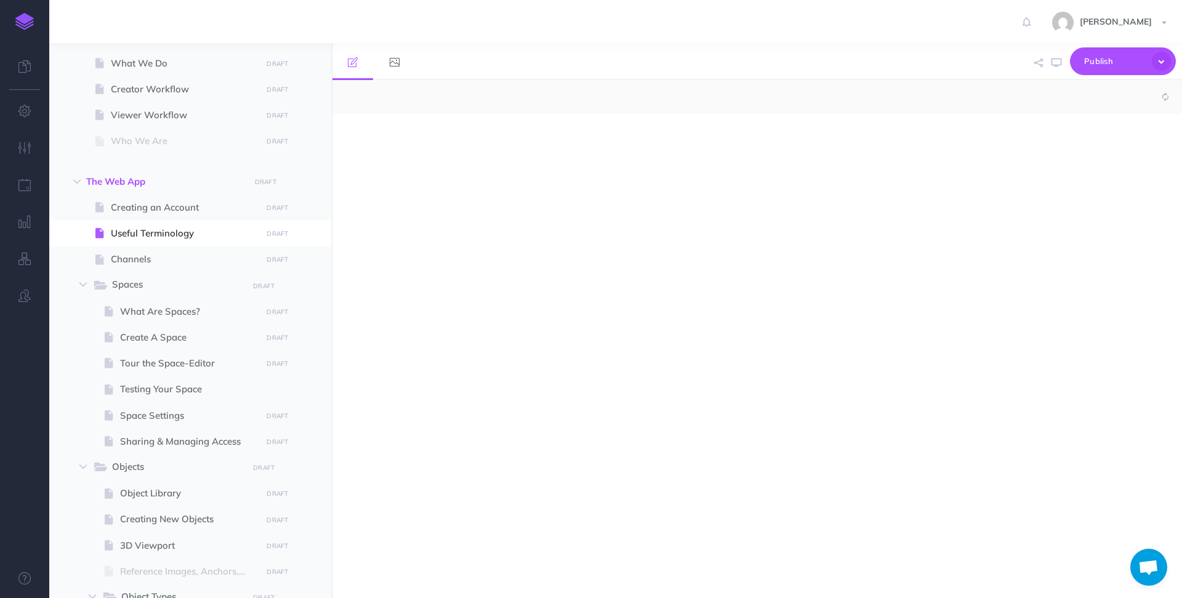
select select "null"
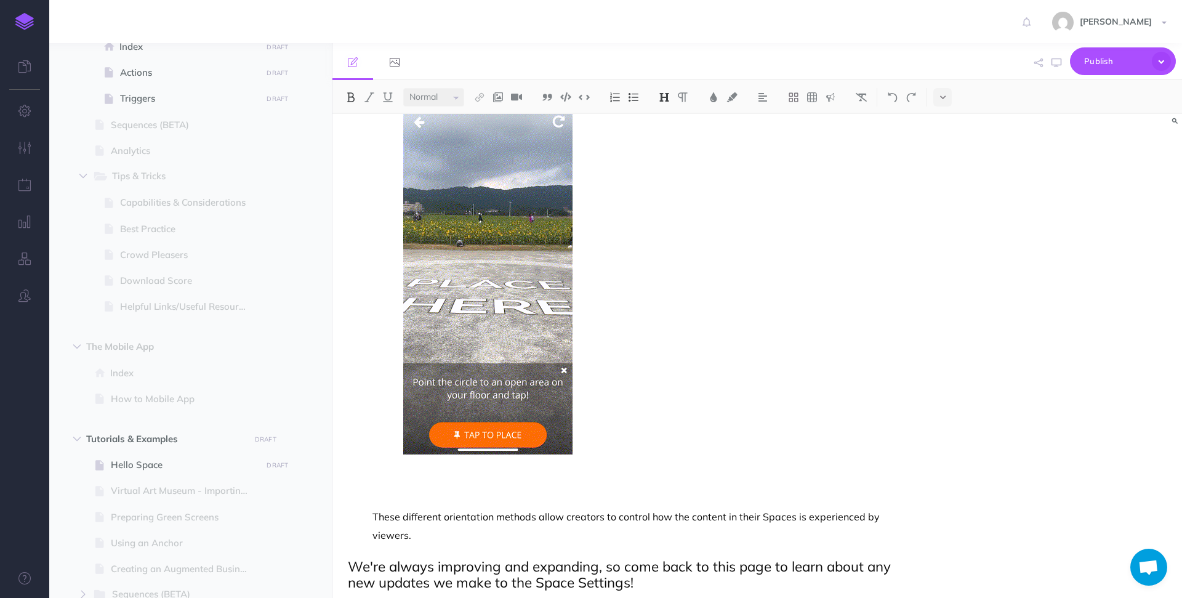
scroll to position [1076, 0]
click at [147, 432] on span at bounding box center [190, 444] width 283 height 26
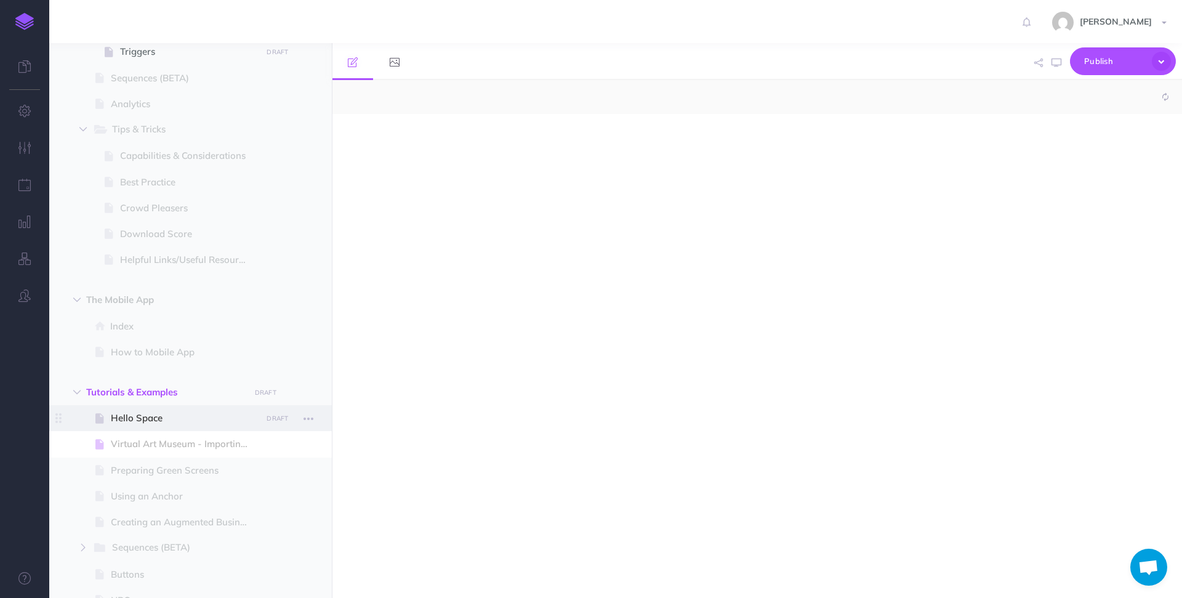
click at [147, 422] on span "Hello Space" at bounding box center [184, 418] width 147 height 15
select select "null"
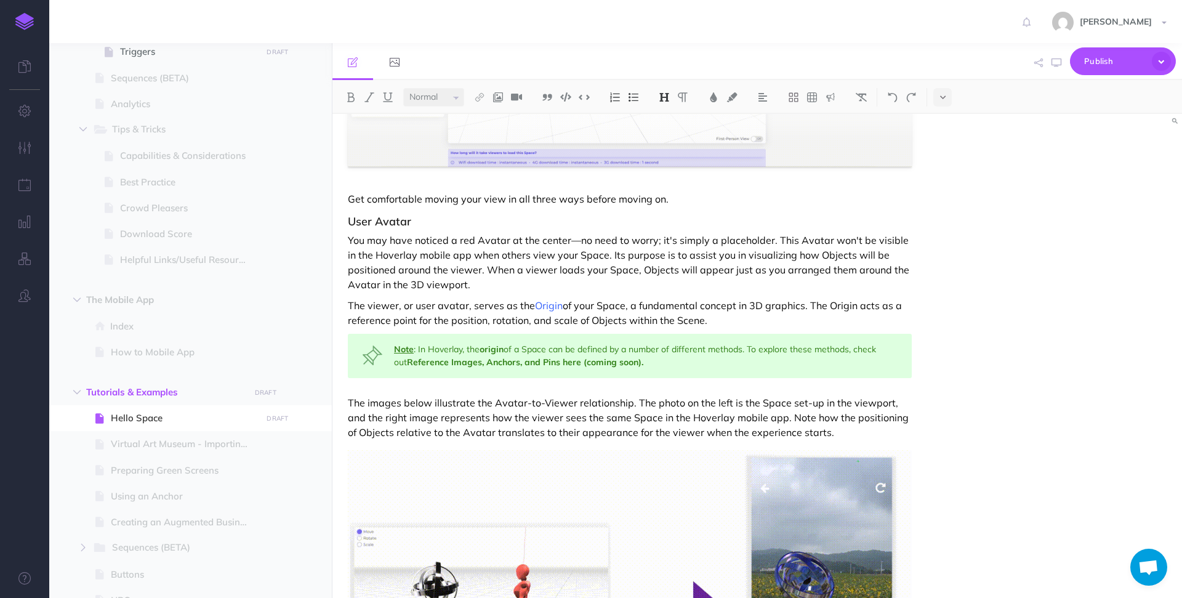
scroll to position [3776, 0]
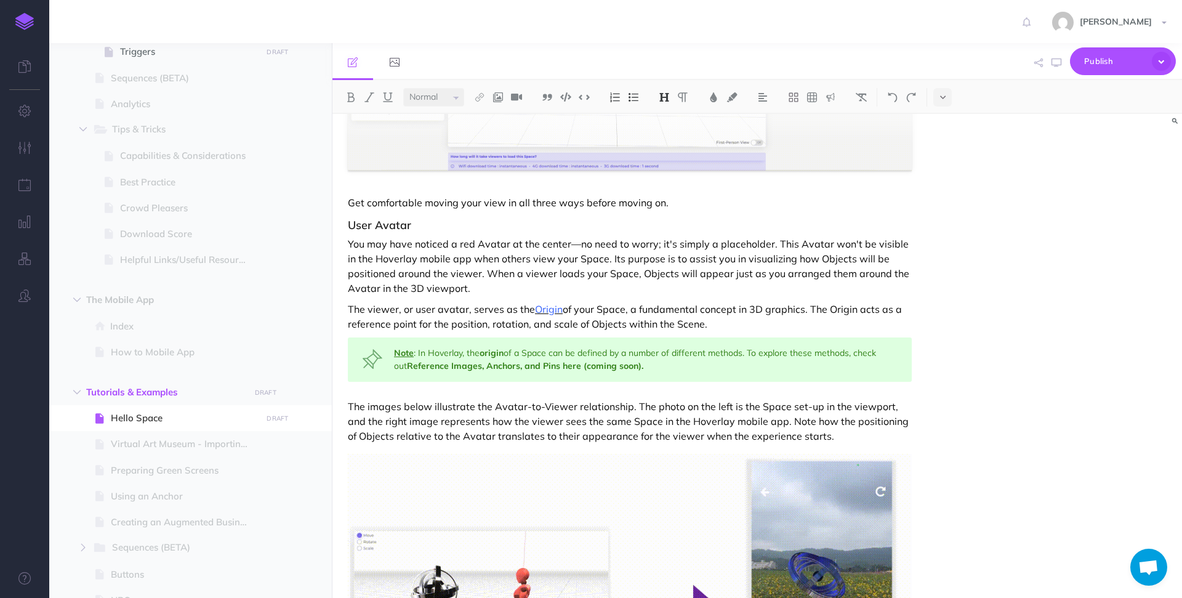
click at [547, 303] on span "Origin" at bounding box center [549, 309] width 28 height 12
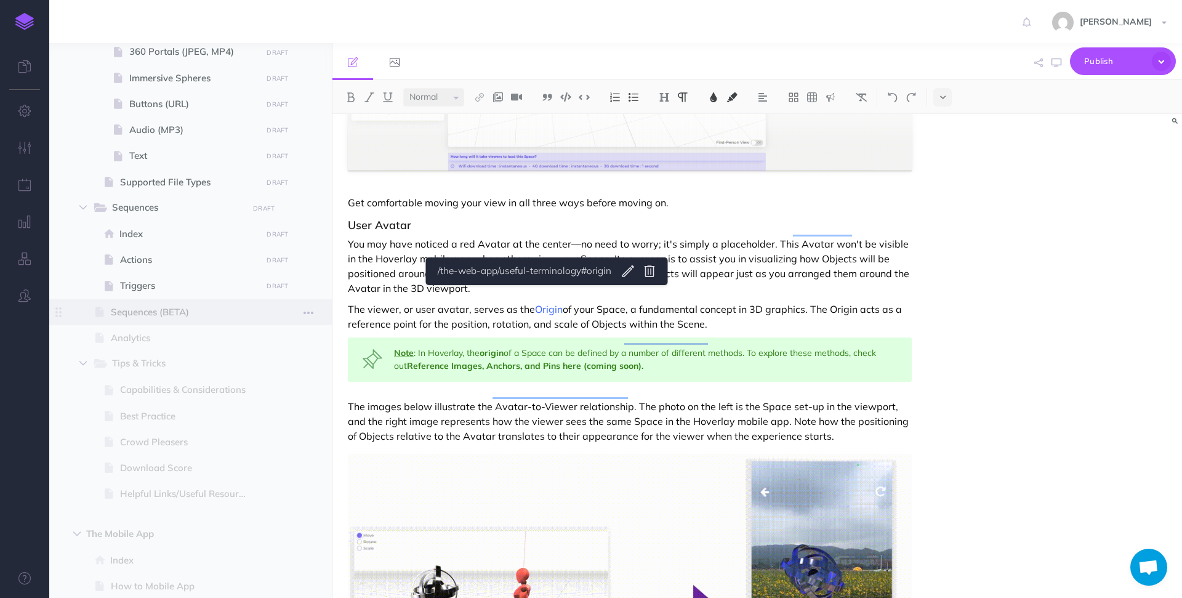
scroll to position [831, 0]
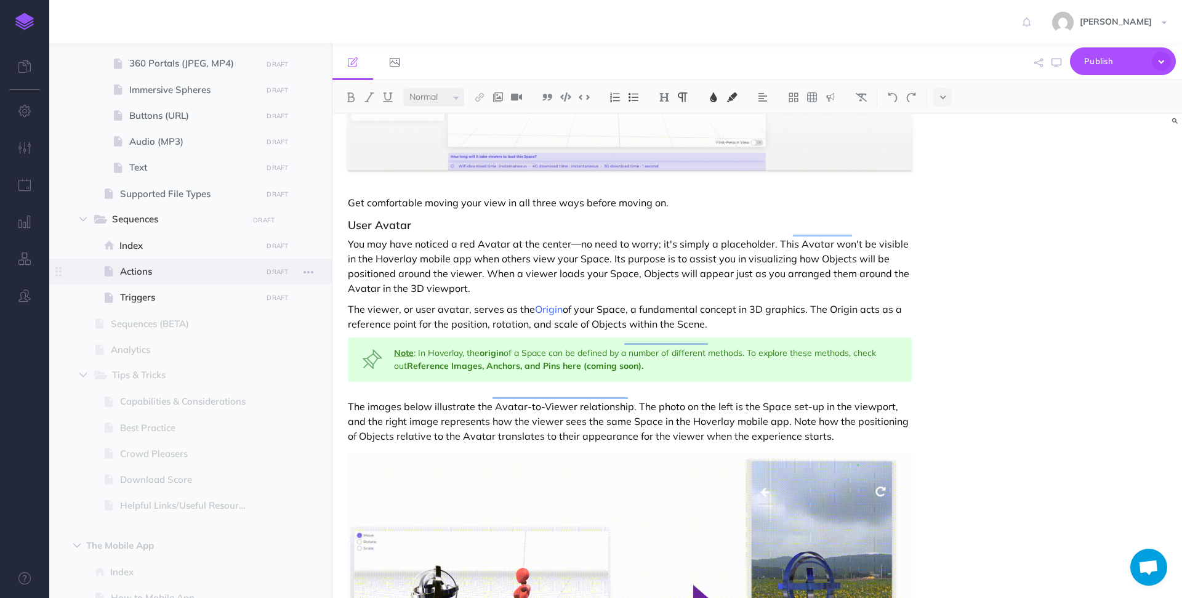
click at [168, 269] on span "Actions" at bounding box center [189, 271] width 138 height 15
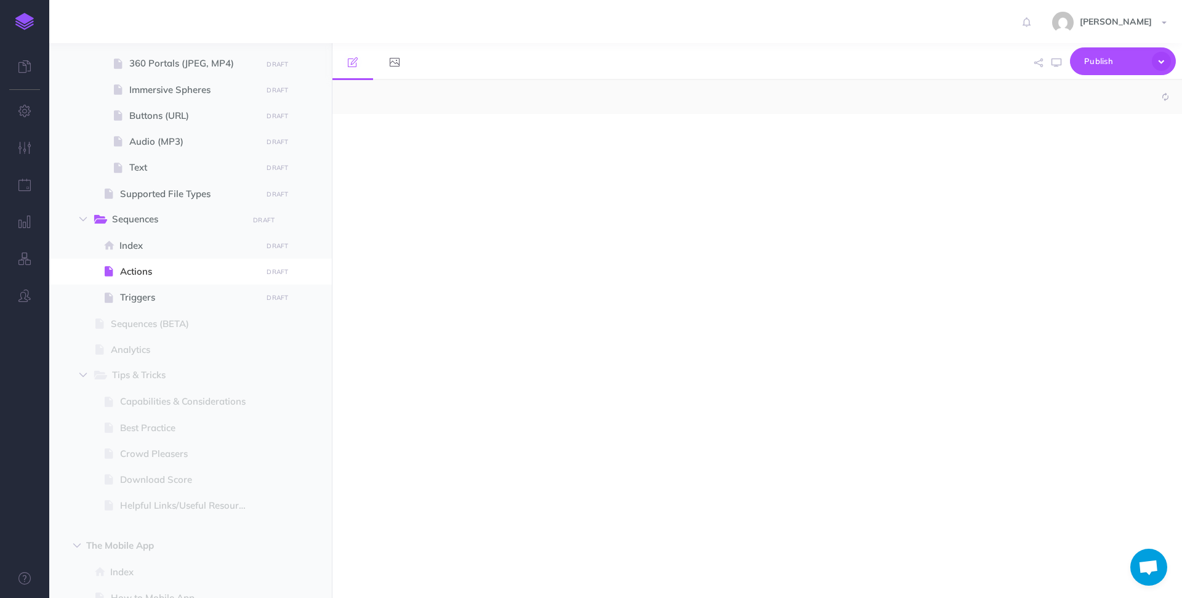
select select "null"
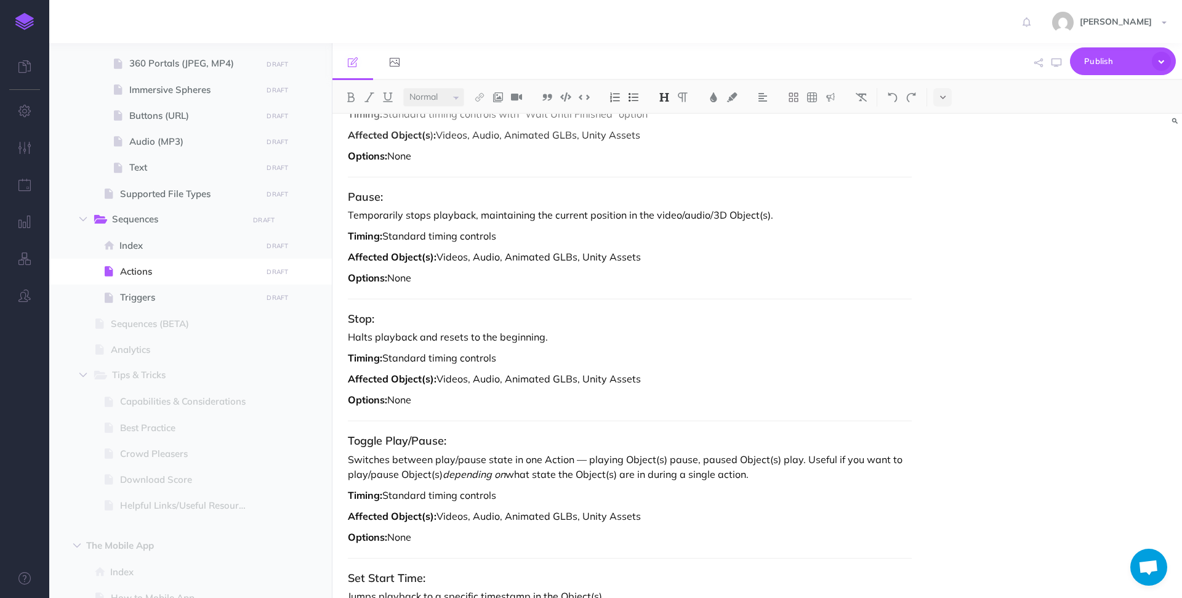
scroll to position [2903, 0]
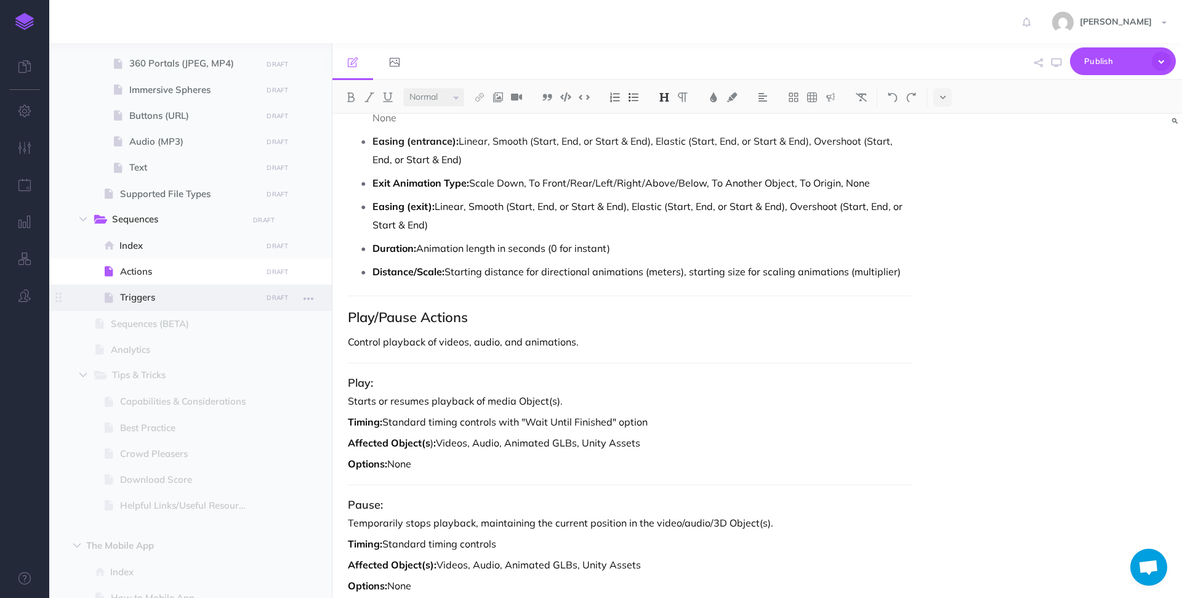
click at [132, 298] on span "Triggers" at bounding box center [189, 297] width 138 height 15
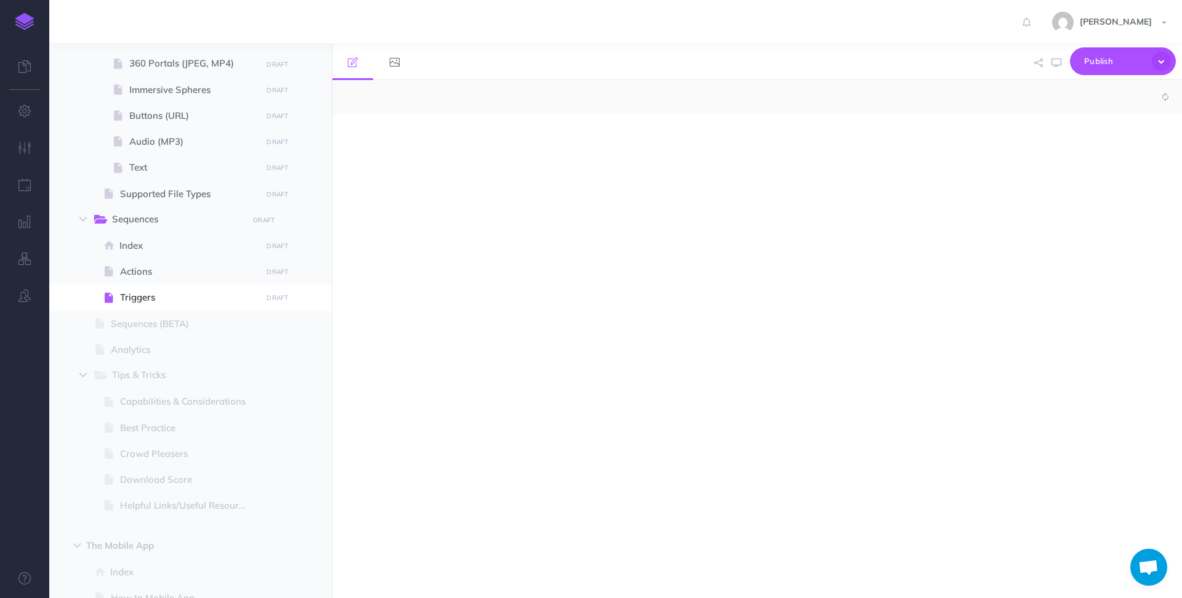
select select "null"
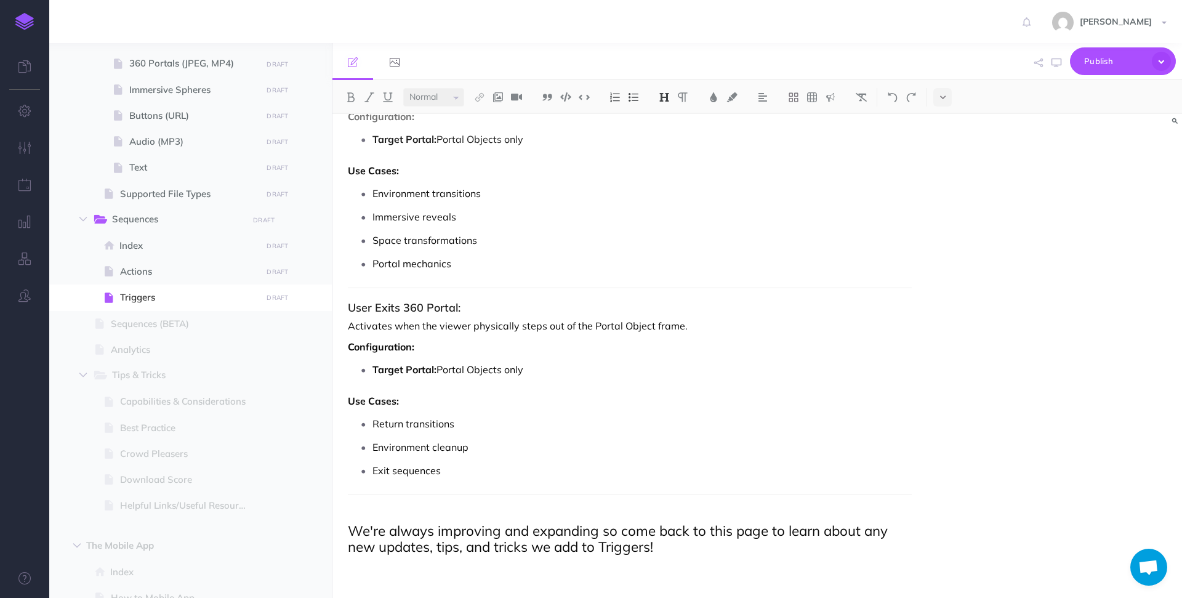
scroll to position [4665, 0]
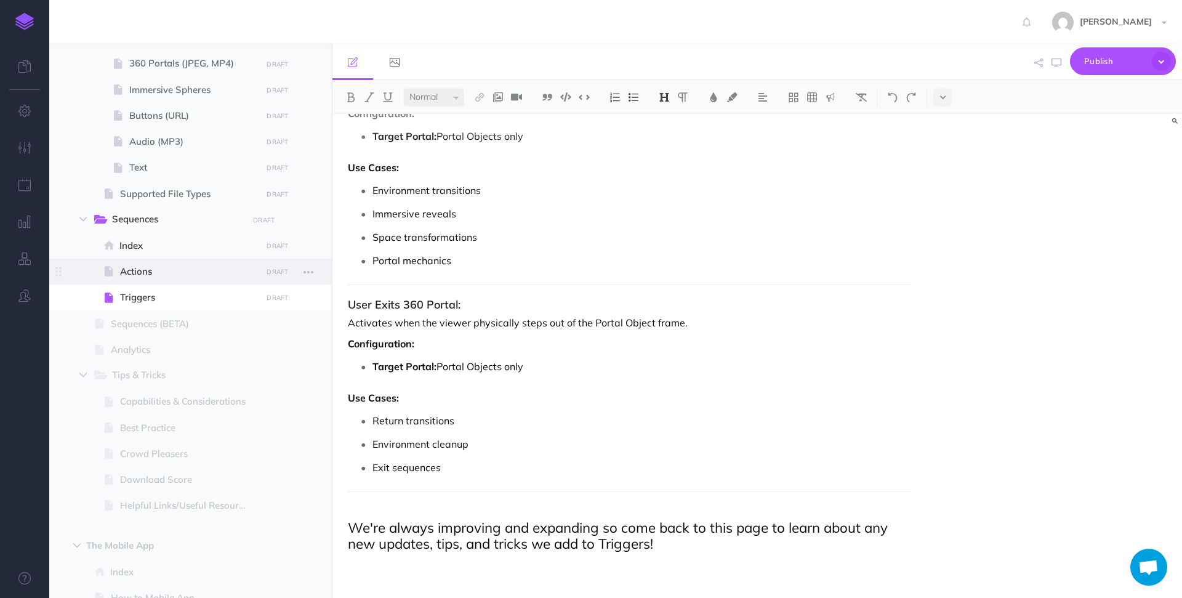
click at [186, 263] on span at bounding box center [190, 272] width 283 height 26
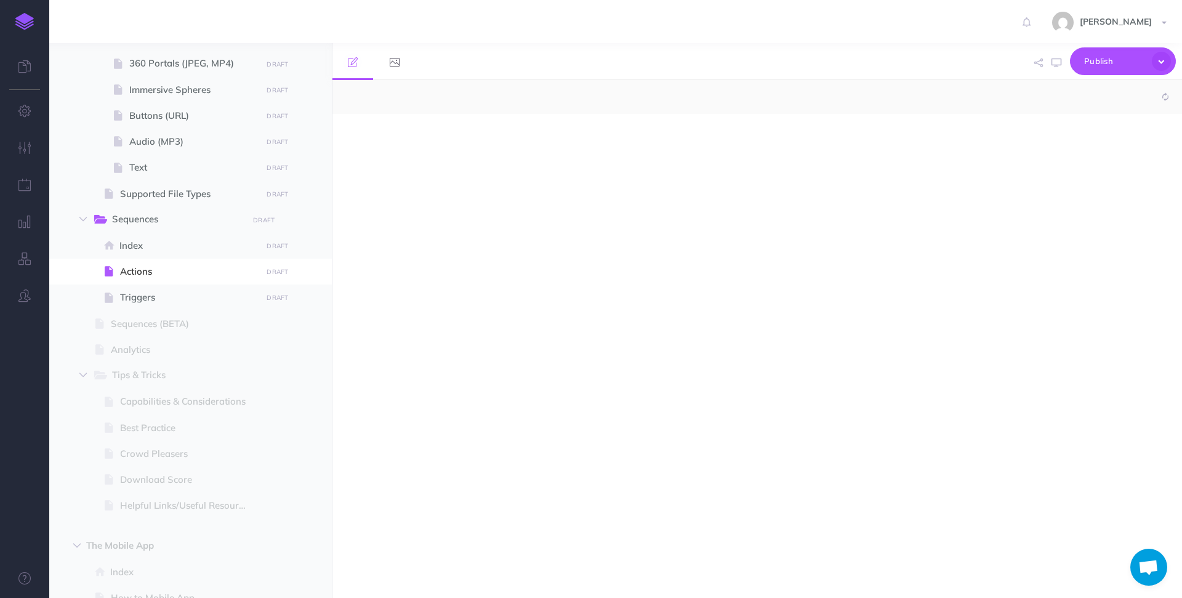
select select "null"
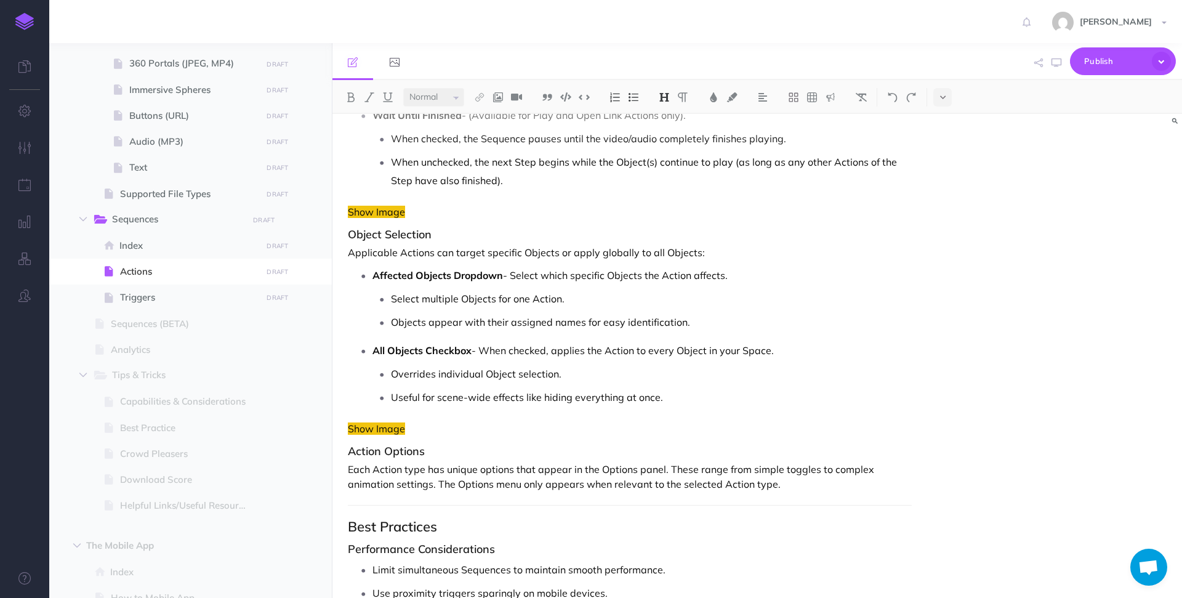
scroll to position [1496, 0]
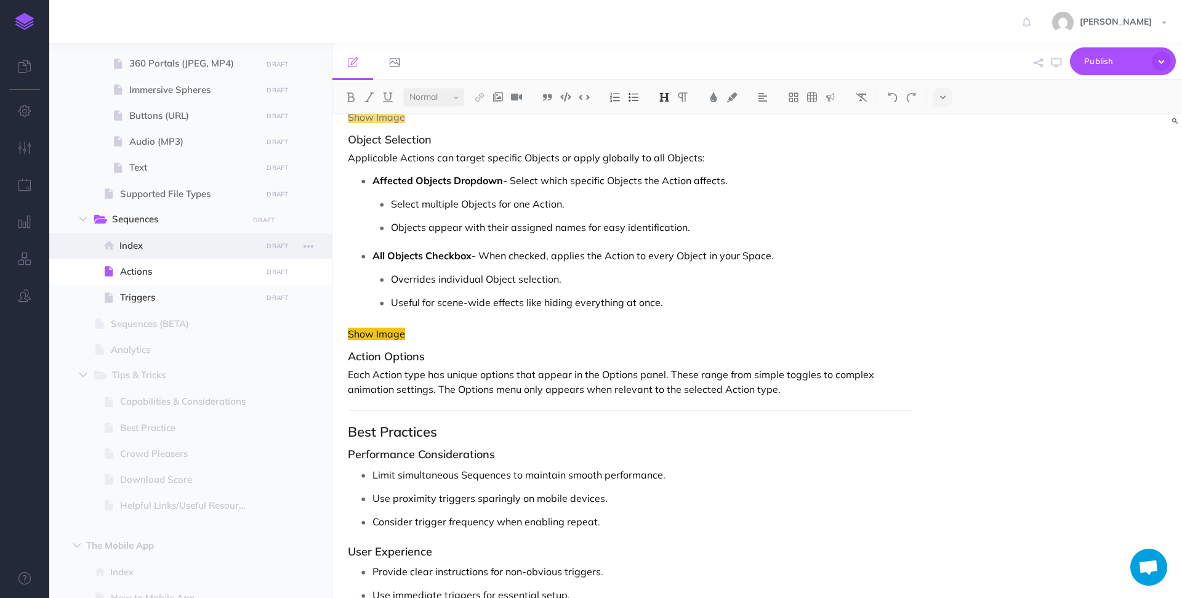
click at [196, 248] on span "Index" at bounding box center [188, 245] width 139 height 15
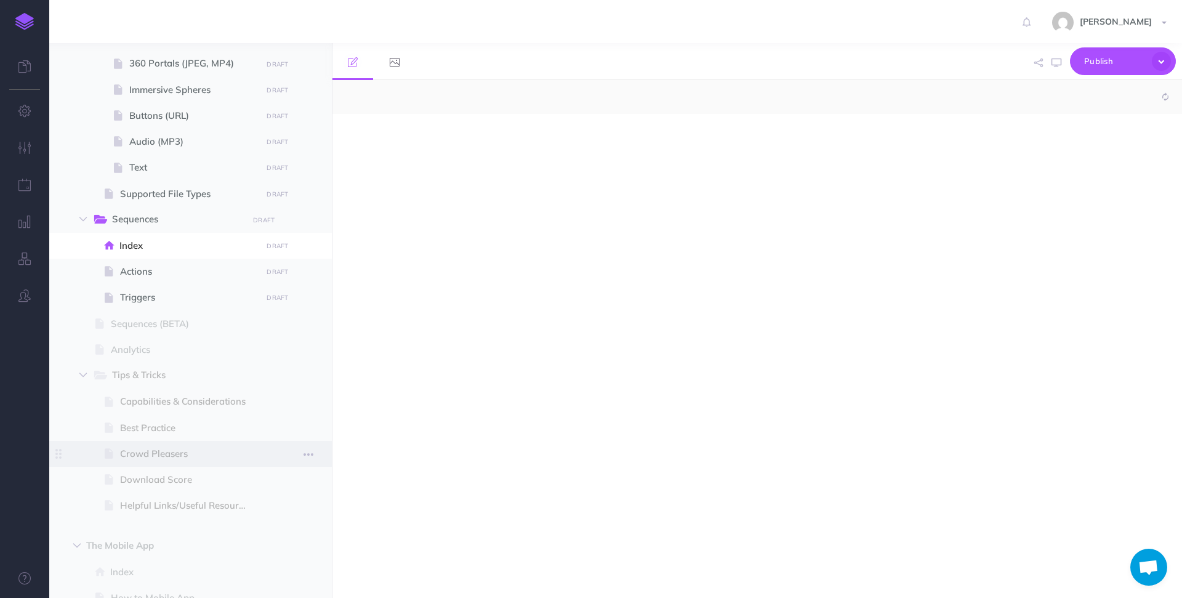
select select "null"
